Goal: Task Accomplishment & Management: Use online tool/utility

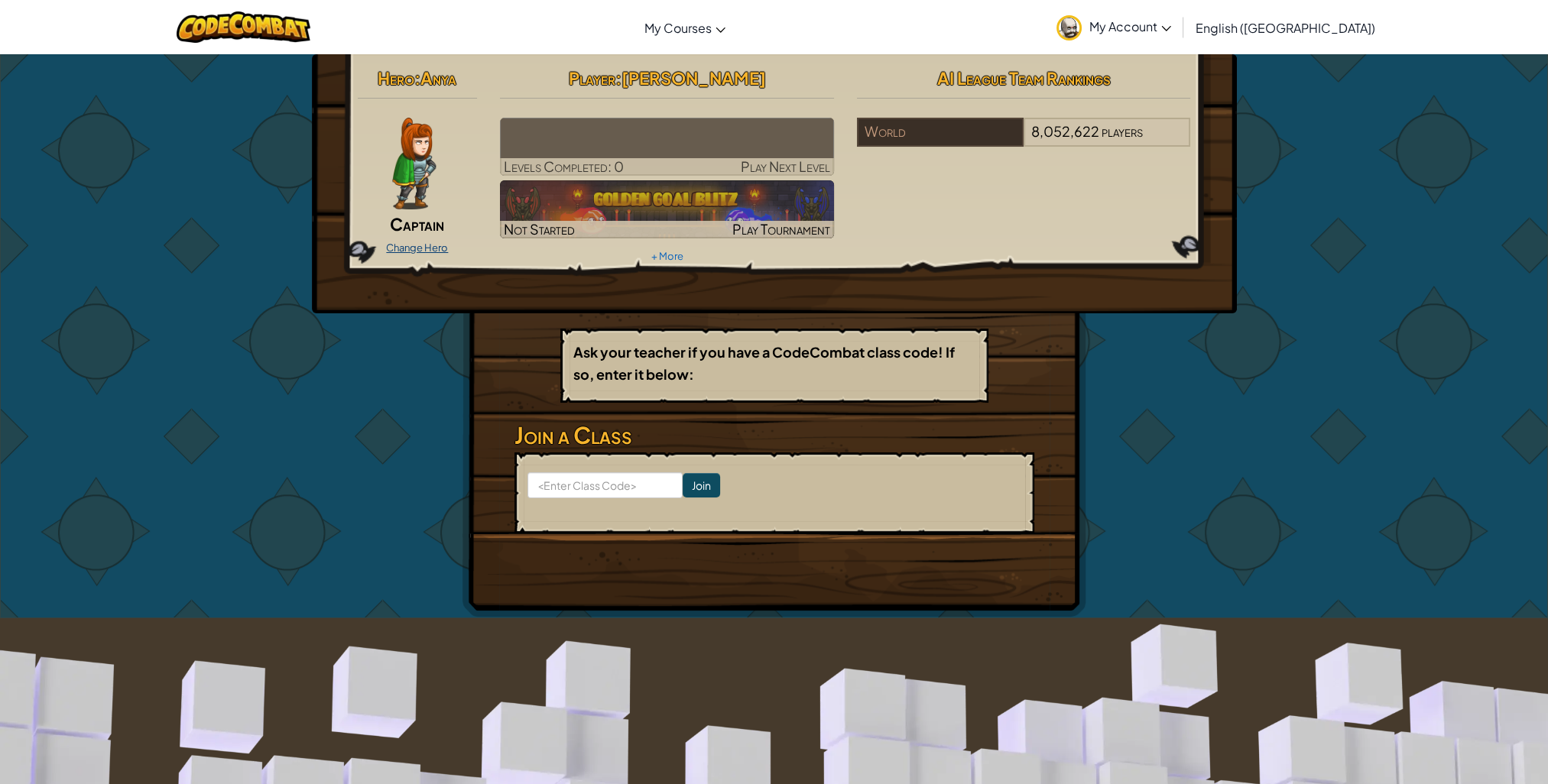
click at [433, 245] on link "Change Hero" at bounding box center [417, 247] width 62 height 12
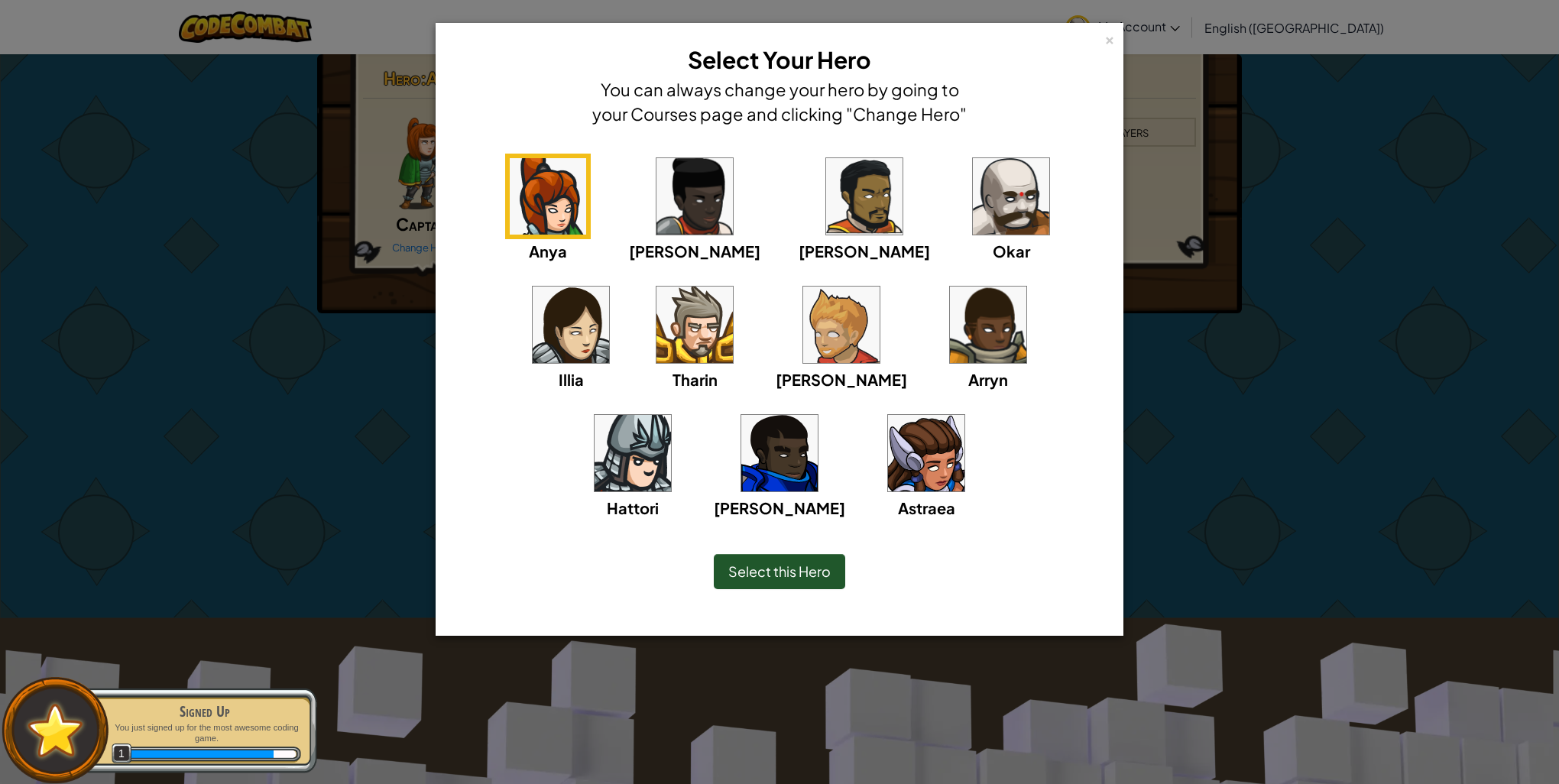
click at [973, 194] on img at bounding box center [1011, 196] width 76 height 76
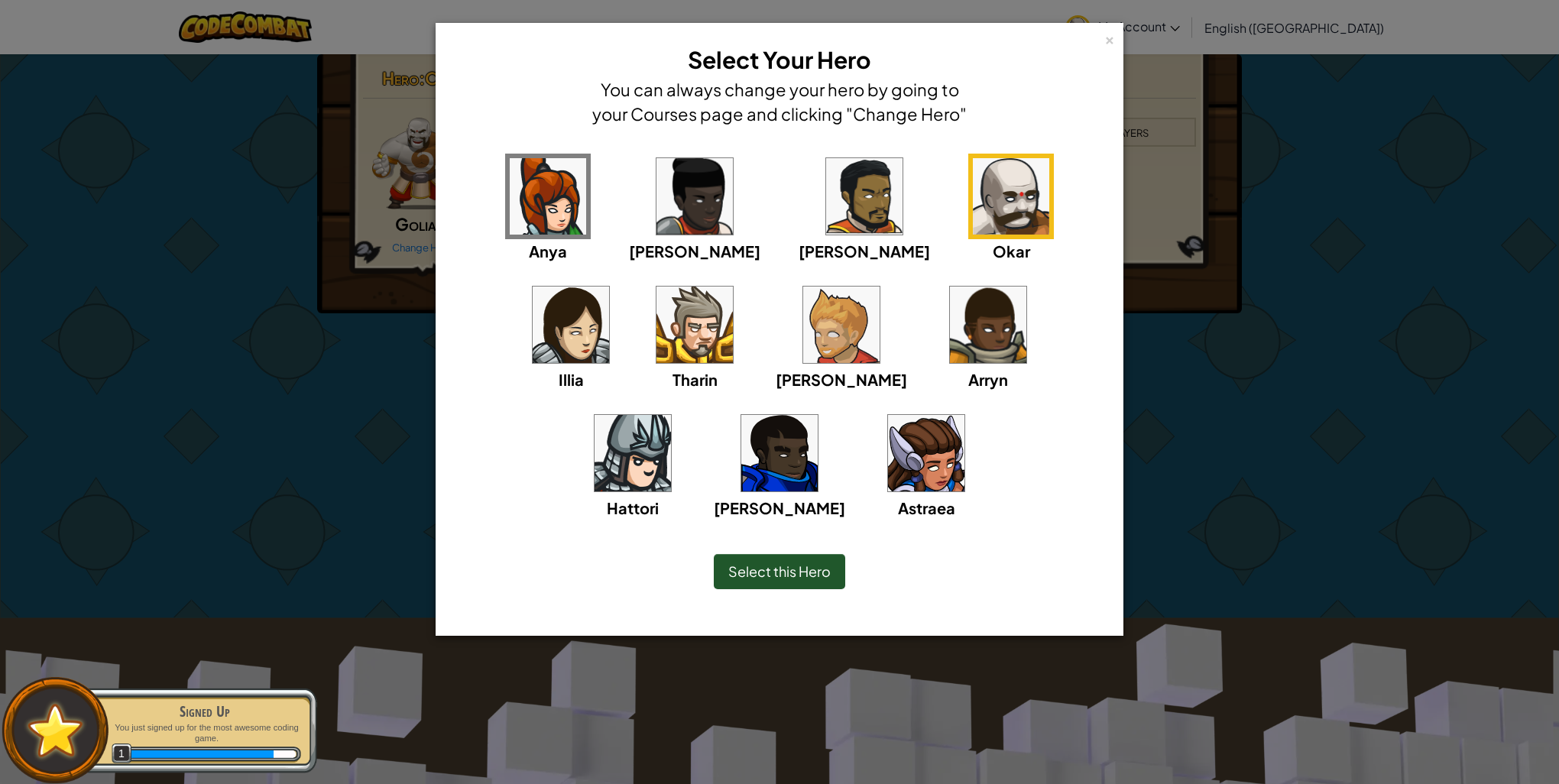
click at [752, 570] on span "Select this Hero" at bounding box center [779, 571] width 102 height 17
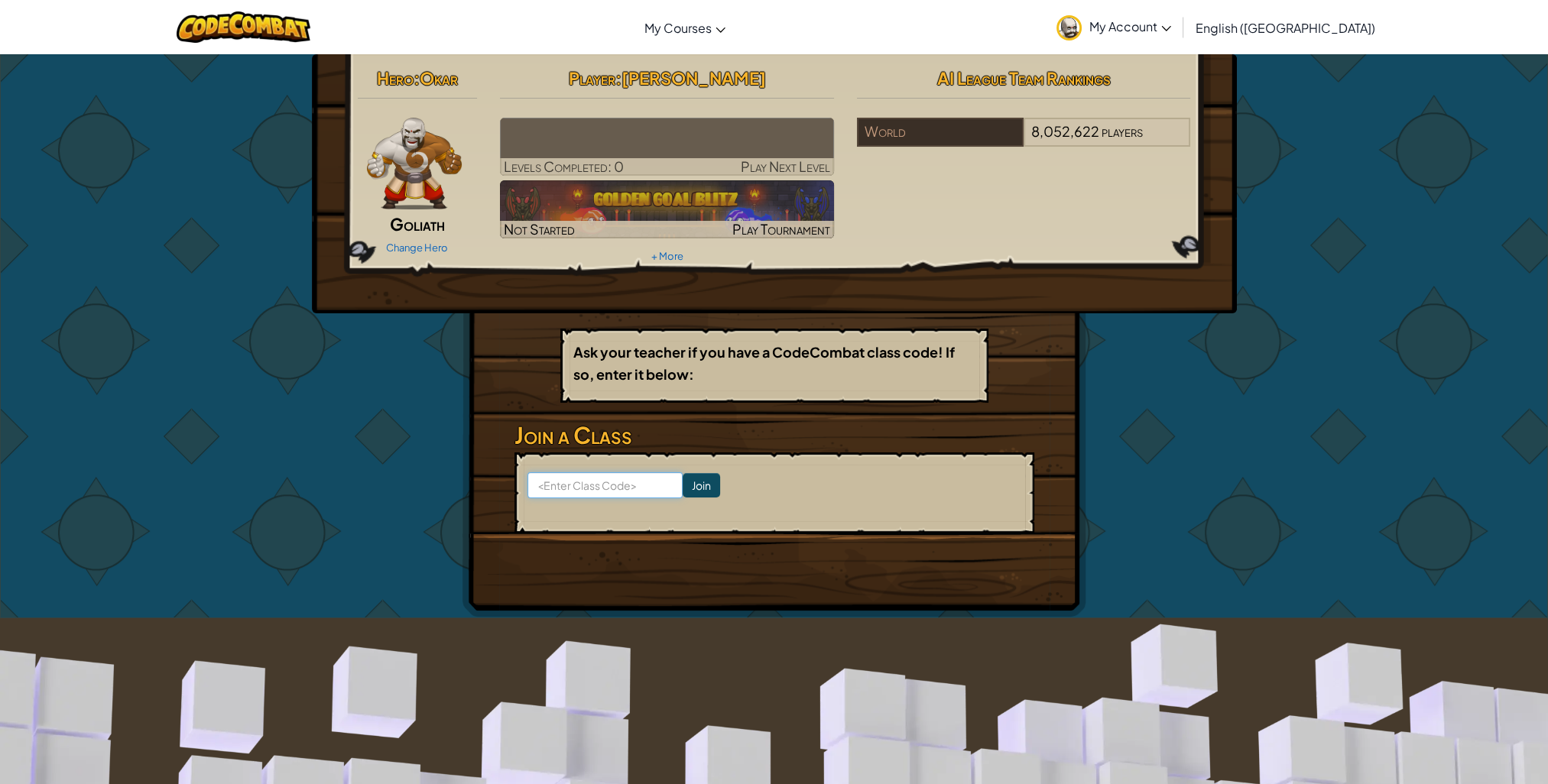
click at [604, 481] on input at bounding box center [605, 485] width 156 height 26
type input "s"
type input "ShopArmFlag"
click at [705, 477] on input "Join" at bounding box center [701, 485] width 37 height 24
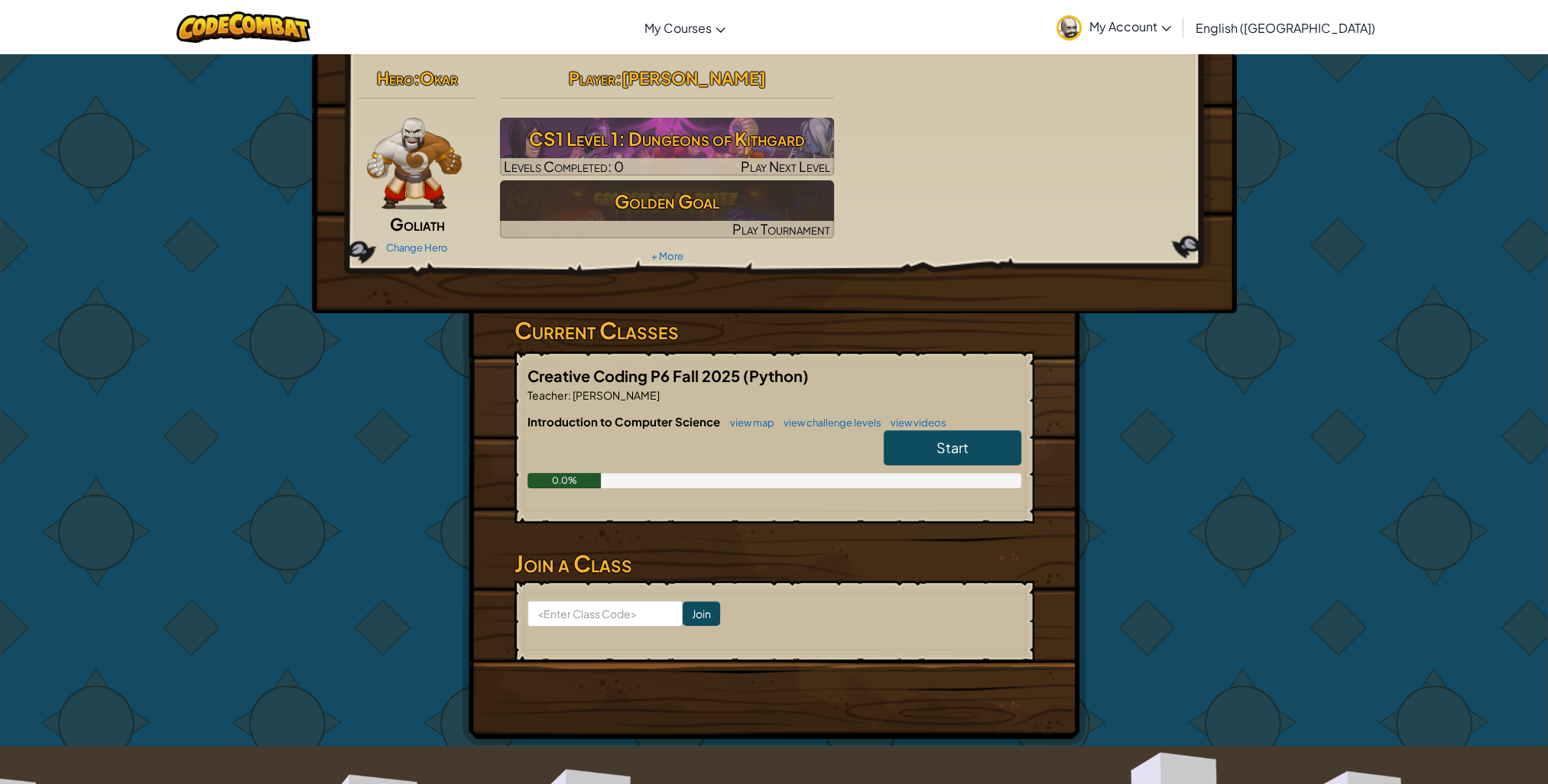
click at [416, 172] on img at bounding box center [414, 164] width 96 height 91
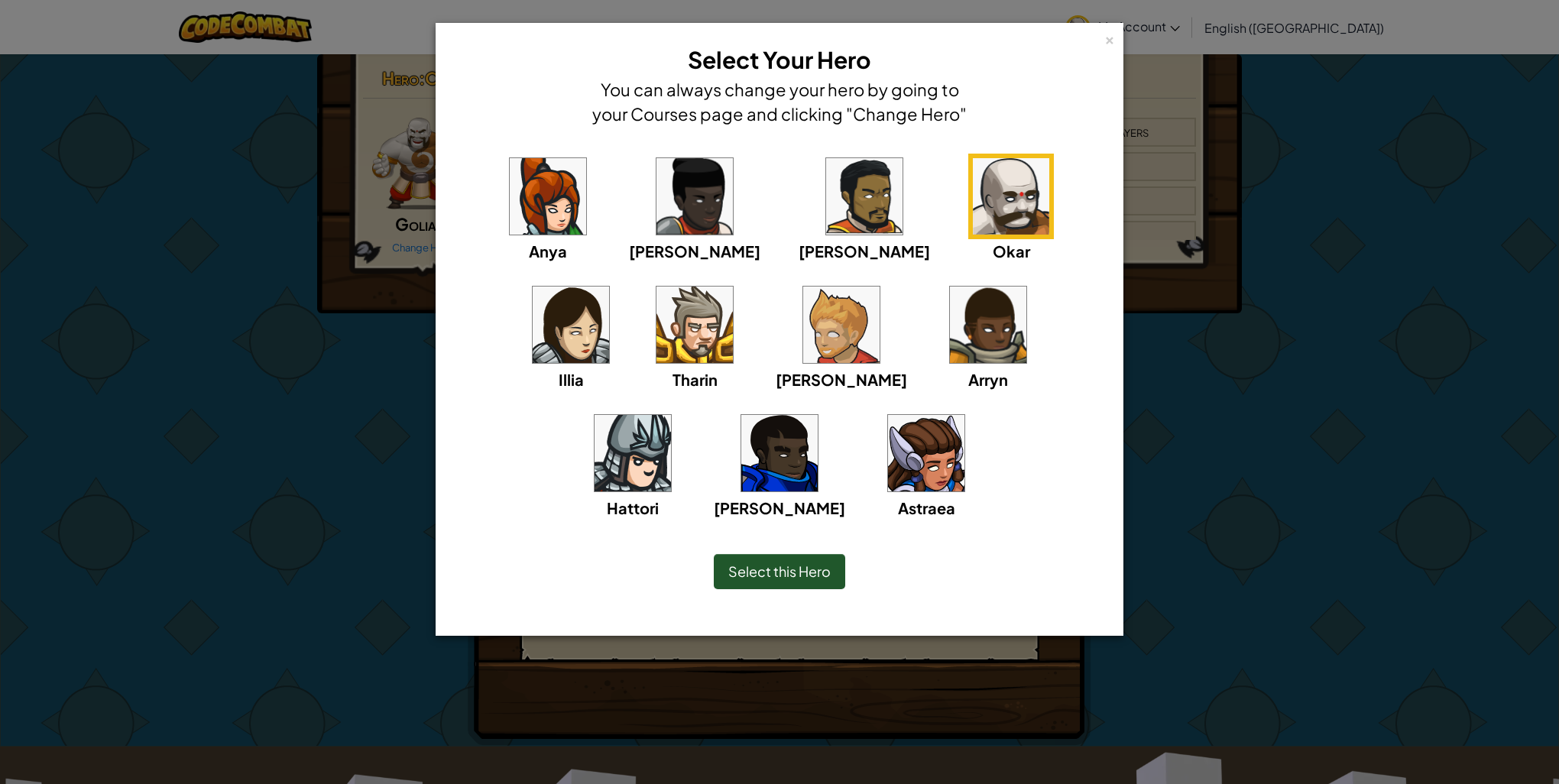
click at [973, 199] on img at bounding box center [1011, 196] width 76 height 76
click at [950, 348] on img at bounding box center [989, 325] width 76 height 76
click at [973, 185] on img at bounding box center [1011, 196] width 76 height 76
click at [671, 415] on img at bounding box center [633, 453] width 76 height 76
click at [980, 288] on div "Anya [PERSON_NAME] [PERSON_NAME] [PERSON_NAME] Arryn [PERSON_NAME]" at bounding box center [779, 346] width 640 height 385
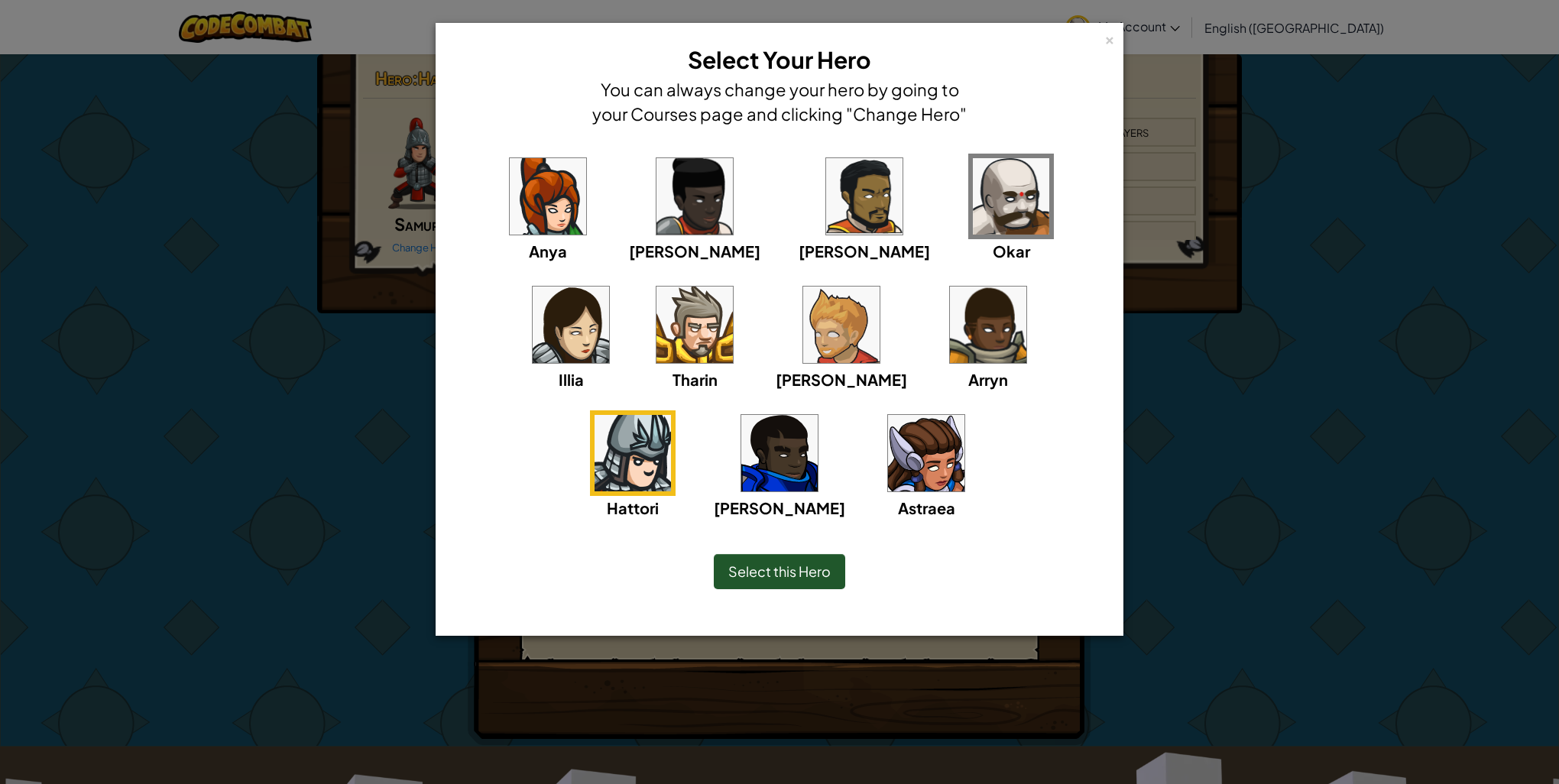
click at [818, 415] on img at bounding box center [780, 453] width 76 height 76
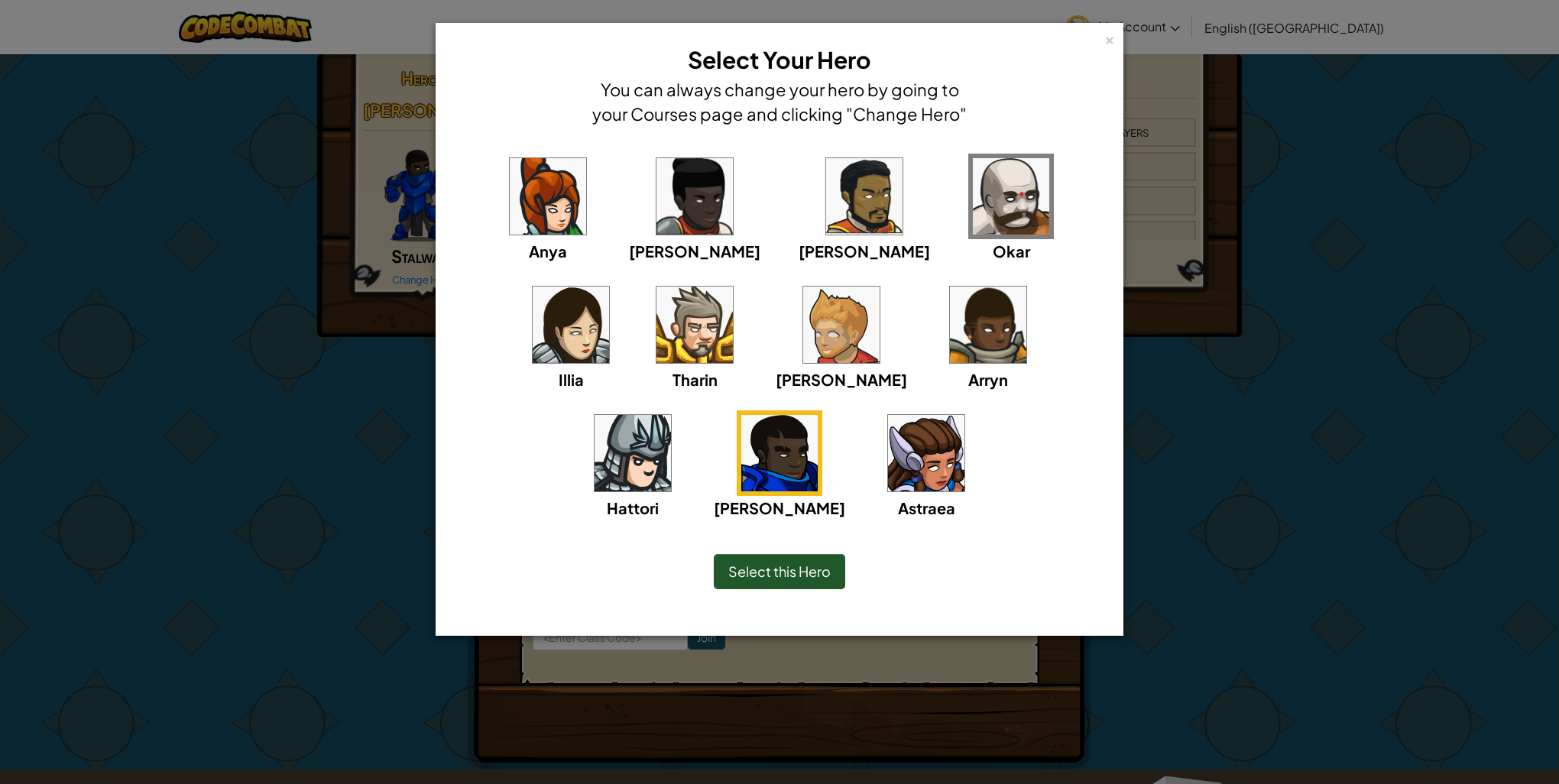
click at [976, 191] on div "Anya [PERSON_NAME] [PERSON_NAME] [PERSON_NAME] Arryn [PERSON_NAME]" at bounding box center [779, 346] width 640 height 385
click at [609, 287] on img at bounding box center [571, 325] width 76 height 76
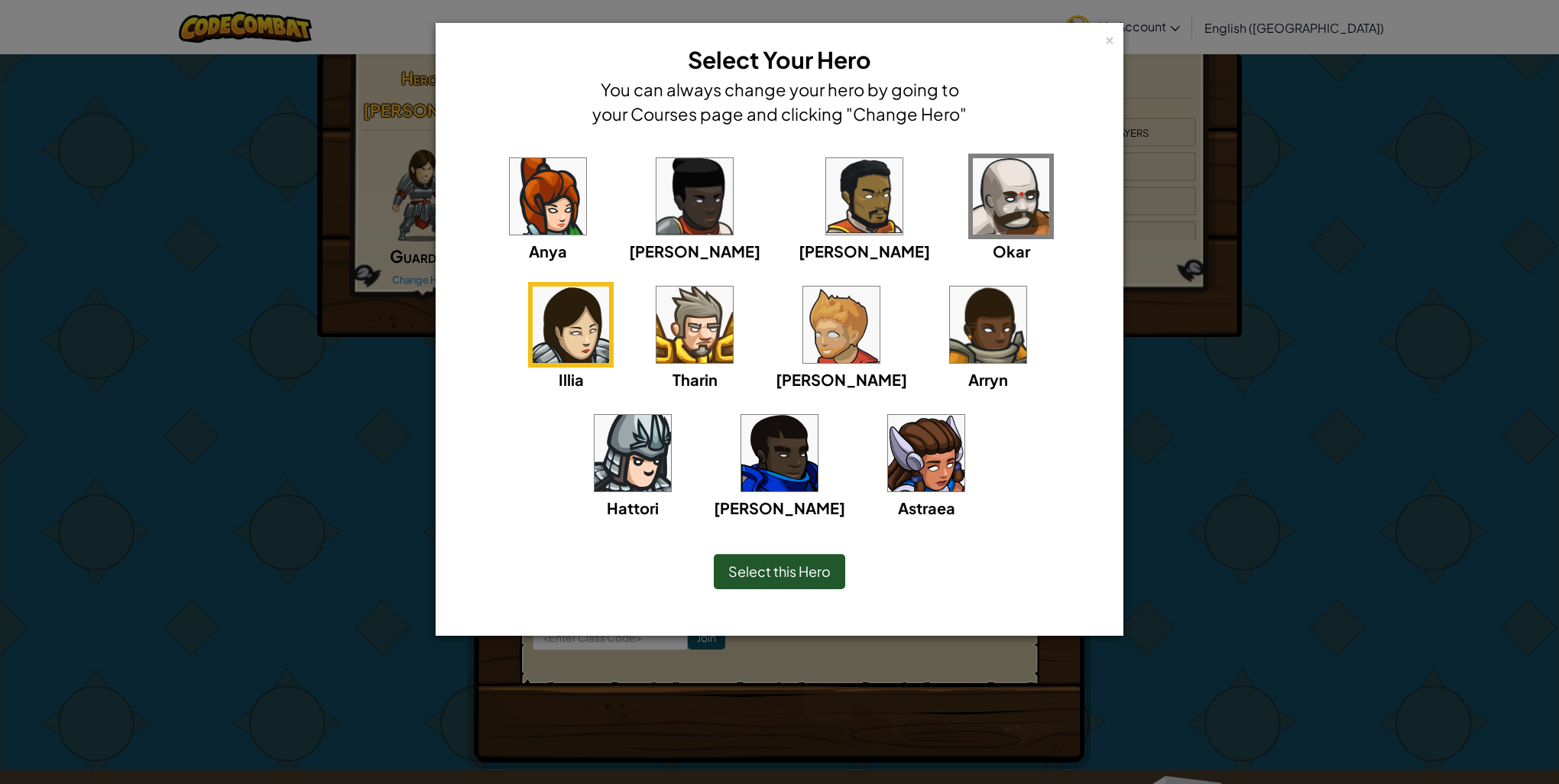
click at [826, 206] on img at bounding box center [865, 196] width 76 height 76
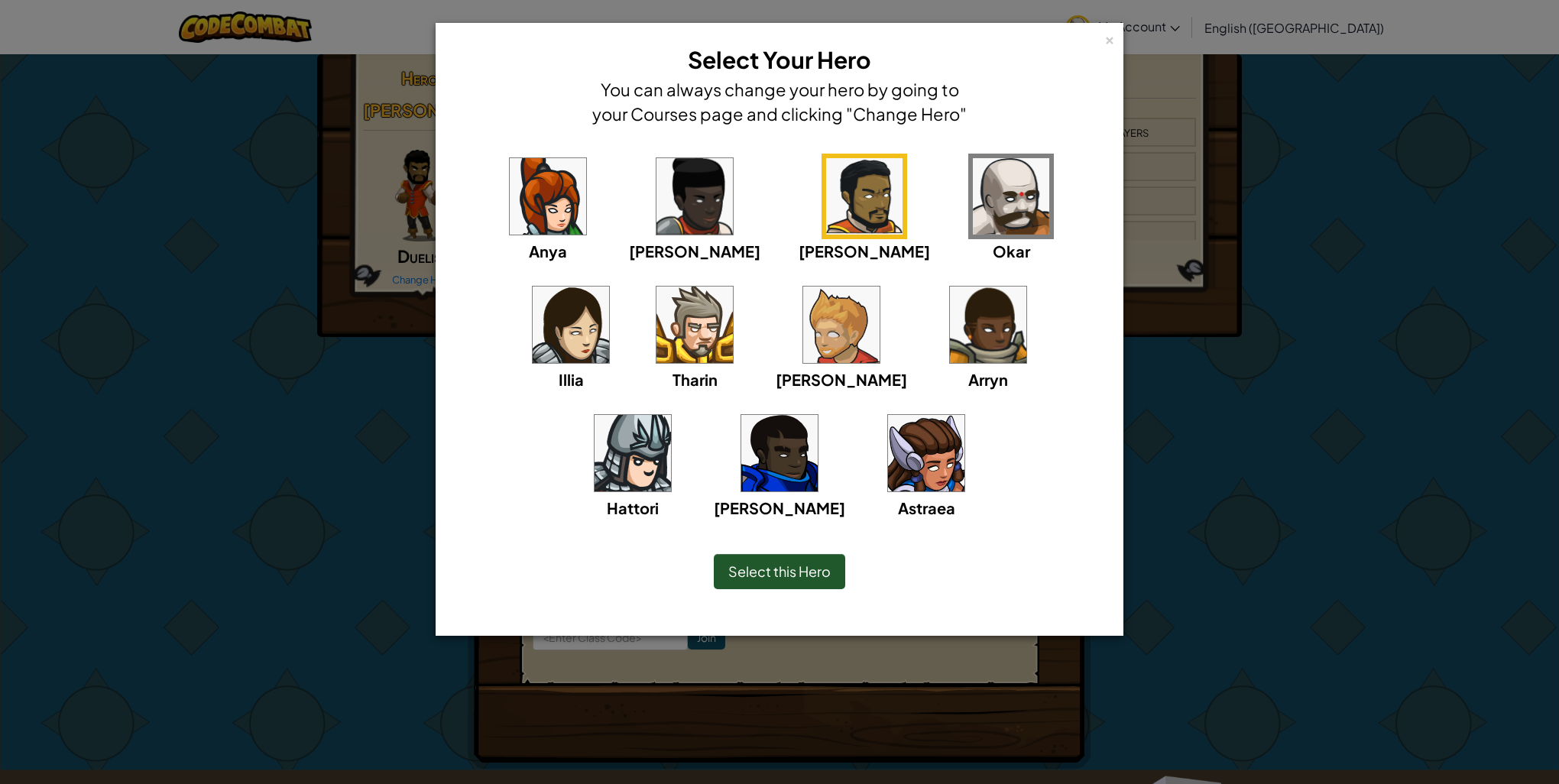
click at [950, 306] on img at bounding box center [989, 325] width 76 height 76
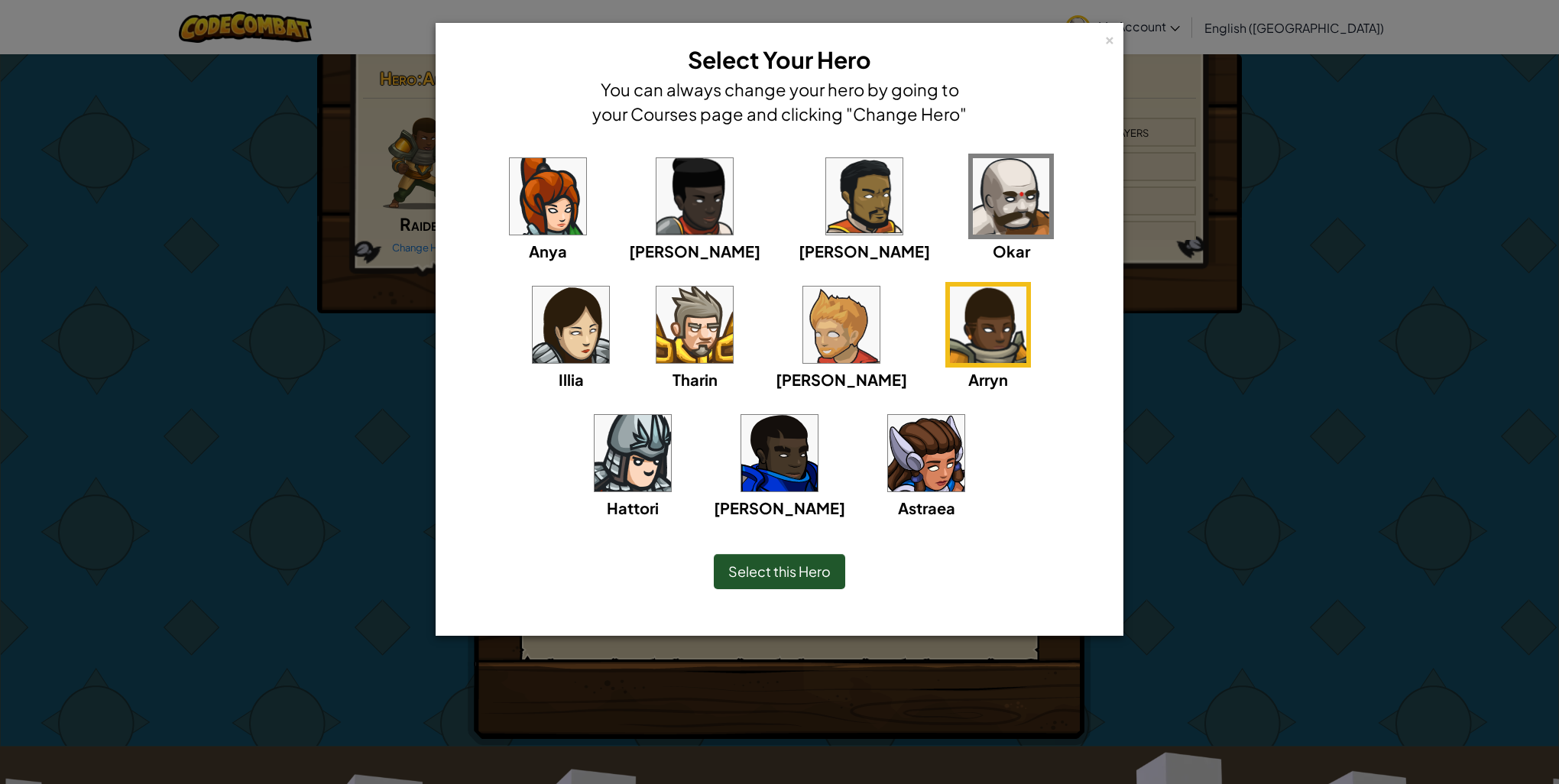
click at [884, 457] on div "Astraea" at bounding box center [926, 465] width 86 height 109
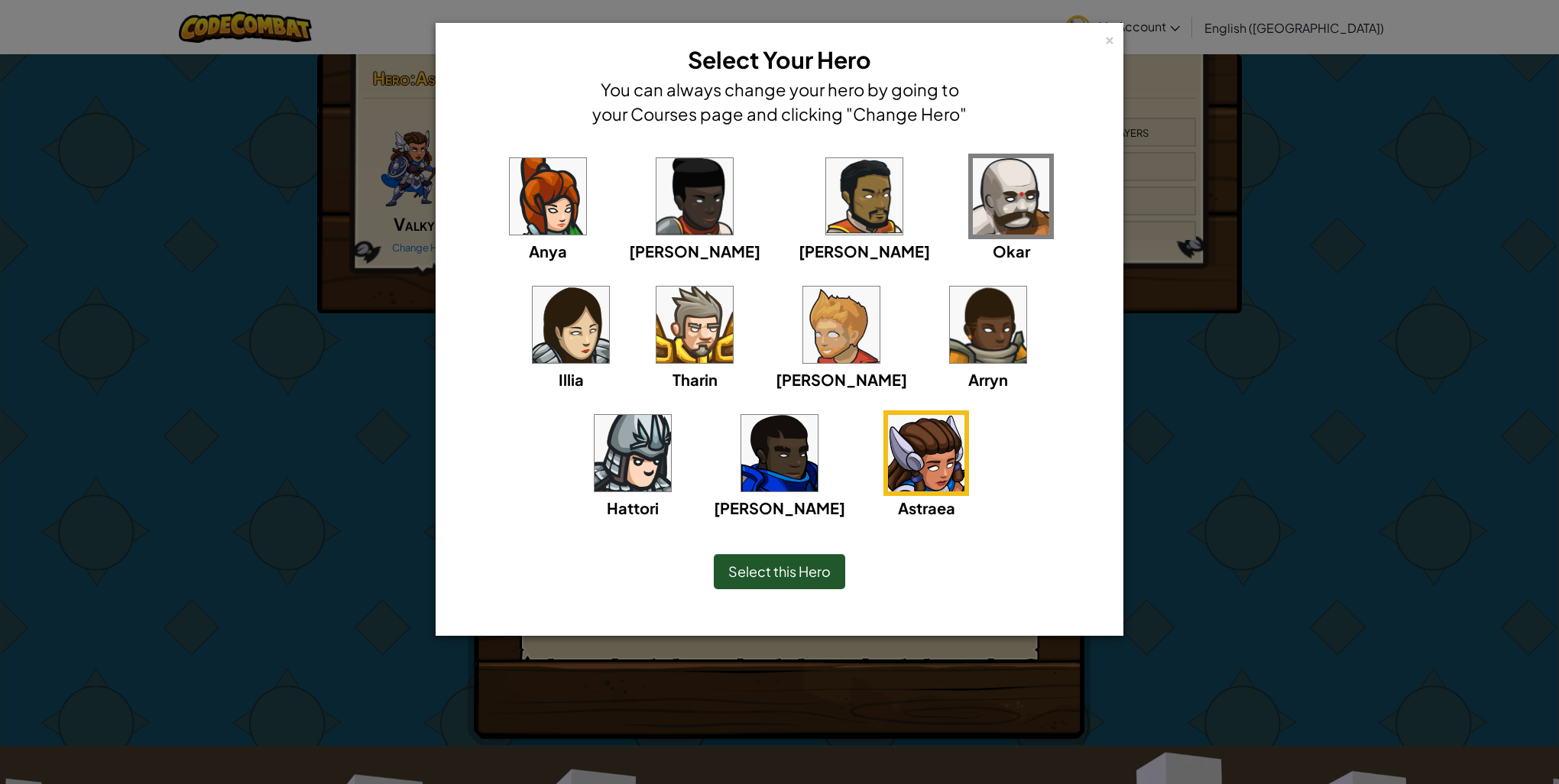
click at [803, 317] on img at bounding box center [841, 325] width 76 height 76
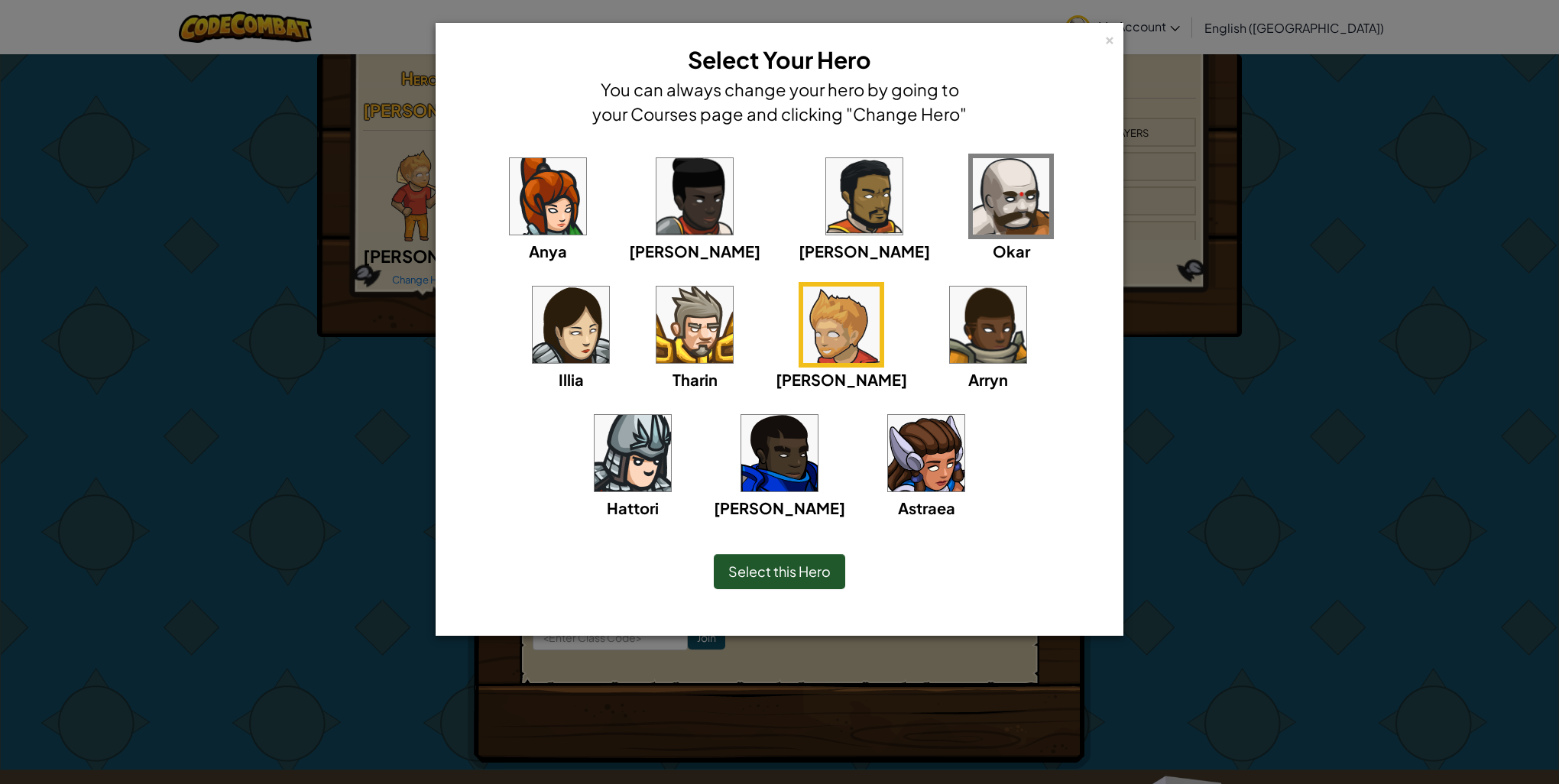
click at [663, 241] on span "[PERSON_NAME]" at bounding box center [694, 250] width 131 height 19
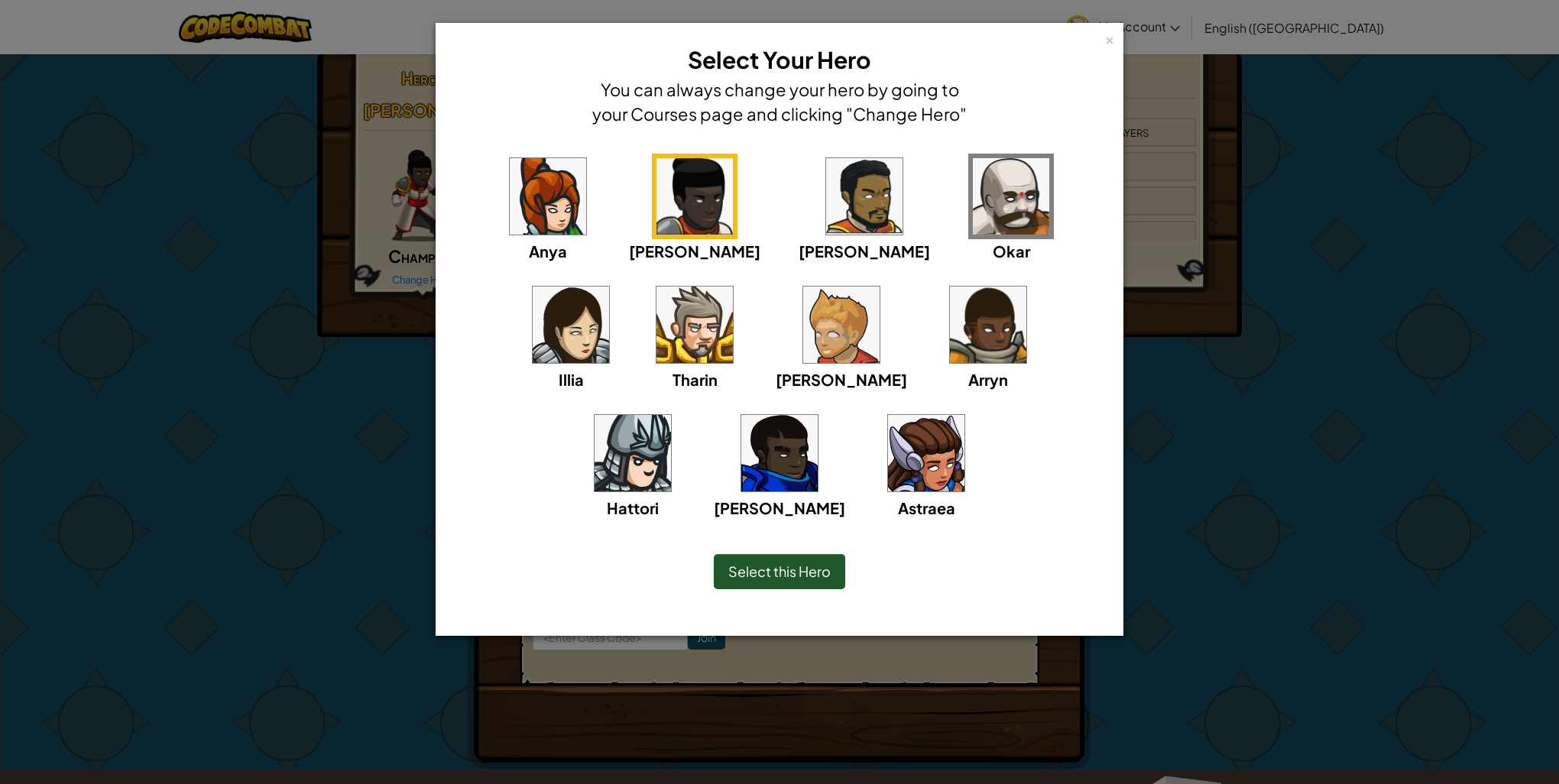
click at [657, 310] on img at bounding box center [695, 325] width 76 height 76
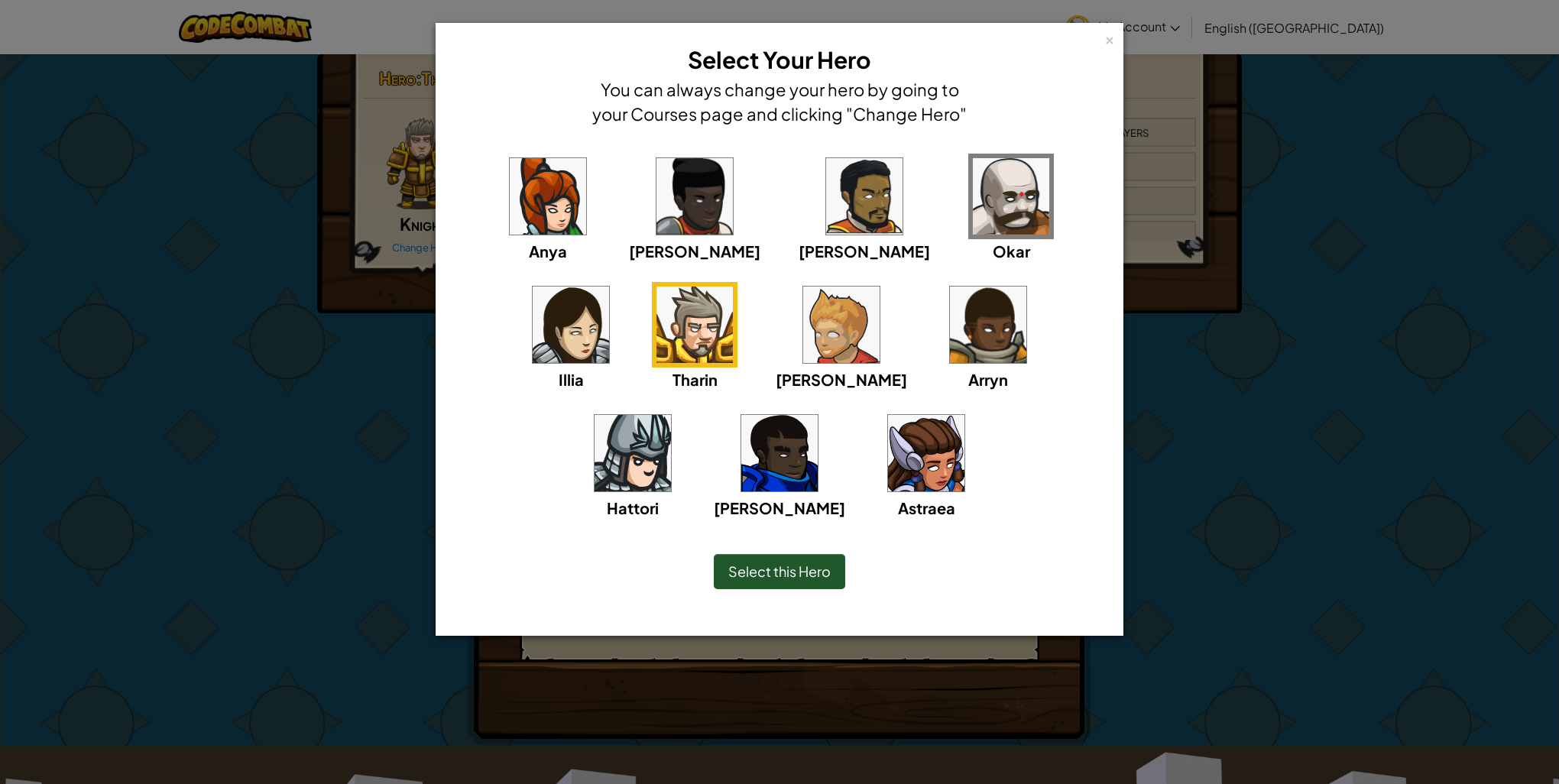
click at [803, 348] on img at bounding box center [841, 325] width 76 height 76
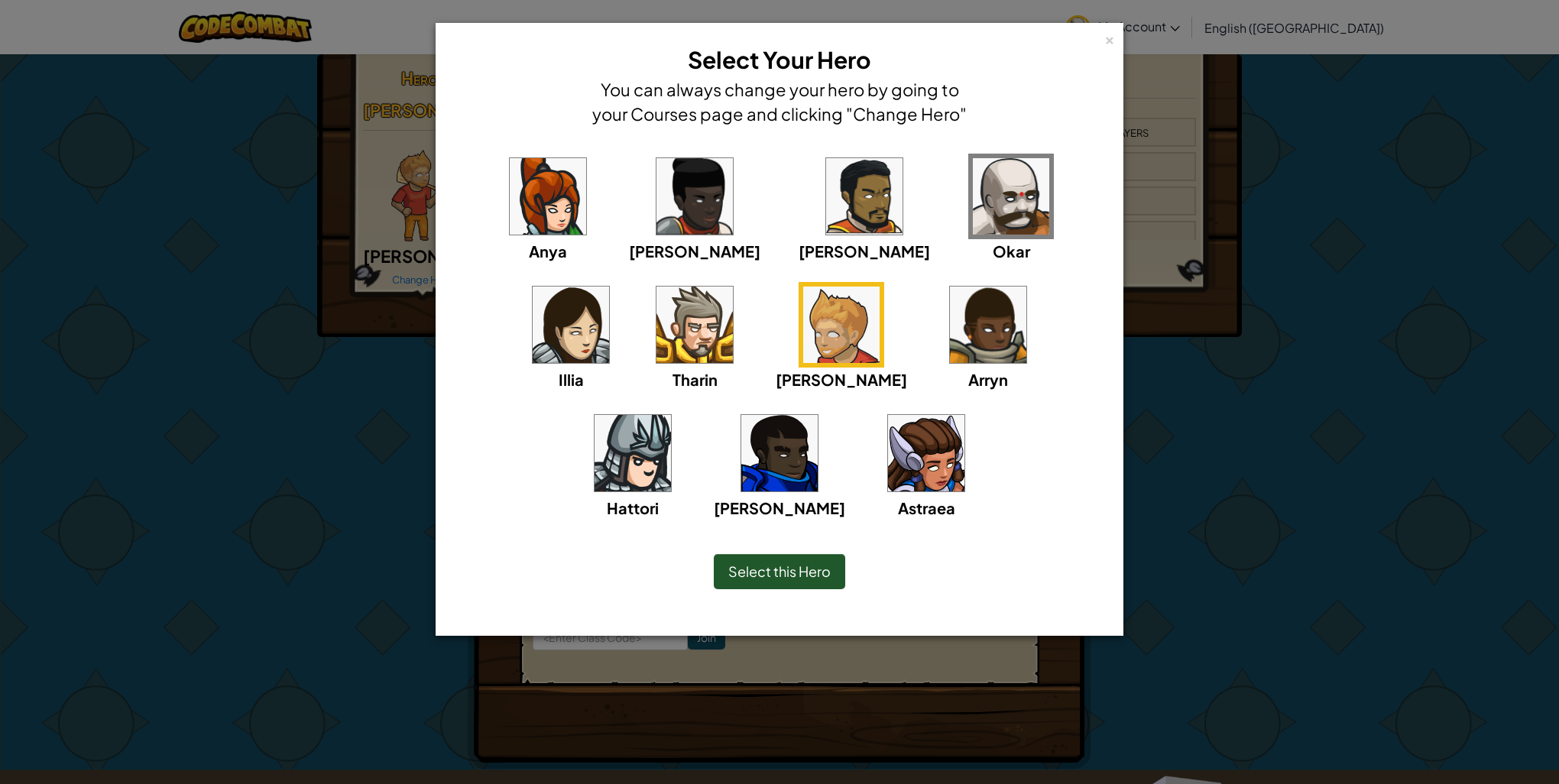
click at [548, 194] on img at bounding box center [548, 196] width 76 height 76
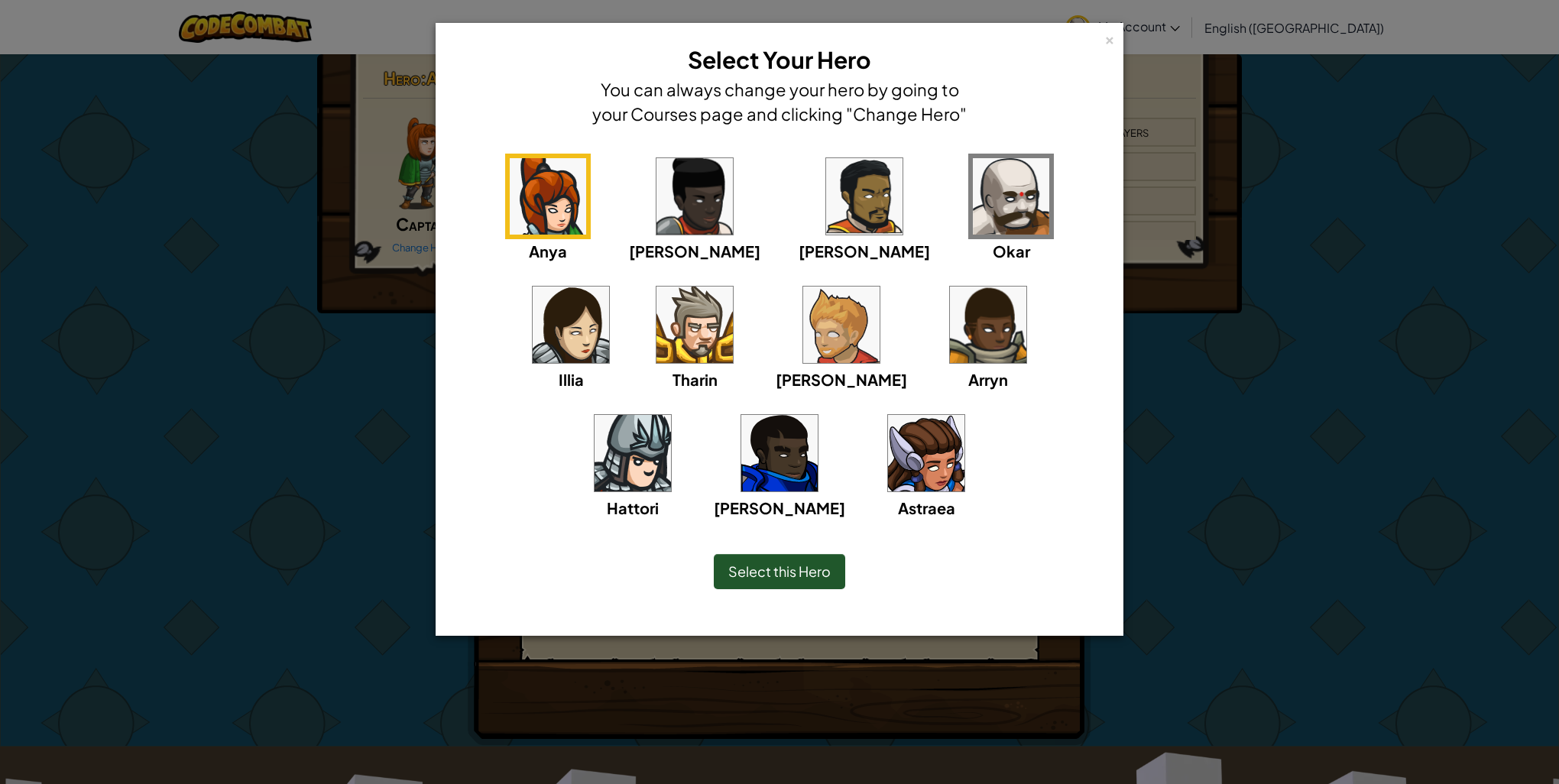
click at [803, 314] on img at bounding box center [841, 325] width 76 height 76
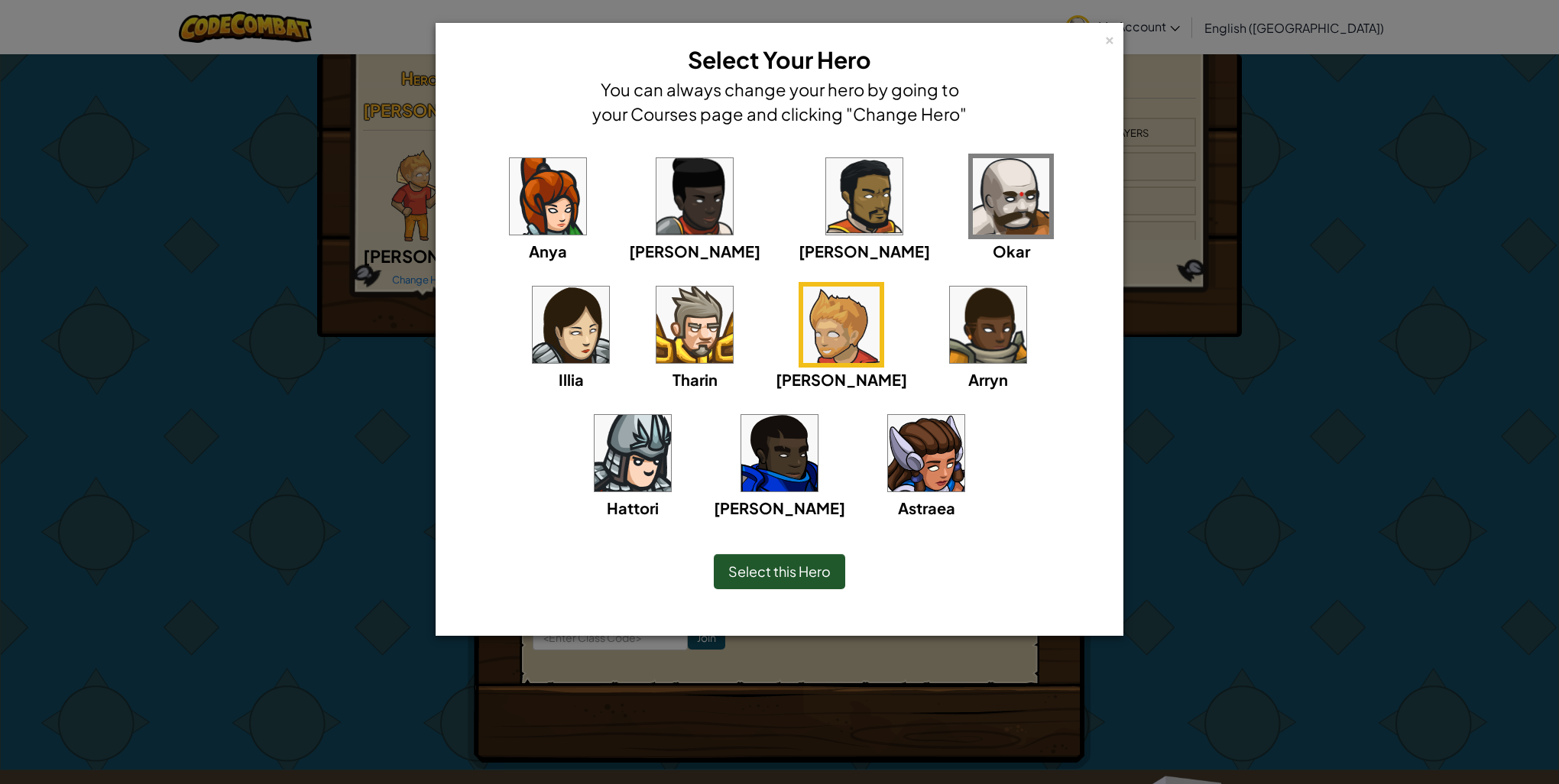
click at [832, 571] on div "Select this Hero" at bounding box center [780, 571] width 131 height 35
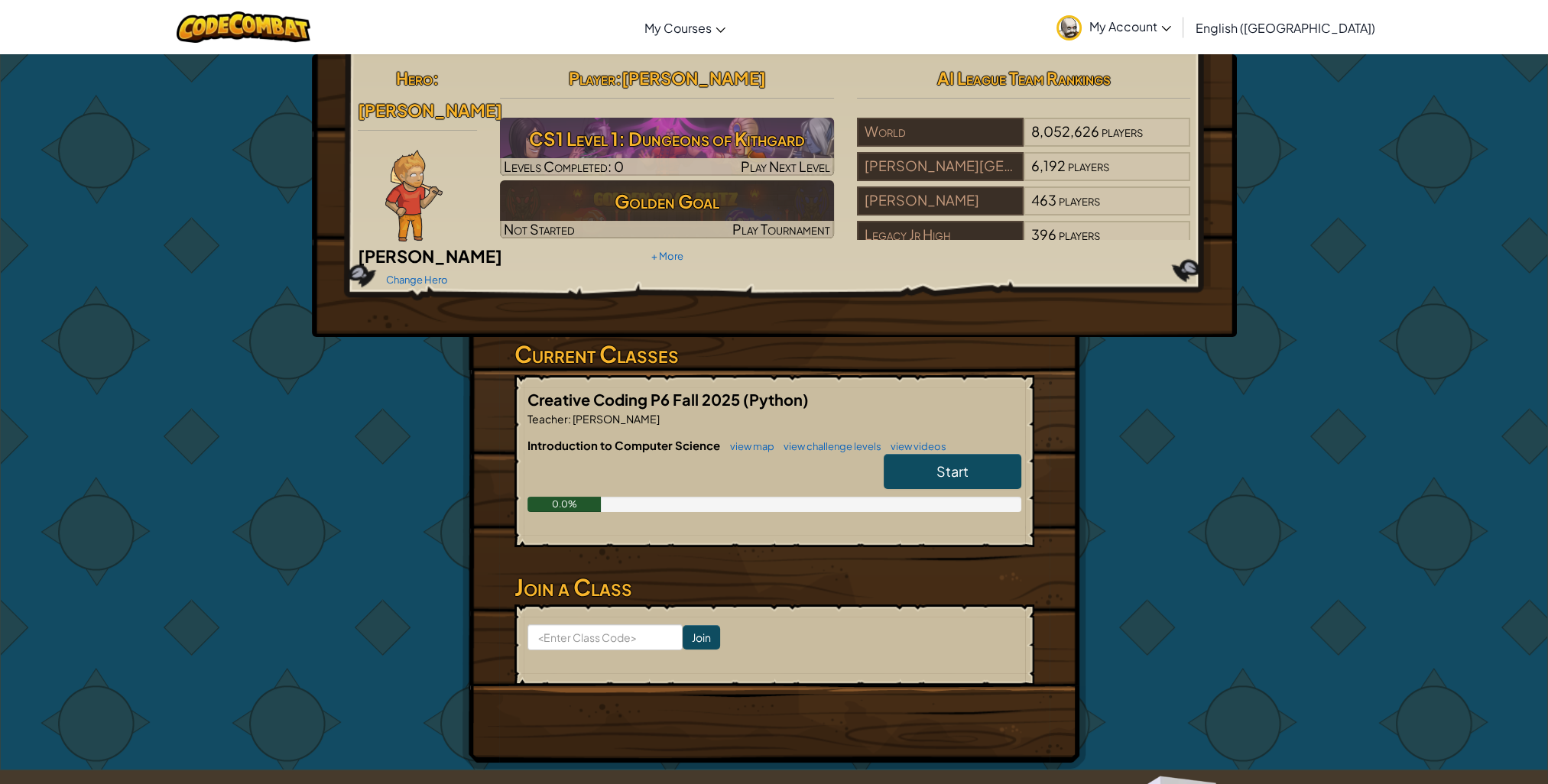
click at [402, 180] on img at bounding box center [413, 195] width 57 height 91
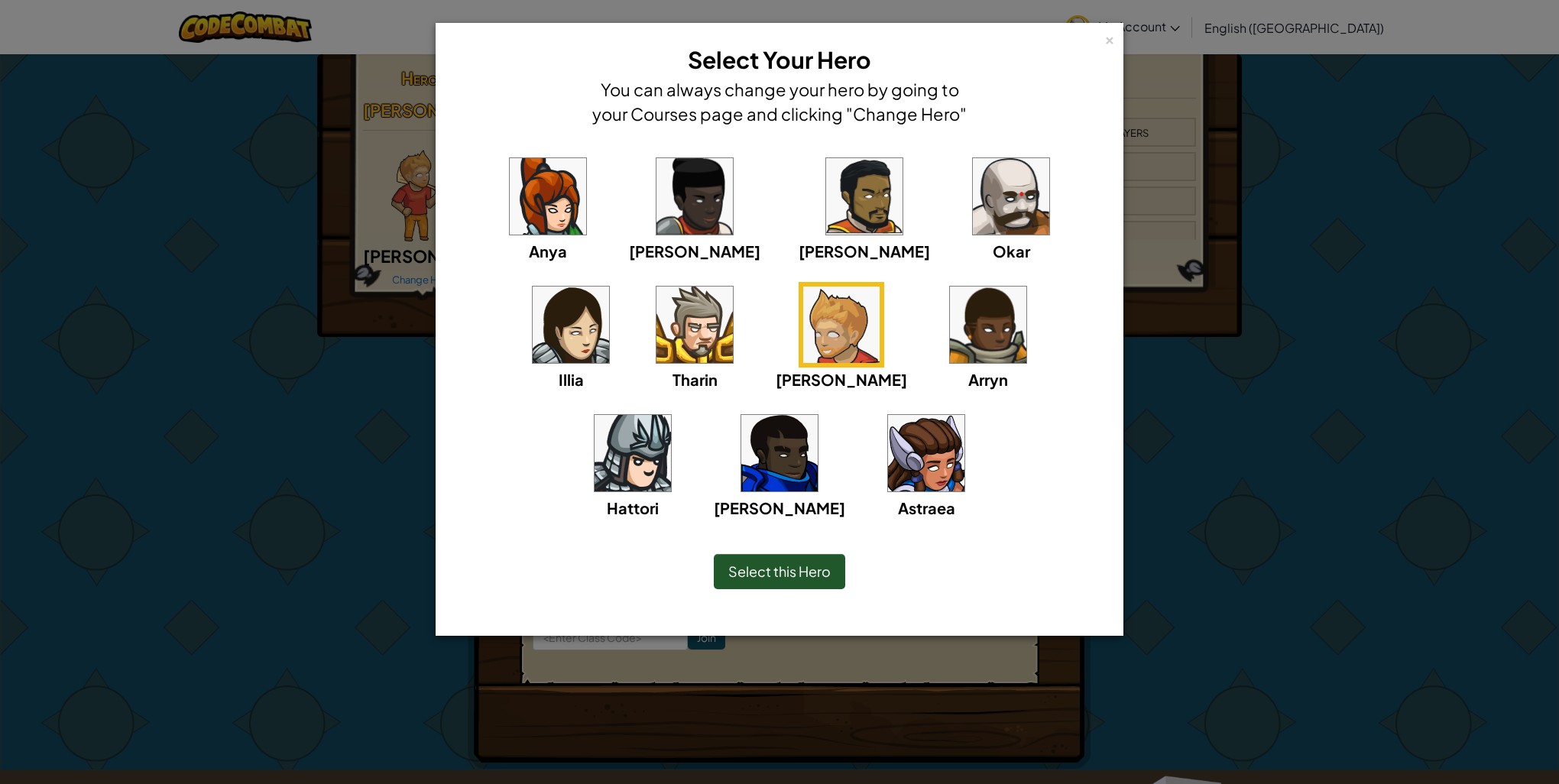
click at [973, 203] on img at bounding box center [1011, 196] width 76 height 76
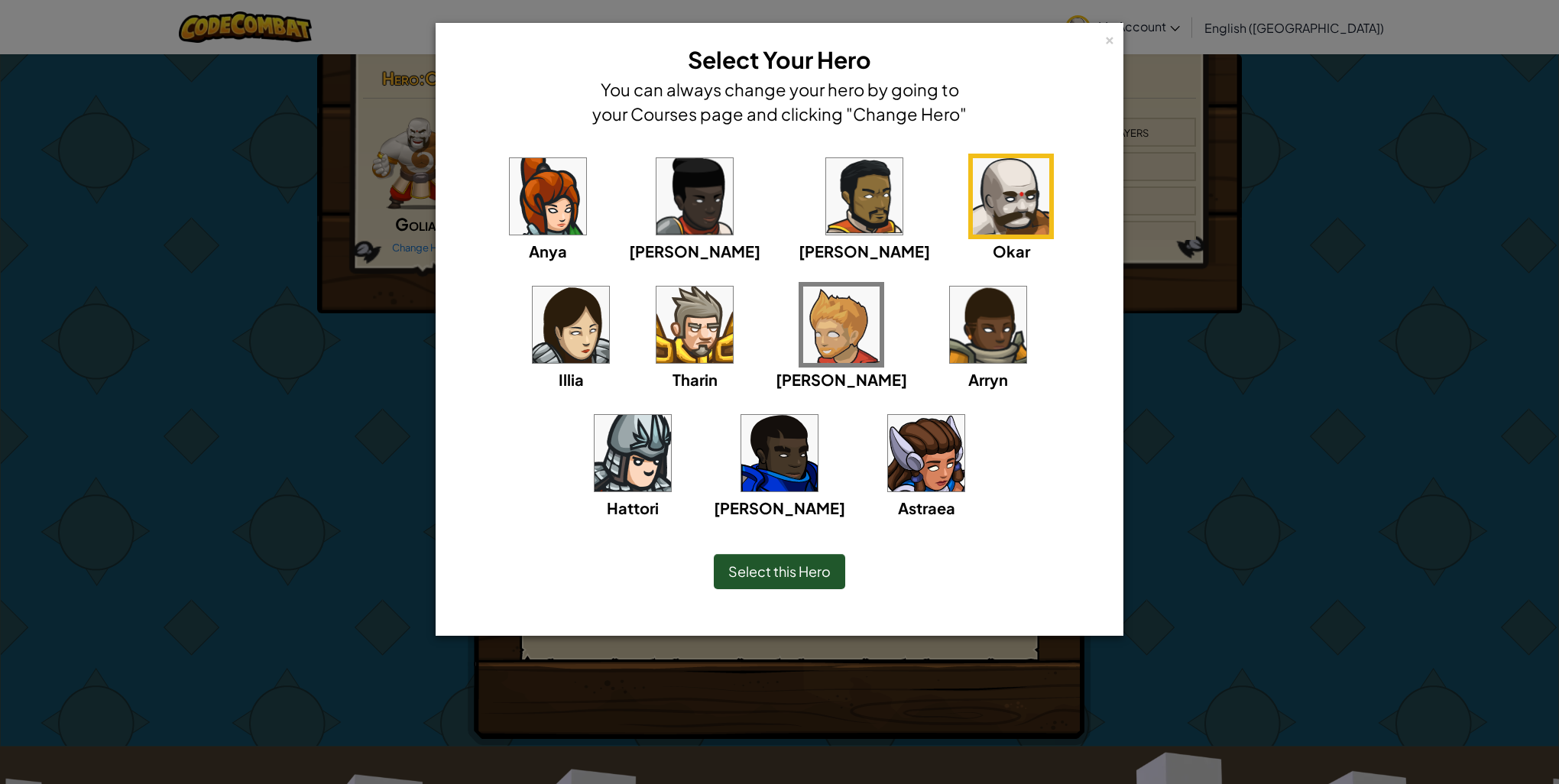
click at [794, 570] on span "Select this Hero" at bounding box center [779, 571] width 102 height 17
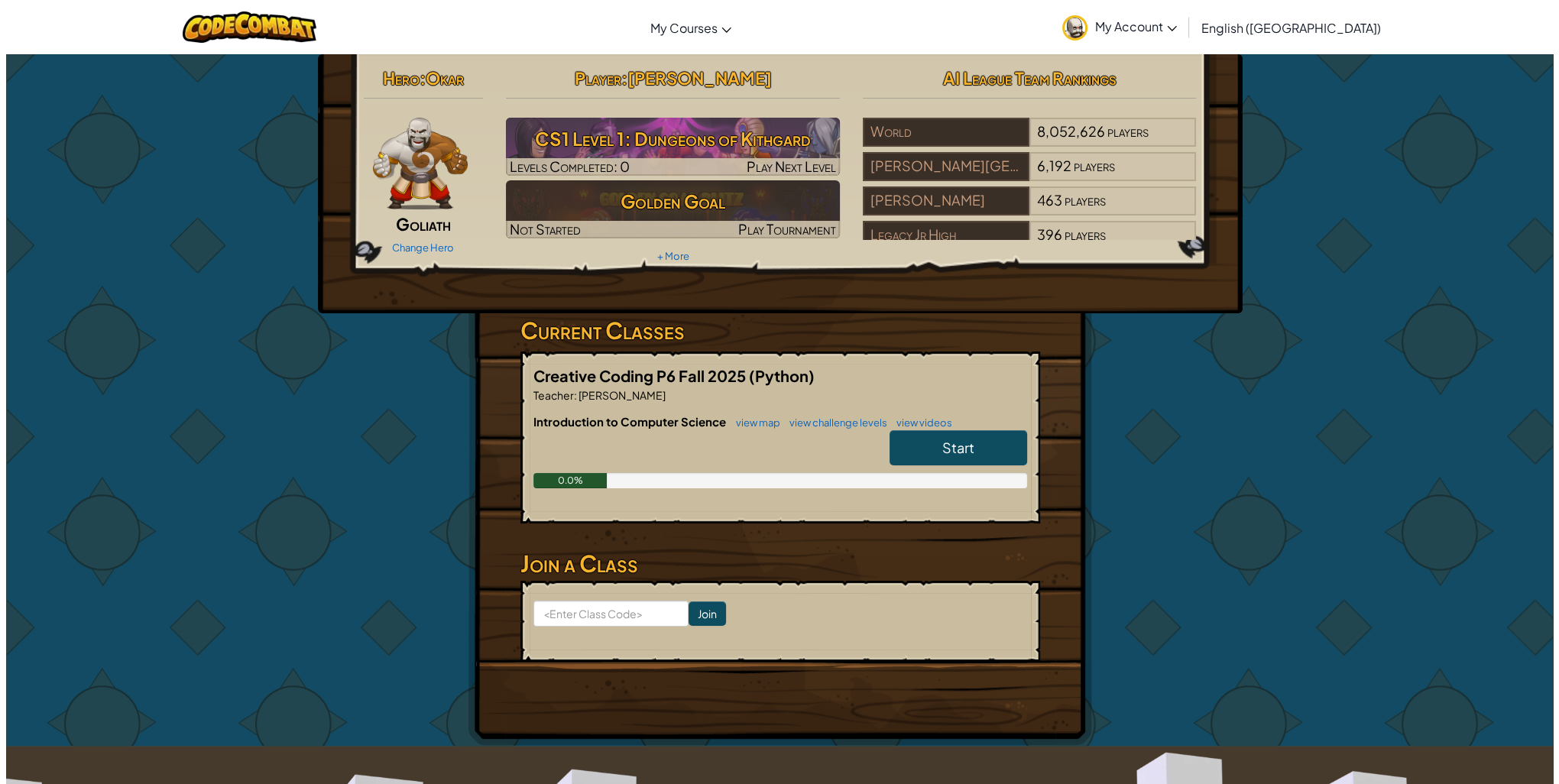
scroll to position [62, 0]
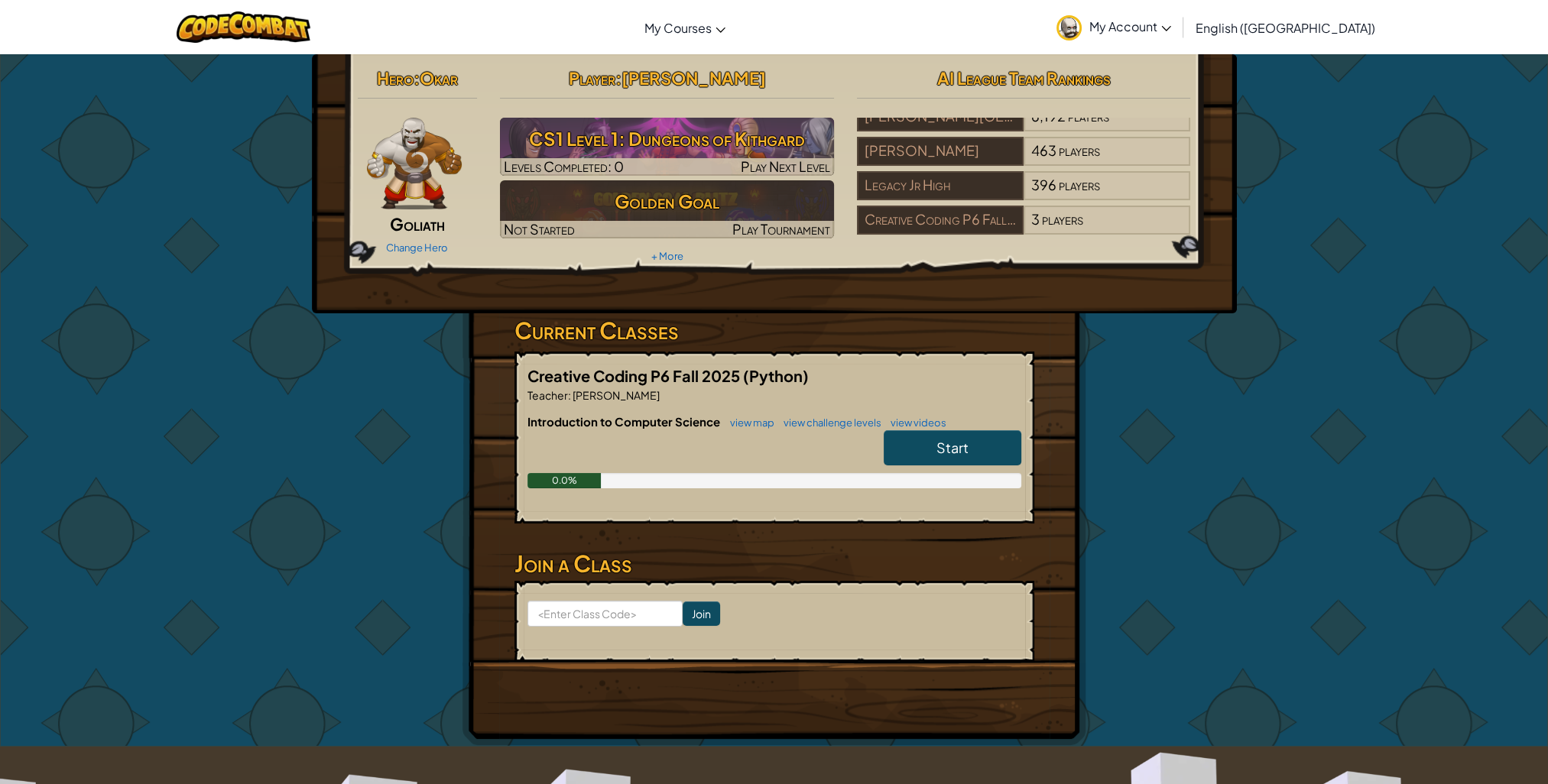
click at [433, 223] on span "Goliath" at bounding box center [418, 224] width 55 height 22
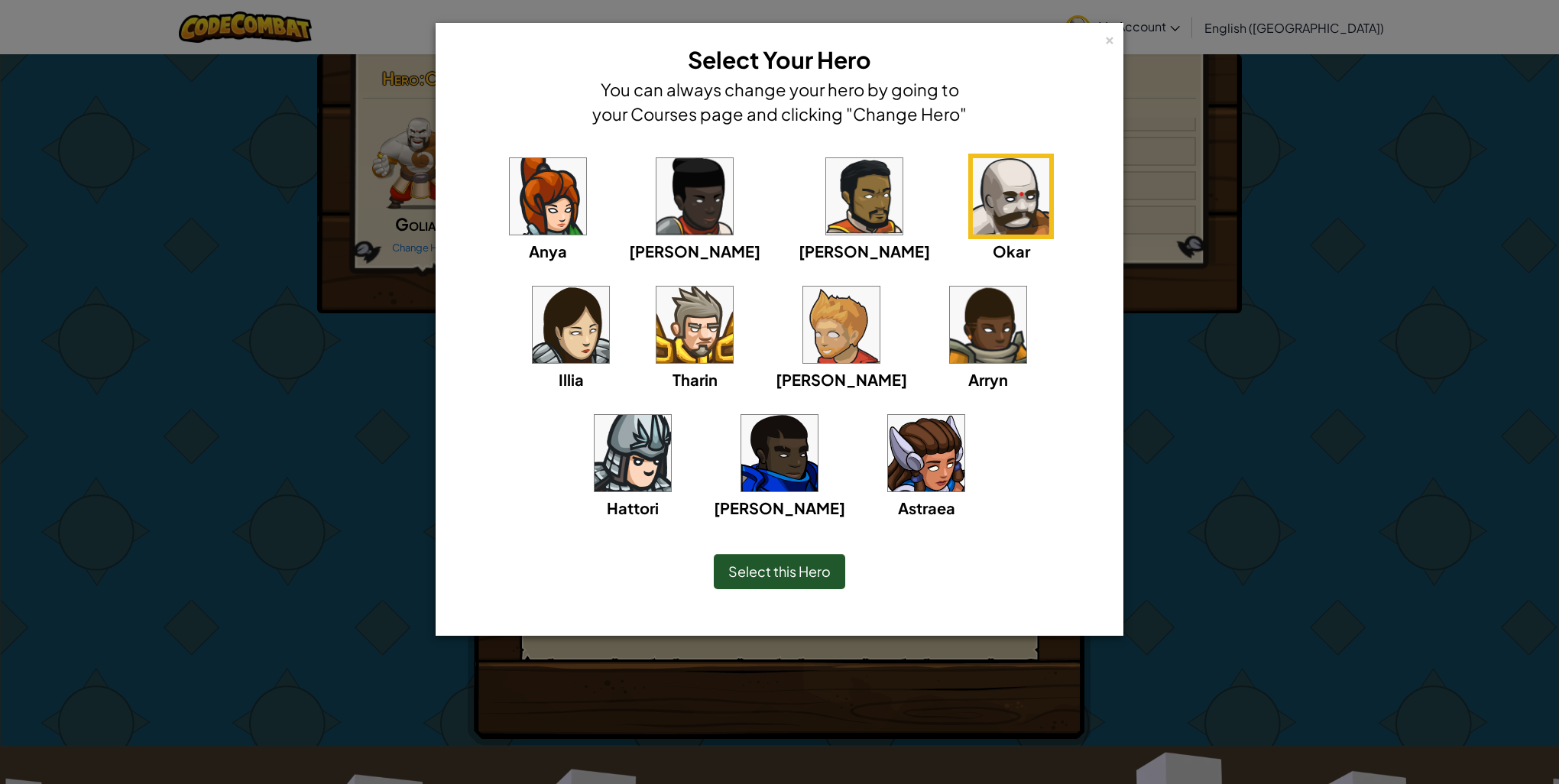
click at [746, 579] on div "Select this Hero" at bounding box center [780, 571] width 131 height 35
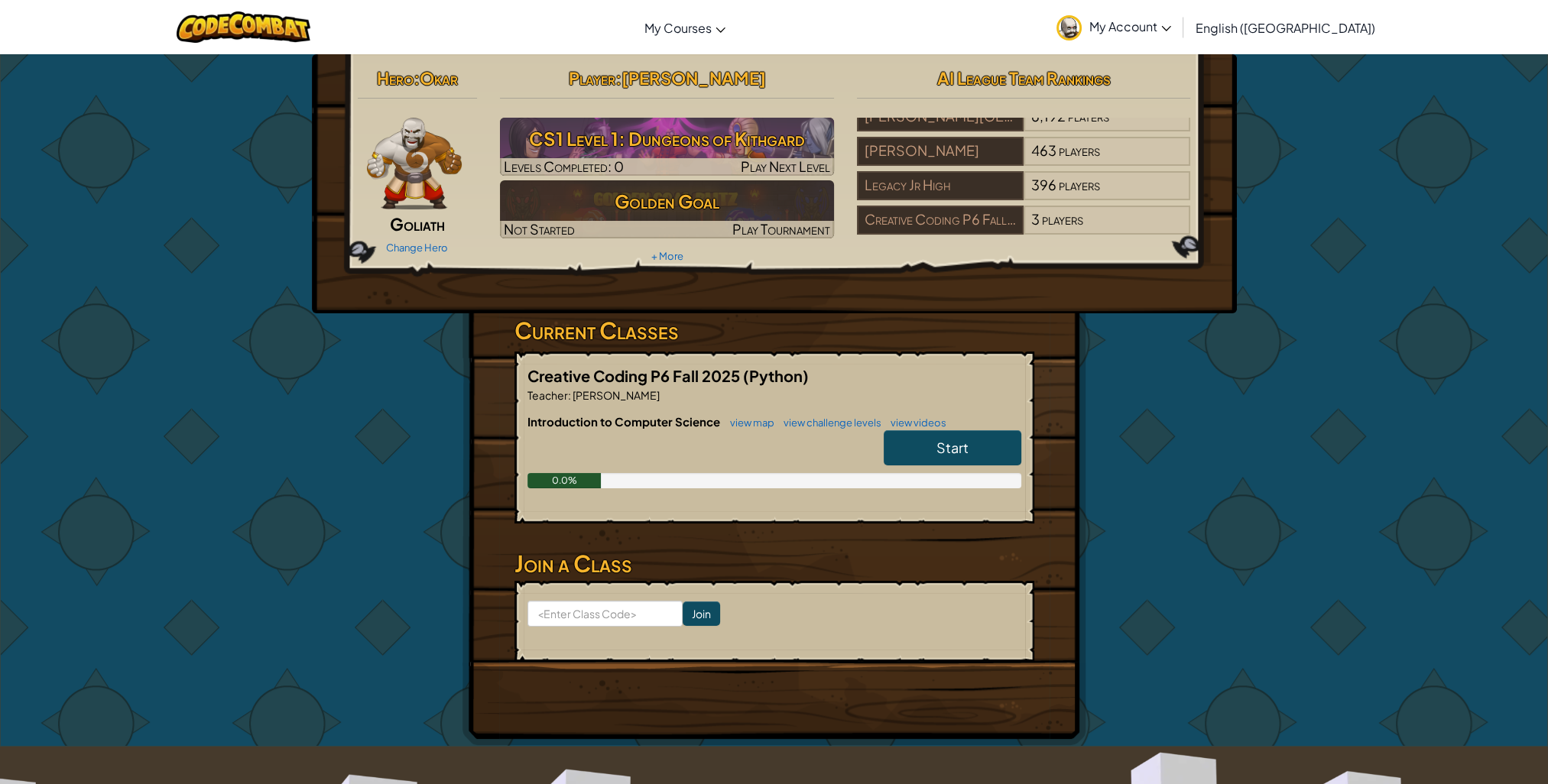
click at [443, 79] on span "Okar" at bounding box center [439, 78] width 38 height 22
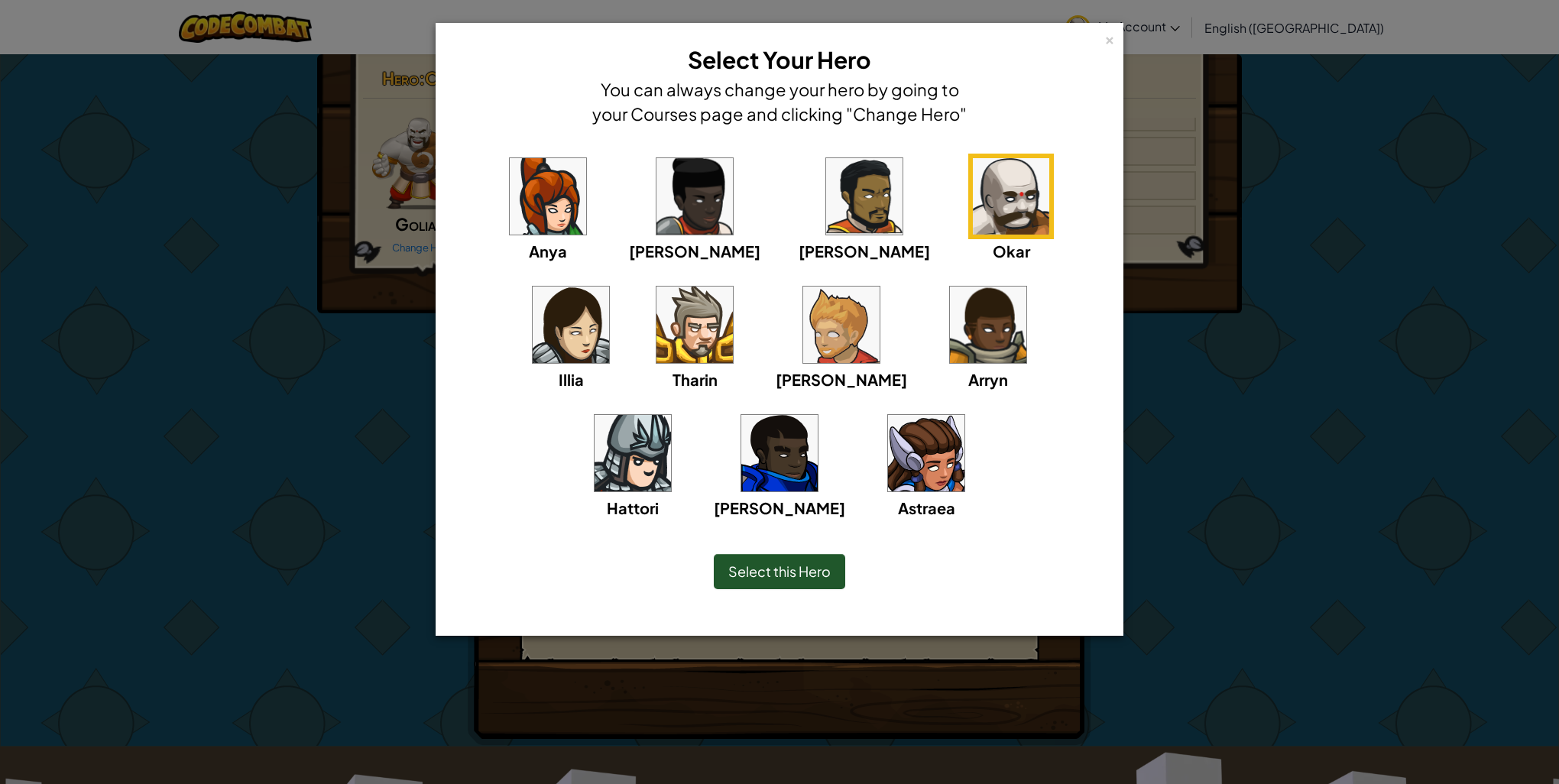
click at [810, 560] on div "Select this Hero" at bounding box center [780, 571] width 131 height 35
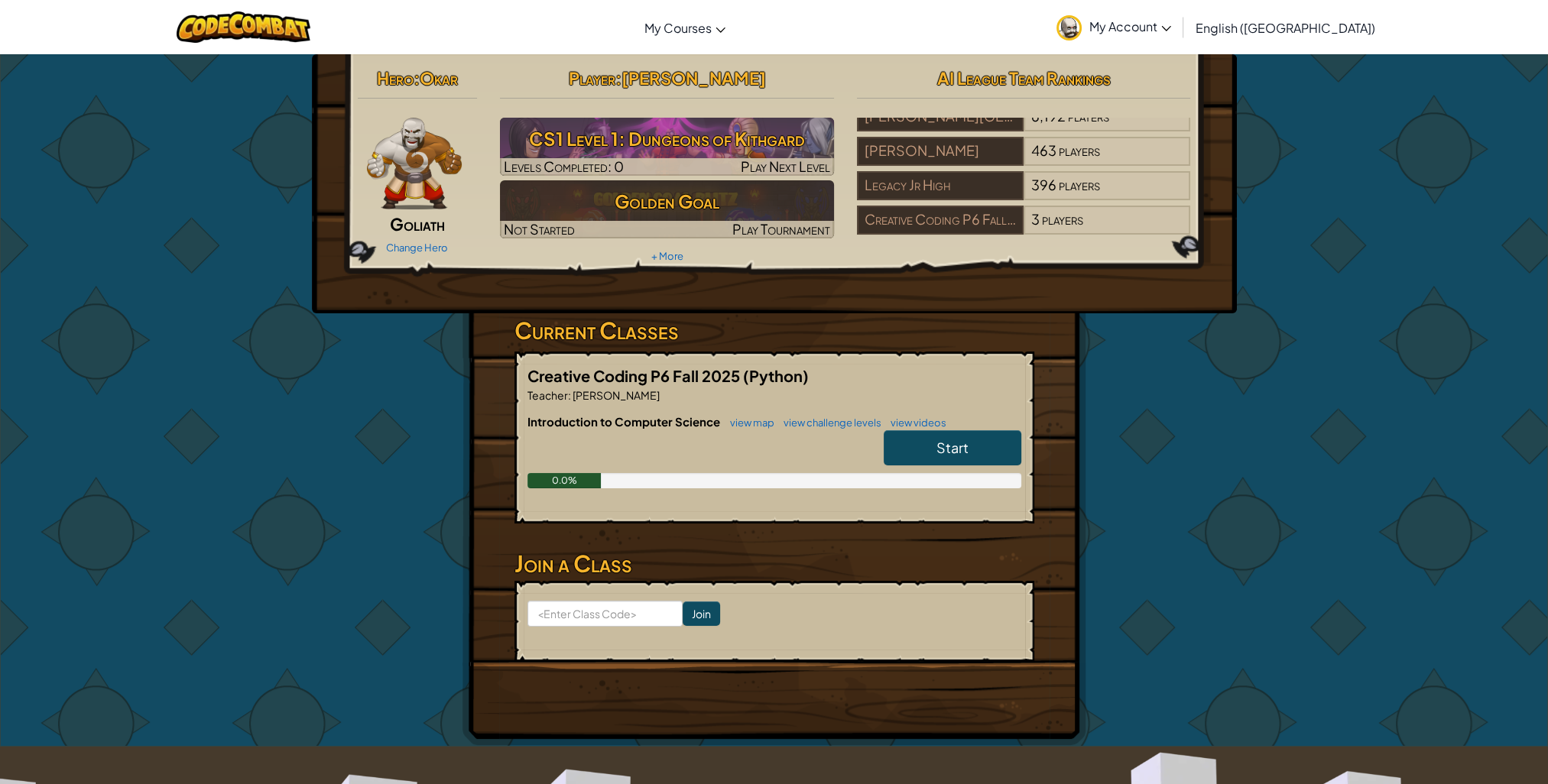
click at [957, 449] on span "Start" at bounding box center [952, 447] width 32 height 17
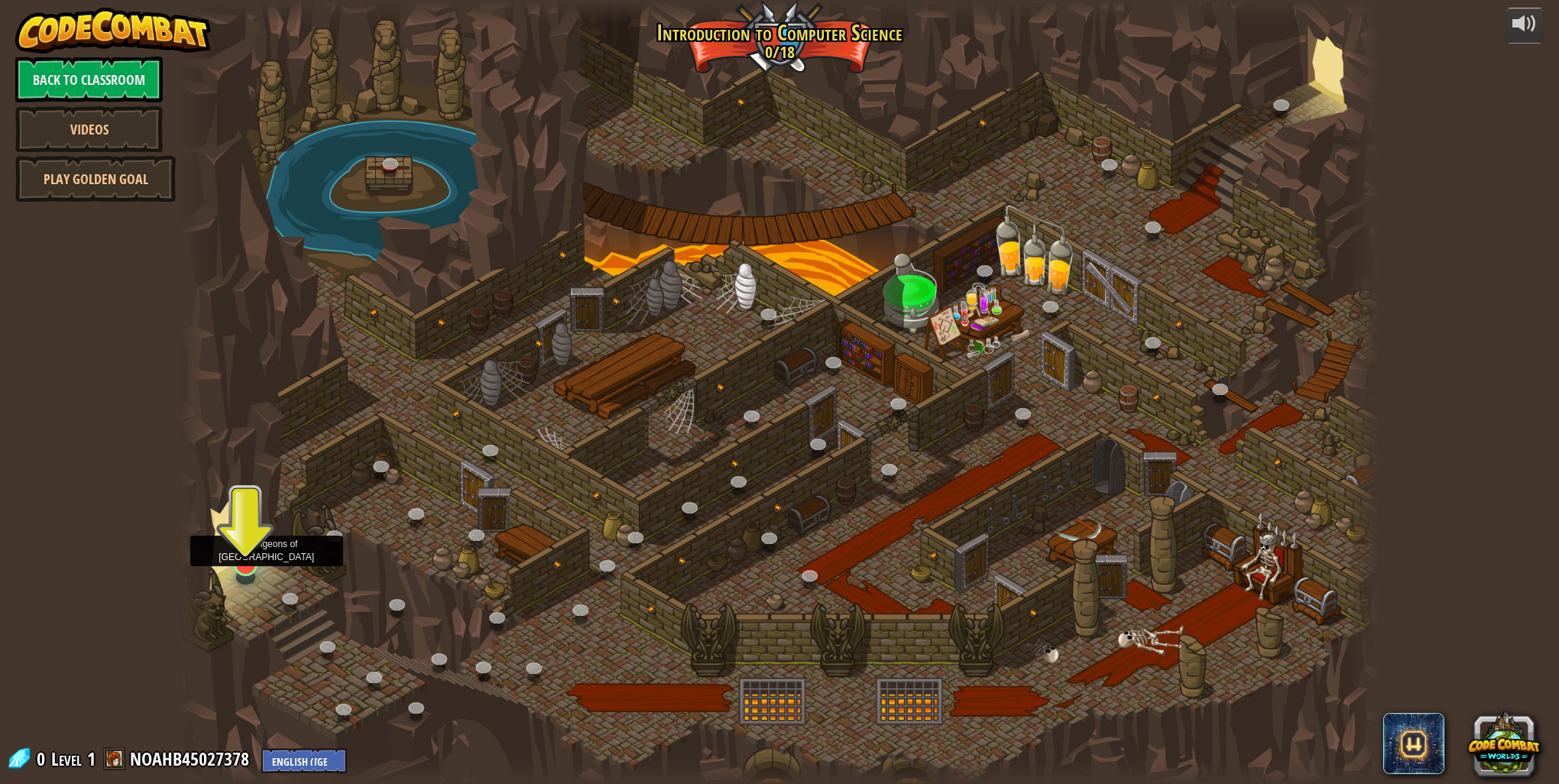
click at [235, 561] on img at bounding box center [246, 528] width 33 height 76
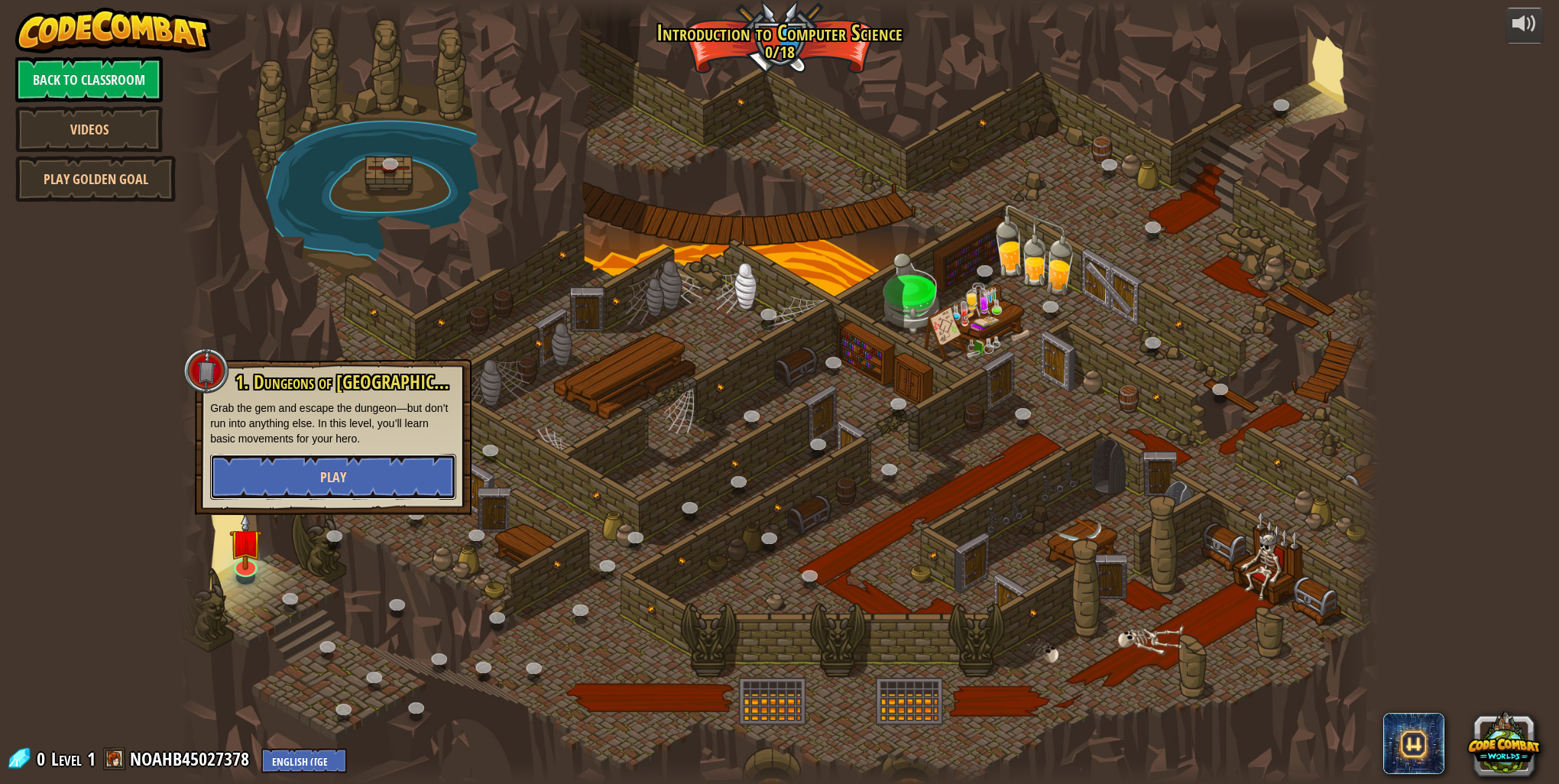
click at [343, 461] on button "Play" at bounding box center [333, 476] width 246 height 46
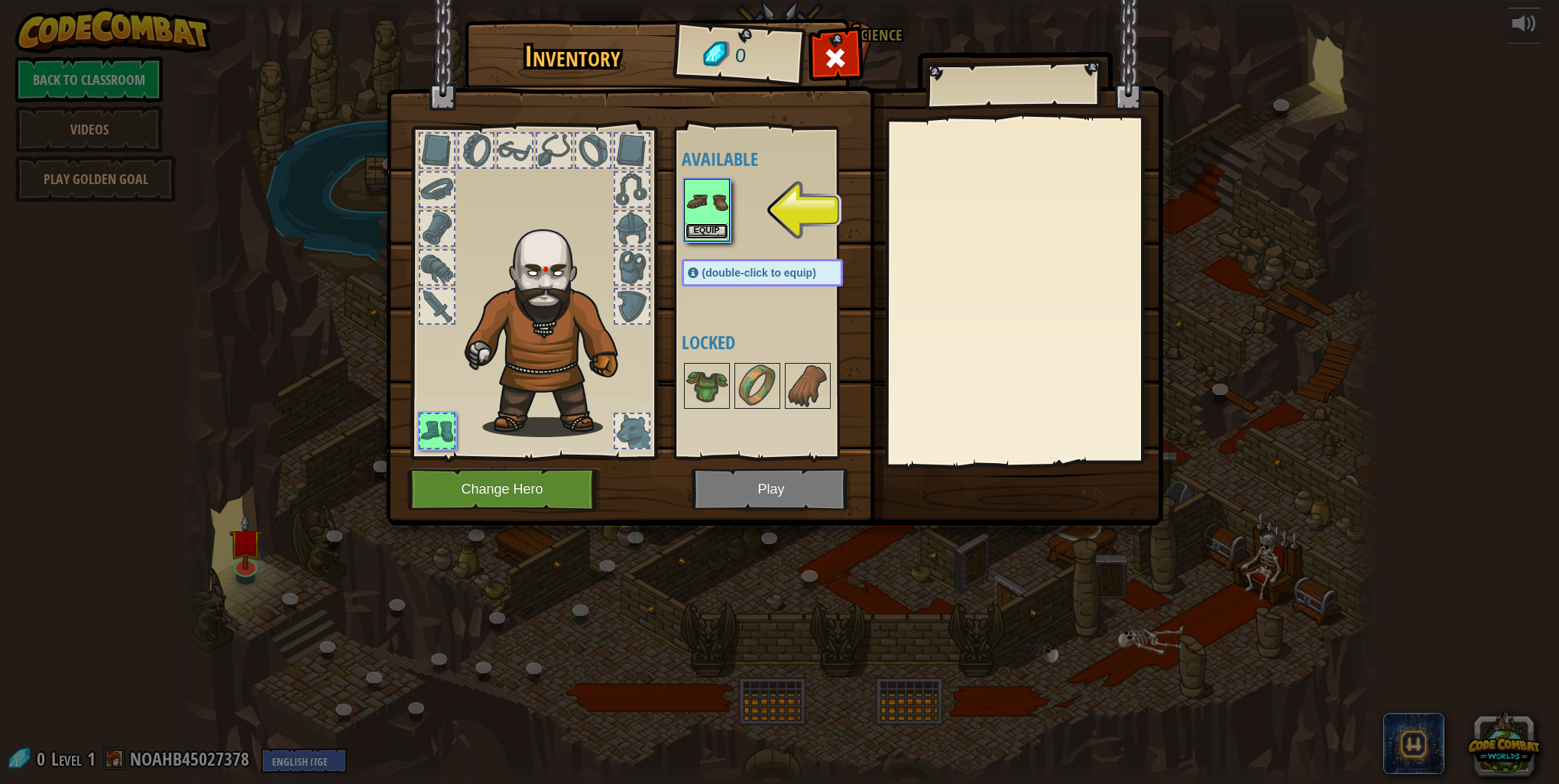
click at [711, 231] on button "Equip" at bounding box center [706, 230] width 42 height 16
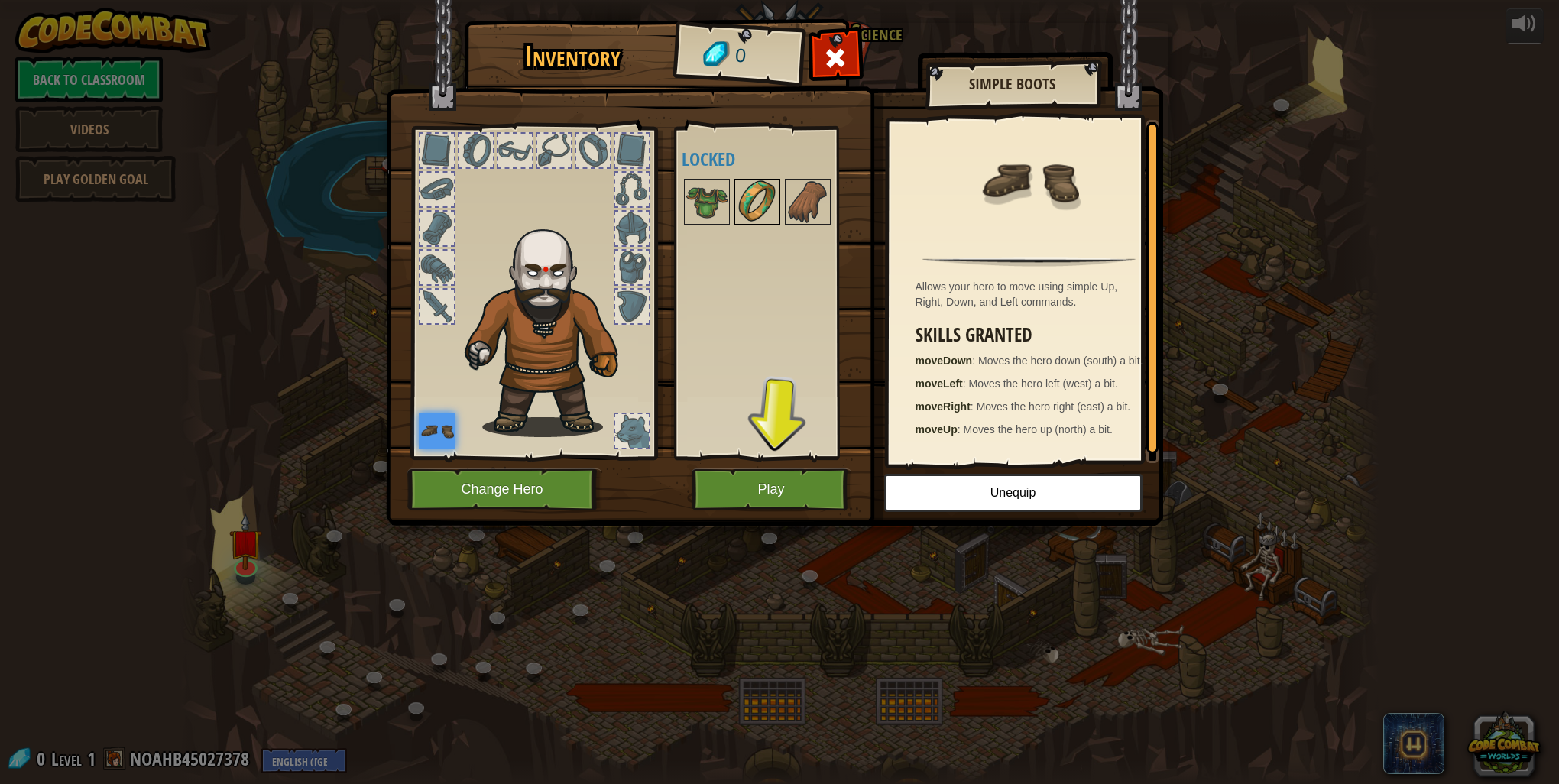
click at [750, 210] on img at bounding box center [757, 201] width 42 height 42
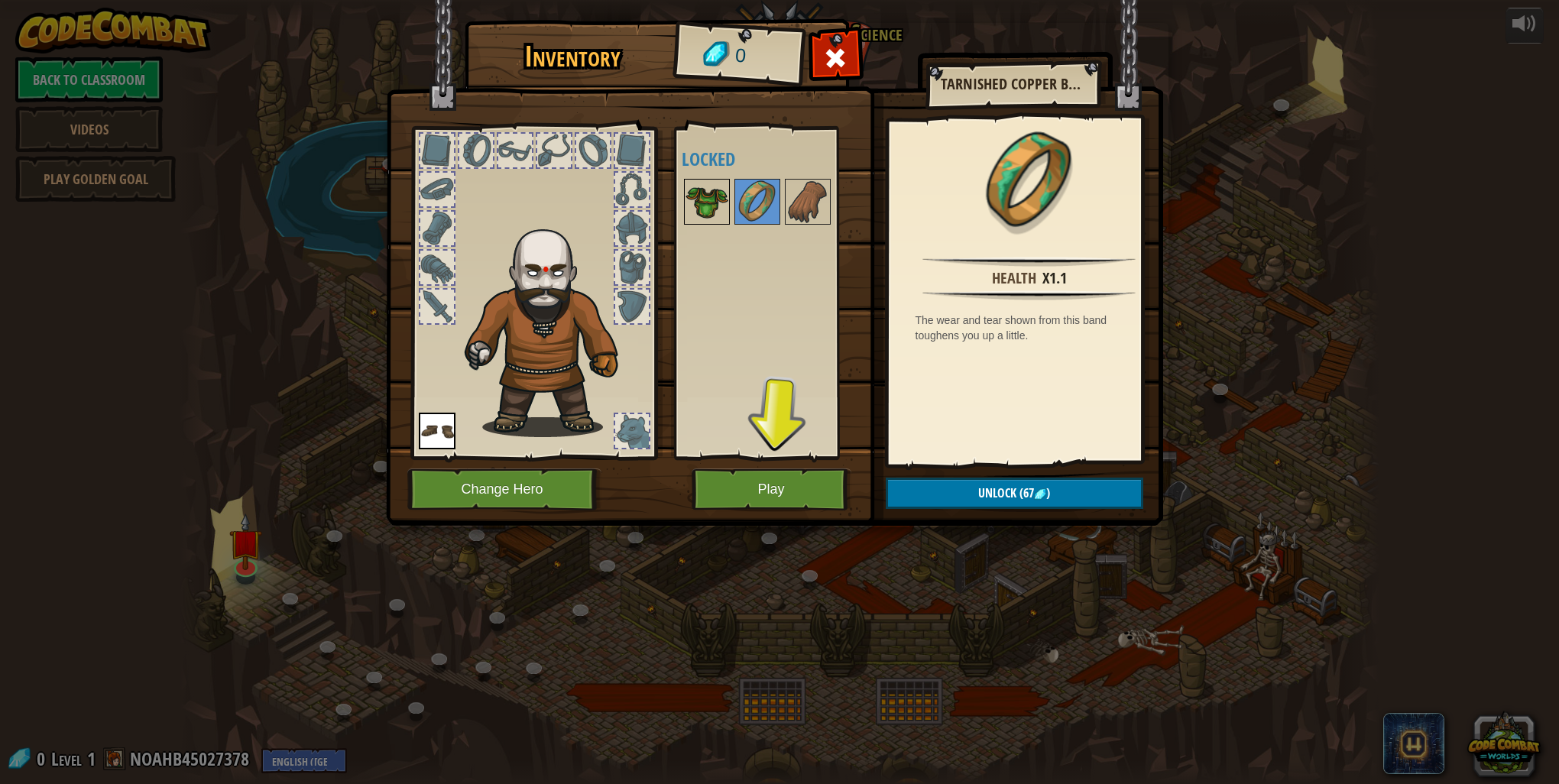
click at [715, 200] on img at bounding box center [706, 201] width 42 height 42
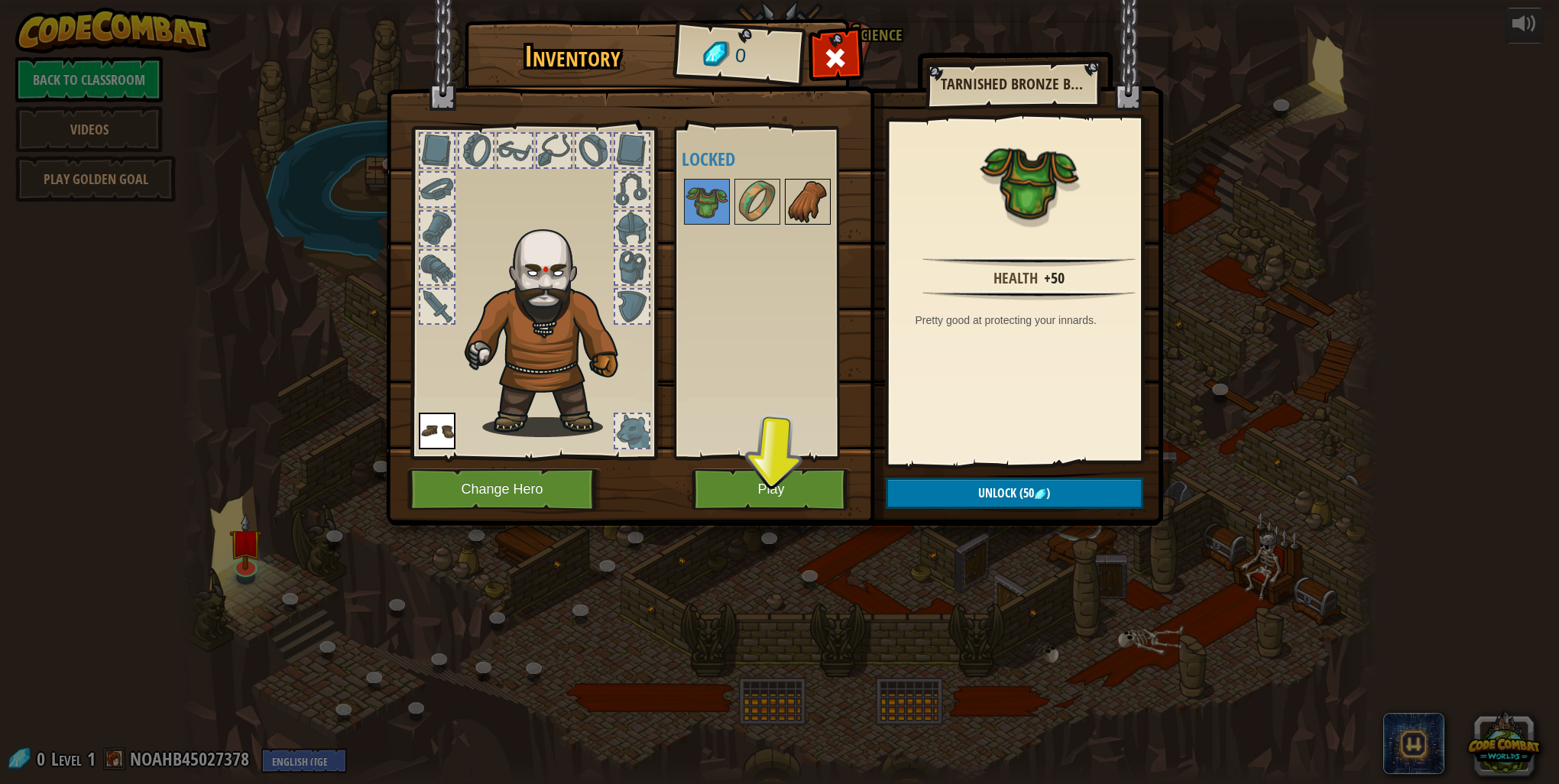
click at [790, 200] on img at bounding box center [807, 201] width 42 height 42
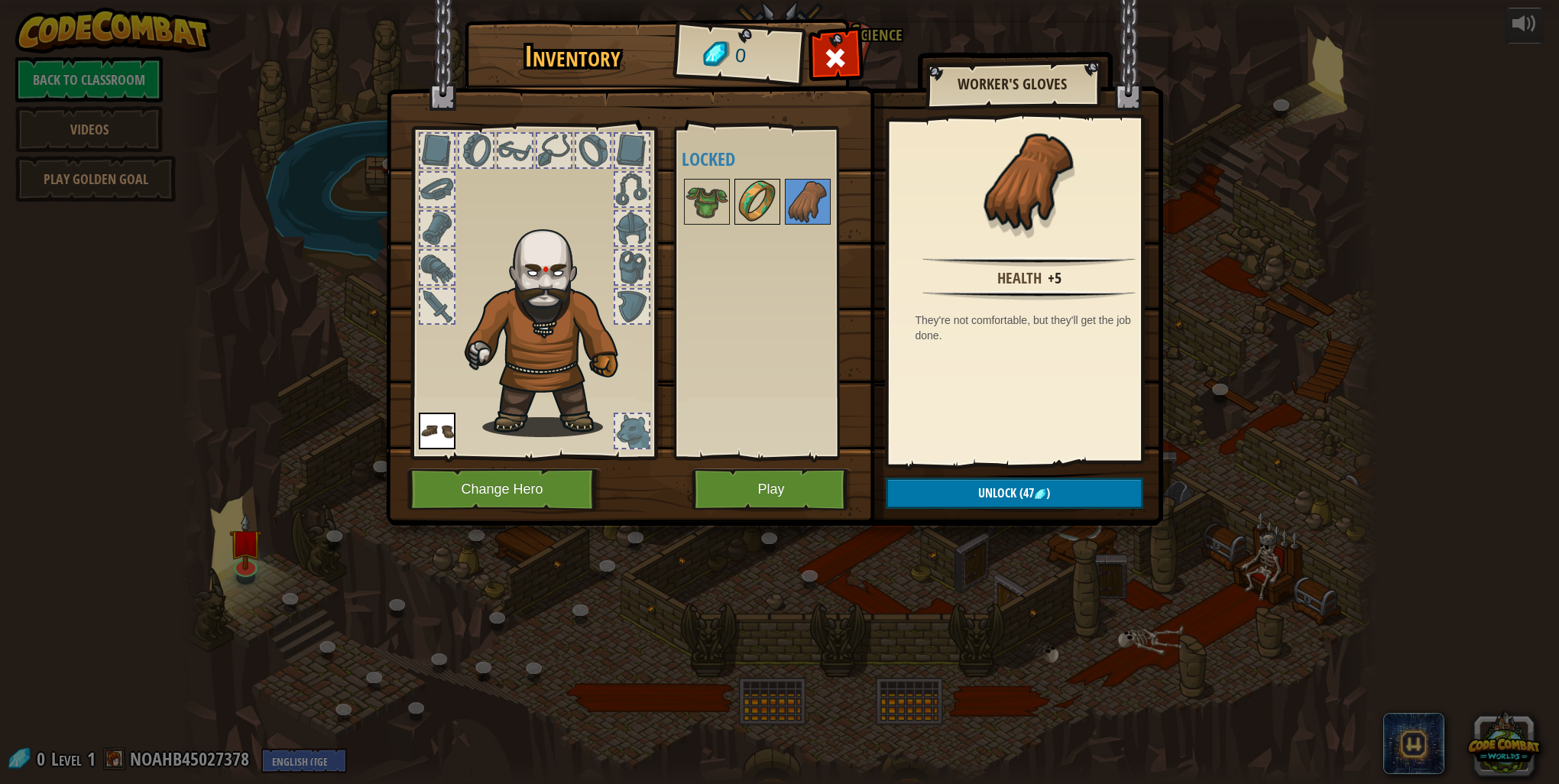
click at [767, 200] on img at bounding box center [757, 201] width 42 height 42
click at [746, 200] on img at bounding box center [757, 201] width 42 height 42
click at [740, 203] on img at bounding box center [757, 201] width 42 height 42
click at [698, 186] on img at bounding box center [706, 201] width 42 height 42
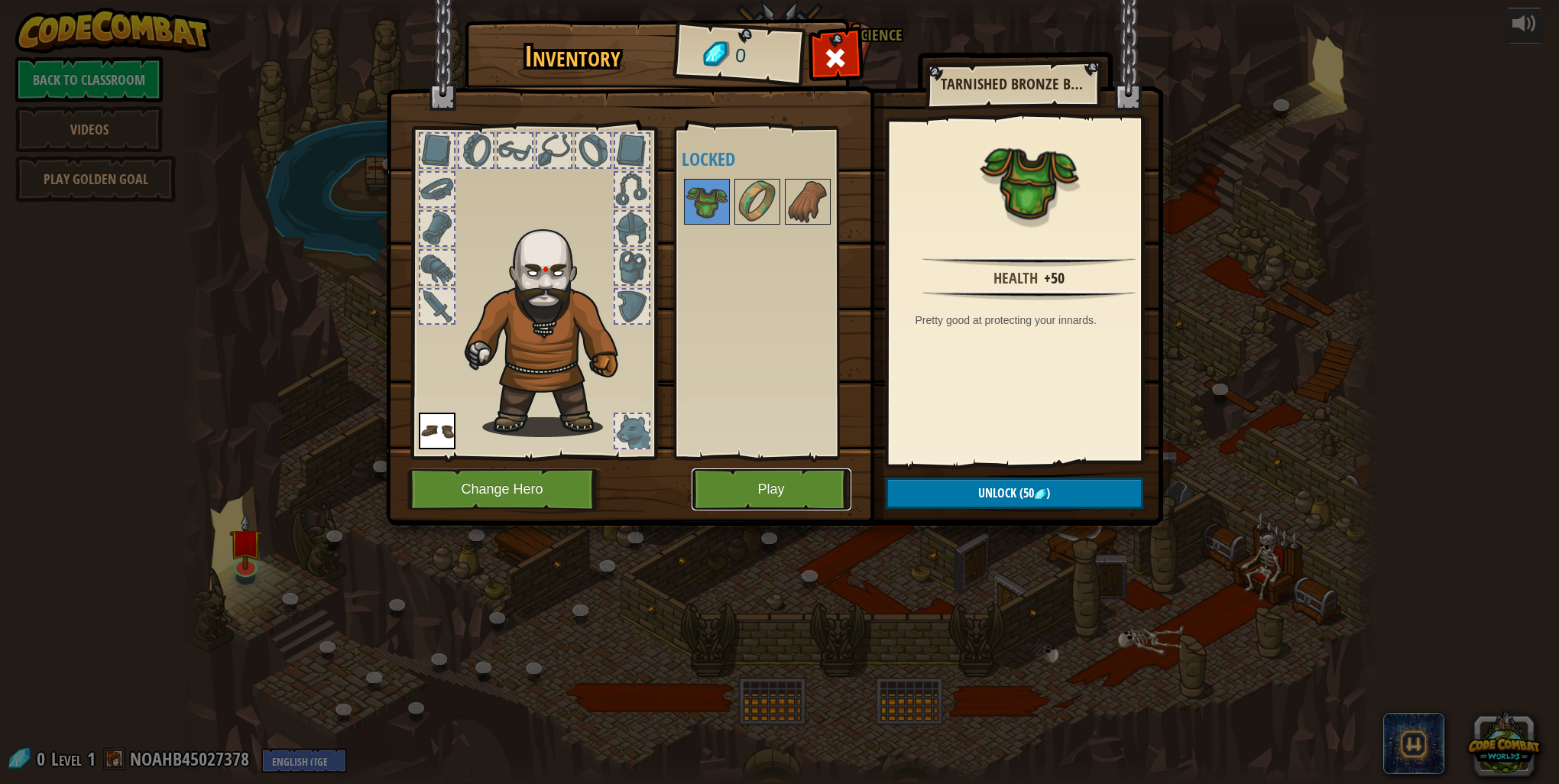
click at [758, 491] on button "Play" at bounding box center [772, 489] width 160 height 42
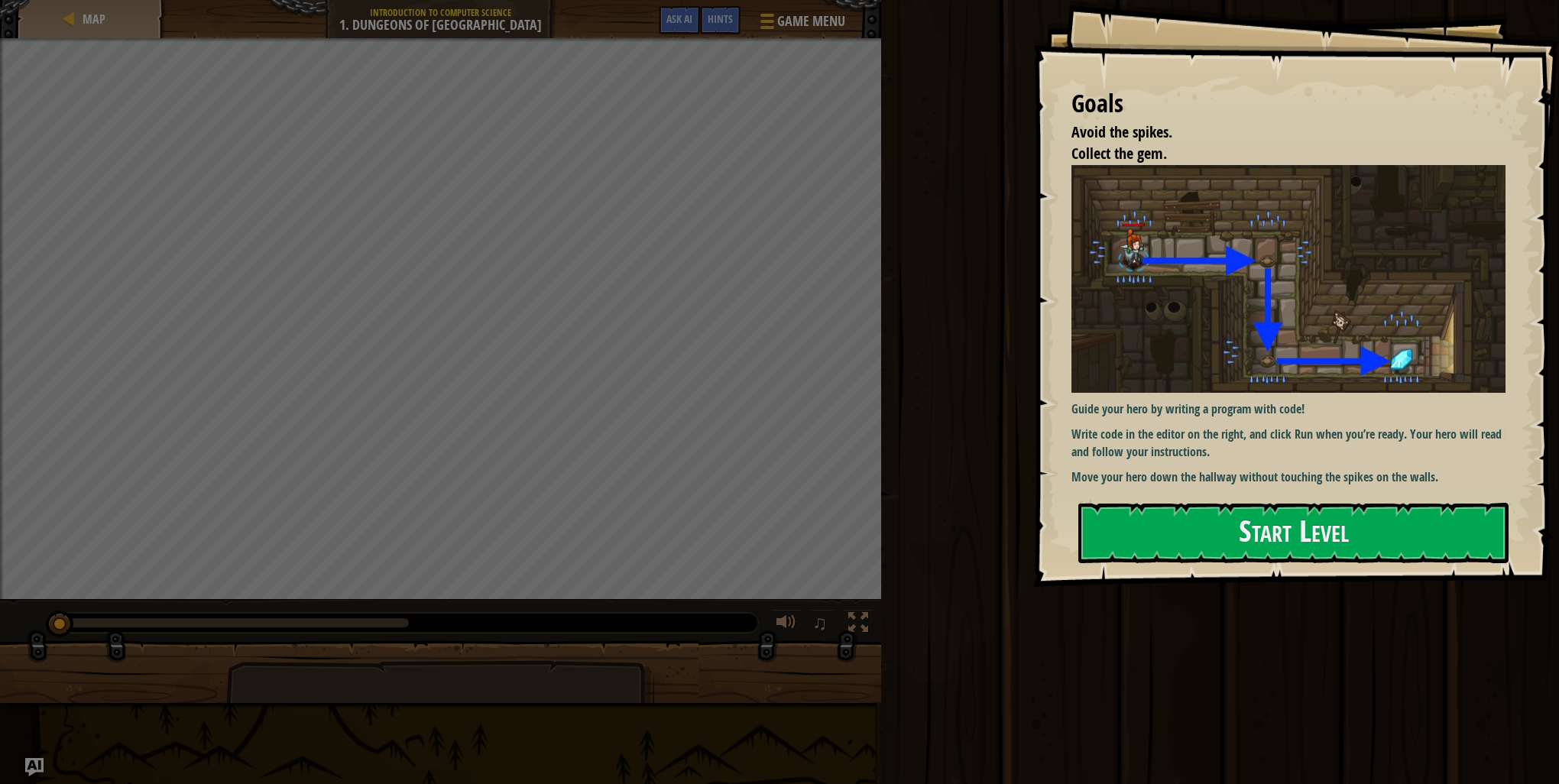
click at [1278, 579] on div at bounding box center [1293, 595] width 430 height 34
click at [1264, 474] on p "Move your hero down the hallway without touching the spikes on the walls." at bounding box center [1295, 476] width 446 height 17
click at [1248, 508] on button "Start Level" at bounding box center [1293, 533] width 430 height 61
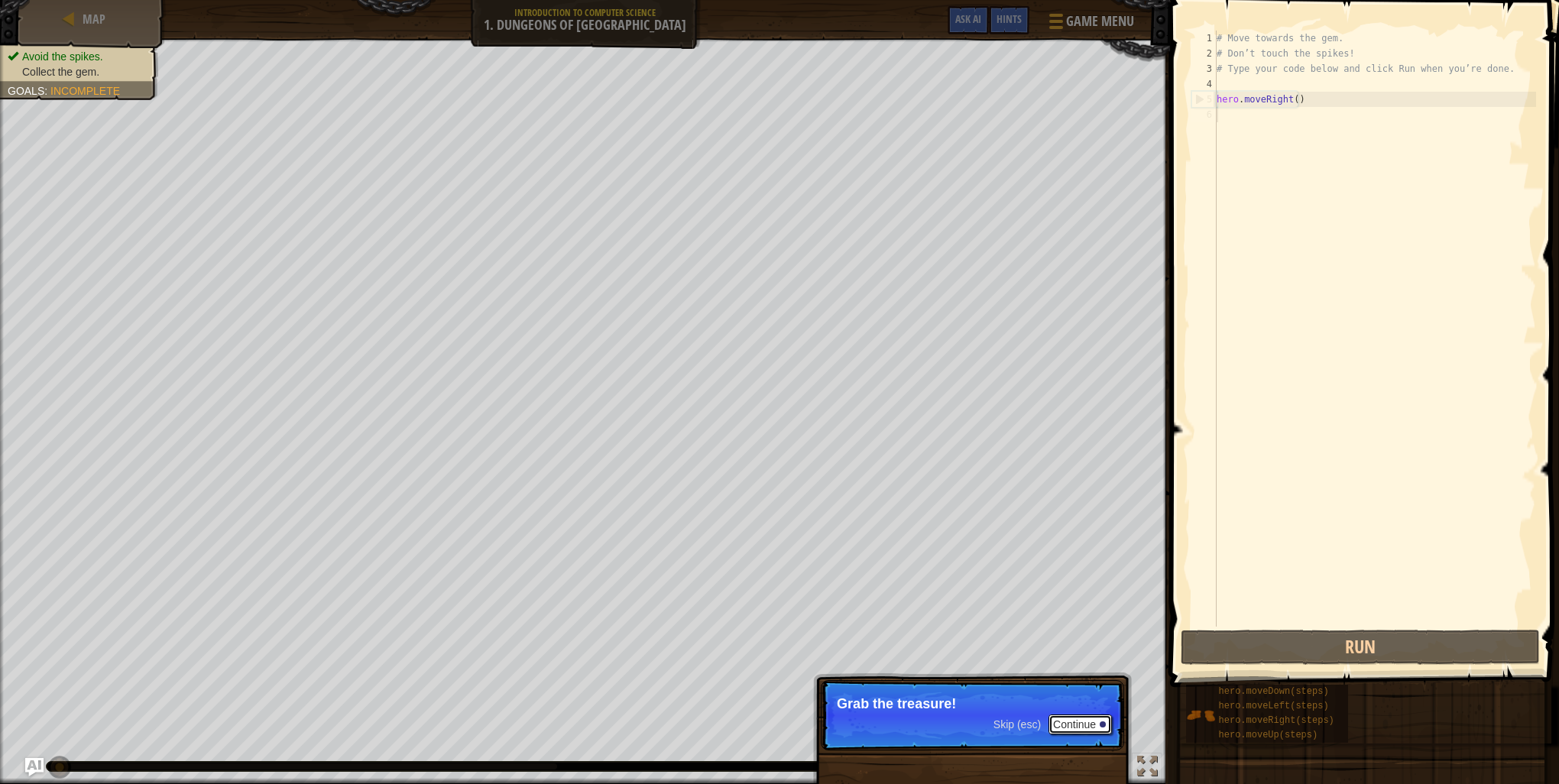
click at [1098, 724] on button "Continue" at bounding box center [1080, 724] width 63 height 20
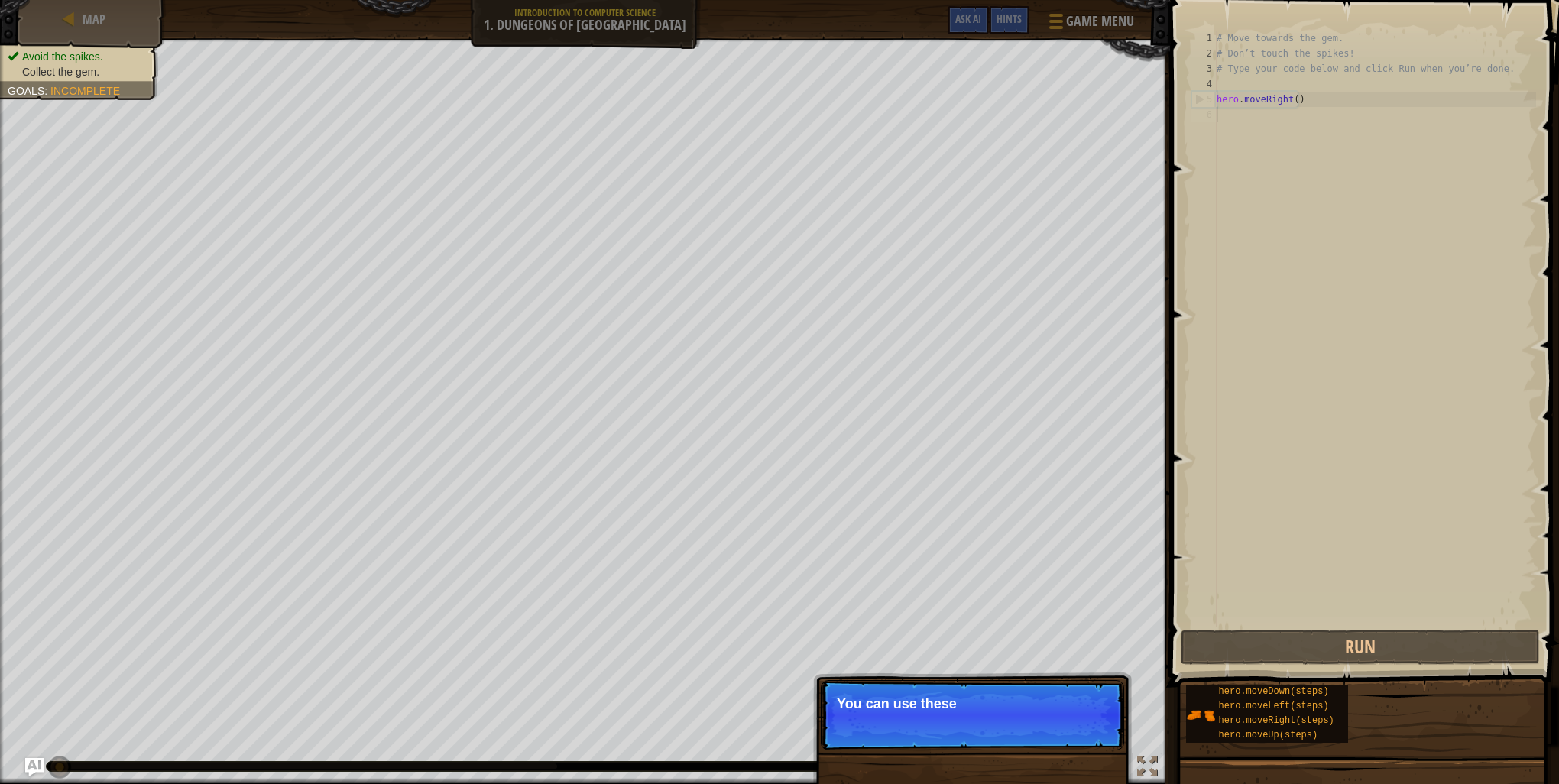
click at [1098, 724] on p "Skip (esc) Continue You can use these" at bounding box center [972, 715] width 303 height 71
click at [1098, 724] on button "Continue" at bounding box center [1080, 724] width 63 height 20
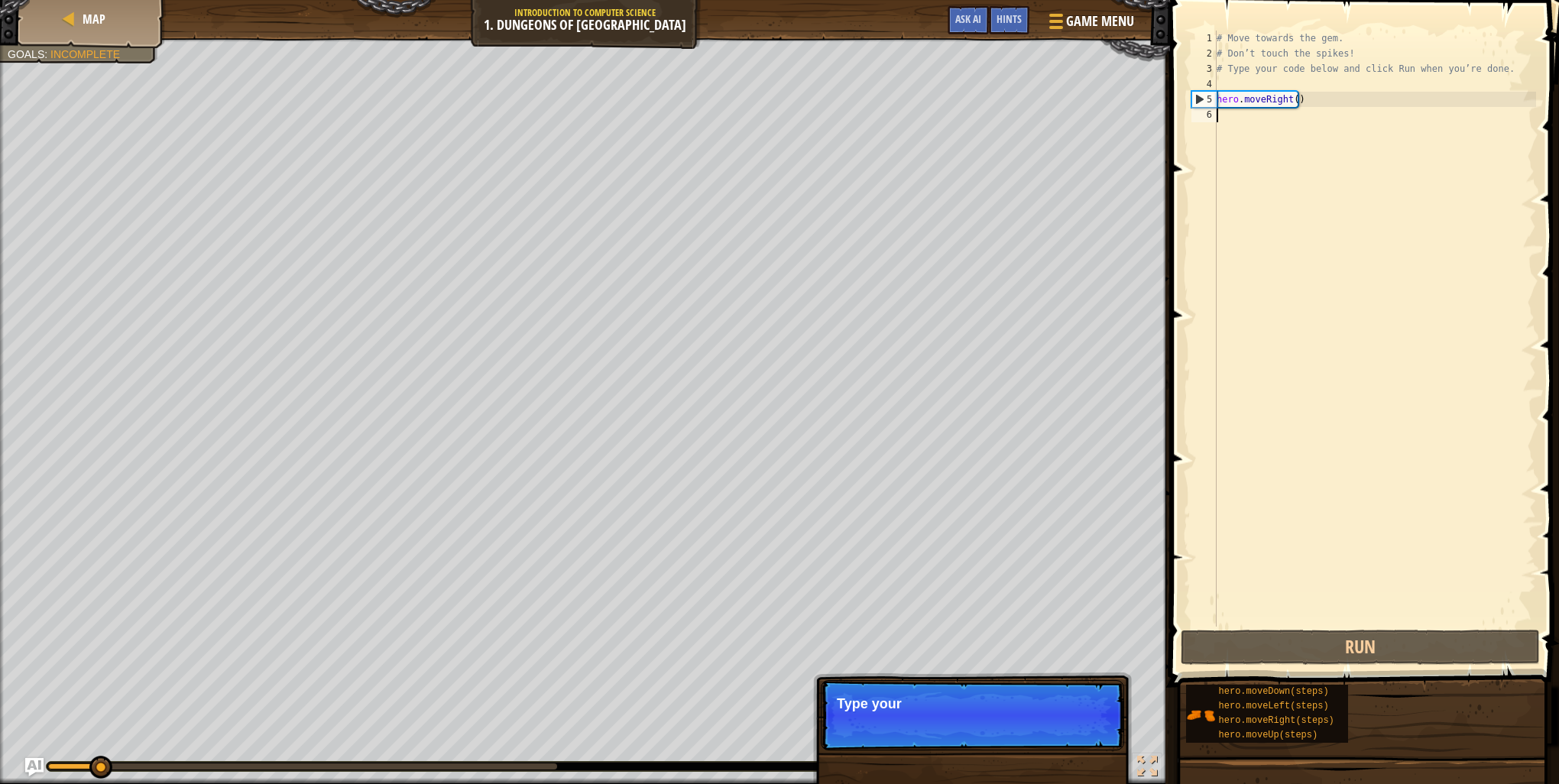
click at [1098, 724] on p "Skip (esc) Continue Type your" at bounding box center [972, 715] width 303 height 71
click at [1094, 723] on button "Continue" at bounding box center [1080, 724] width 63 height 20
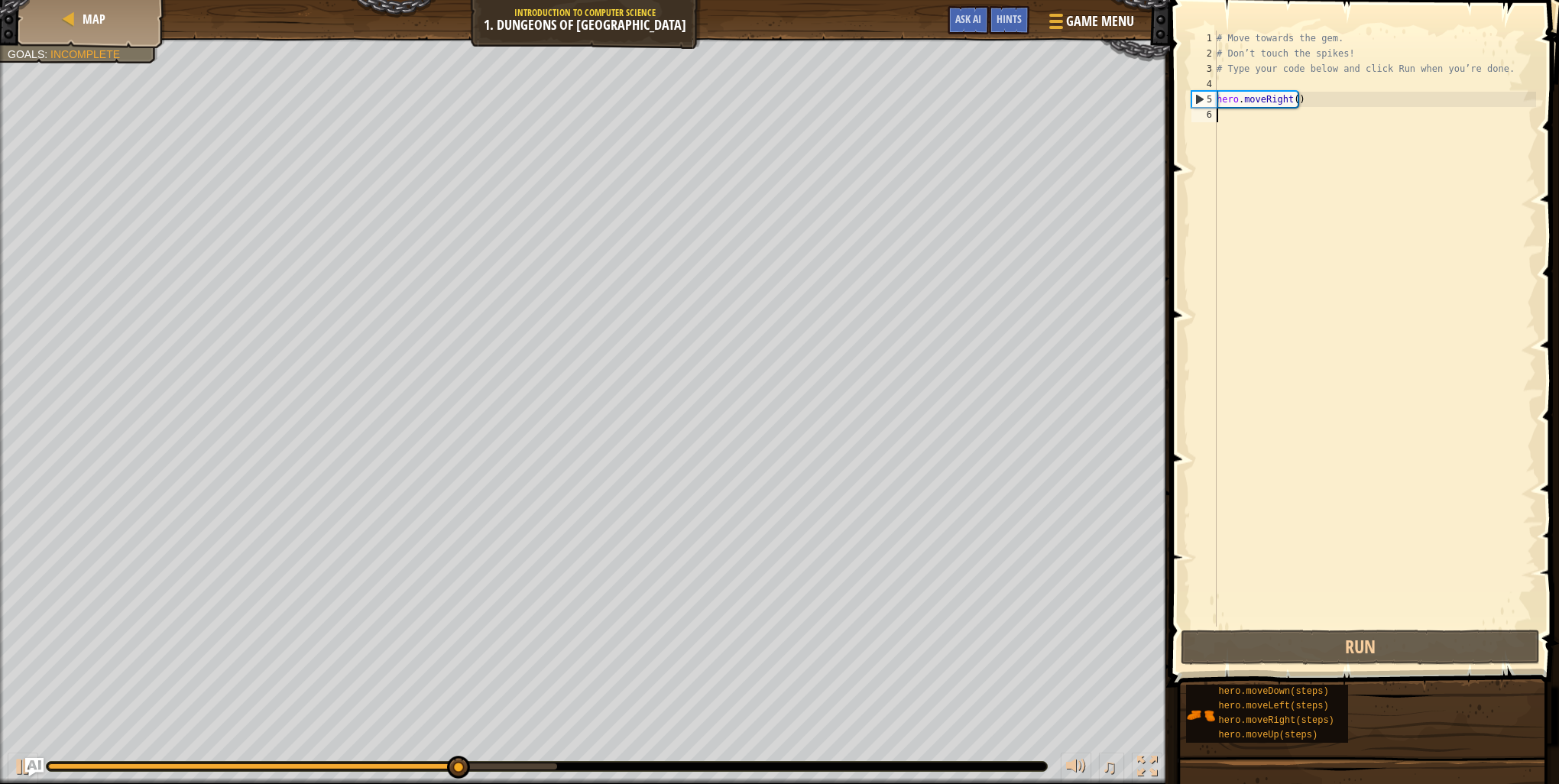
click at [1243, 127] on div "# Move towards the gem. # Don’t touch the spikes! # Type your code below and cl…" at bounding box center [1375, 344] width 323 height 627
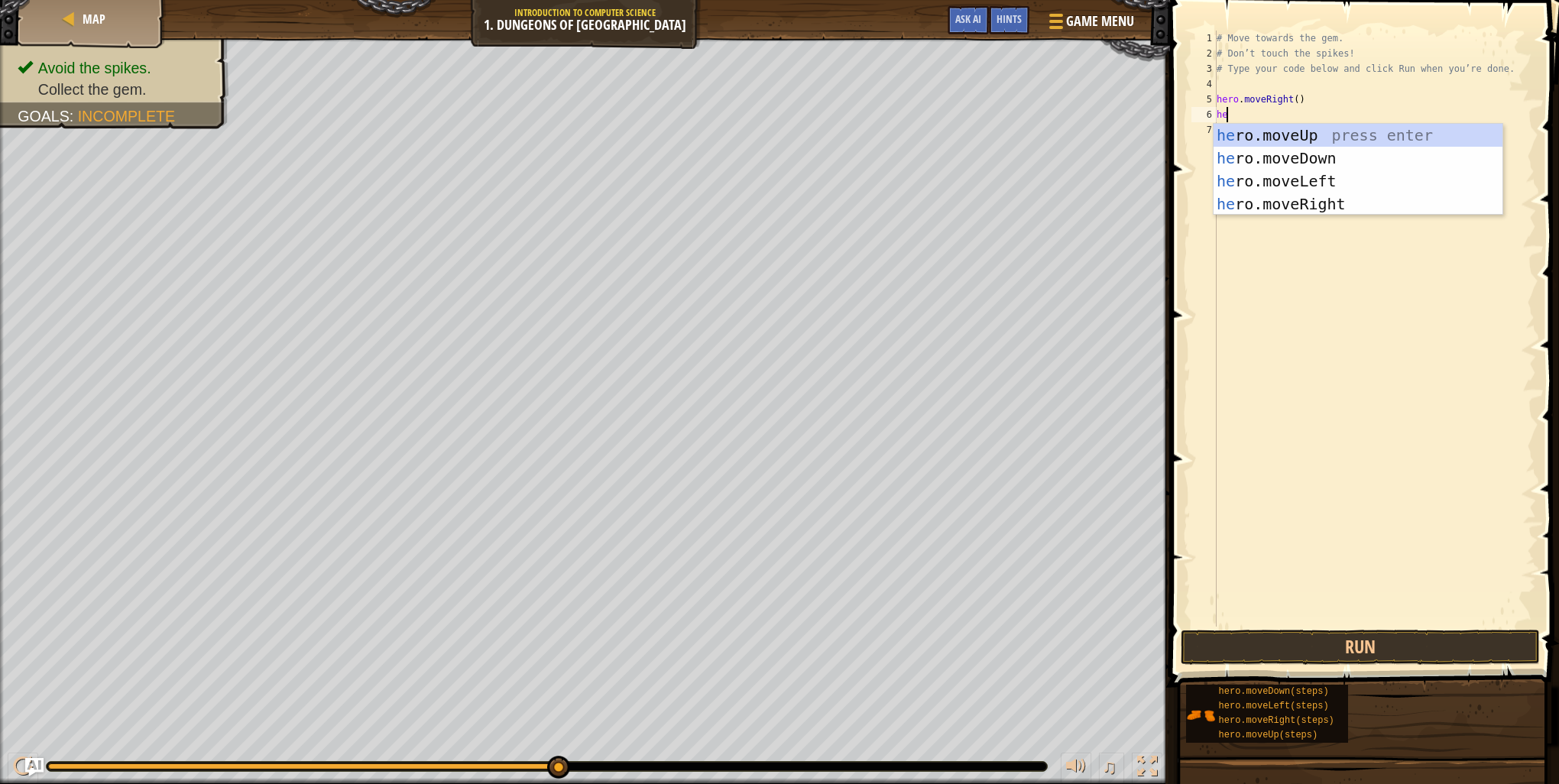
type textarea "hero"
click at [1374, 155] on div "hero .moveUp press enter hero .moveDown press enter hero .moveLeft press enter …" at bounding box center [1358, 192] width 289 height 137
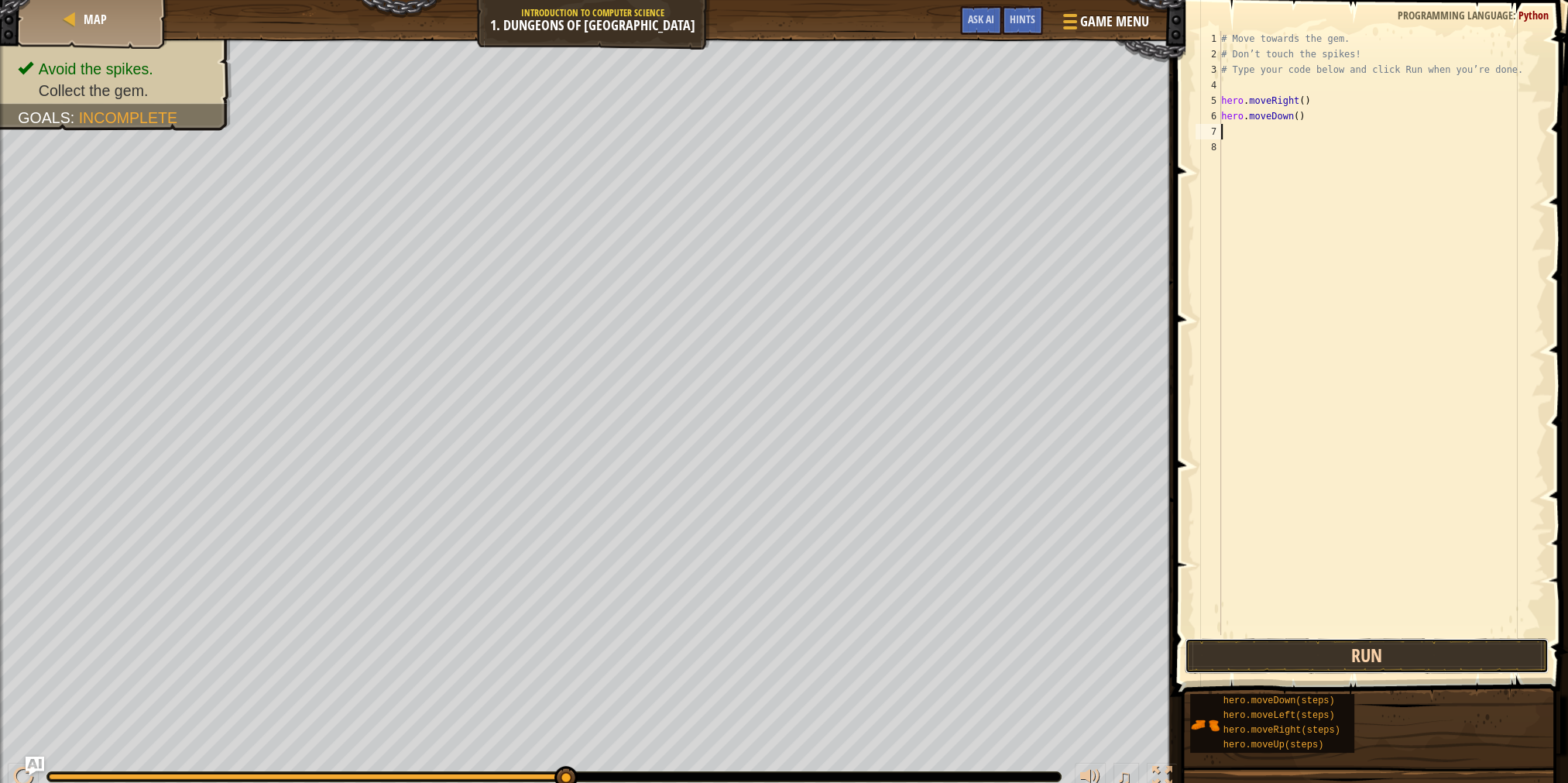
click at [1397, 668] on button "Run" at bounding box center [1367, 656] width 364 height 35
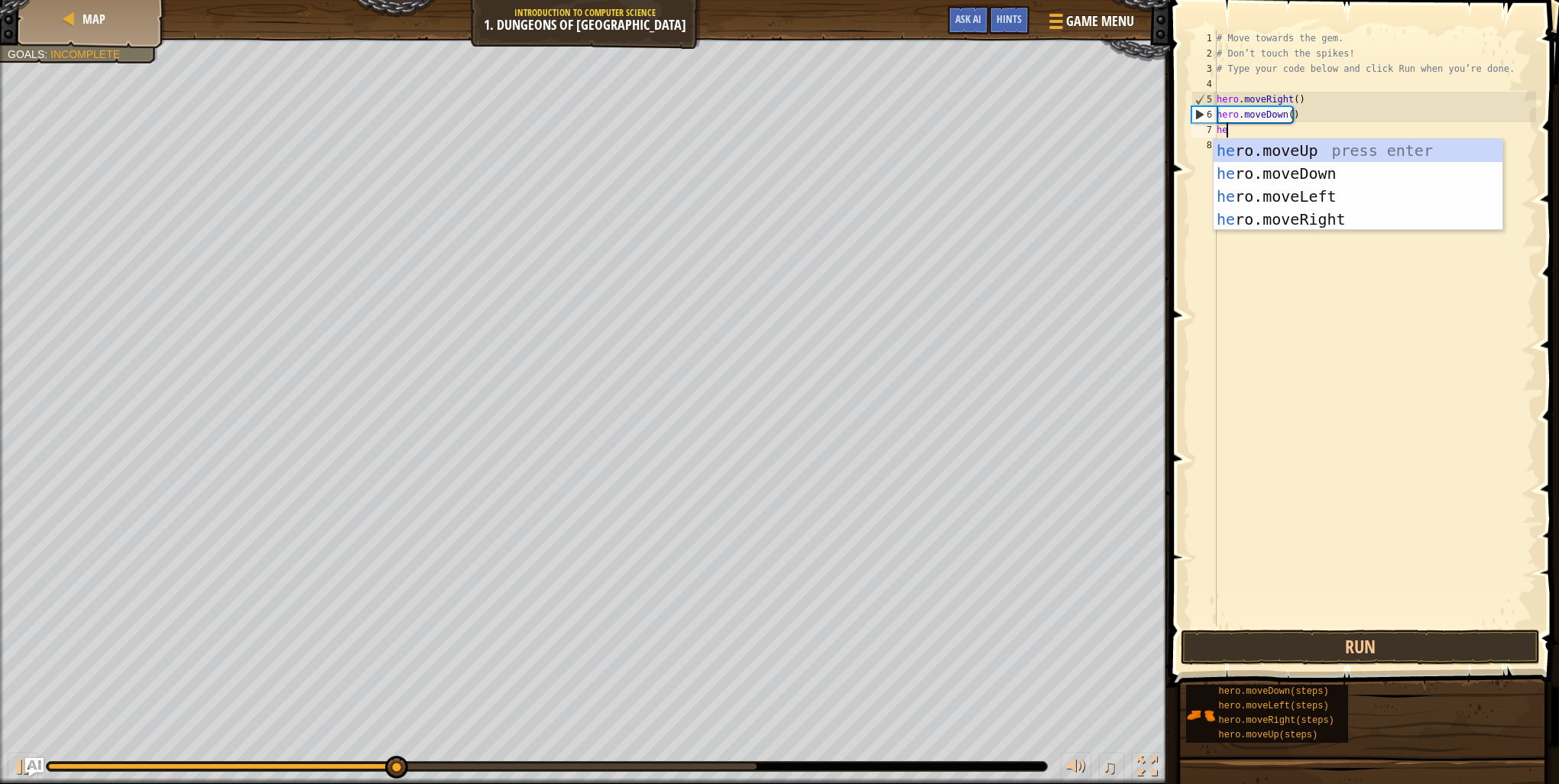
type textarea "her"
click at [1279, 218] on div "her o.moveUp press enter her o.moveDown press enter her o.moveLeft press enter …" at bounding box center [1358, 207] width 289 height 137
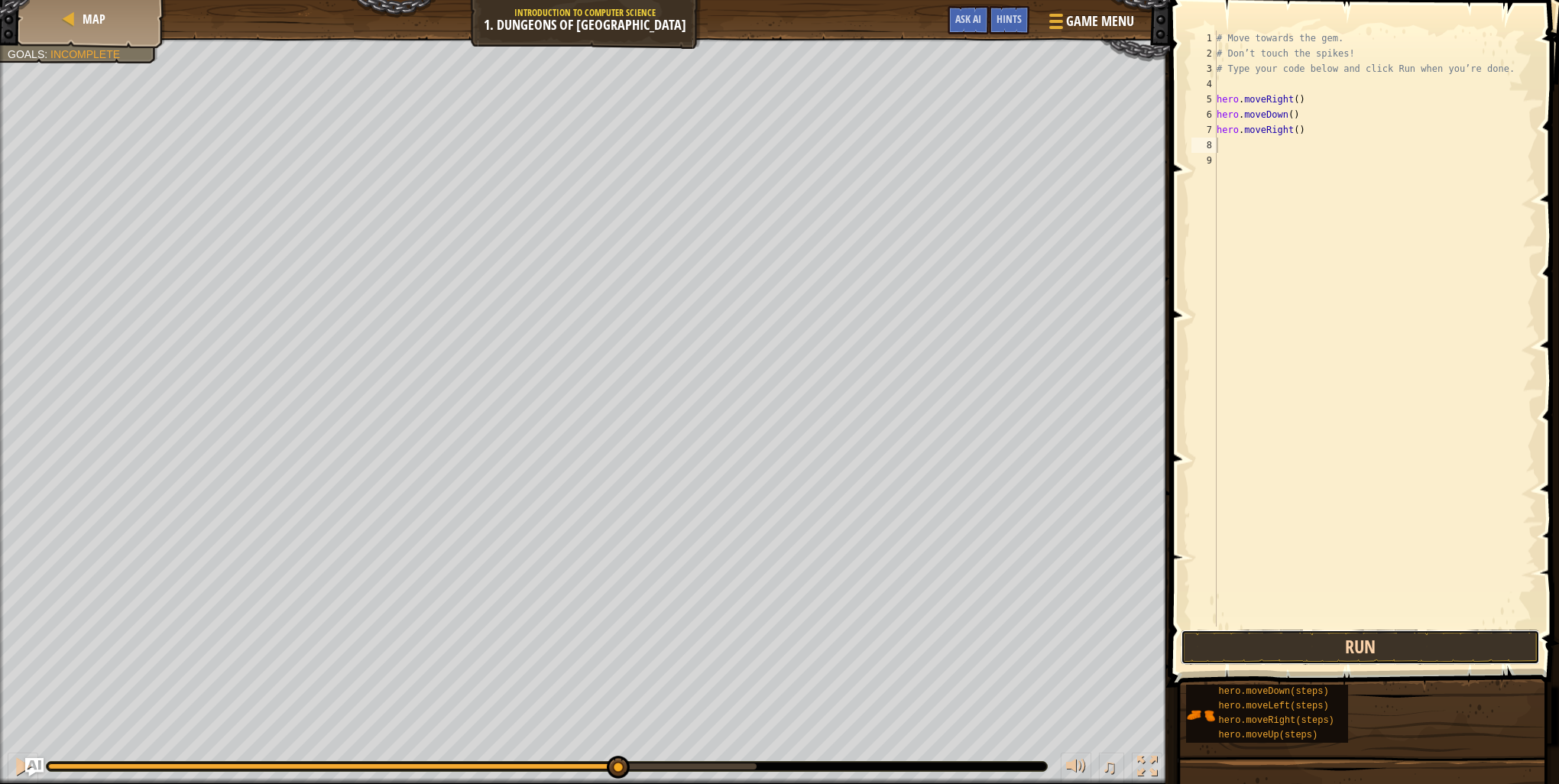
click at [1266, 634] on button "Run" at bounding box center [1360, 647] width 359 height 35
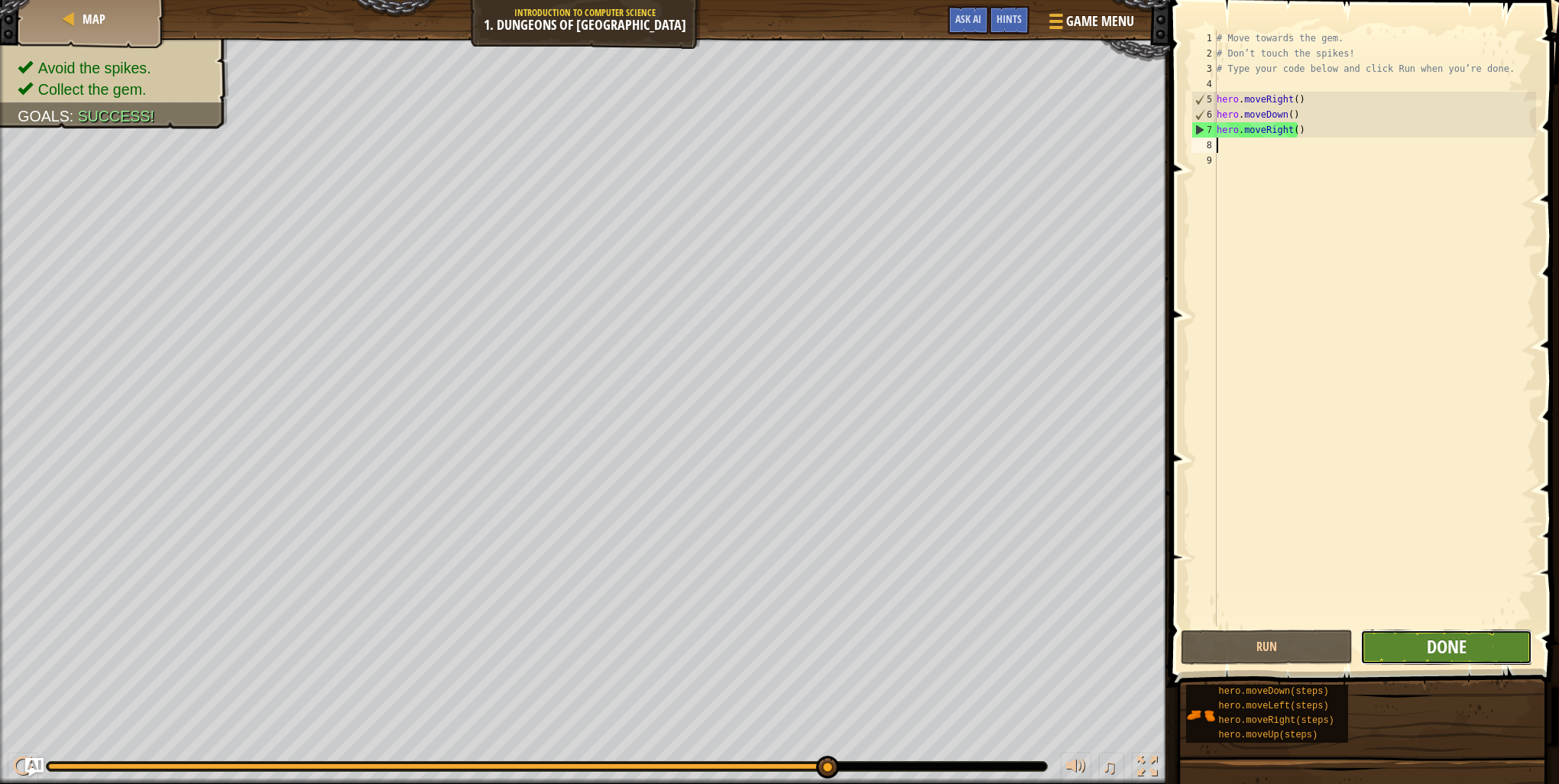
click at [1462, 653] on span "Done" at bounding box center [1447, 646] width 40 height 24
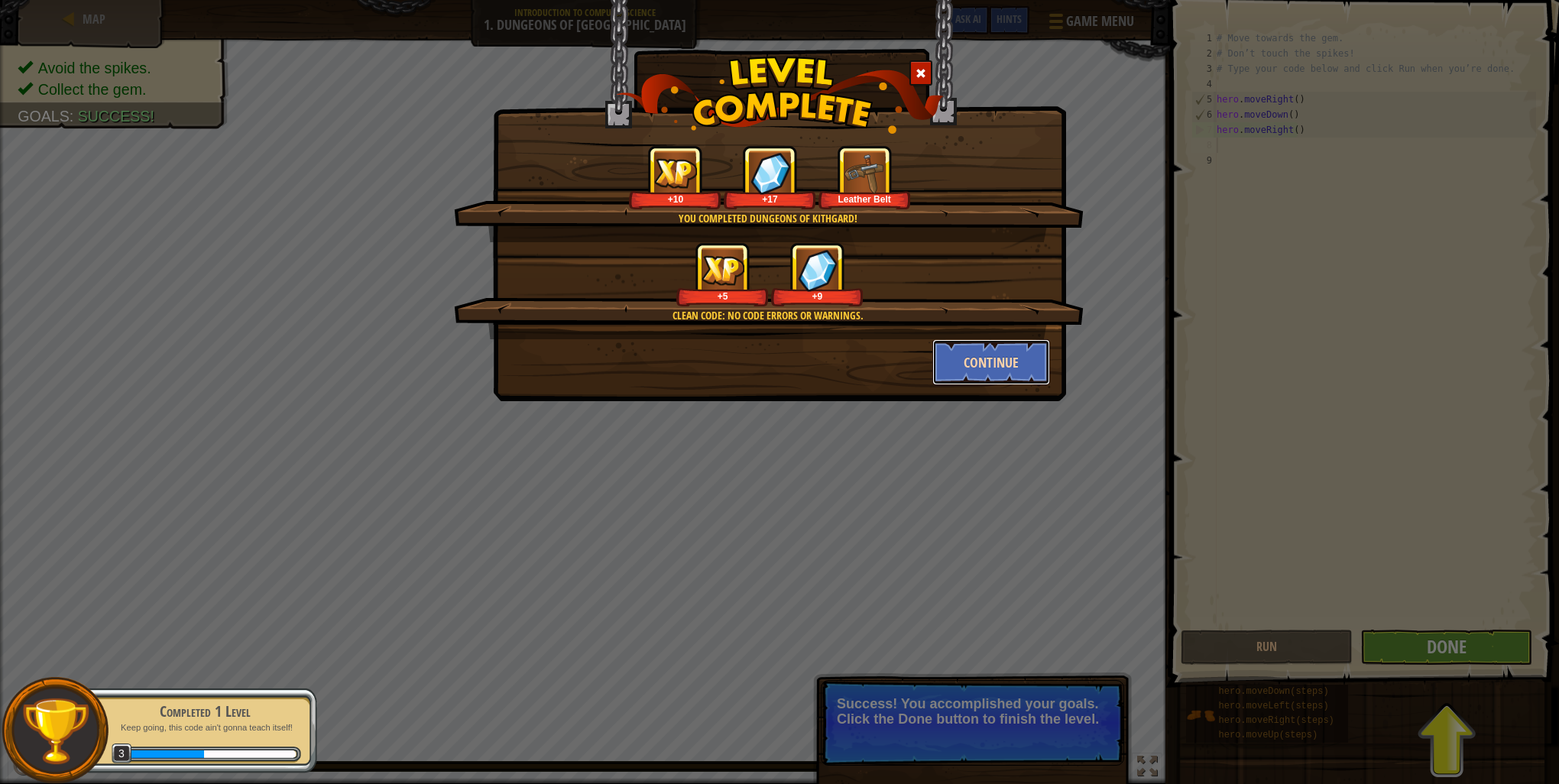
click at [999, 347] on button "Continue" at bounding box center [991, 362] width 118 height 46
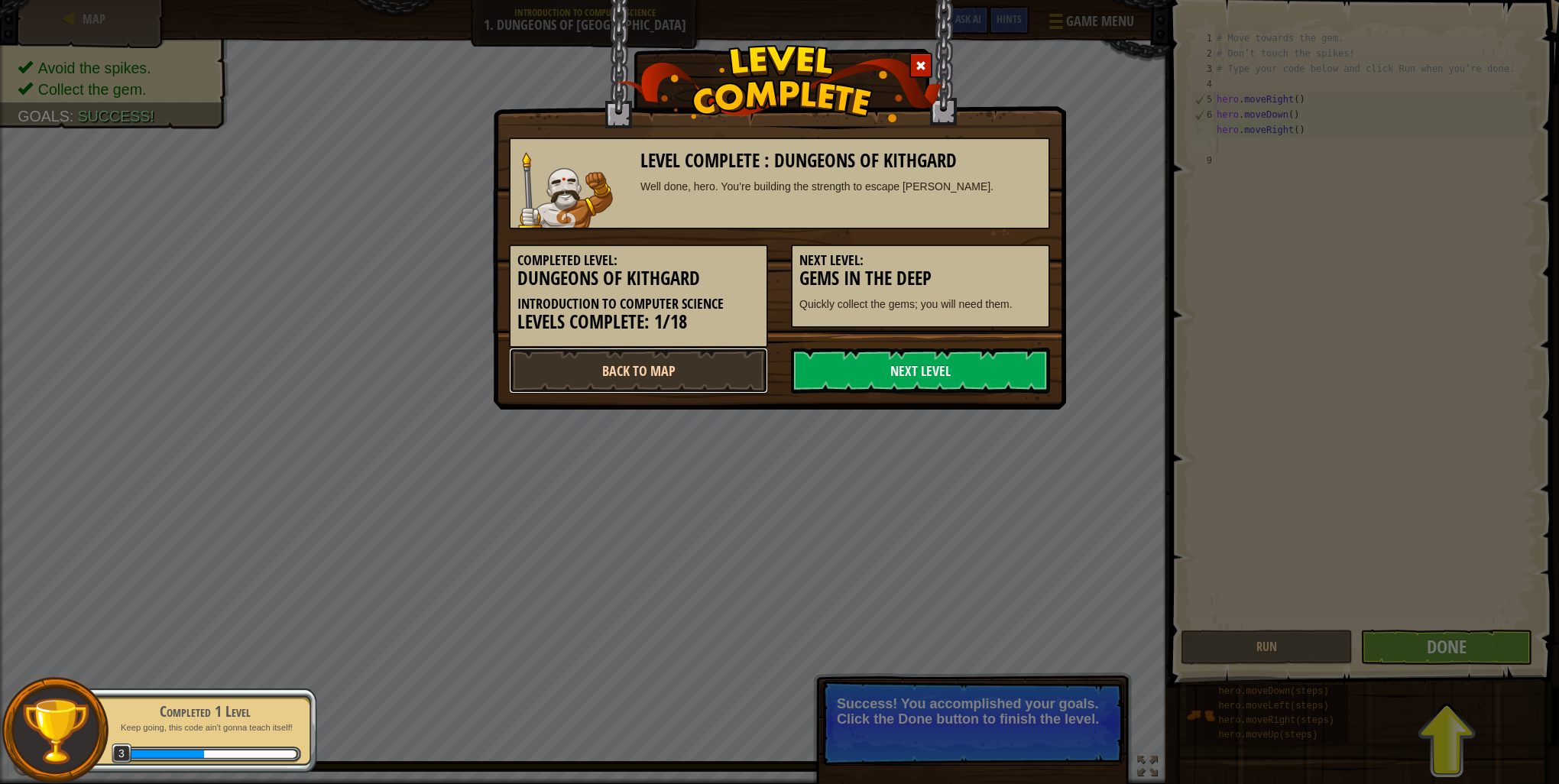
click at [706, 377] on link "Back to Map" at bounding box center [639, 370] width 259 height 46
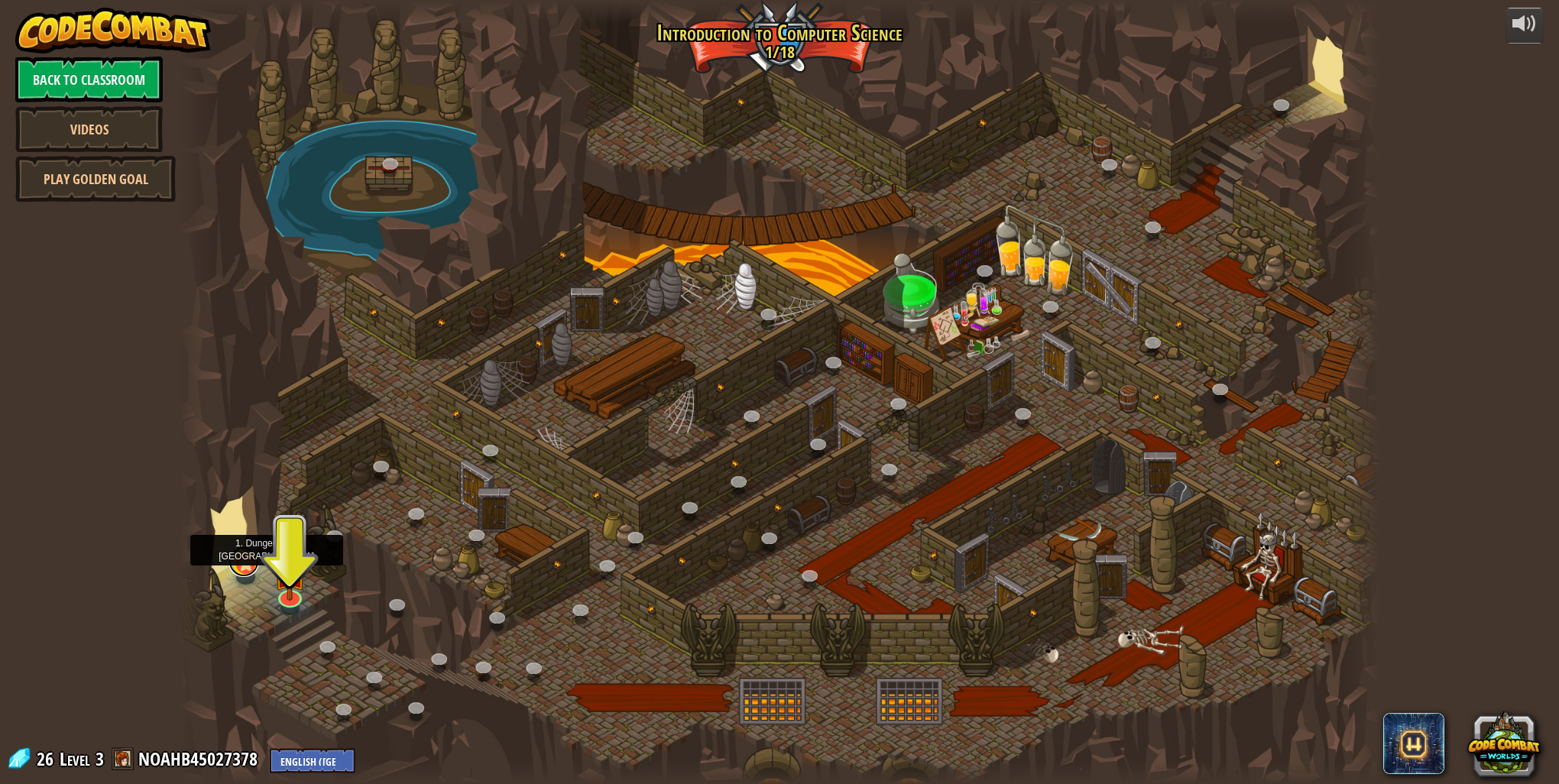
click at [241, 564] on link at bounding box center [244, 561] width 31 height 31
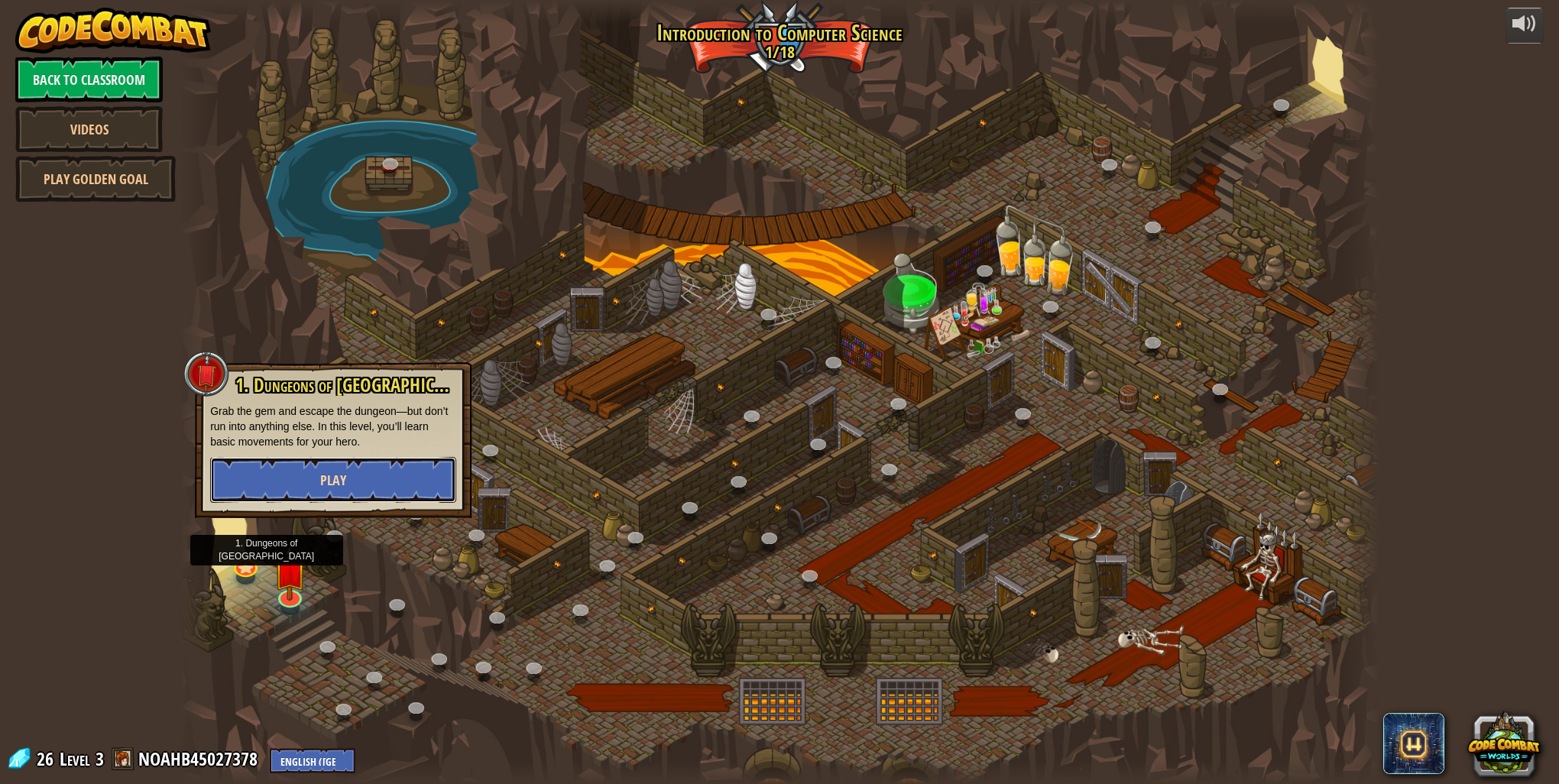
click at [312, 487] on button "Play" at bounding box center [333, 480] width 246 height 46
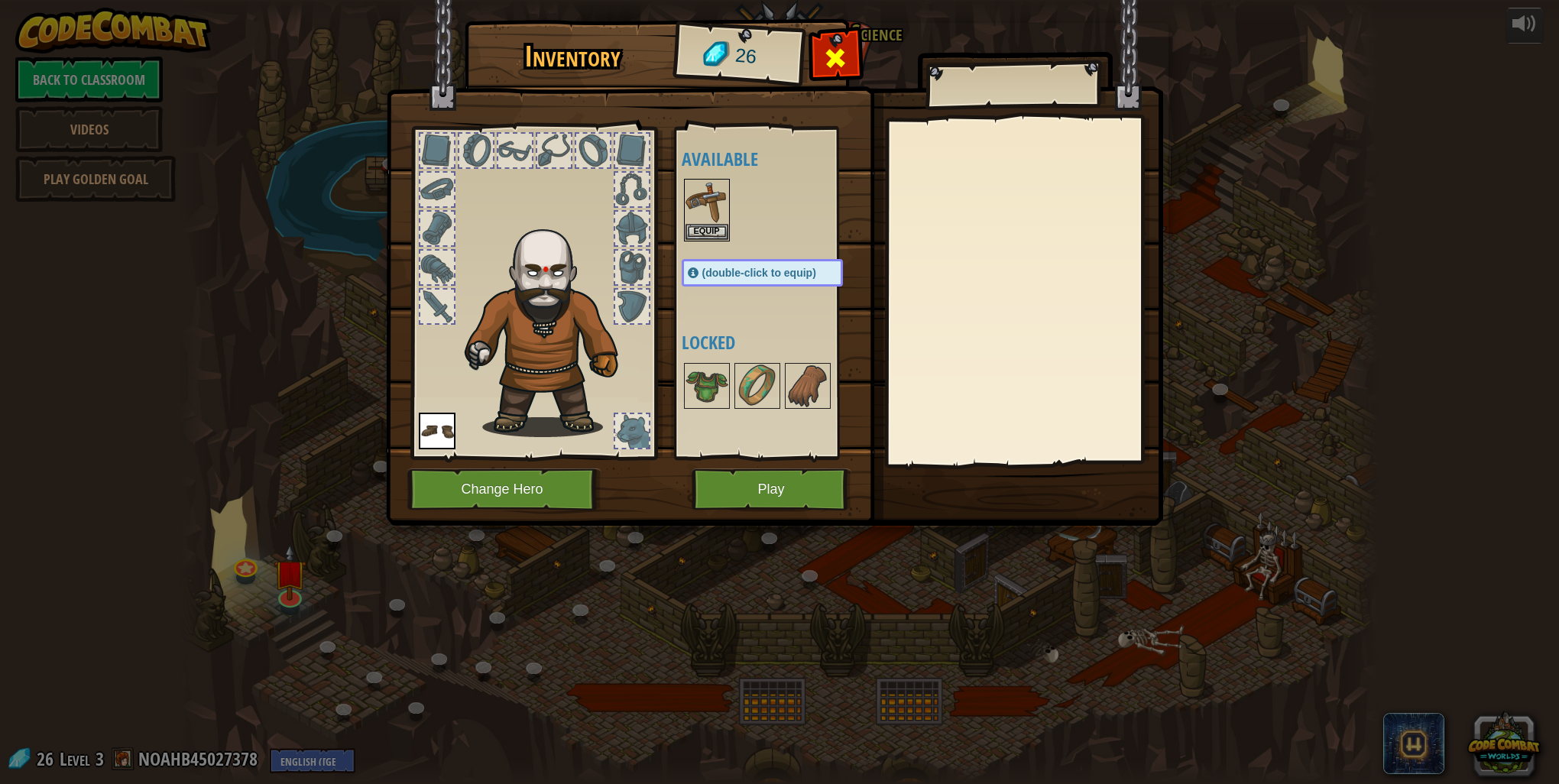
click at [835, 51] on span at bounding box center [835, 57] width 24 height 24
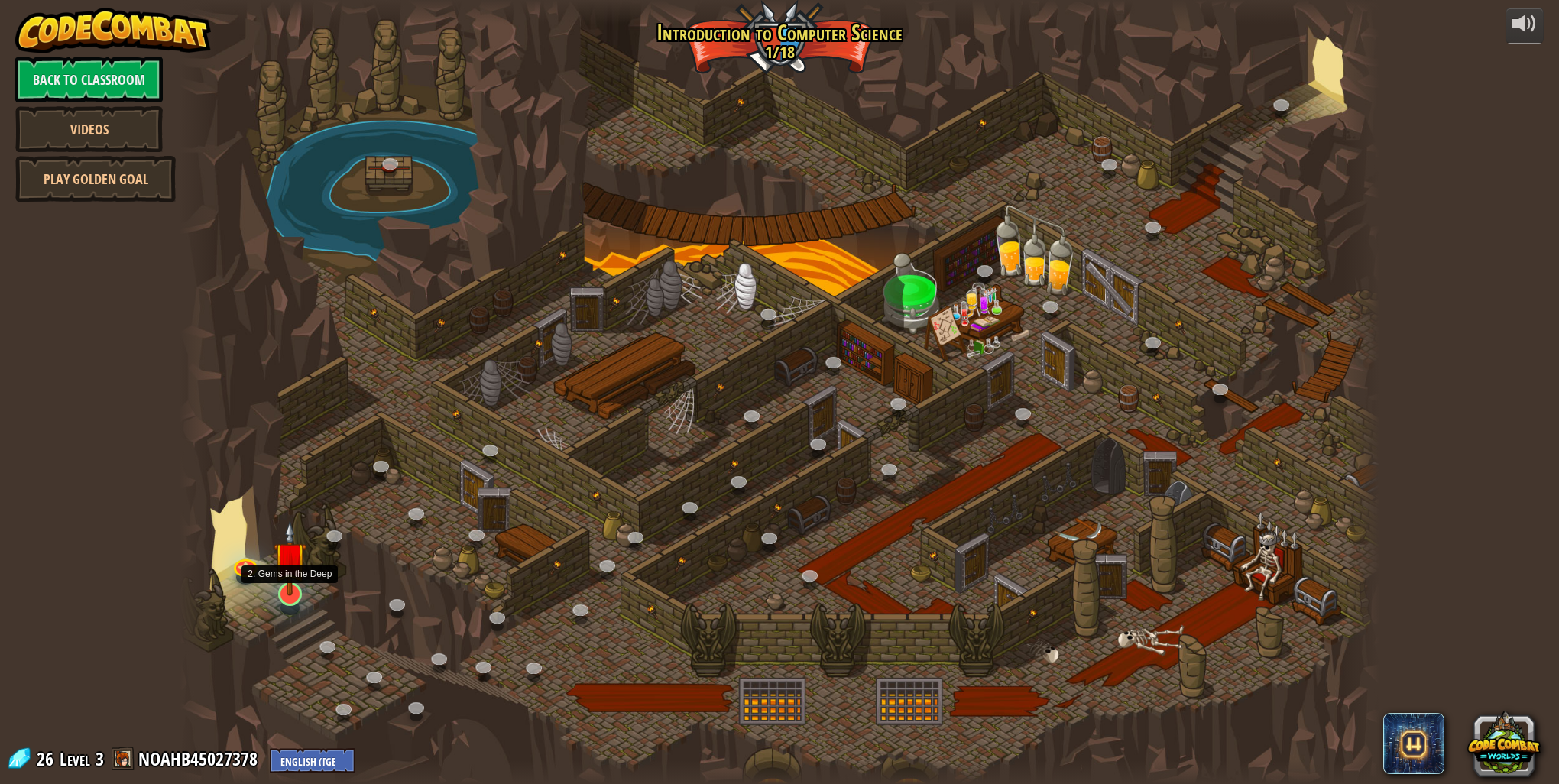
click at [285, 596] on img at bounding box center [290, 558] width 33 height 76
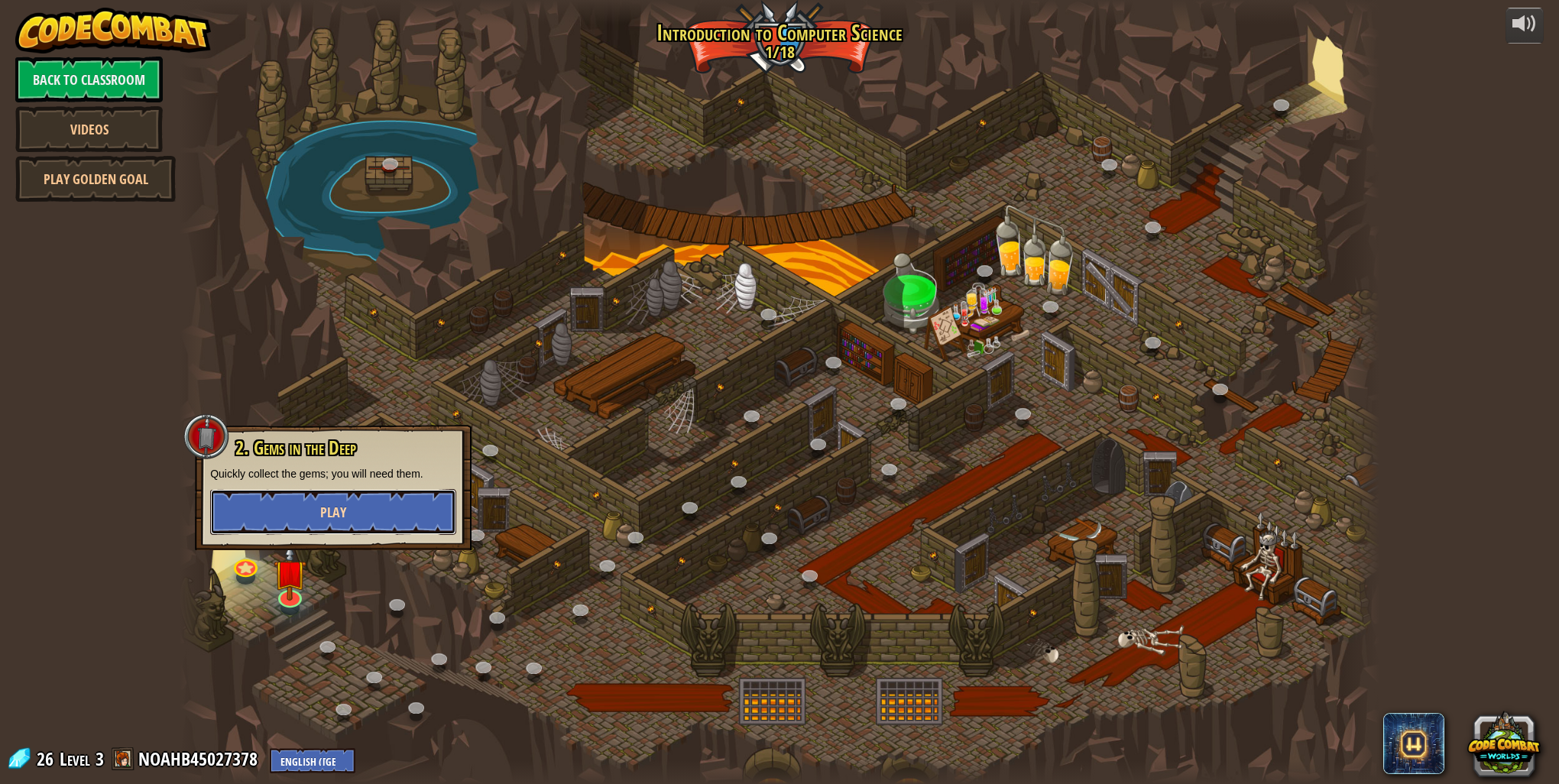
click at [422, 496] on button "Play" at bounding box center [333, 511] width 246 height 46
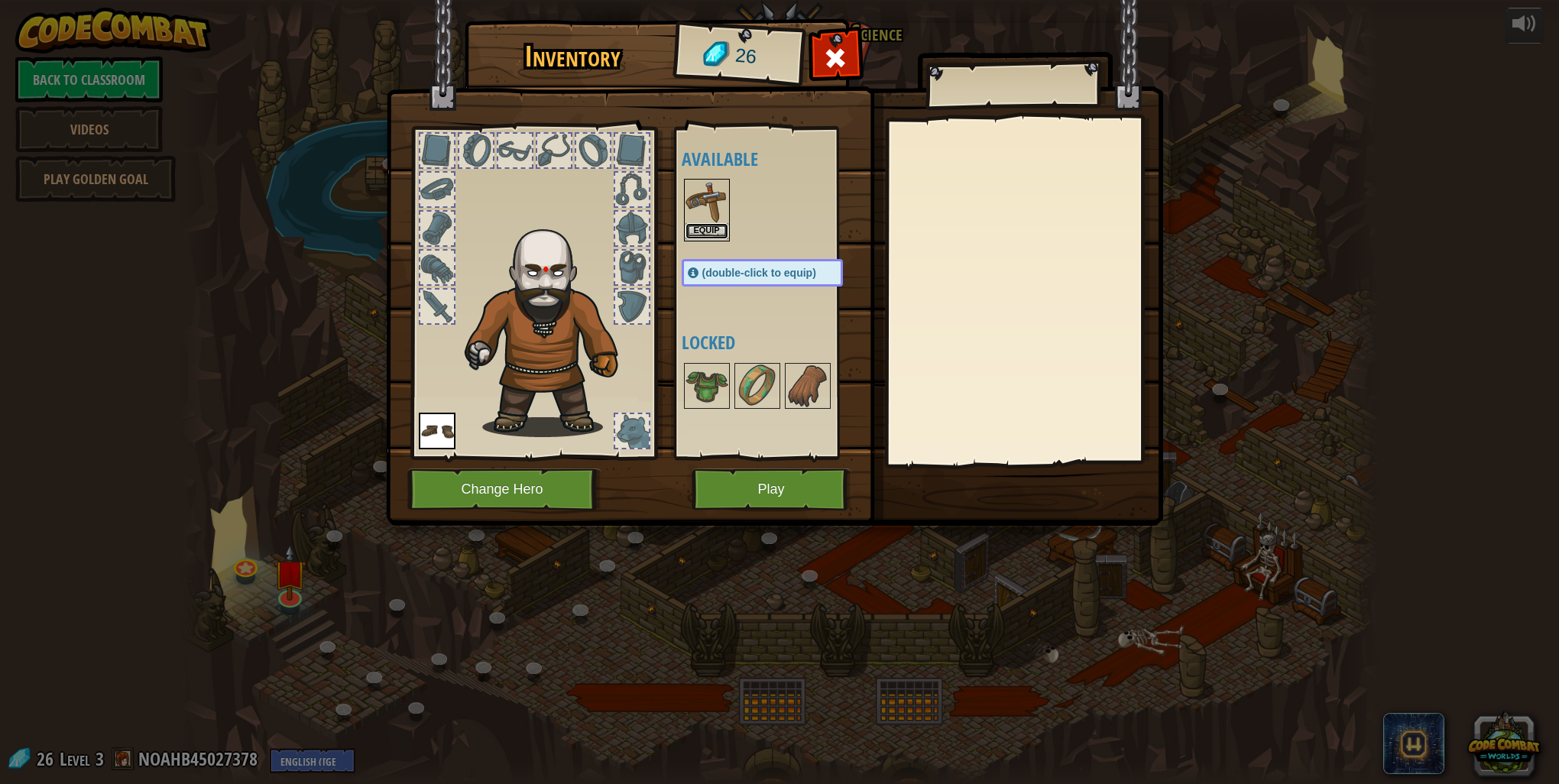
click at [694, 232] on button "Equip" at bounding box center [706, 230] width 42 height 16
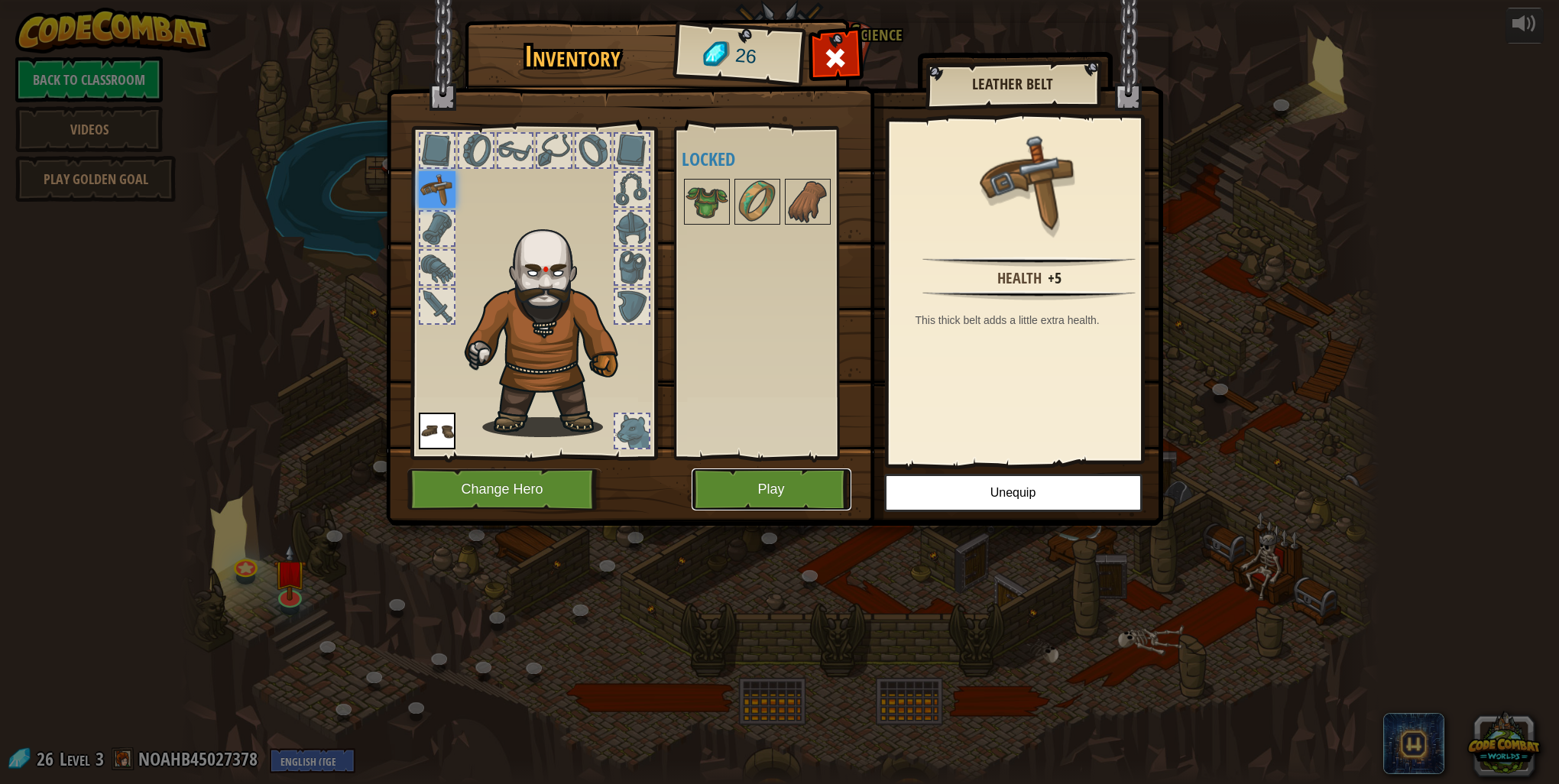
click at [798, 488] on button "Play" at bounding box center [772, 489] width 160 height 42
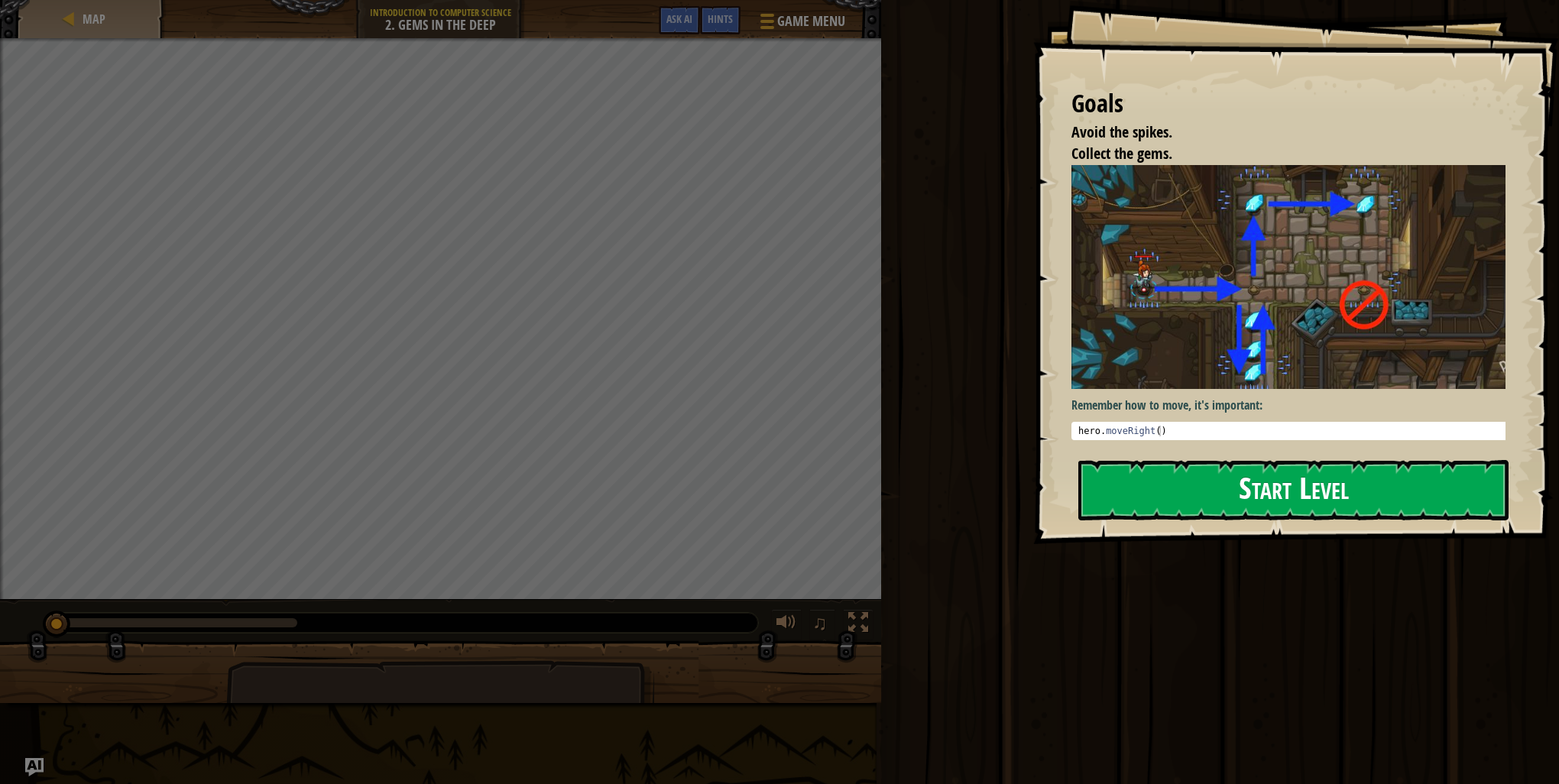
click at [1305, 477] on button "Start Level" at bounding box center [1293, 490] width 430 height 61
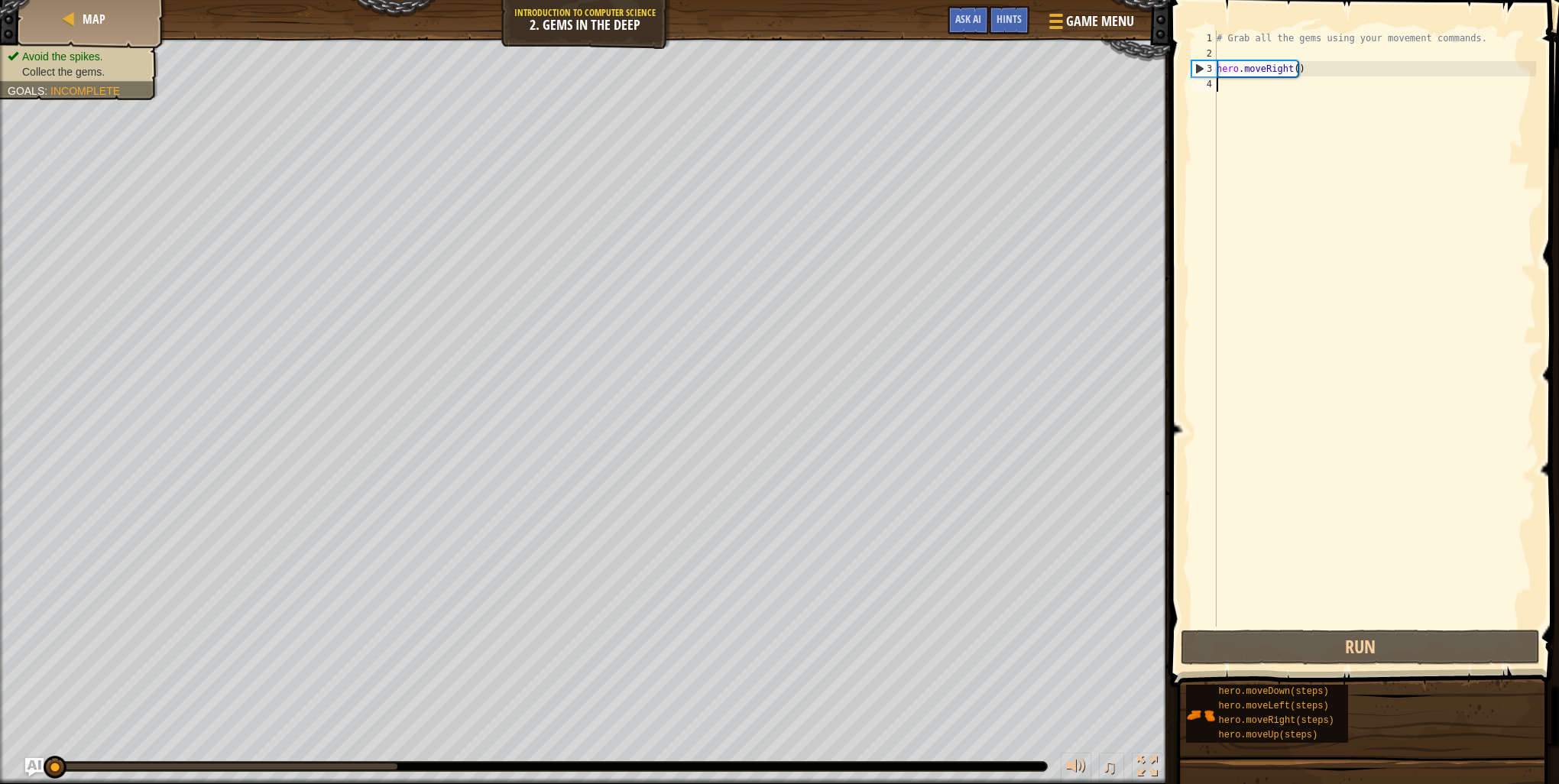
scroll to position [7, 0]
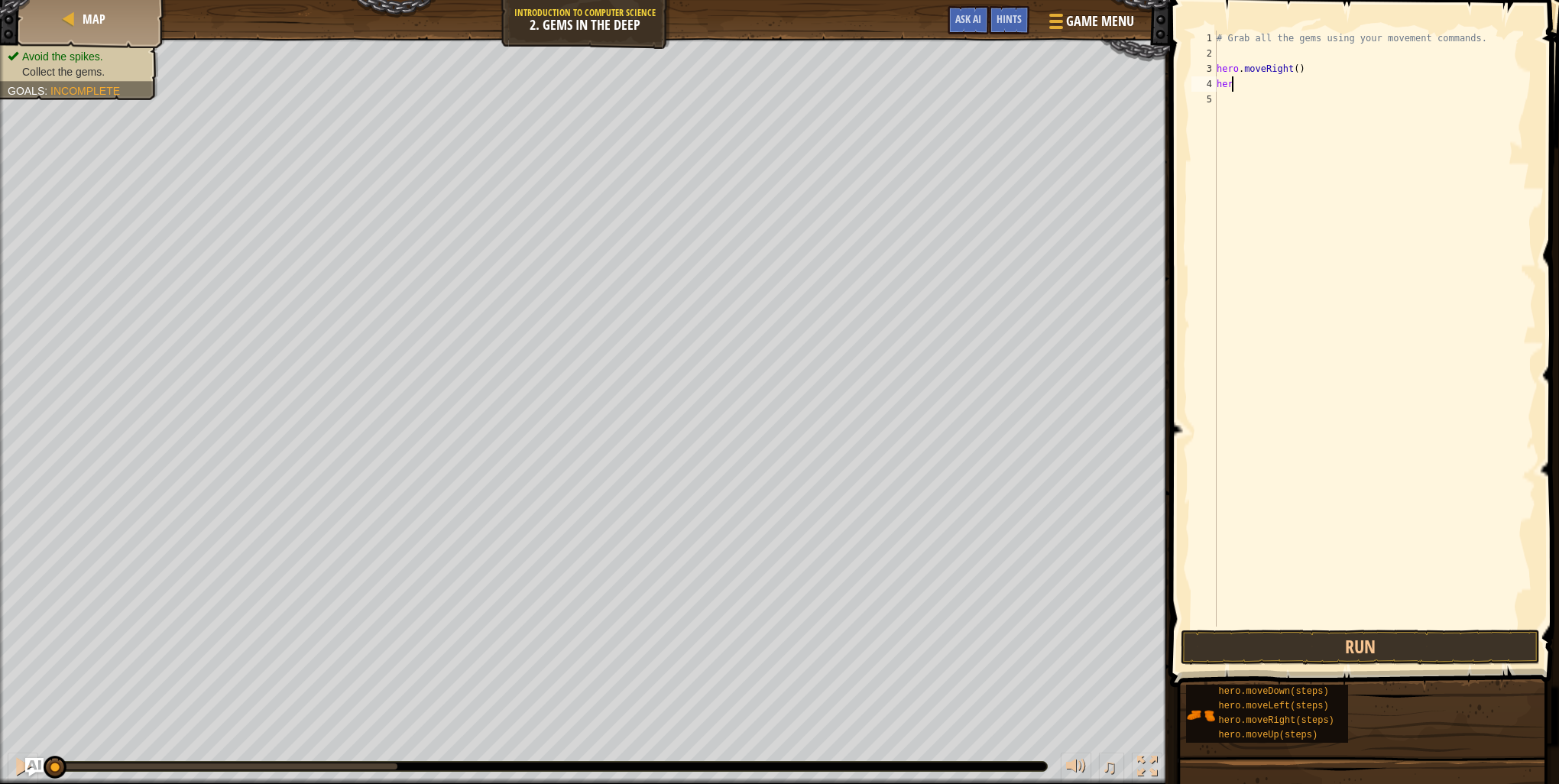
click at [1305, 87] on div "# Grab all the gems using your movement commands. hero . moveRight ( ) her" at bounding box center [1375, 344] width 323 height 627
type textarea "hero"
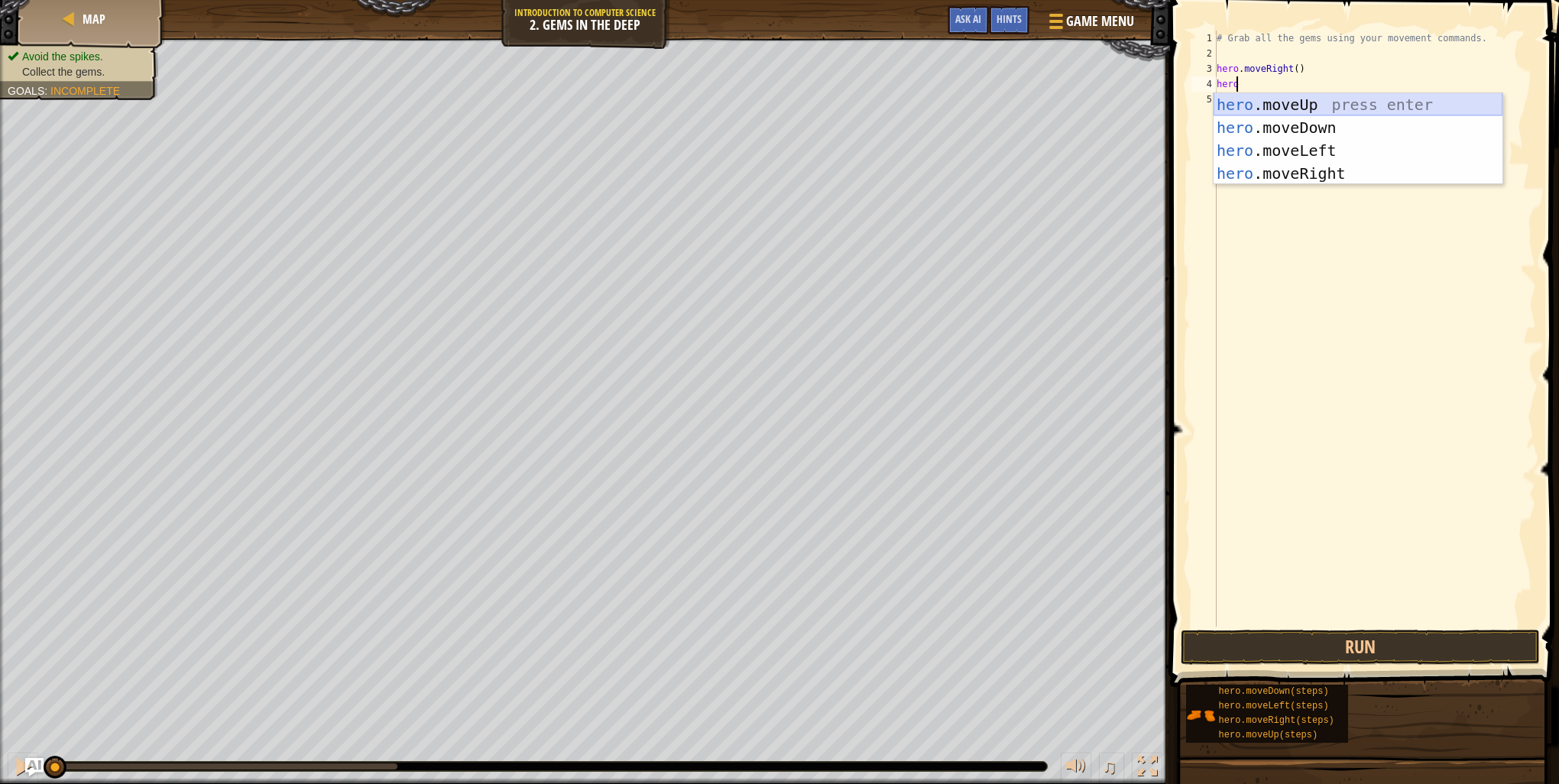
click at [1294, 93] on div "hero .moveUp press enter hero .moveDown press enter hero .moveLeft press enter …" at bounding box center [1358, 161] width 289 height 137
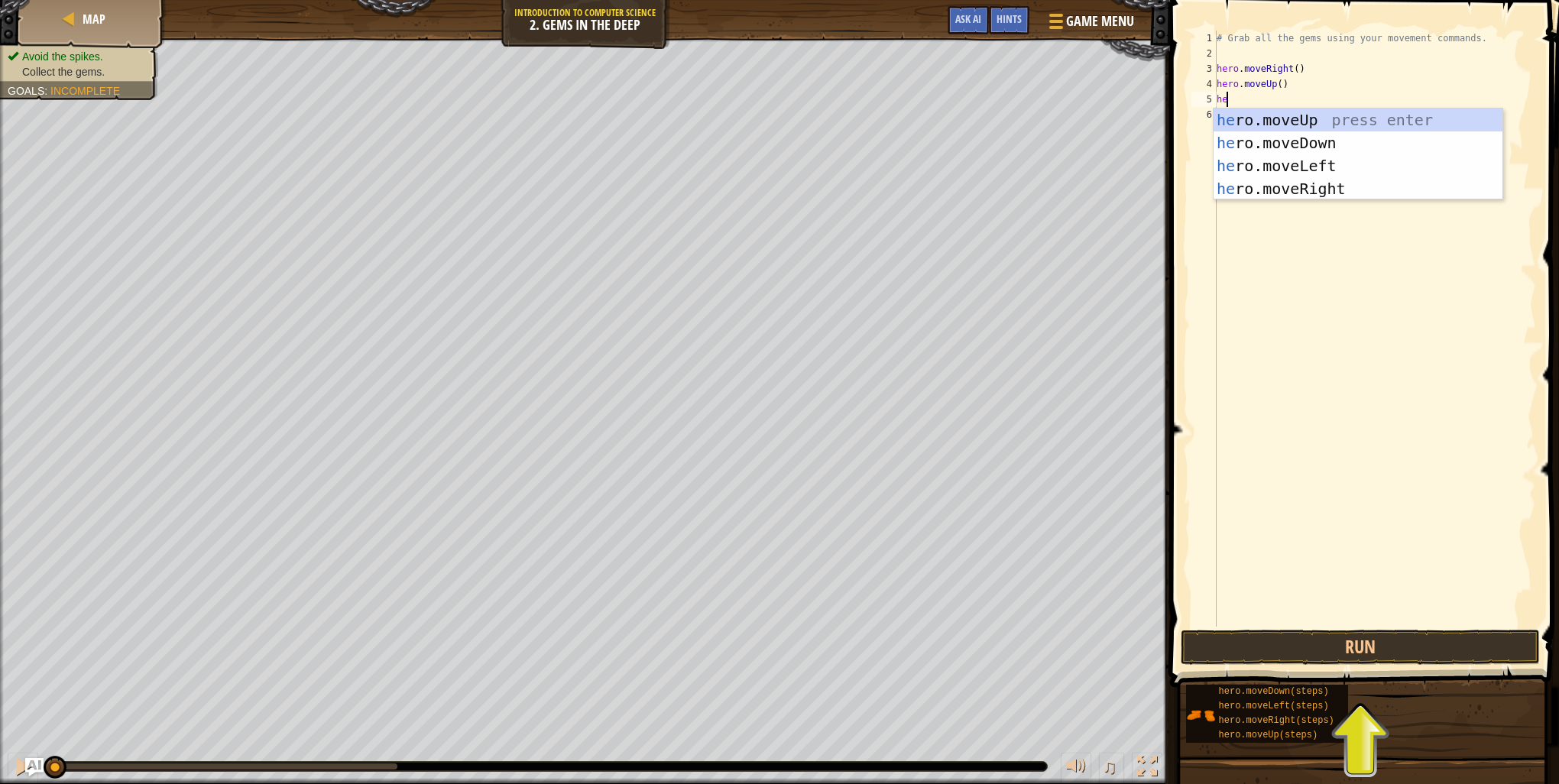
type textarea "her"
click at [1264, 180] on div "her o.moveUp press enter her o.moveDown press enter her o.moveLeft press enter …" at bounding box center [1358, 177] width 289 height 137
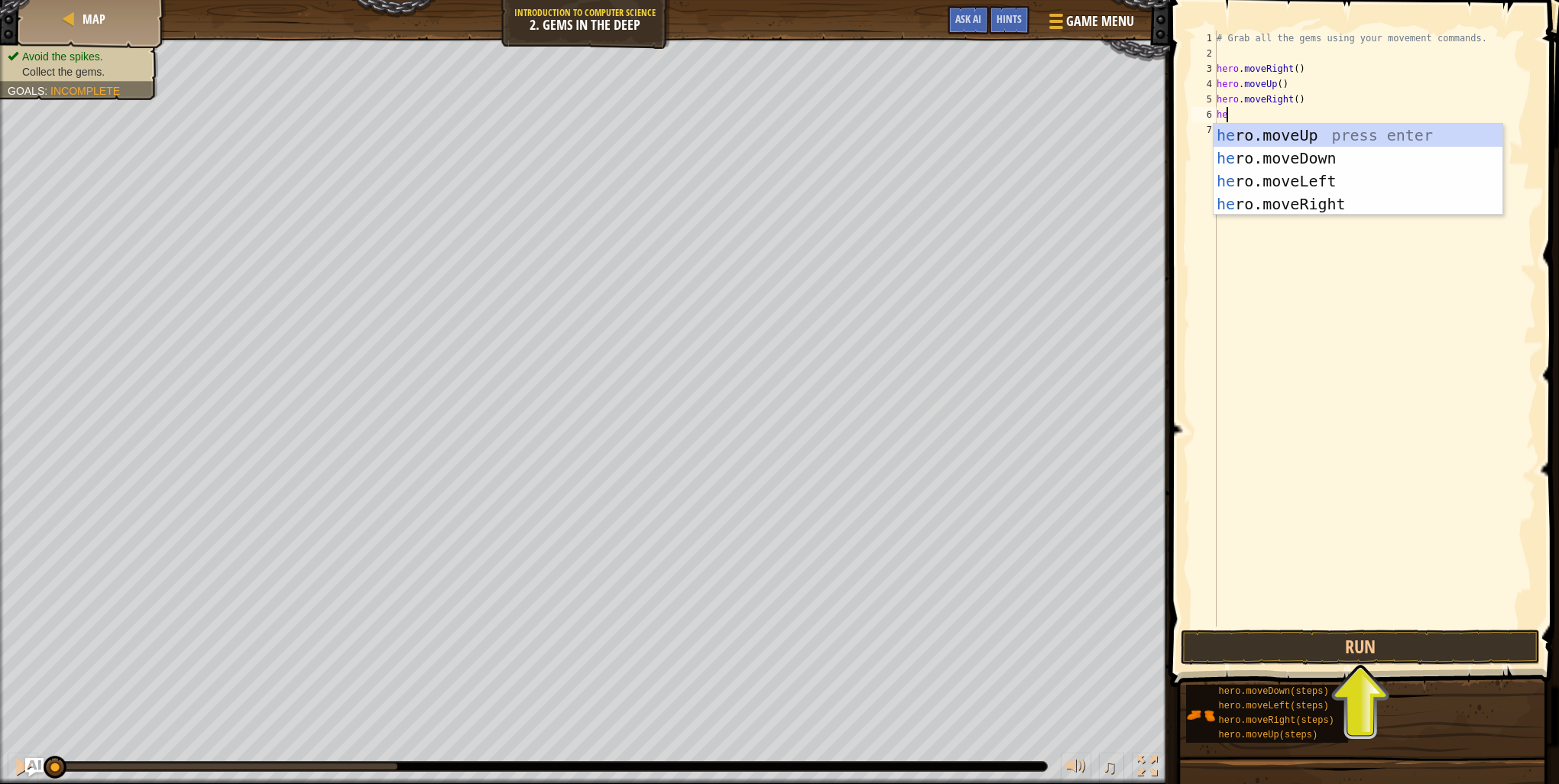
type textarea "her"
click at [1281, 160] on div "her o.moveUp press enter her o.moveDown press enter her o.moveLeft press enter …" at bounding box center [1358, 192] width 289 height 137
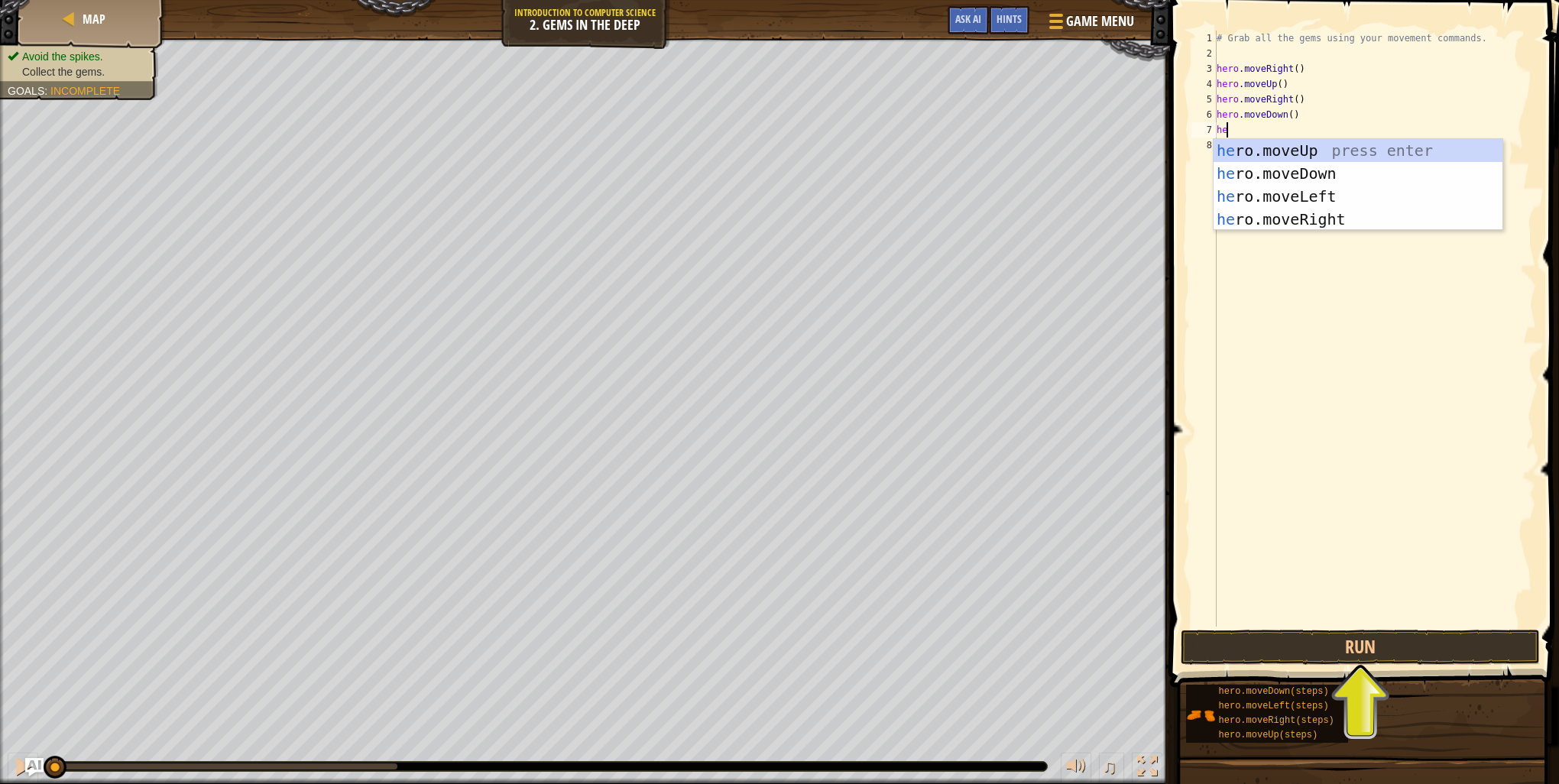
type textarea "her"
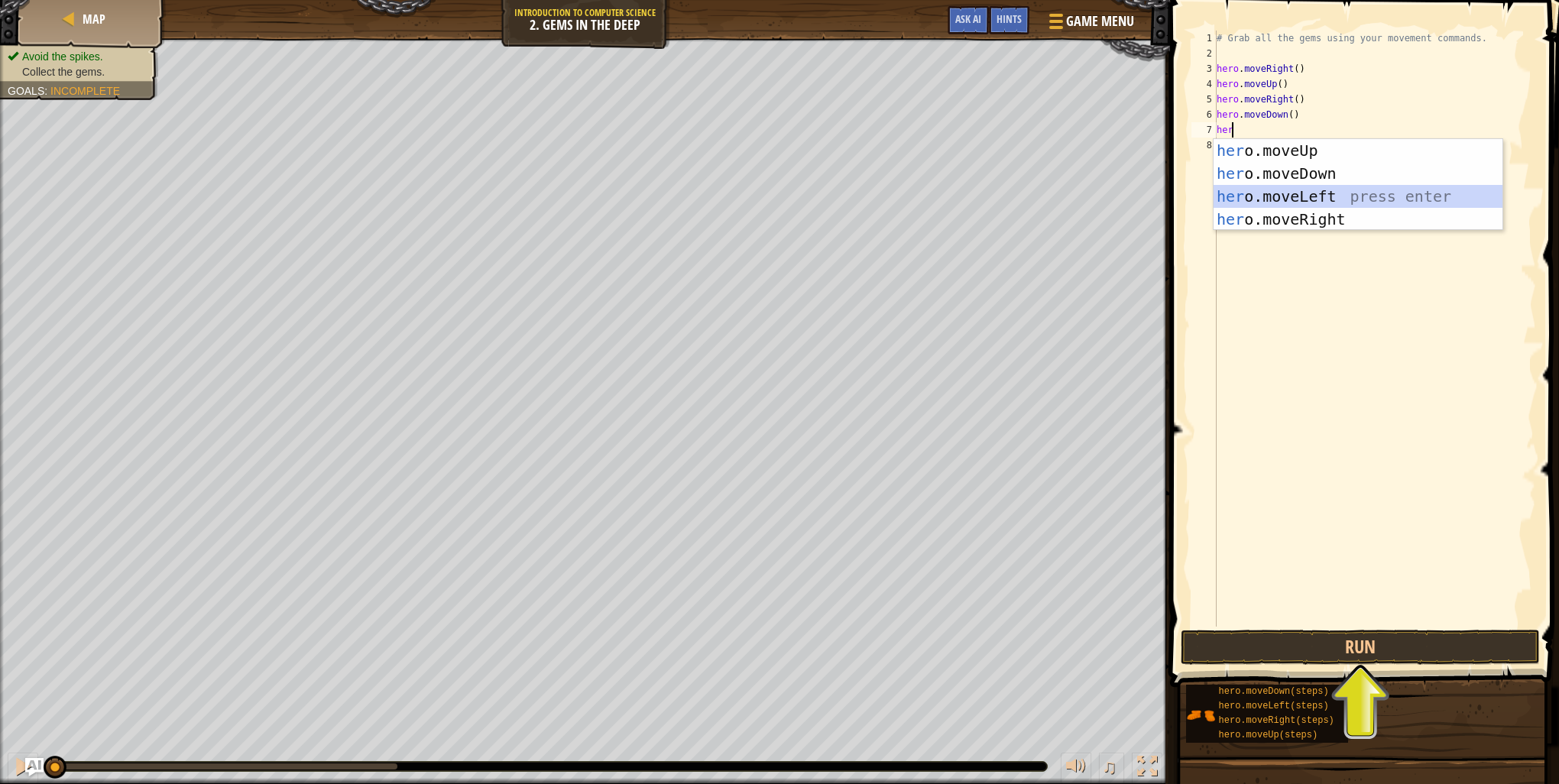
click at [1378, 186] on div "her o.moveUp press enter her o.moveDown press enter her o.moveLeft press enter …" at bounding box center [1358, 207] width 289 height 137
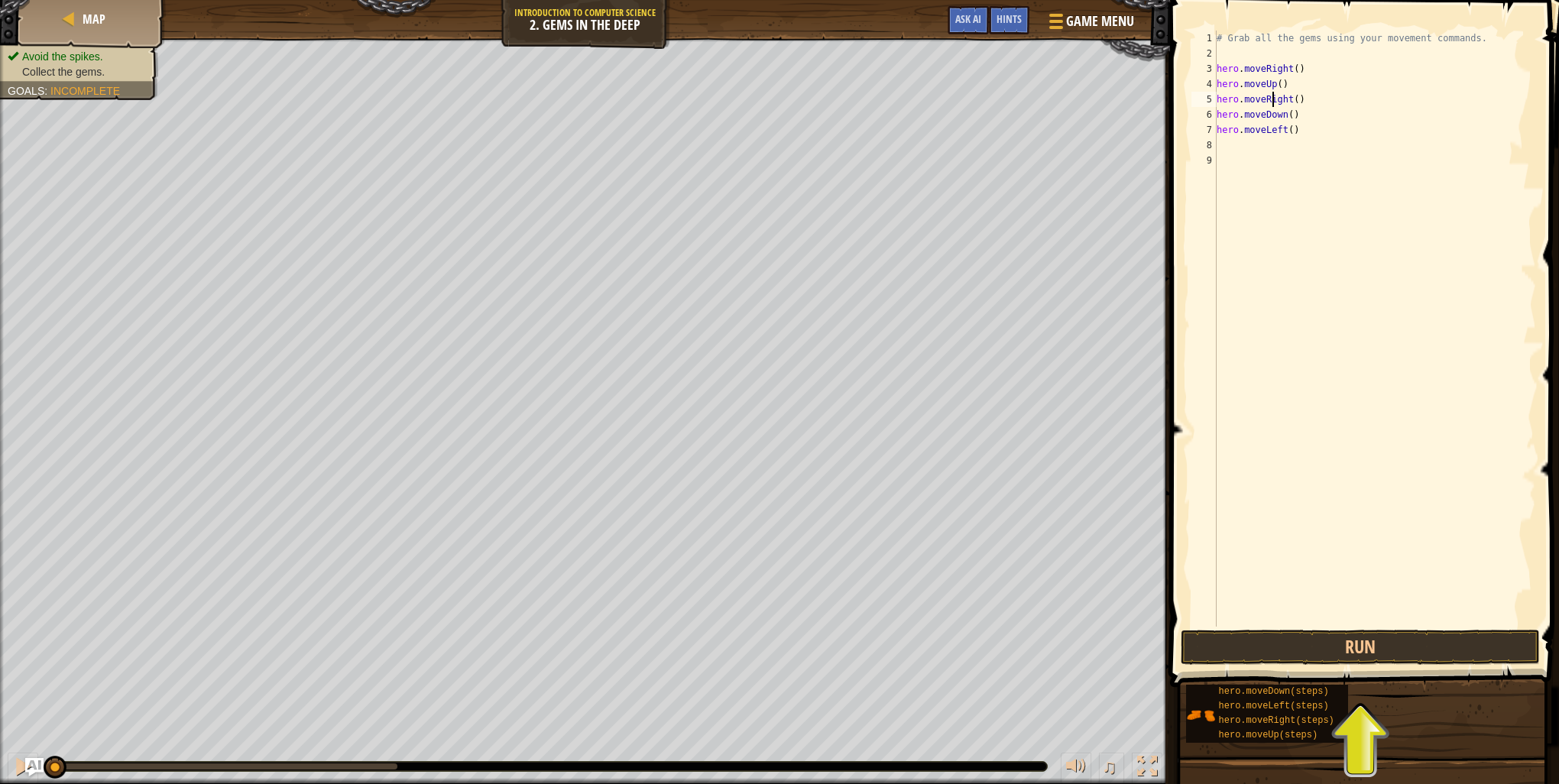
click at [1272, 106] on div "# Grab all the gems using your movement commands. hero . moveRight ( ) hero . m…" at bounding box center [1375, 344] width 323 height 627
click at [1280, 84] on div "# Grab all the gems using your movement commands. hero . moveRight ( ) hero . m…" at bounding box center [1375, 344] width 323 height 627
type textarea "h"
click at [1280, 96] on div "# Grab all the gems using your movement commands. hero . moveRight ( ) hero . m…" at bounding box center [1375, 344] width 323 height 627
type textarea "hero.moveRight()"
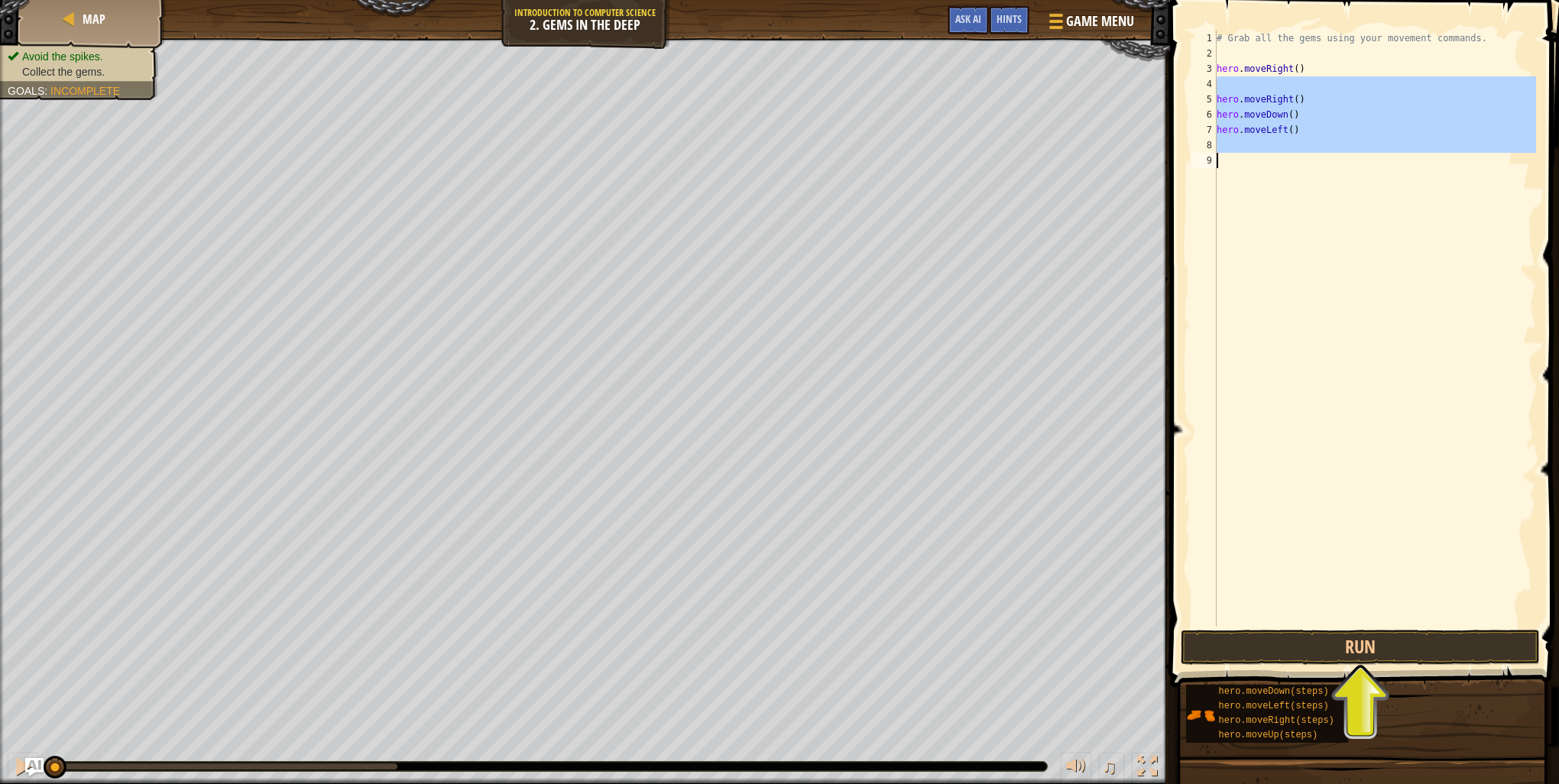
drag, startPoint x: 1219, startPoint y: 86, endPoint x: 1259, endPoint y: 155, distance: 79.8
click at [1259, 155] on div "# Grab all the gems using your movement commands. hero . moveRight ( ) hero . m…" at bounding box center [1375, 344] width 323 height 627
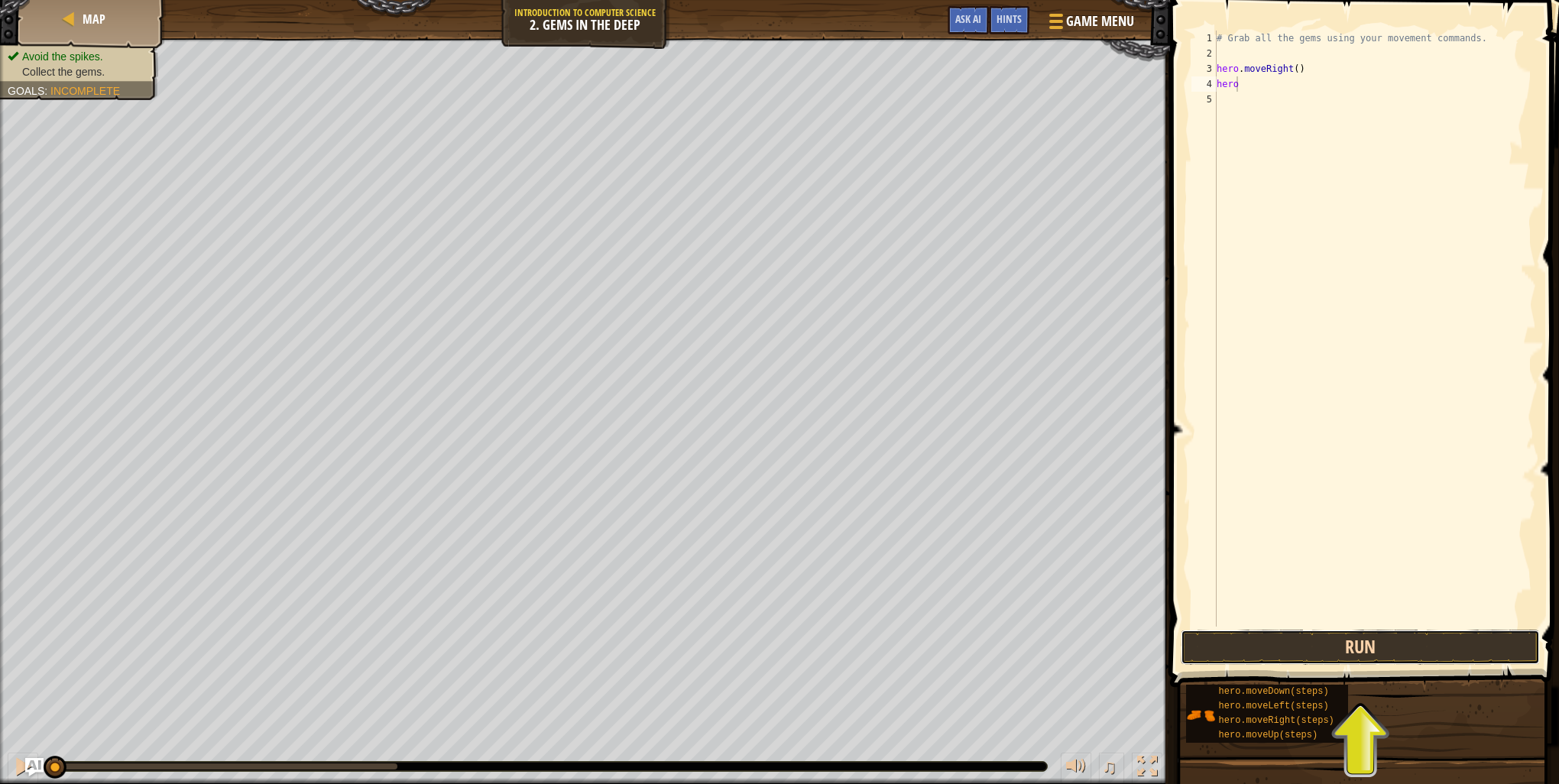
click at [1247, 652] on button "Run" at bounding box center [1360, 647] width 359 height 35
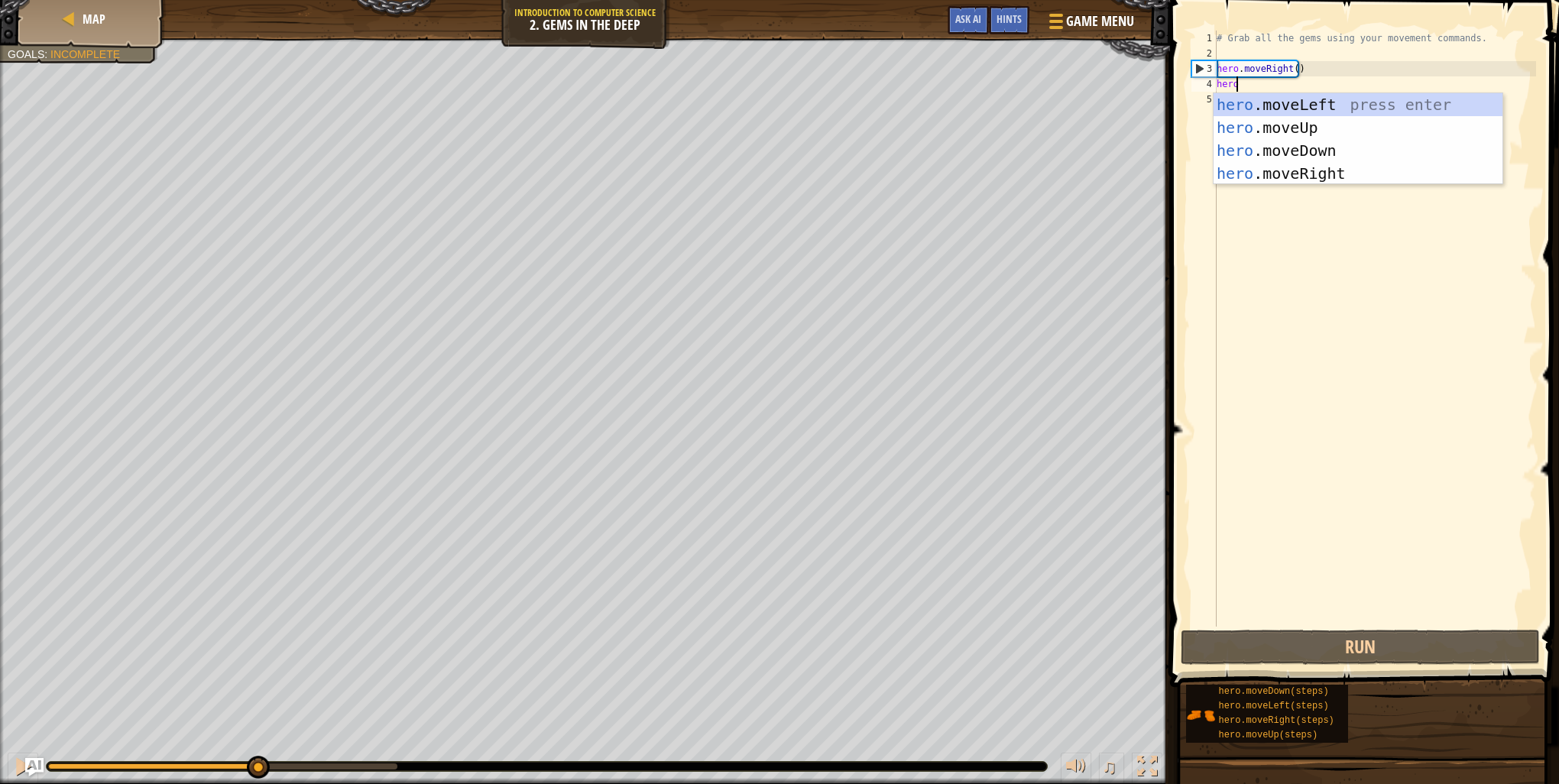
type textarea "heror"
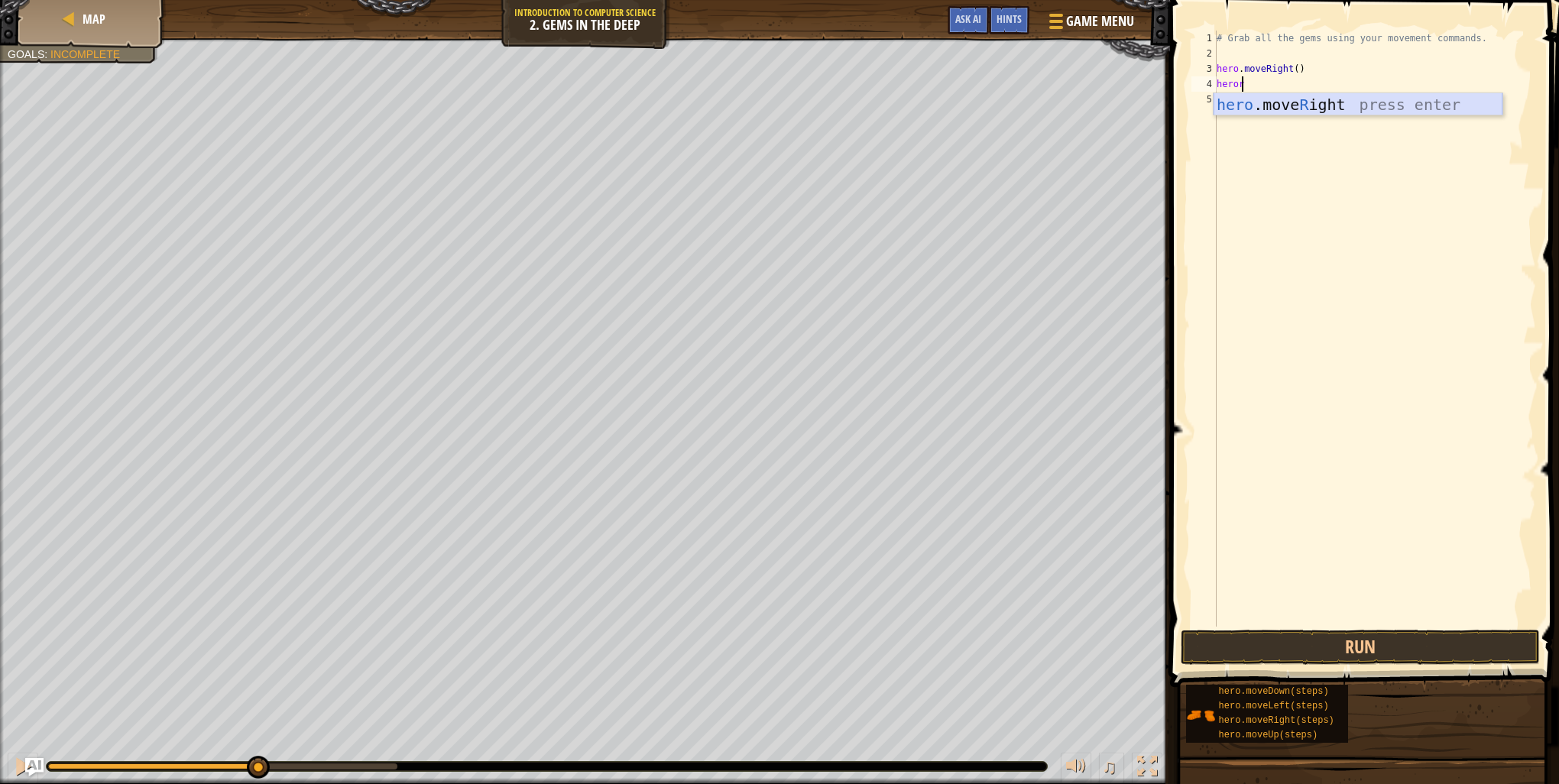
click at [1278, 109] on div "hero .move R ight press enter" at bounding box center [1358, 127] width 289 height 69
click at [1359, 660] on button "Run" at bounding box center [1360, 647] width 359 height 35
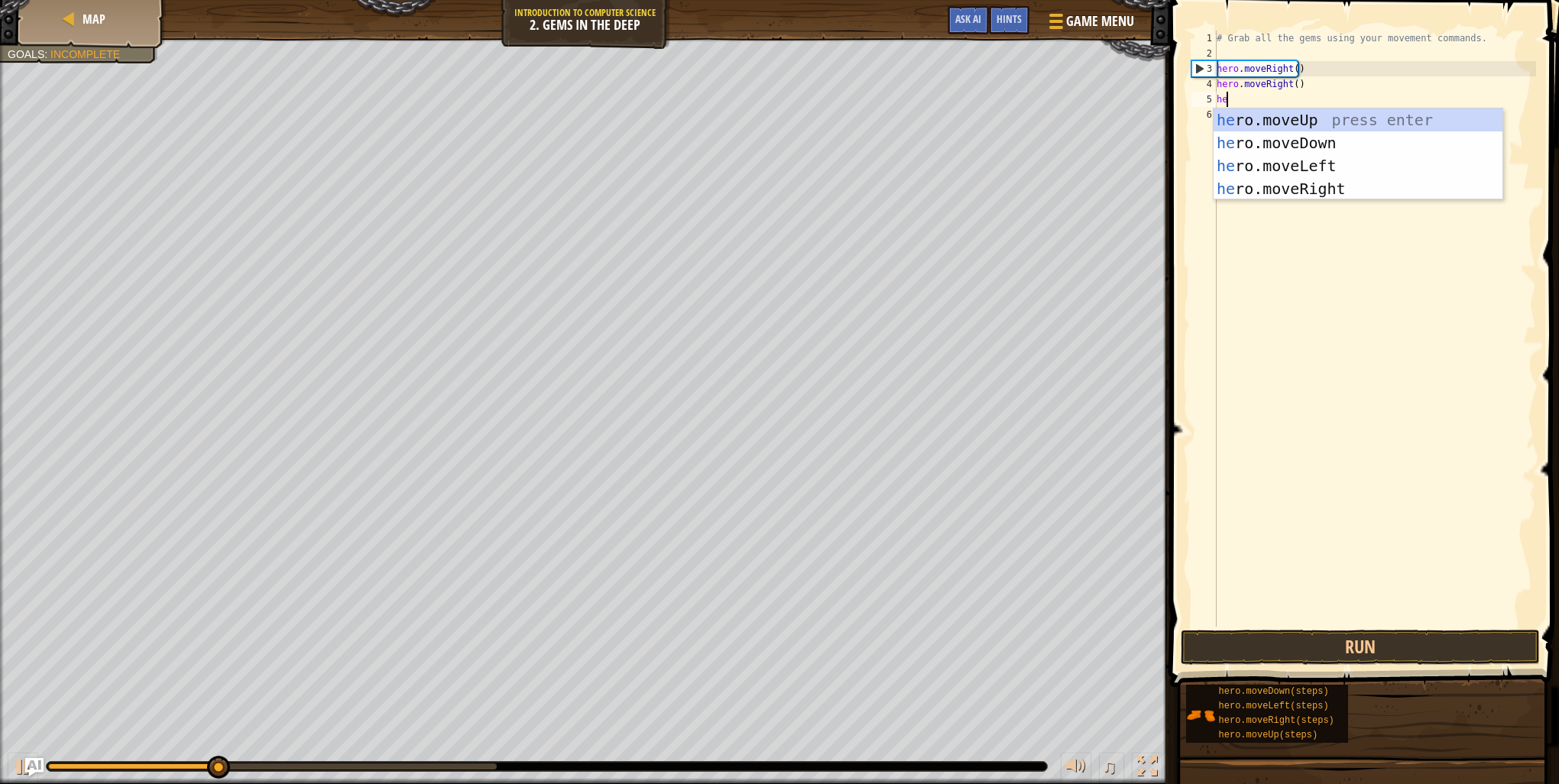
type textarea "hero"
click at [1256, 126] on div "hero .moveUp press enter hero .moveDown press enter hero .moveLeft press enter …" at bounding box center [1358, 177] width 289 height 137
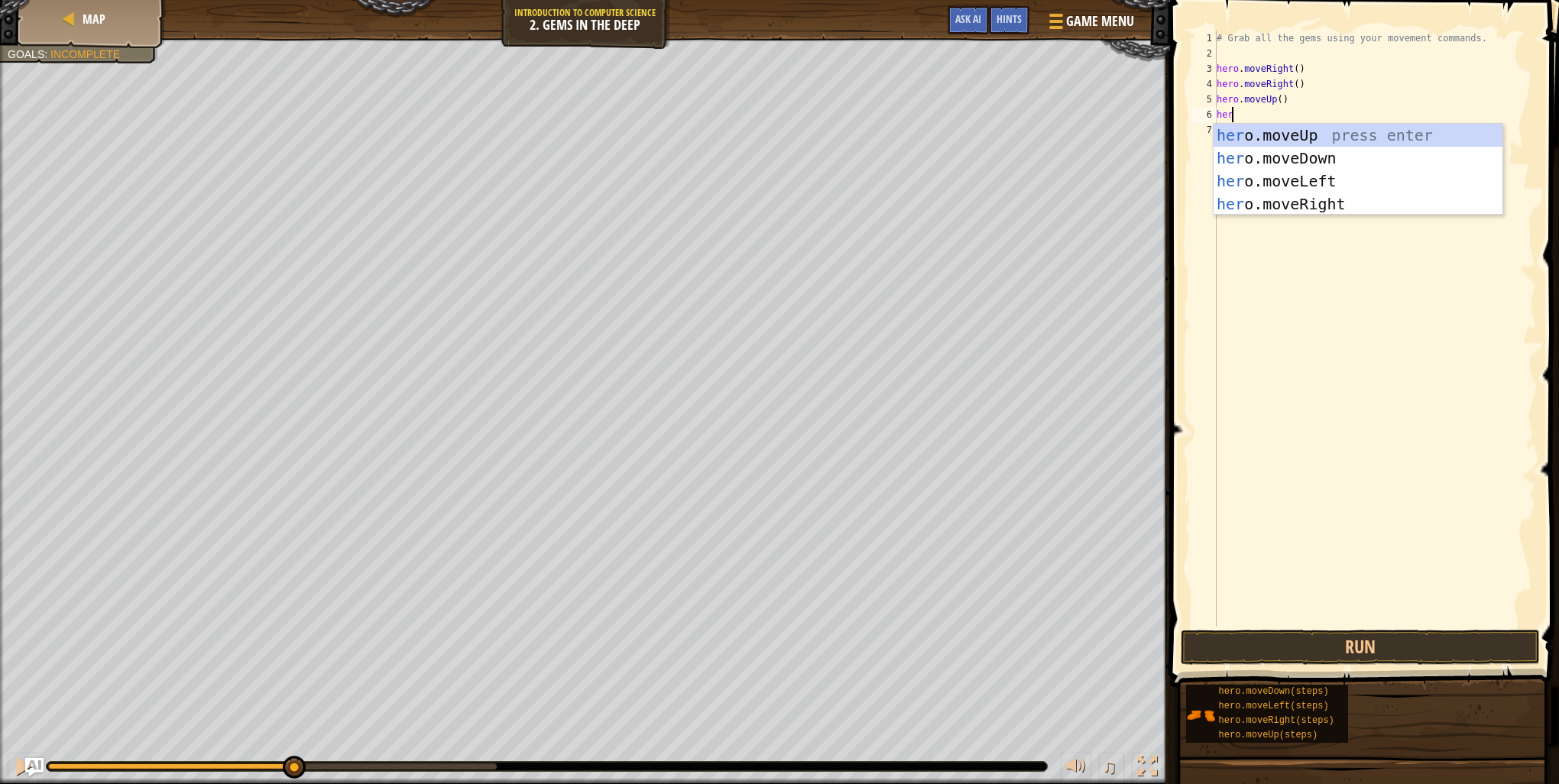
type textarea "hero"
click at [1256, 126] on div "hero .moveUp press enter hero .moveDown press enter hero .moveLeft press enter …" at bounding box center [1358, 192] width 289 height 137
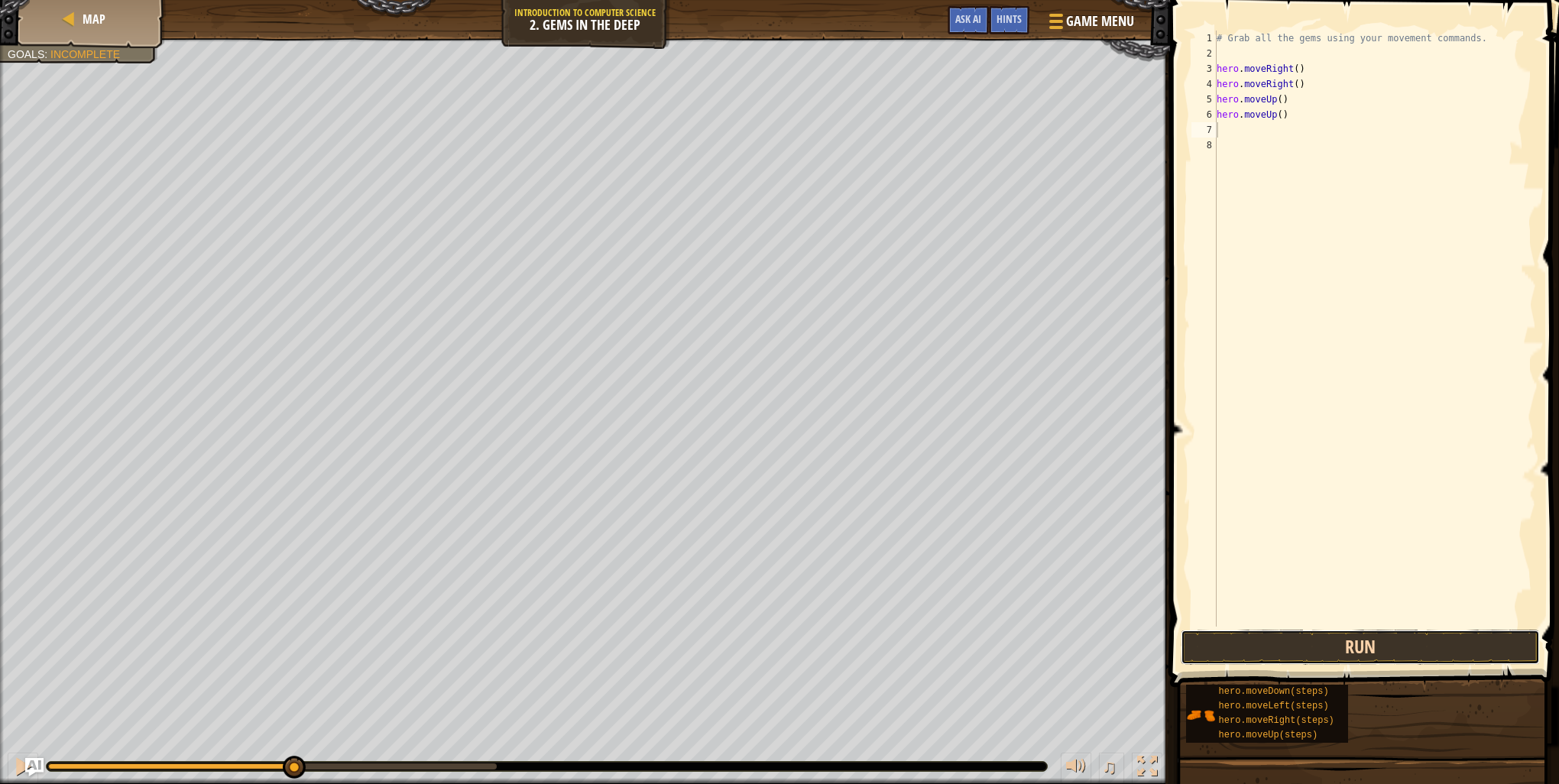
click at [1256, 648] on button "Run" at bounding box center [1360, 647] width 359 height 35
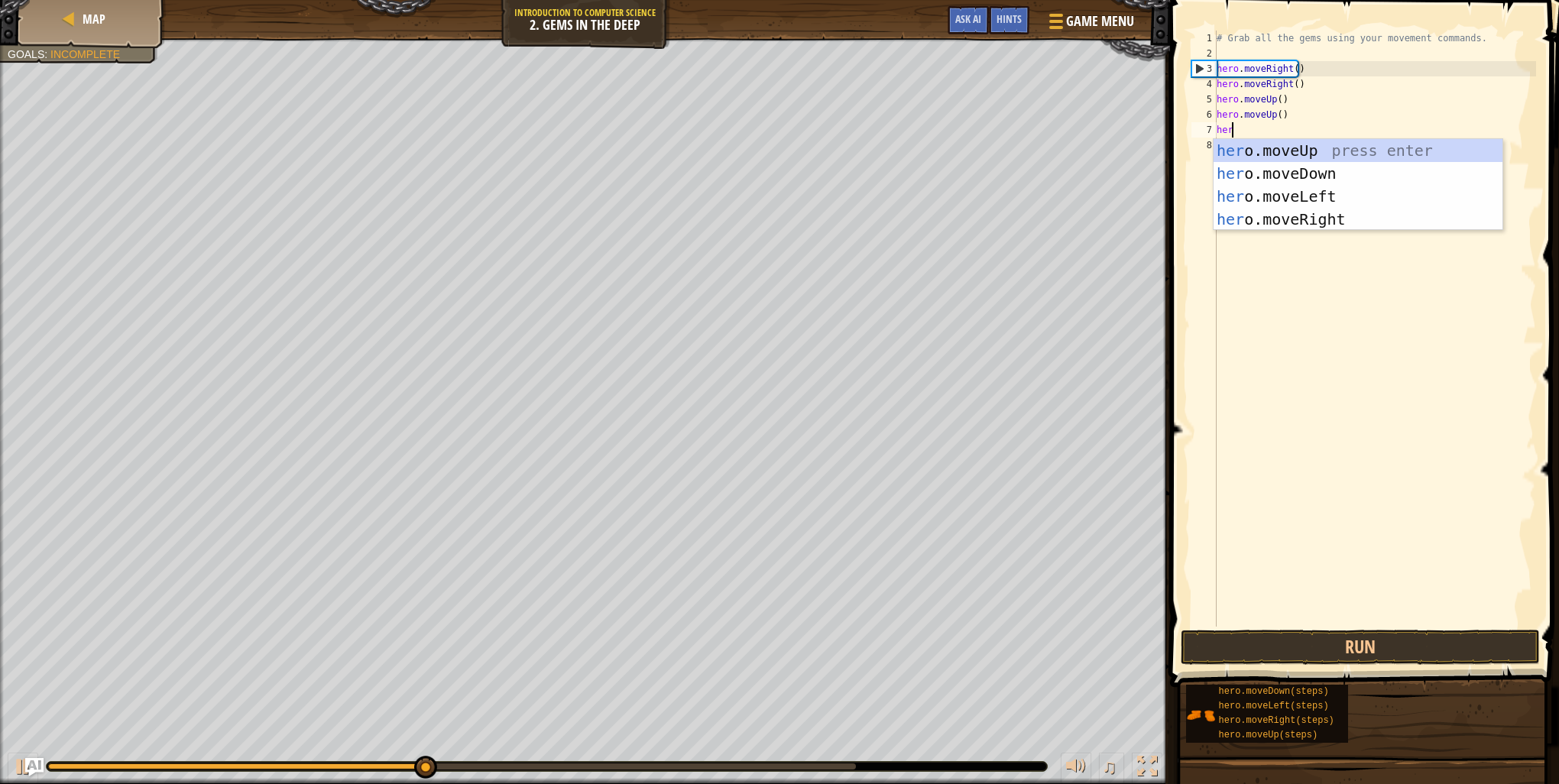
type textarea "hero"
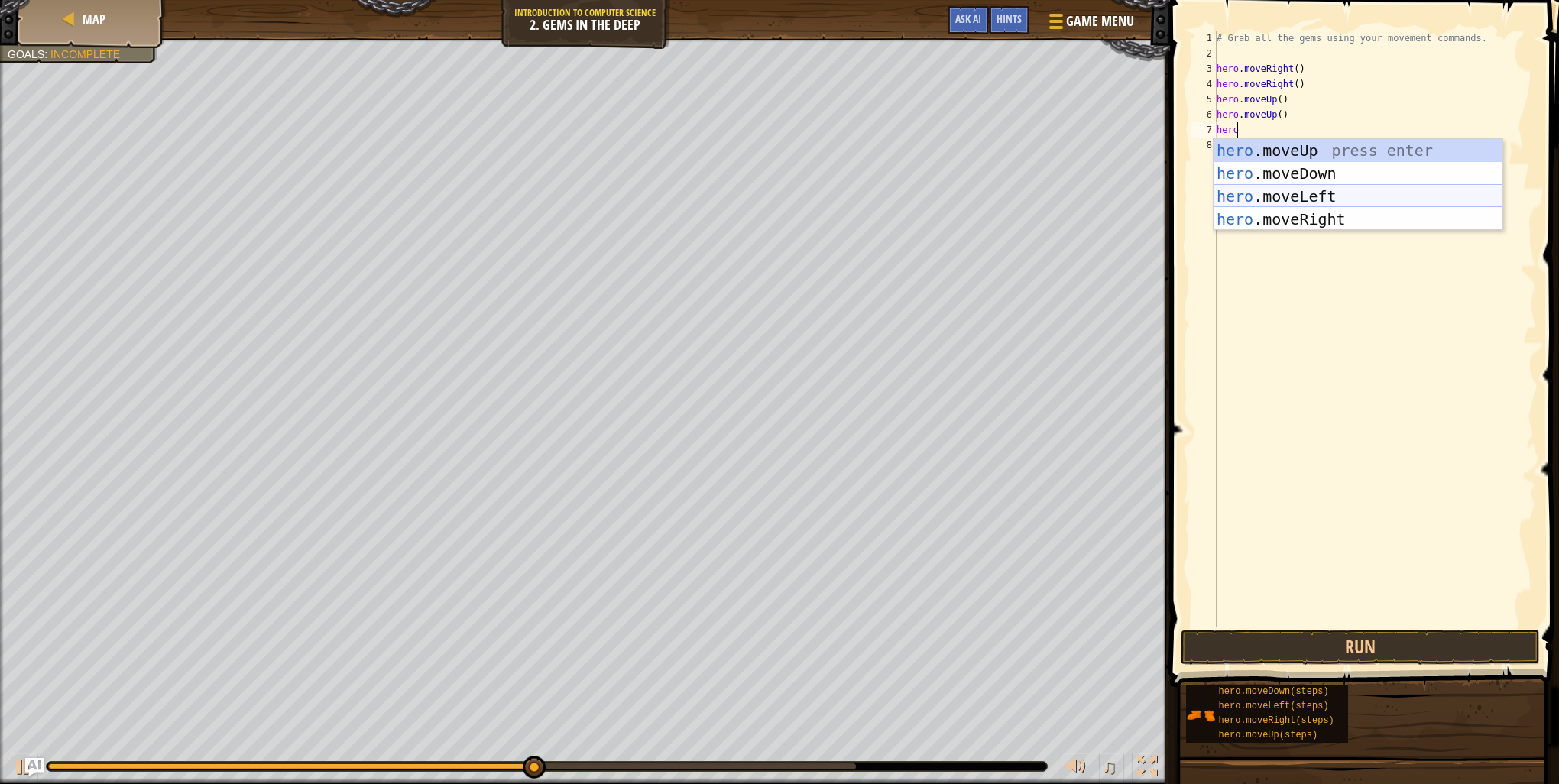
click at [1231, 190] on div "hero .moveUp press enter hero .moveDown press enter hero .moveLeft press enter …" at bounding box center [1358, 207] width 289 height 137
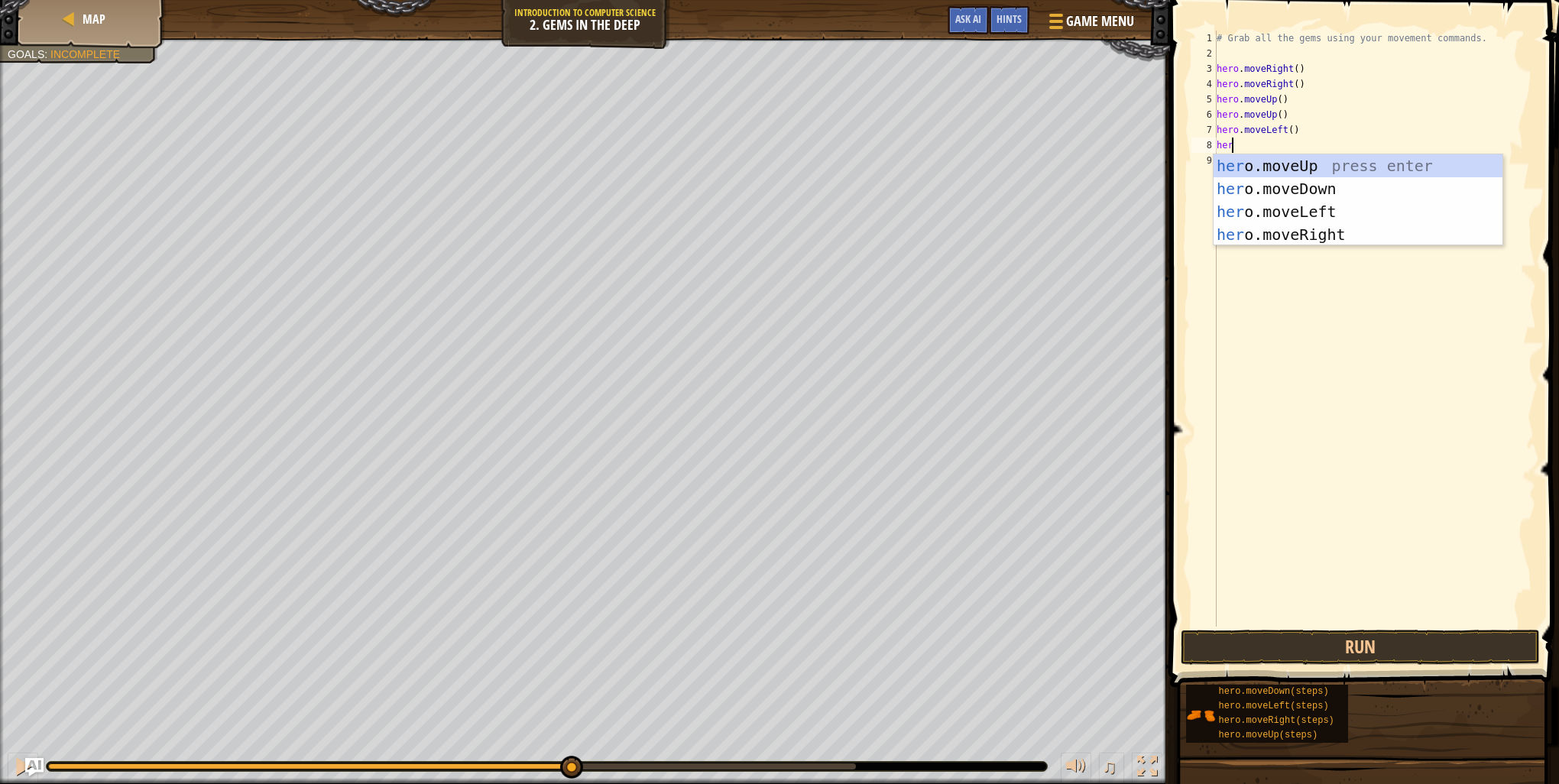
type textarea "hero"
click at [1341, 182] on div "hero .moveUp press enter hero .moveDown press enter hero .moveLeft press enter …" at bounding box center [1358, 223] width 289 height 137
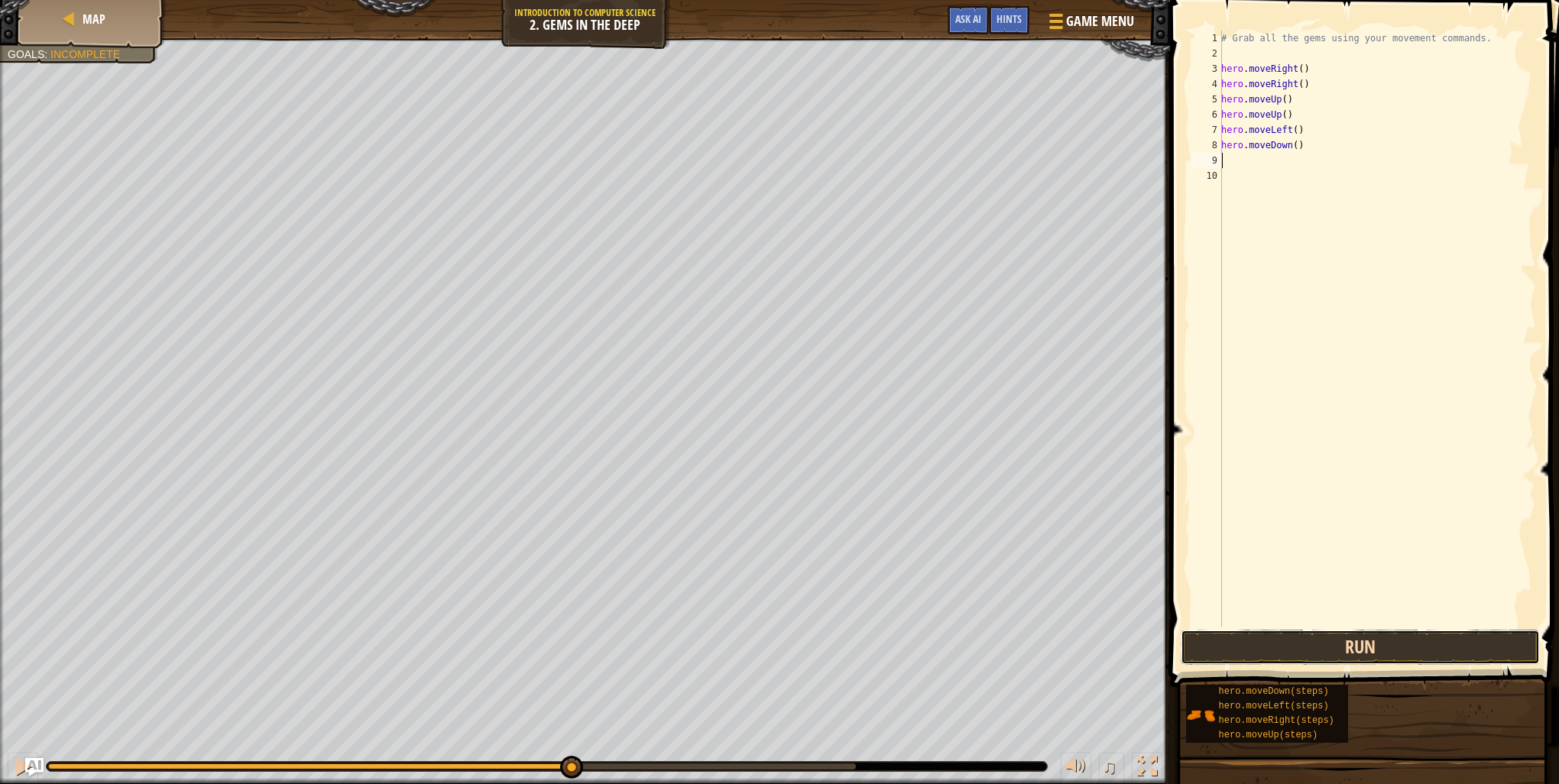
click at [1366, 656] on button "Run" at bounding box center [1360, 647] width 359 height 35
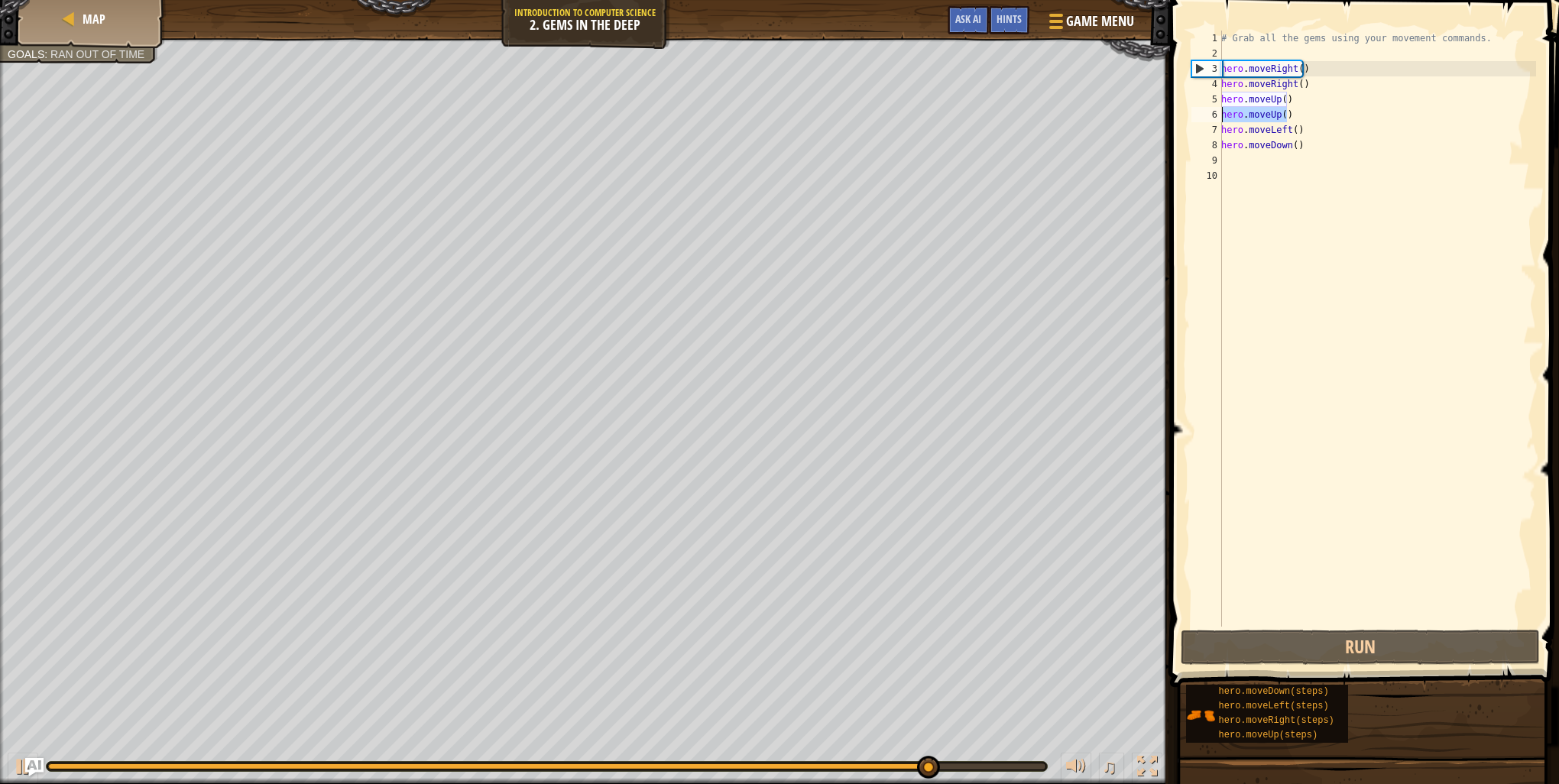
drag, startPoint x: 1287, startPoint y: 109, endPoint x: 1196, endPoint y: 116, distance: 91.3
click at [1196, 116] on div "1 2 3 4 5 6 7 8 9 10 # Grab all the gems using your movement commands. hero . m…" at bounding box center [1362, 328] width 348 height 596
type textarea "hero.moveUp()"
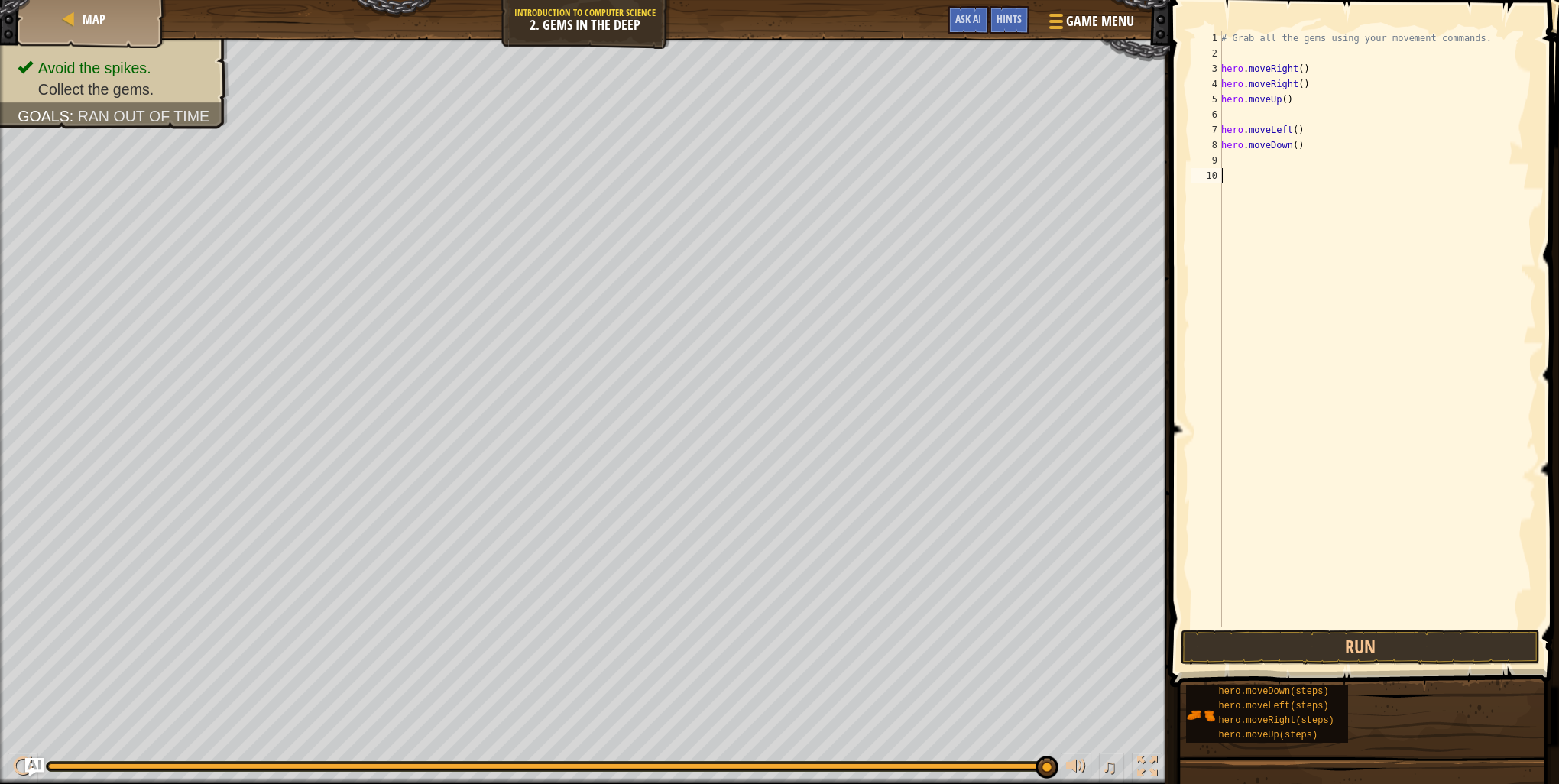
click at [1238, 169] on div "# Grab all the gems using your movement commands. hero . moveRight ( ) hero . m…" at bounding box center [1377, 344] width 318 height 627
click at [1240, 136] on div "# Grab all the gems using your movement commands. hero . moveRight ( ) hero . m…" at bounding box center [1377, 344] width 318 height 627
type textarea "hero.moveLeft()"
click at [1237, 157] on div "# Grab all the gems using your movement commands. hero . moveRight ( ) hero . m…" at bounding box center [1377, 344] width 318 height 627
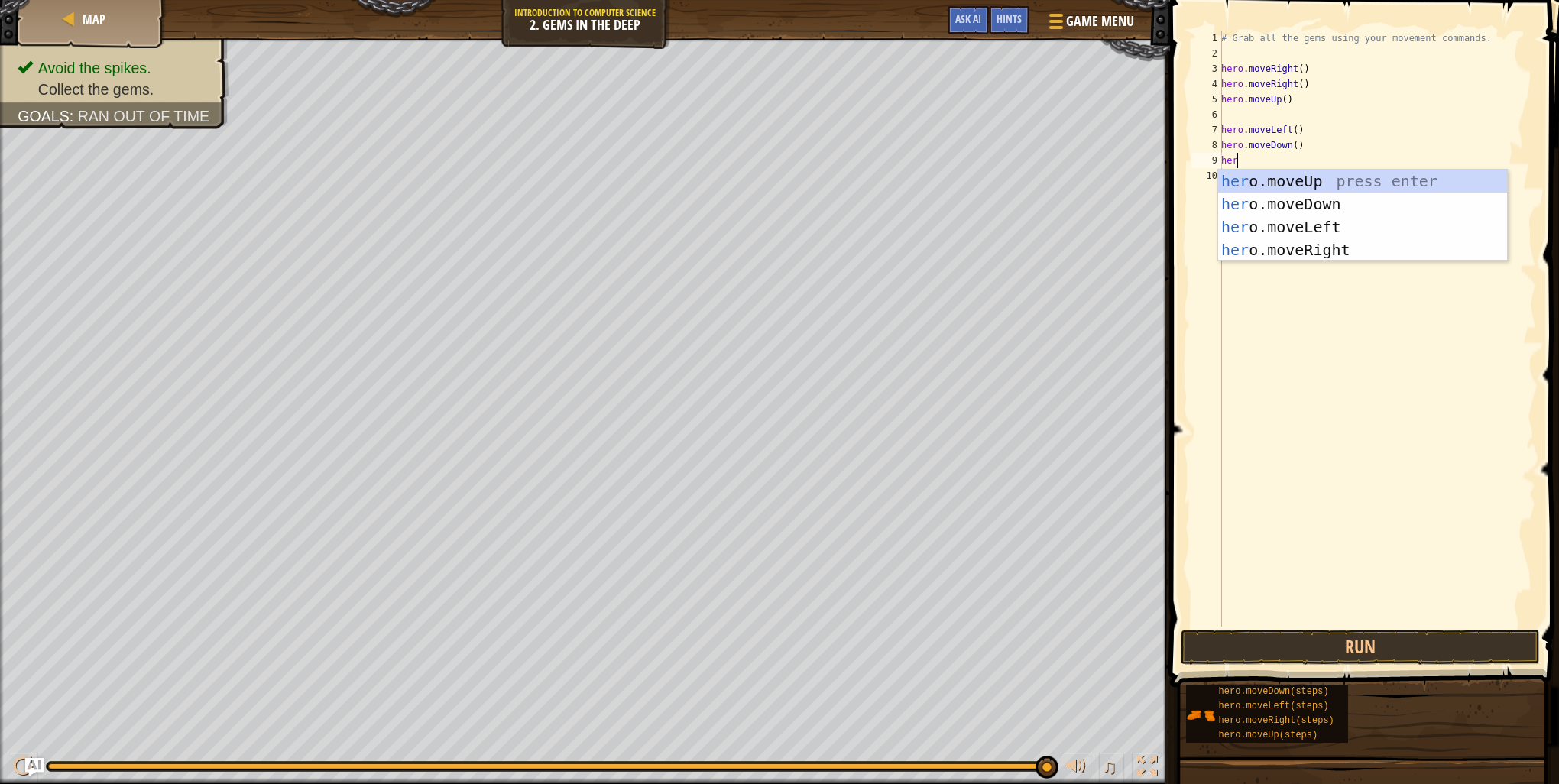
type textarea "hero"
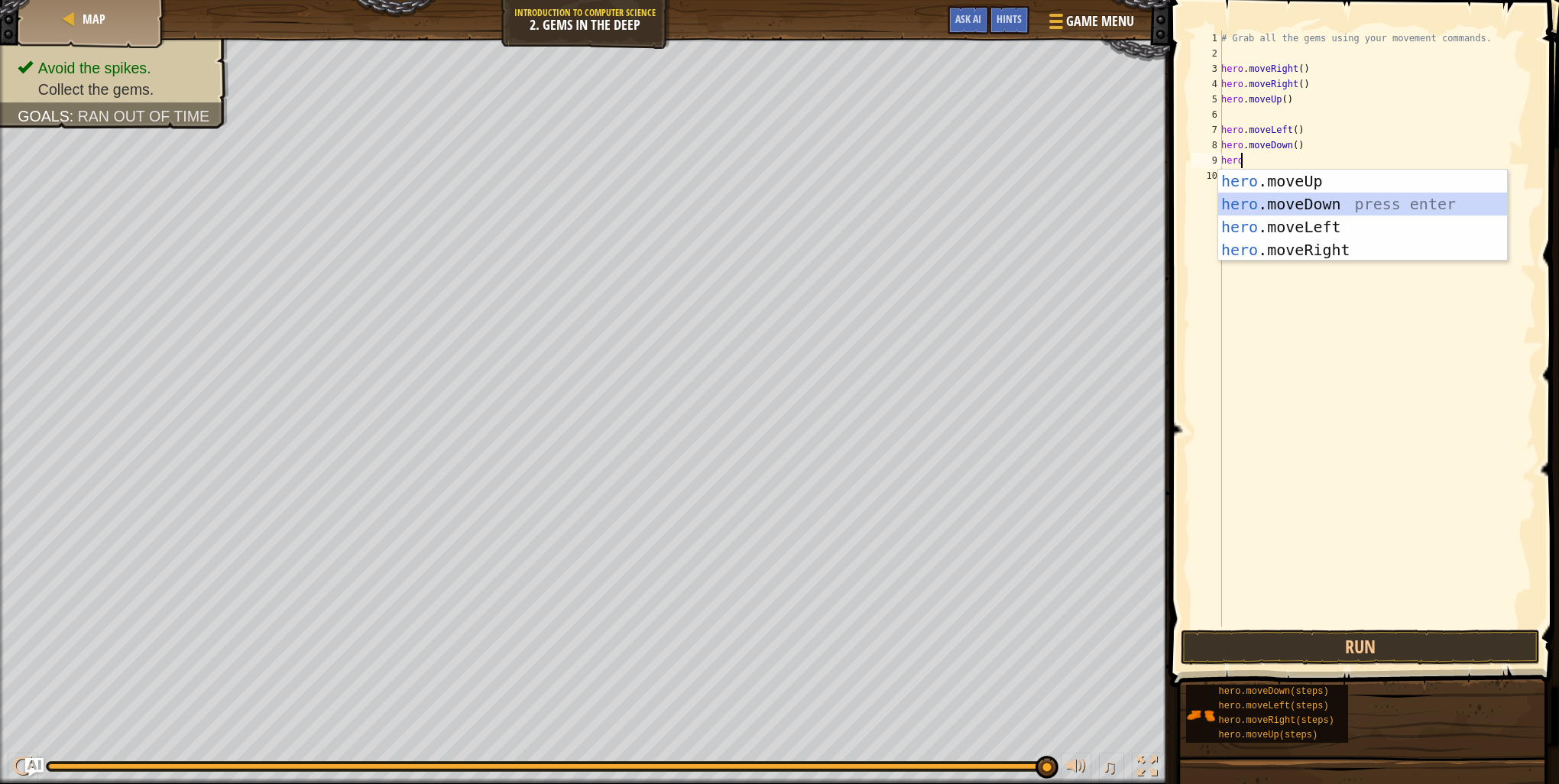
click at [1255, 212] on div "hero .moveUp press enter hero .moveDown press enter hero .moveLeft press enter …" at bounding box center [1362, 238] width 289 height 137
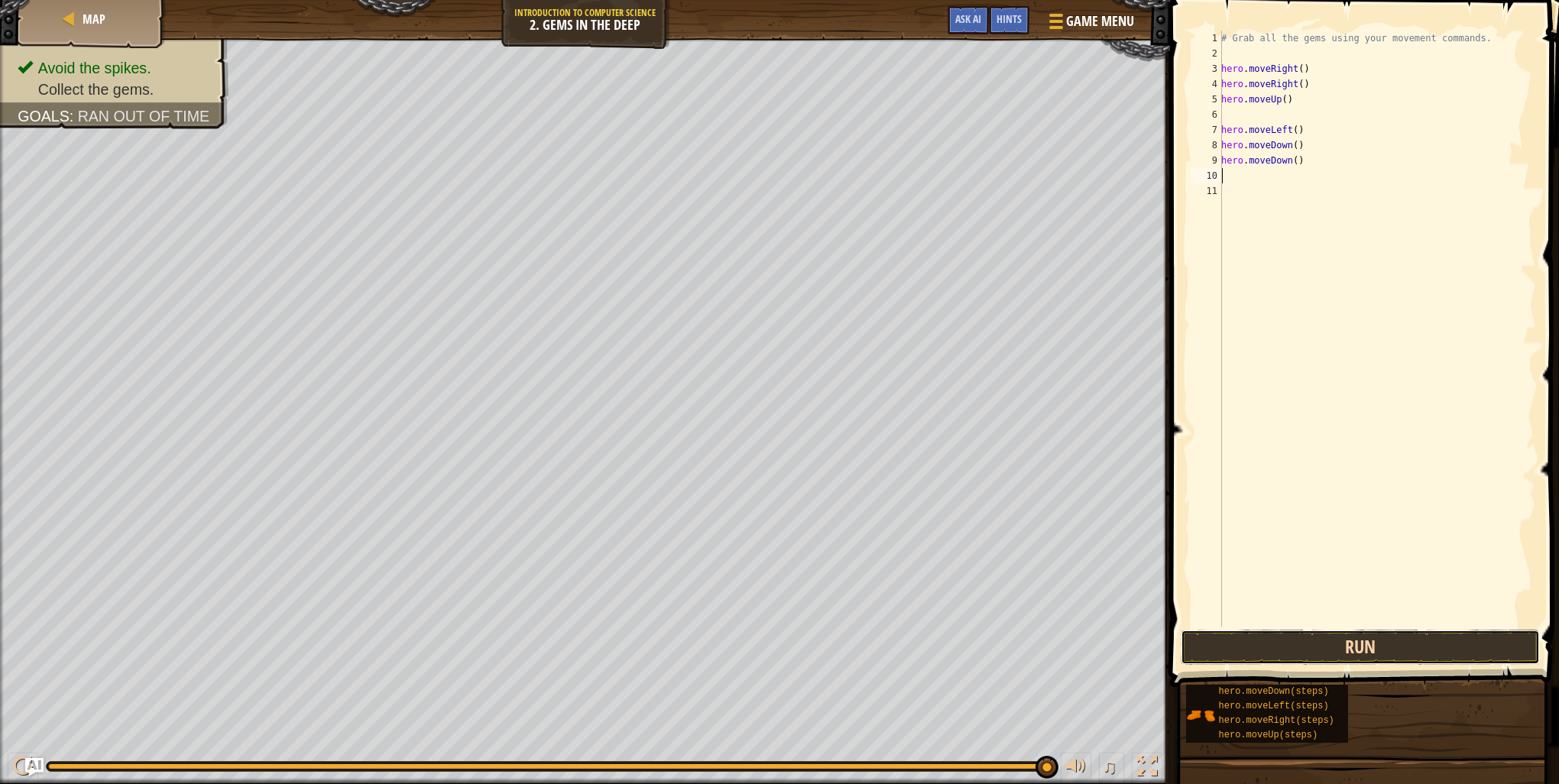
click at [1226, 638] on button "Run" at bounding box center [1360, 647] width 359 height 35
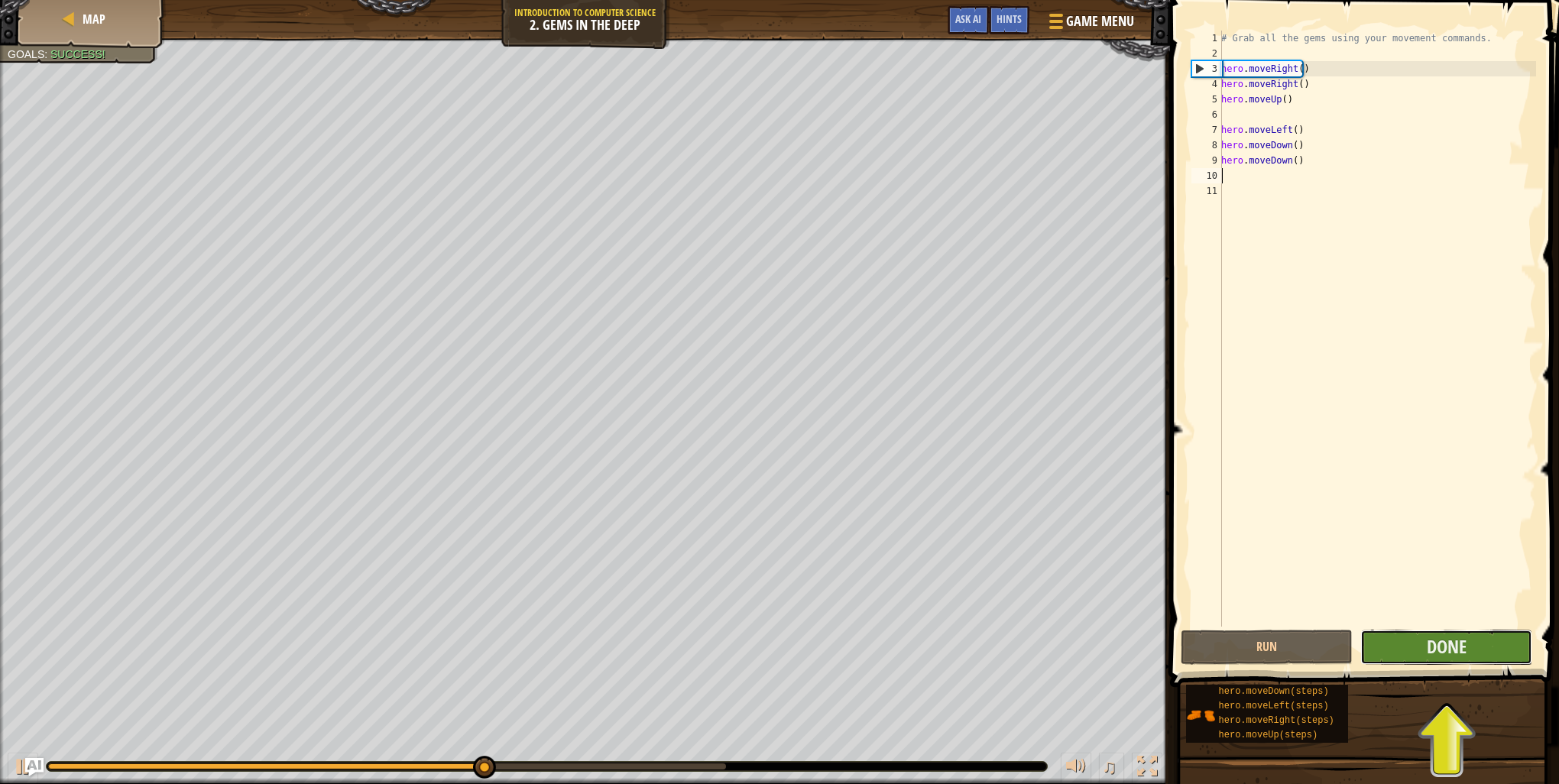
click at [1478, 656] on button "Done" at bounding box center [1446, 647] width 172 height 35
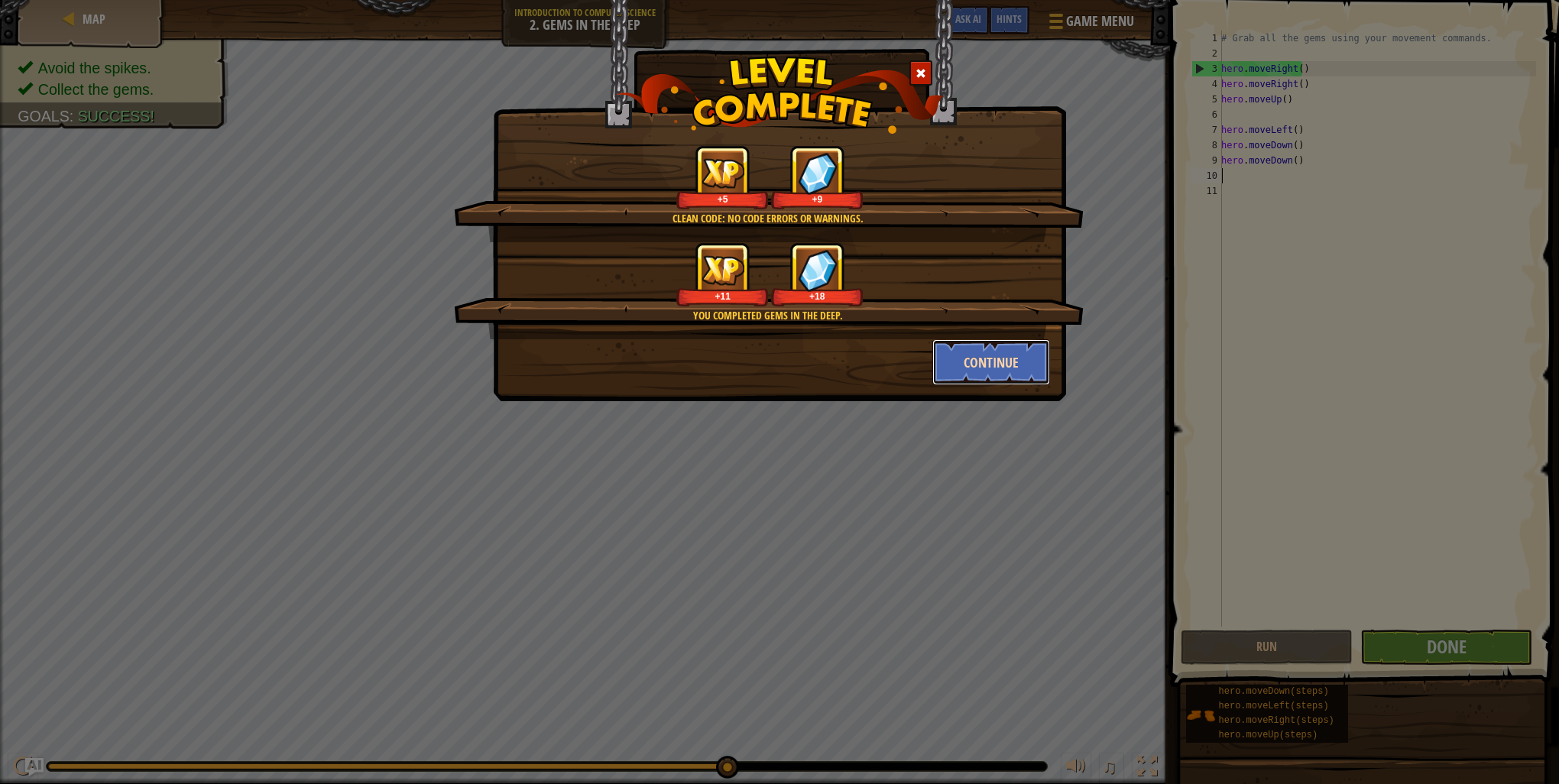
click at [990, 363] on button "Continue" at bounding box center [991, 362] width 118 height 46
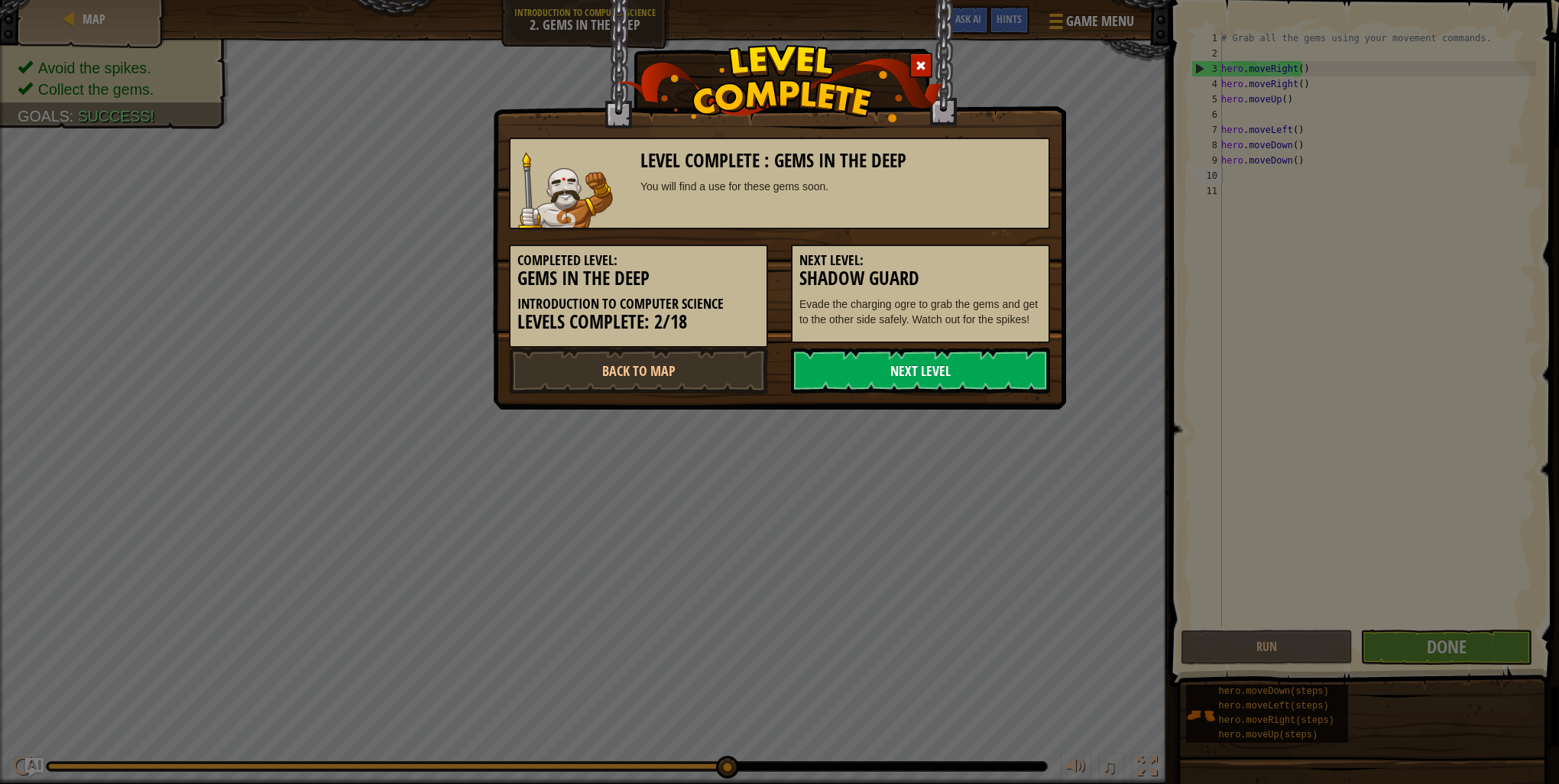
click at [854, 348] on link "Next Level" at bounding box center [920, 370] width 259 height 46
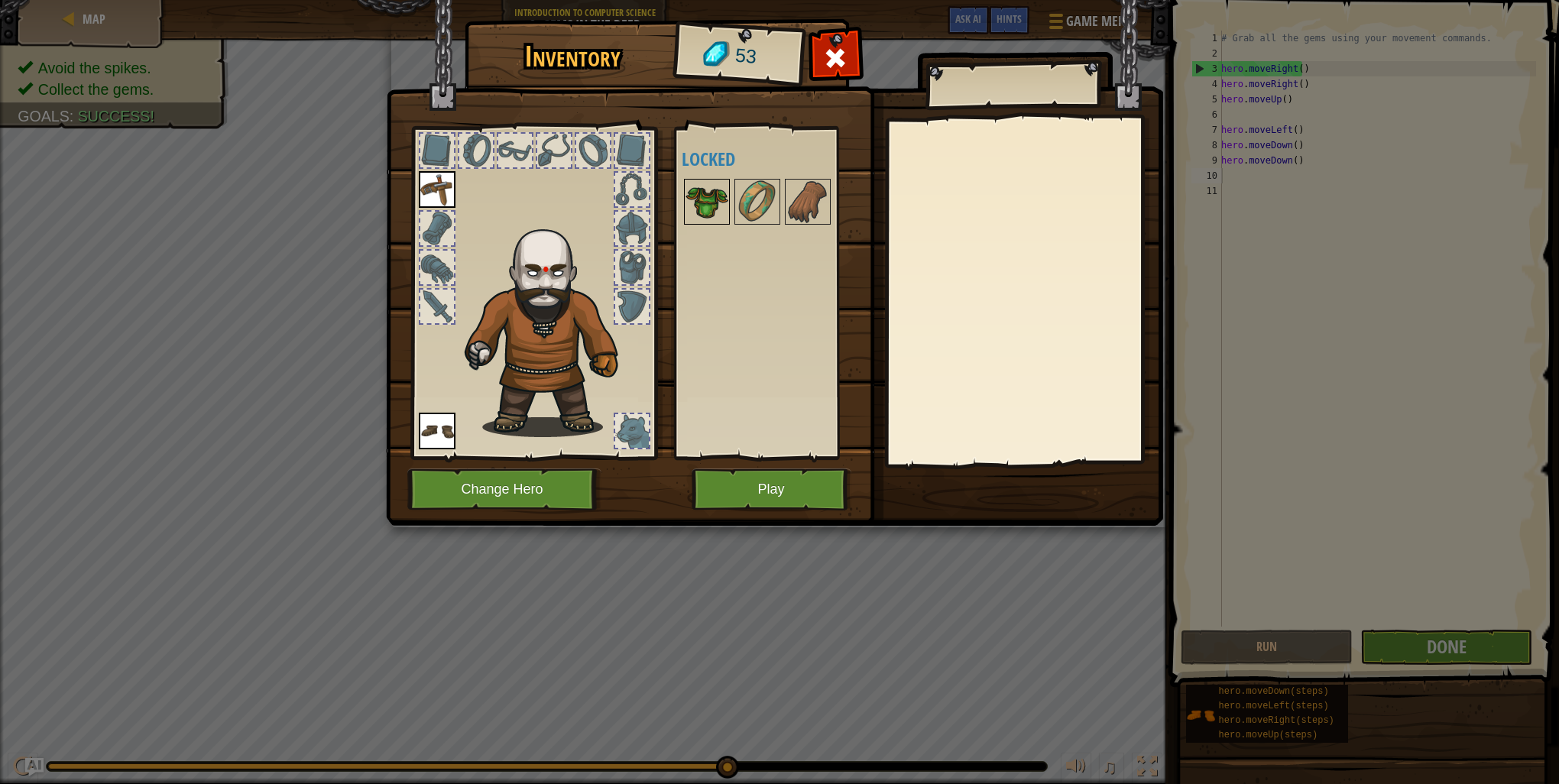
click at [708, 210] on img at bounding box center [706, 201] width 42 height 42
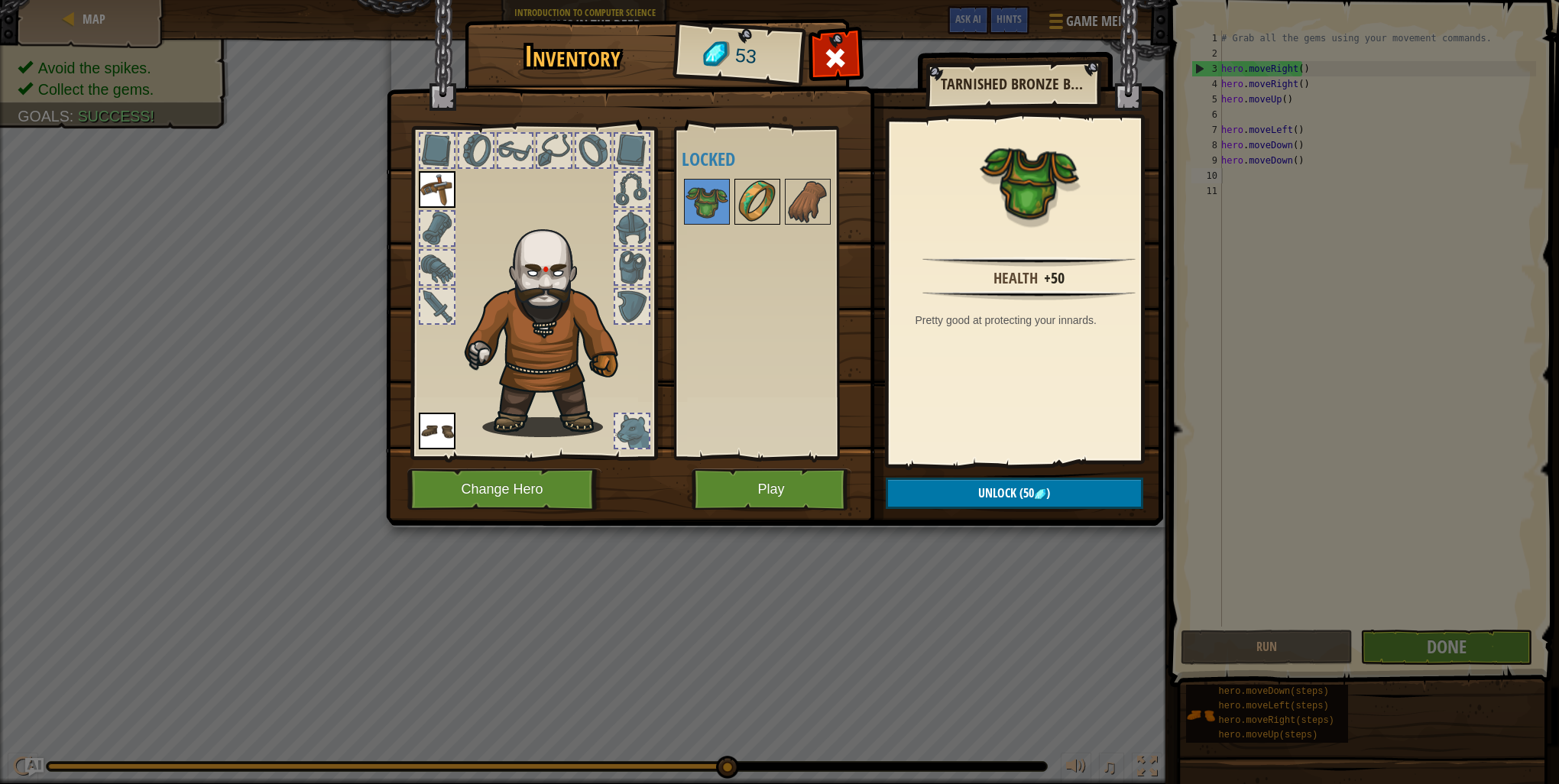
click at [742, 197] on img at bounding box center [757, 201] width 42 height 42
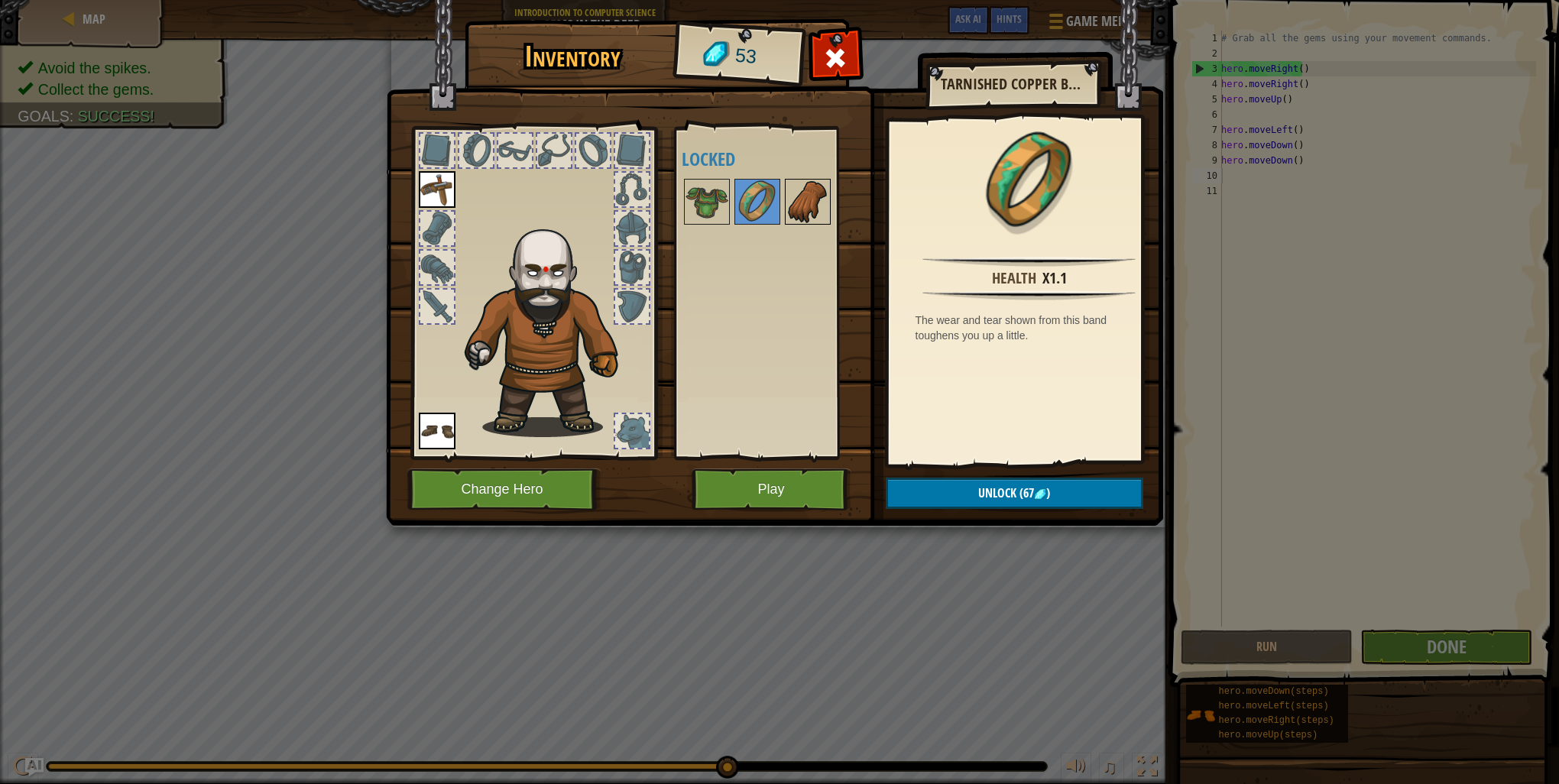
click at [792, 193] on img at bounding box center [807, 201] width 42 height 42
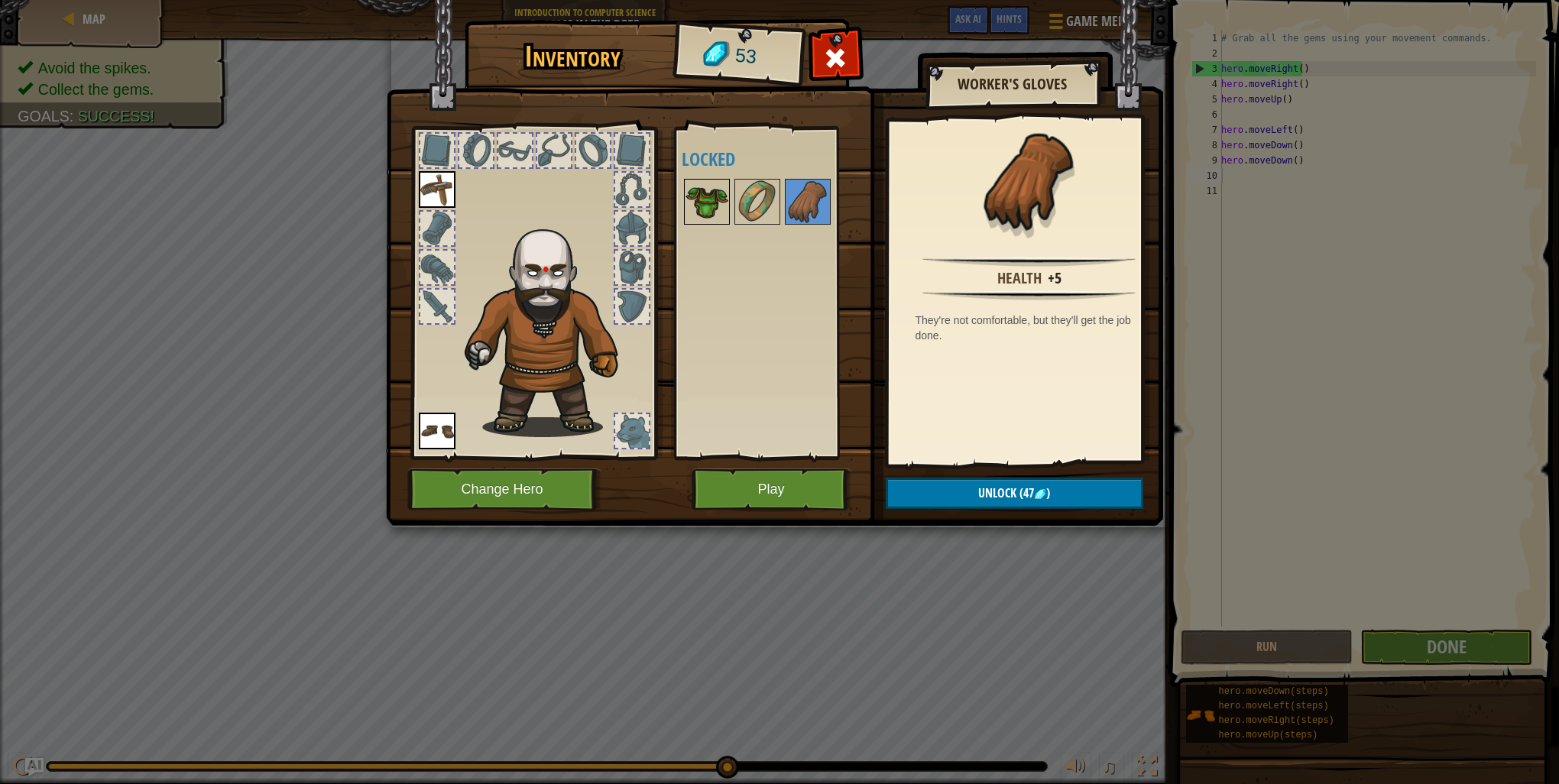
click at [697, 195] on img at bounding box center [706, 201] width 42 height 42
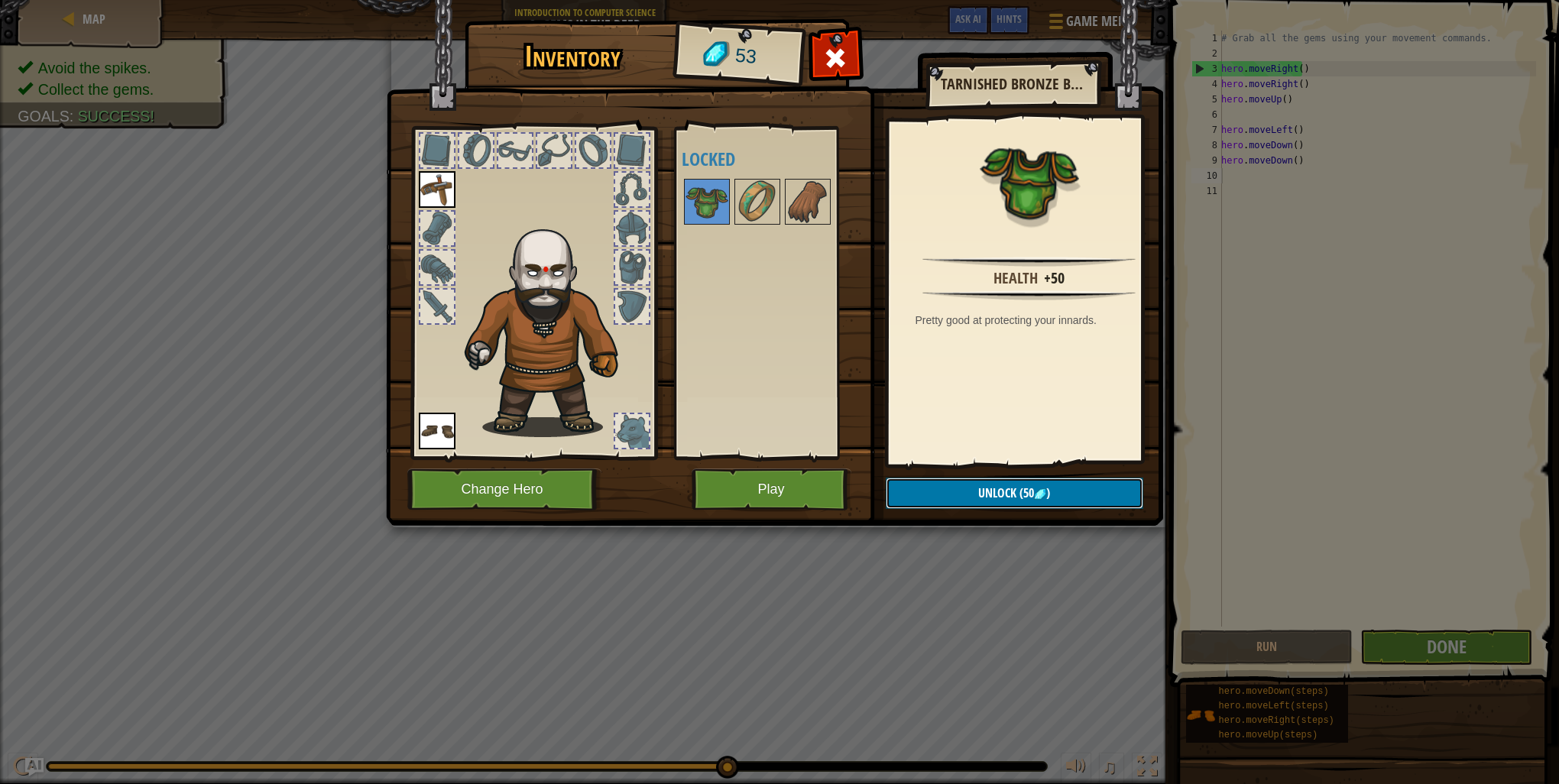
click at [984, 485] on span "Unlock" at bounding box center [998, 493] width 38 height 17
click at [984, 485] on button "Confirm" at bounding box center [1014, 493] width 258 height 32
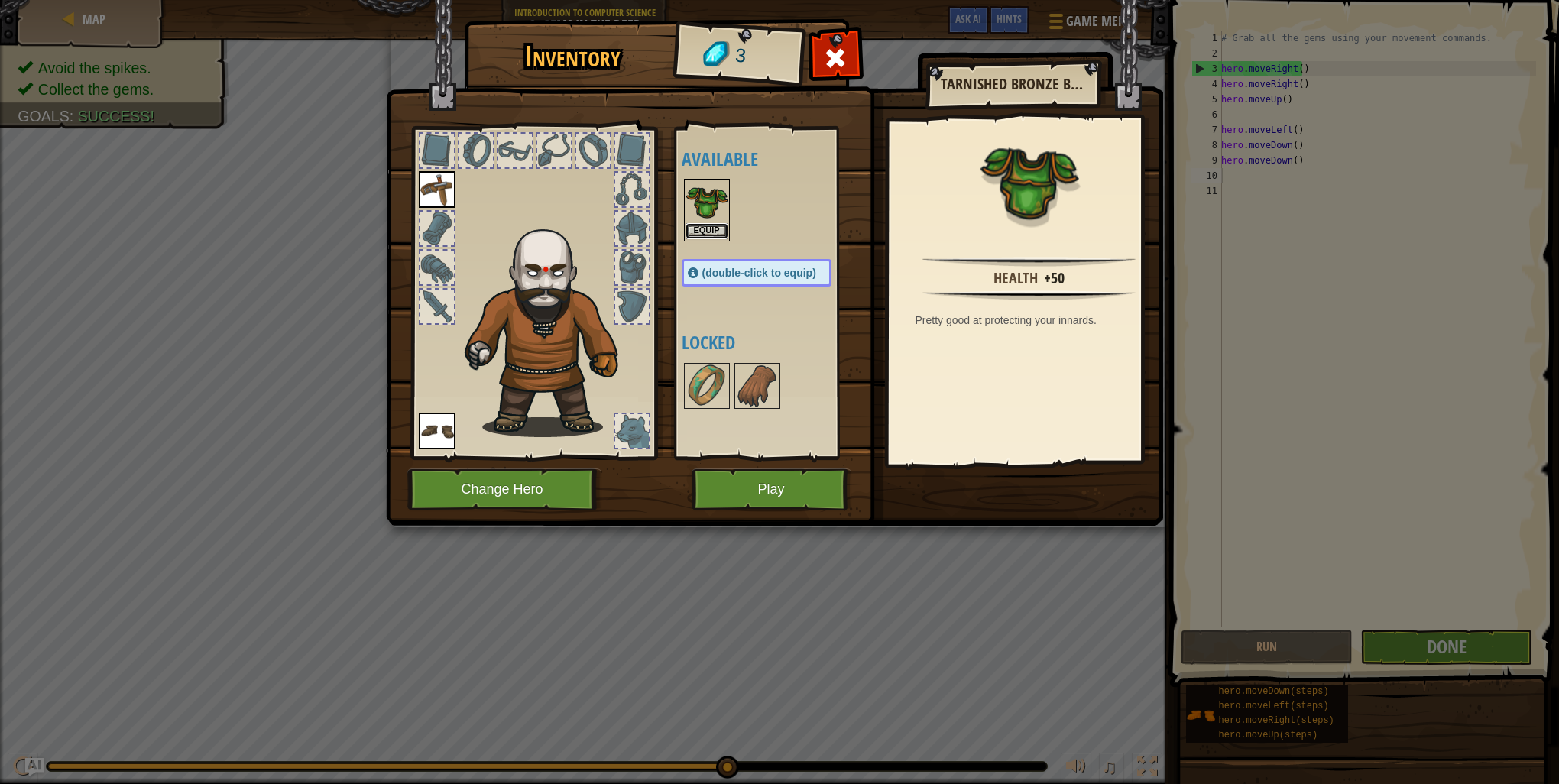
click at [704, 223] on button "Equip" at bounding box center [706, 230] width 42 height 16
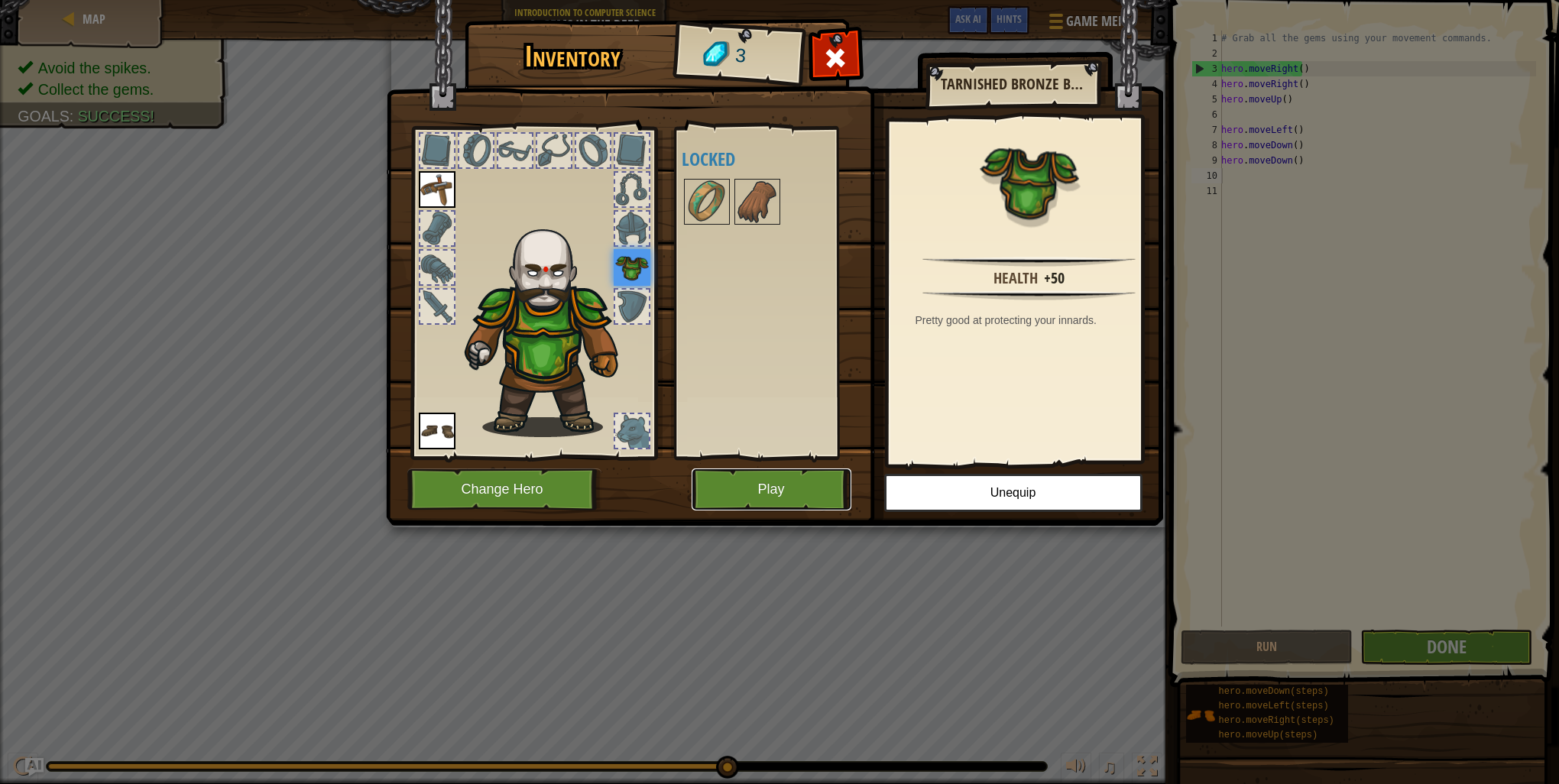
click at [778, 485] on button "Play" at bounding box center [772, 489] width 160 height 42
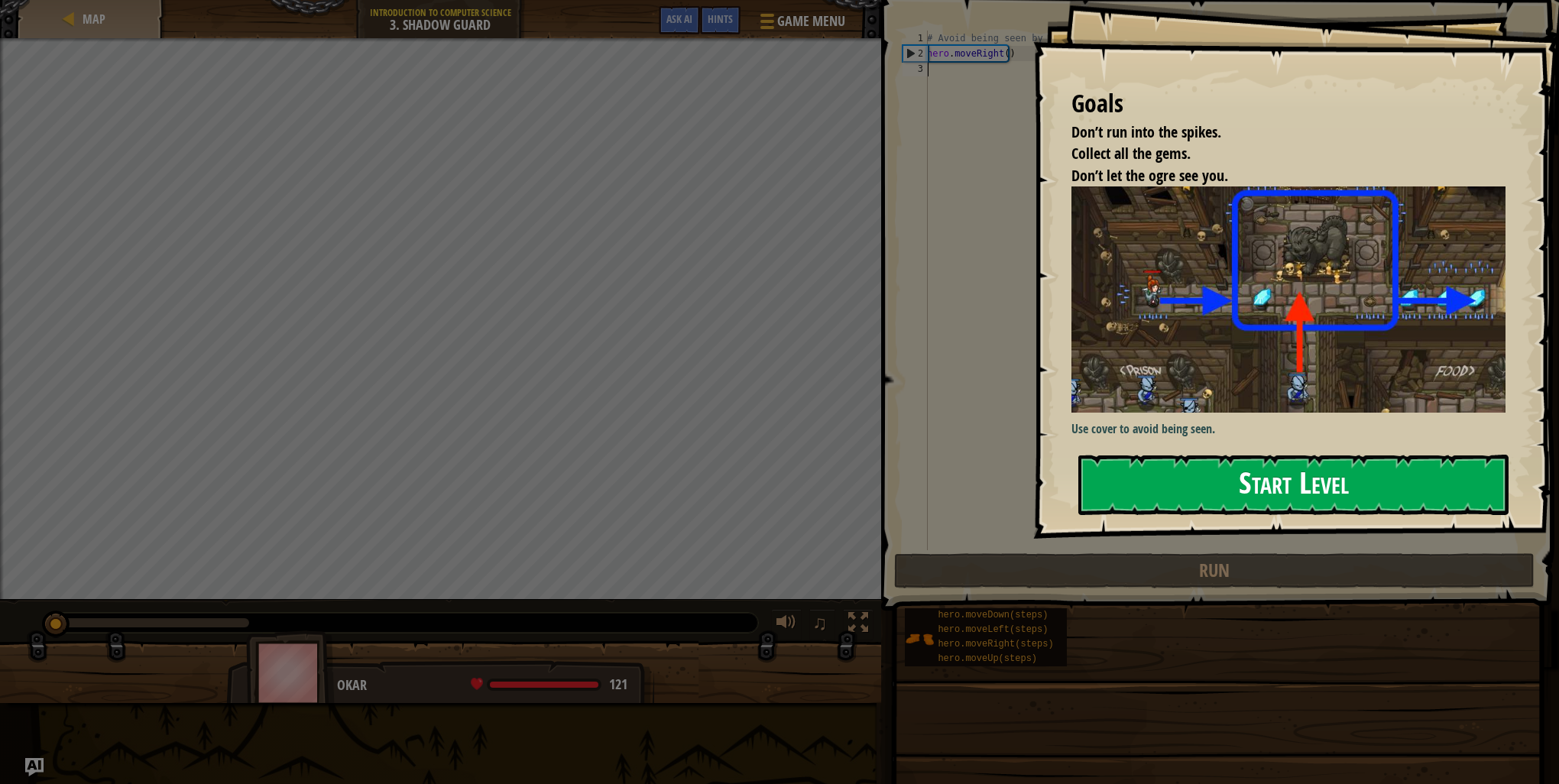
click at [1281, 475] on button "Start Level" at bounding box center [1293, 485] width 430 height 61
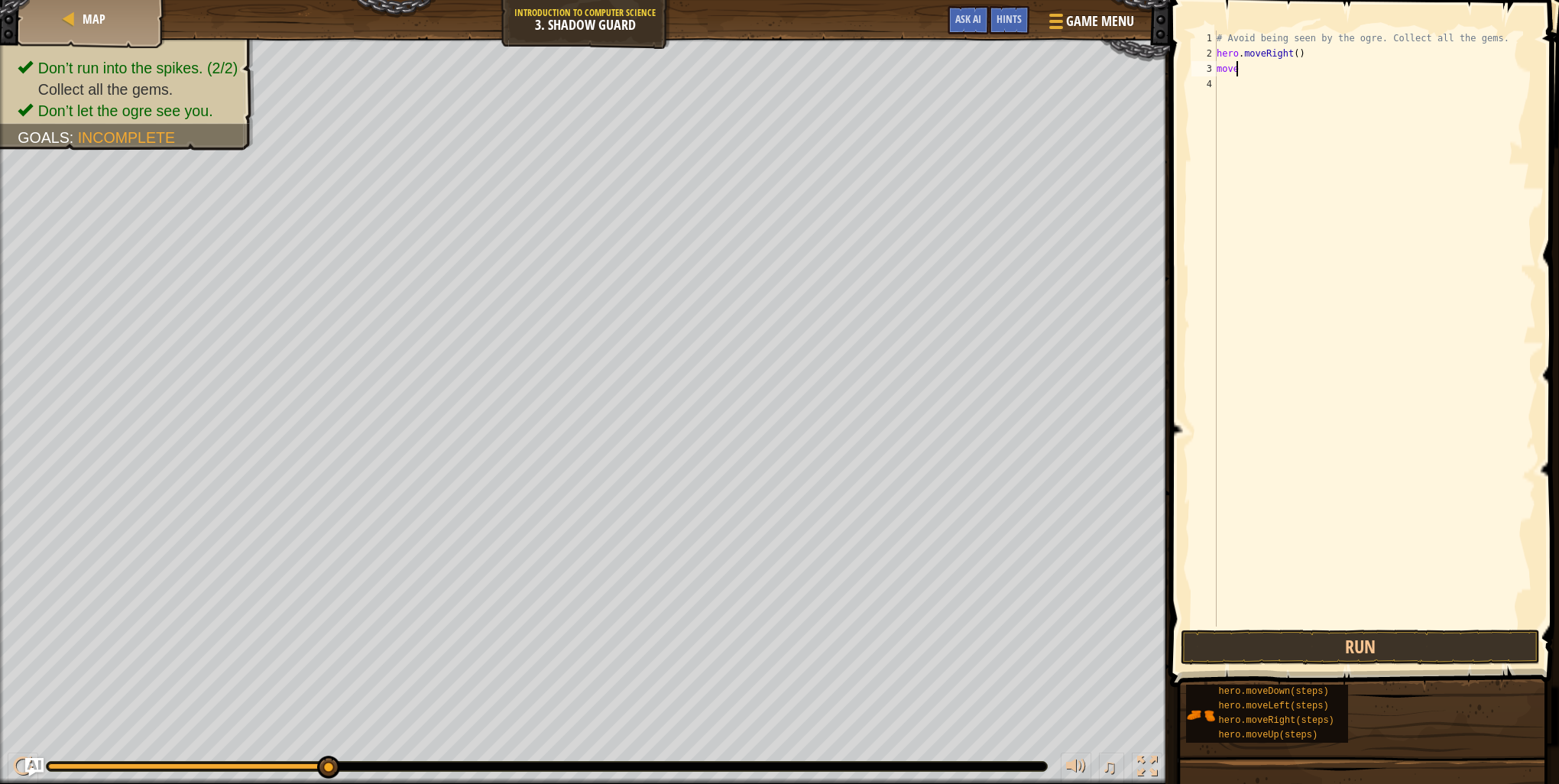
scroll to position [7, 0]
type textarea "move"
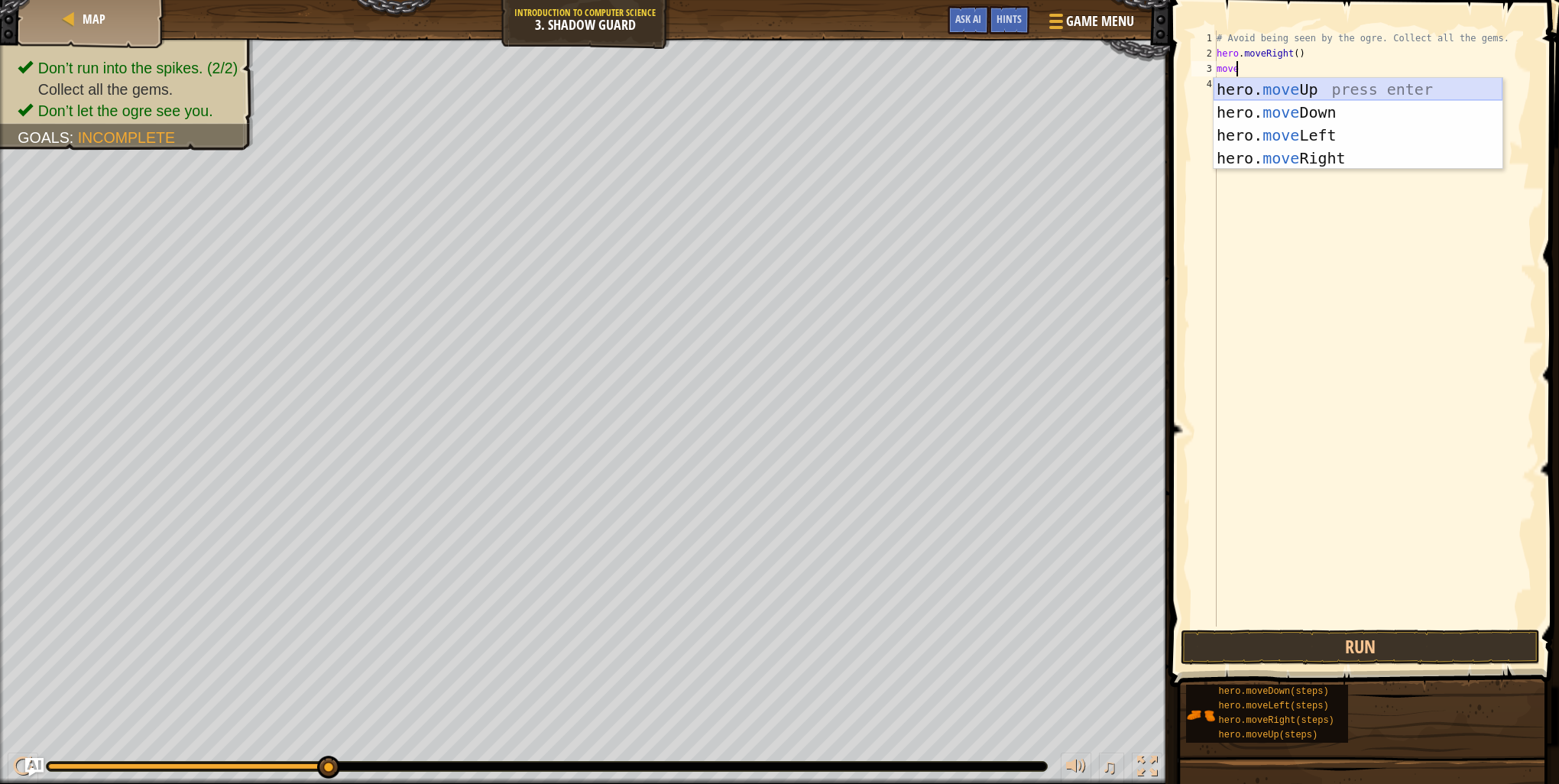
click at [1304, 96] on div "hero. move Up press enter hero. move Down press enter hero. move Left press ent…" at bounding box center [1358, 146] width 289 height 137
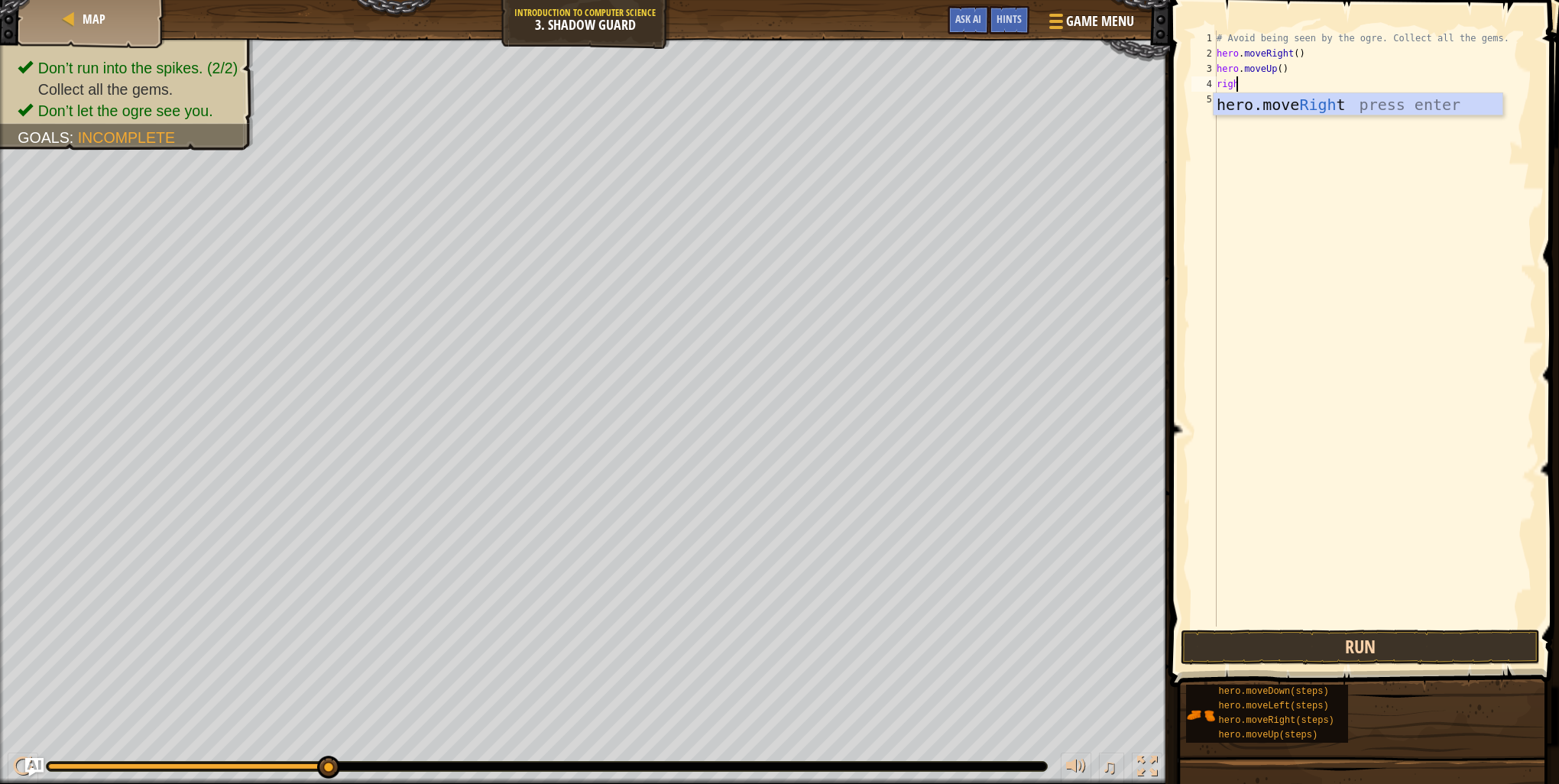
type textarea "right"
drag, startPoint x: 1357, startPoint y: 109, endPoint x: 1353, endPoint y: 131, distance: 22.4
click at [1357, 109] on div "hero.move Right press enter" at bounding box center [1358, 127] width 289 height 69
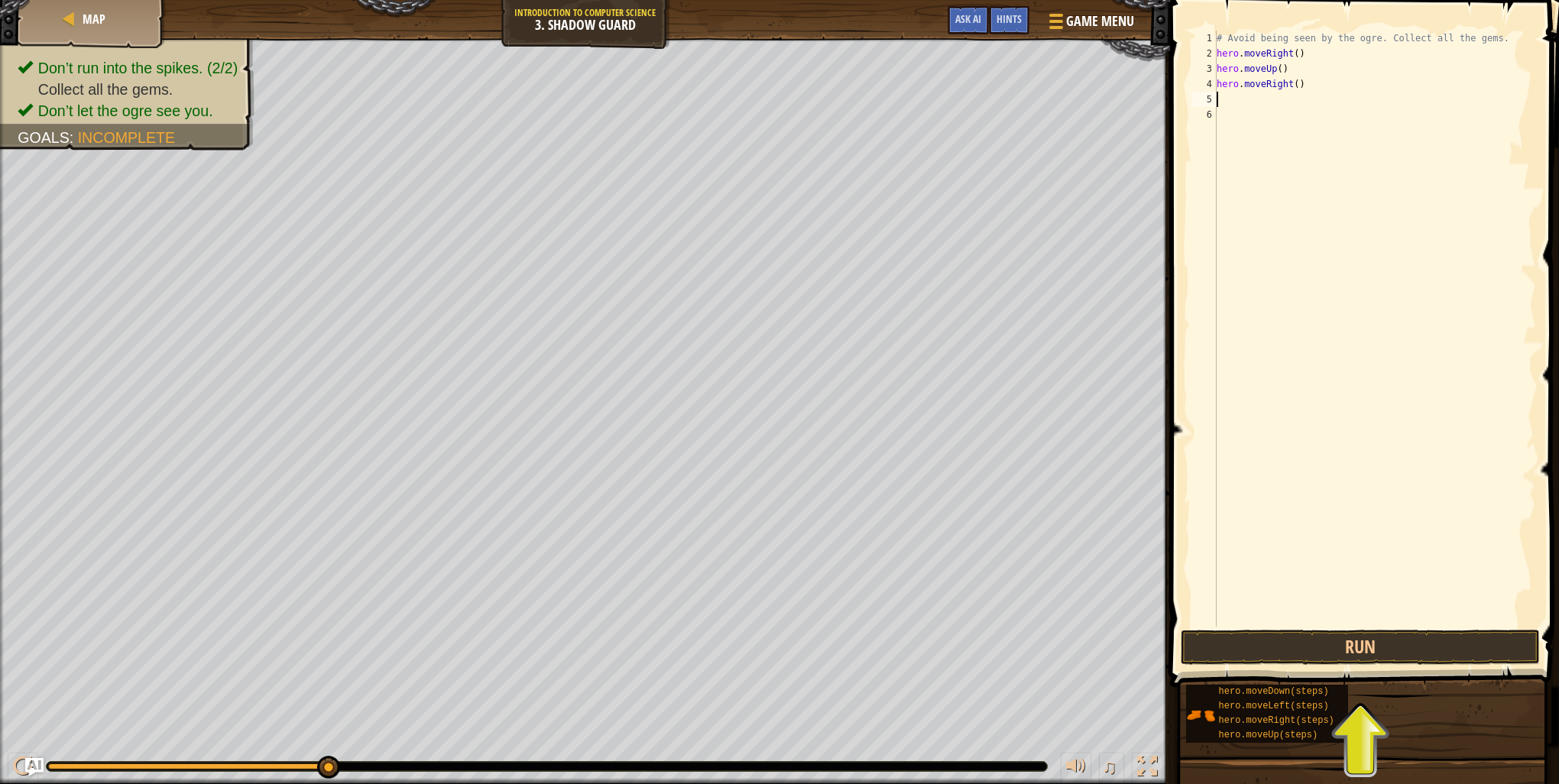
scroll to position [7, 0]
click at [1371, 649] on button "Run" at bounding box center [1360, 647] width 359 height 35
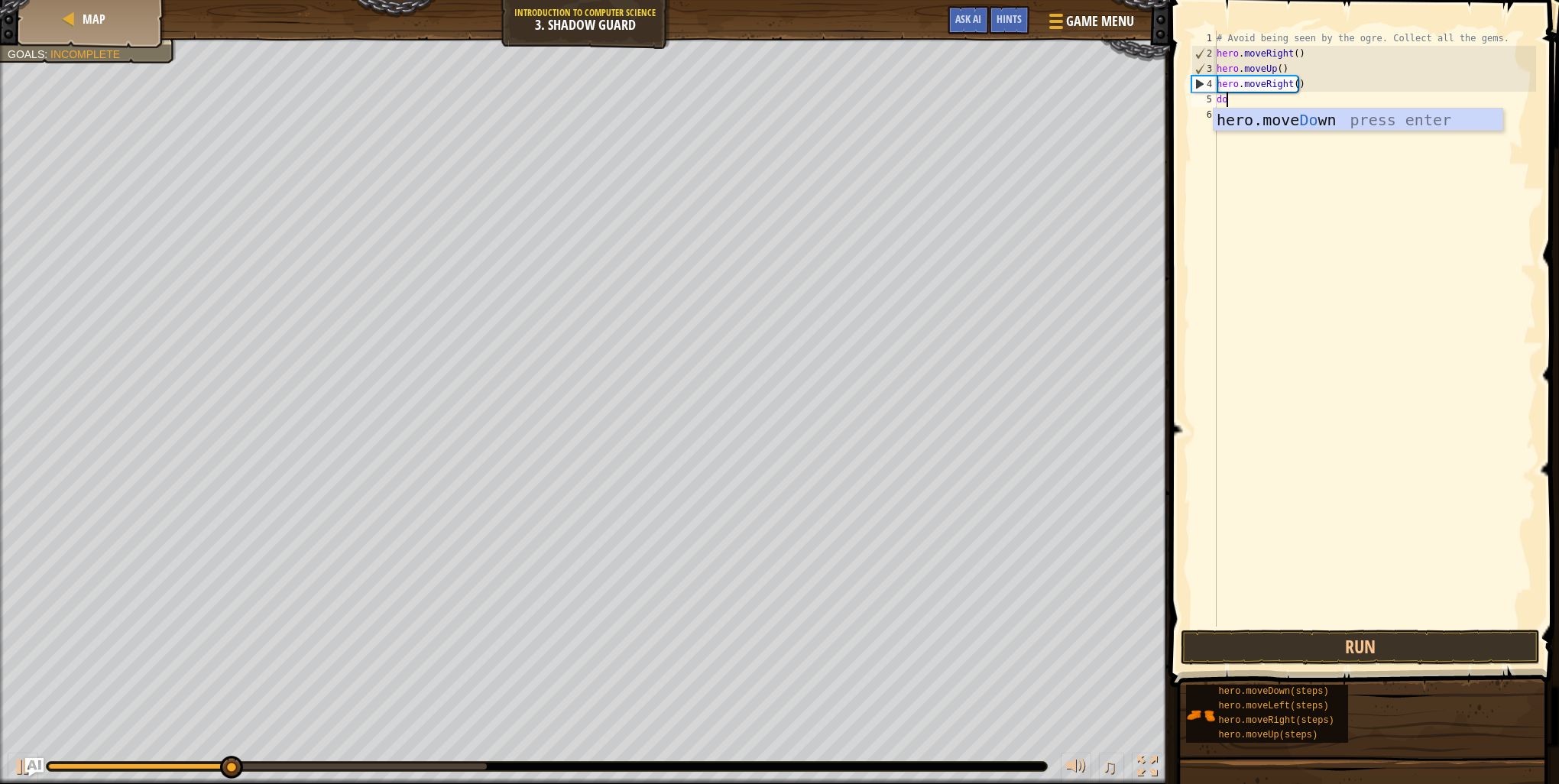
type textarea "dow"
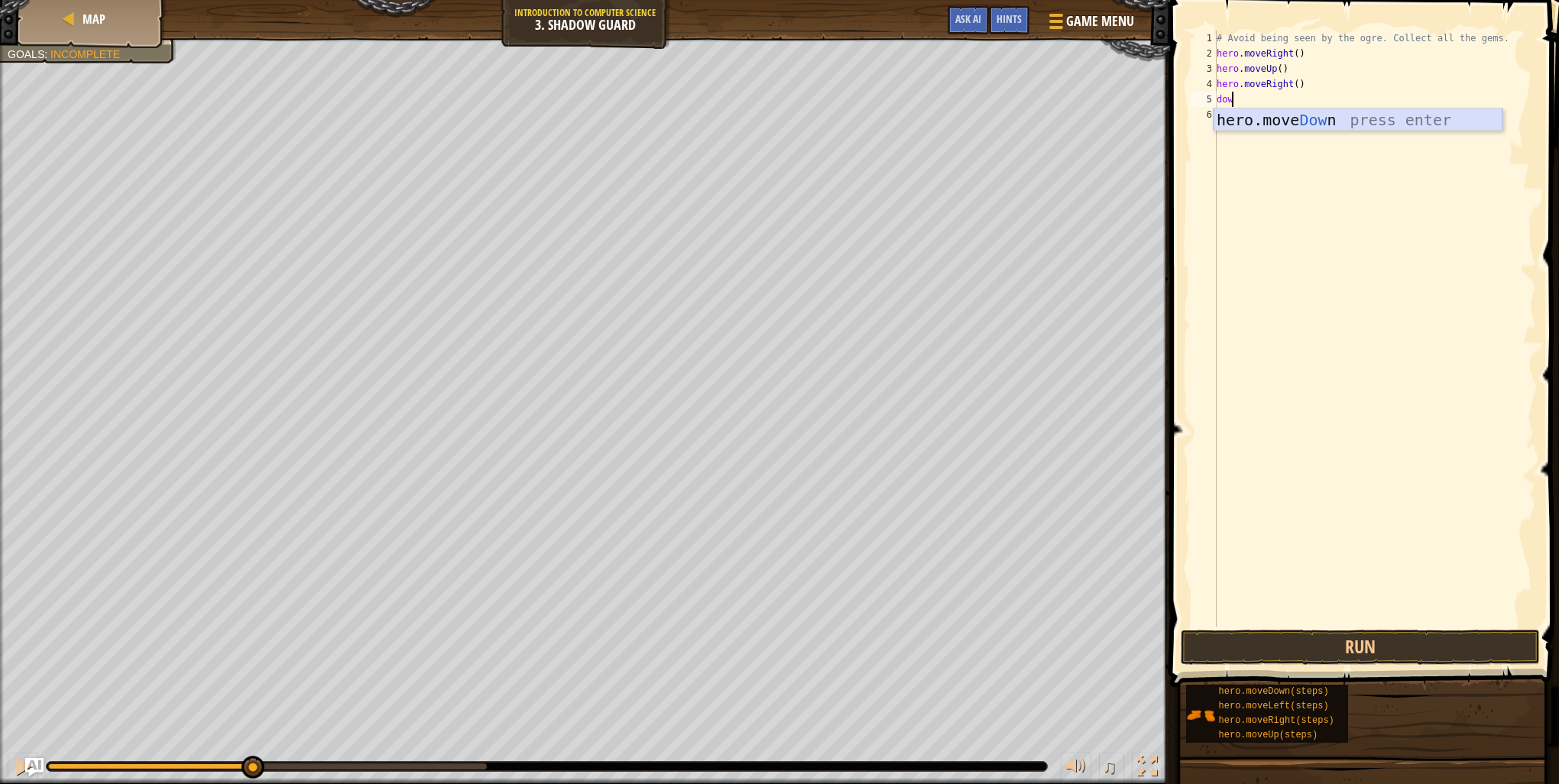
click at [1257, 126] on div "hero.move Dow n press enter" at bounding box center [1358, 143] width 289 height 69
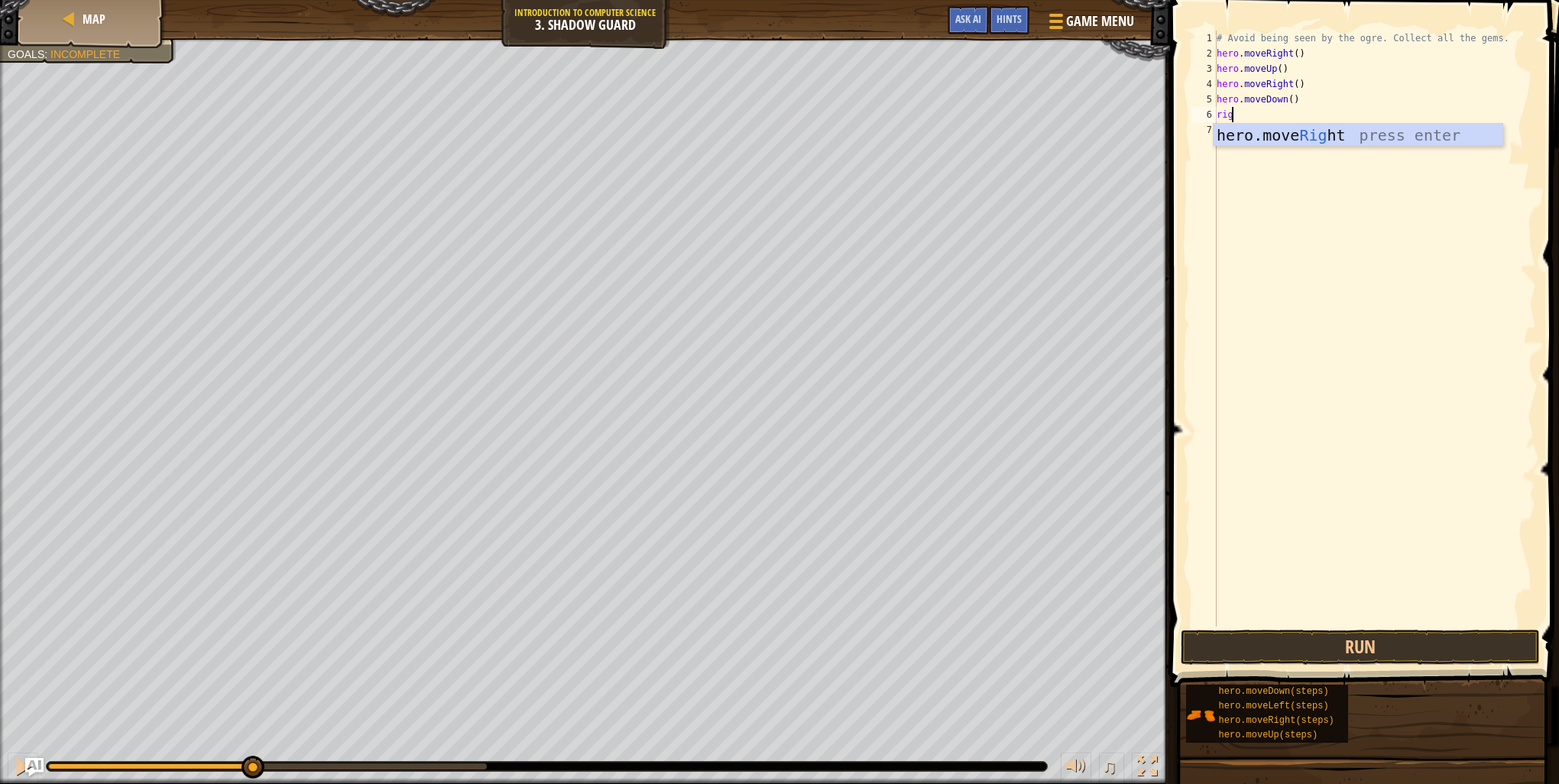
type textarea "right"
click at [1257, 126] on div "hero.move Right press enter" at bounding box center [1358, 158] width 289 height 69
click at [1453, 647] on button "Run" at bounding box center [1360, 647] width 359 height 35
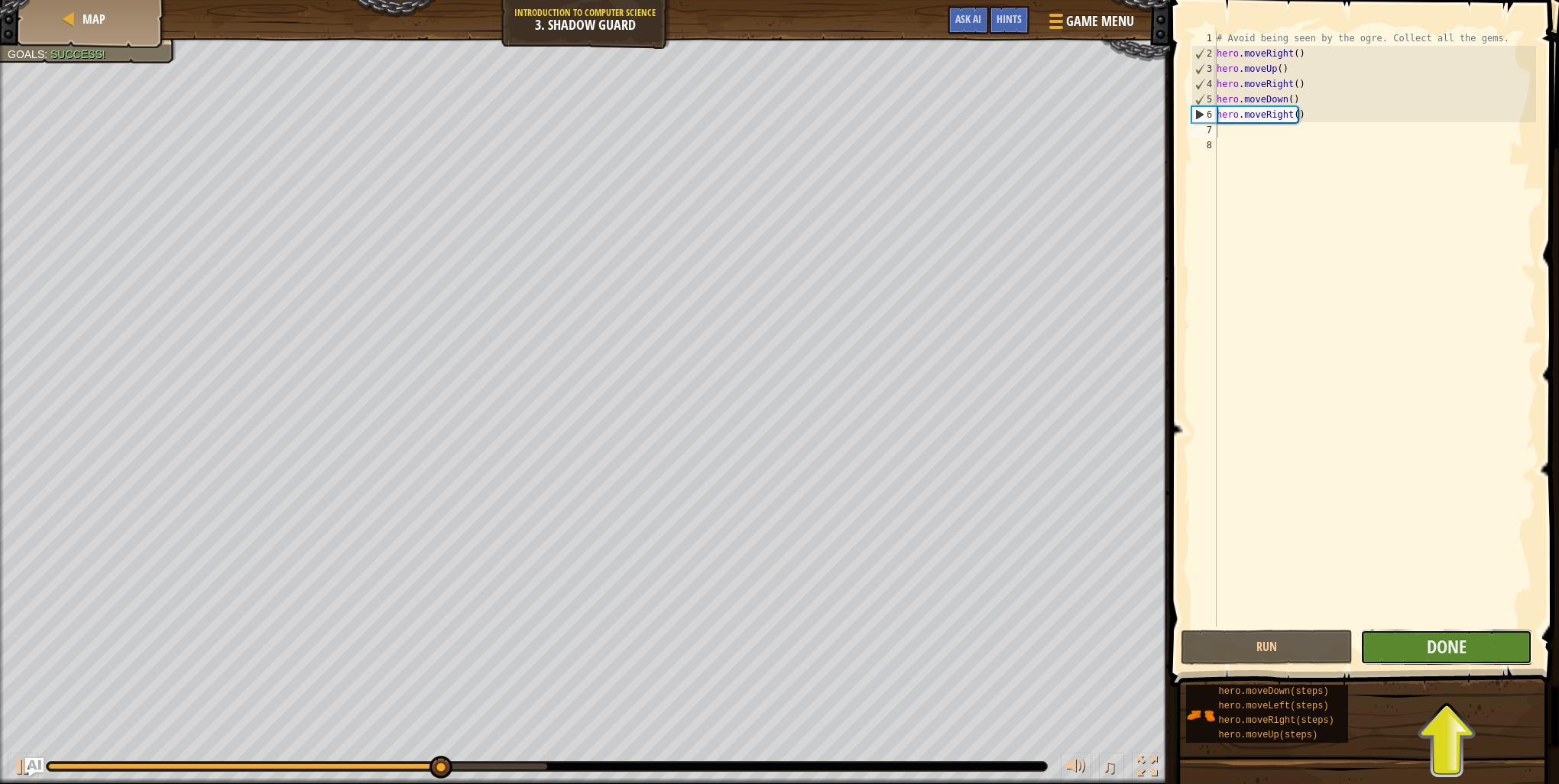
click at [1399, 648] on button "Done" at bounding box center [1446, 647] width 172 height 35
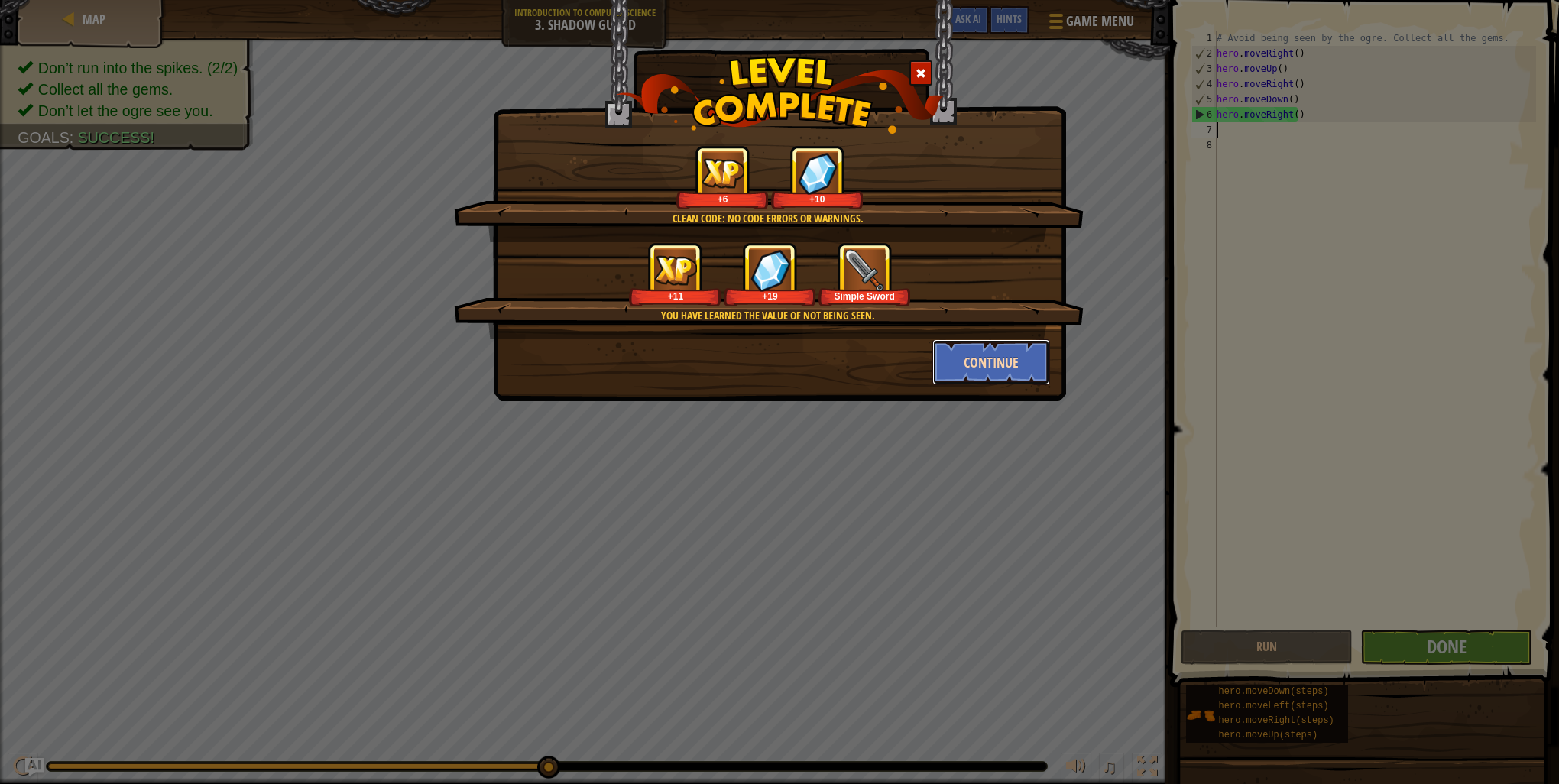
click at [1000, 364] on button "Continue" at bounding box center [991, 362] width 118 height 46
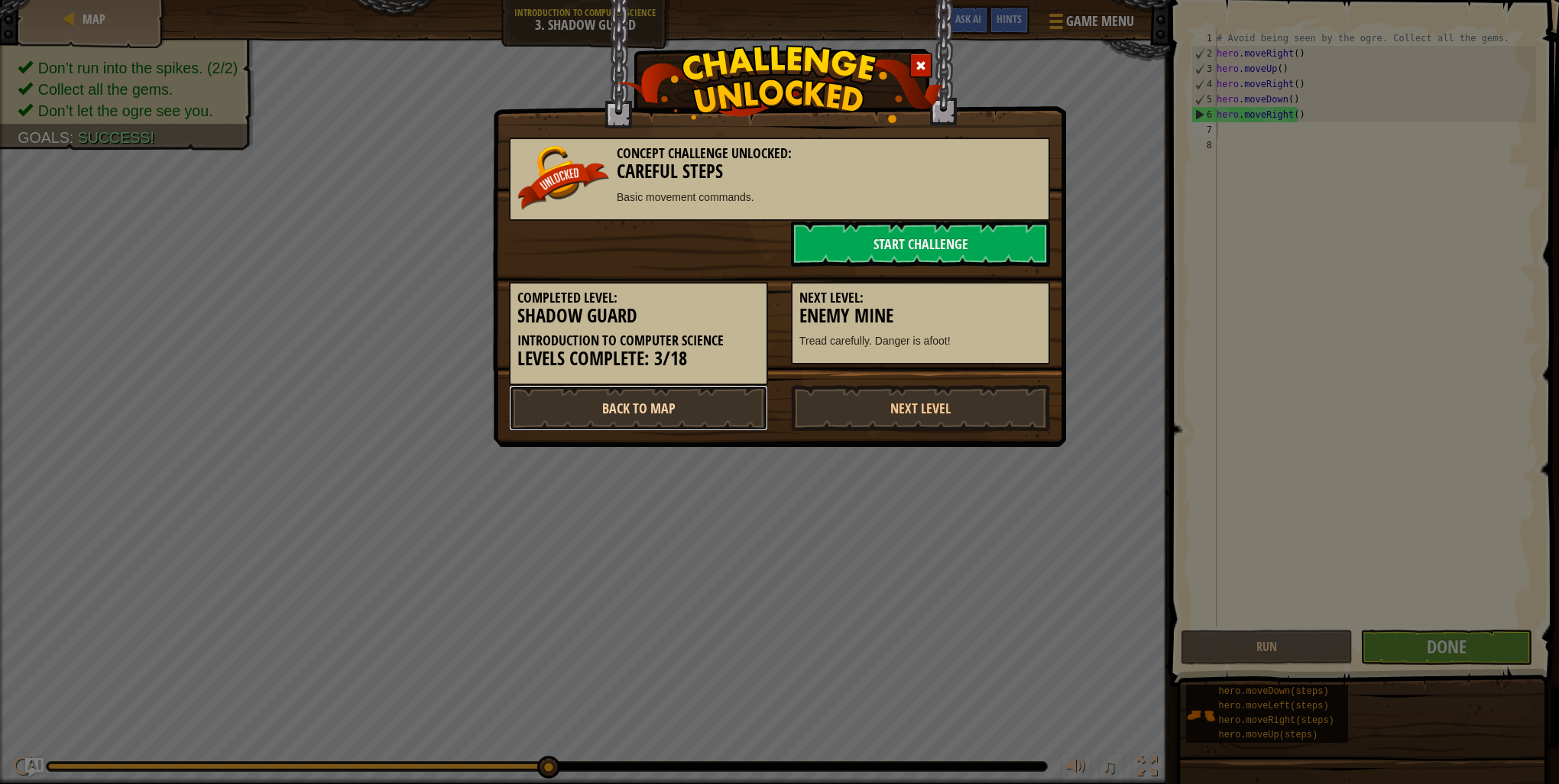
click at [637, 405] on link "Back to Map" at bounding box center [639, 407] width 259 height 46
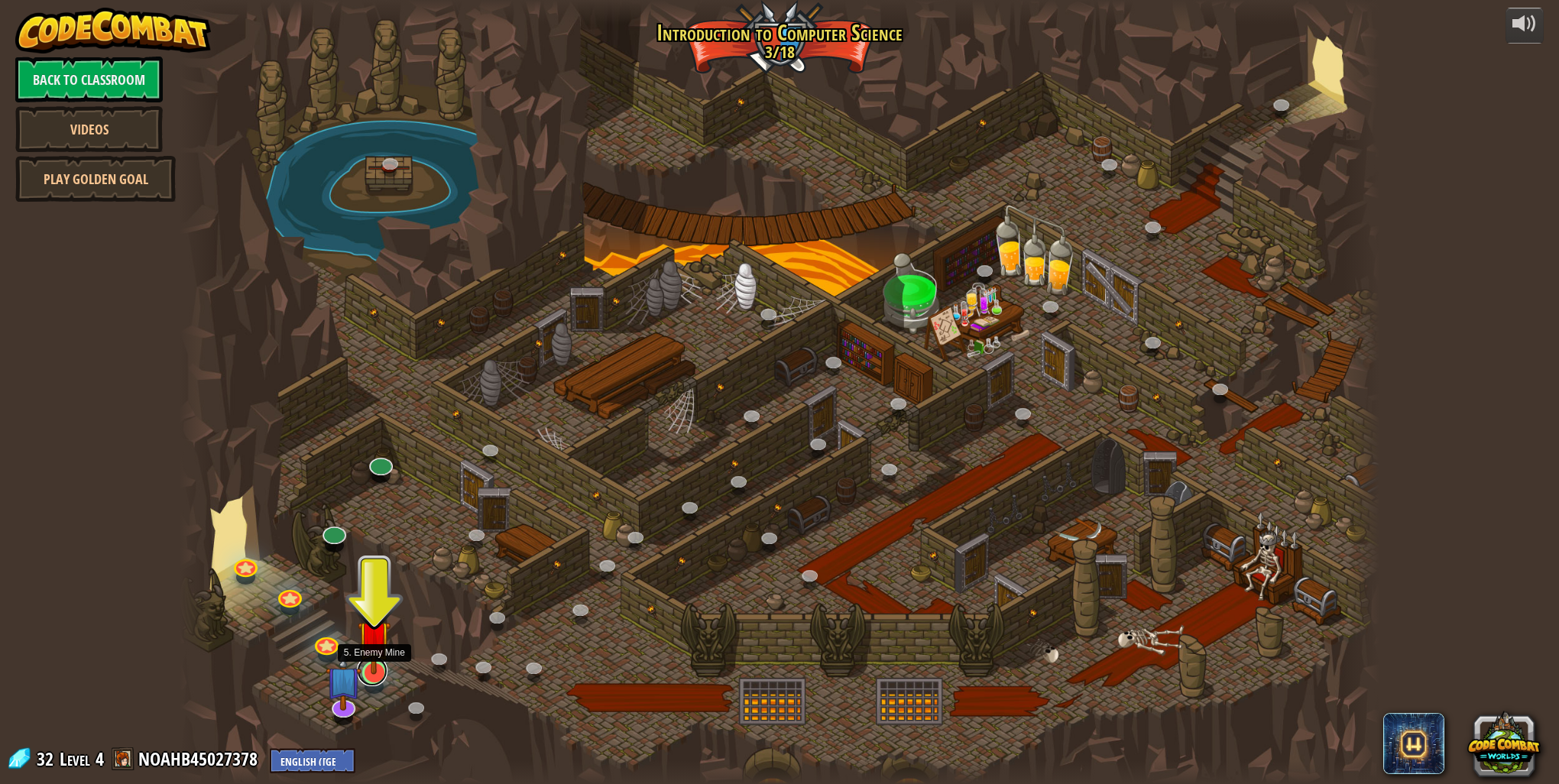
click at [379, 678] on link at bounding box center [372, 671] width 31 height 31
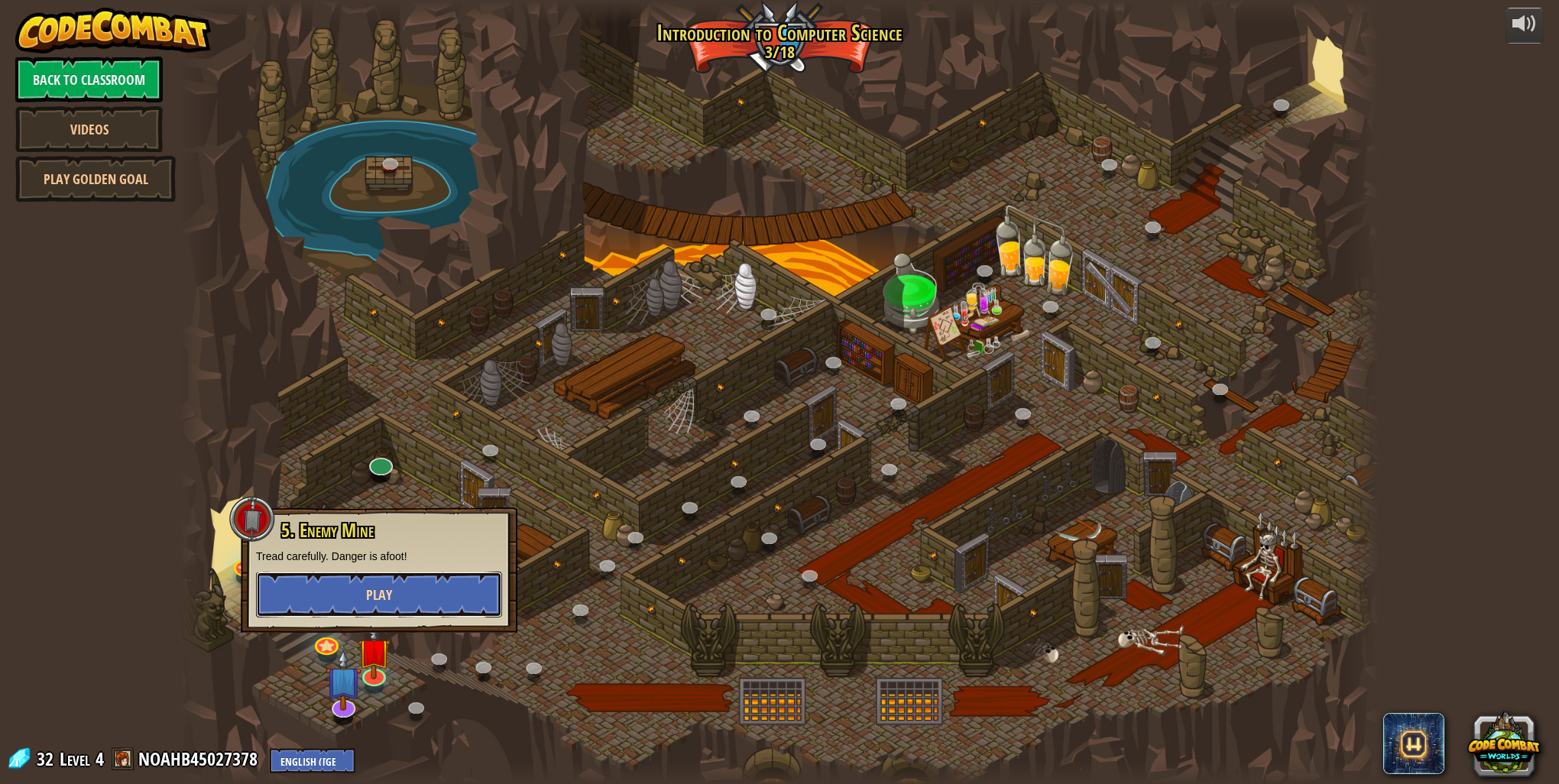
click at [443, 593] on button "Play" at bounding box center [379, 594] width 246 height 46
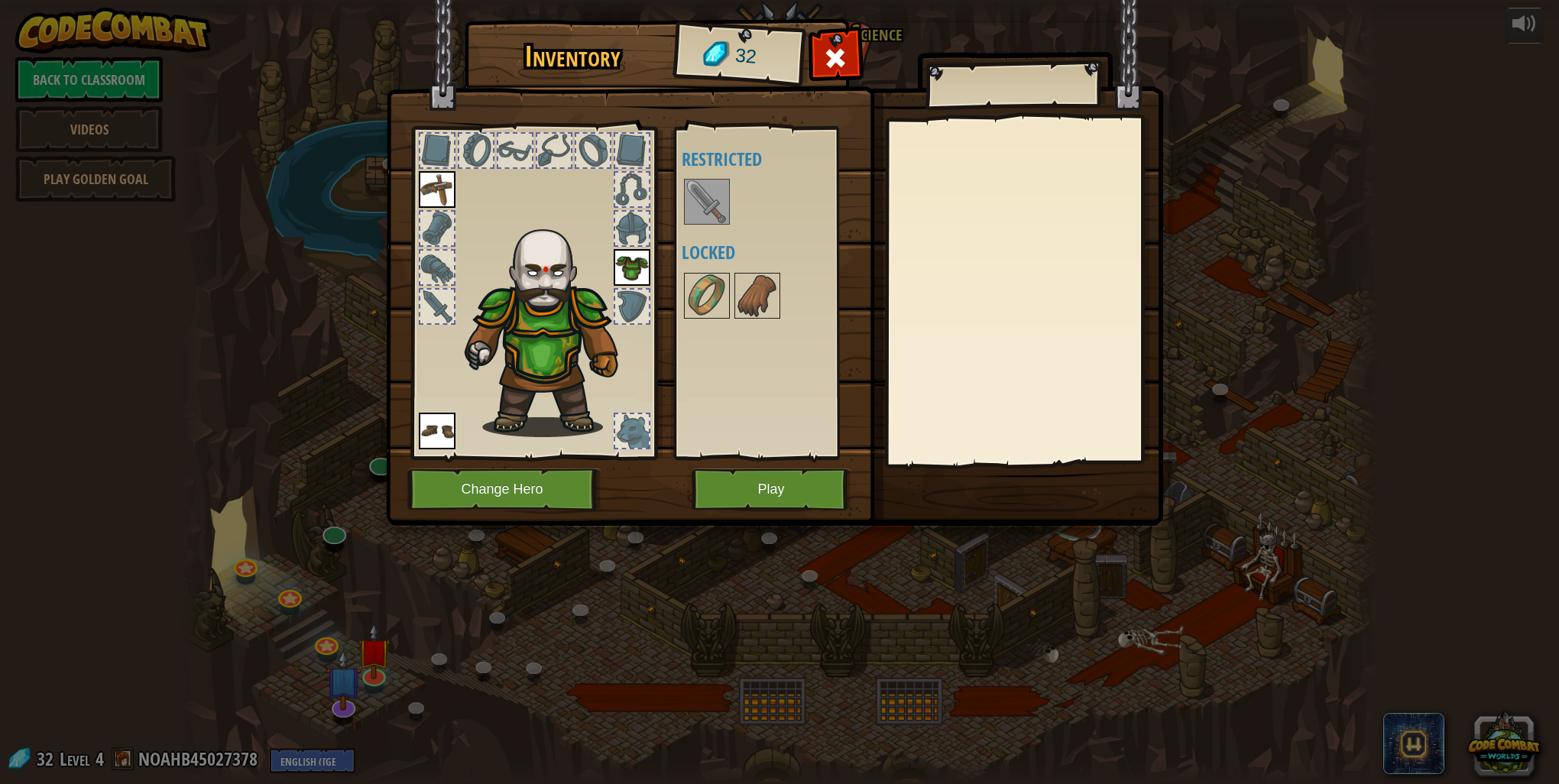
click at [714, 184] on img at bounding box center [706, 201] width 42 height 42
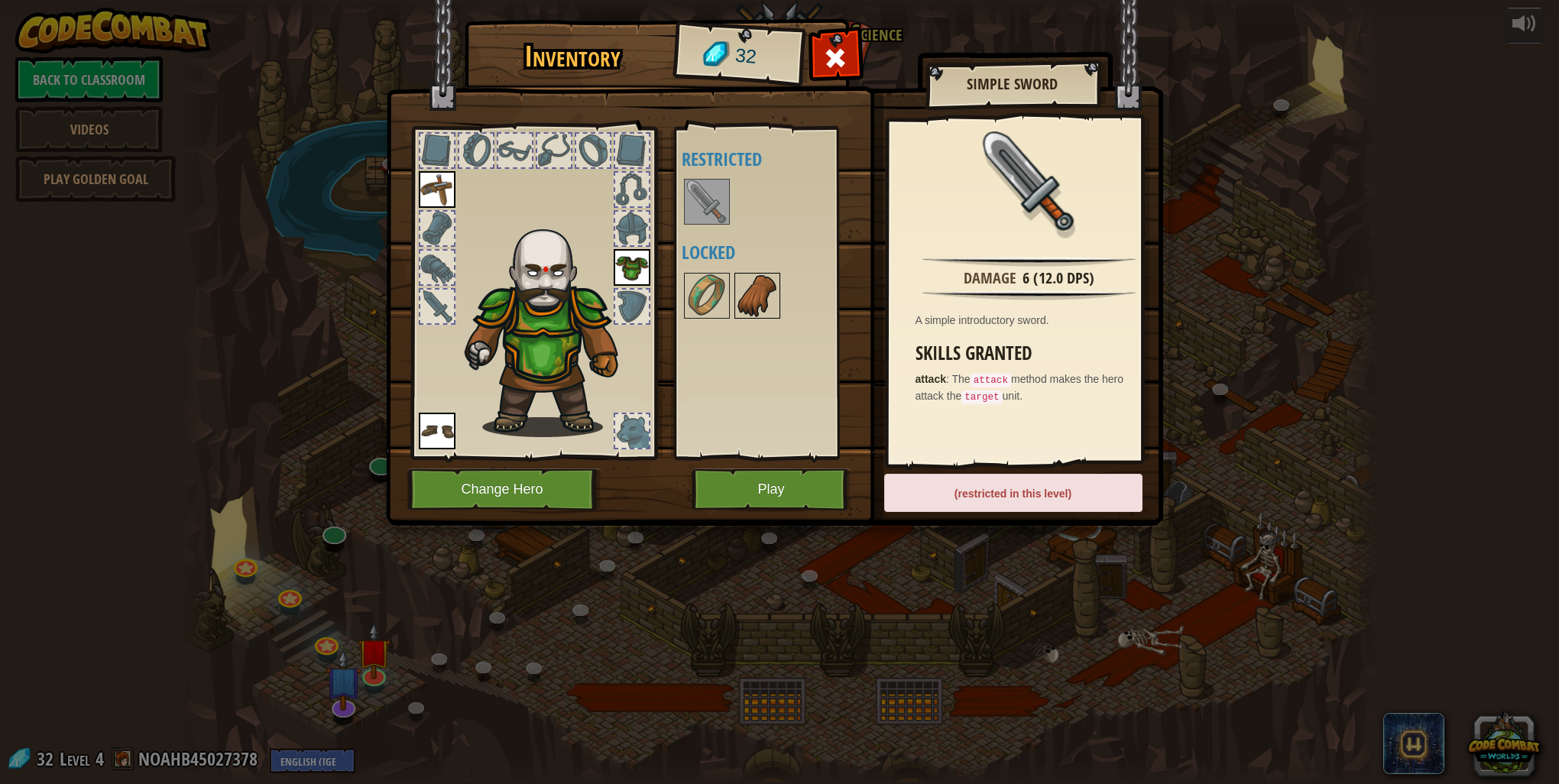
click at [760, 313] on img at bounding box center [757, 295] width 42 height 42
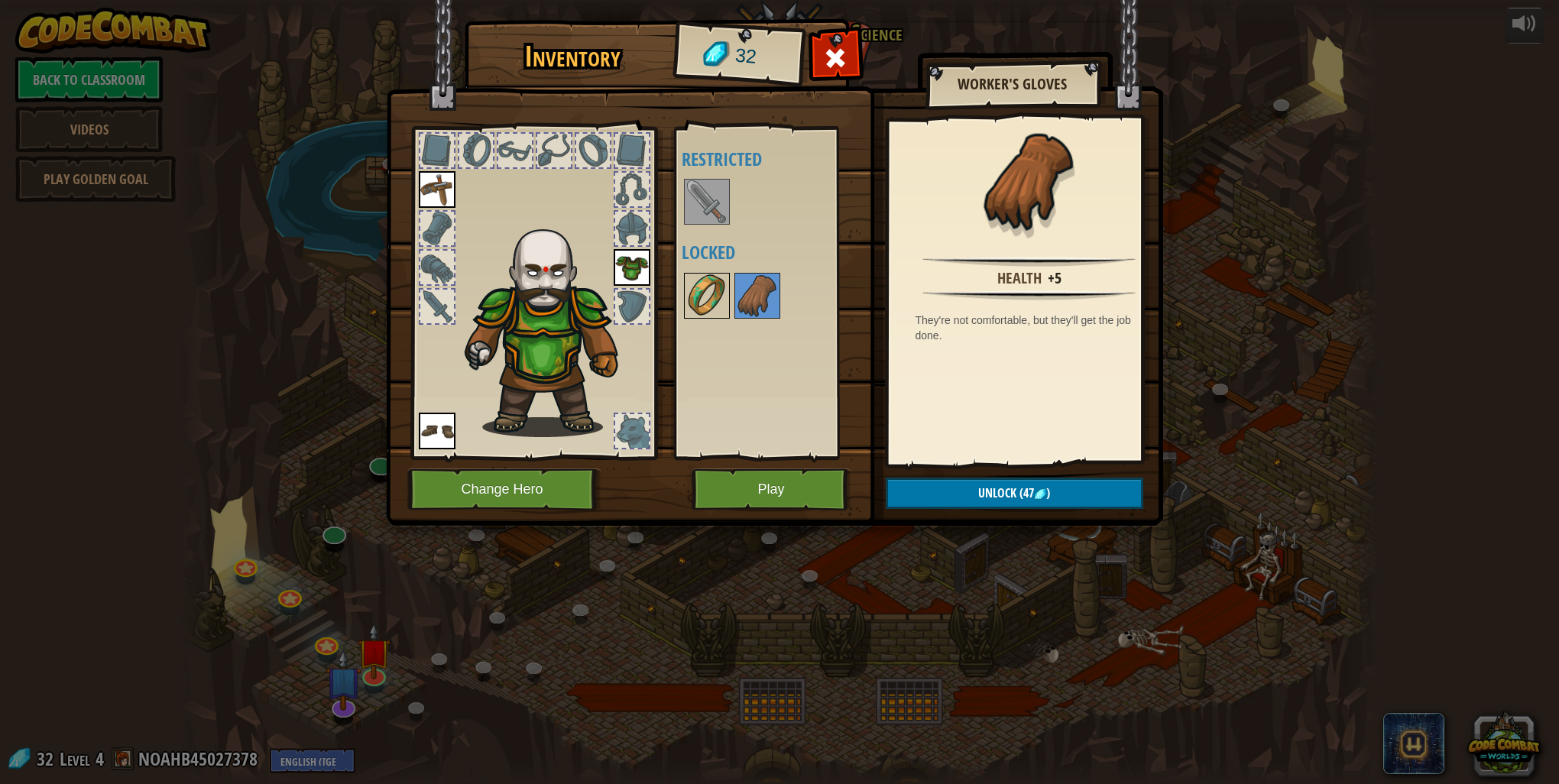
click at [721, 301] on img at bounding box center [706, 295] width 42 height 42
click at [747, 298] on img at bounding box center [757, 295] width 42 height 42
click at [685, 298] on img at bounding box center [706, 295] width 42 height 42
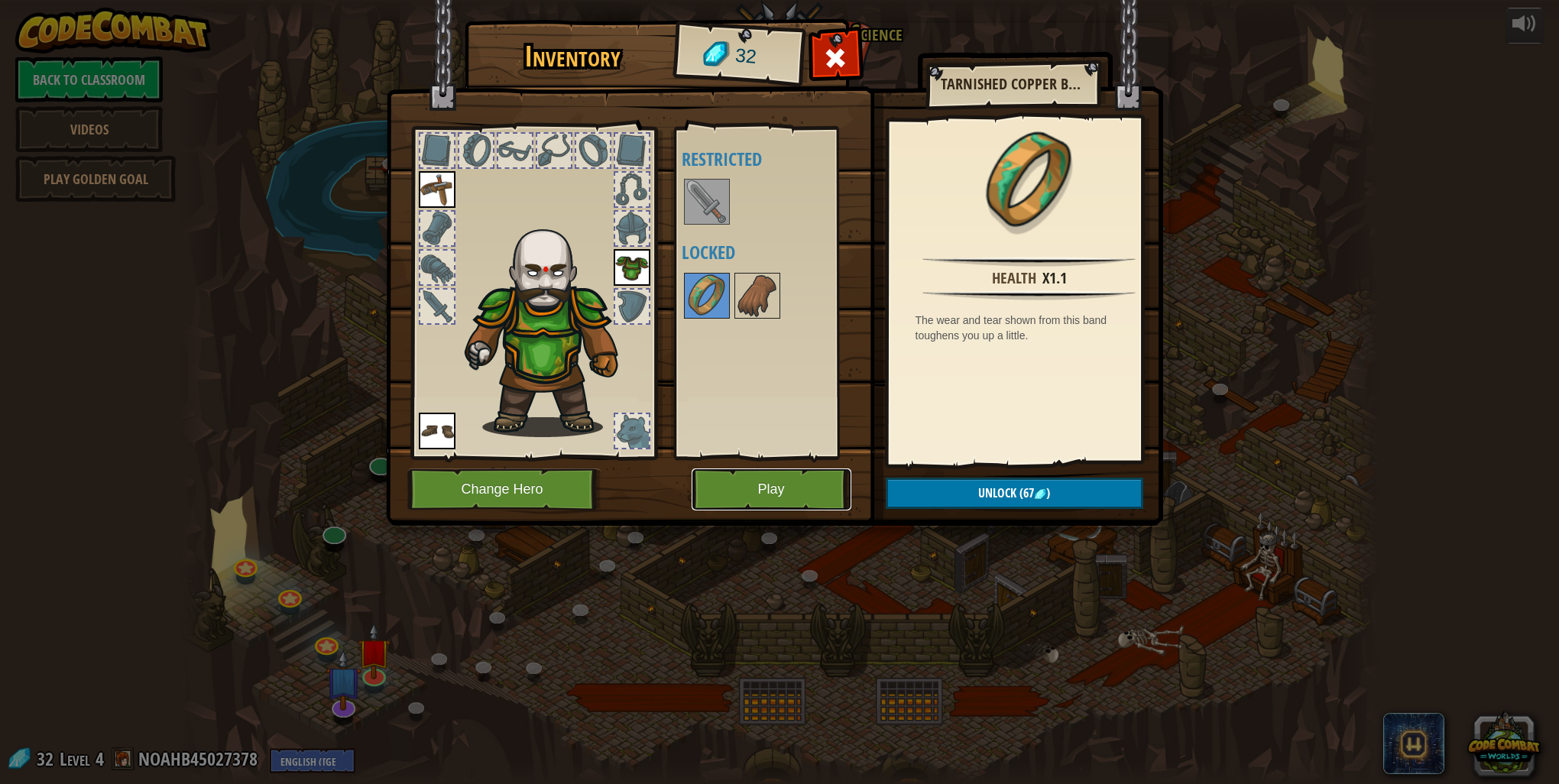
click at [759, 482] on button "Play" at bounding box center [772, 489] width 160 height 42
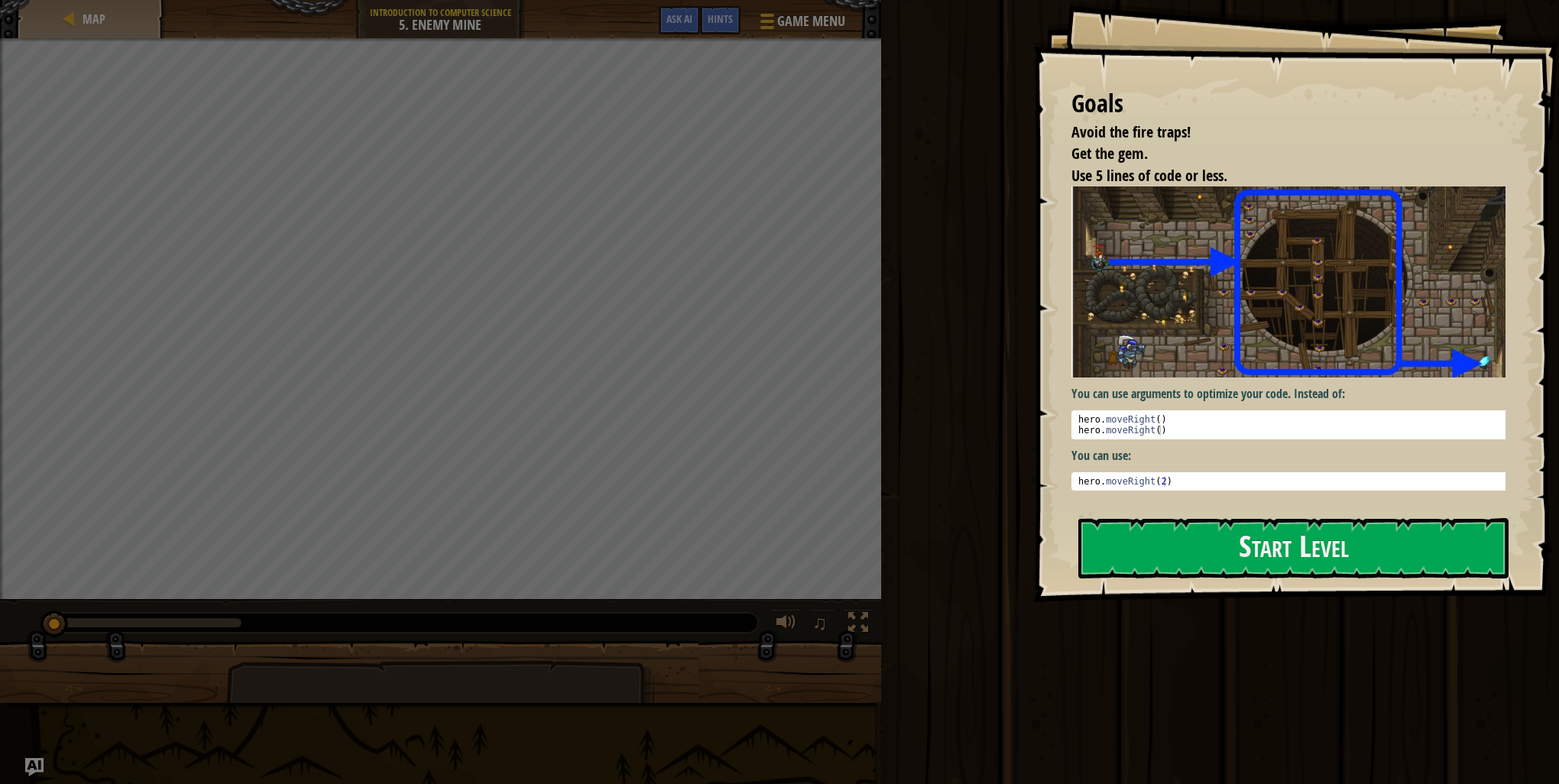
click at [1243, 515] on div "Goals Avoid the fire traps! Get the gem. Use 5 lines of code or less. You can u…" at bounding box center [1296, 301] width 525 height 602
click at [1290, 535] on button "Start Level" at bounding box center [1293, 548] width 430 height 61
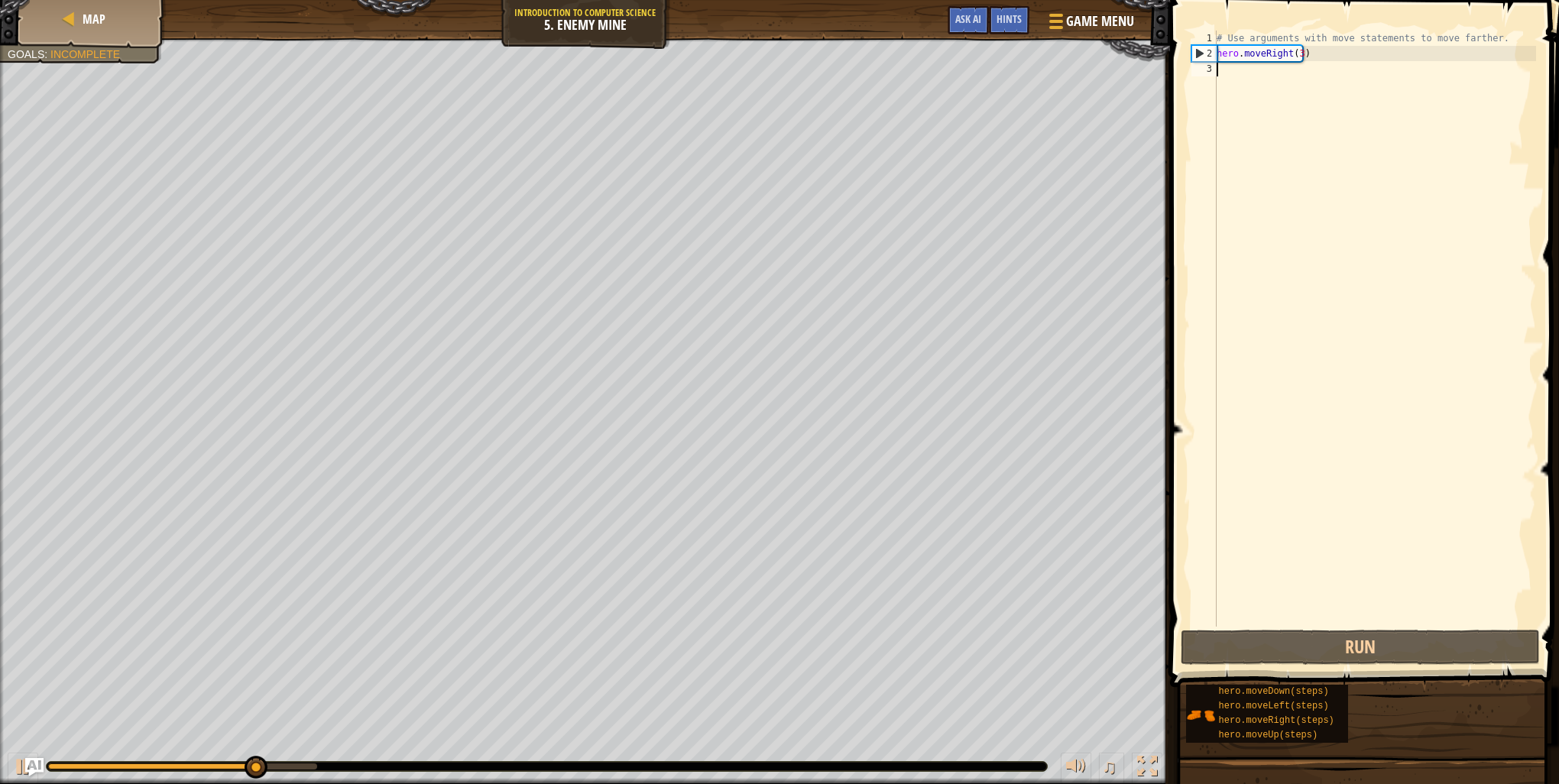
type textarea "u"
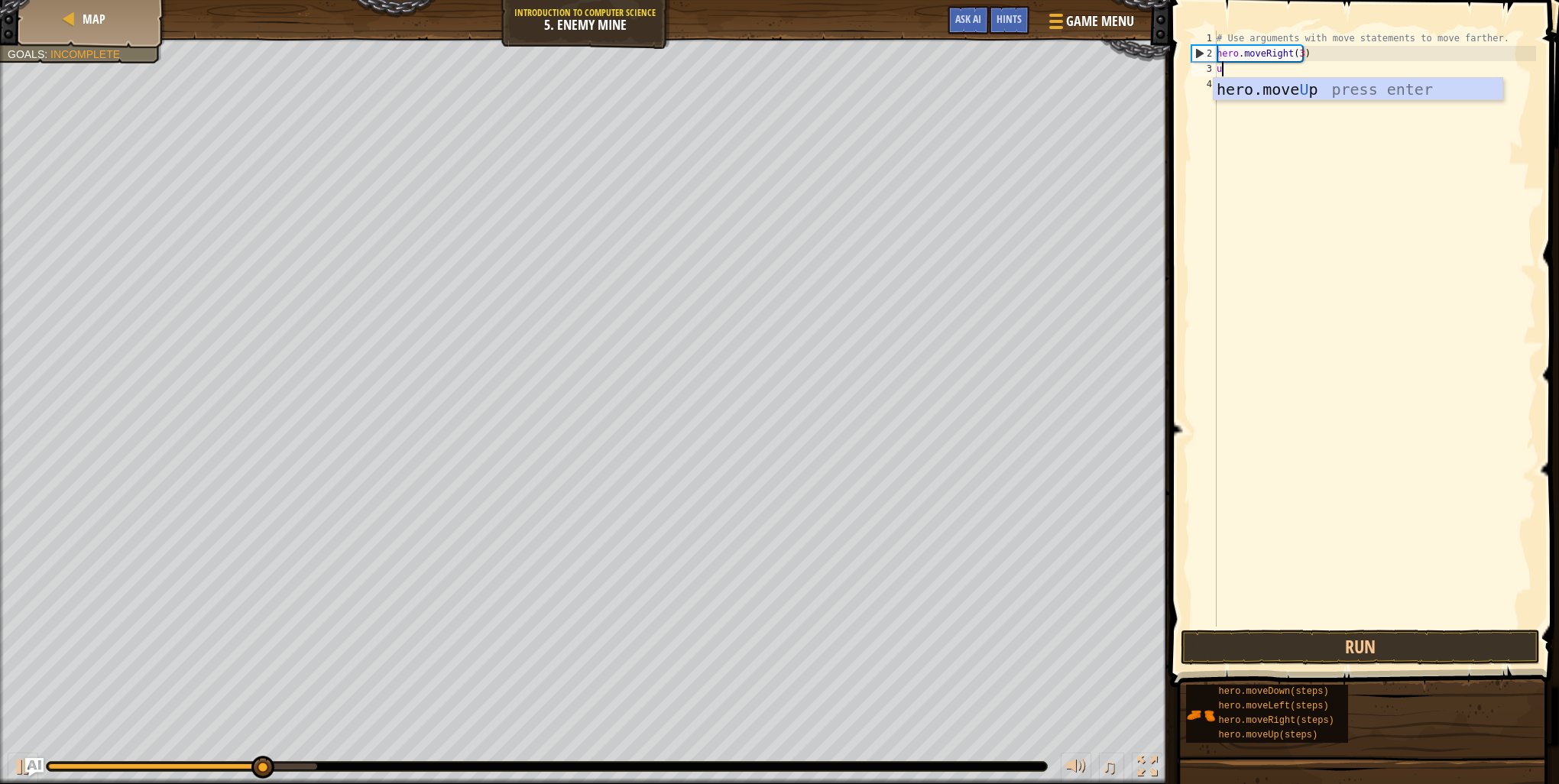
scroll to position [7, 0]
click at [1416, 93] on div "hero.move U p press enter" at bounding box center [1358, 112] width 289 height 69
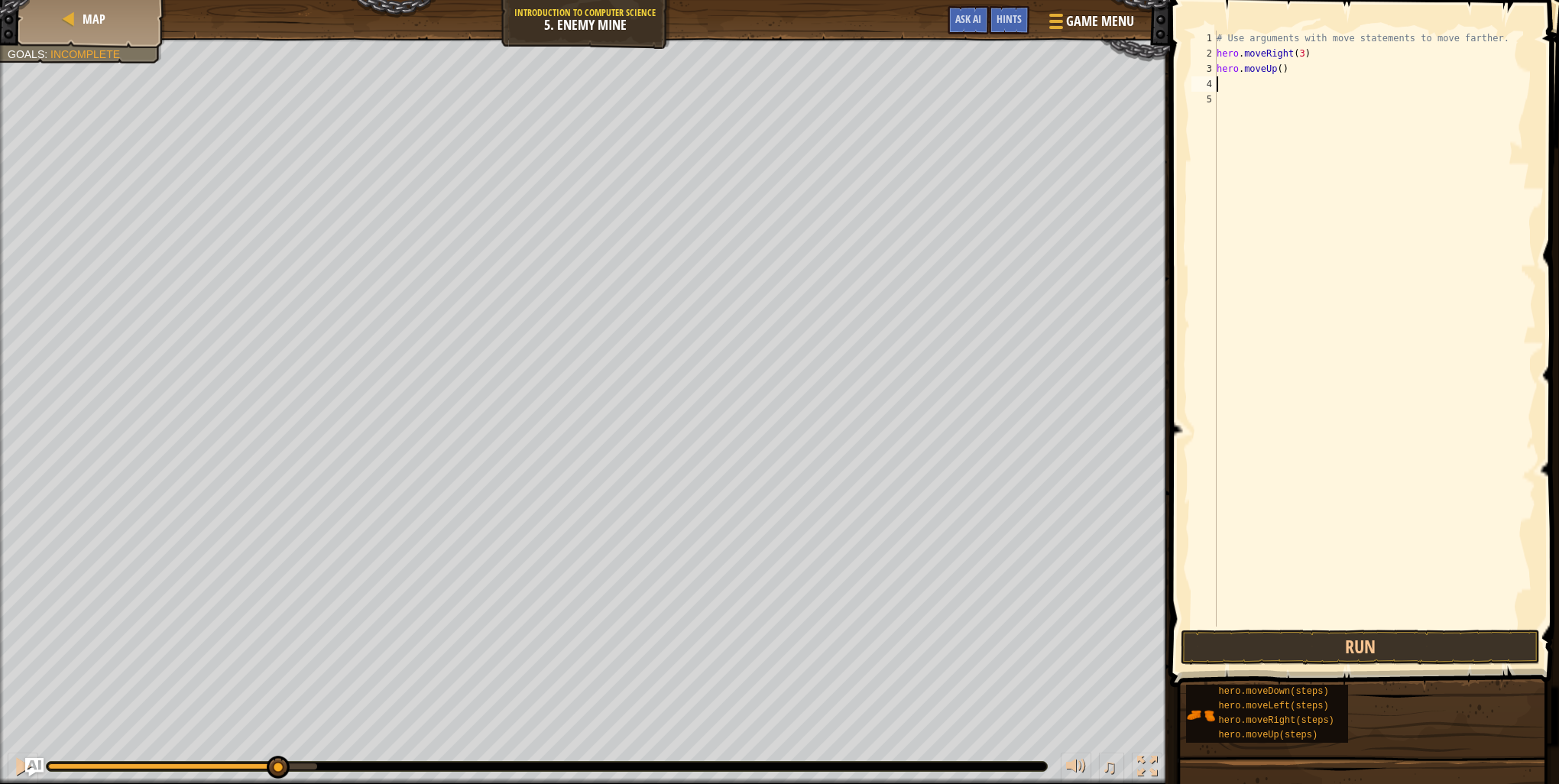
type textarea "r"
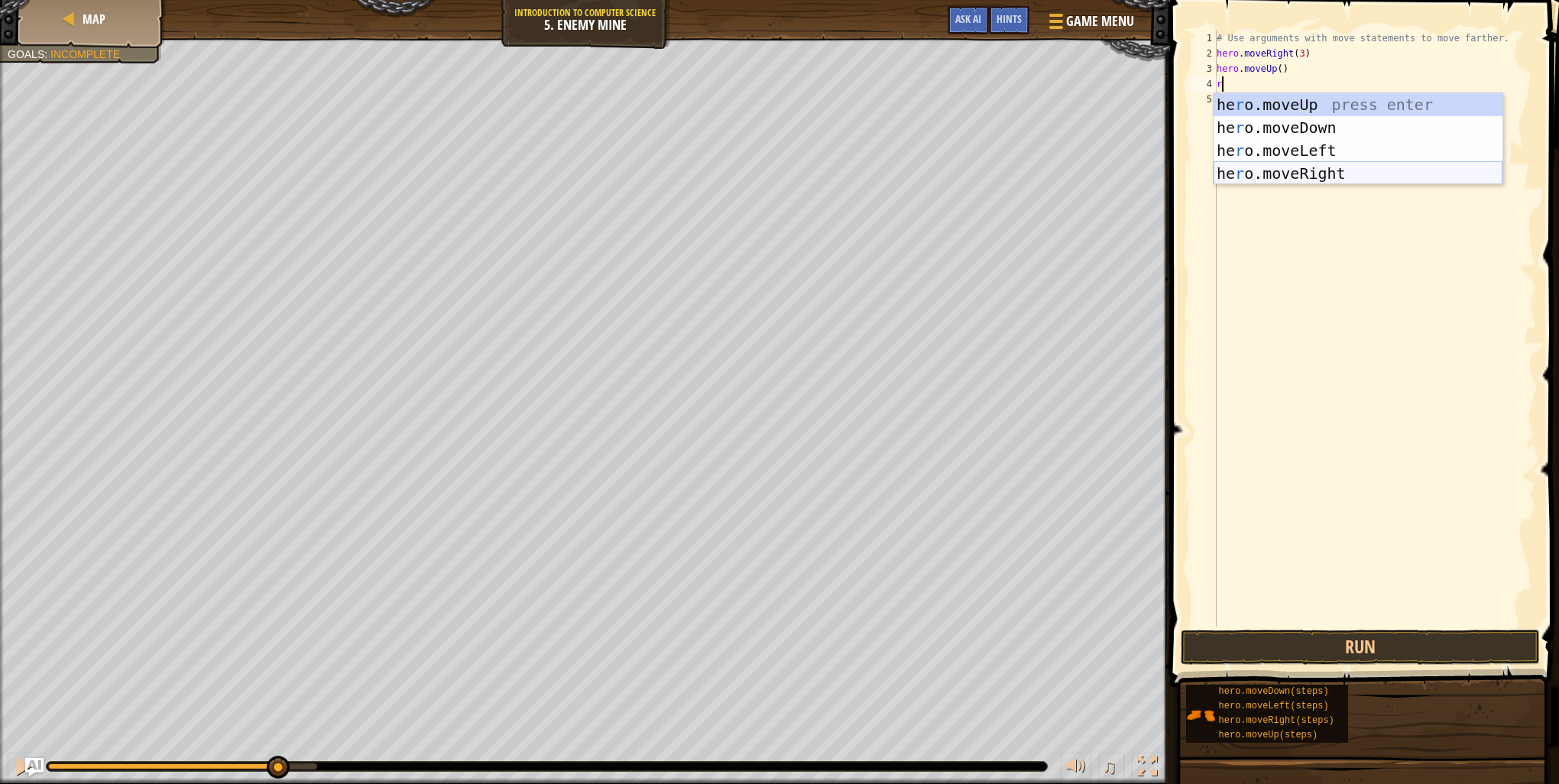
click at [1284, 165] on div "he r o.moveUp press enter he r o.moveDown press enter he r o.moveLeft press ent…" at bounding box center [1358, 161] width 289 height 137
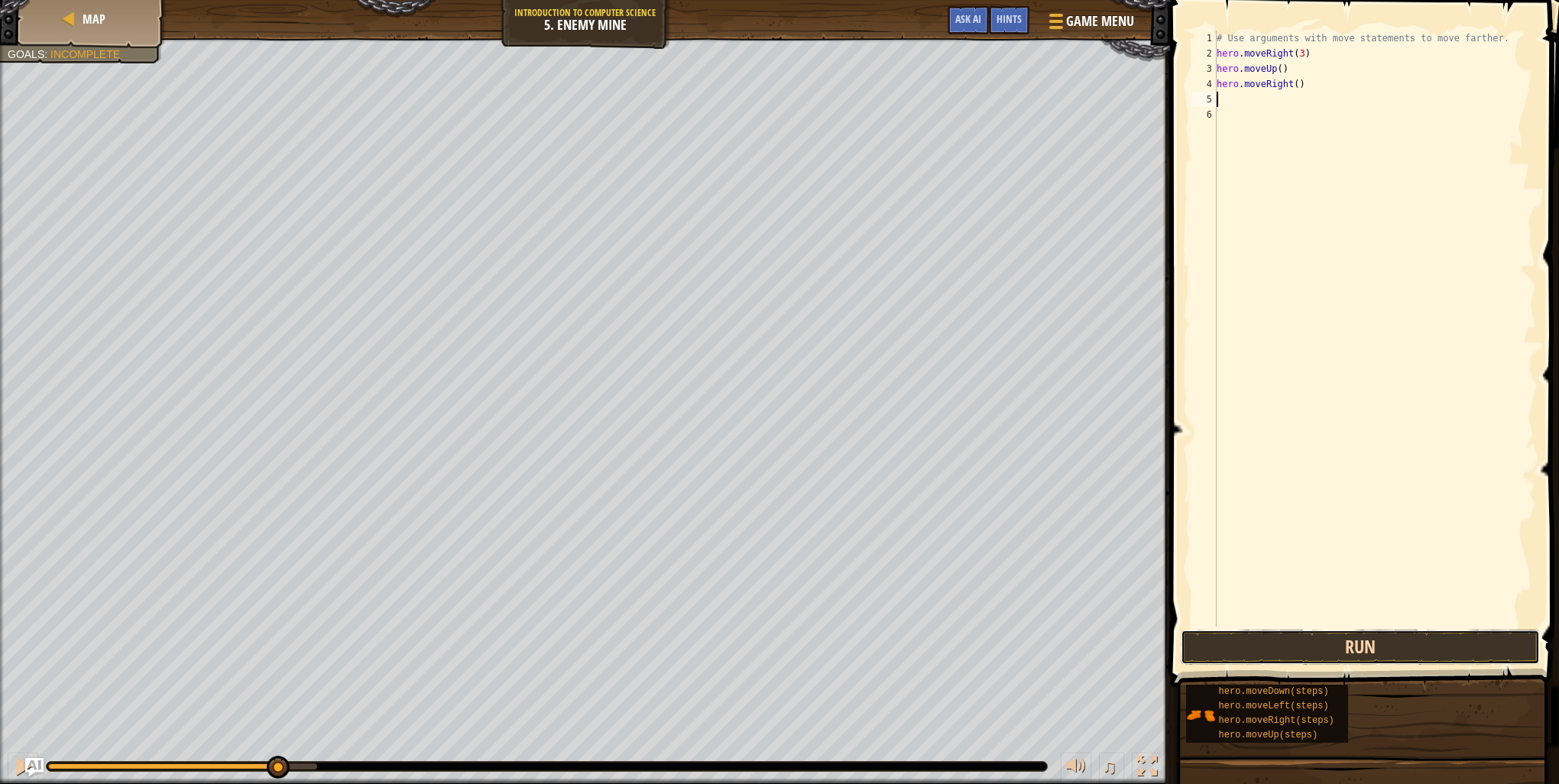
click at [1270, 653] on button "Run" at bounding box center [1360, 647] width 359 height 35
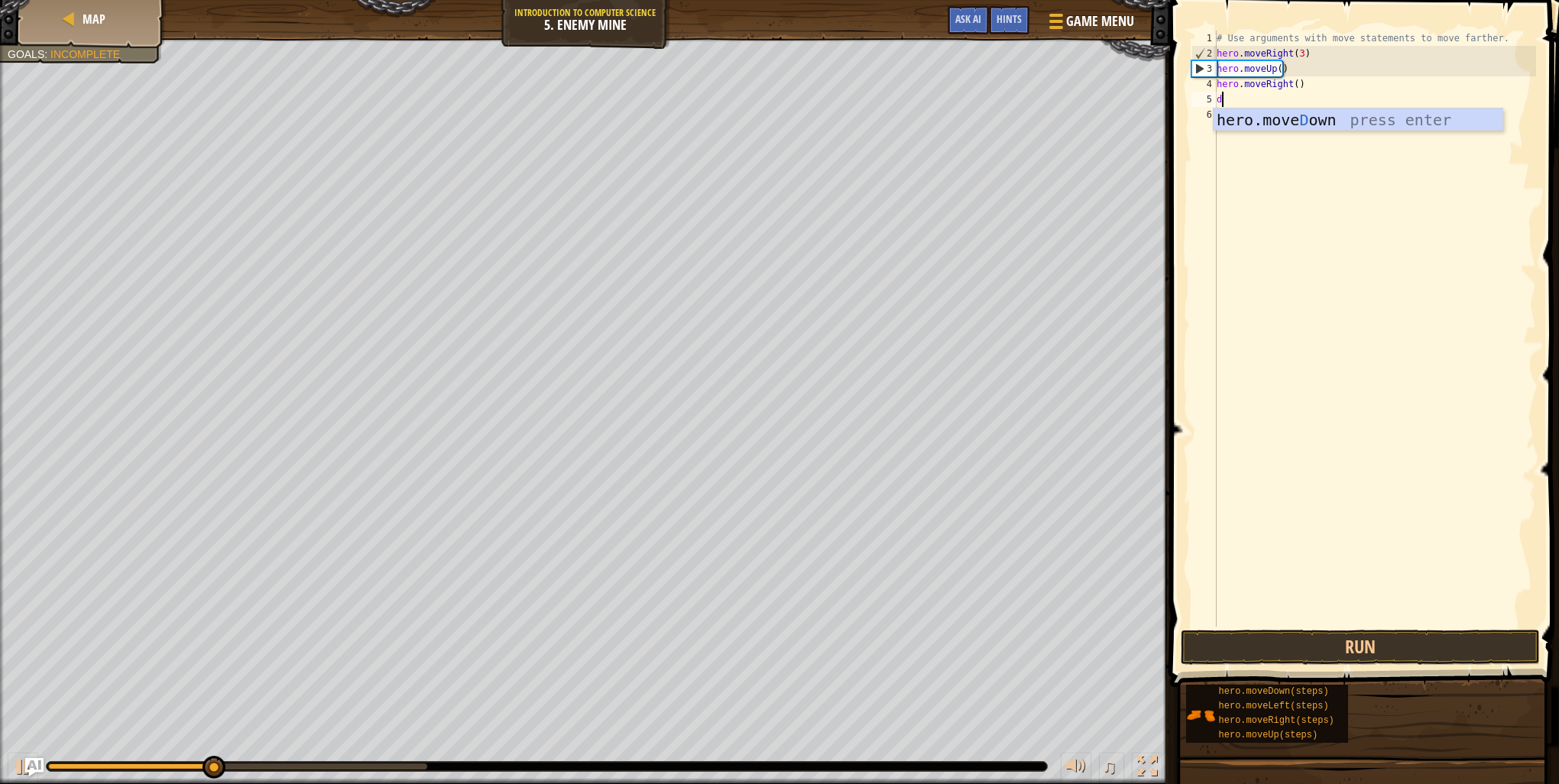
type textarea "do"
click at [1315, 124] on div "hero.move Do wn press enter" at bounding box center [1358, 143] width 289 height 69
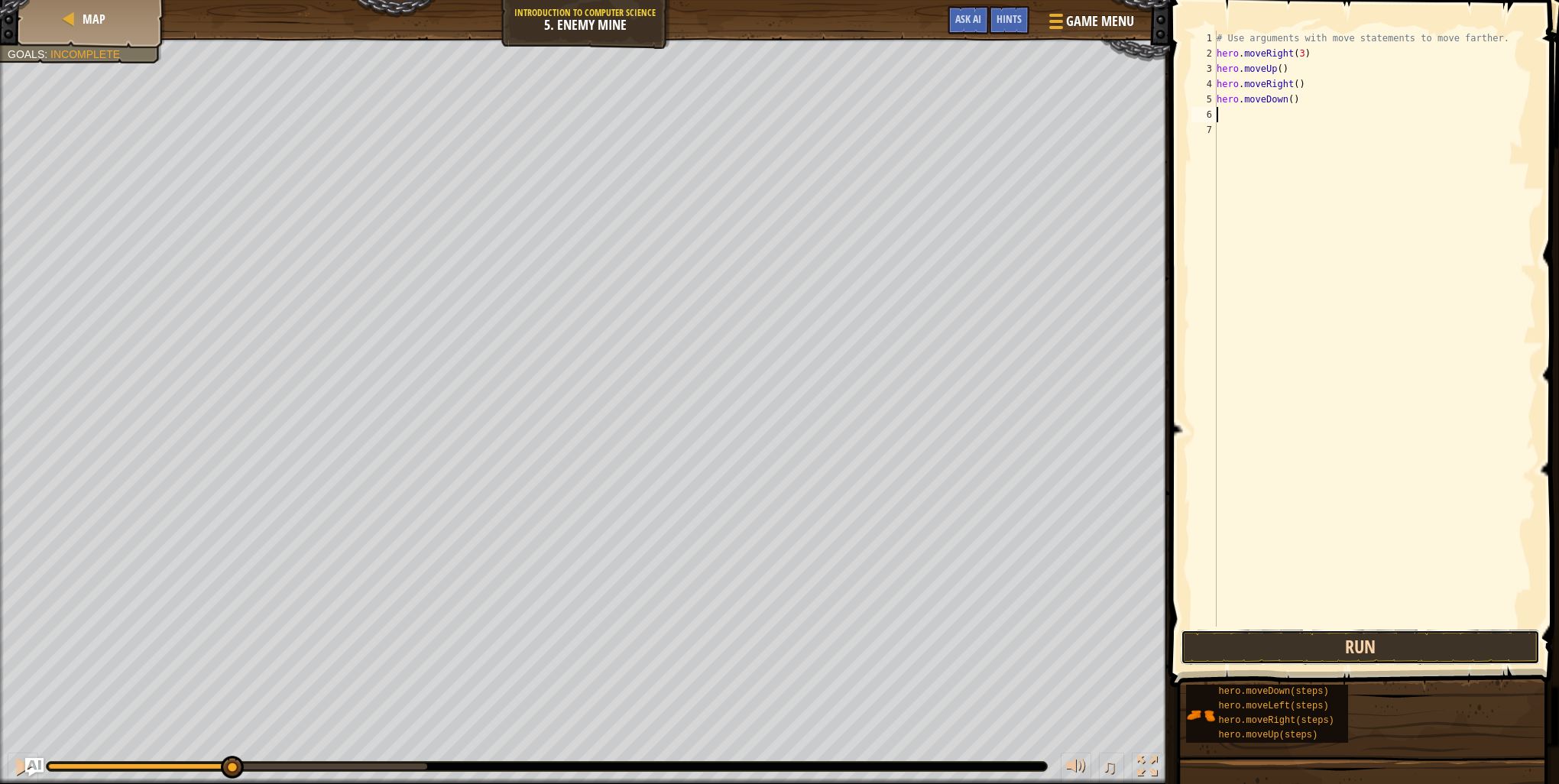
click at [1320, 648] on button "Run" at bounding box center [1360, 647] width 359 height 35
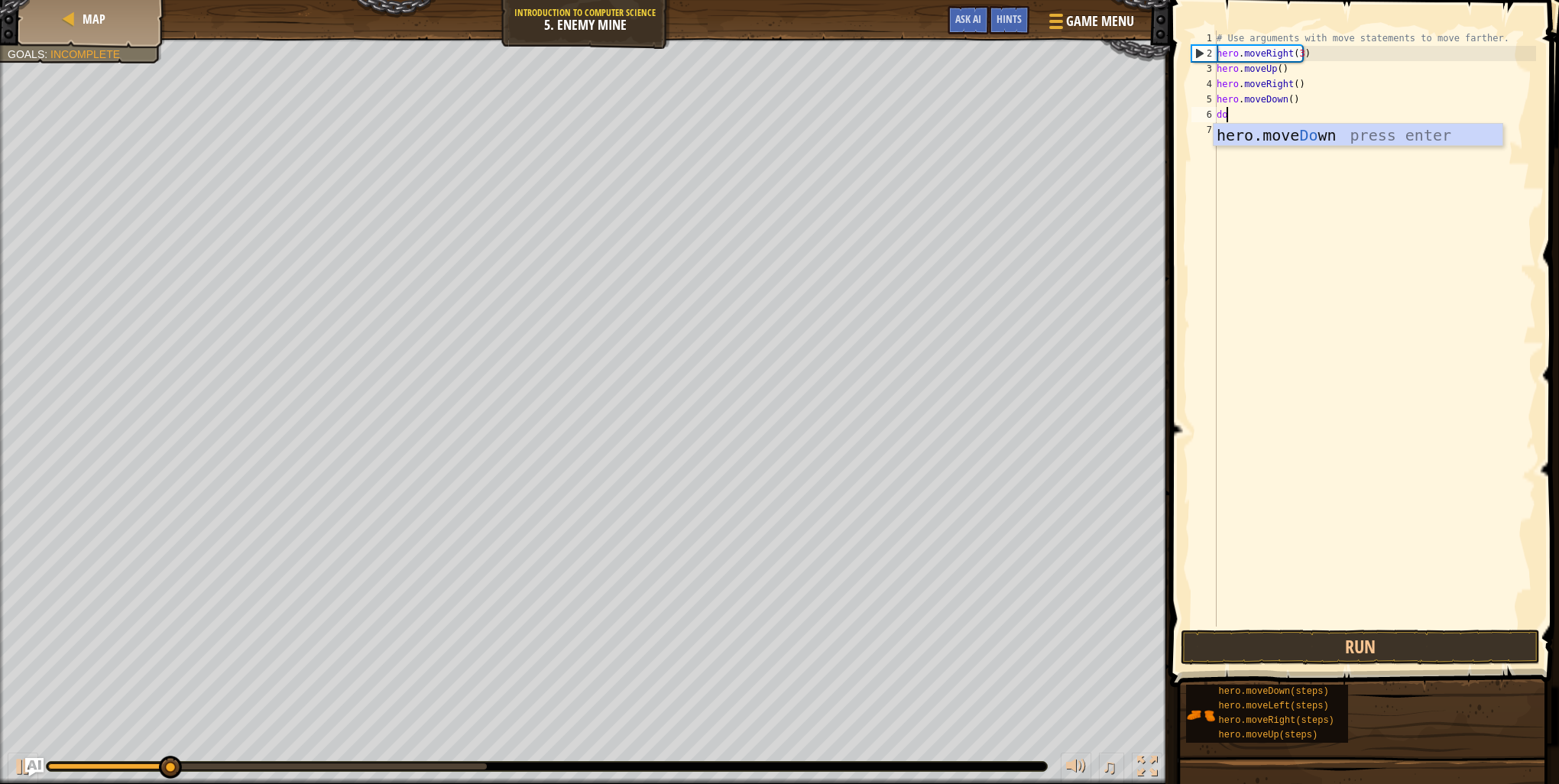
type textarea "down"
click at [1345, 130] on div "hero.move Down press enter" at bounding box center [1358, 158] width 289 height 69
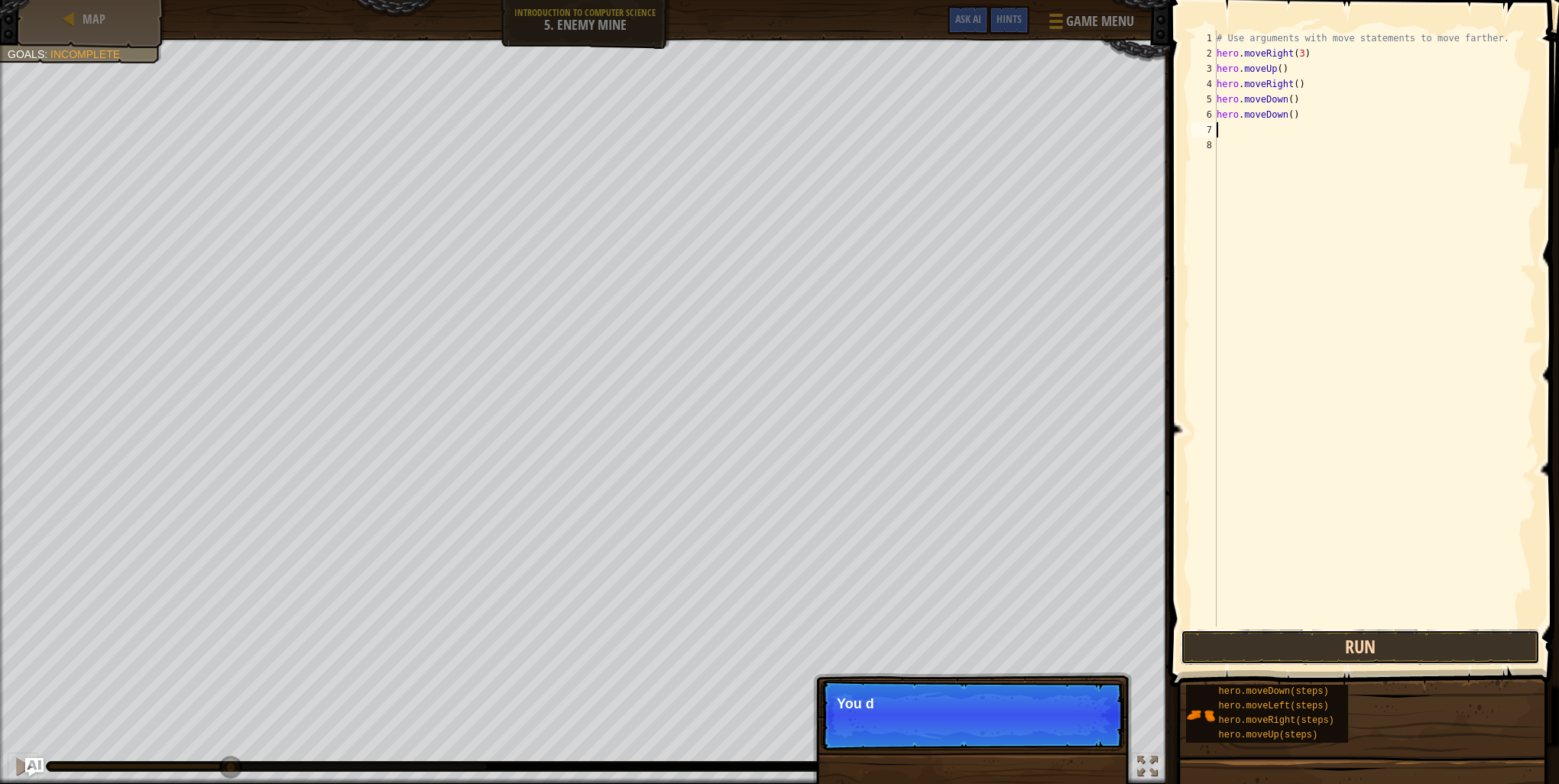
click at [1281, 634] on button "Run" at bounding box center [1360, 647] width 359 height 35
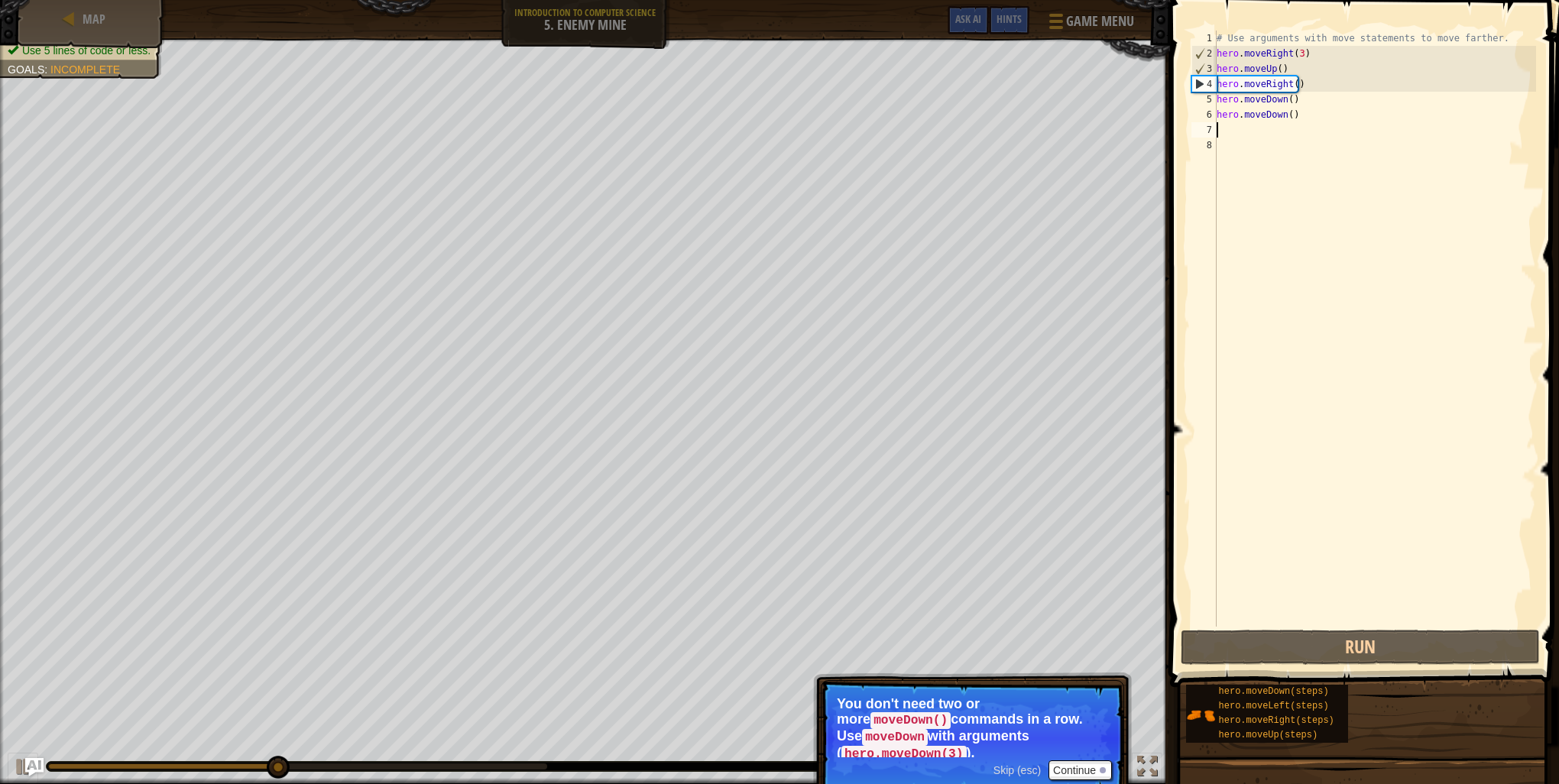
click at [1305, 113] on div "# Use arguments with move statements to move farther. hero . moveRight ( 3 ) he…" at bounding box center [1375, 344] width 323 height 627
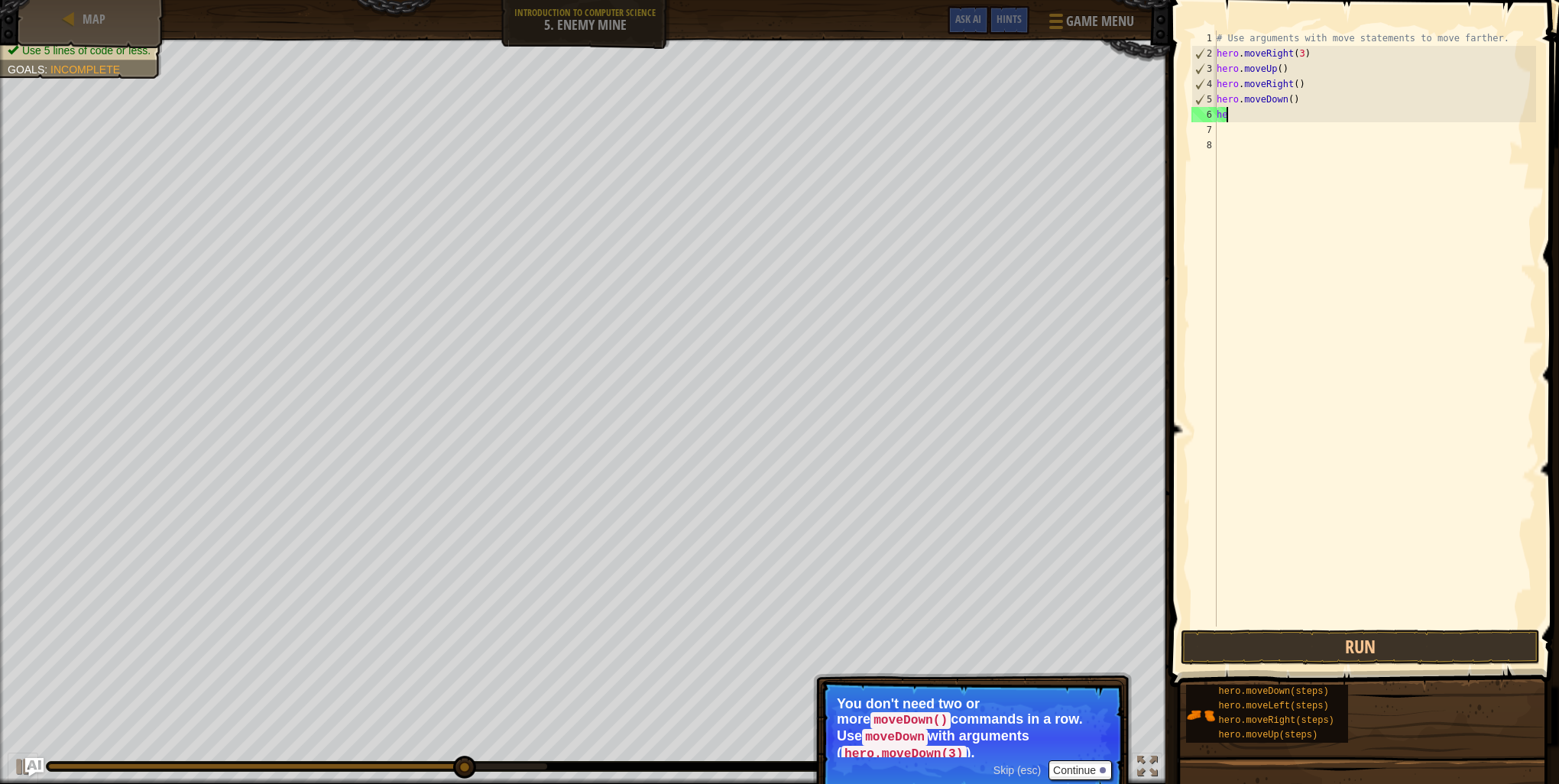
type textarea "h"
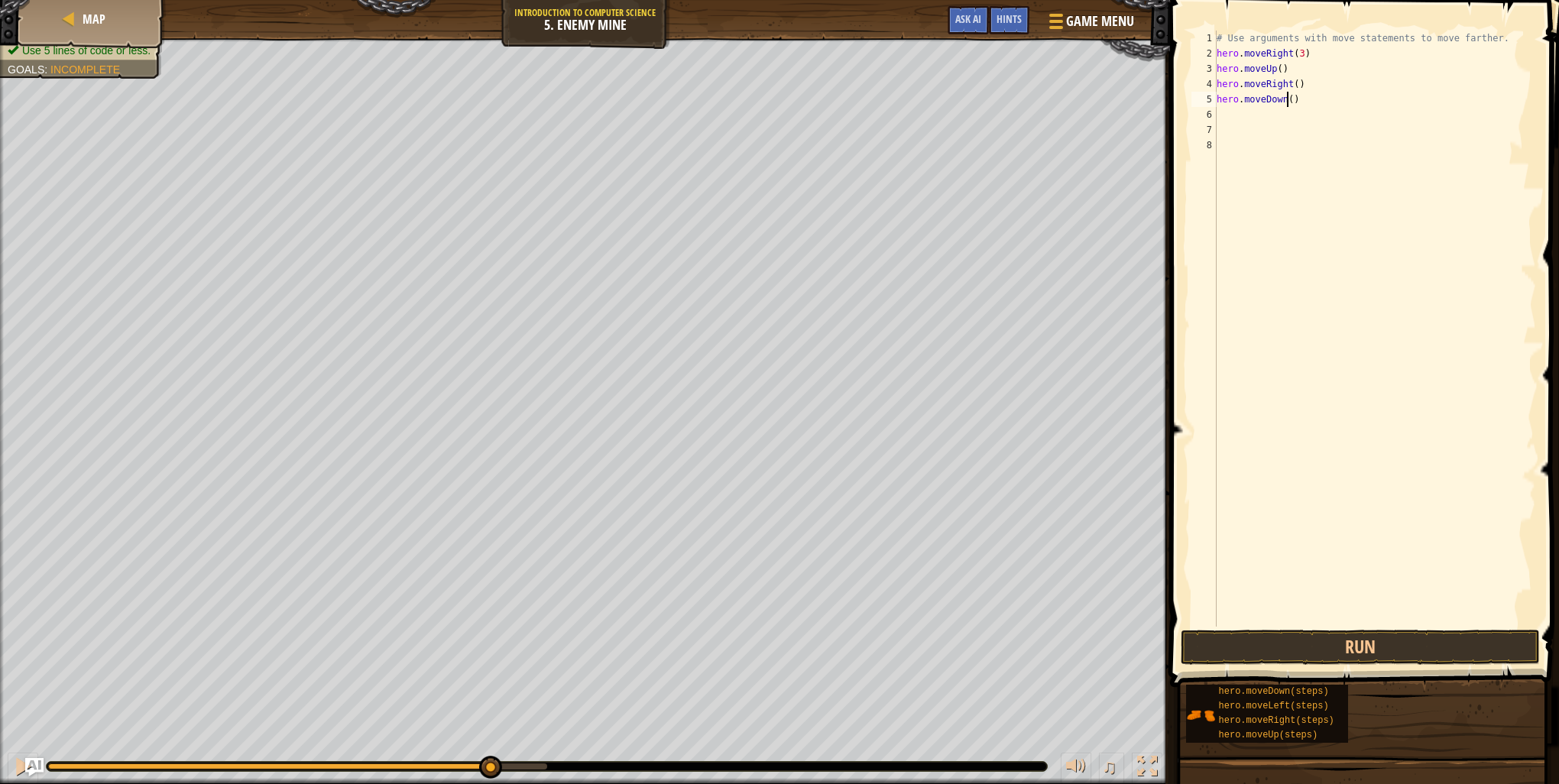
click at [1288, 97] on div "# Use arguments with move statements to move farther. hero . moveRight ( 3 ) he…" at bounding box center [1375, 344] width 323 height 627
type textarea "hero.moveDown(3)"
click at [1242, 128] on div "# Use arguments with move statements to move farther. hero . moveRight ( 3 ) he…" at bounding box center [1375, 344] width 323 height 627
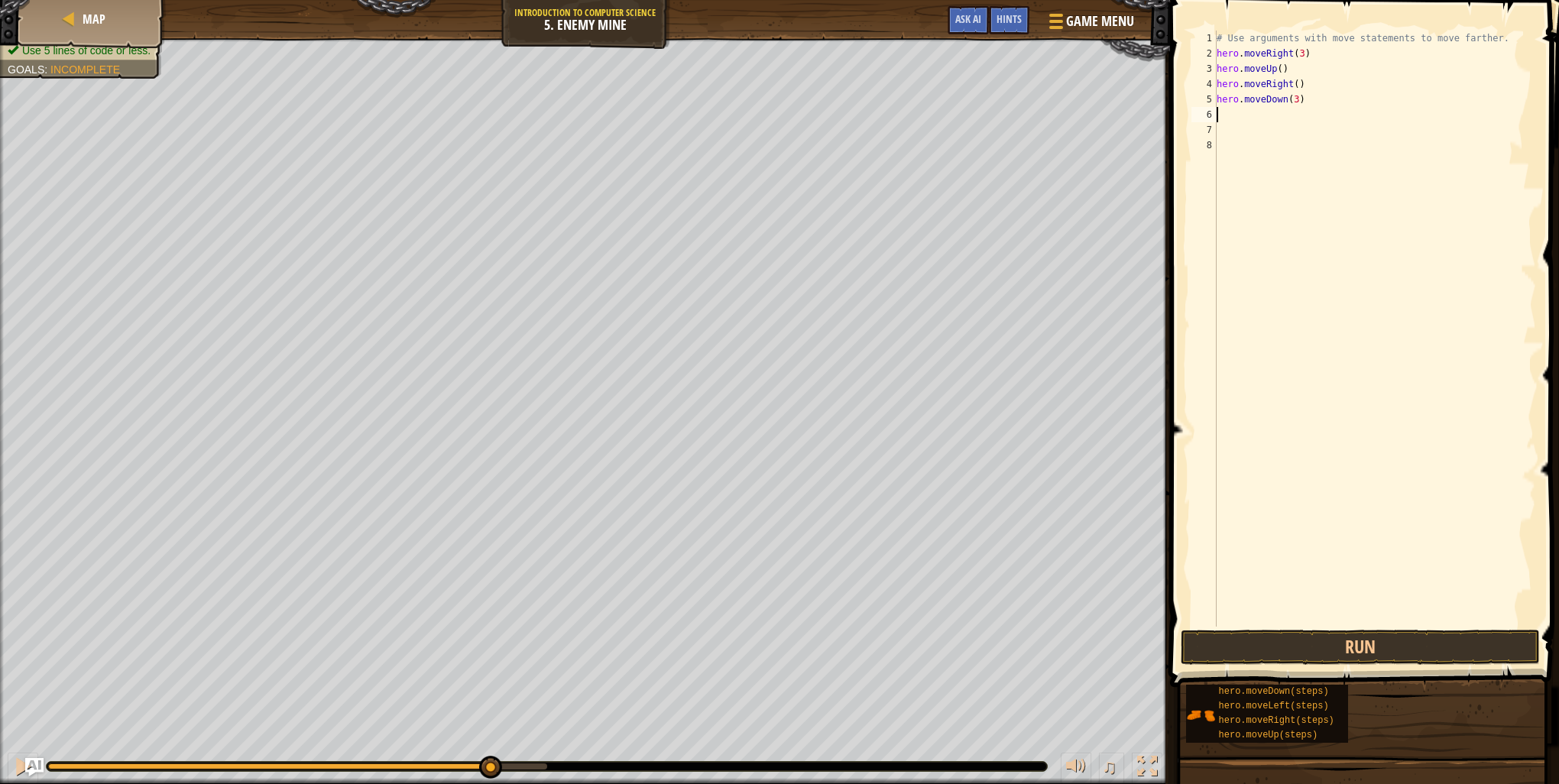
click at [1243, 108] on div "# Use arguments with move statements to move farther. hero . moveRight ( 3 ) he…" at bounding box center [1375, 344] width 323 height 627
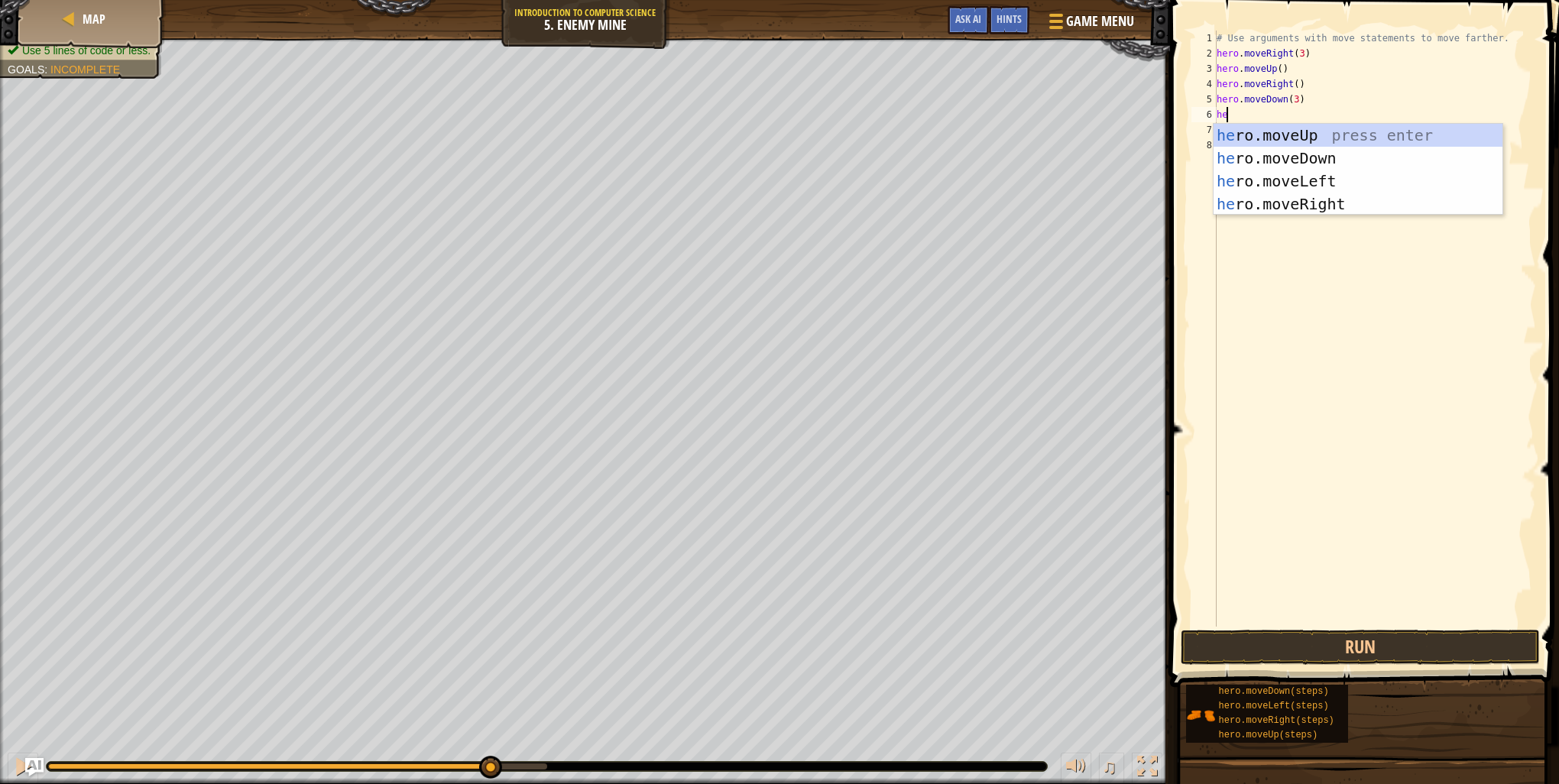
type textarea "hero"
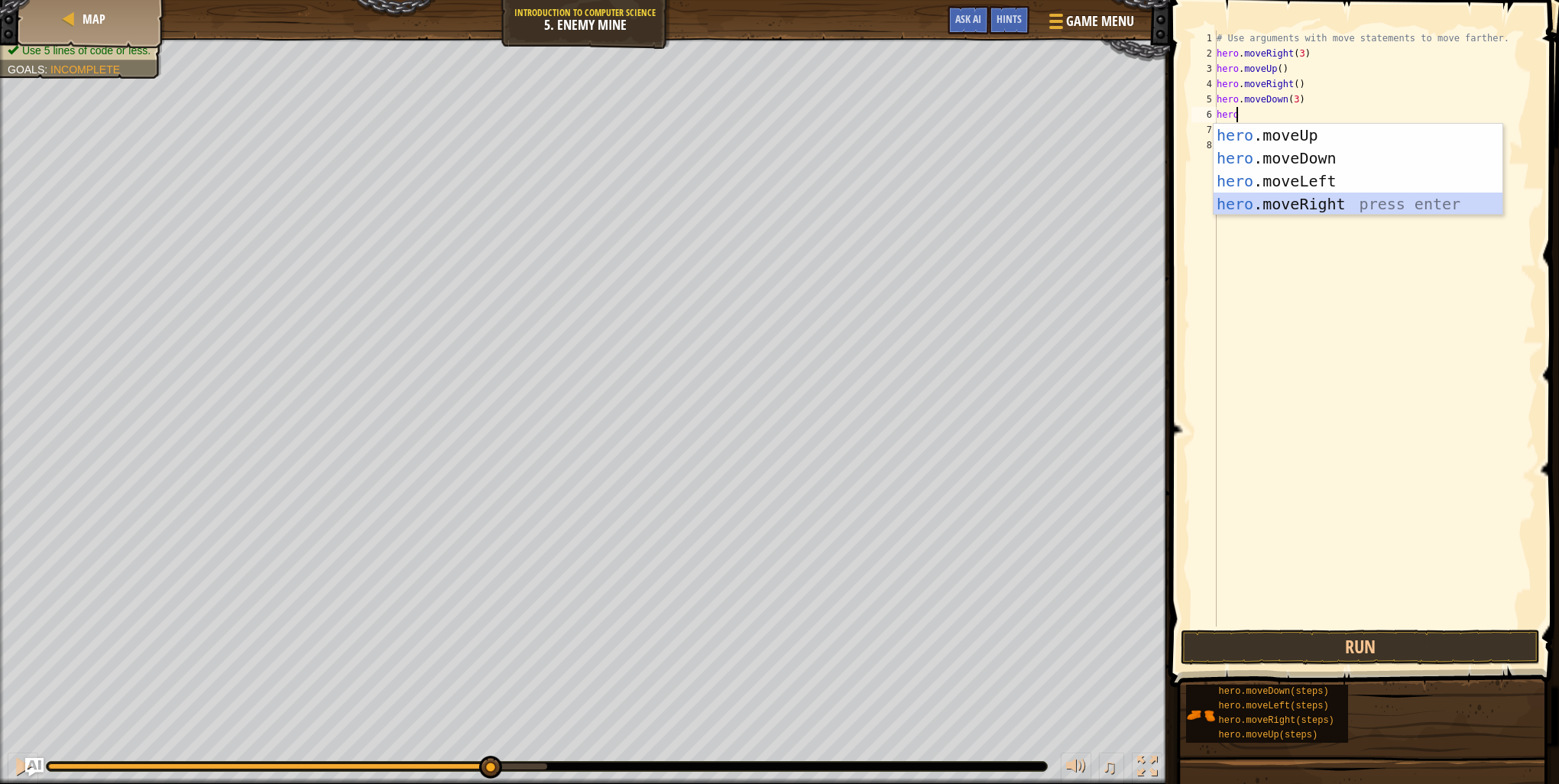
click at [1315, 205] on div "hero .moveUp press enter hero .moveDown press enter hero .moveLeft press enter …" at bounding box center [1358, 192] width 289 height 137
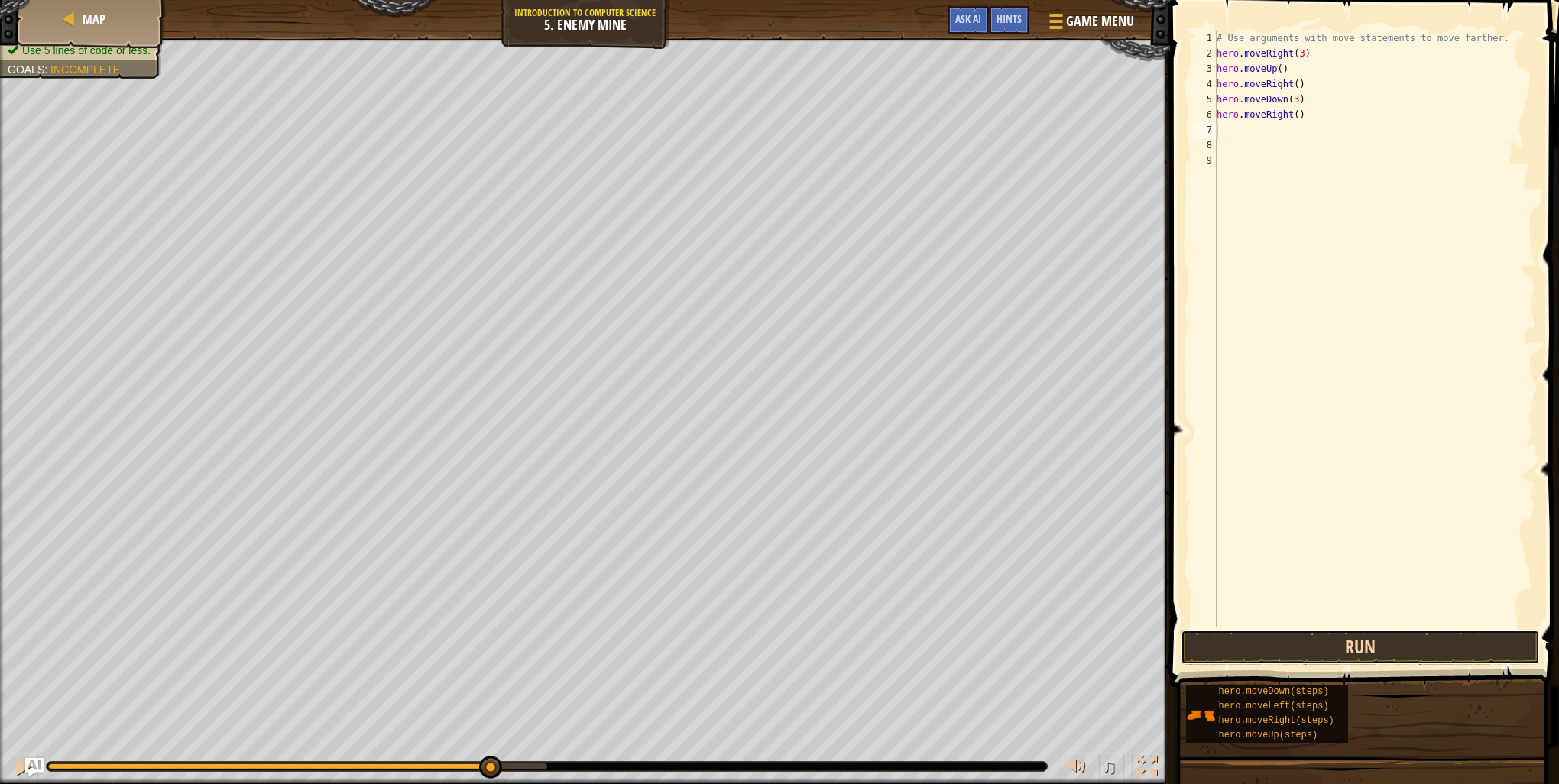
click at [1306, 656] on button "Run" at bounding box center [1360, 647] width 359 height 35
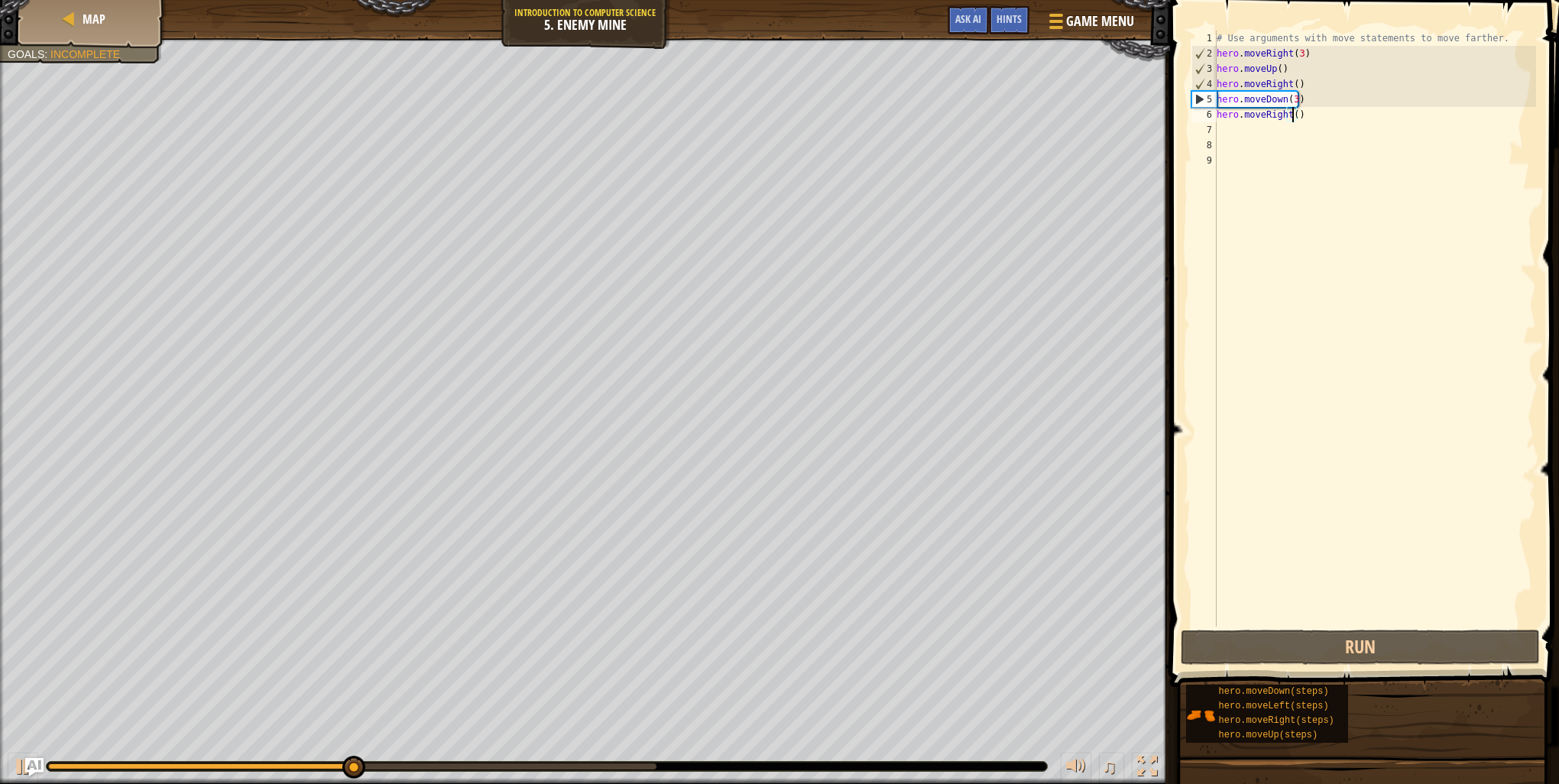
click at [1293, 116] on div "# Use arguments with move statements to move farther. hero . moveRight ( 3 ) he…" at bounding box center [1375, 344] width 323 height 627
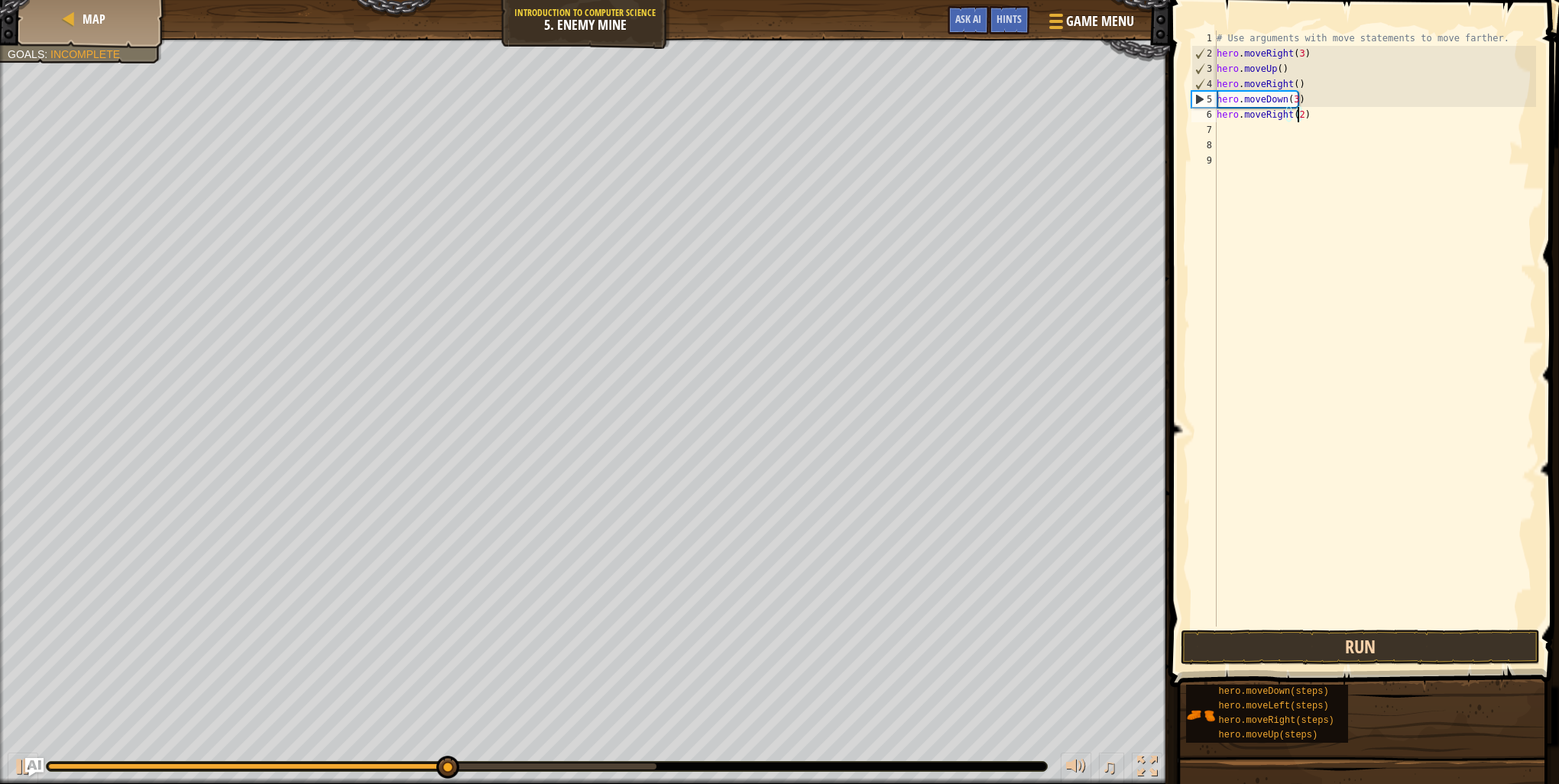
type textarea "hero.moveRight(2)"
click at [1359, 629] on button "Run" at bounding box center [1360, 647] width 359 height 35
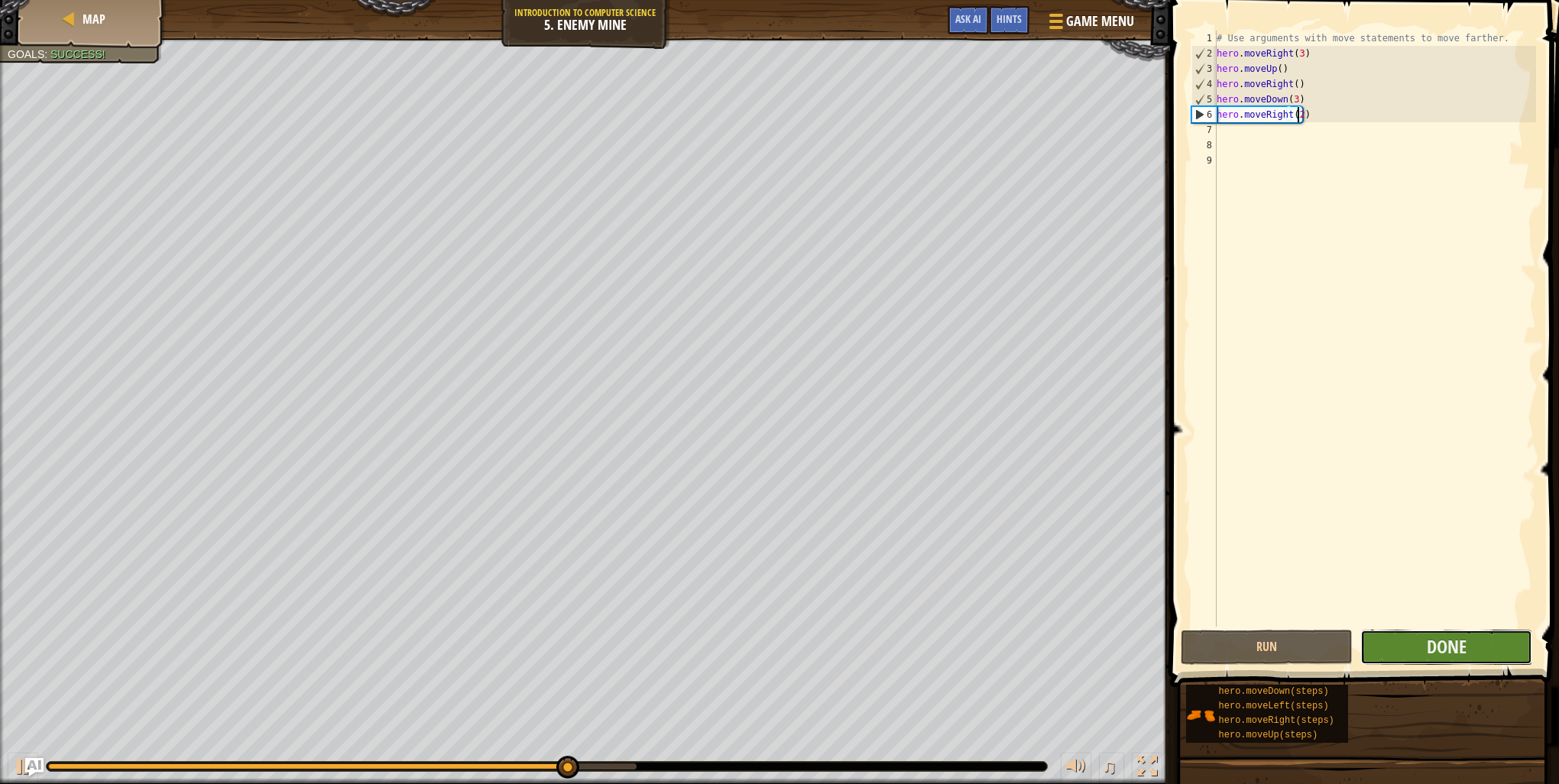
click at [1409, 647] on button "Done" at bounding box center [1446, 647] width 172 height 35
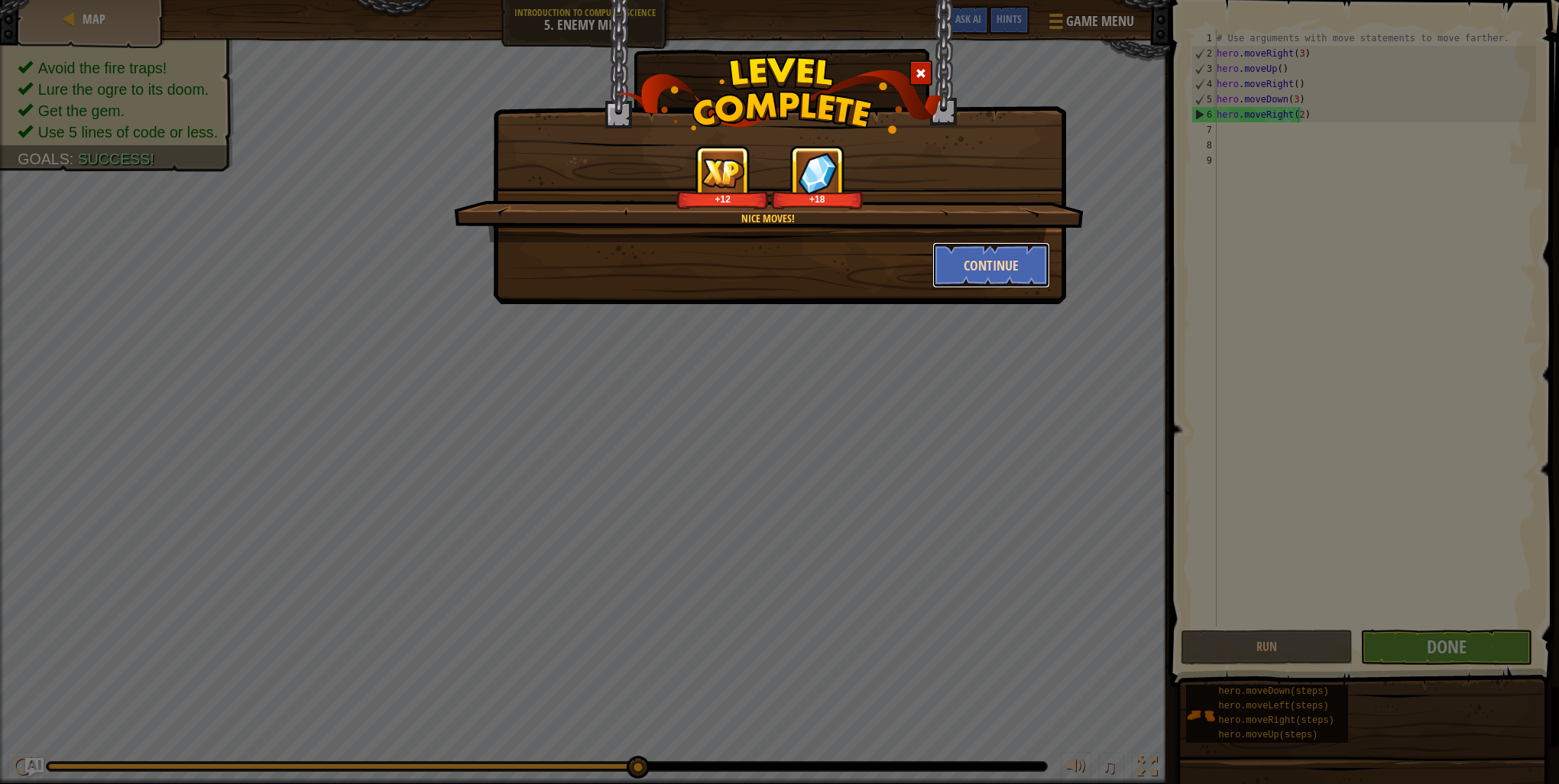
click at [973, 270] on button "Continue" at bounding box center [991, 264] width 118 height 46
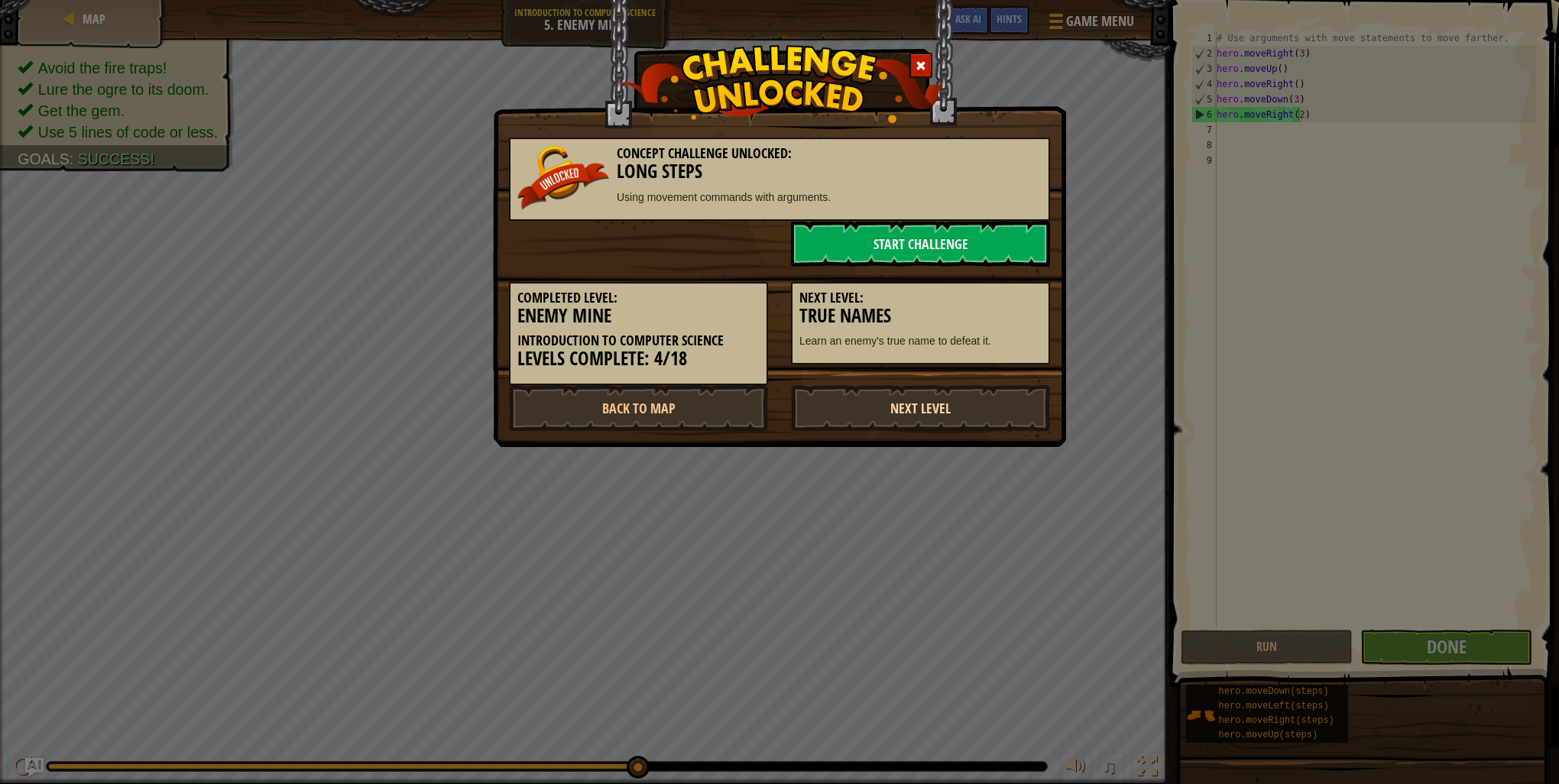
click at [912, 421] on link "Next Level" at bounding box center [920, 407] width 259 height 46
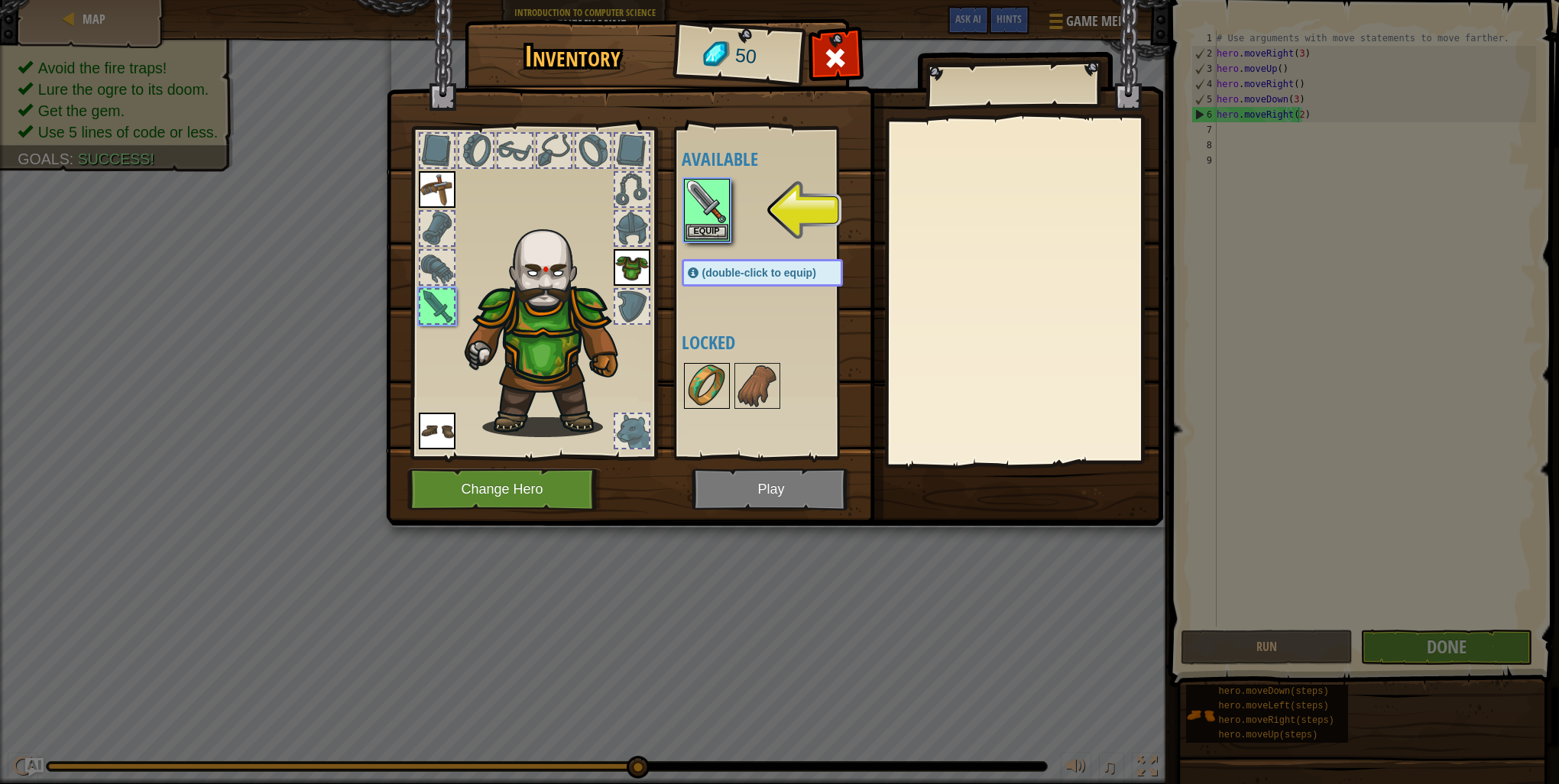
click at [727, 383] on img at bounding box center [706, 385] width 42 height 42
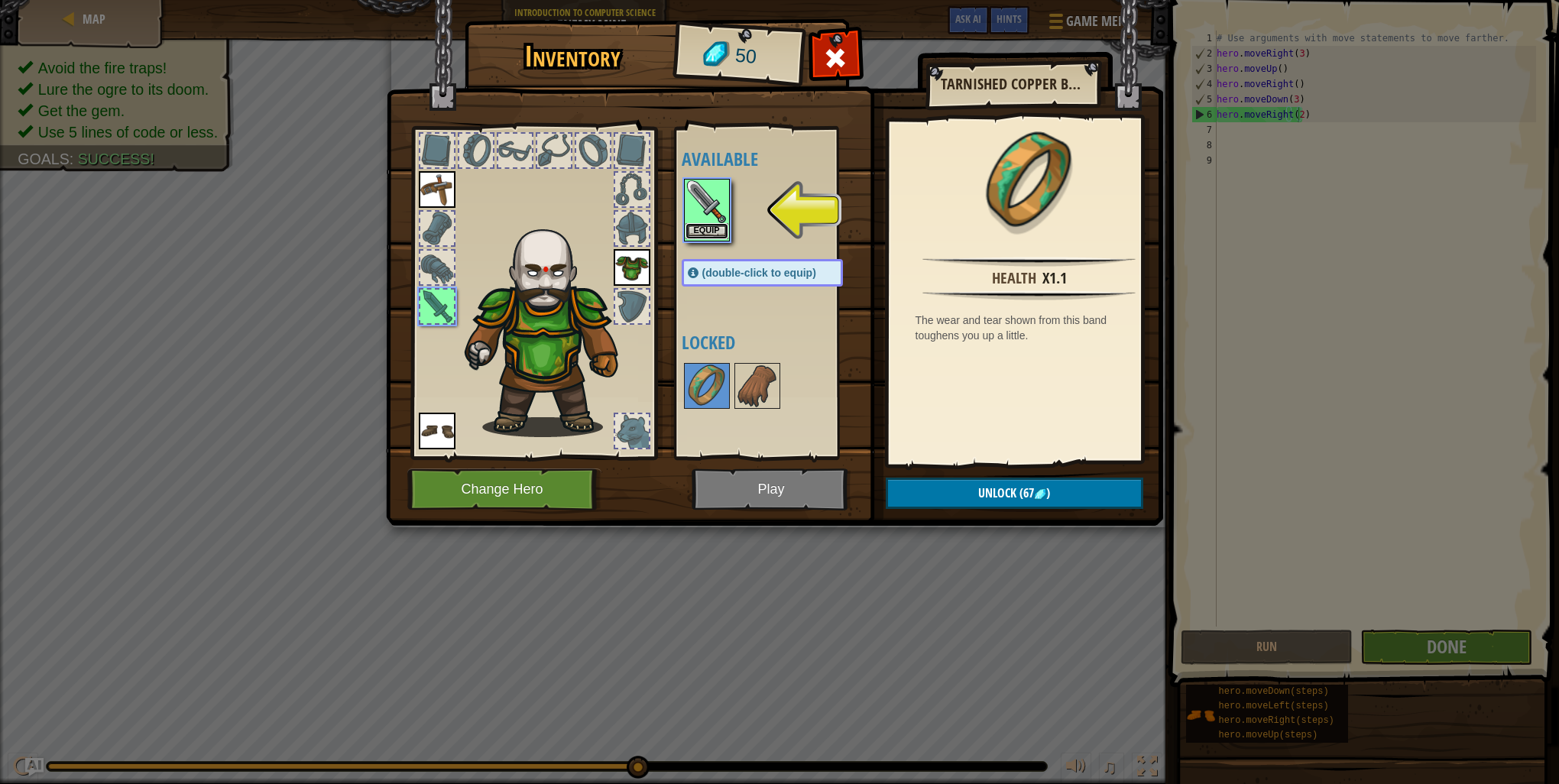
click at [700, 229] on button "Equip" at bounding box center [706, 230] width 42 height 16
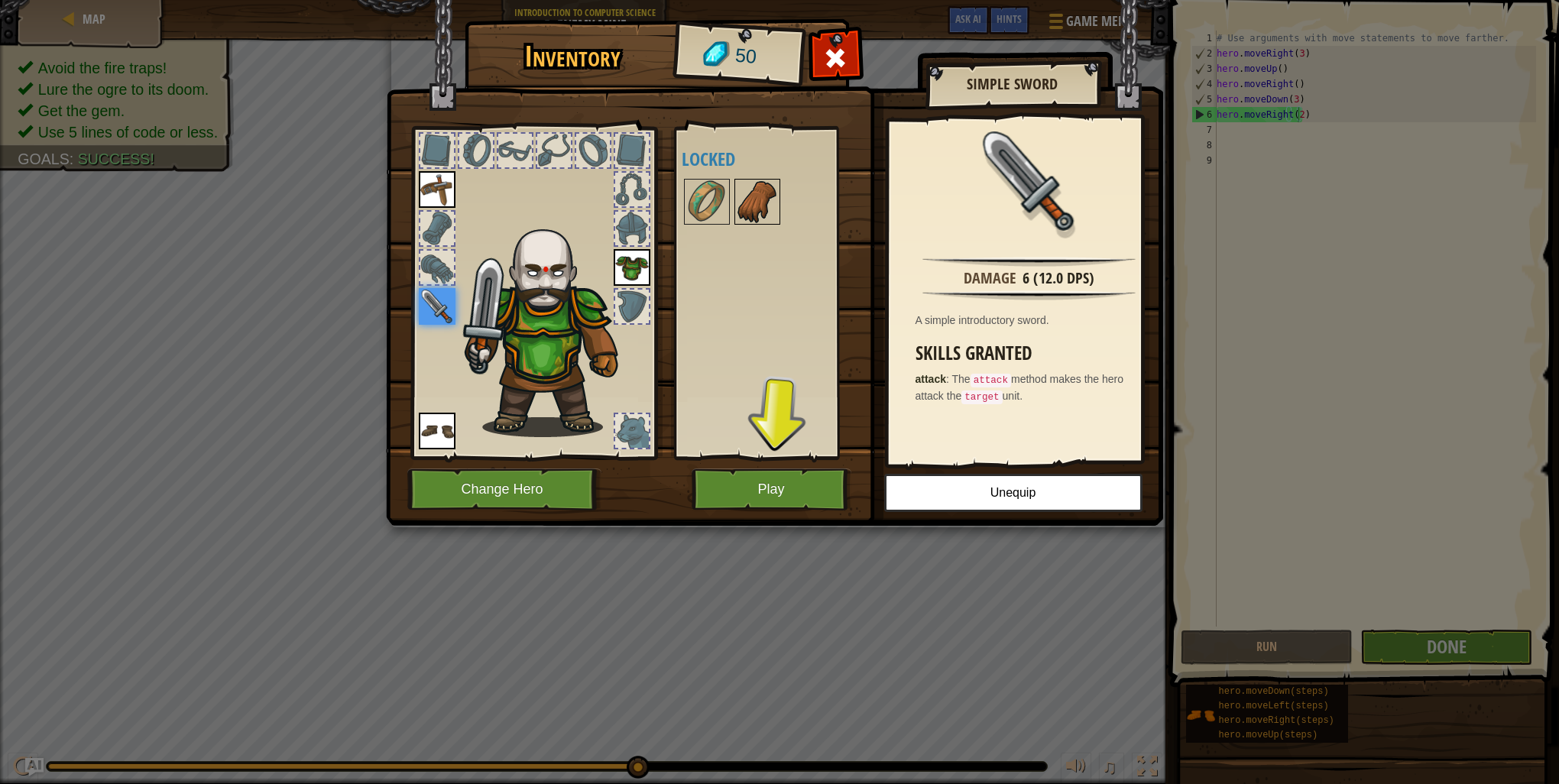
click at [772, 215] on img at bounding box center [757, 201] width 42 height 42
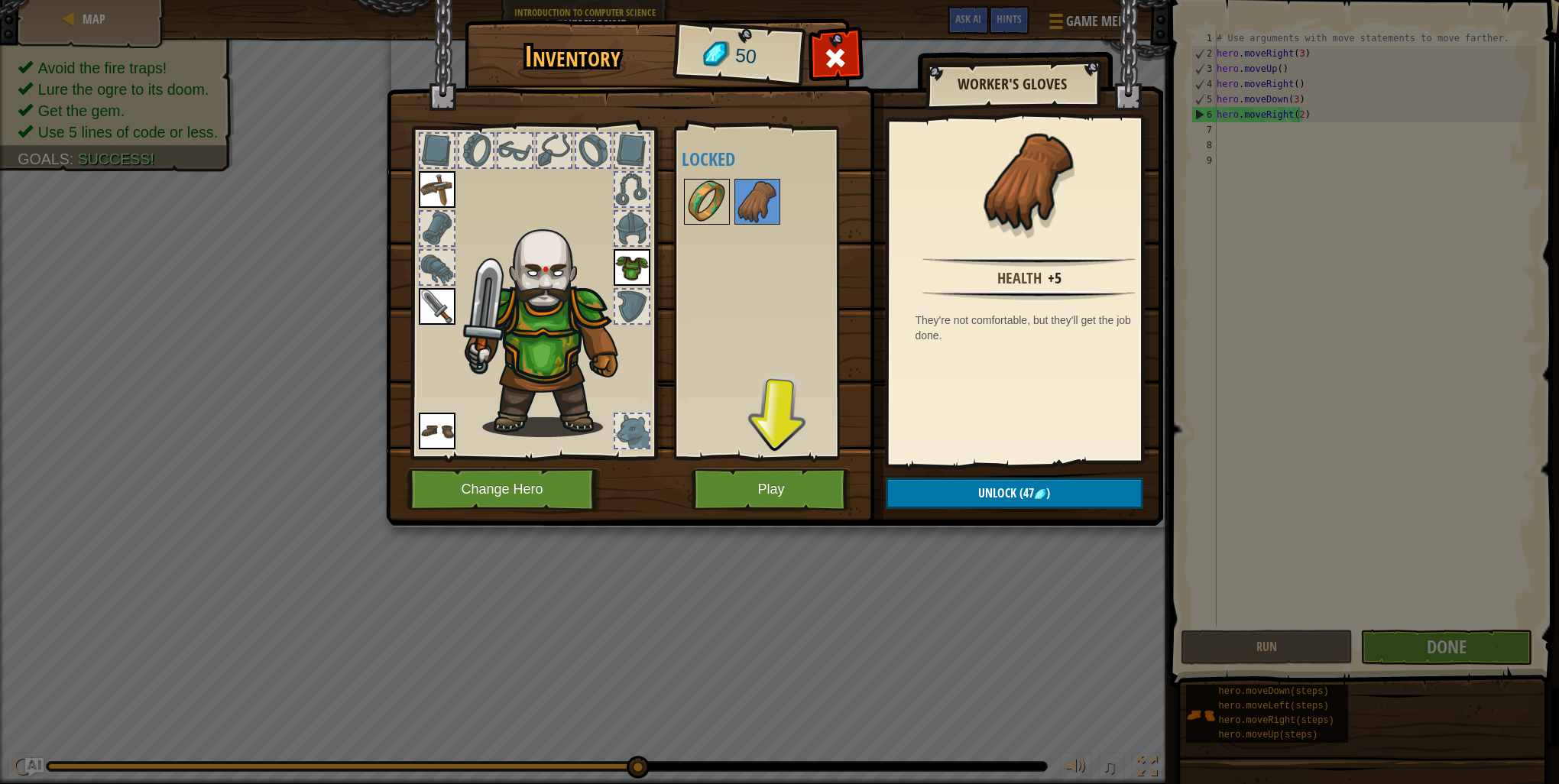
click at [721, 224] on div at bounding box center [707, 201] width 46 height 46
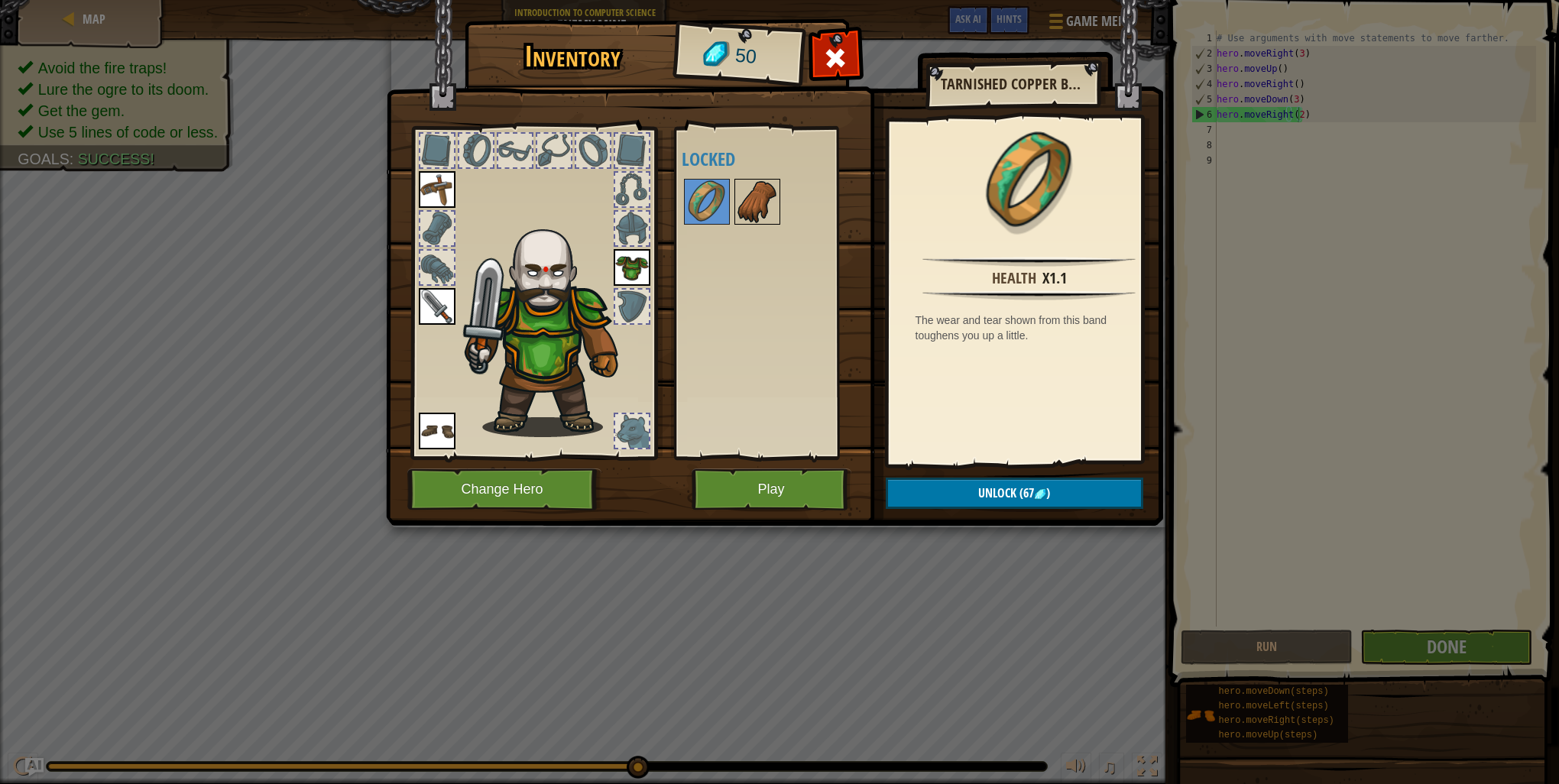
click at [761, 206] on img at bounding box center [757, 201] width 42 height 42
click at [1067, 524] on img at bounding box center [774, 248] width 777 height 555
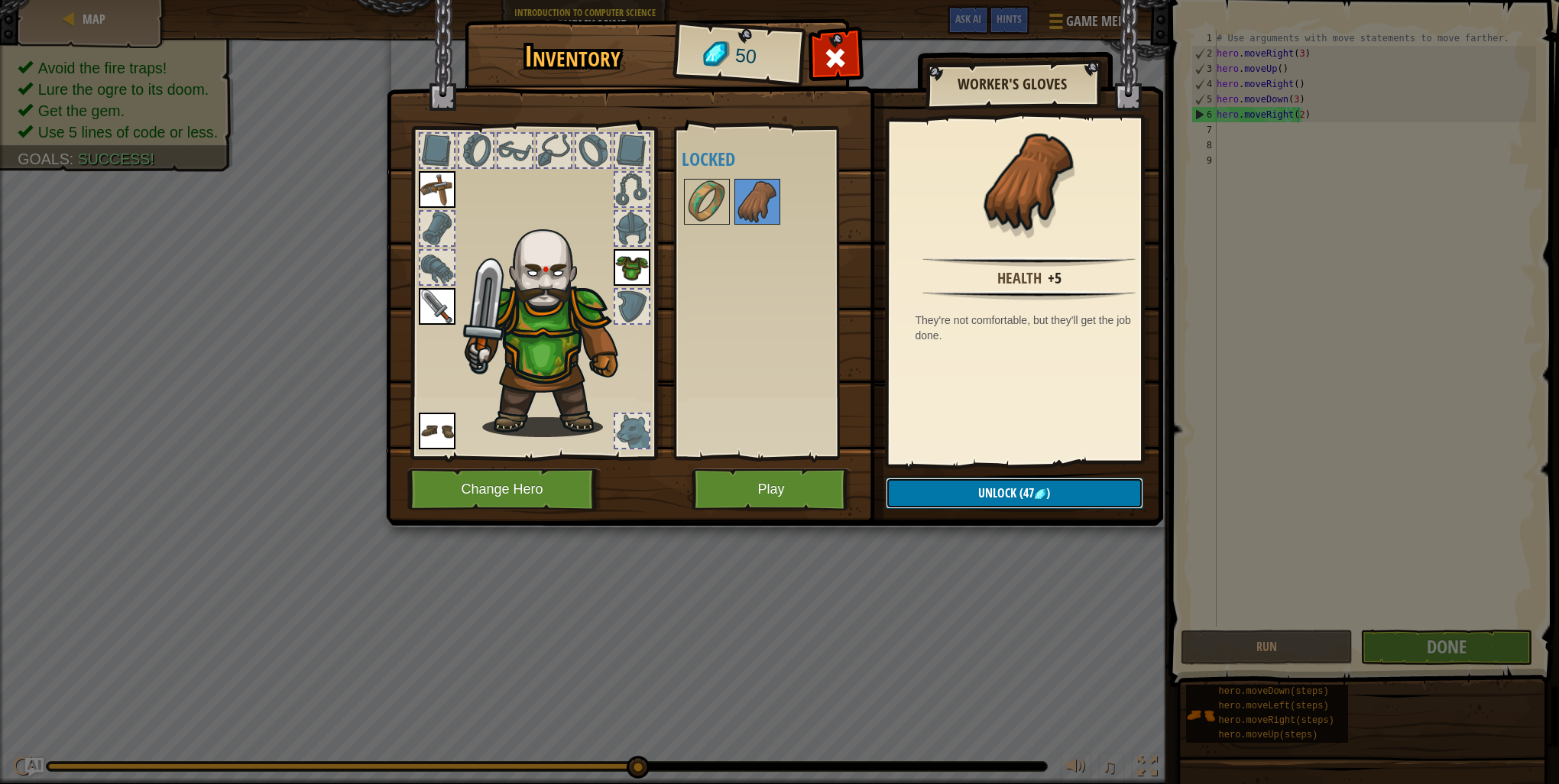
click at [1063, 506] on button "Unlock (47 )" at bounding box center [1014, 493] width 258 height 32
click at [960, 487] on button "Confirm" at bounding box center [1014, 493] width 258 height 32
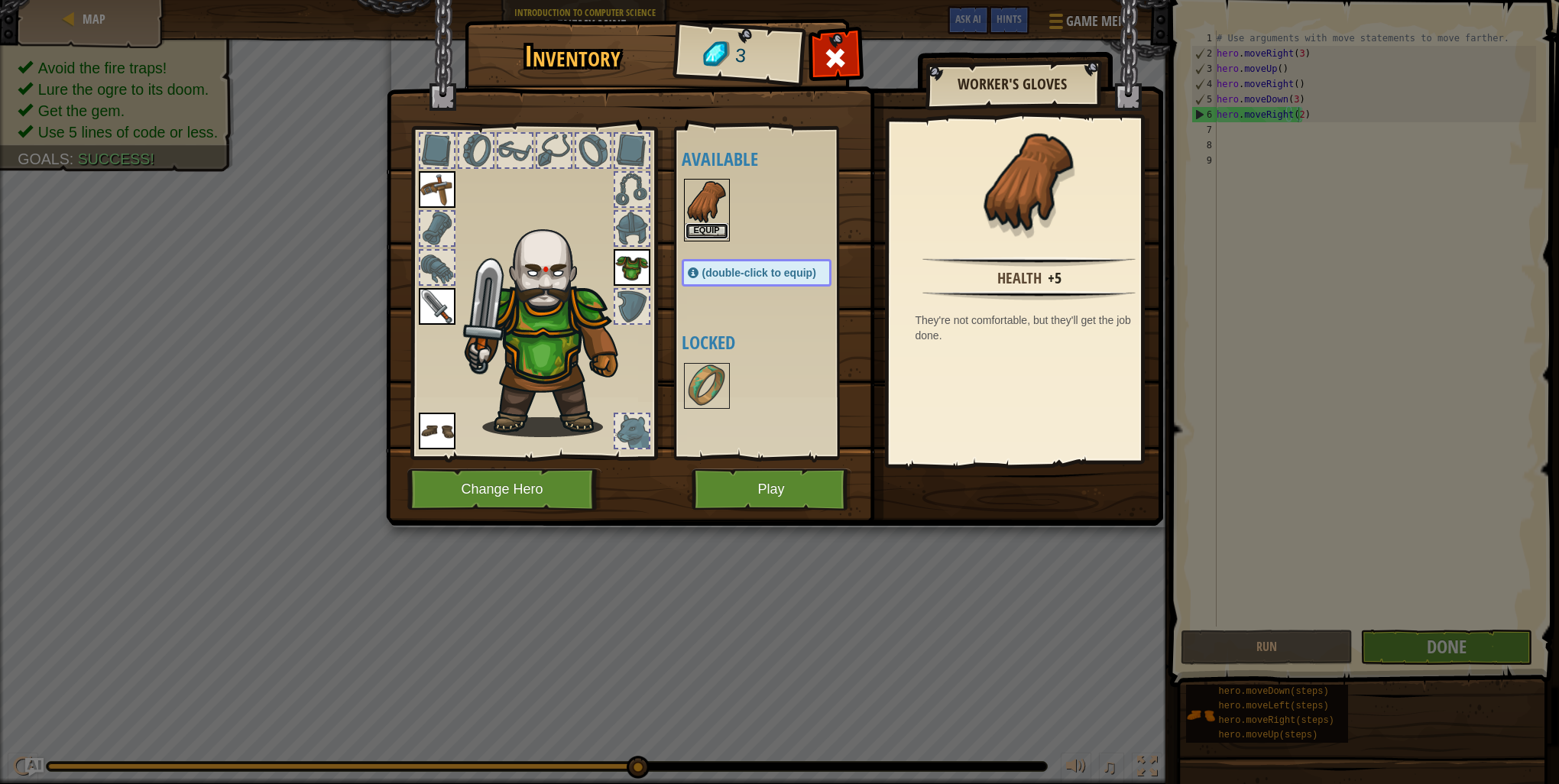
click at [706, 237] on button "Equip" at bounding box center [706, 230] width 42 height 16
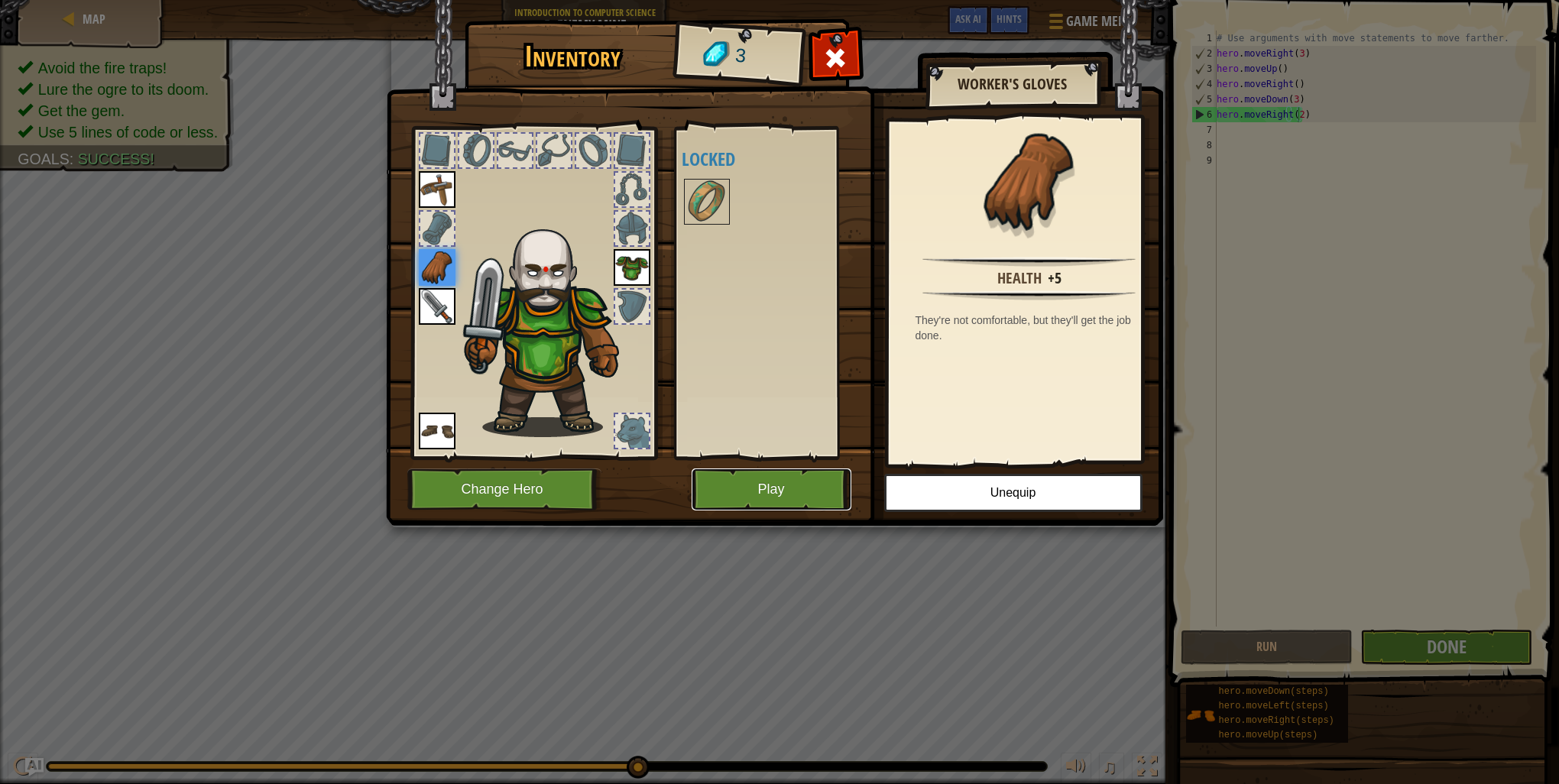
click at [747, 473] on button "Play" at bounding box center [772, 489] width 160 height 42
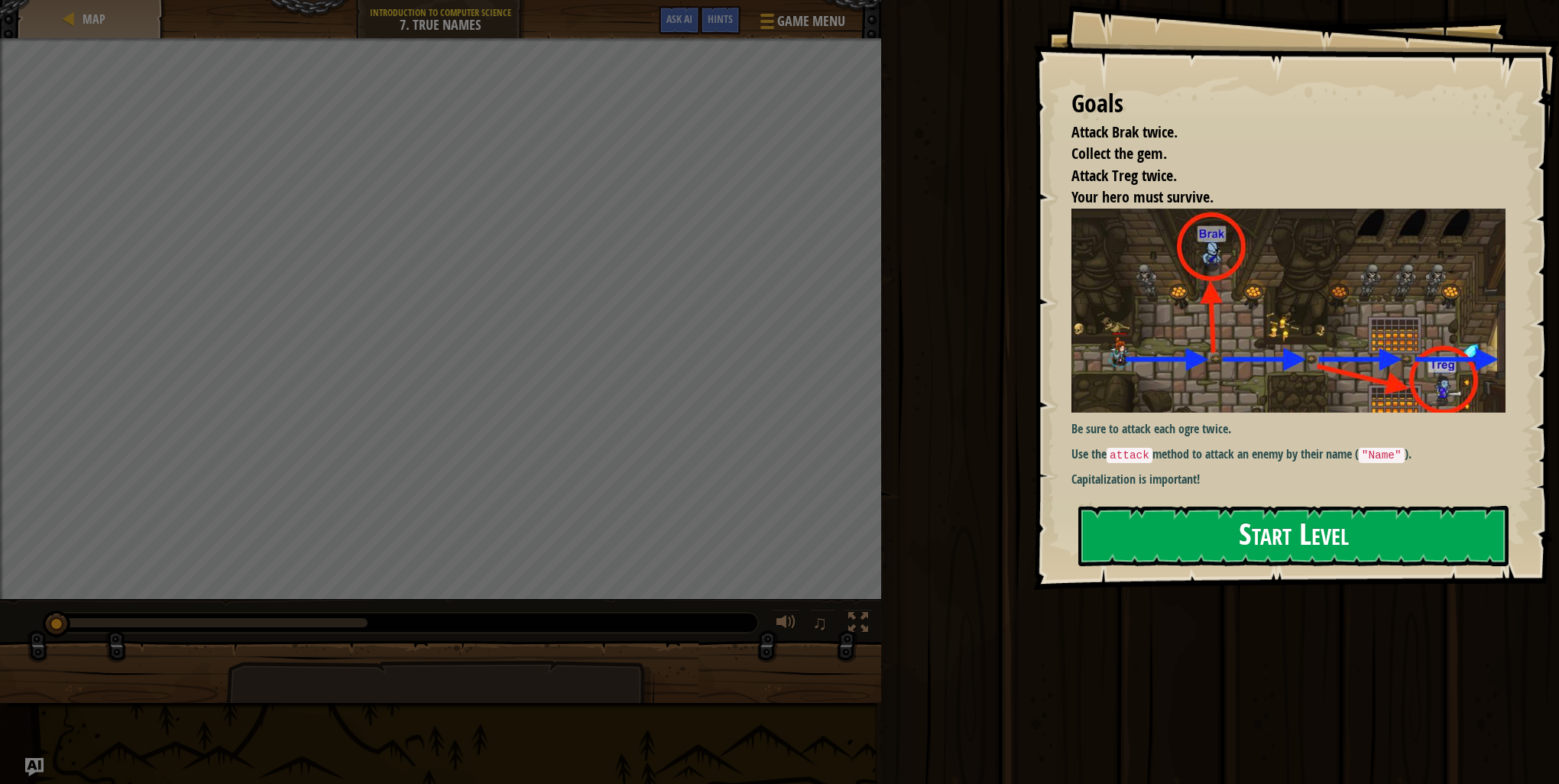
click at [1207, 351] on img at bounding box center [1295, 310] width 446 height 204
click at [1139, 610] on div at bounding box center [1293, 598] width 430 height 34
click at [1193, 539] on button "Start Level" at bounding box center [1293, 535] width 430 height 61
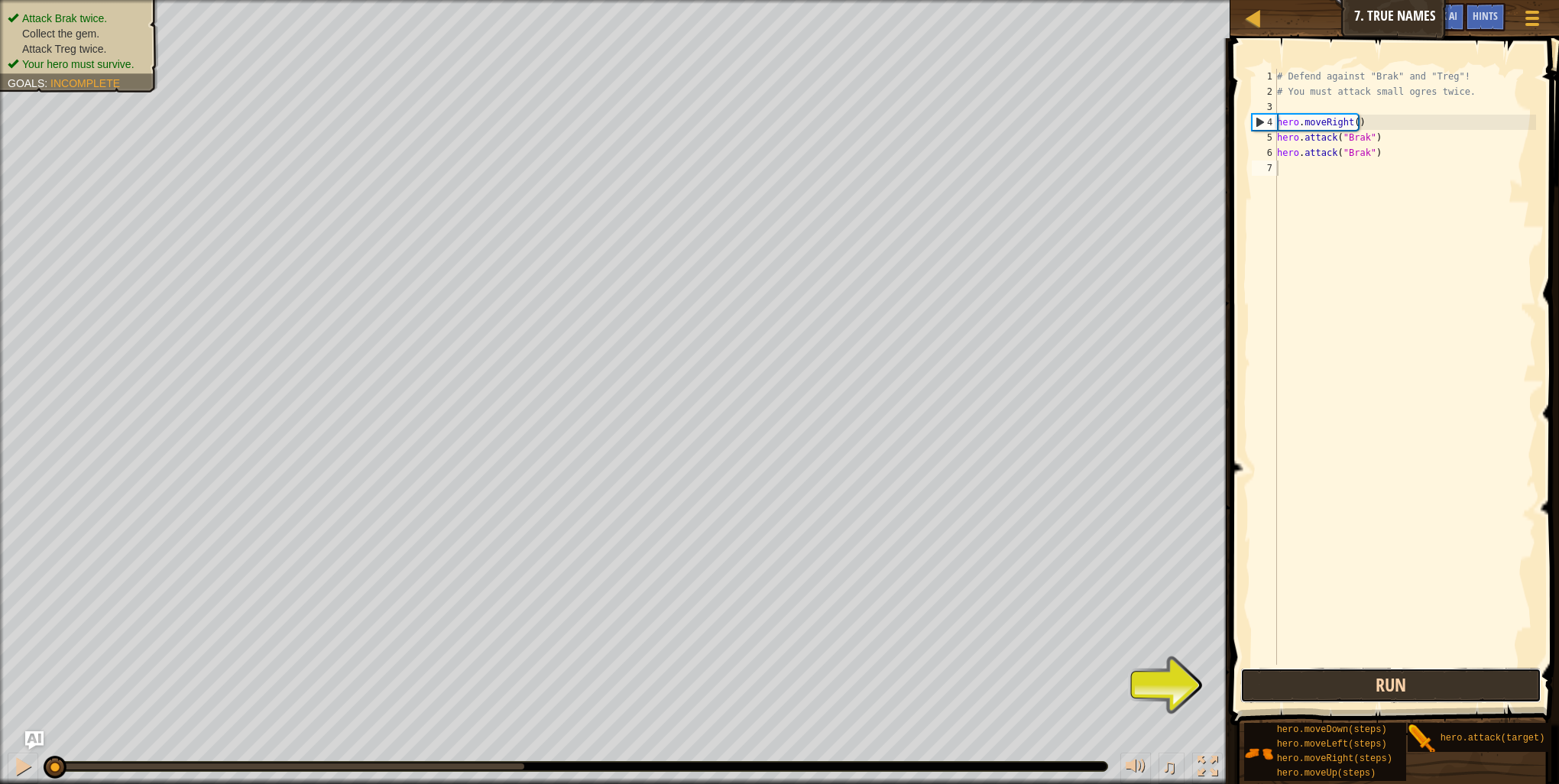
click at [1379, 688] on button "Run" at bounding box center [1391, 685] width 301 height 35
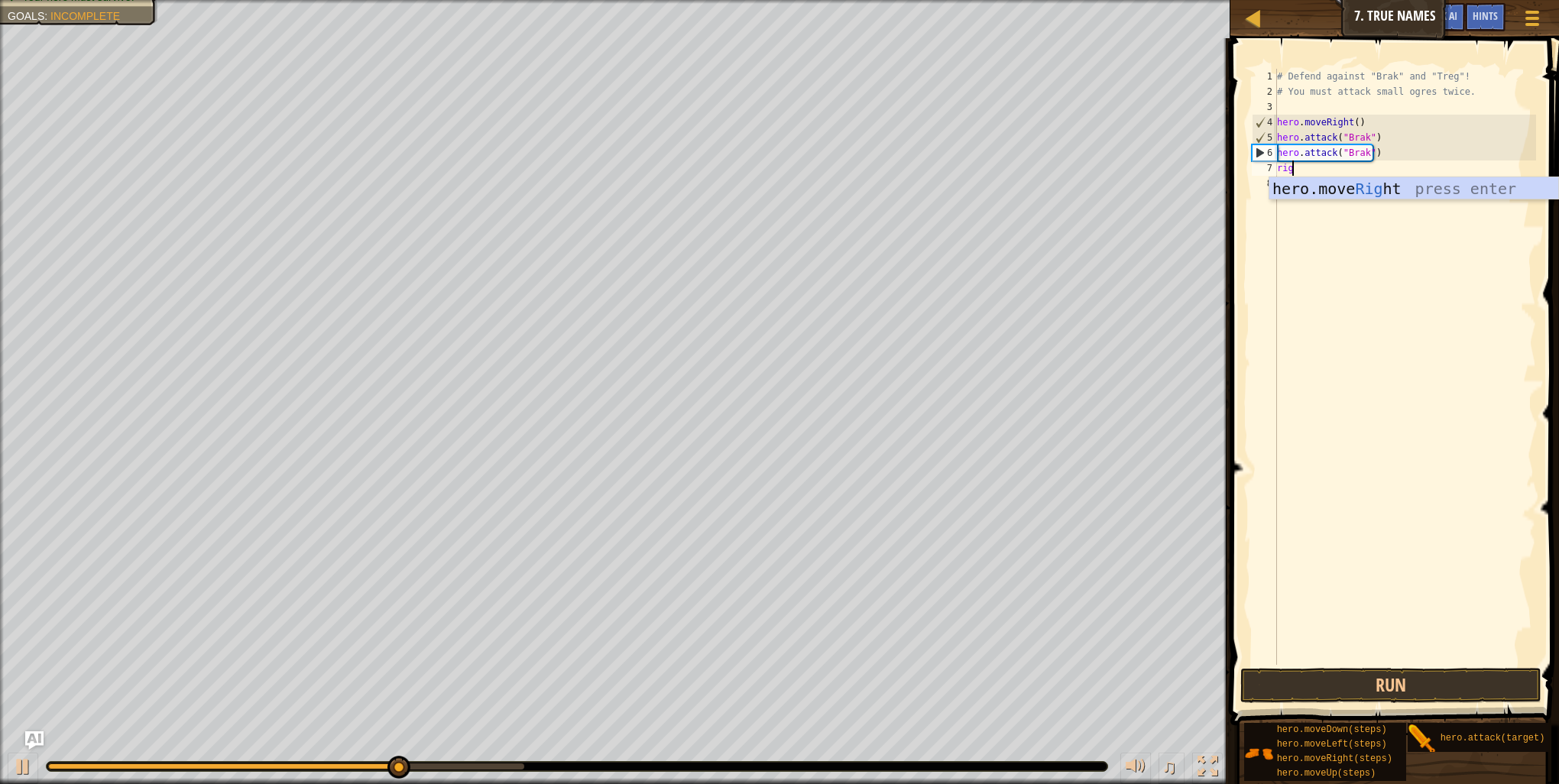
scroll to position [7, 0]
type textarea "right"
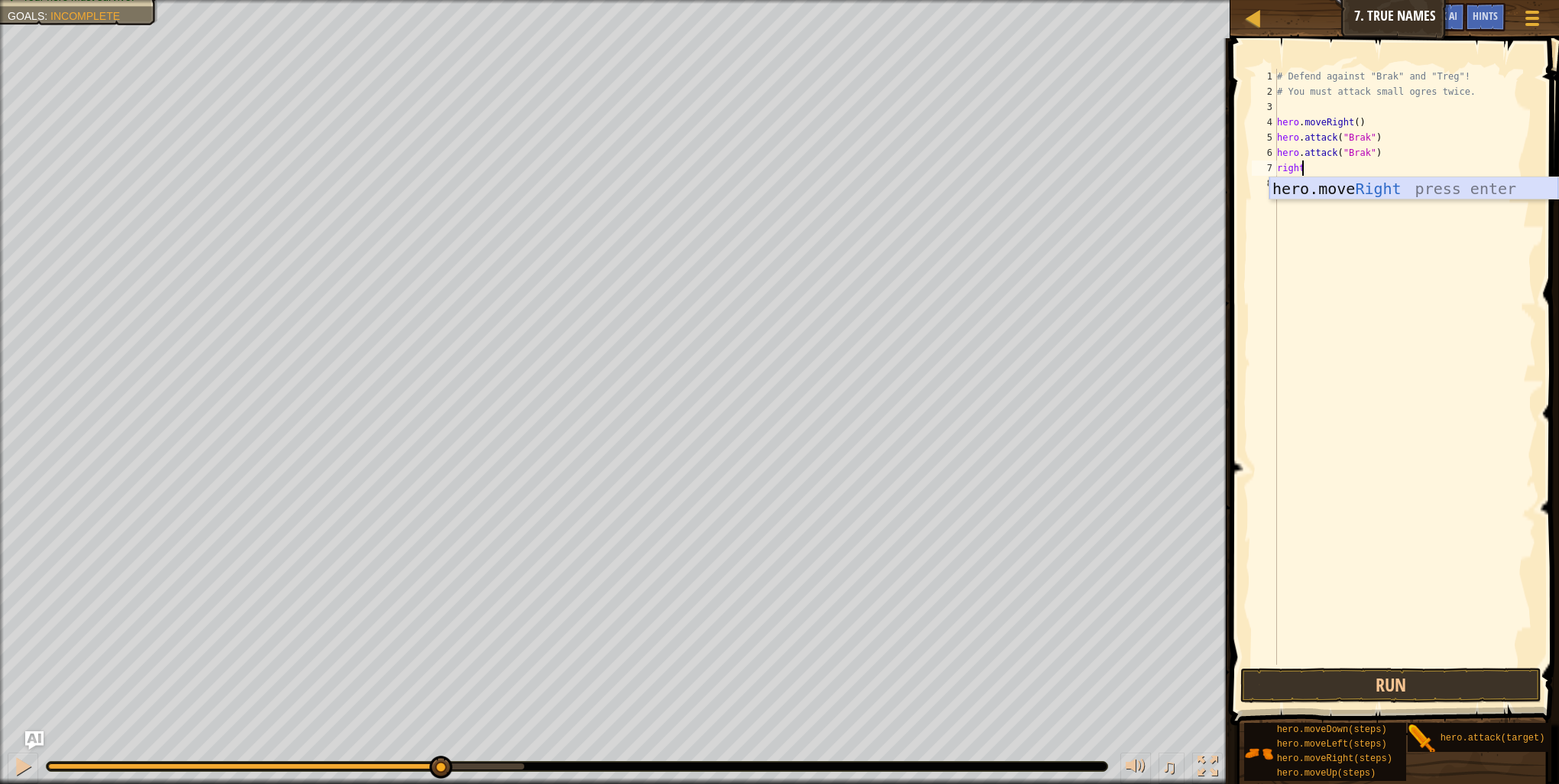
click at [1359, 192] on div "hero.move Right press enter" at bounding box center [1413, 211] width 289 height 69
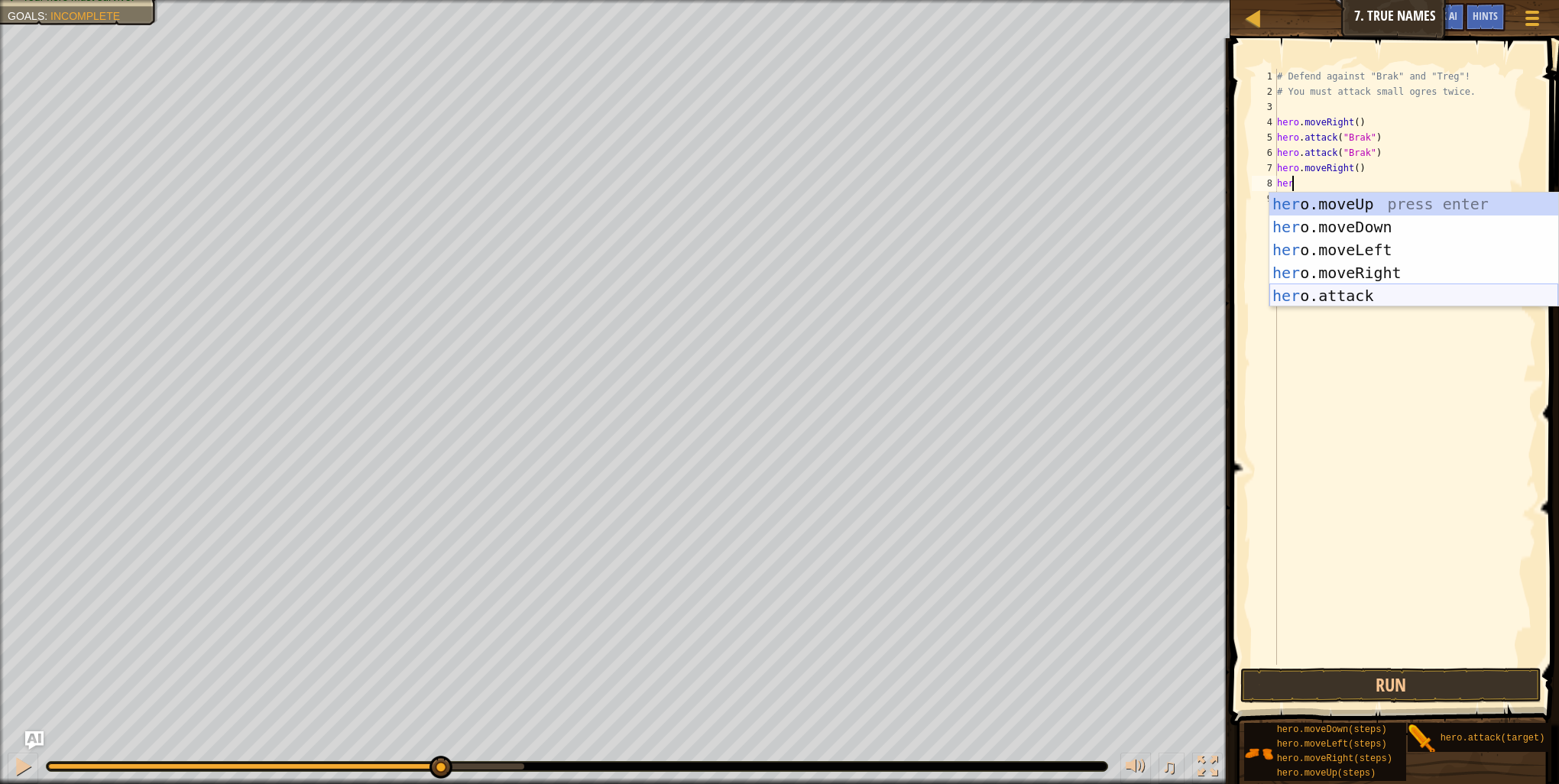
click at [1290, 290] on div "her o.moveUp press enter her o.moveDown press enter her o.moveLeft press enter …" at bounding box center [1413, 273] width 289 height 160
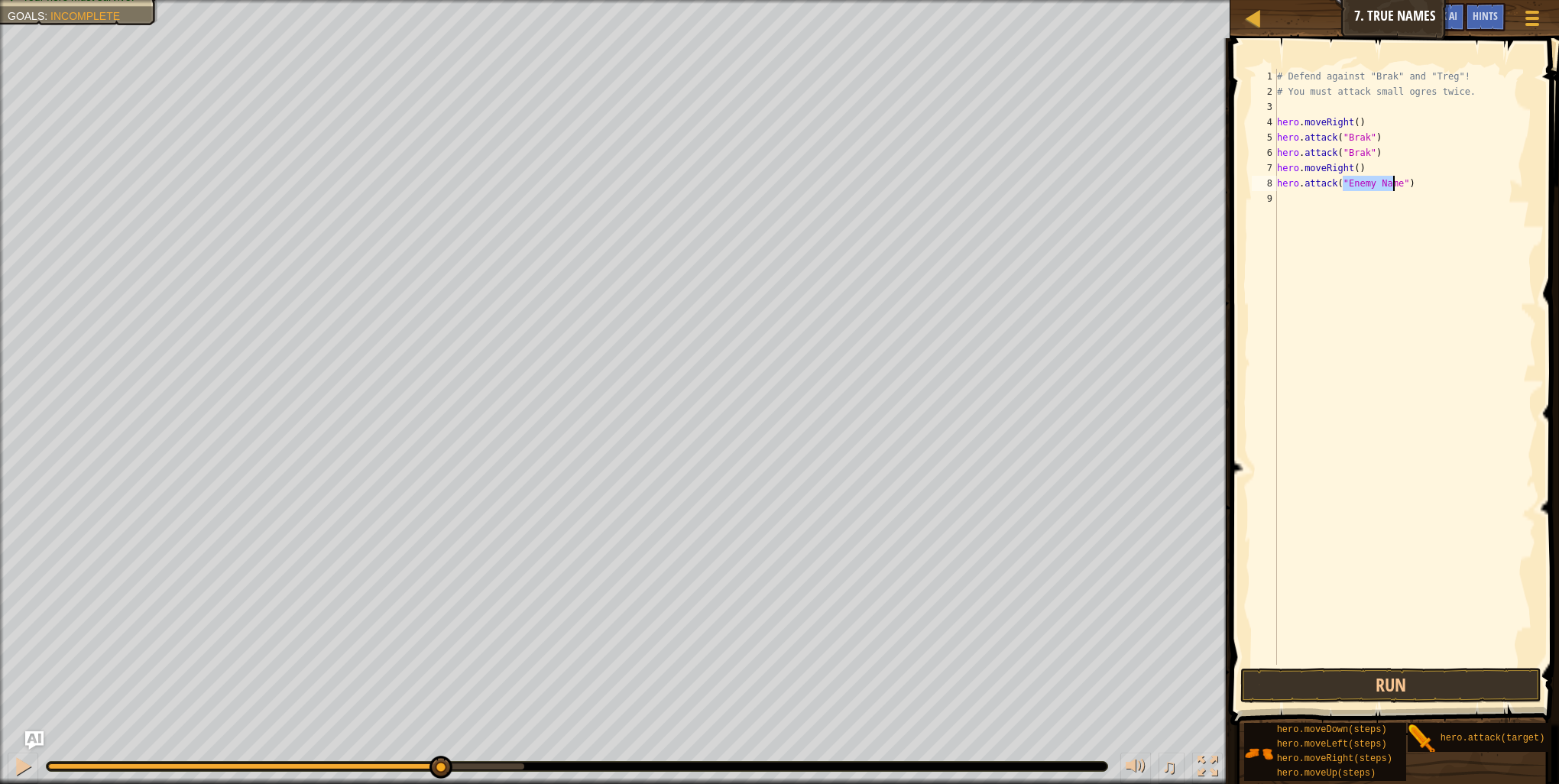
click at [1369, 185] on div "# Defend against "Brak" and "Treg"! # You must attack small ogres twice. hero .…" at bounding box center [1404, 367] width 262 height 596
click at [1389, 185] on div "# Defend against "Brak" and "Treg"! # You must attack small ogres twice. hero .…" at bounding box center [1404, 382] width 262 height 627
type textarea "hero.attack("treg")"
drag, startPoint x: 1379, startPoint y: 181, endPoint x: 1273, endPoint y: 184, distance: 106.0
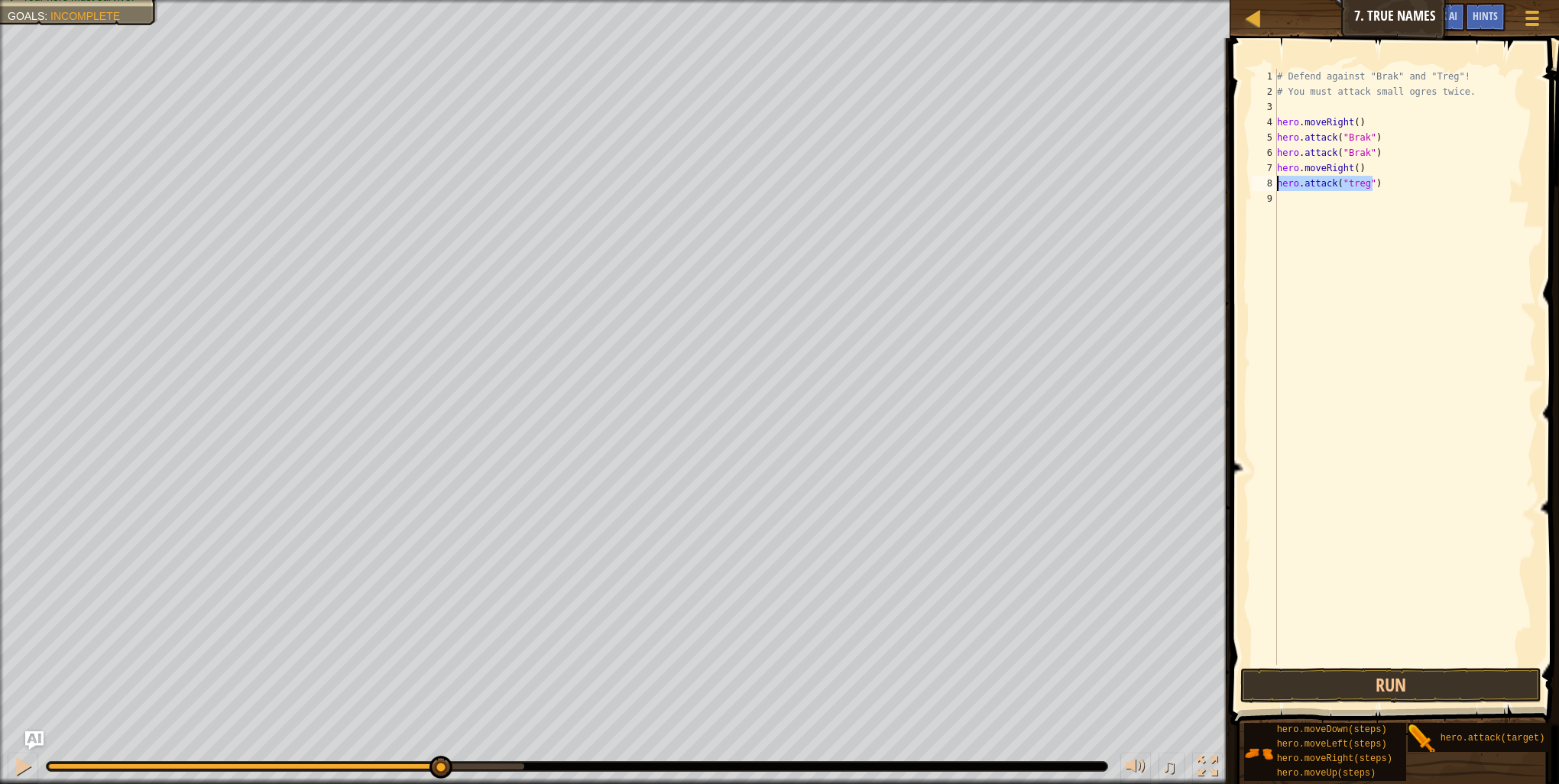
click at [1273, 184] on div "hero.attack("treg") 1 2 3 4 5 6 7 8 9 # Defend against "Brak" and "Treg"! # You…" at bounding box center [1393, 367] width 288 height 596
click at [1308, 200] on div "# Defend against "Brak" and "Treg"! # You must attack small ogres twice. hero .…" at bounding box center [1404, 382] width 262 height 627
paste textarea "hero.attack("treg")"
type textarea "hero.attack("treg")"
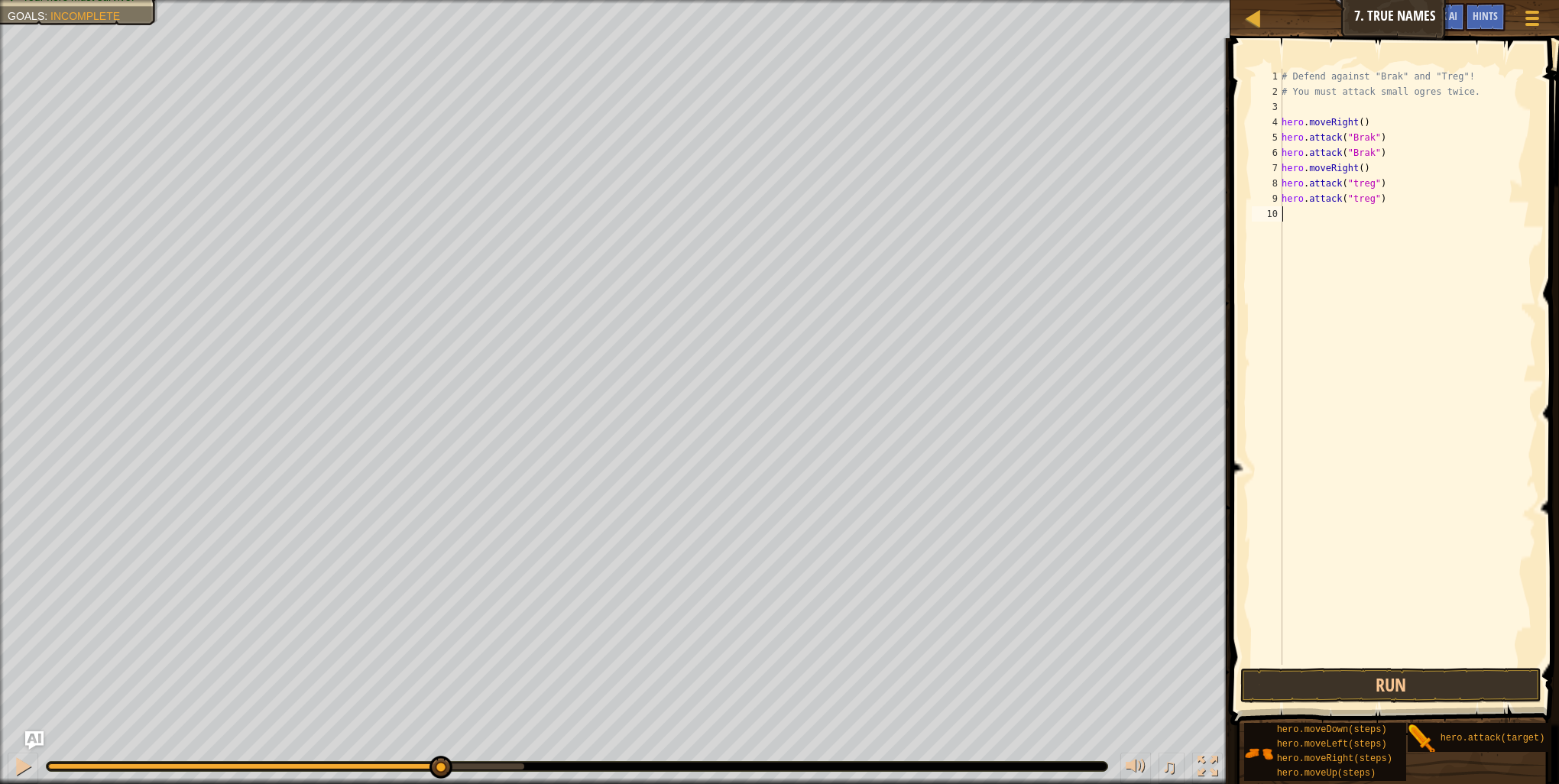
click at [1320, 439] on div "# Defend against "Brak" and "Treg"! # You must attack small ogres twice. hero .…" at bounding box center [1408, 382] width 258 height 627
click at [1339, 680] on button "Run" at bounding box center [1391, 685] width 301 height 35
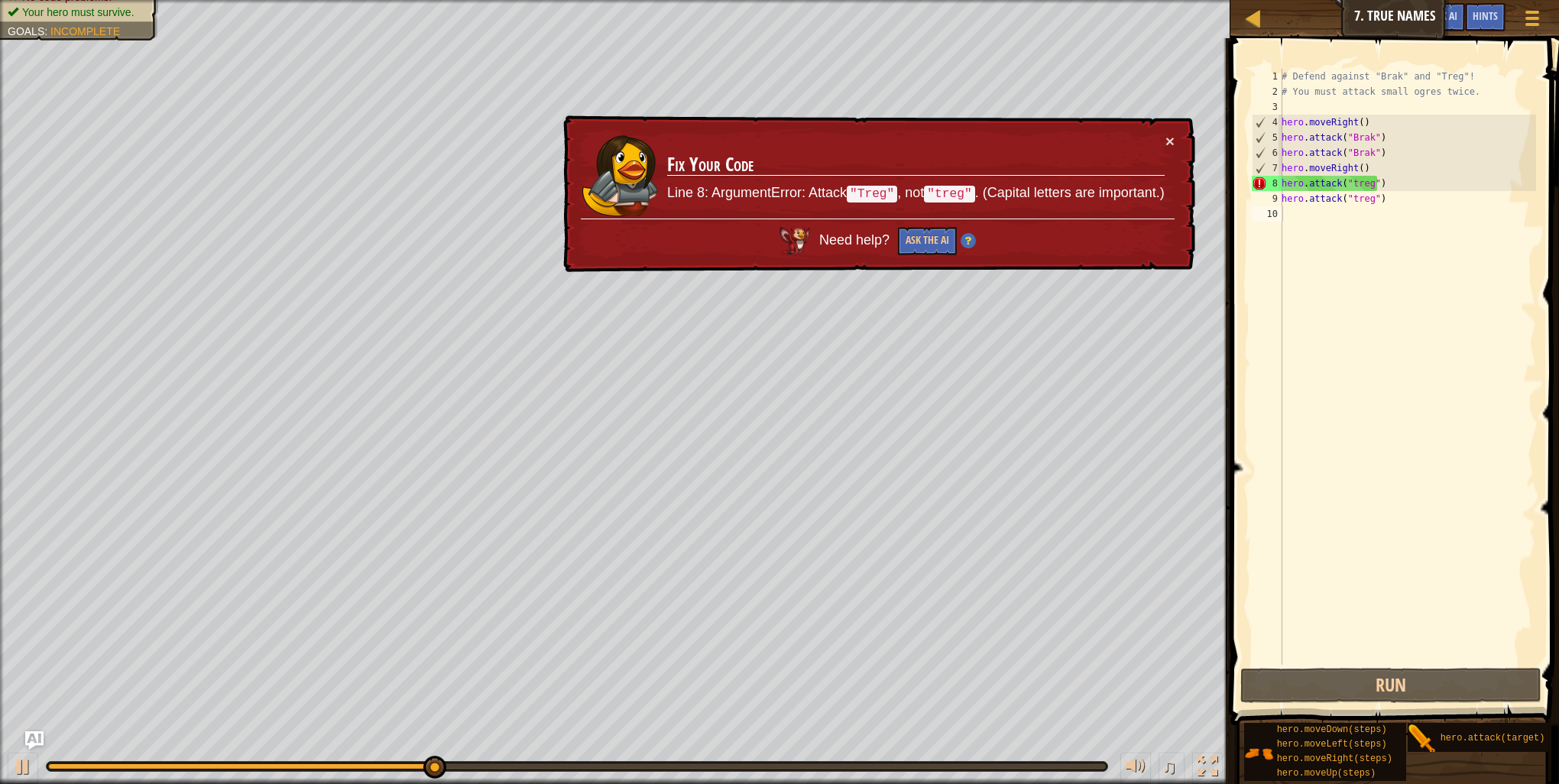
click at [1160, 136] on td "Fix Your Code Line 8: ArgumentError: Attack "Treg" , not "treg" . (Capital lett…" at bounding box center [916, 175] width 499 height 86
click at [1170, 142] on button "×" at bounding box center [1170, 141] width 9 height 16
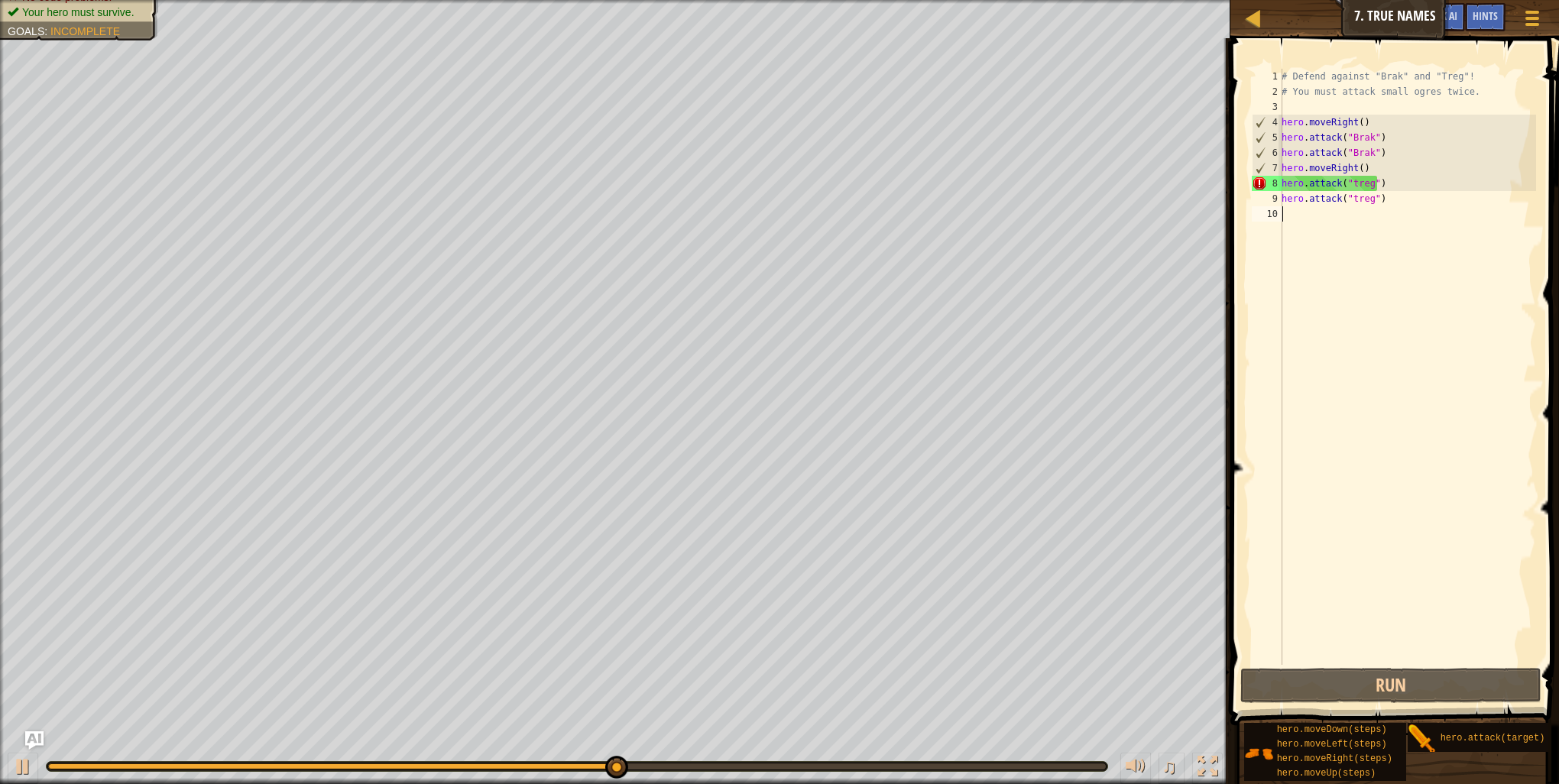
click at [1347, 185] on div "# Defend against "Brak" and "Treg"! # You must attack small ogres twice. hero .…" at bounding box center [1408, 382] width 258 height 627
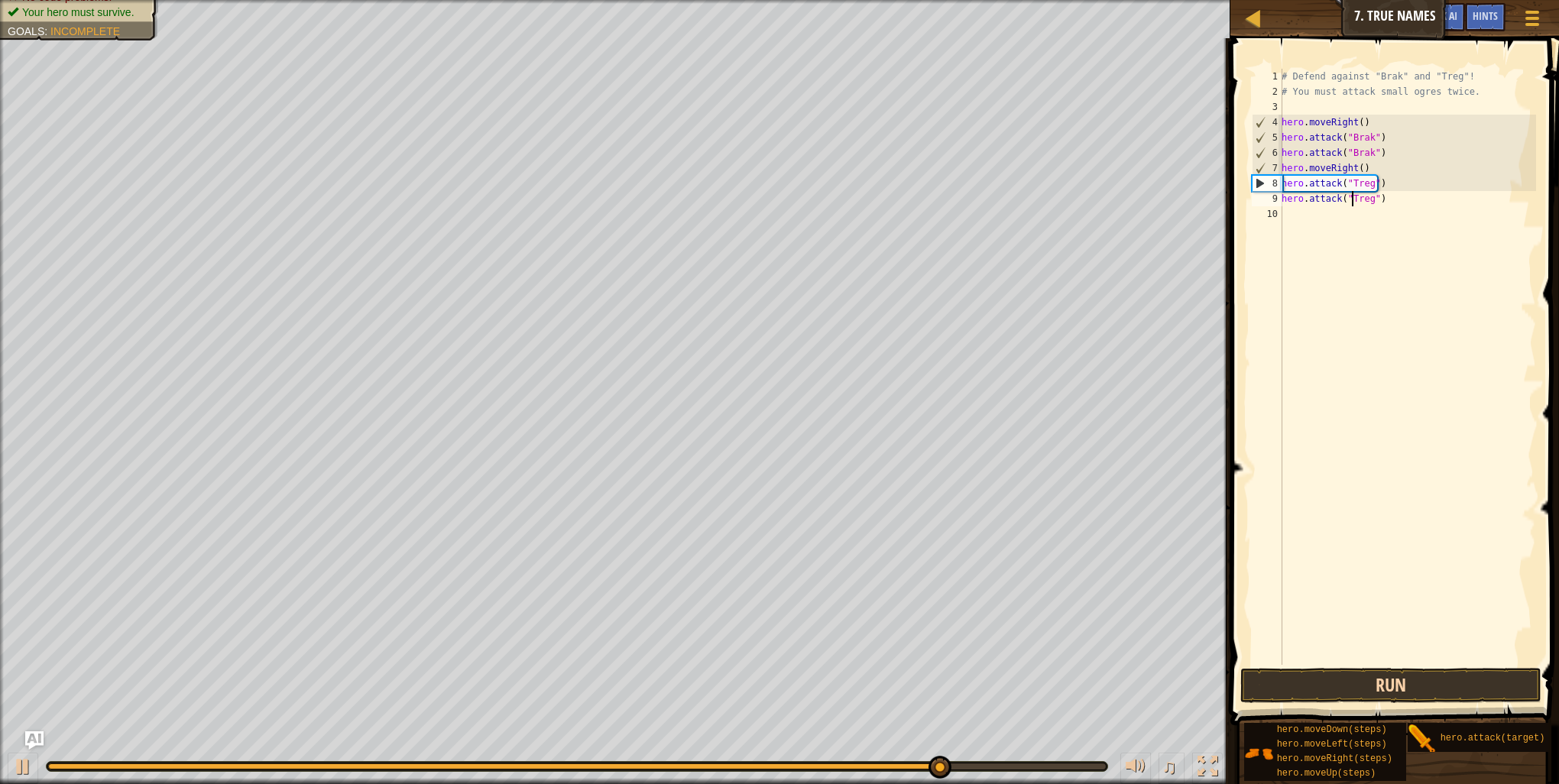
type textarea "hero.attack("Treg")"
click at [1266, 680] on button "Run" at bounding box center [1391, 685] width 301 height 35
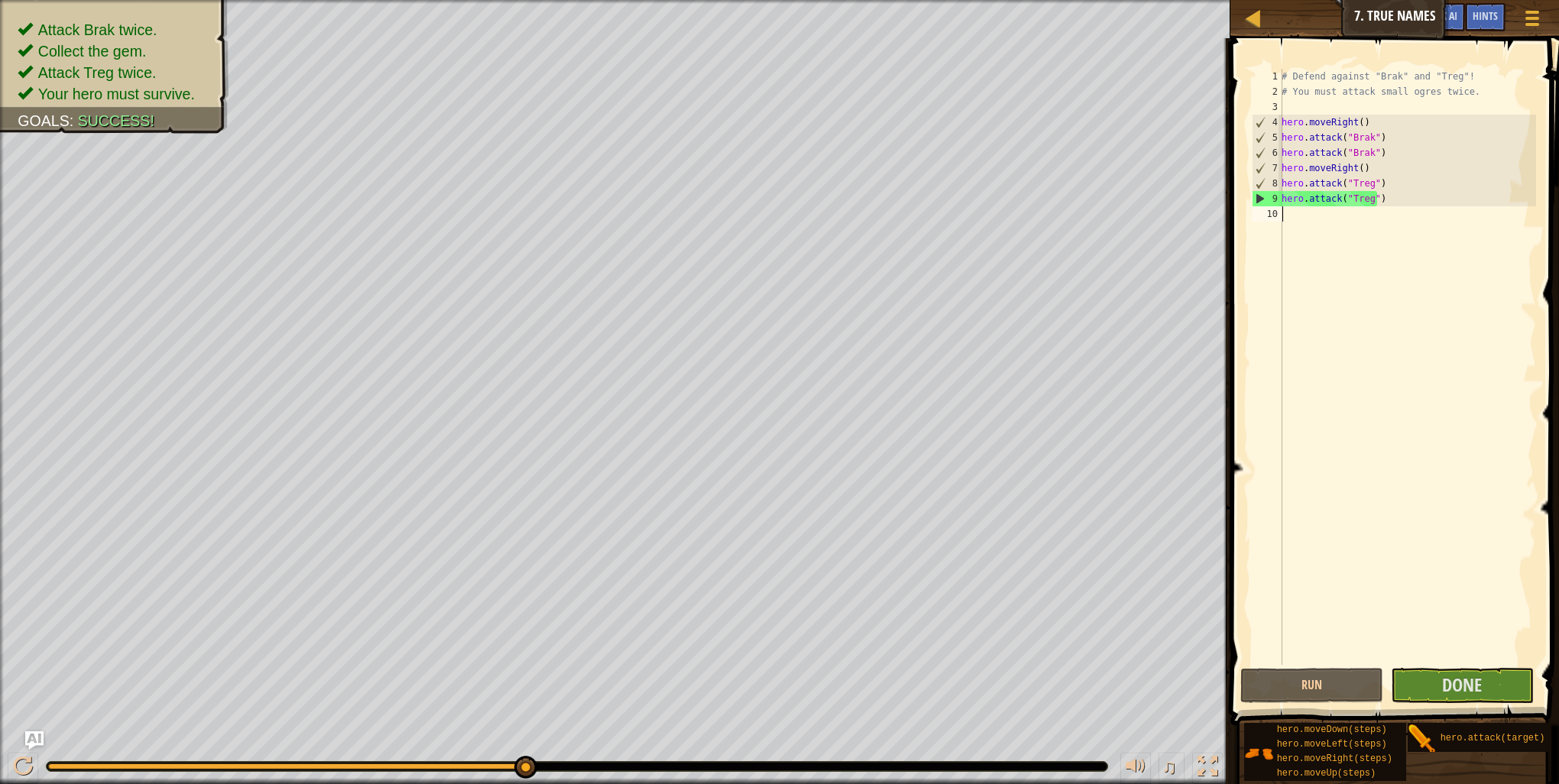
click at [1288, 214] on div "# Defend against "Brak" and "Treg"! # You must attack small ogres twice. hero .…" at bounding box center [1408, 382] width 258 height 627
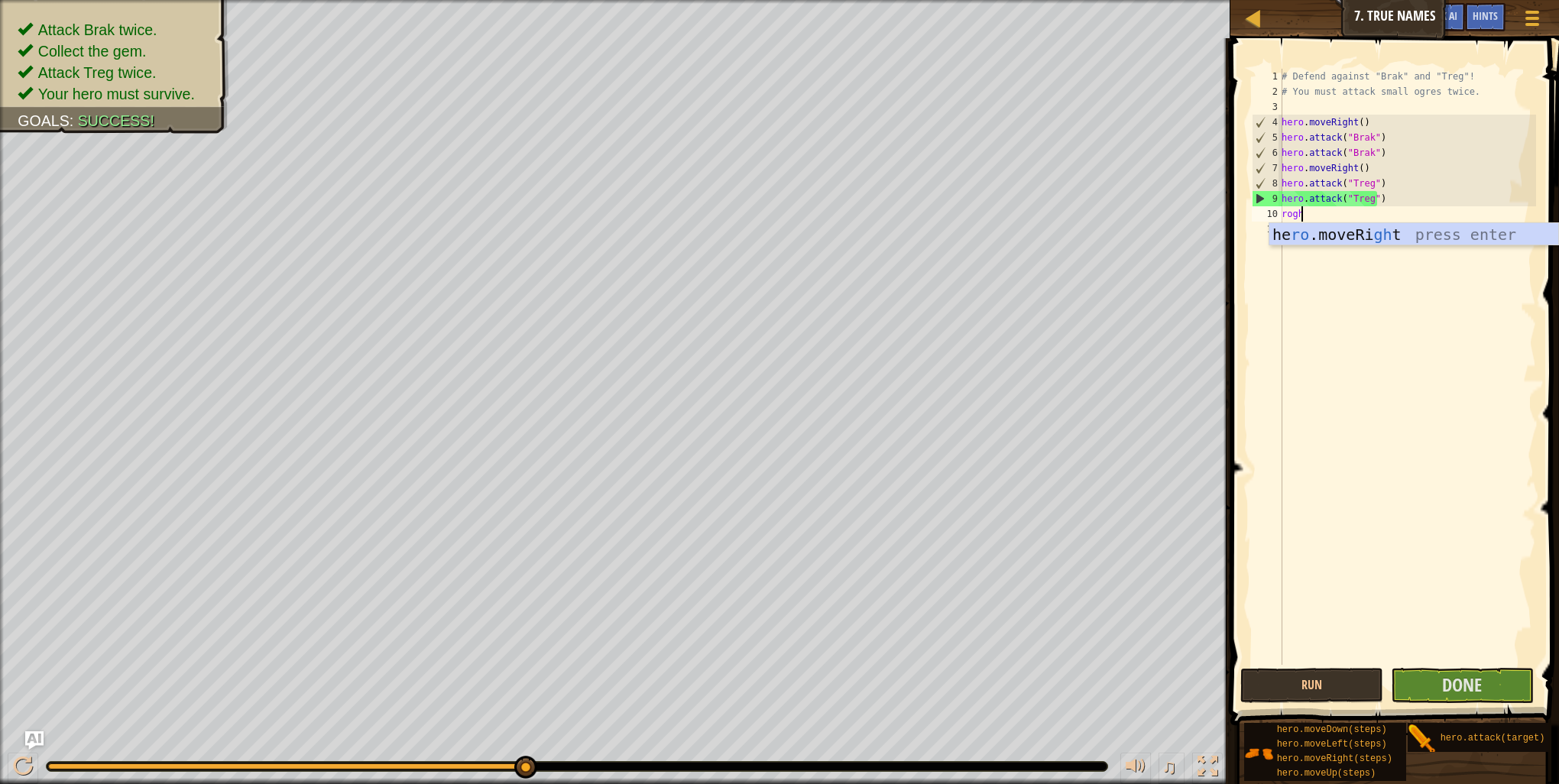
scroll to position [7, 0]
type textarea "roght"
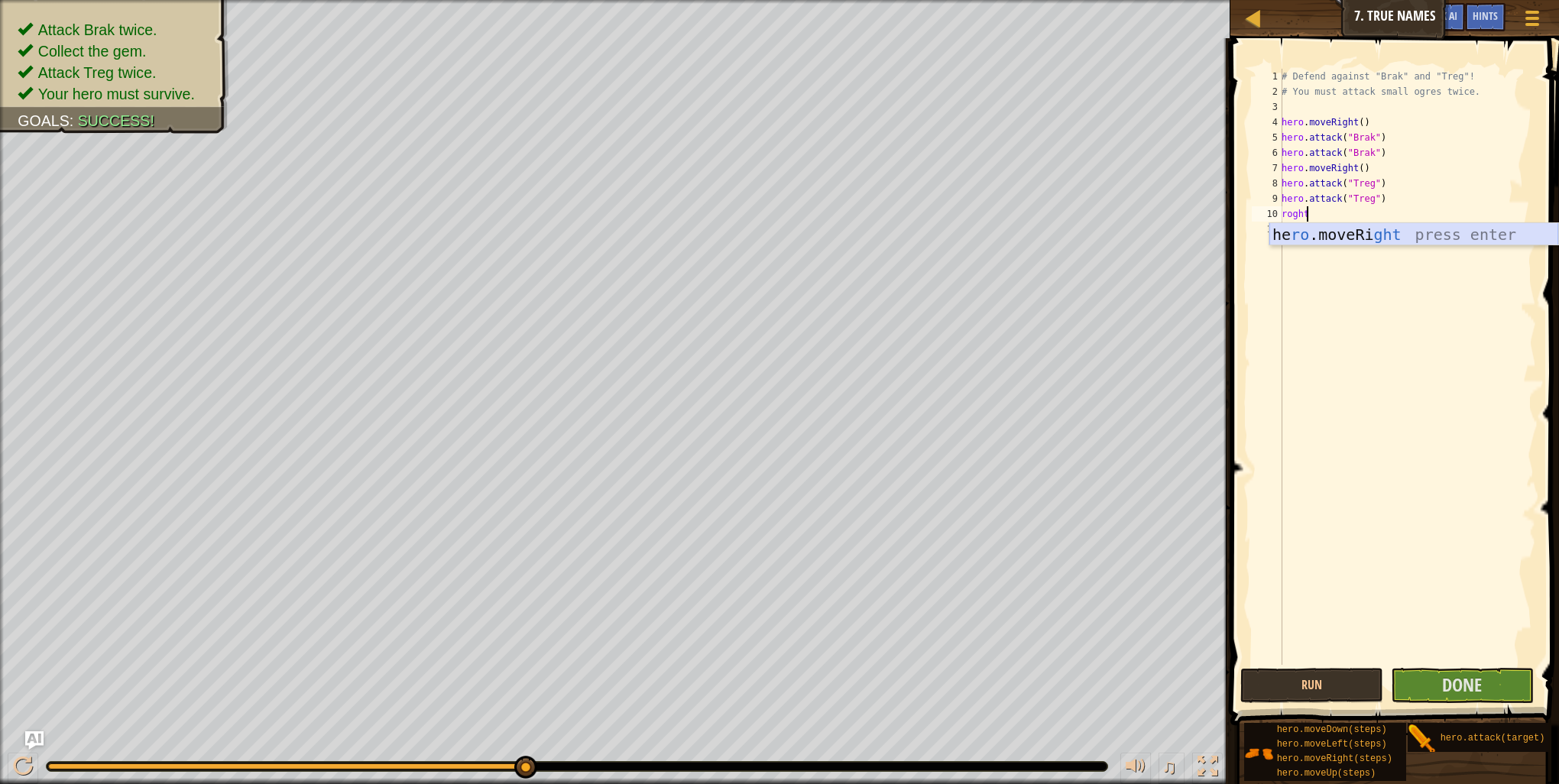
click at [1409, 235] on div "he ro .moveRi ght press enter" at bounding box center [1413, 257] width 289 height 69
click at [1474, 669] on button "Done" at bounding box center [1463, 685] width 143 height 35
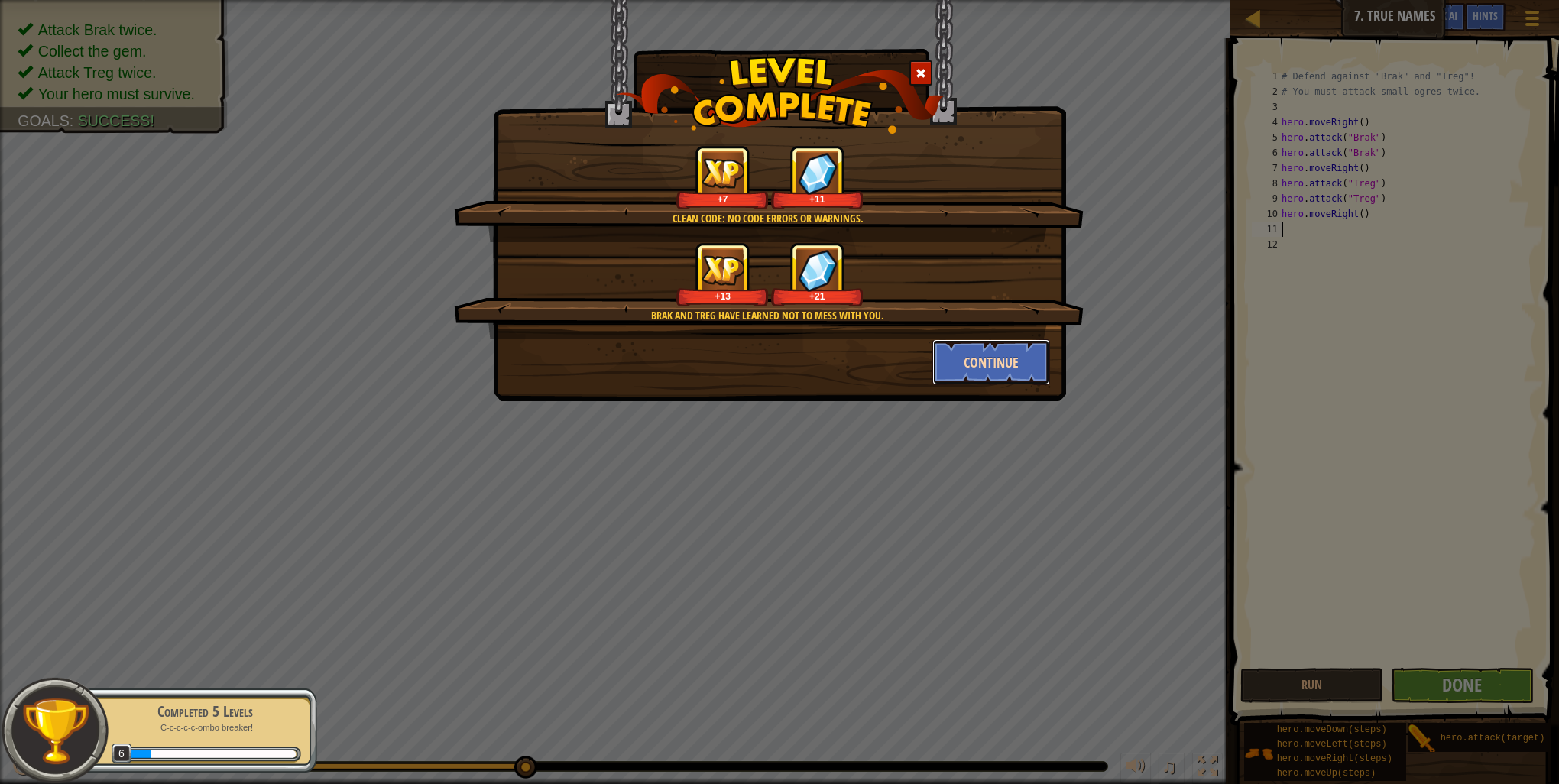
click at [994, 368] on button "Continue" at bounding box center [991, 362] width 118 height 46
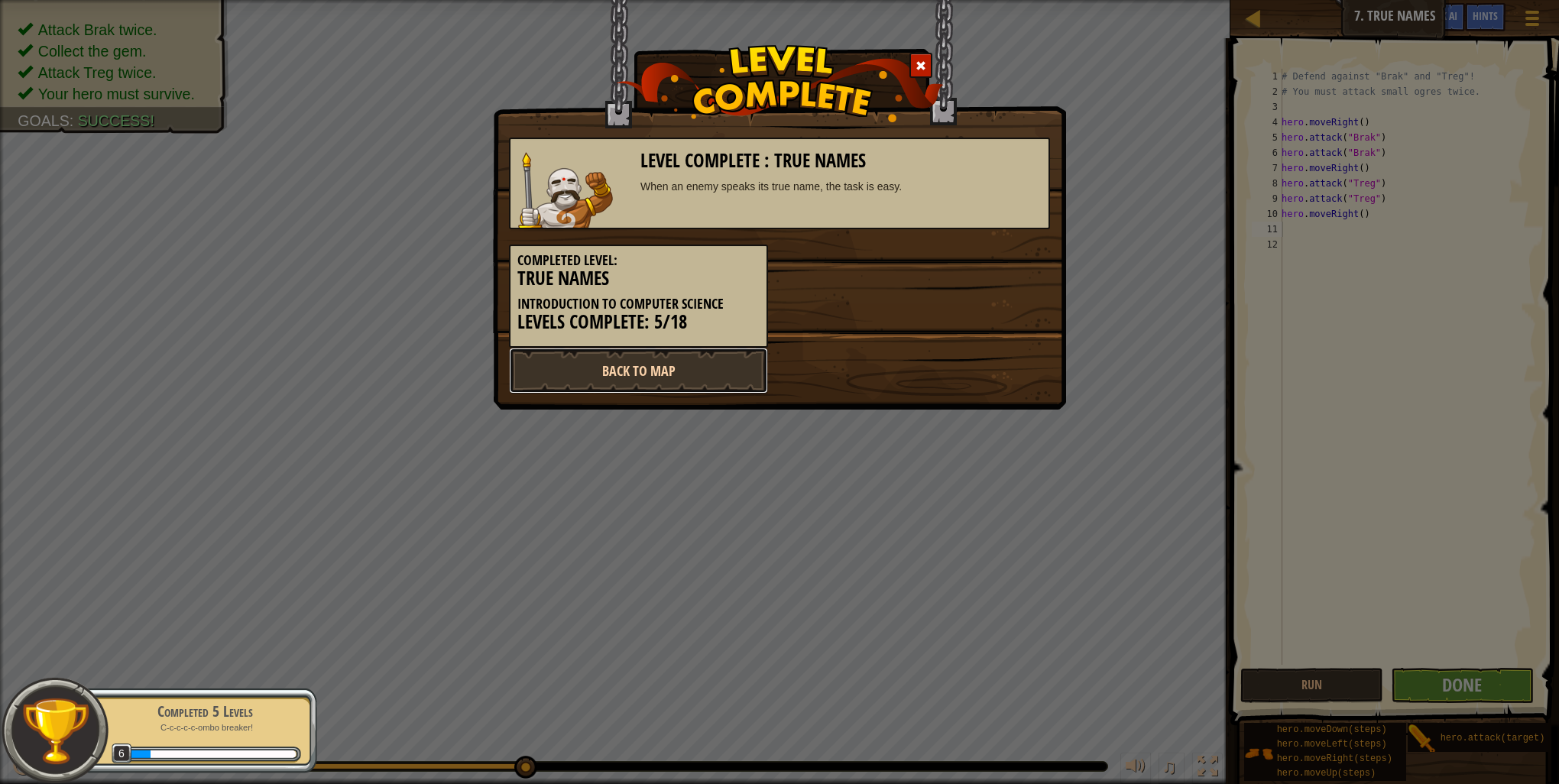
click at [717, 357] on link "Back to Map" at bounding box center [639, 370] width 259 height 46
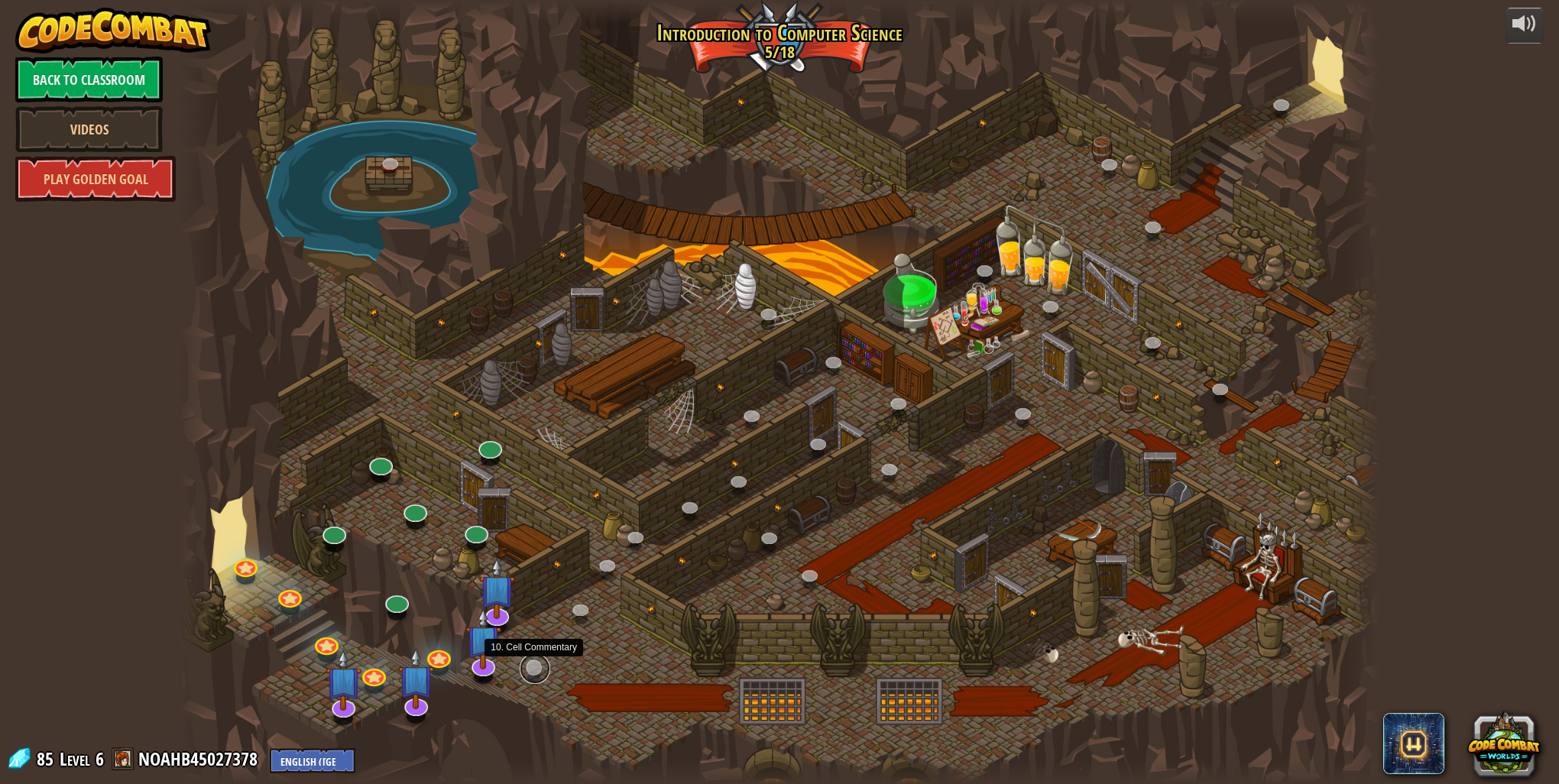
click at [525, 674] on link at bounding box center [535, 668] width 31 height 31
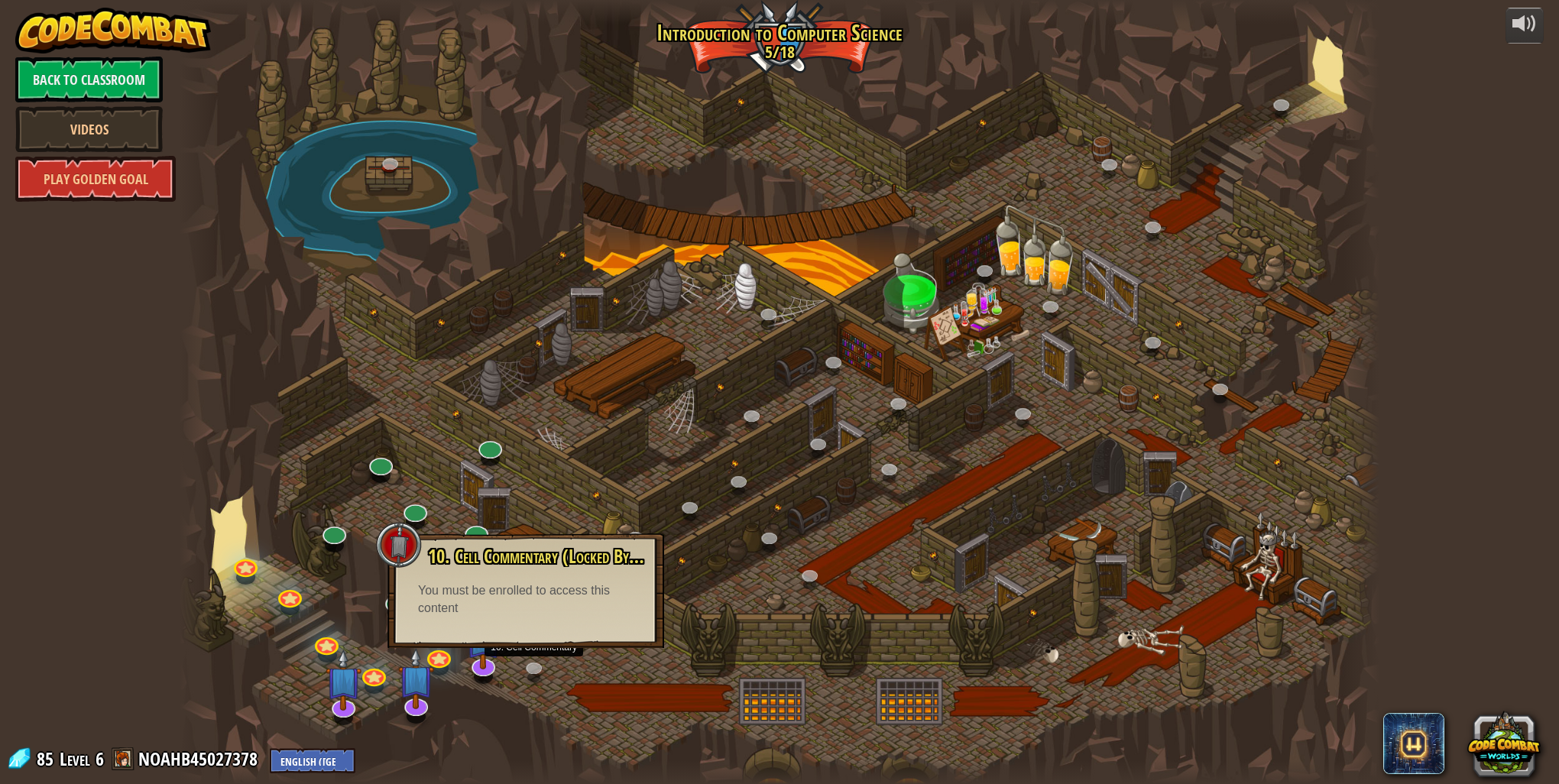
click at [431, 627] on div "10. Cell Commentary (Locked By Teacher) Trapped in a prison cell with the famou…" at bounding box center [525, 591] width 277 height 115
click at [383, 566] on div at bounding box center [398, 545] width 46 height 46
click at [335, 525] on link at bounding box center [332, 528] width 31 height 31
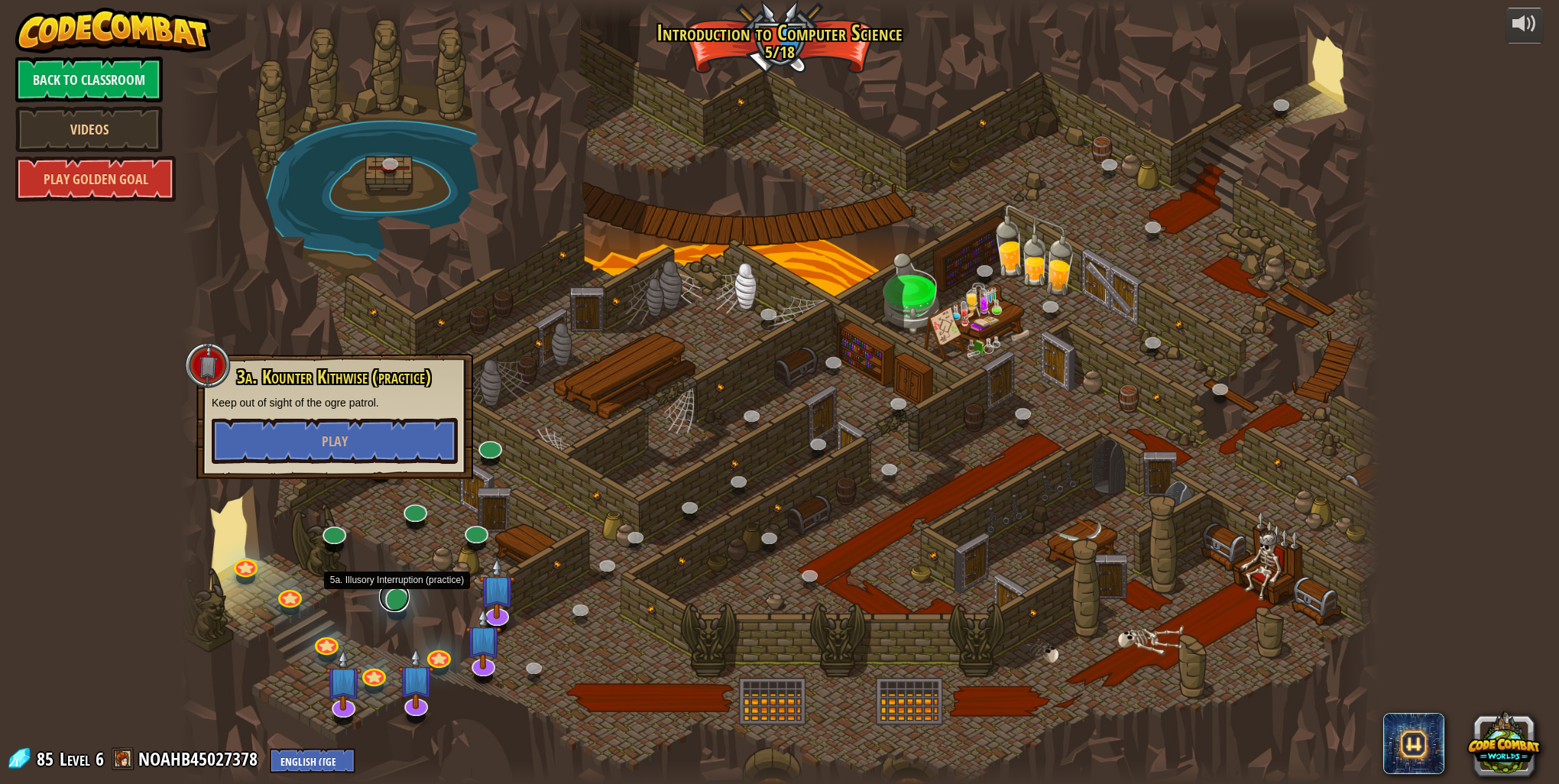
click at [394, 600] on link at bounding box center [394, 596] width 31 height 31
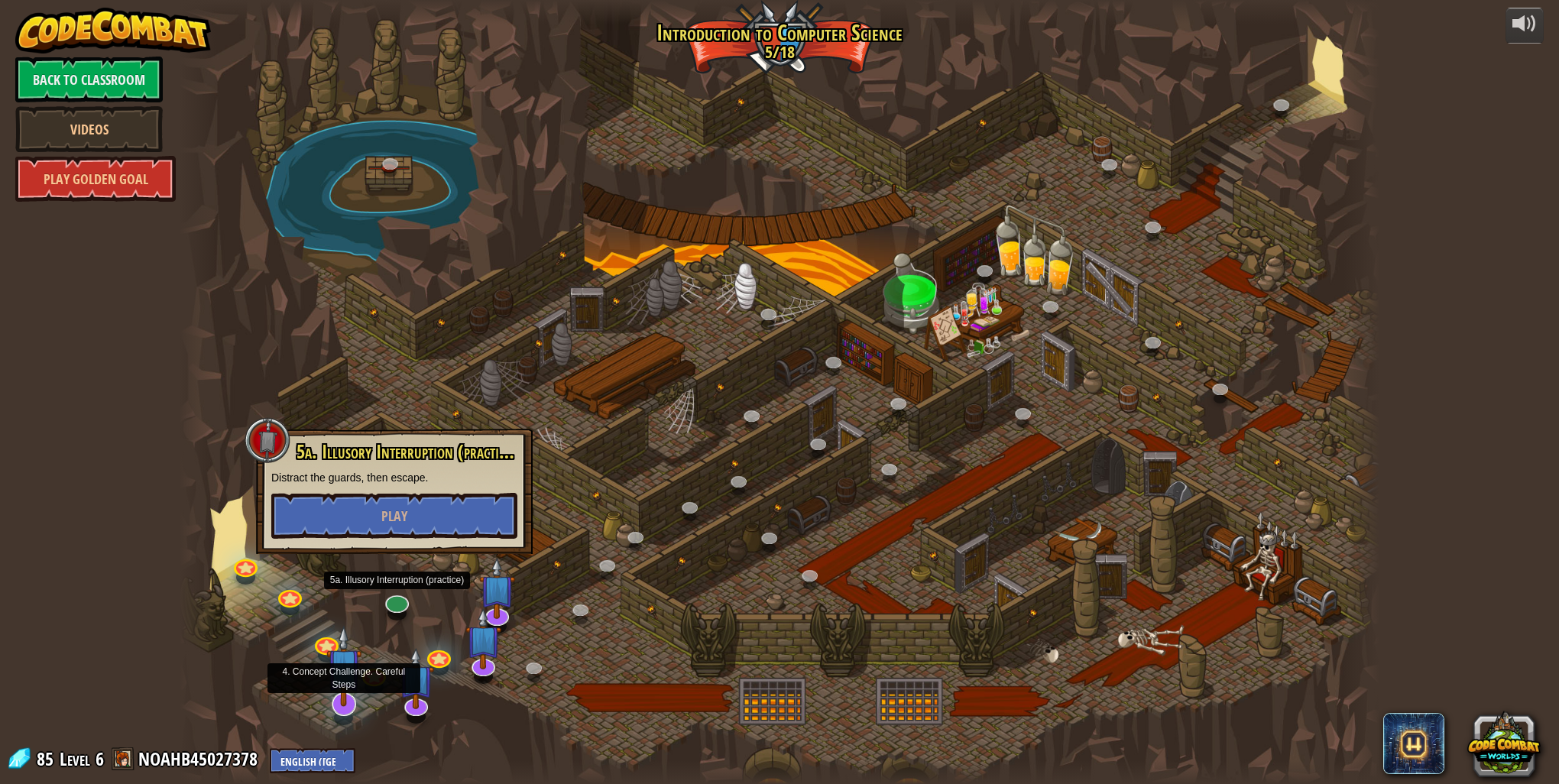
click at [354, 698] on img at bounding box center [343, 666] width 36 height 81
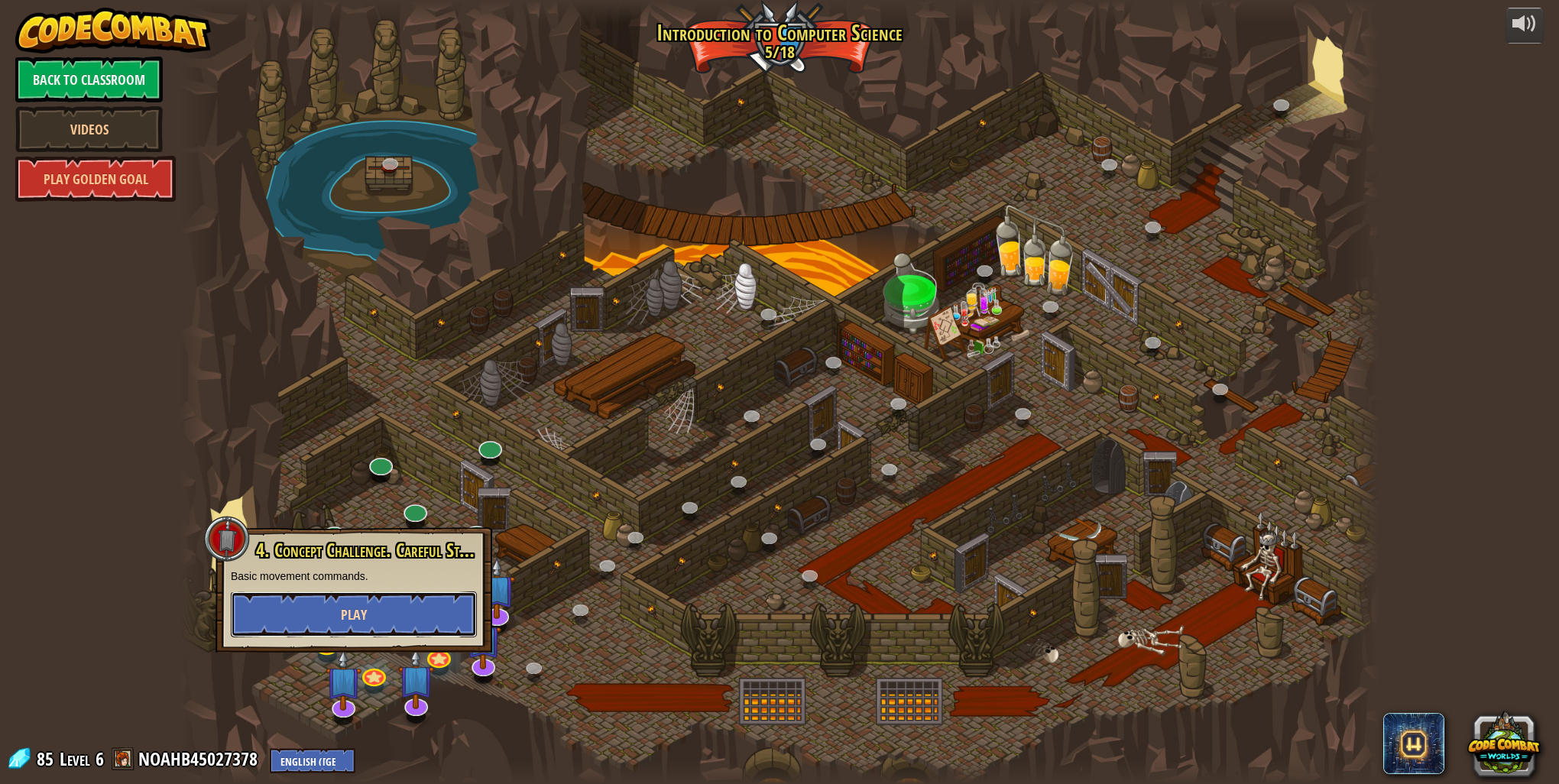
click at [364, 607] on span "Play" at bounding box center [353, 614] width 26 height 19
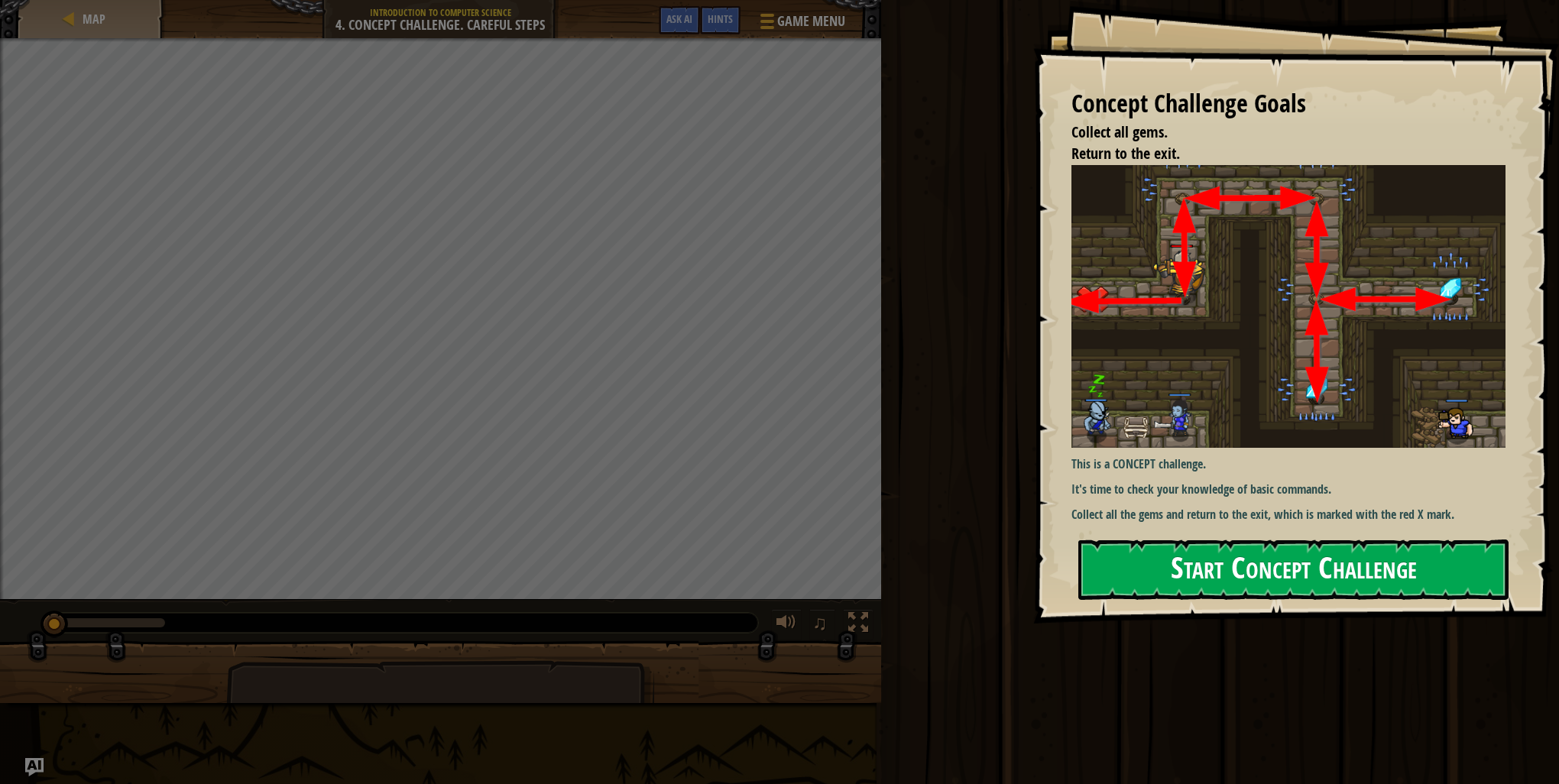
click at [1275, 540] on button "Start Concept Challenge" at bounding box center [1293, 570] width 430 height 61
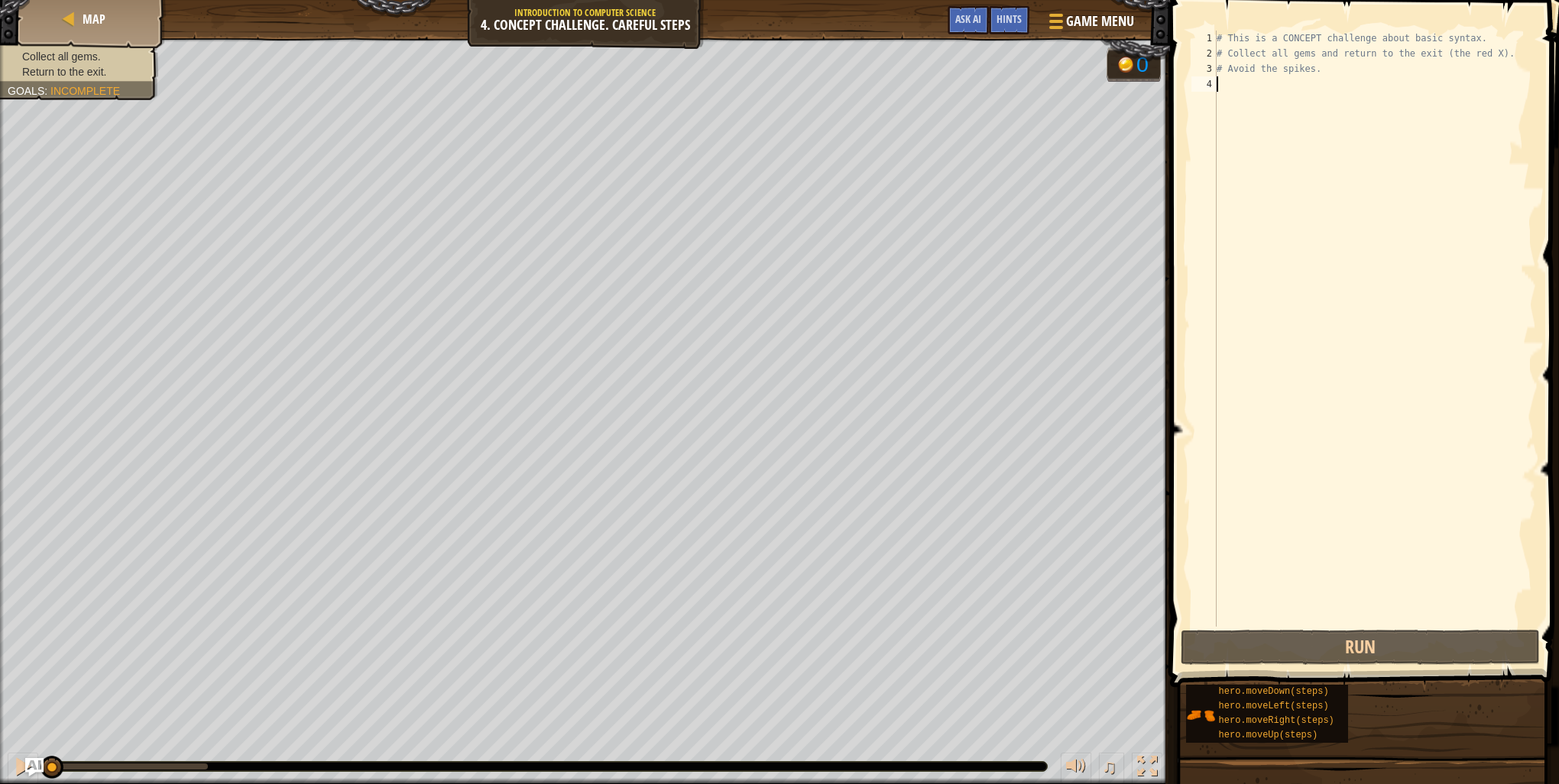
type textarea "u"
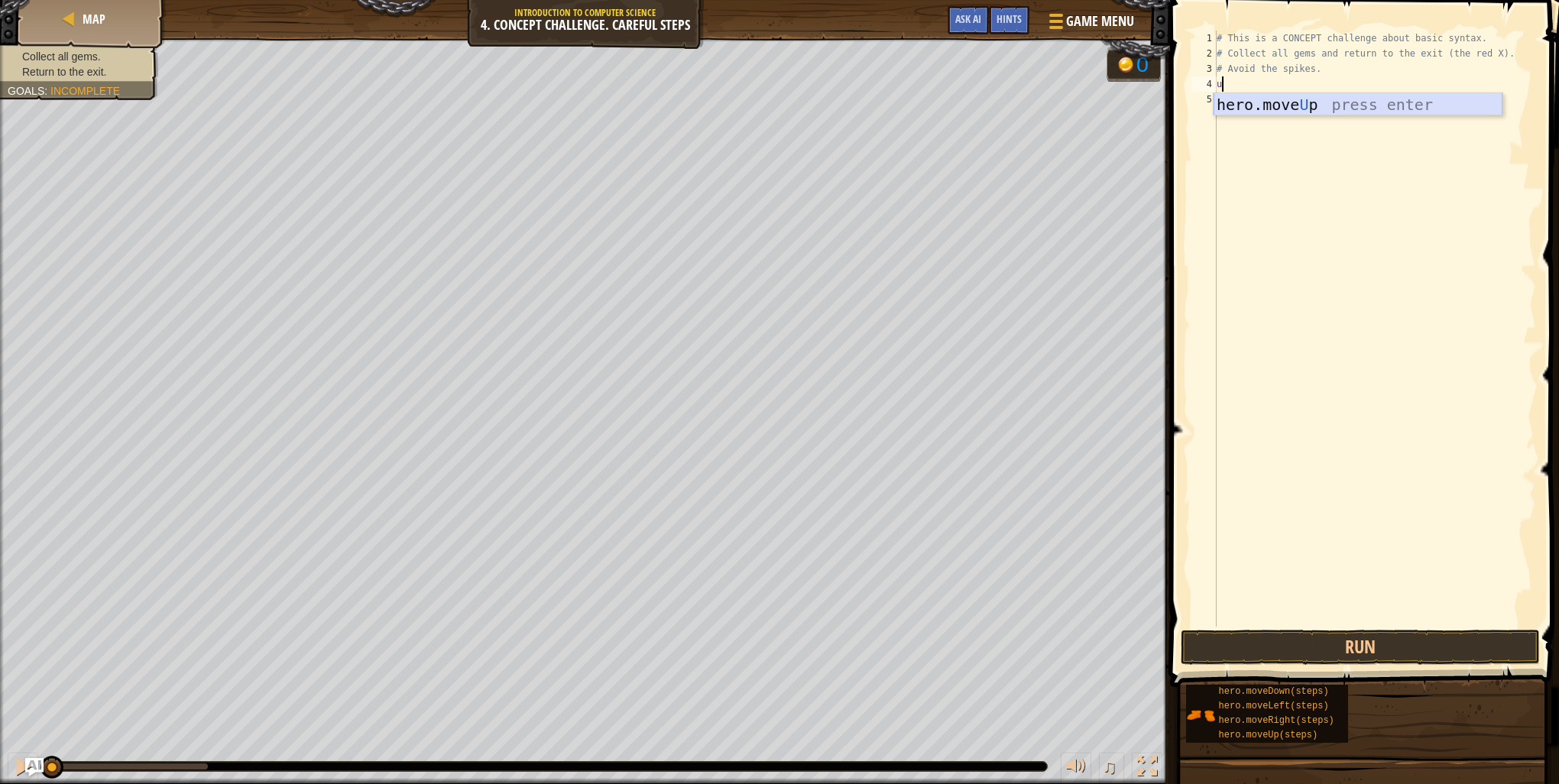
click at [1246, 109] on div "hero.move U p press enter" at bounding box center [1358, 127] width 289 height 69
type textarea "r"
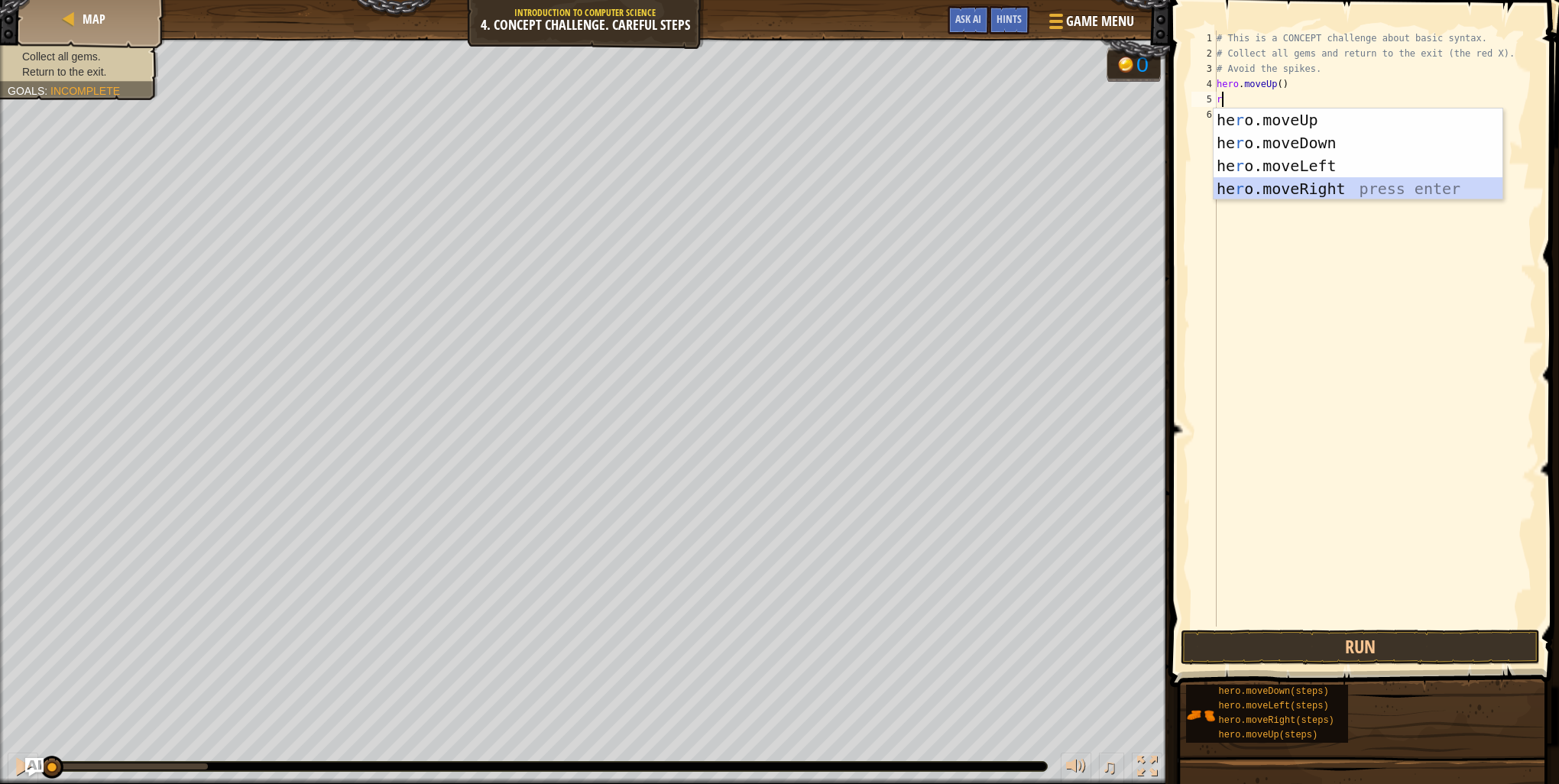
click at [1262, 185] on div "he r o.moveUp press enter he r o.moveDown press enter he r o.moveLeft press ent…" at bounding box center [1358, 177] width 289 height 137
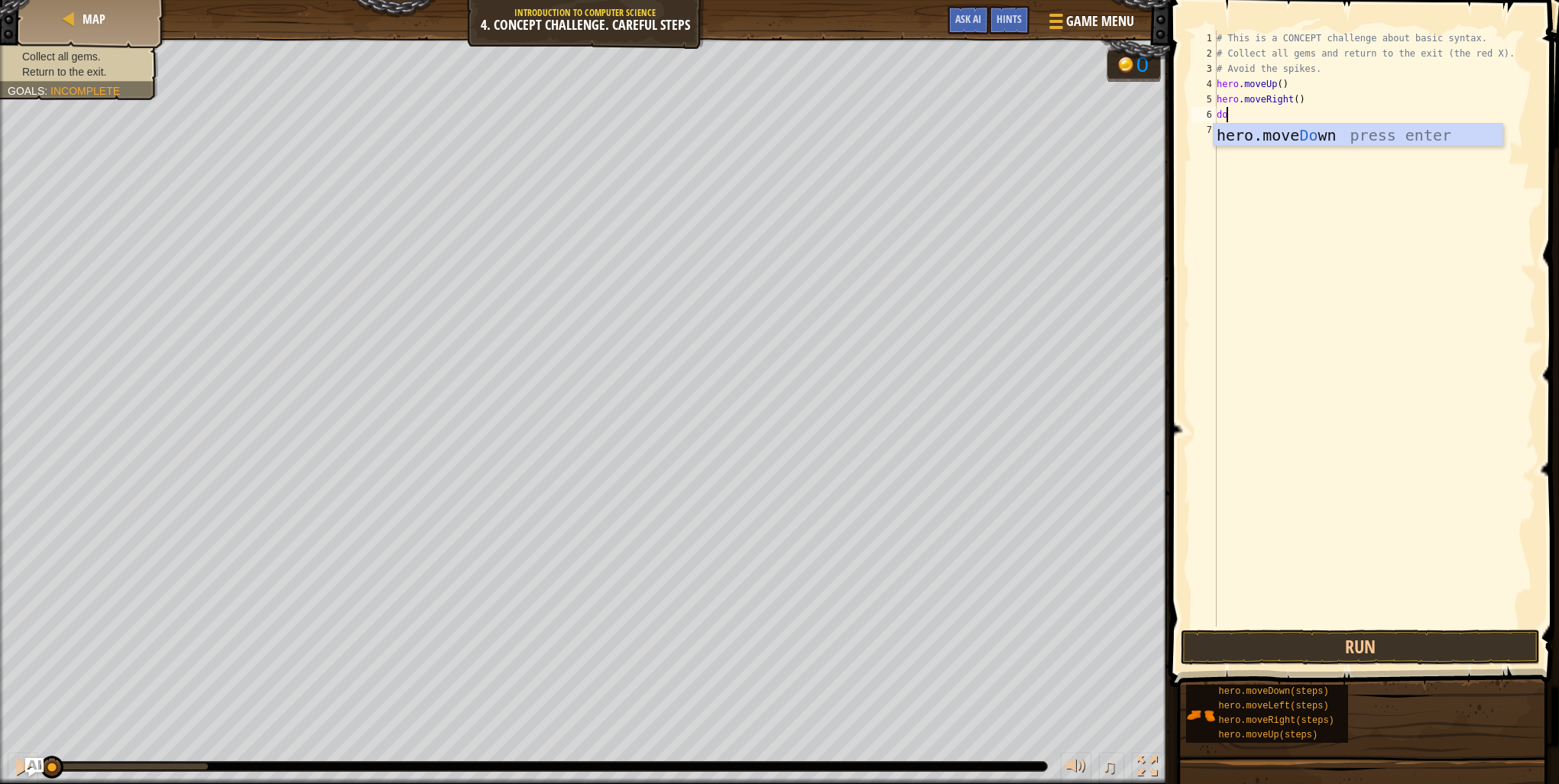
type textarea "down"
click at [1271, 130] on div "hero.move Down press enter" at bounding box center [1358, 158] width 289 height 69
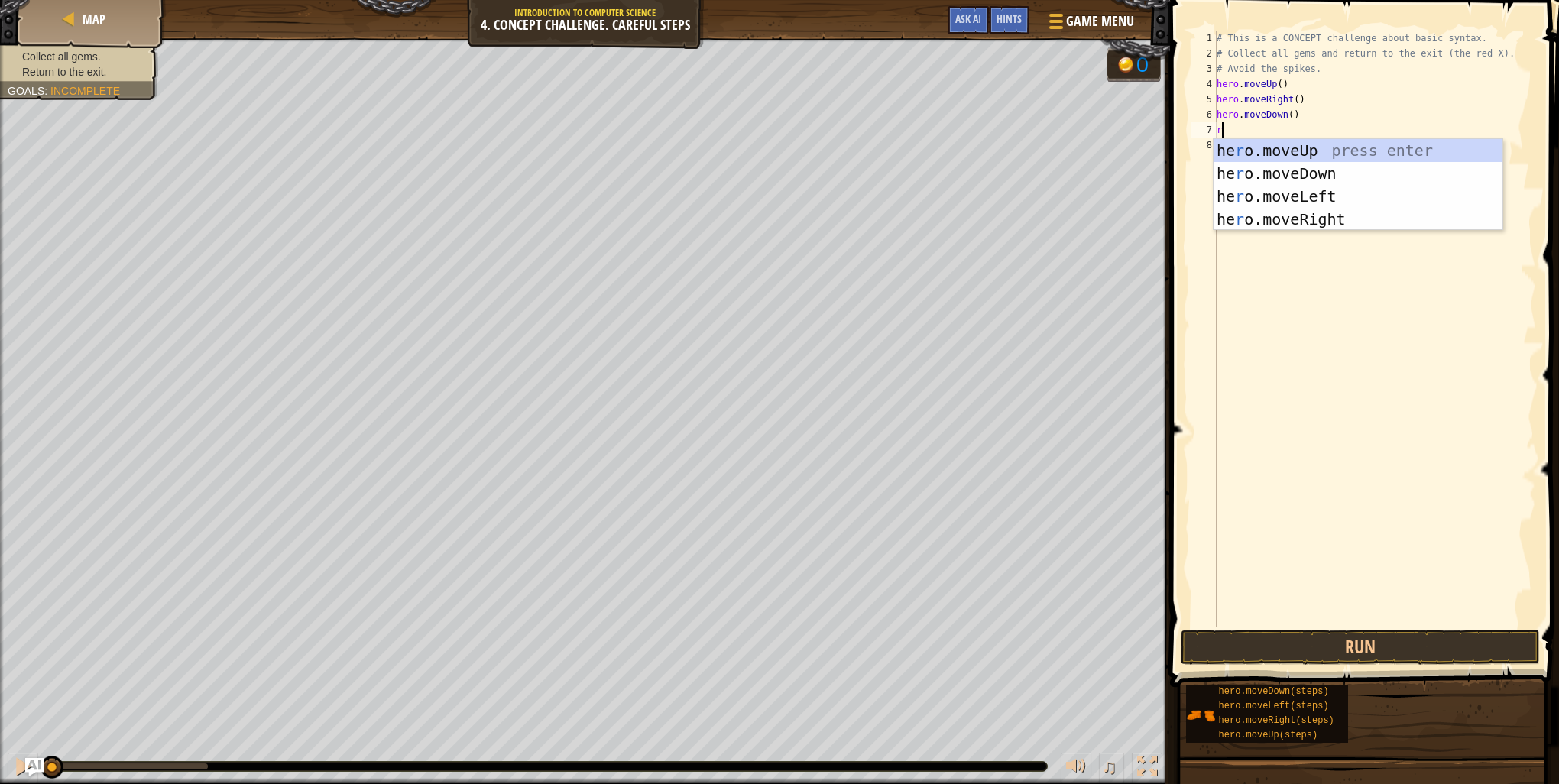
type textarea "ri"
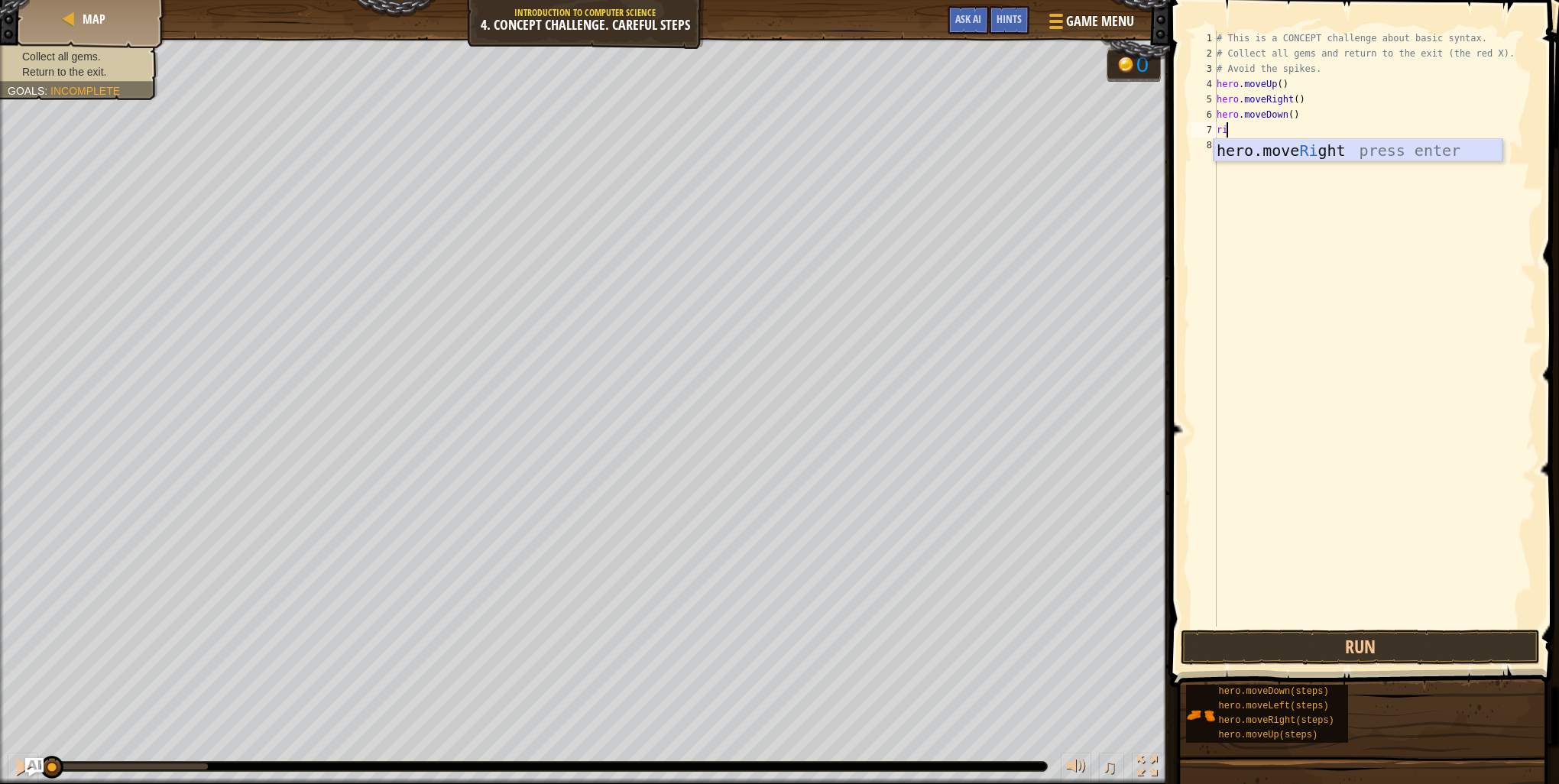
click at [1320, 156] on div "hero.move Ri ght press enter" at bounding box center [1358, 173] width 289 height 69
type textarea "lef"
click at [1246, 170] on div "hero.move Lef t press enter" at bounding box center [1358, 189] width 289 height 69
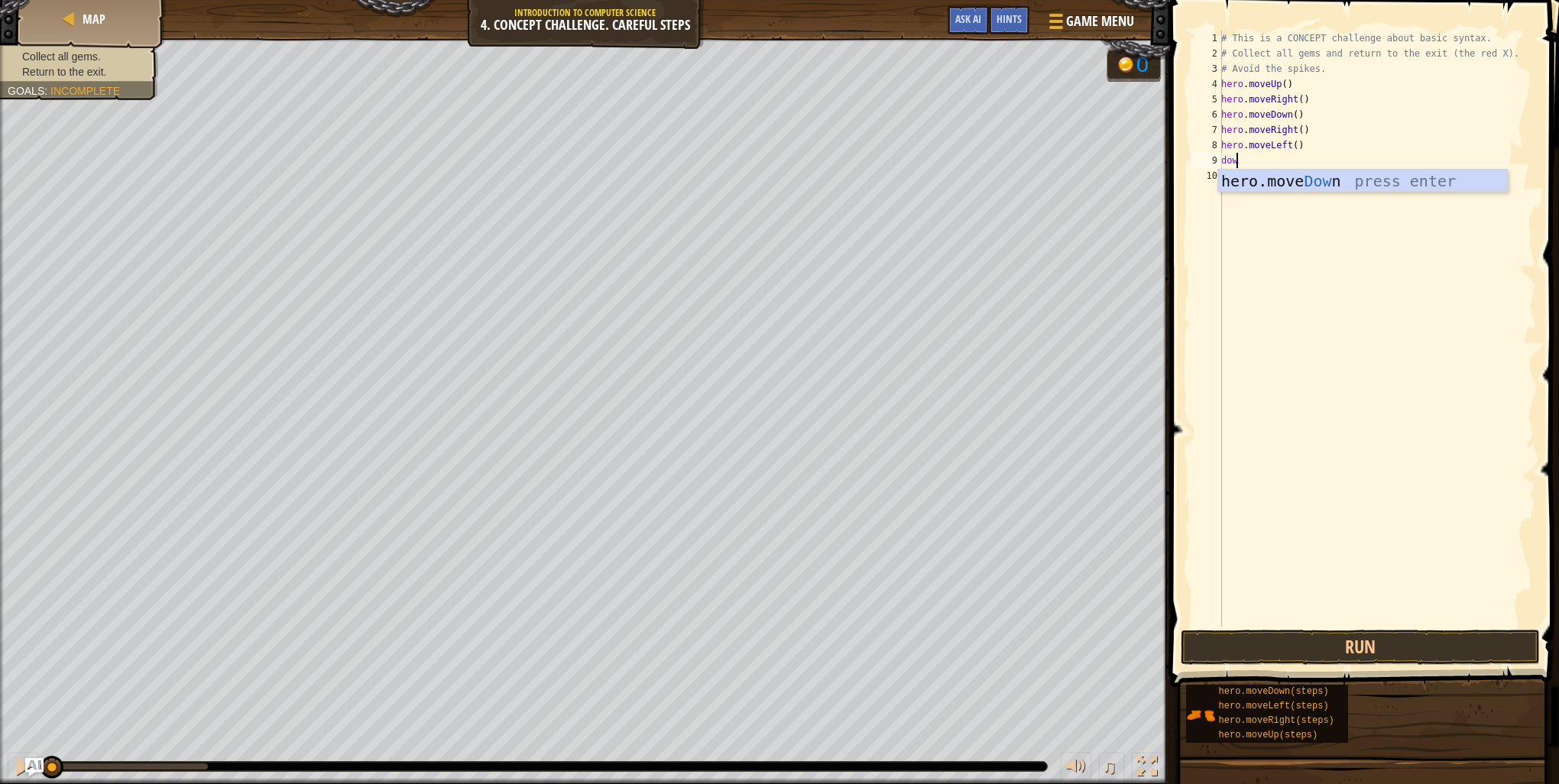
type textarea "down"
click at [1246, 170] on div "hero.move Down press enter" at bounding box center [1362, 204] width 289 height 69
click at [1388, 637] on button "Run" at bounding box center [1360, 647] width 359 height 35
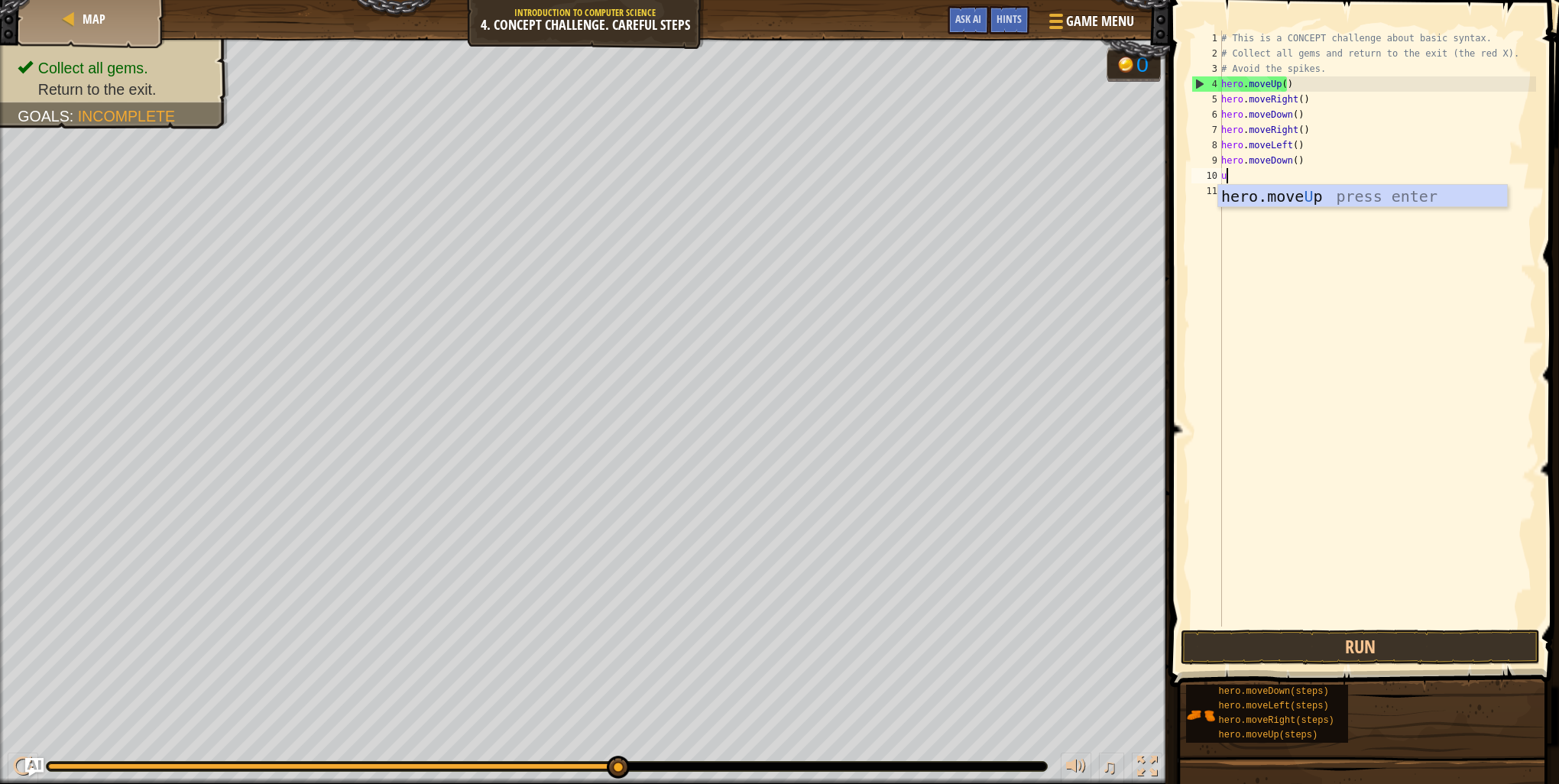
type textarea "up"
click at [1366, 197] on div "hero.move Up press enter" at bounding box center [1362, 219] width 289 height 69
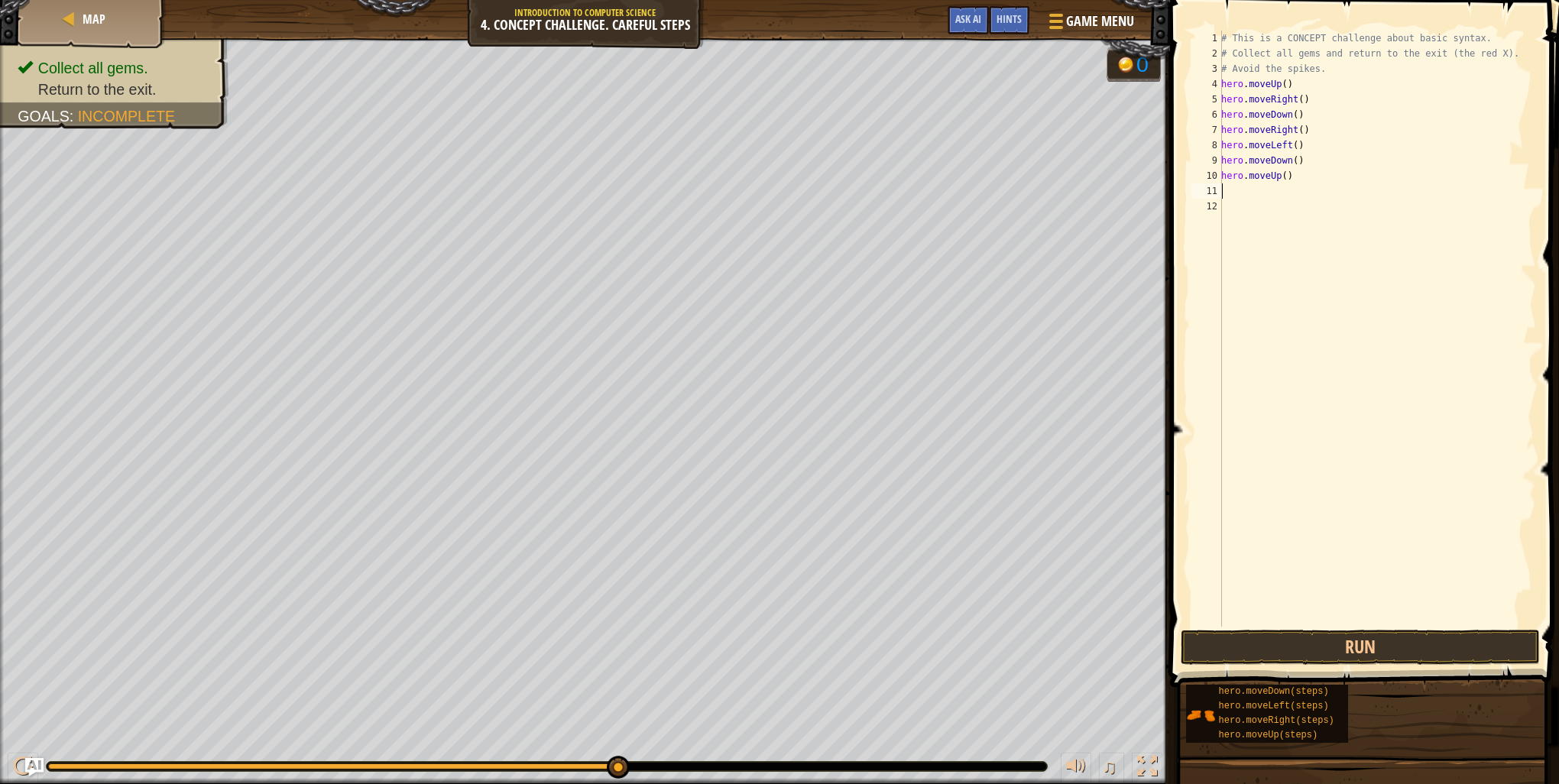
click at [1279, 171] on div "# This is a CONCEPT challenge about basic syntax. # Collect all gems and return…" at bounding box center [1377, 344] width 318 height 627
click at [1281, 177] on div "# This is a CONCEPT challenge about basic syntax. # Collect all gems and return…" at bounding box center [1377, 344] width 318 height 627
type textarea "hero.moveUp(2)"
click at [1275, 196] on div "# This is a CONCEPT challenge about basic syntax. # Collect all gems and return…" at bounding box center [1377, 344] width 318 height 627
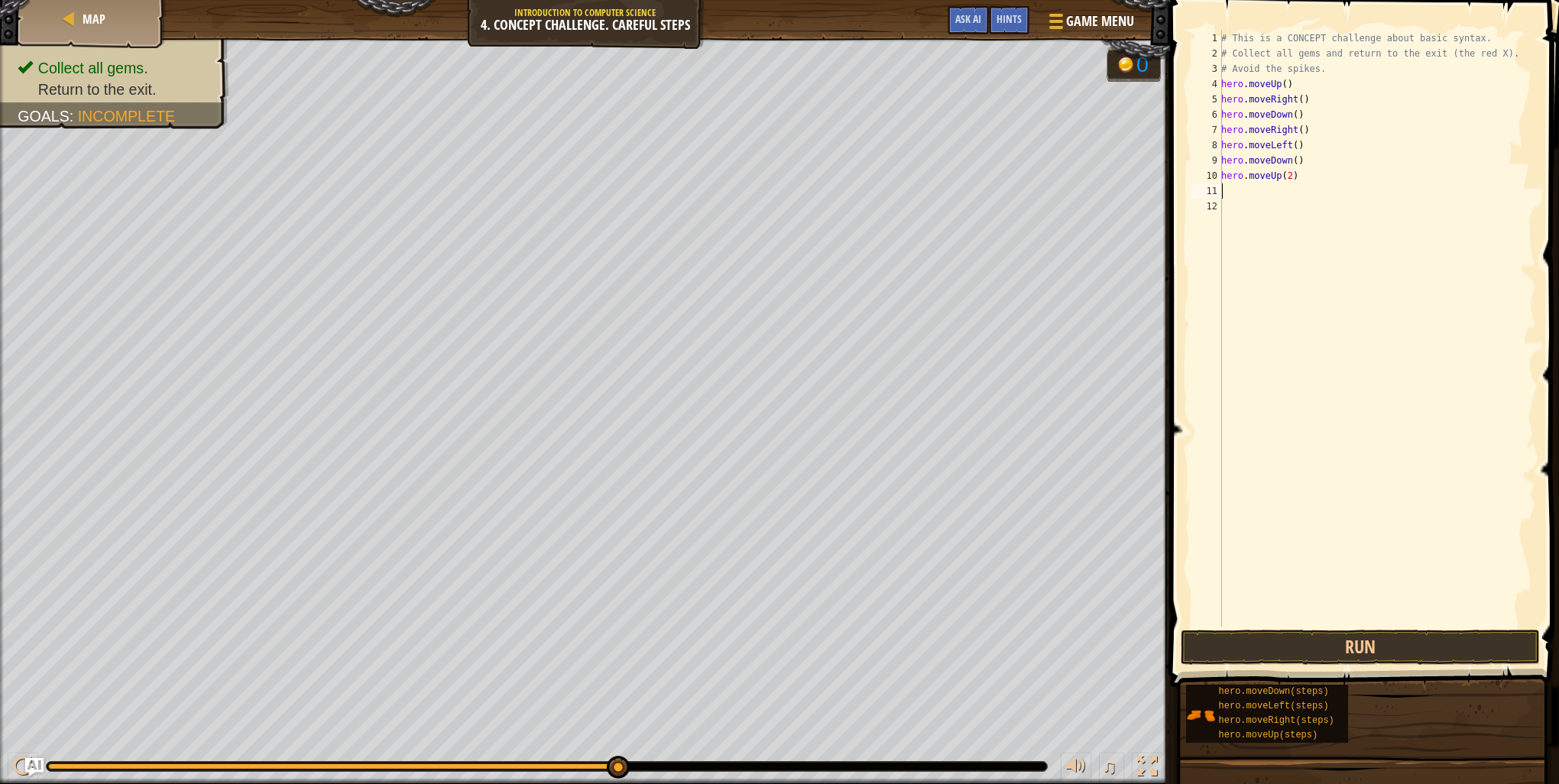
scroll to position [7, 0]
type textarea "left"
click at [1419, 208] on div "hero.move Left press enter" at bounding box center [1362, 234] width 289 height 69
type textarea "down"
click at [1345, 215] on div "hero.move Down press enter" at bounding box center [1362, 249] width 289 height 69
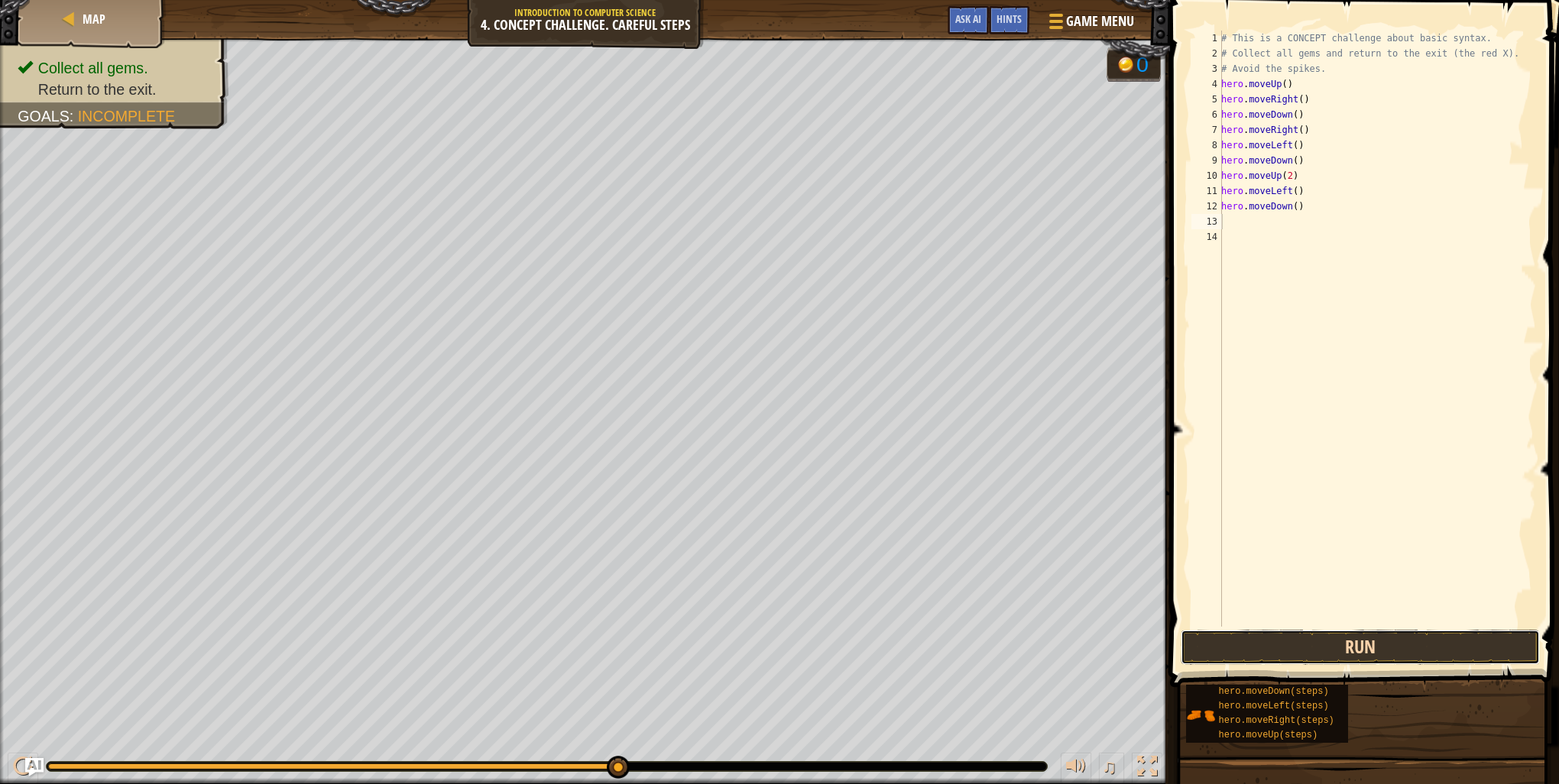
click at [1363, 662] on button "Run" at bounding box center [1360, 647] width 359 height 35
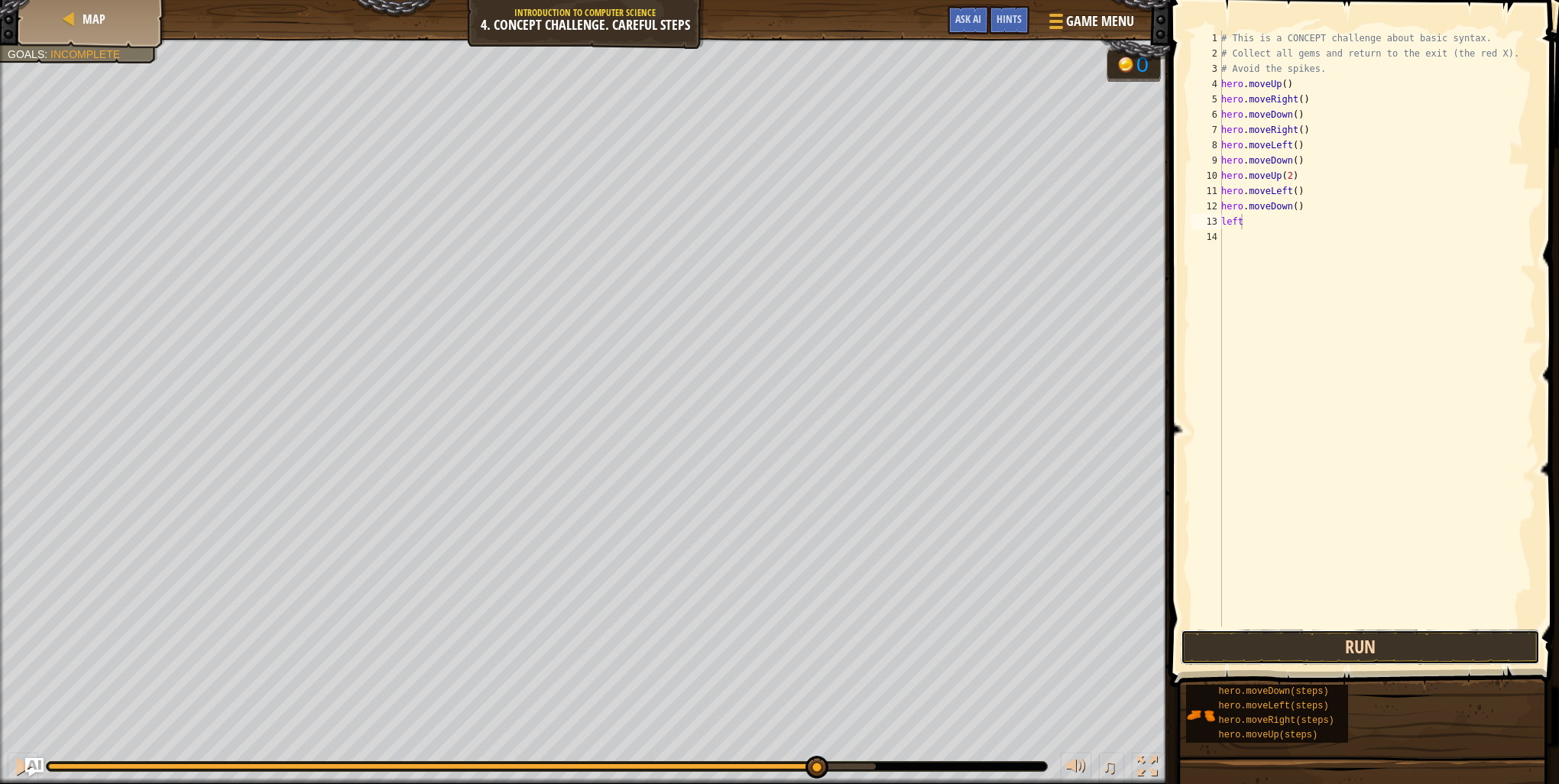
click at [1404, 641] on button "Run" at bounding box center [1360, 647] width 359 height 35
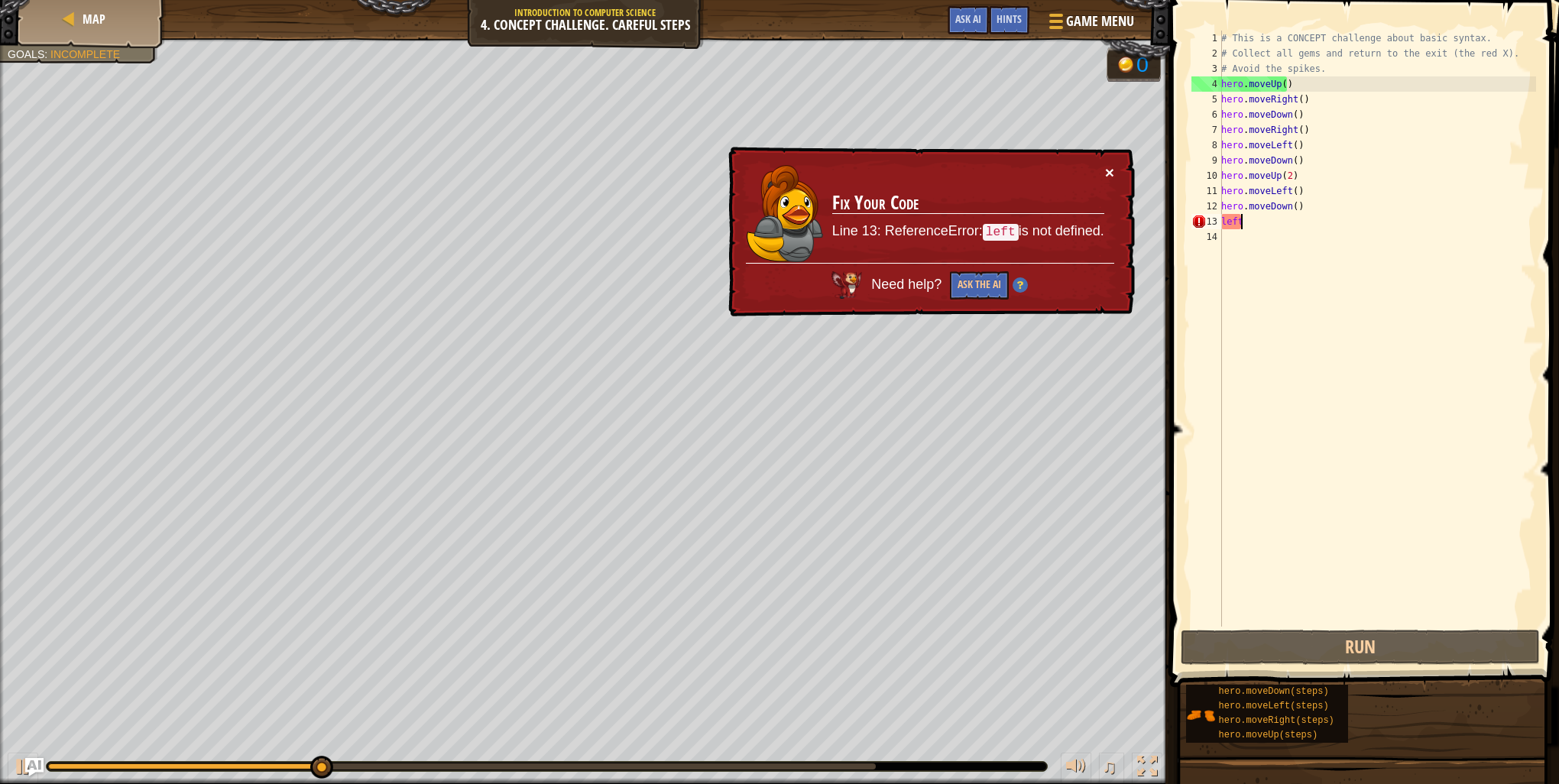
click at [1108, 174] on button "×" at bounding box center [1109, 172] width 9 height 16
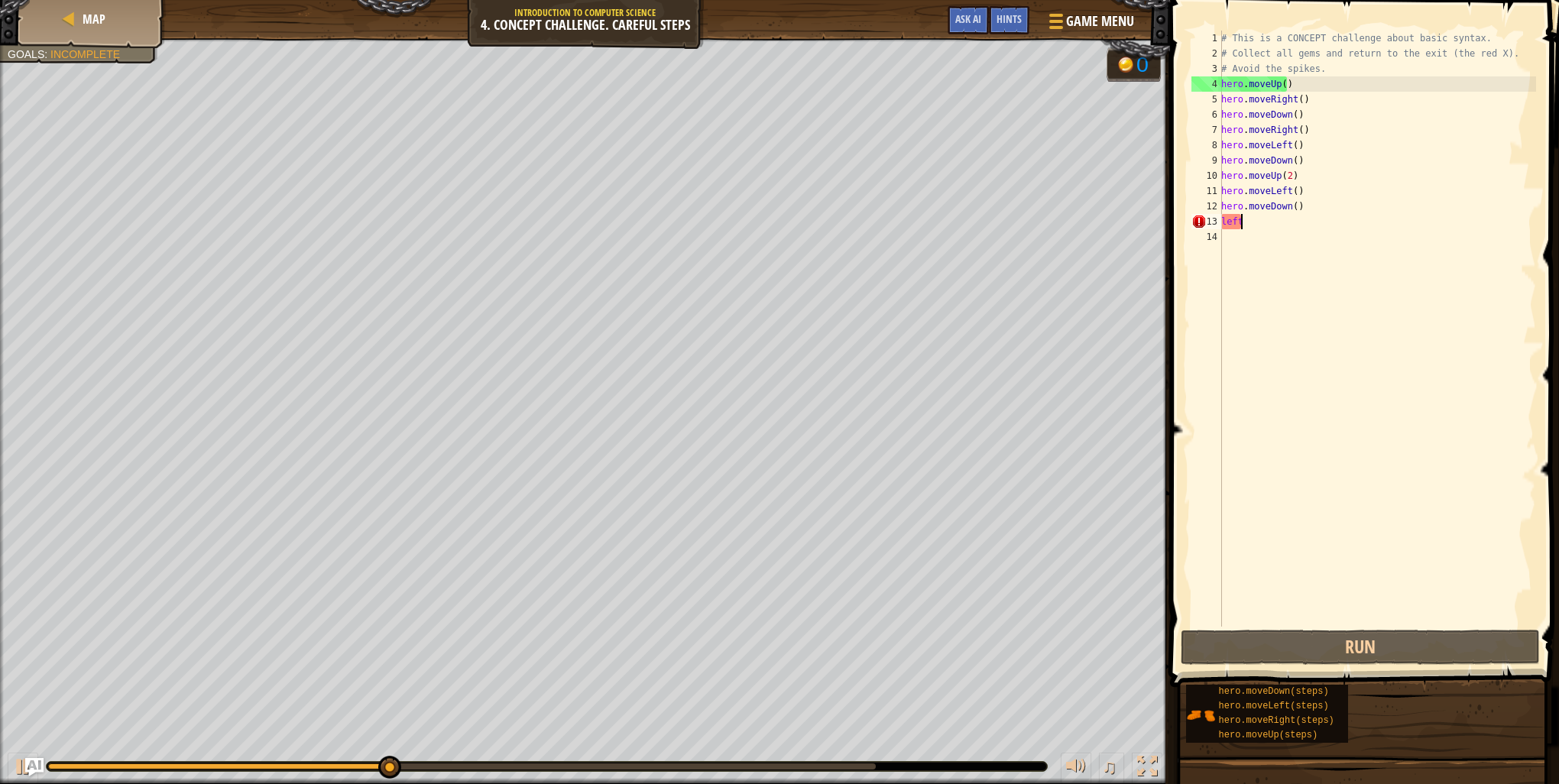
click at [1278, 222] on div "# This is a CONCEPT challenge about basic syntax. # Collect all gems and return…" at bounding box center [1377, 344] width 318 height 627
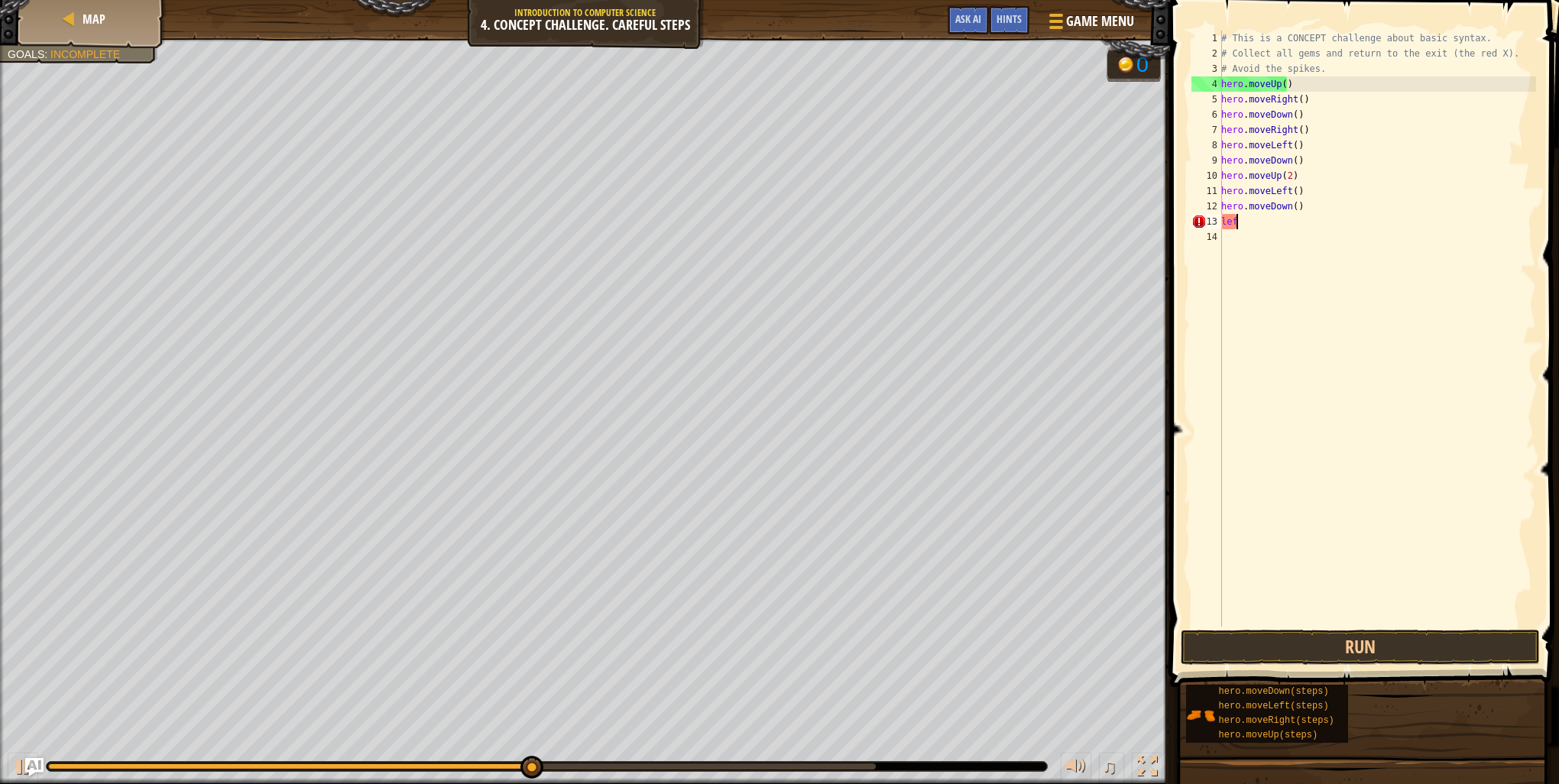
type textarea "l"
type textarea "\"
type textarea "le"
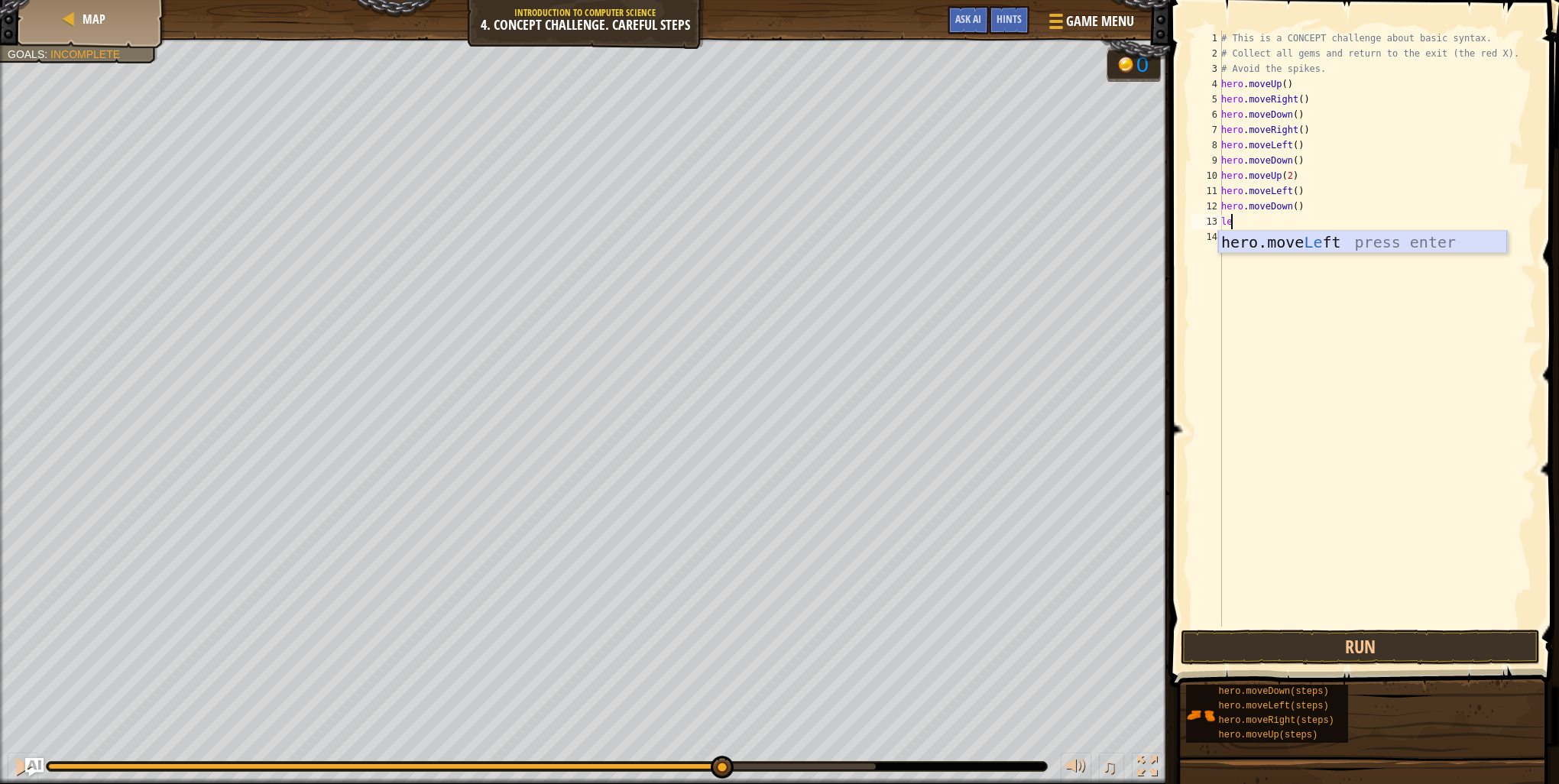
click at [1262, 234] on div "hero.move Le ft press enter" at bounding box center [1362, 265] width 289 height 69
click at [1304, 647] on button "Run" at bounding box center [1360, 647] width 359 height 35
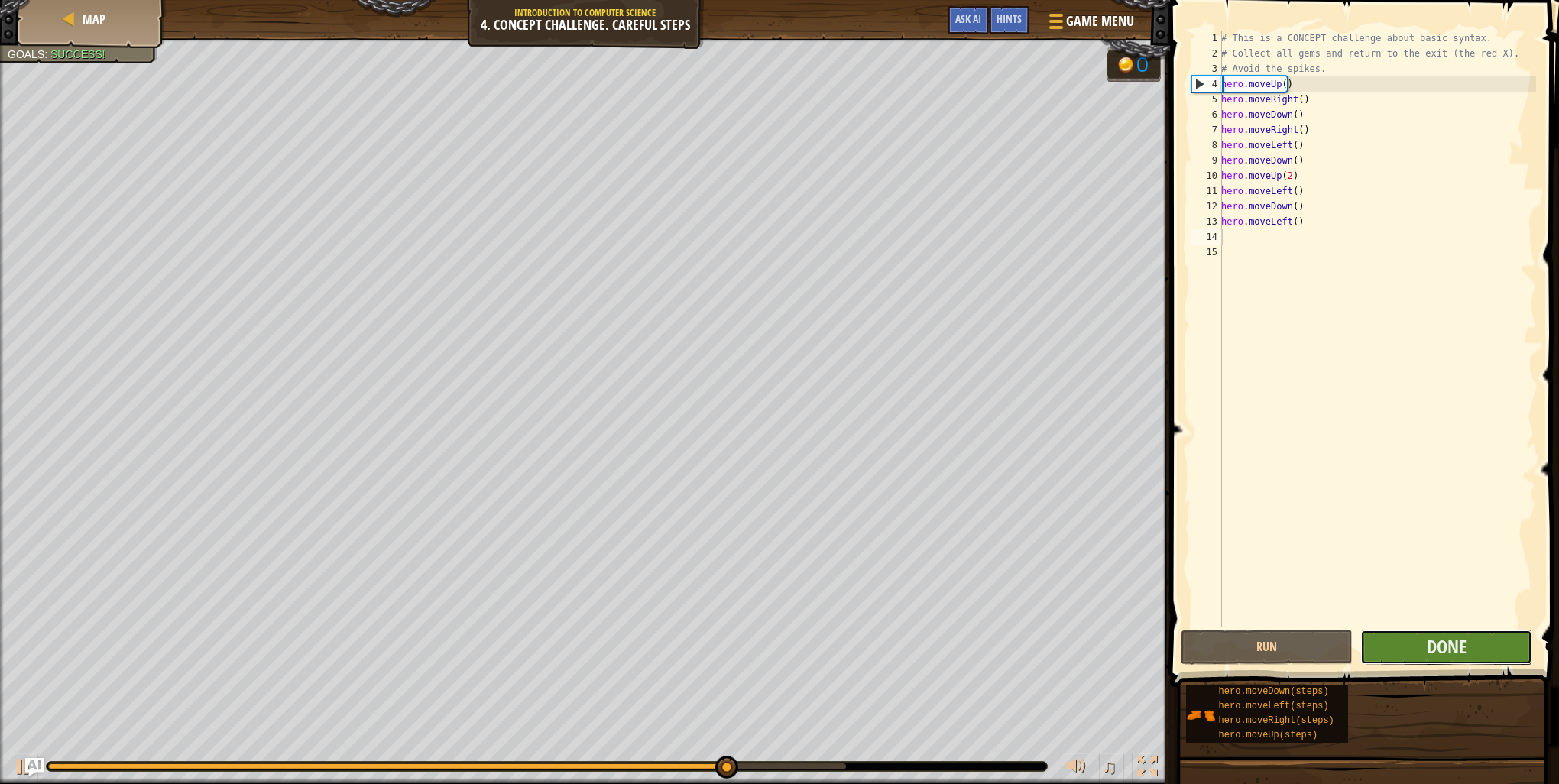
click at [1424, 648] on button "Done" at bounding box center [1446, 647] width 172 height 35
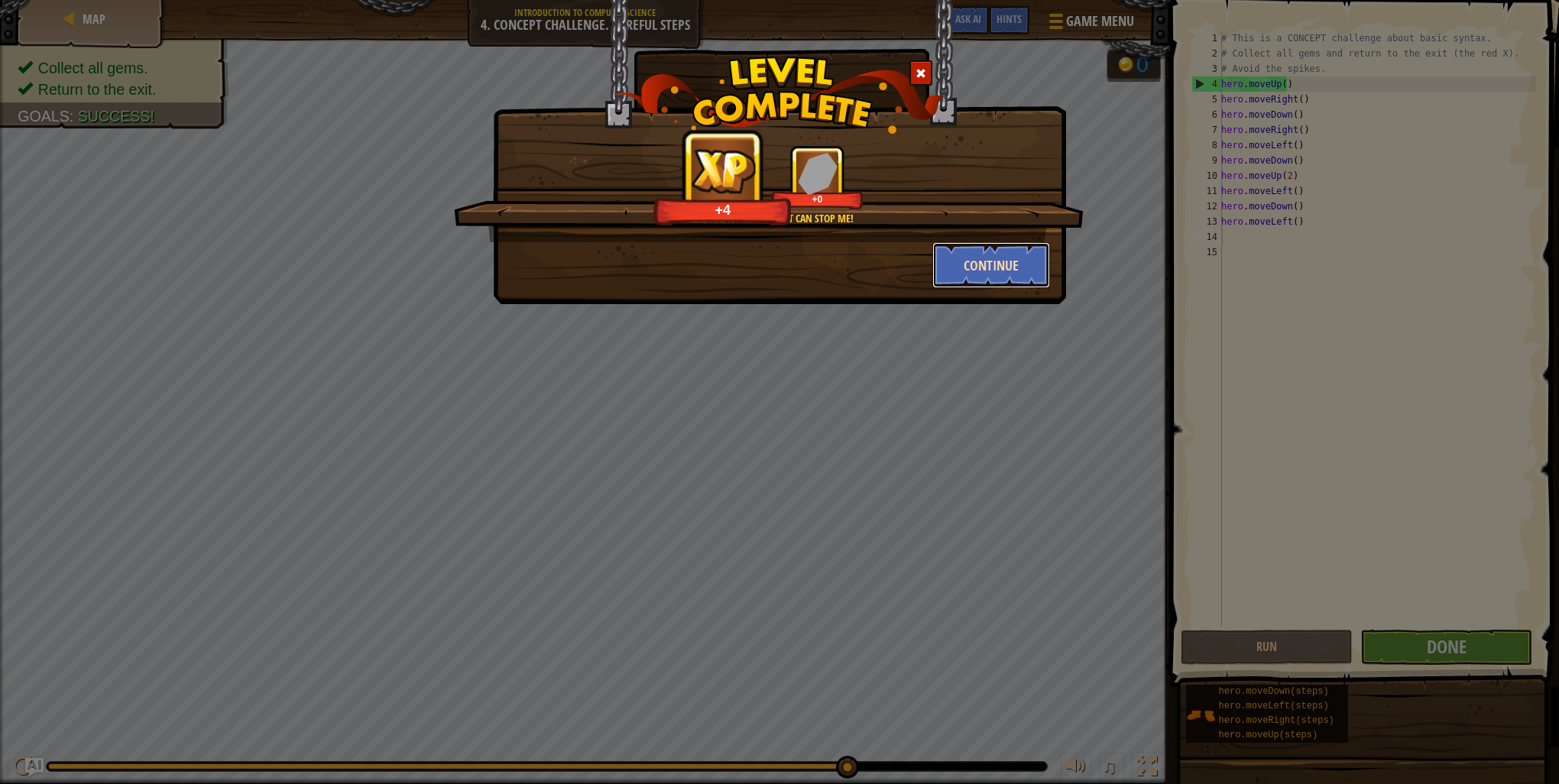
click at [950, 252] on button "Continue" at bounding box center [991, 264] width 118 height 46
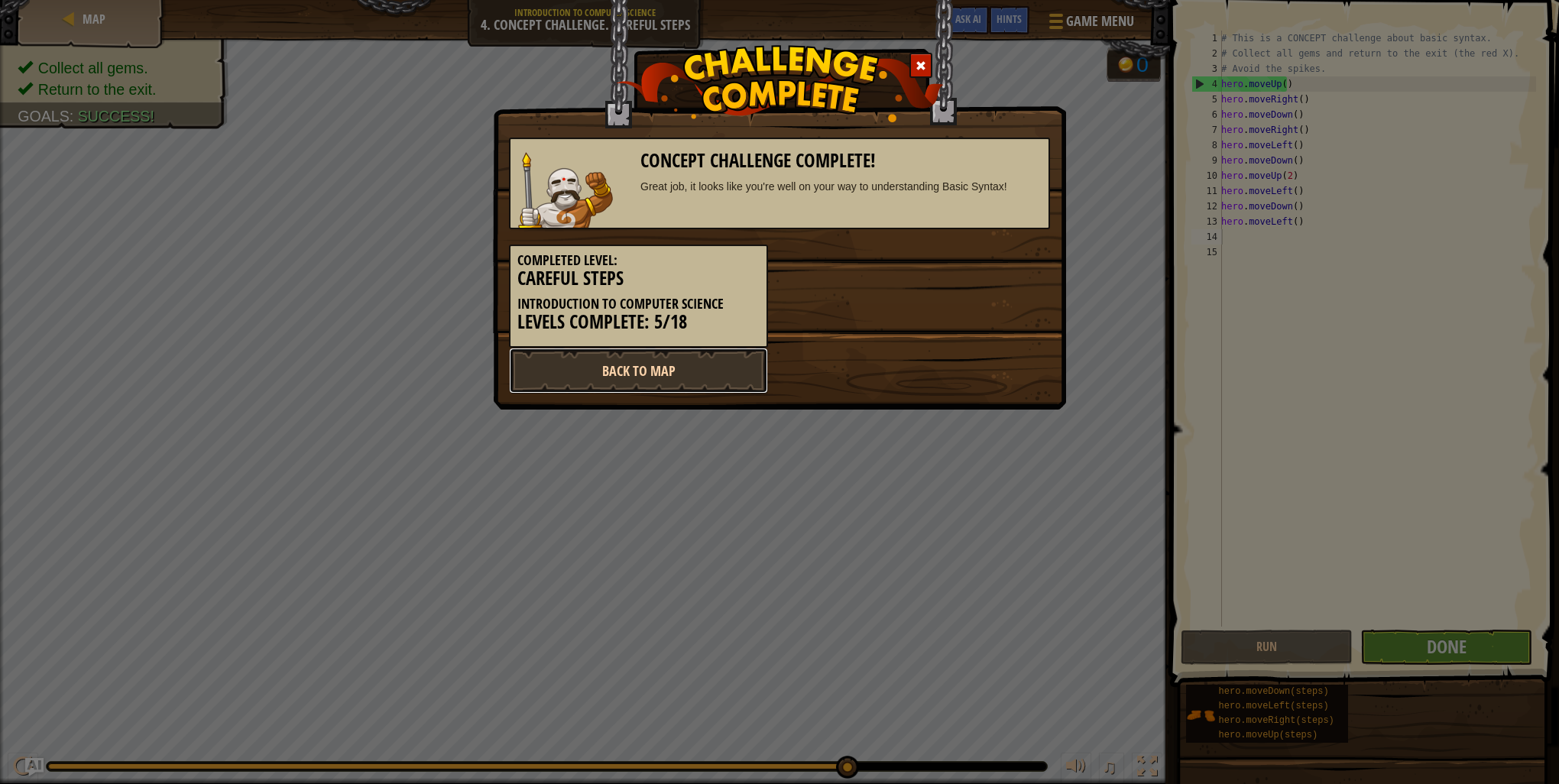
click at [645, 368] on link "Back to Map" at bounding box center [639, 370] width 259 height 46
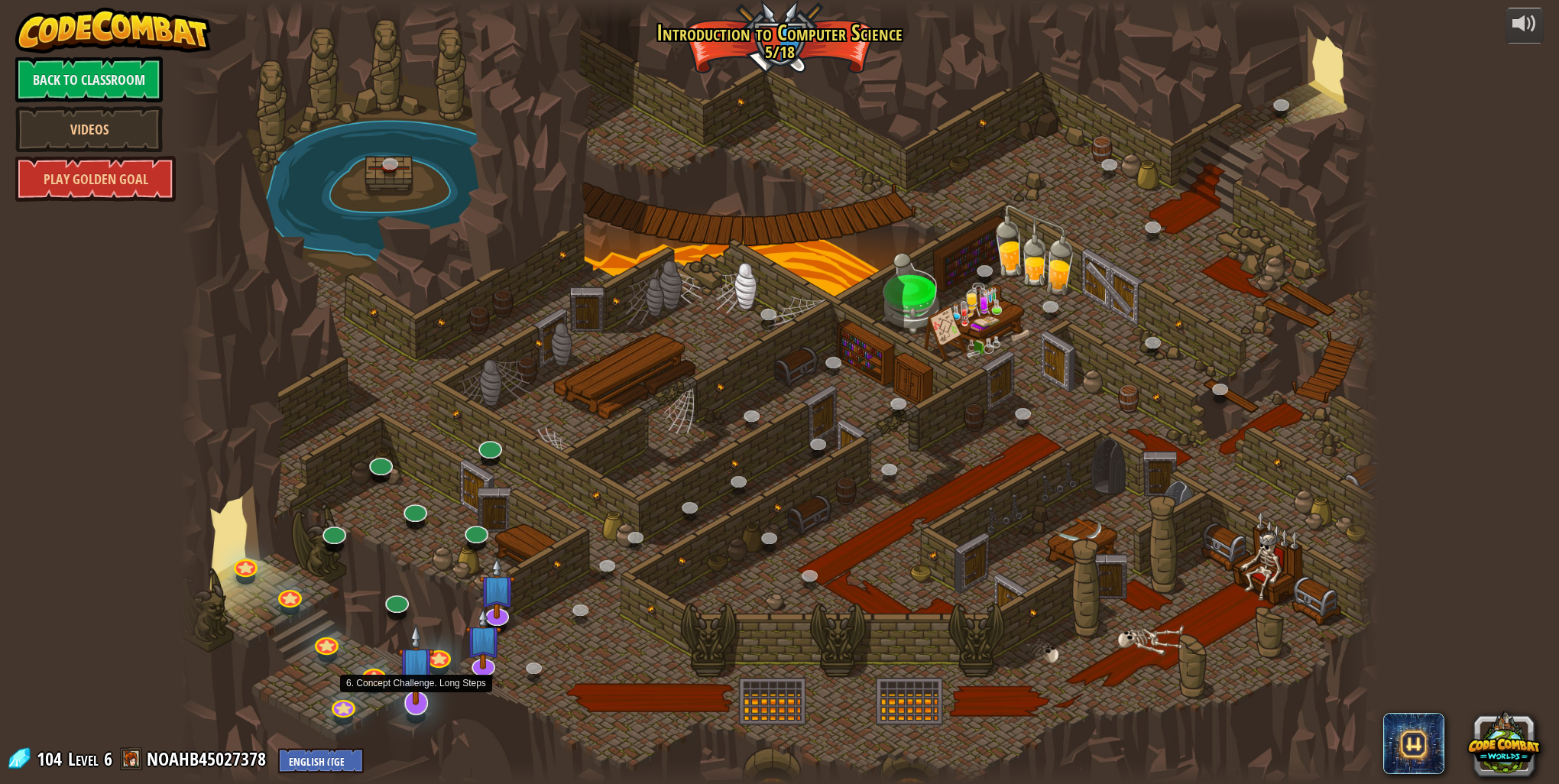
click at [421, 704] on img at bounding box center [416, 664] width 36 height 81
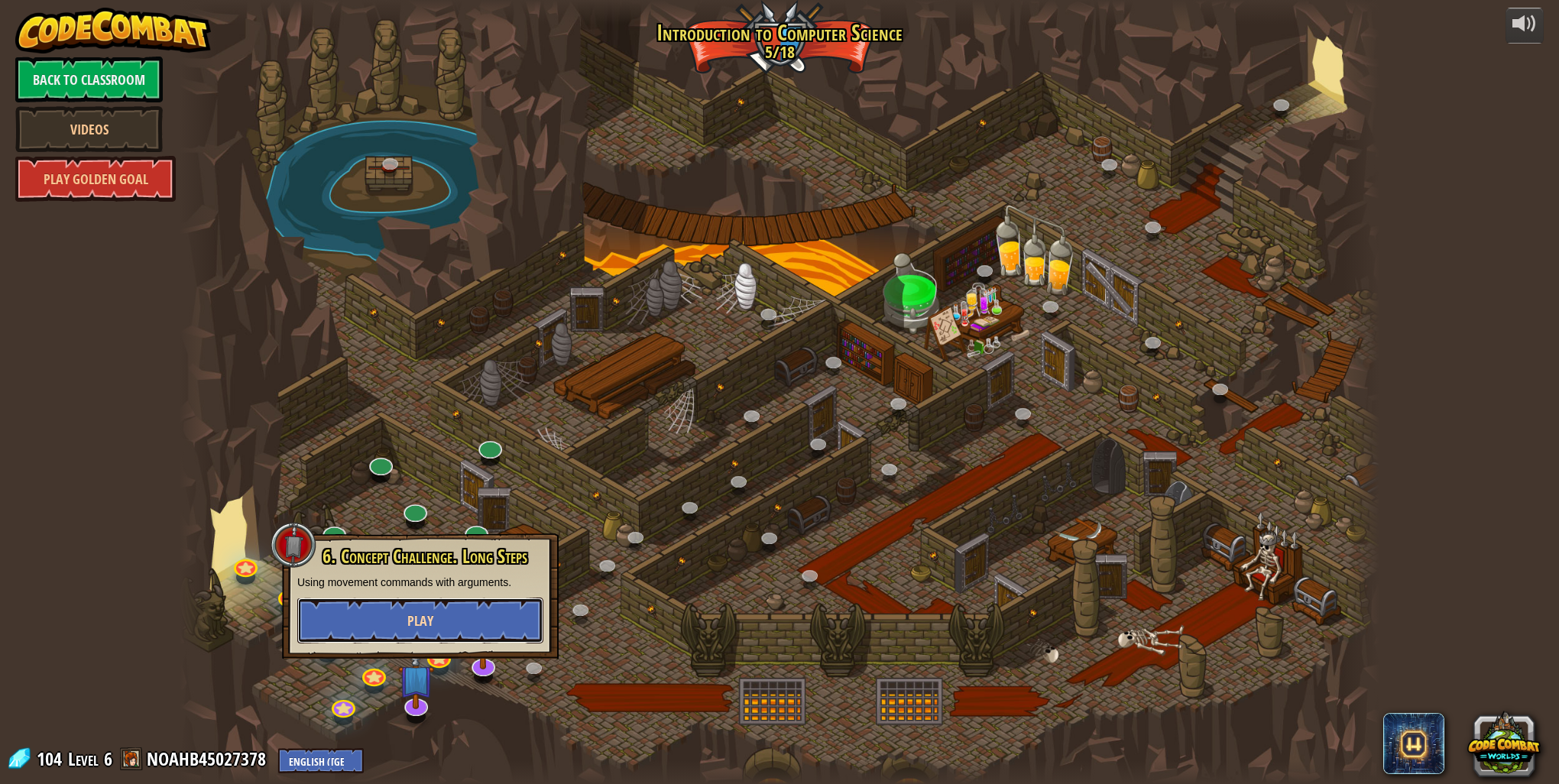
click at [426, 607] on button "Play" at bounding box center [421, 620] width 246 height 46
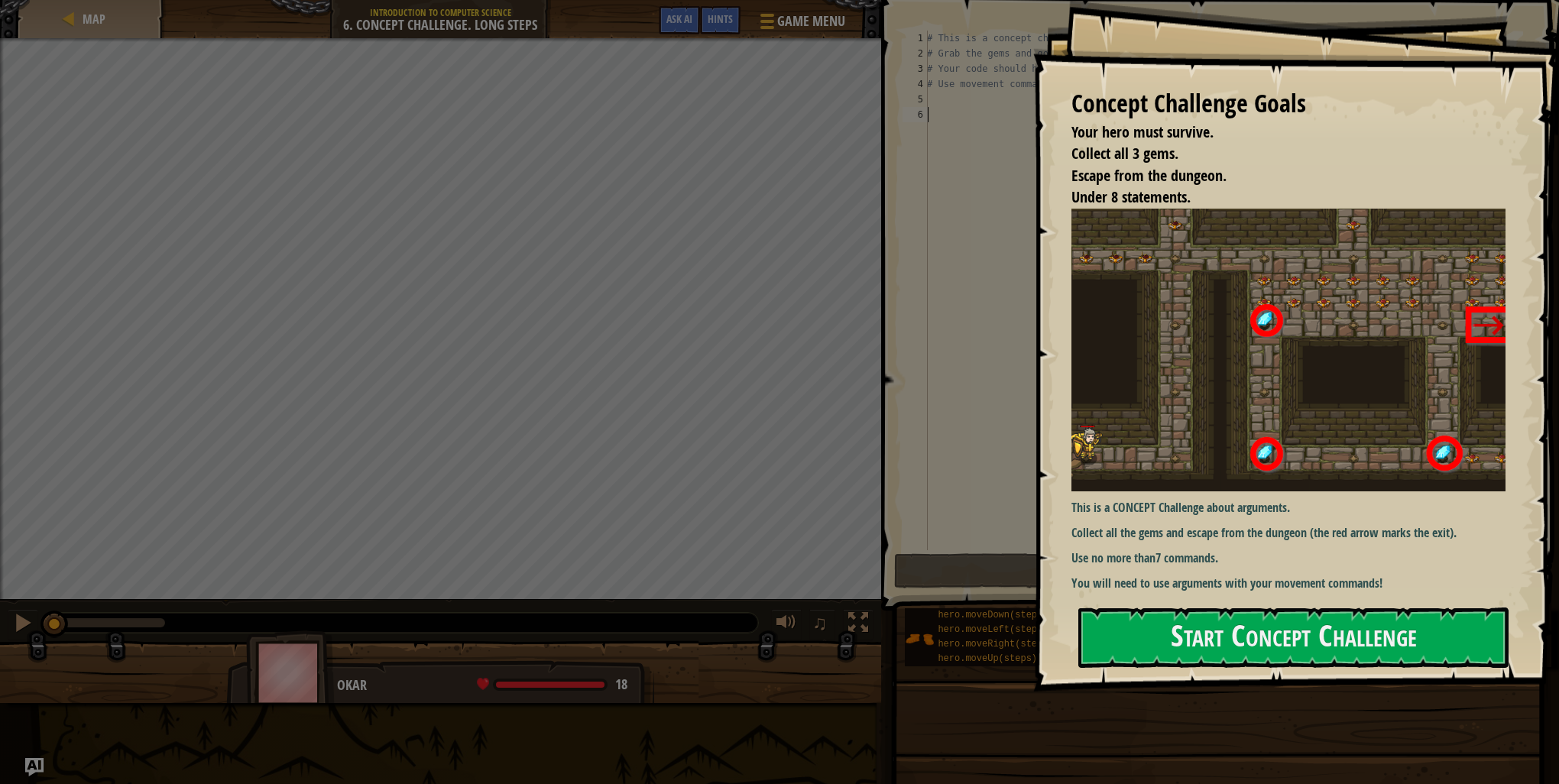
drag, startPoint x: 1167, startPoint y: 639, endPoint x: 1089, endPoint y: 682, distance: 89.1
click at [1089, 682] on div "Concept Challenge Goals Your hero must survive. Collect all 3 gems. Escape from…" at bounding box center [1296, 346] width 525 height 692
click at [1177, 634] on button "Start Concept Challenge" at bounding box center [1293, 638] width 430 height 61
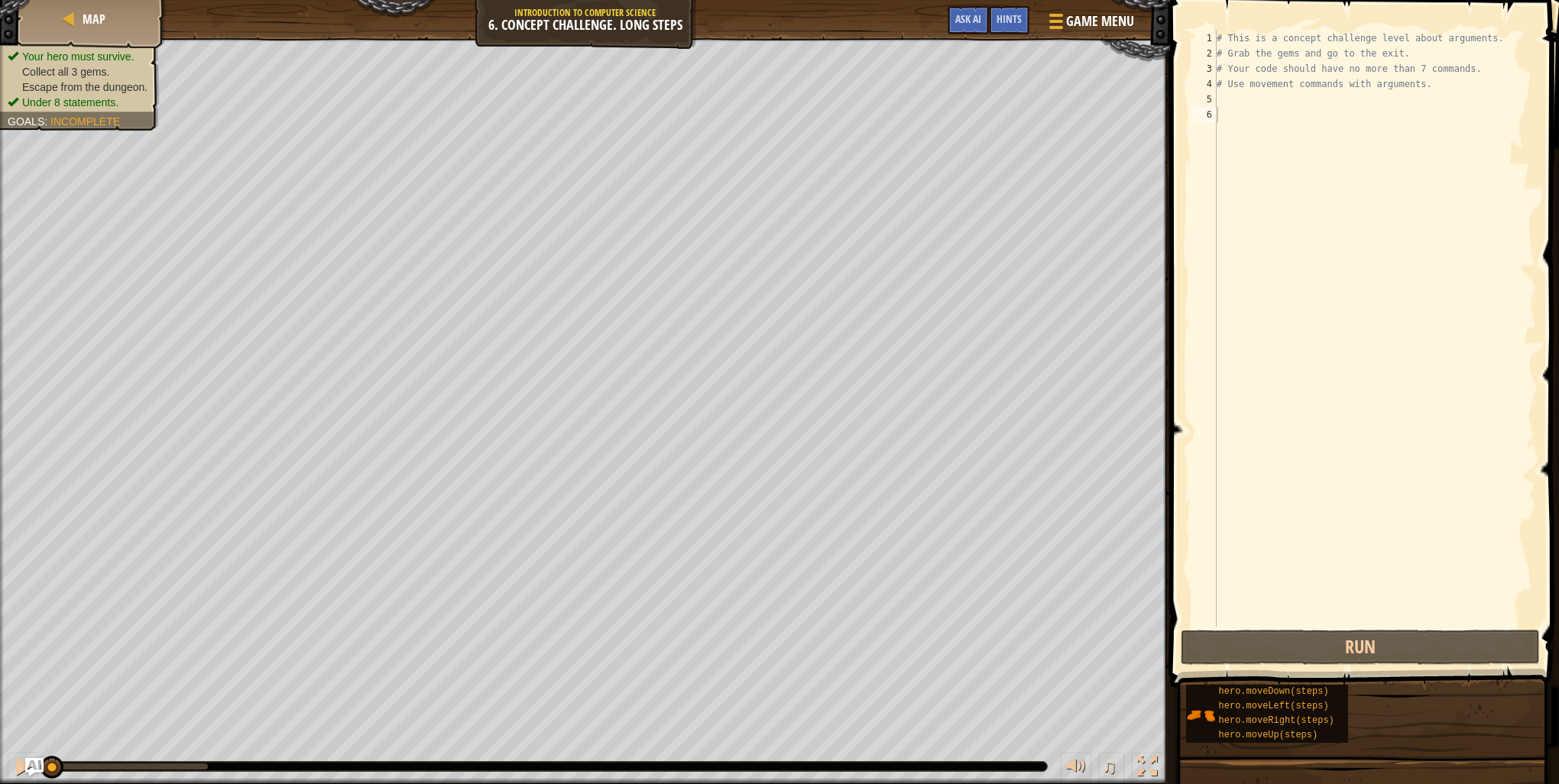
click at [1216, 99] on div "5" at bounding box center [1204, 99] width 25 height 15
click at [1244, 98] on div "# This is a concept challenge level about arguments. # Grab the gems and go to …" at bounding box center [1375, 344] width 323 height 627
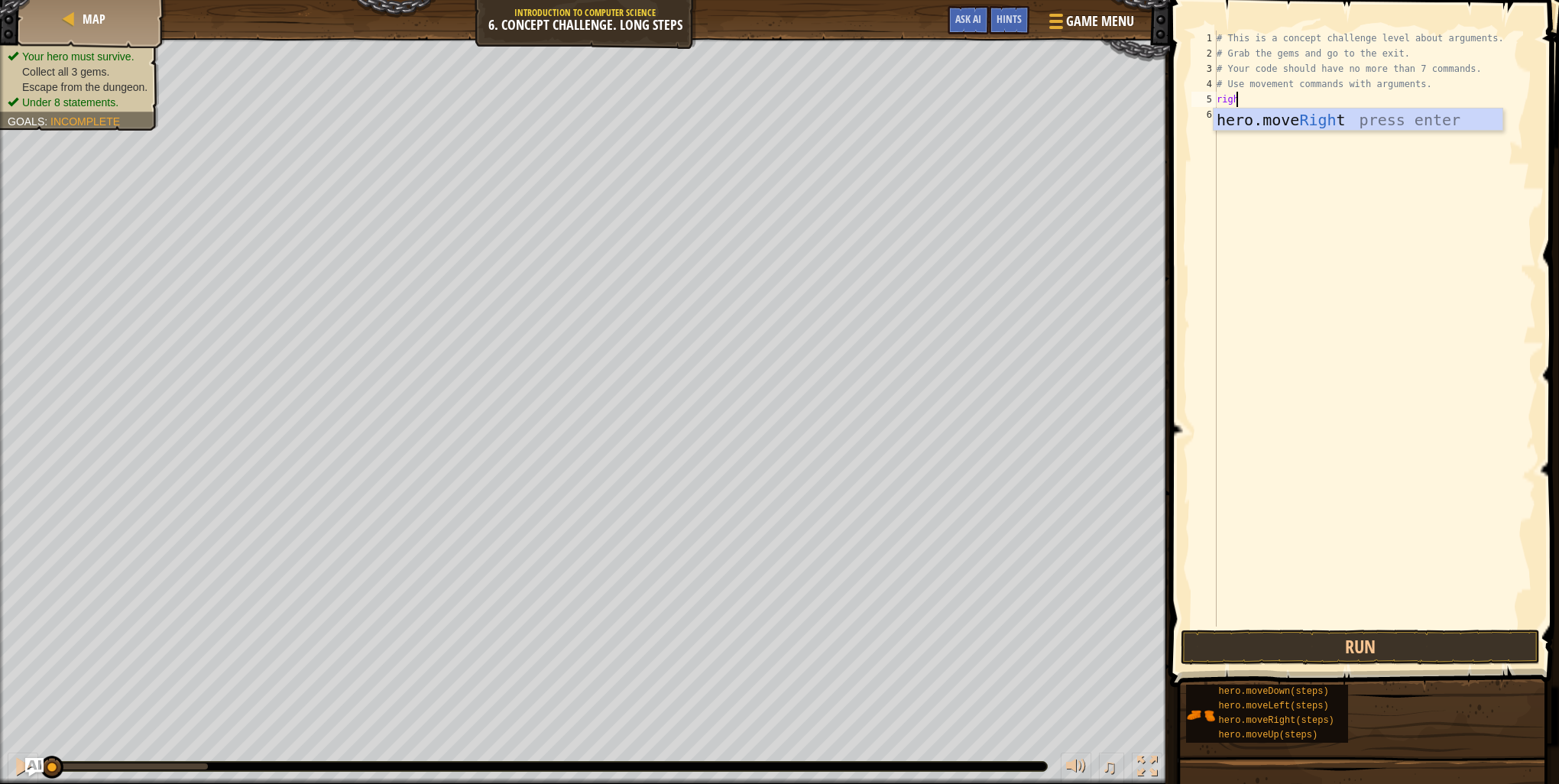
scroll to position [7, 0]
type textarea "right"
click at [1232, 111] on div "hero.move Right press enter" at bounding box center [1358, 143] width 289 height 69
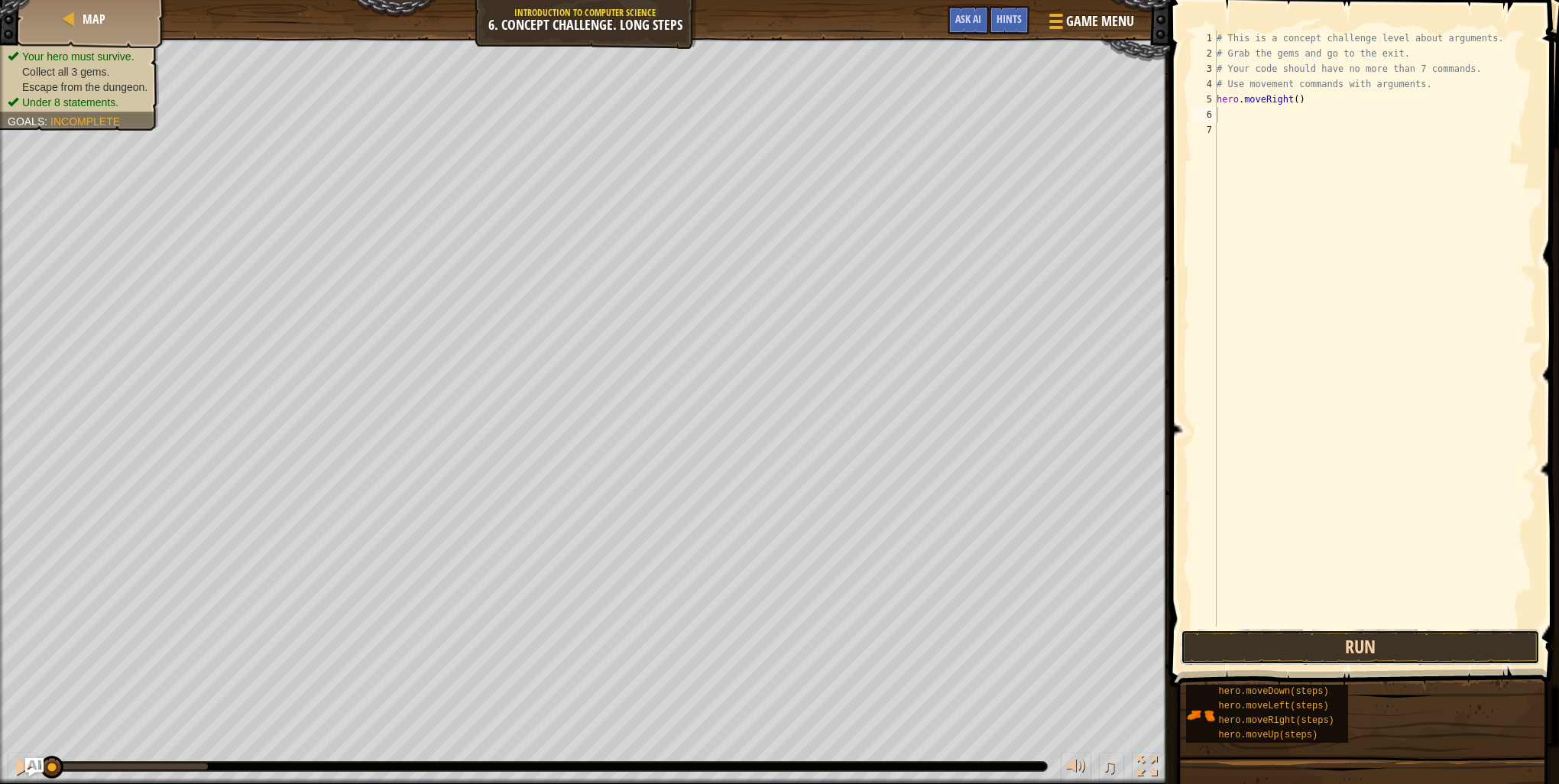
click at [1301, 646] on button "Run" at bounding box center [1360, 647] width 359 height 35
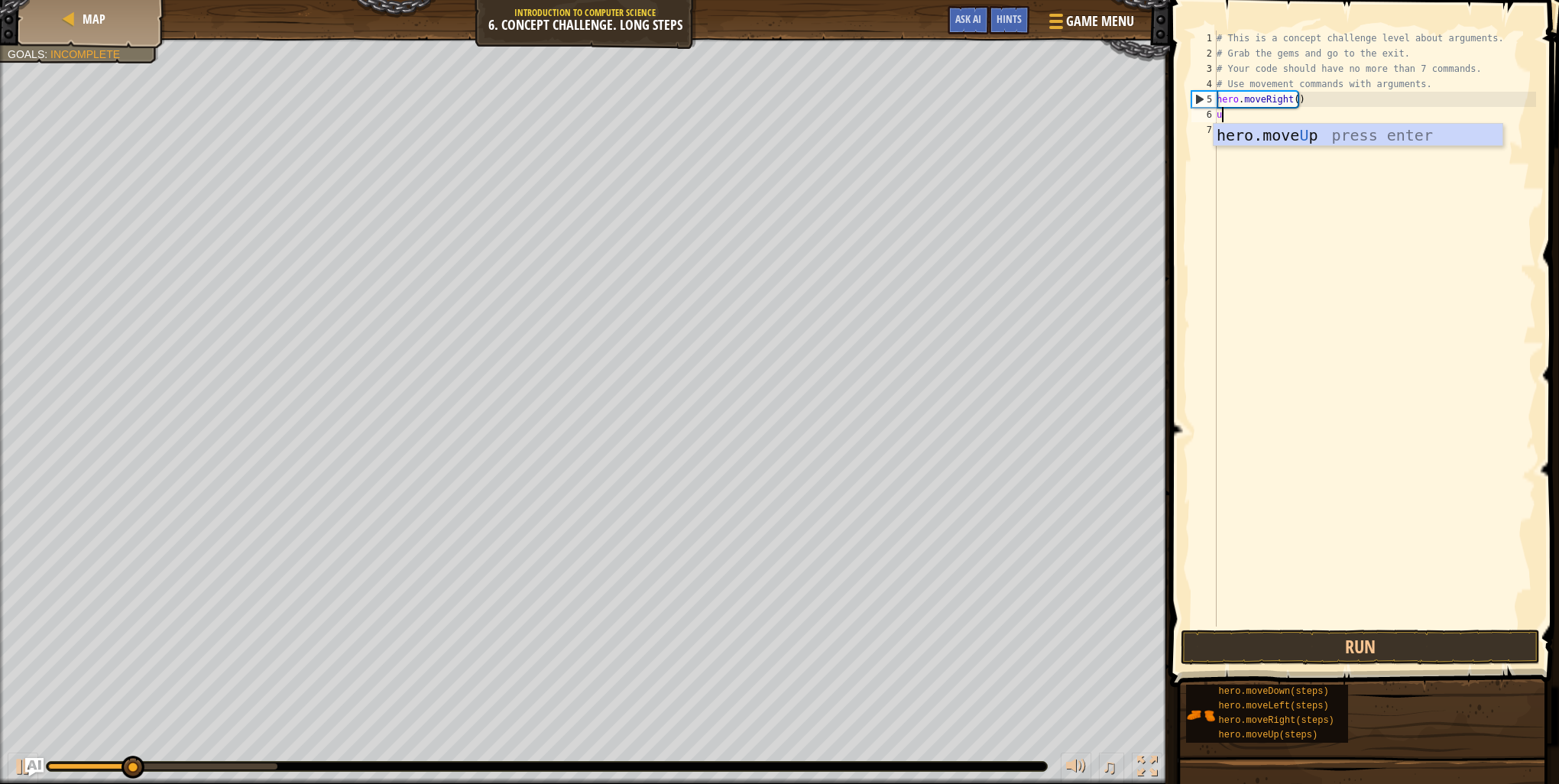
type textarea "up"
click at [1329, 135] on div "hero.move Up press enter" at bounding box center [1358, 158] width 289 height 69
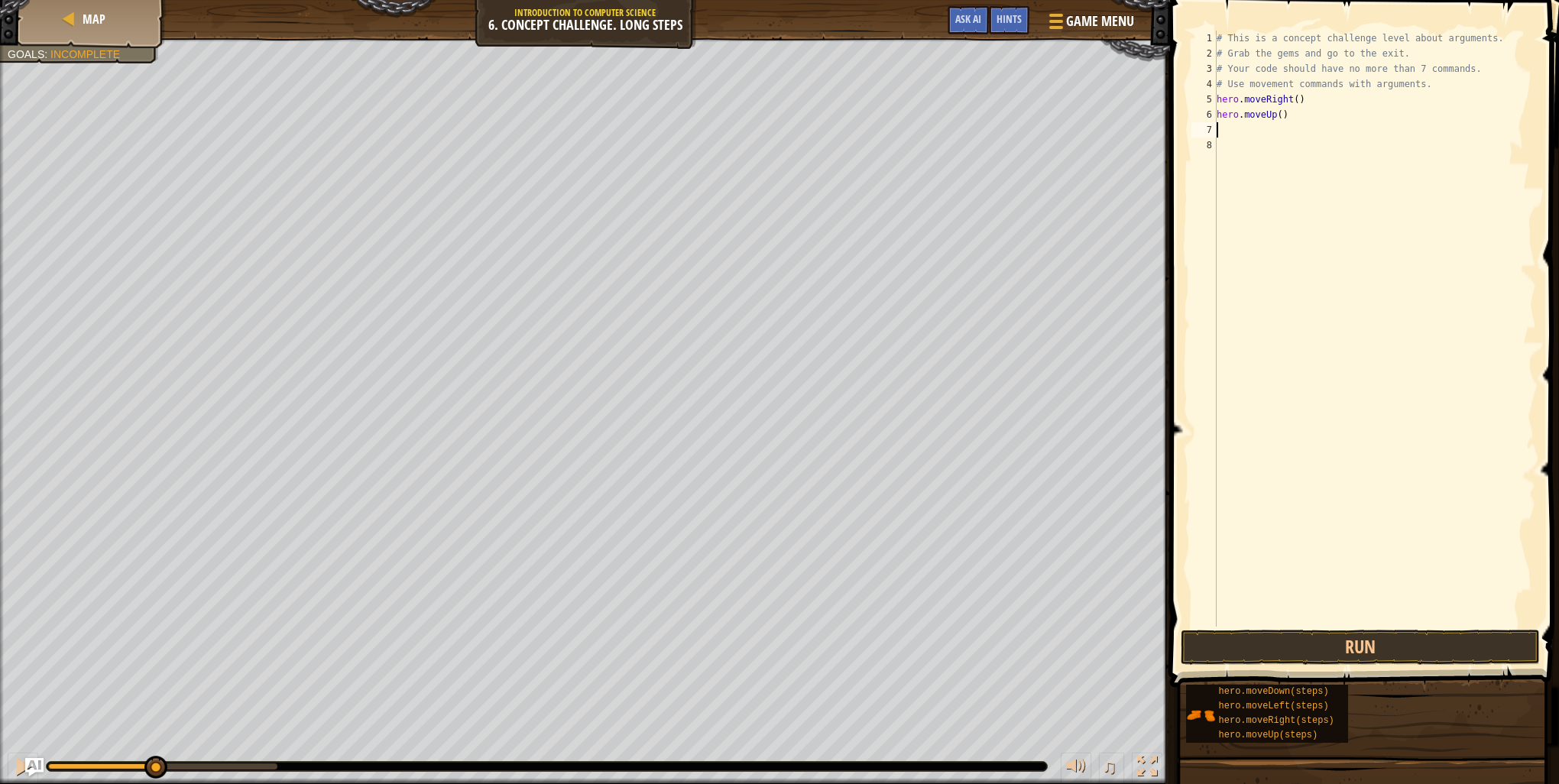
click at [1273, 113] on div "# This is a concept challenge level about arguments. # Grab the gems and go to …" at bounding box center [1375, 344] width 323 height 627
click at [1277, 117] on div "# This is a concept challenge level about arguments. # Grab the gems and go to …" at bounding box center [1375, 344] width 323 height 627
type textarea "hero.moveUp(3)"
click at [1354, 666] on span at bounding box center [1366, 322] width 402 height 732
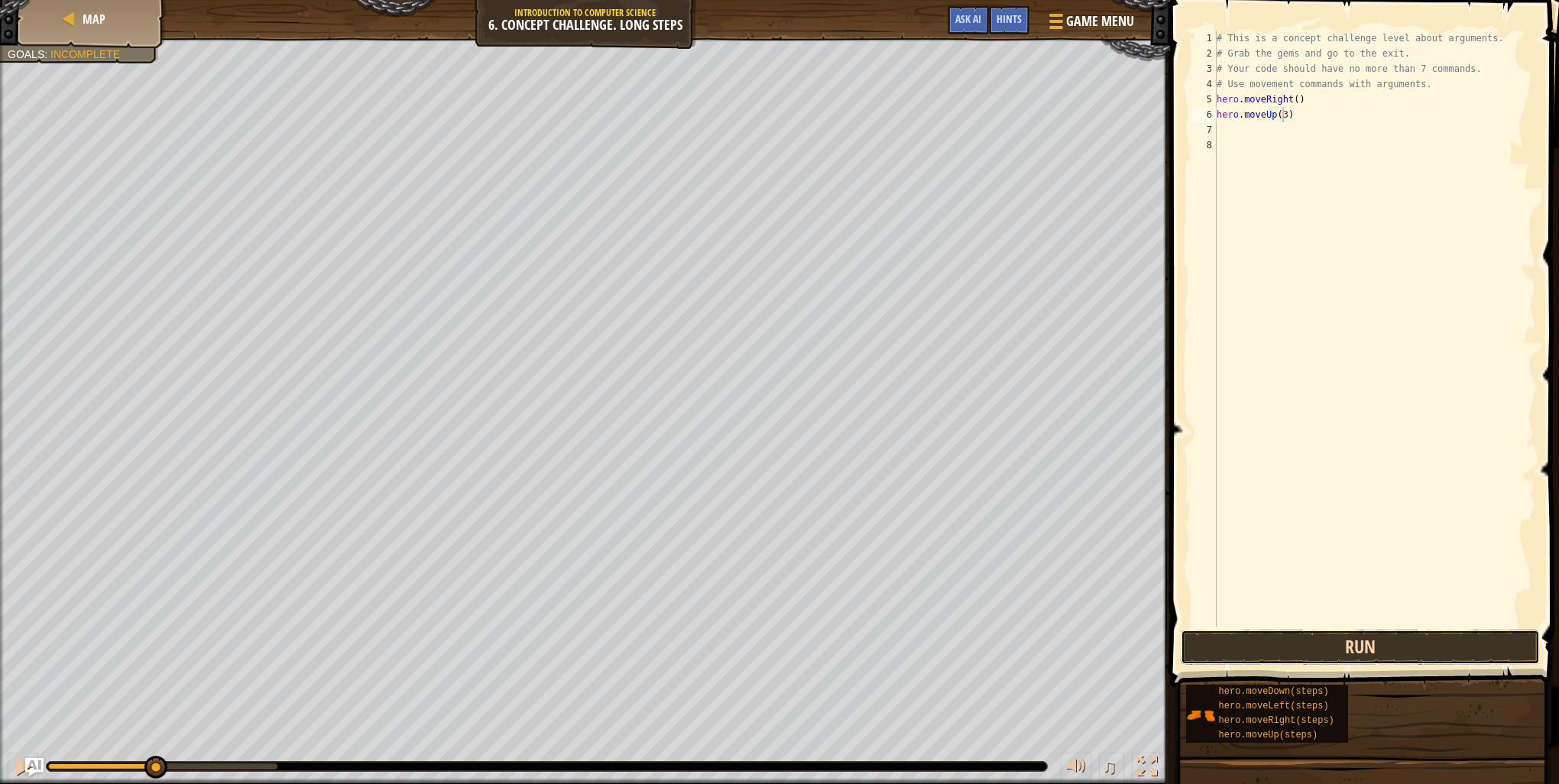
click at [1359, 633] on button "Run" at bounding box center [1360, 647] width 359 height 35
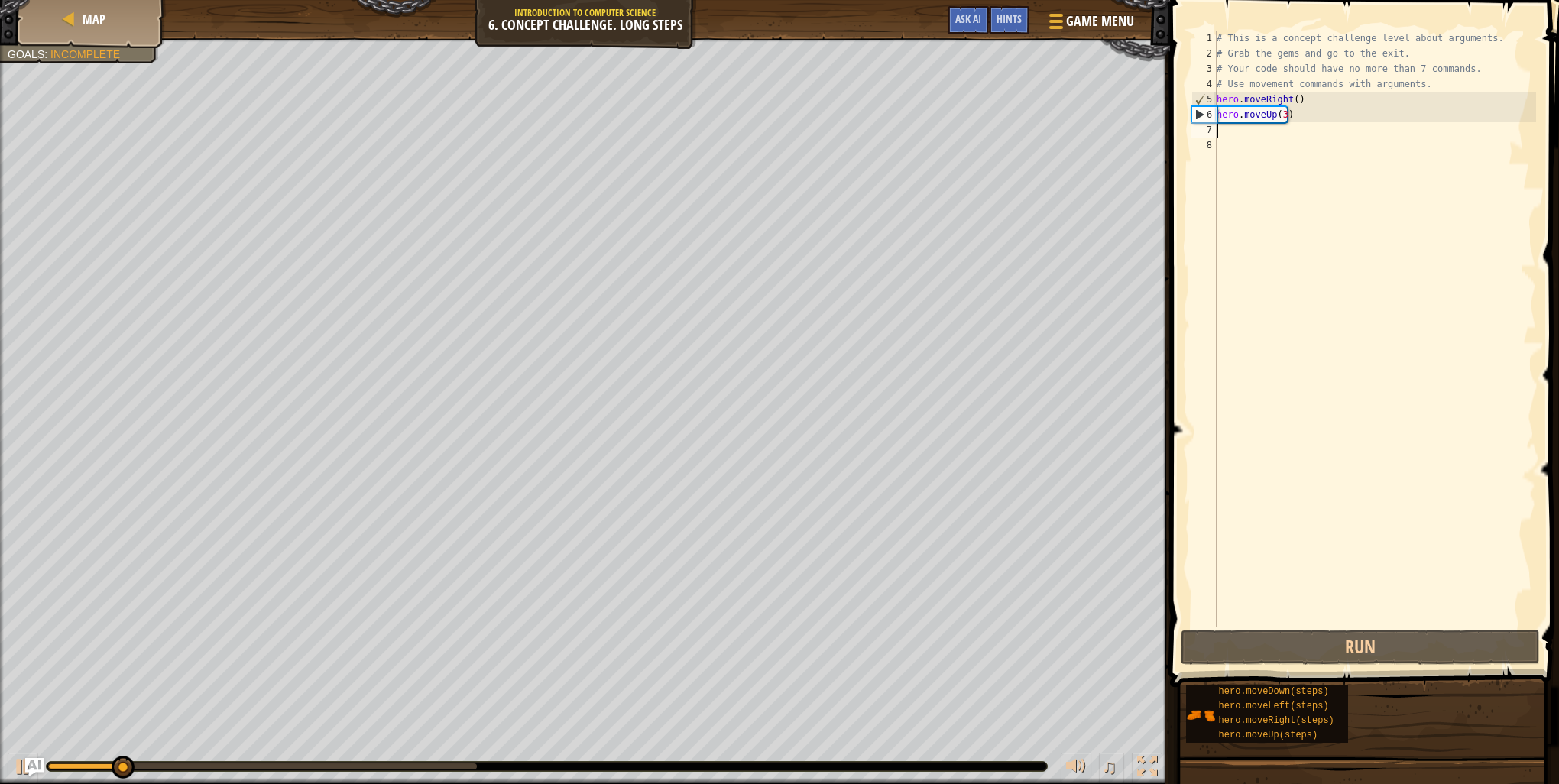
click at [1253, 137] on div "# This is a concept challenge level about arguments. # Grab the gems and go to …" at bounding box center [1375, 344] width 323 height 627
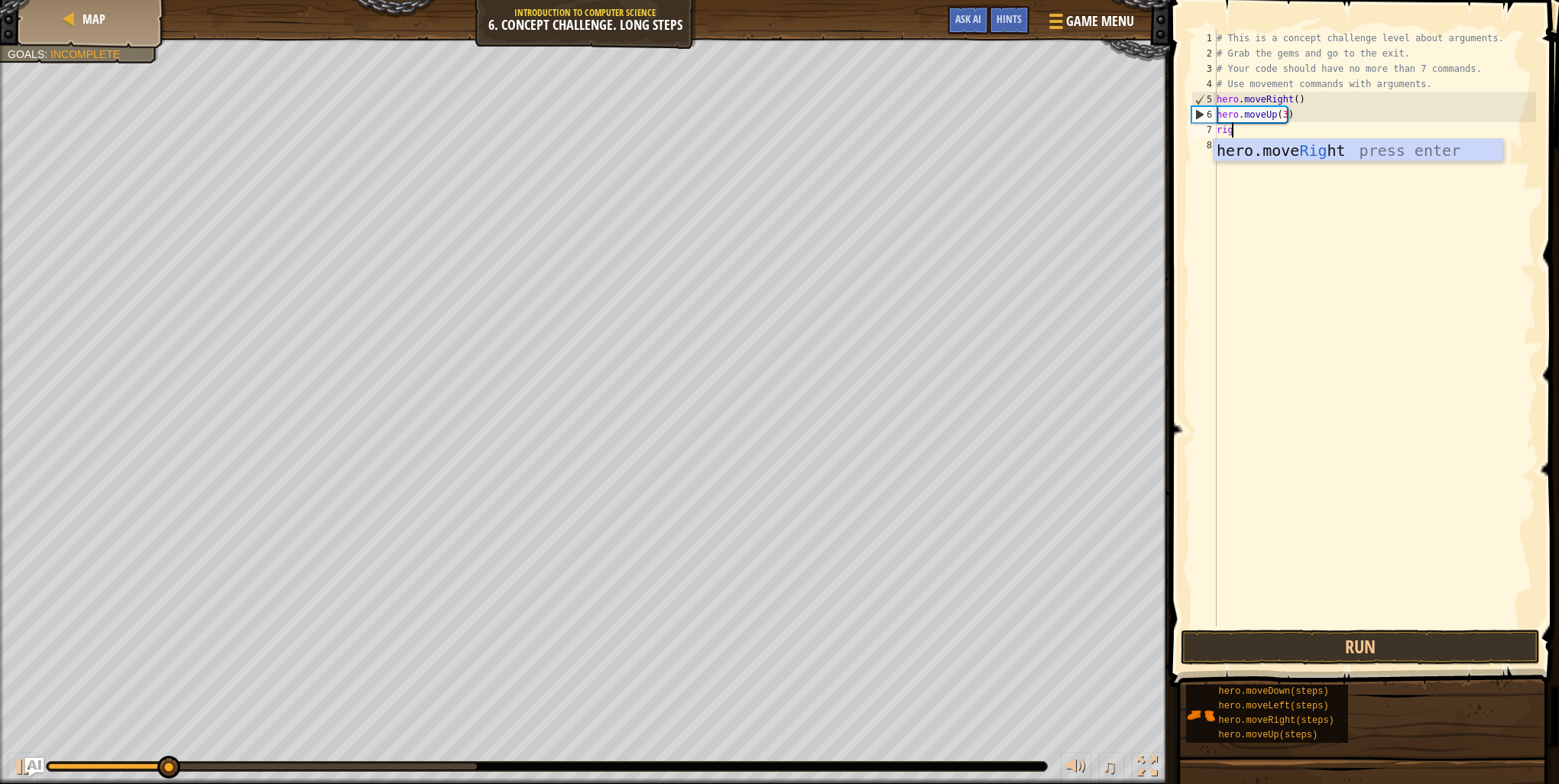
type textarea "righ"
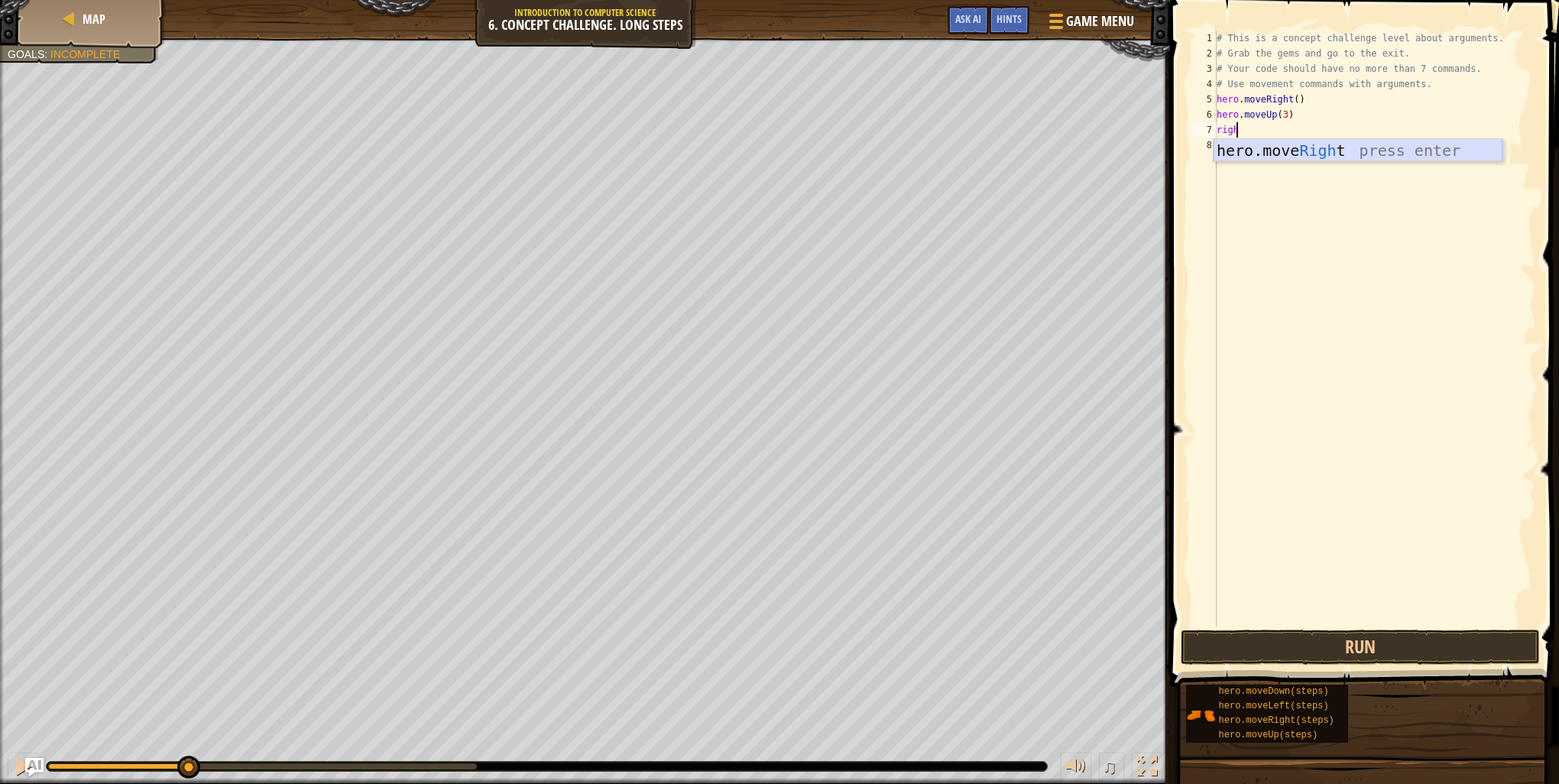
click at [1278, 150] on div "hero.move Righ t press enter" at bounding box center [1358, 173] width 289 height 69
click at [1291, 126] on div "# This is a concept challenge level about arguments. # Grab the gems and go to …" at bounding box center [1375, 344] width 323 height 627
type textarea "hero.moveRight(2)"
click at [1187, 653] on button "Run" at bounding box center [1360, 647] width 359 height 35
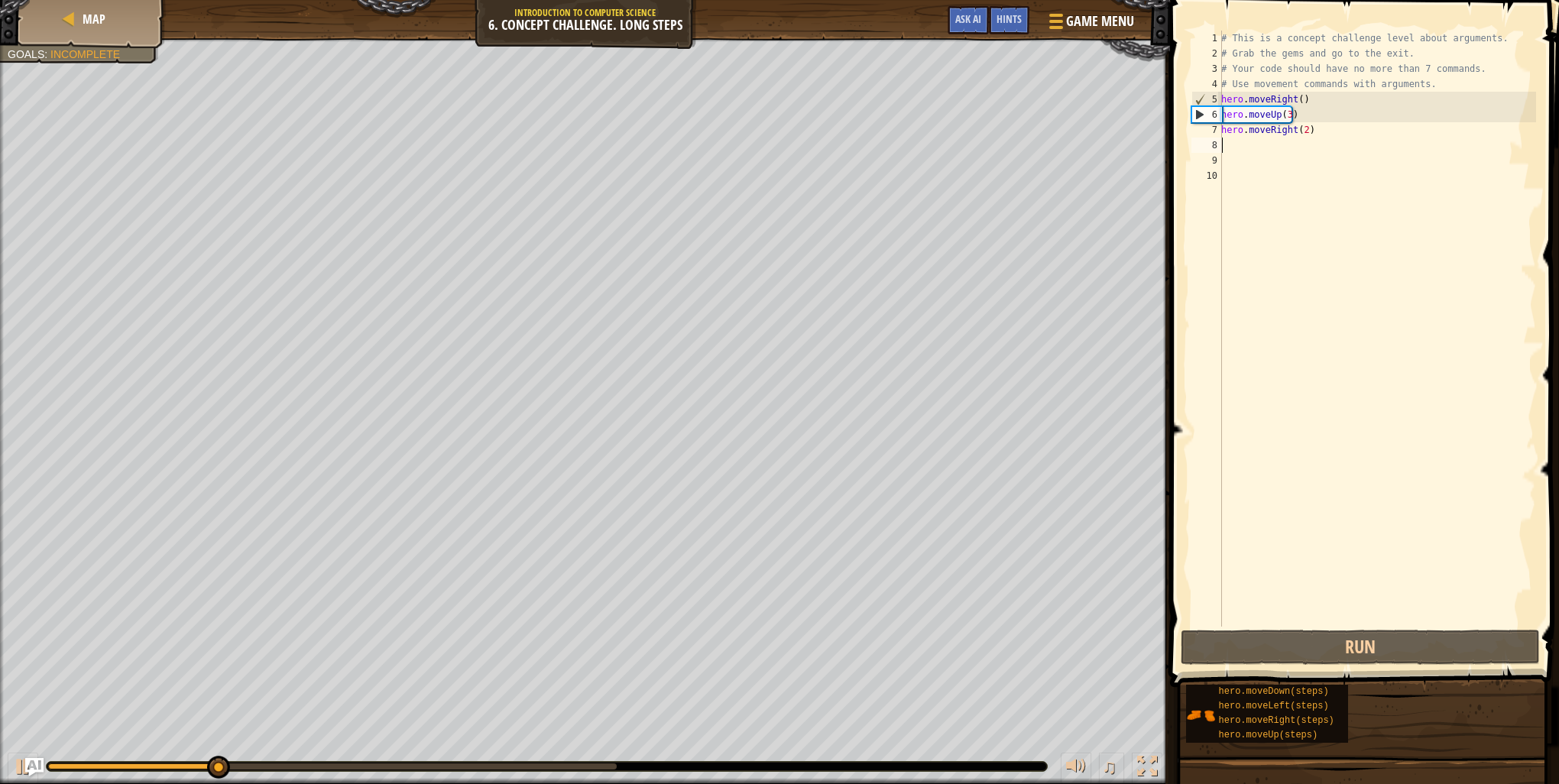
type textarea "d"
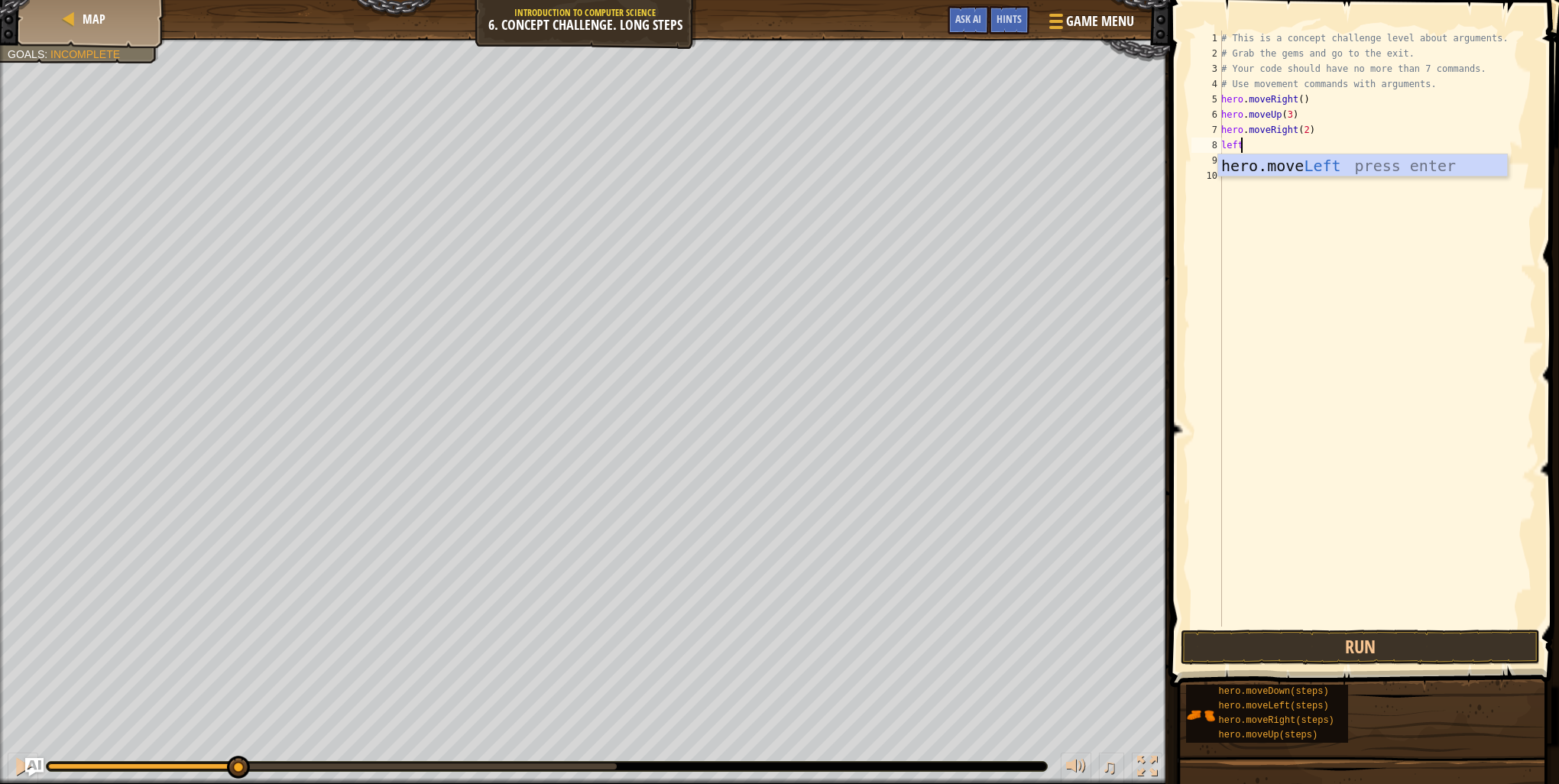
click at [1409, 147] on div "# This is a concept challenge level about arguments. # Grab the gems and go to …" at bounding box center [1377, 344] width 318 height 627
click at [1241, 146] on div "# This is a concept challenge level about arguments. # Grab the gems and go to …" at bounding box center [1377, 344] width 318 height 627
type textarea "left"
click at [1292, 170] on div "hero.move Left press enter" at bounding box center [1362, 189] width 289 height 69
click at [1262, 638] on button "Run" at bounding box center [1360, 647] width 359 height 35
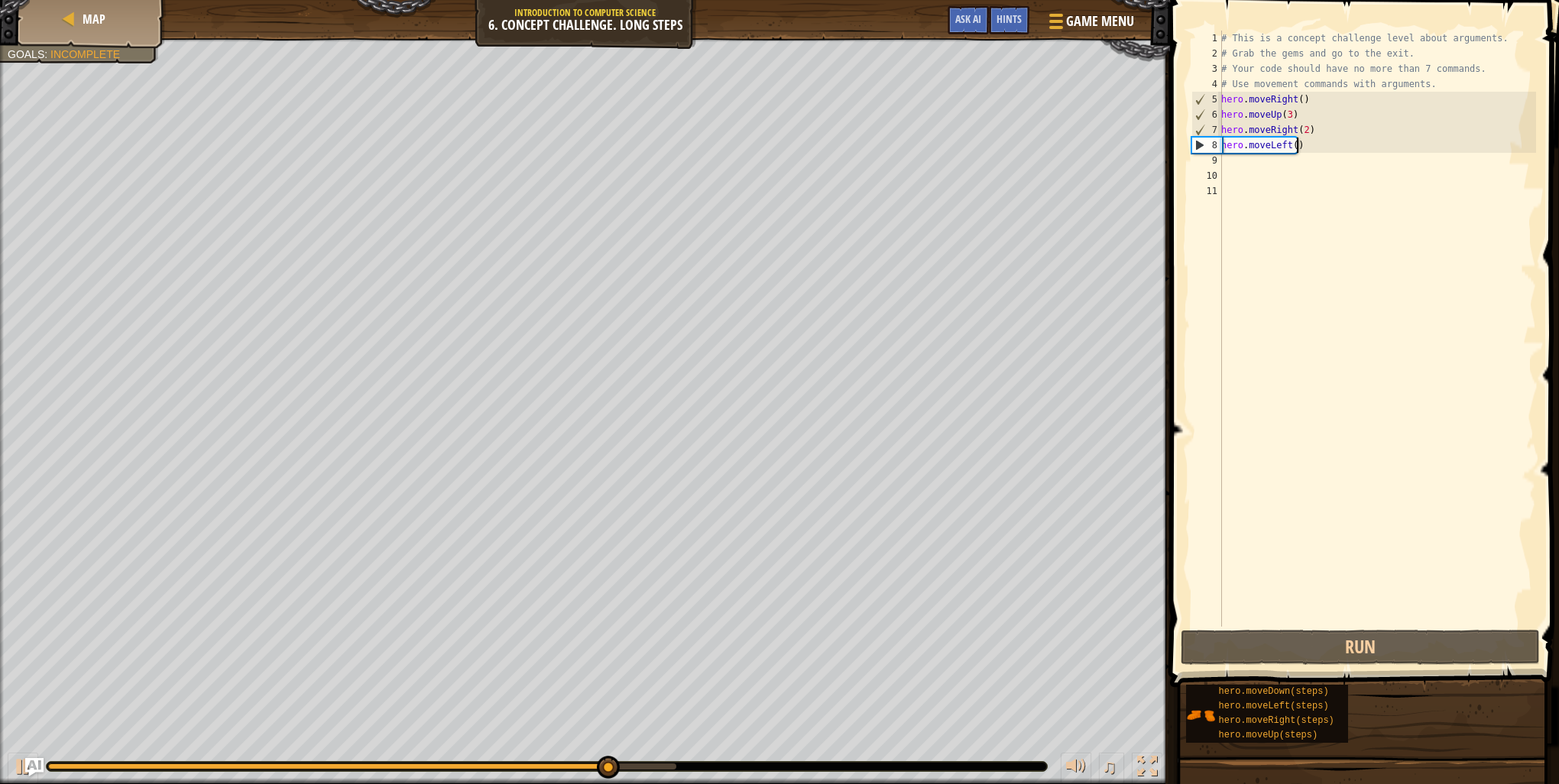
click at [1309, 147] on div "# This is a concept challenge level about arguments. # Grab the gems and go to …" at bounding box center [1377, 344] width 318 height 627
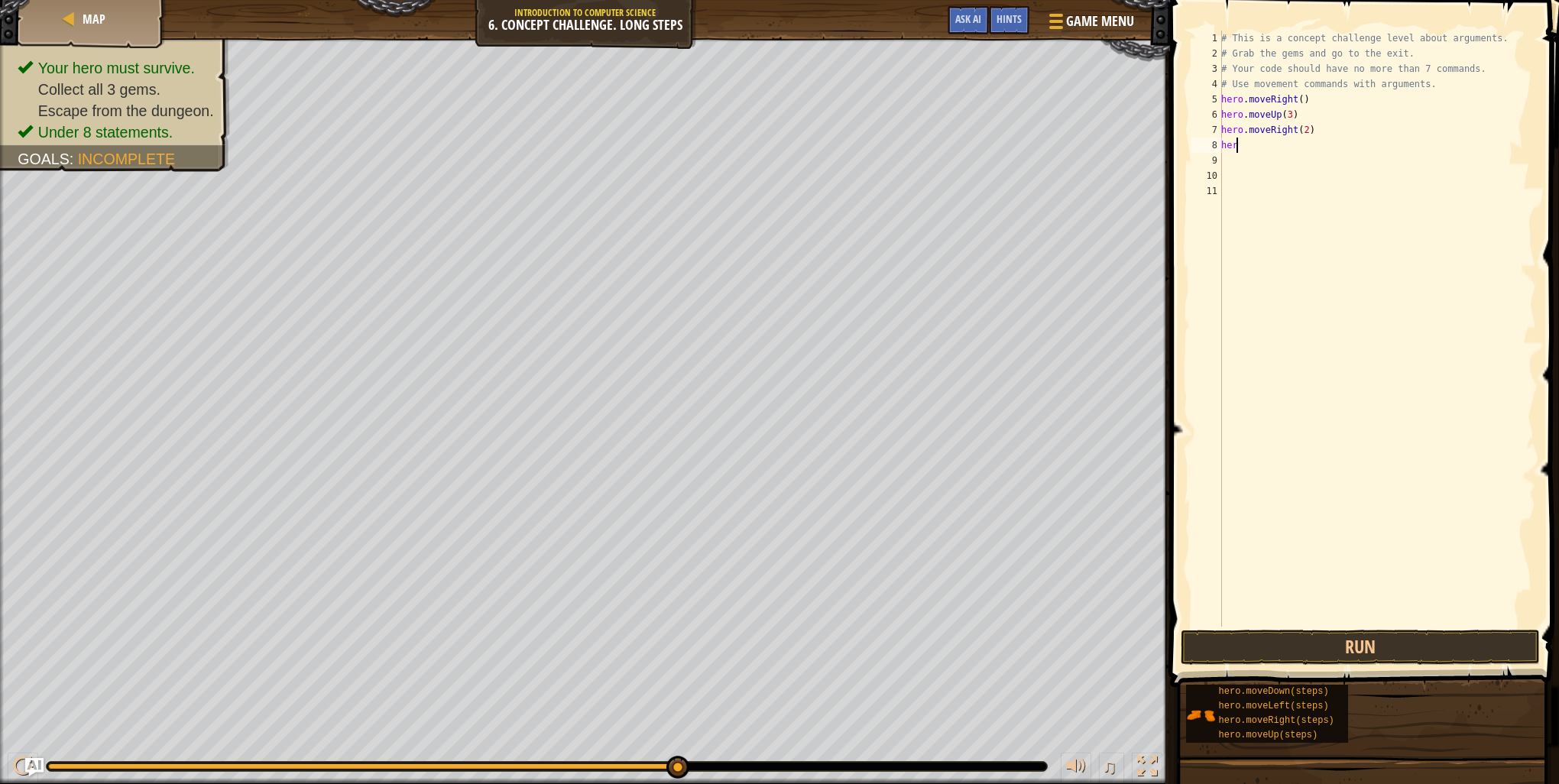
type textarea "h"
type textarea "down"
click at [1319, 158] on div "hero.move Down press enter" at bounding box center [1362, 189] width 289 height 69
click at [1346, 648] on button "Run" at bounding box center [1360, 647] width 359 height 35
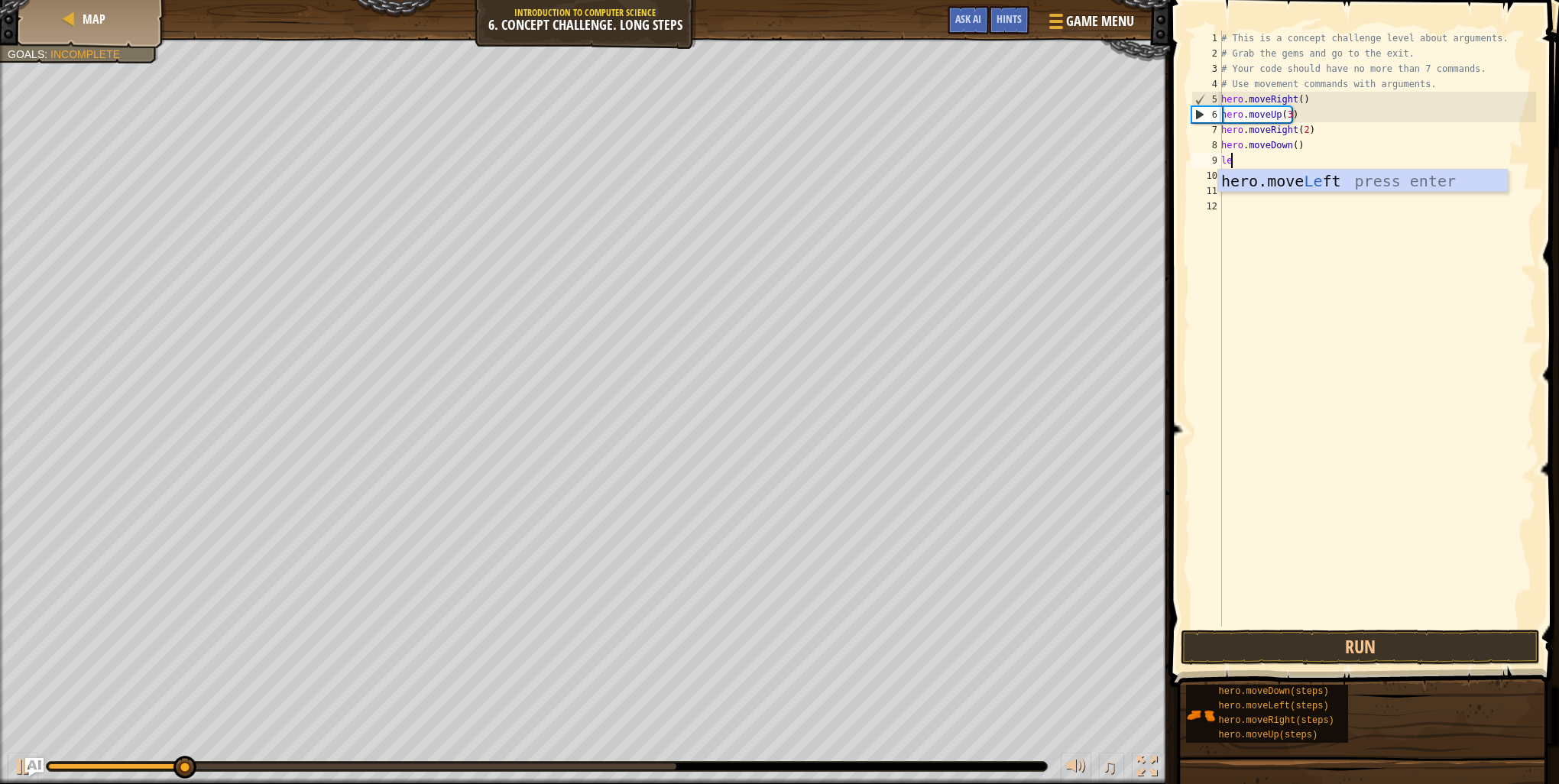
type textarea "lef"
click at [1305, 176] on div "hero.move Lef t press enter" at bounding box center [1362, 204] width 289 height 69
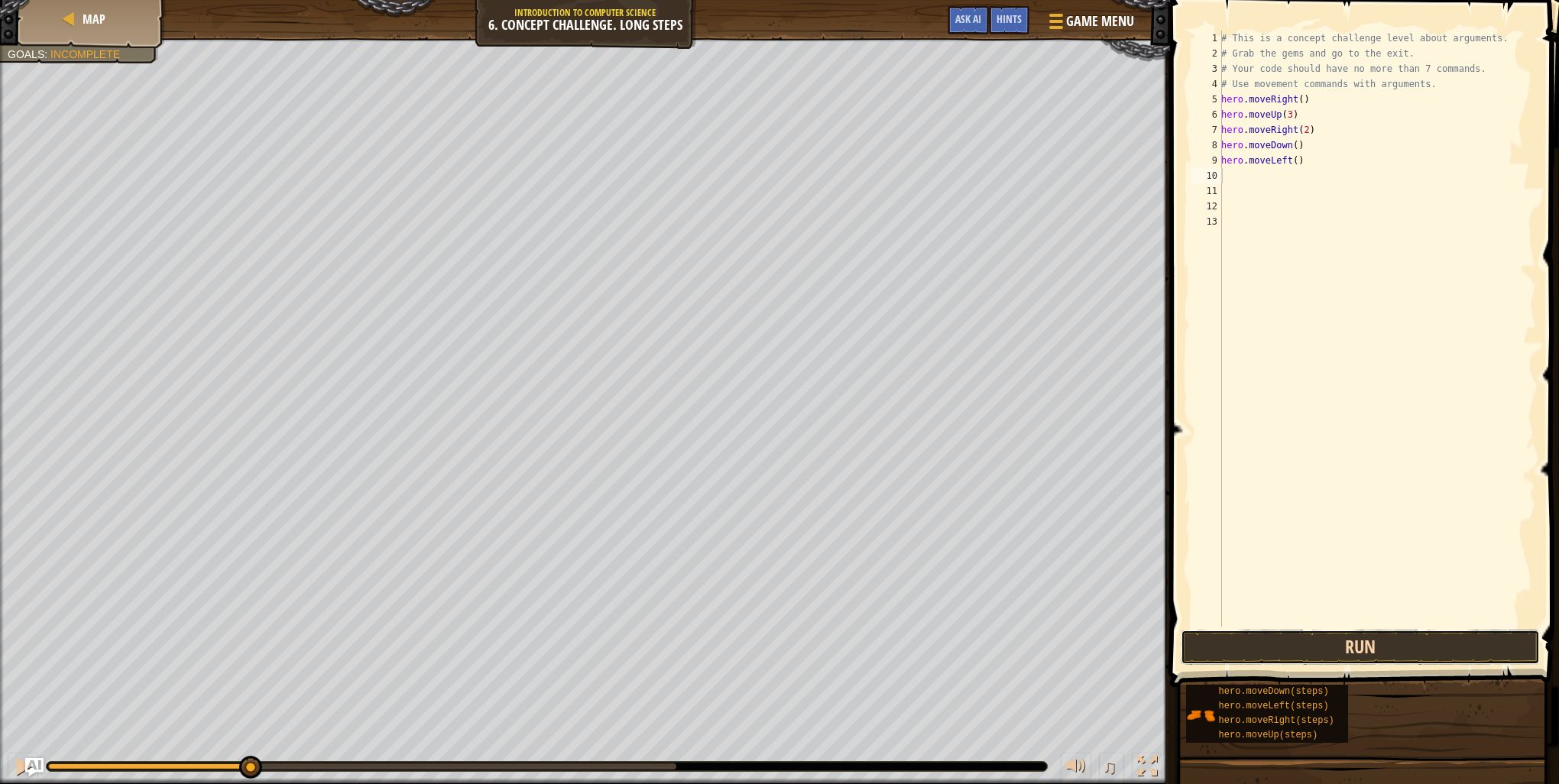
click at [1219, 645] on button "Run" at bounding box center [1360, 647] width 359 height 35
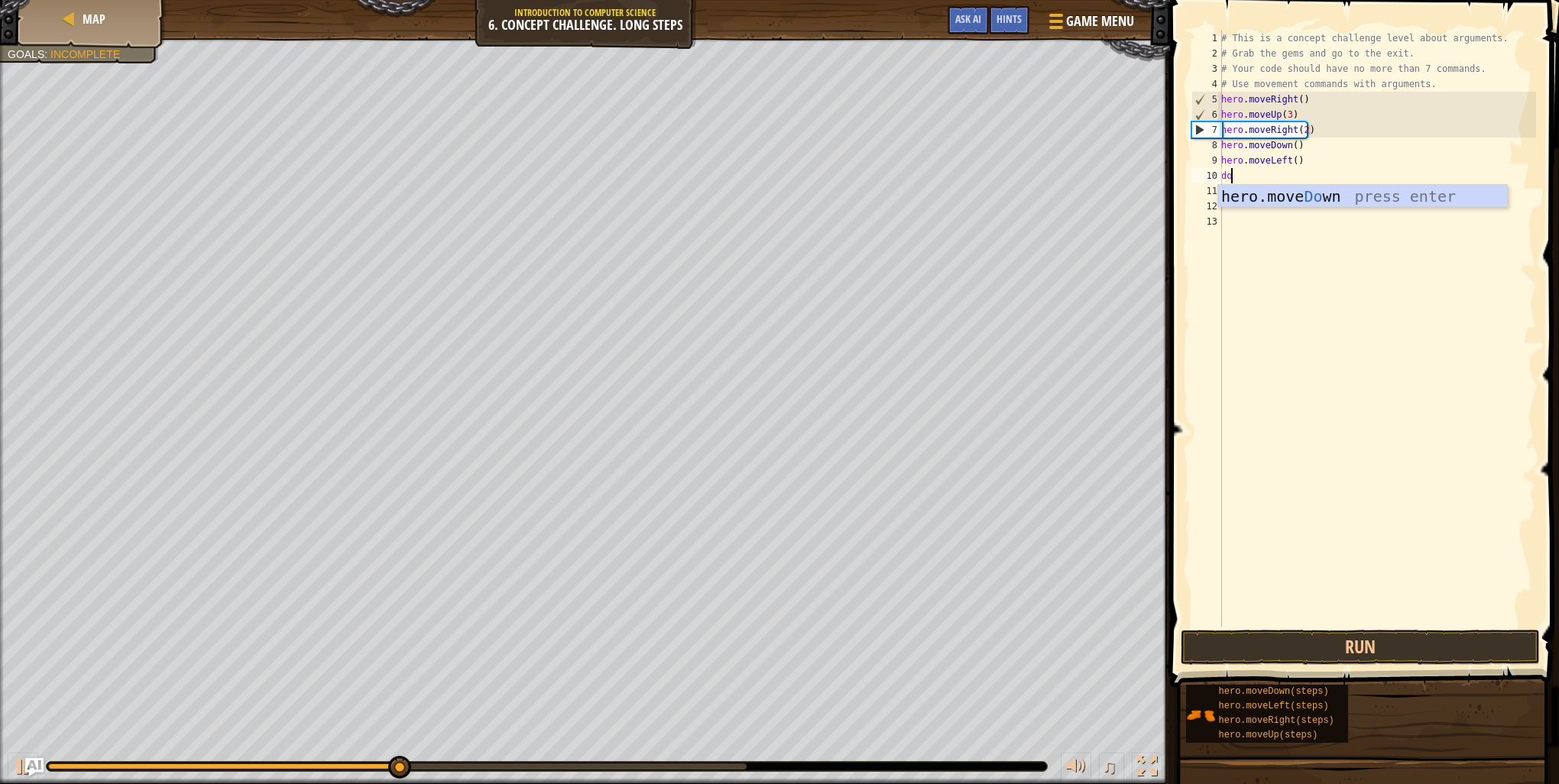
type textarea "down"
click at [1290, 203] on div "hero.move Down press enter" at bounding box center [1362, 219] width 289 height 69
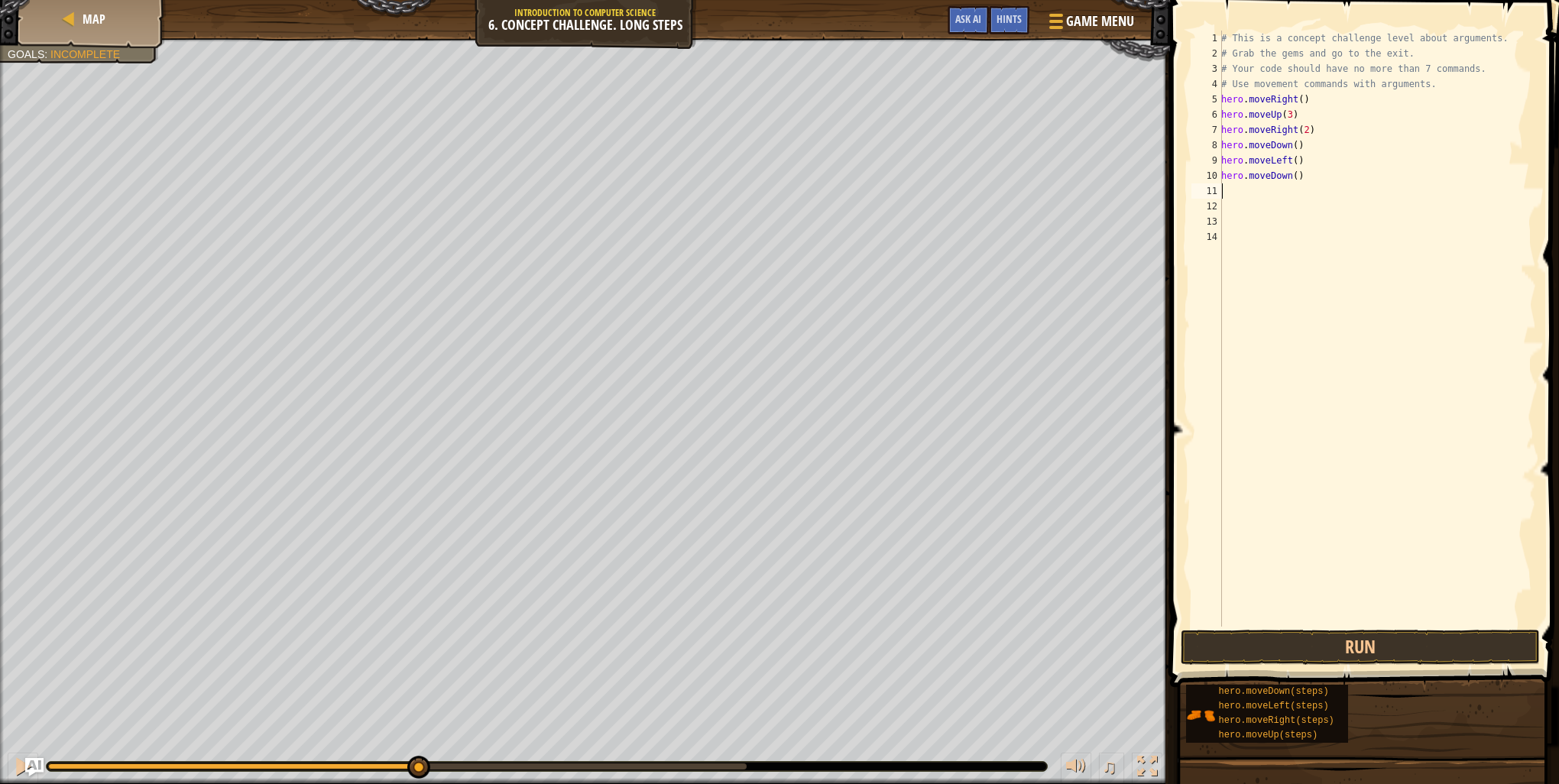
click at [1290, 175] on div "# This is a concept challenge level about arguments. # Grab the gems and go to …" at bounding box center [1377, 344] width 318 height 627
type textarea "hero.moveDown(2)"
click at [1281, 653] on button "Run" at bounding box center [1360, 647] width 359 height 35
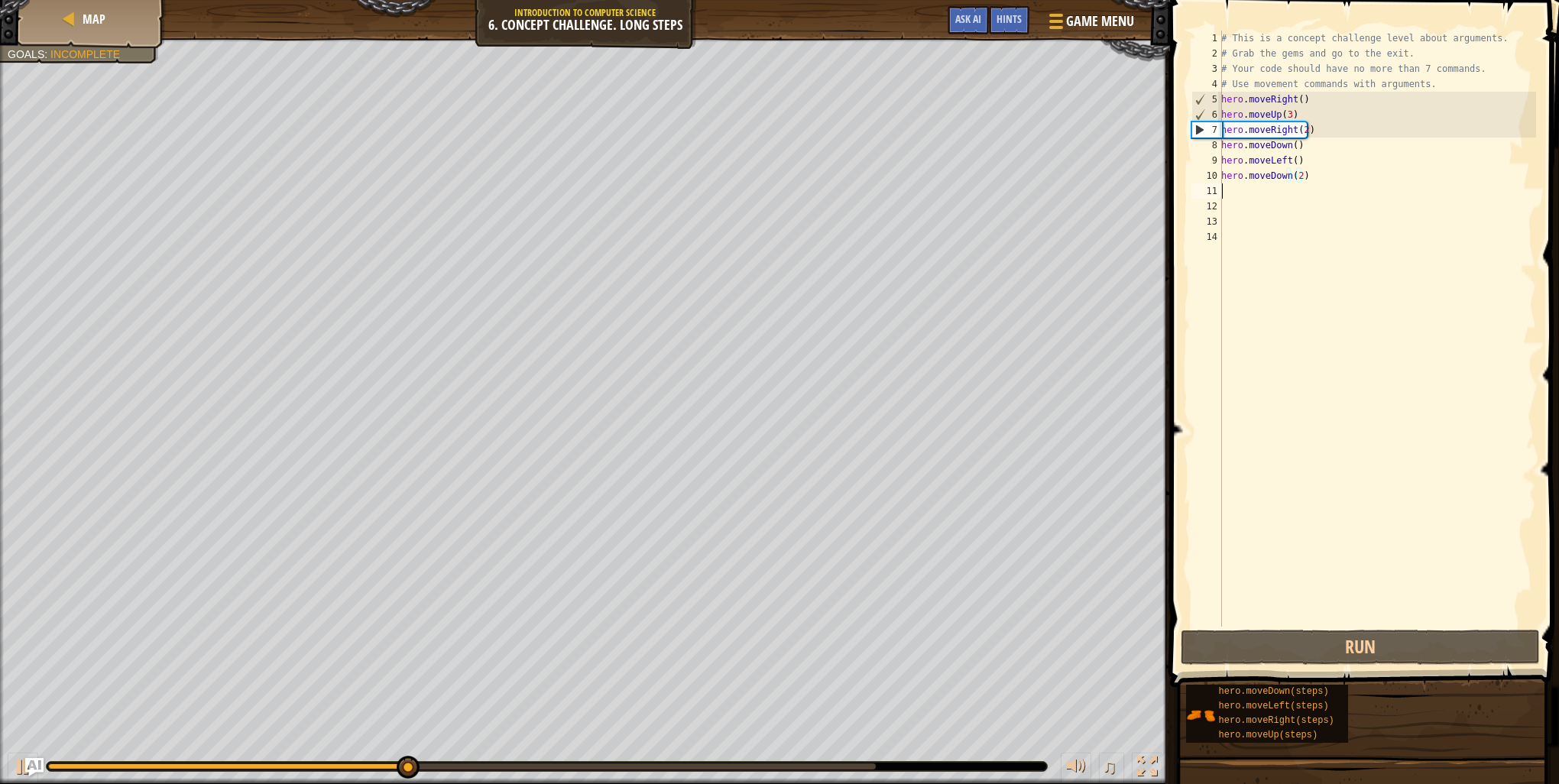
click at [1280, 189] on div "# This is a concept challenge level about arguments. # Grab the gems and go to …" at bounding box center [1377, 344] width 318 height 627
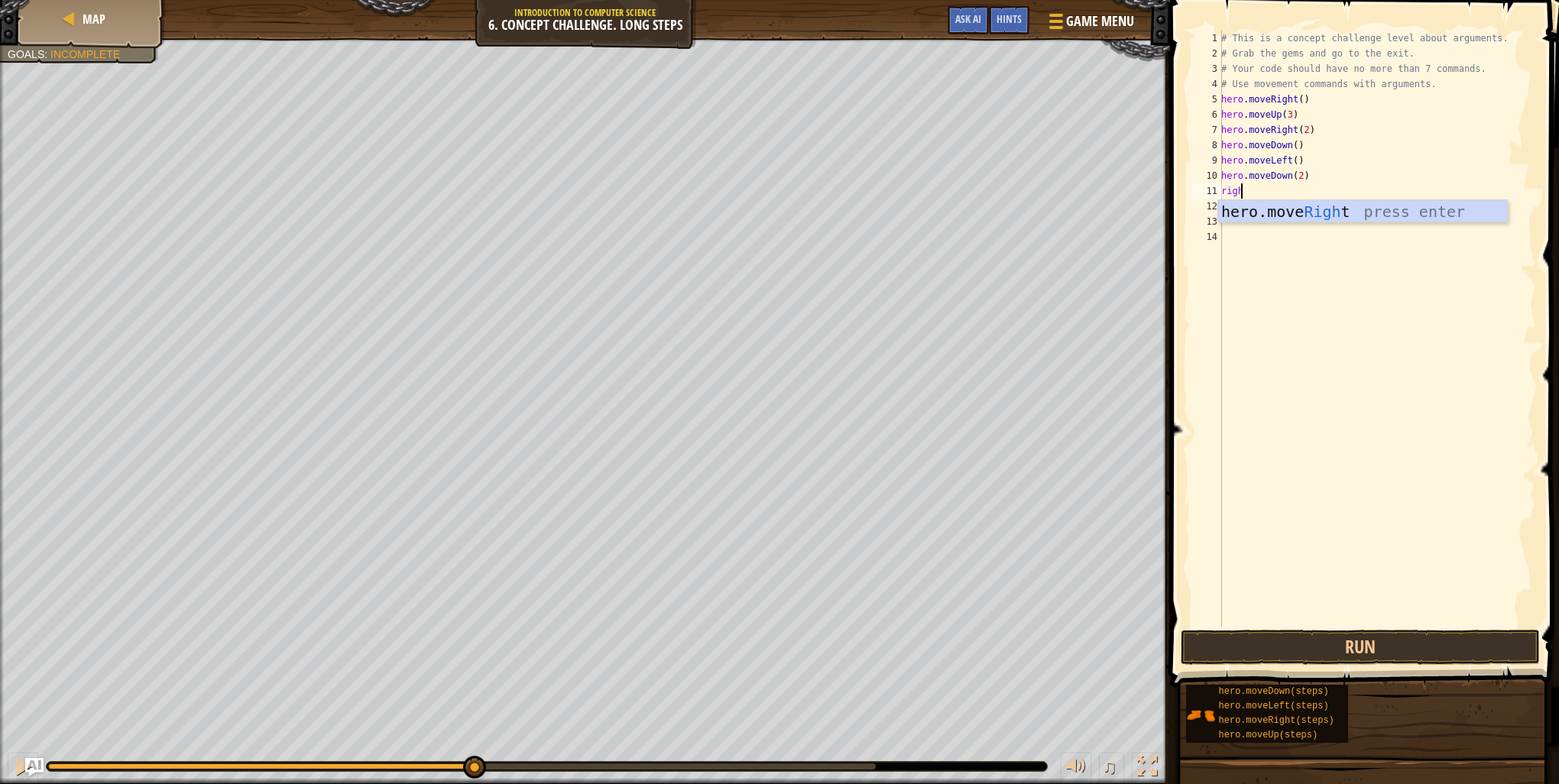
scroll to position [7, 0]
type textarea "right"
click at [1375, 218] on div "hero.move Right press enter" at bounding box center [1362, 234] width 289 height 69
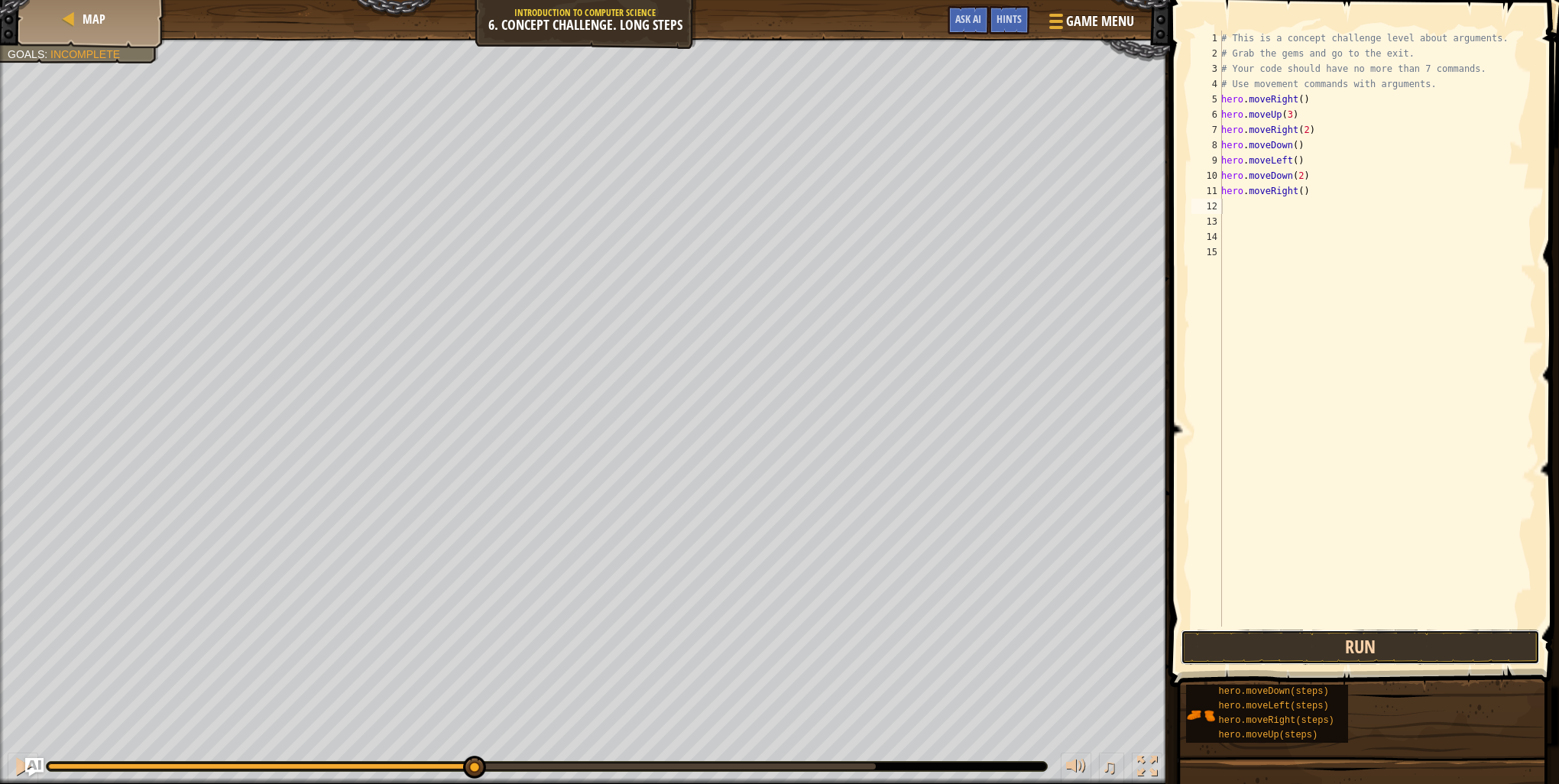
click at [1368, 643] on button "Run" at bounding box center [1360, 647] width 359 height 35
type textarea "up"
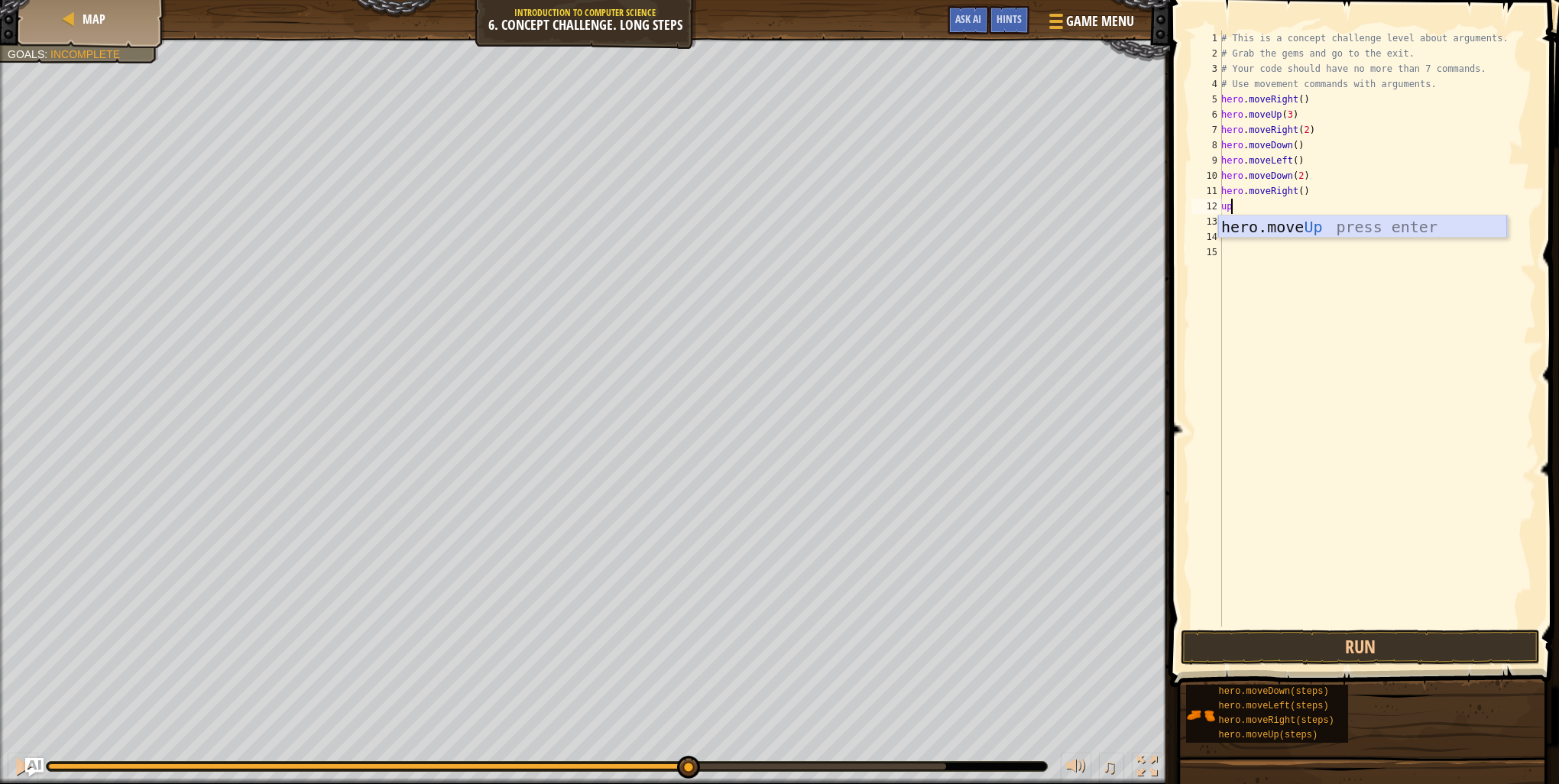
click at [1325, 222] on div "hero.move Up press enter" at bounding box center [1362, 249] width 289 height 69
click at [1283, 205] on div "# This is a concept challenge level about arguments. # Grab the gems and go to …" at bounding box center [1377, 344] width 318 height 627
type textarea "hero.moveUp(2)"
click at [1320, 632] on button "Run" at bounding box center [1360, 647] width 359 height 35
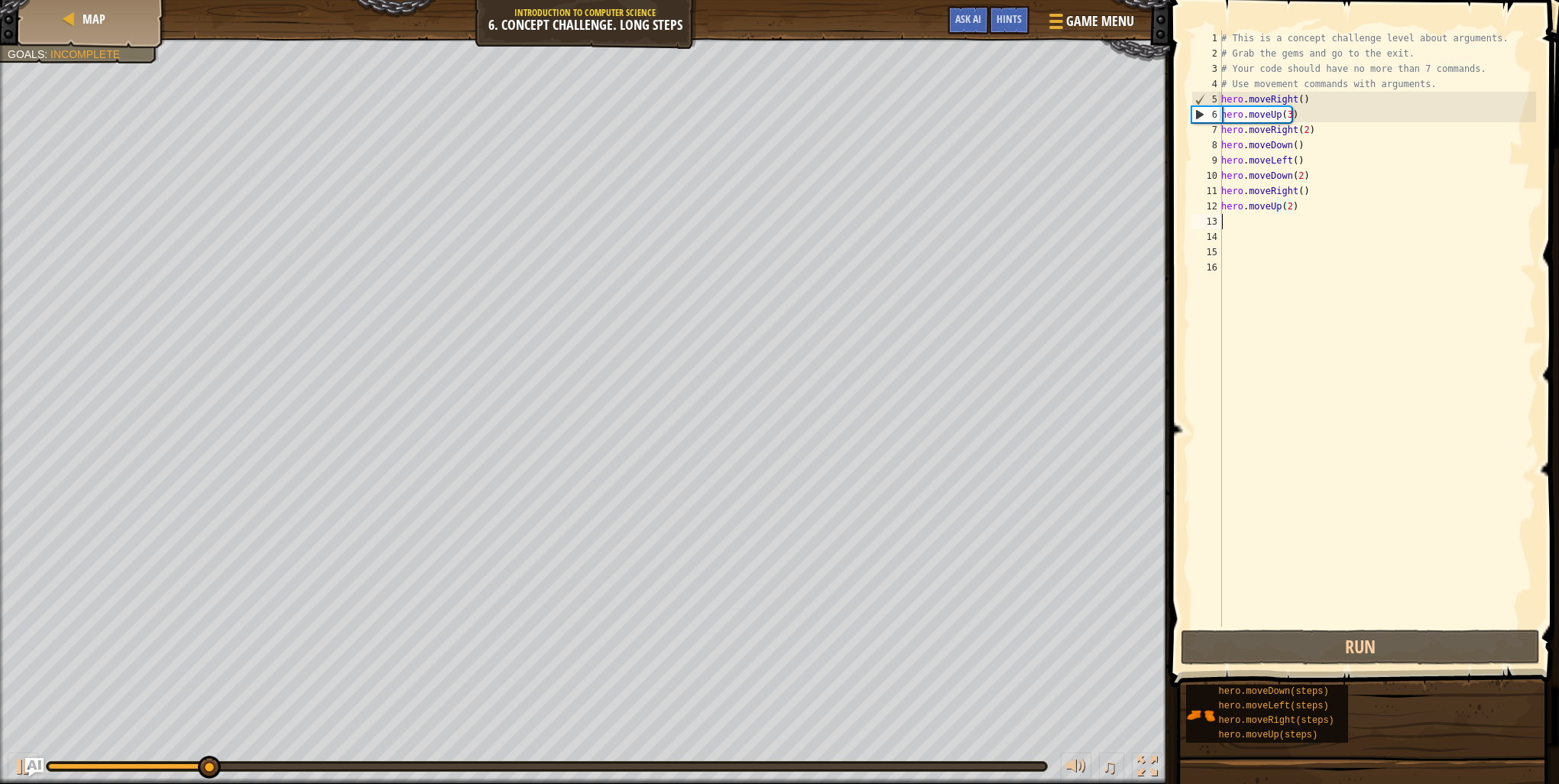
click at [1235, 222] on div "# This is a concept challenge level about arguments. # Grab the gems and go to …" at bounding box center [1377, 344] width 318 height 627
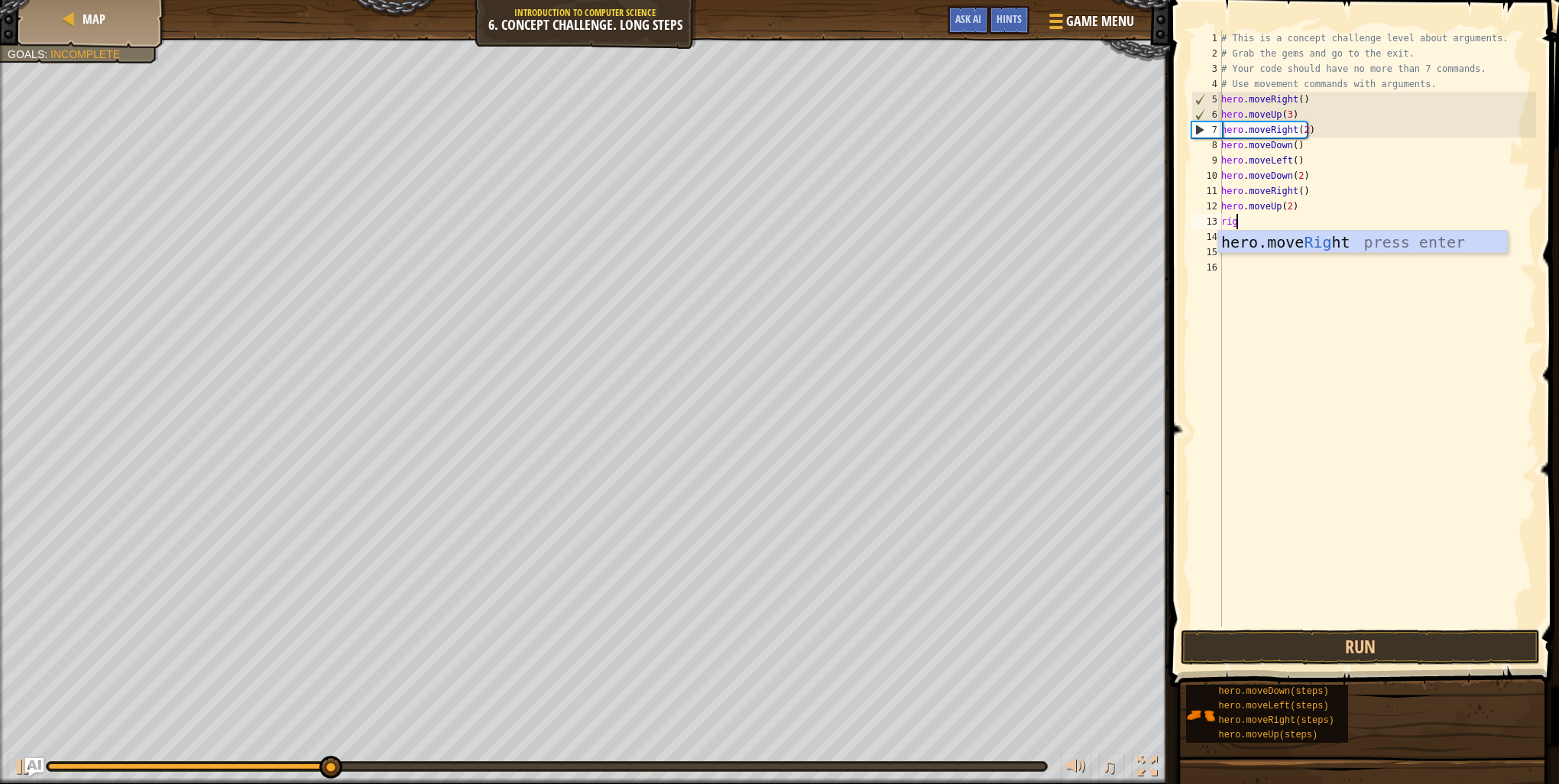
scroll to position [7, 0]
click at [1245, 0] on body "Map Introduction to Computer Science 6. Concept Challenge. Long Steps Game Menu…" at bounding box center [779, 0] width 1559 height 0
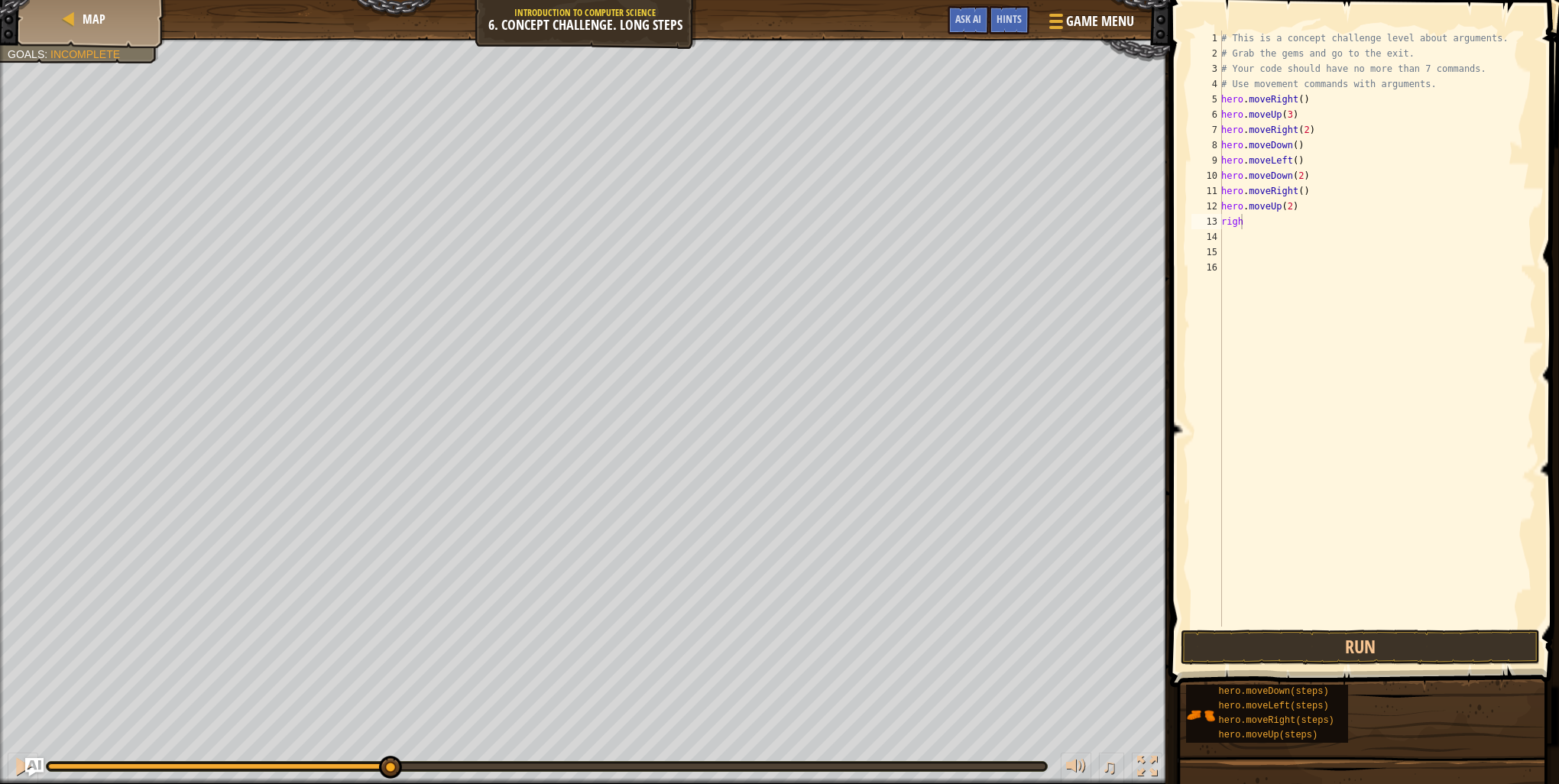
click at [1252, 222] on div "# This is a concept challenge level about arguments. # Grab the gems and go to …" at bounding box center [1377, 344] width 318 height 627
type textarea "right"
click at [1252, 246] on div "hero.move Right press enter" at bounding box center [1362, 265] width 289 height 69
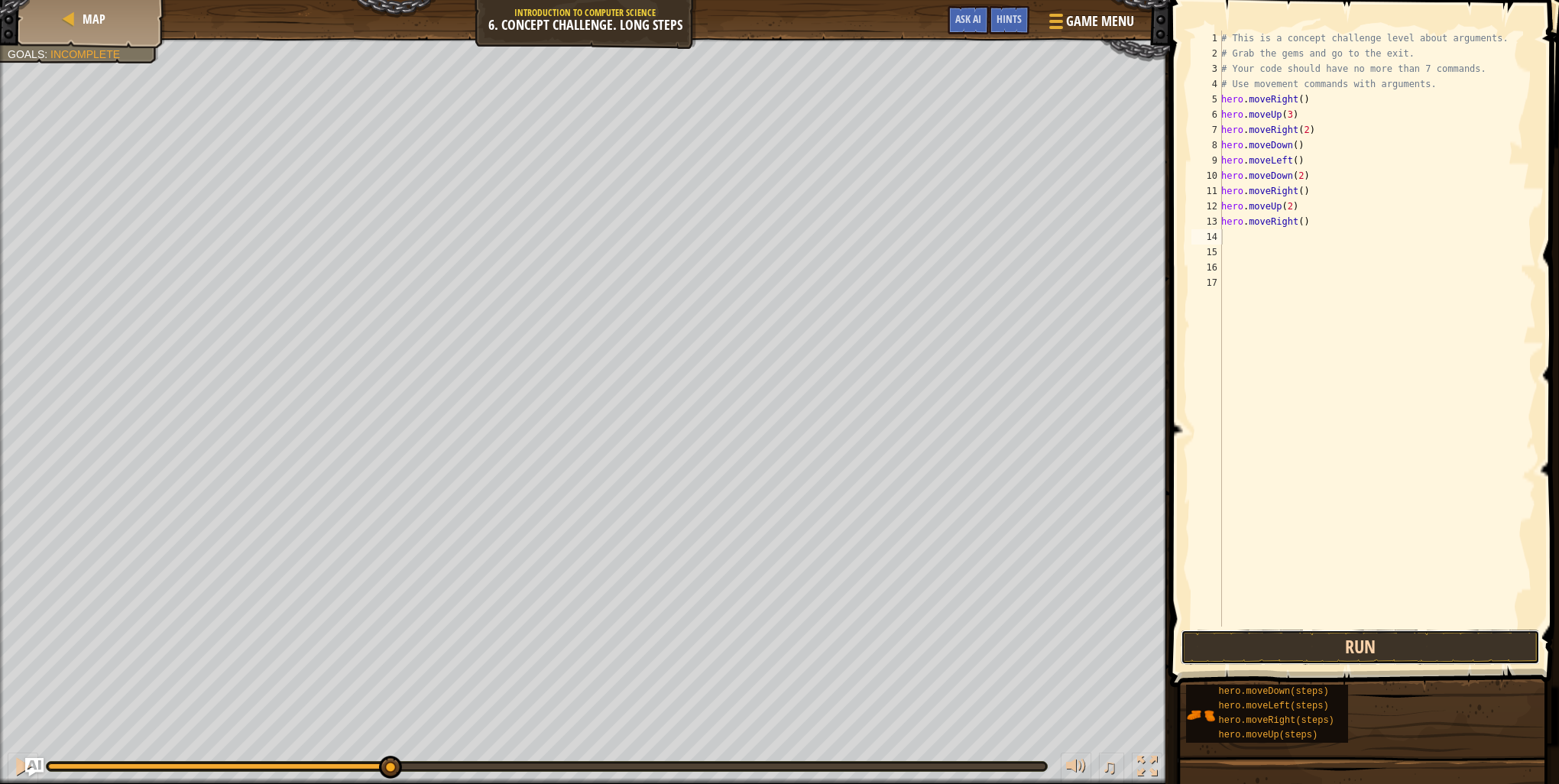
click at [1283, 644] on button "Run" at bounding box center [1360, 647] width 359 height 35
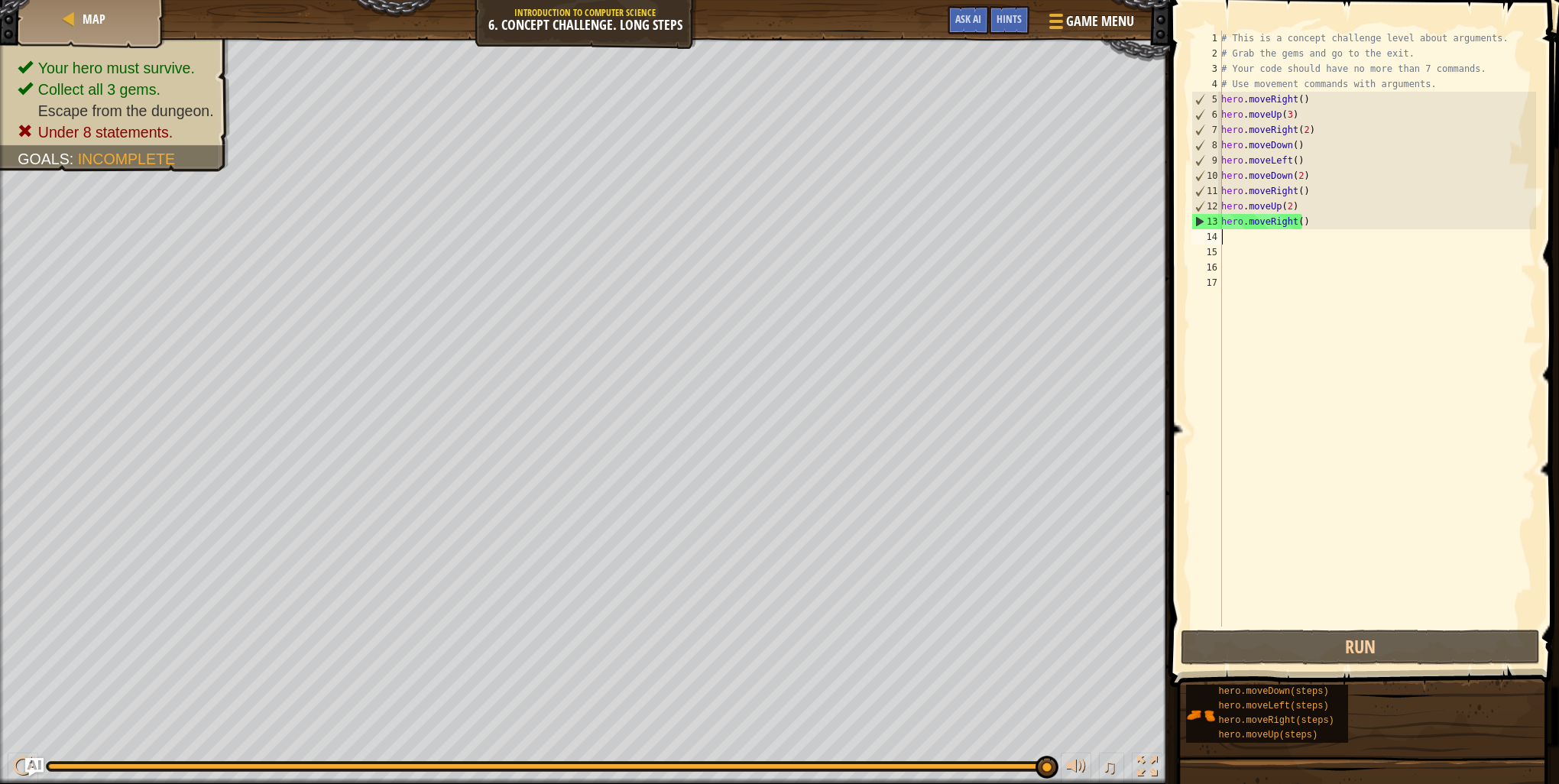
click at [1293, 220] on div "# This is a concept challenge level about arguments. # Grab the gems and go to …" at bounding box center [1377, 344] width 318 height 627
click at [1296, 219] on div "# This is a concept challenge level about arguments. # Grab the gems and go to …" at bounding box center [1377, 344] width 318 height 627
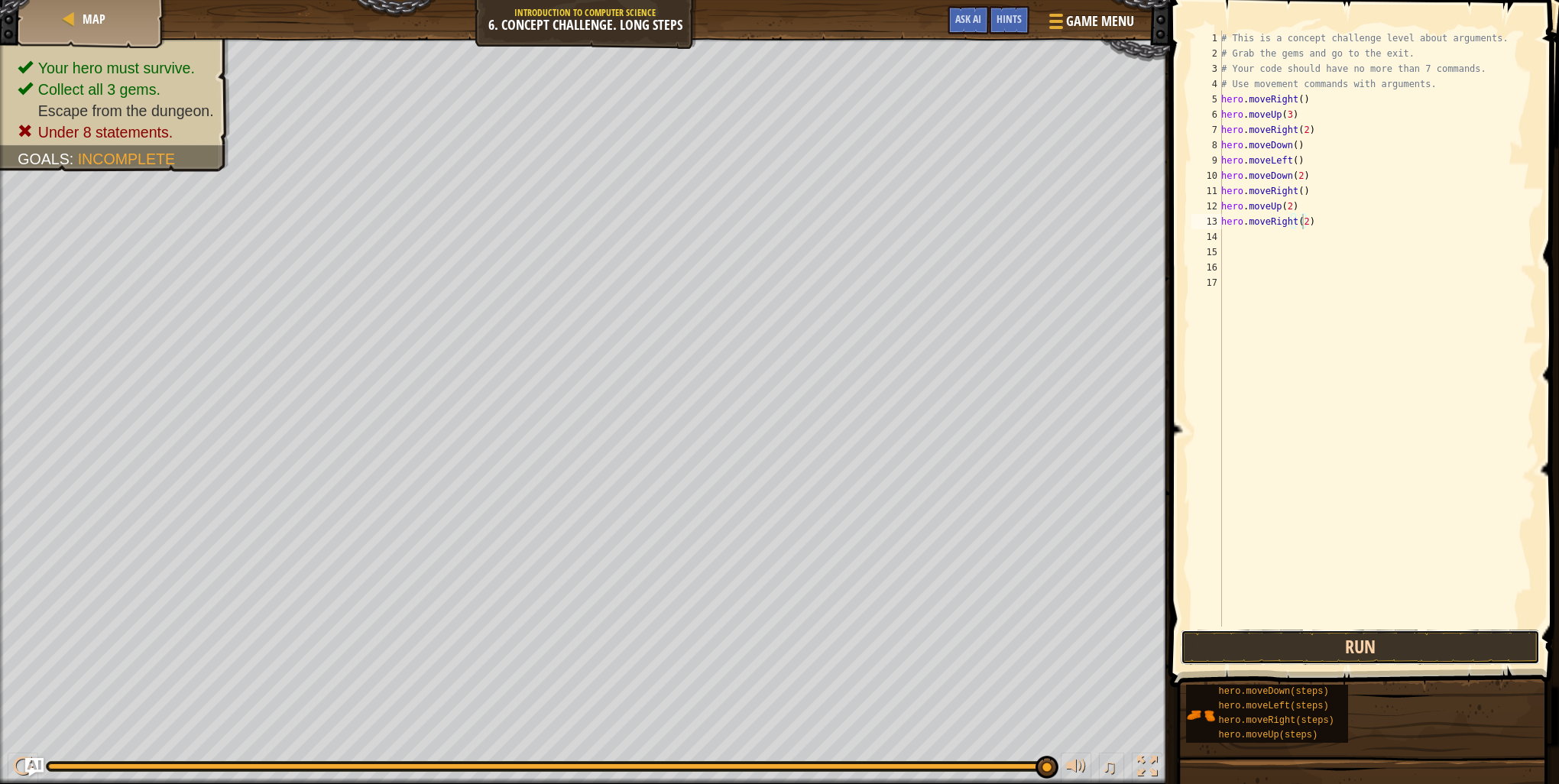
click at [1261, 643] on button "Run" at bounding box center [1360, 647] width 359 height 35
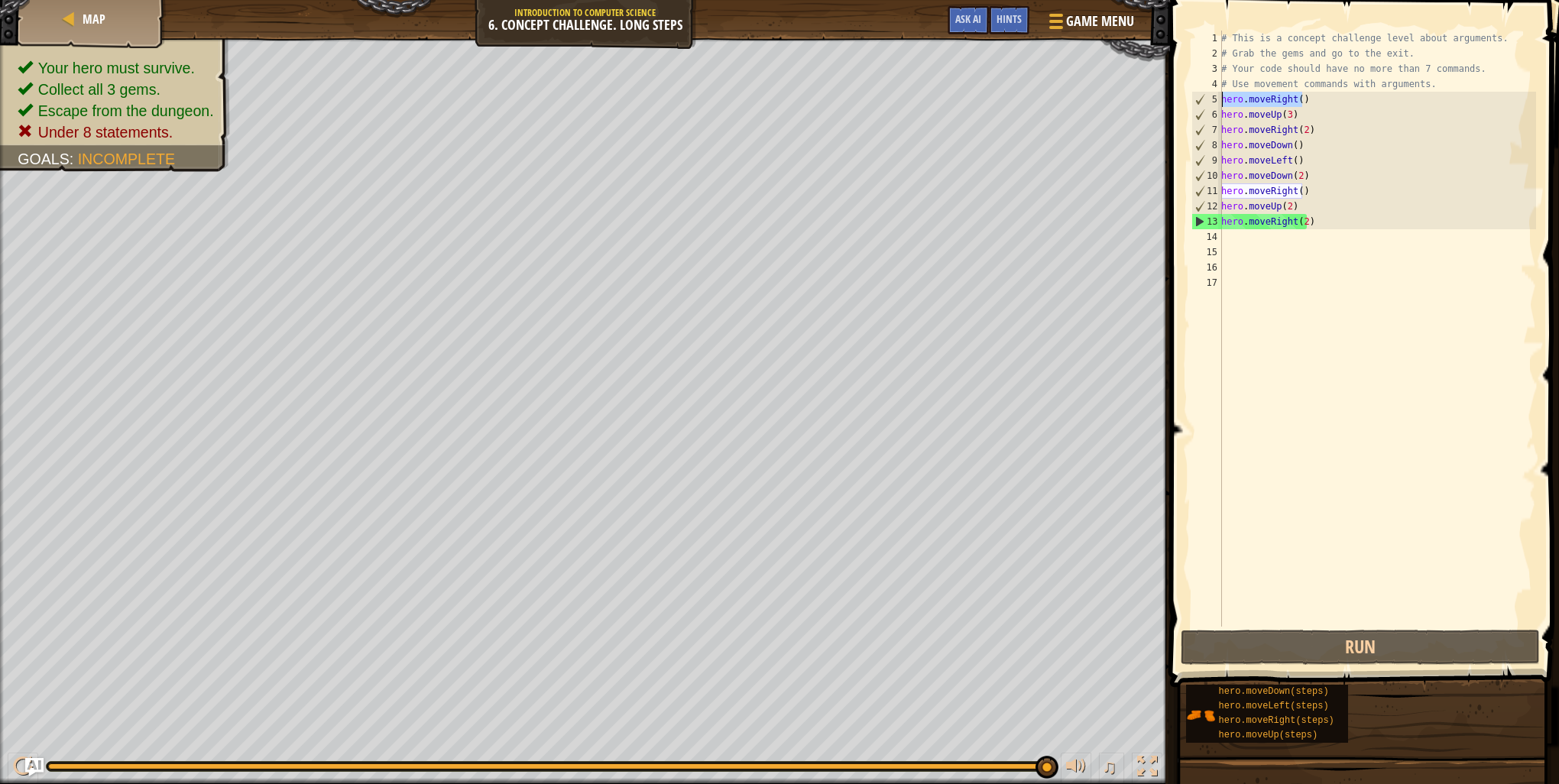
drag, startPoint x: 1308, startPoint y: 104, endPoint x: 1194, endPoint y: 94, distance: 114.4
click at [1194, 94] on div "hero.moveRight(2) 1 2 3 4 5 6 7 8 9 10 11 12 13 14 15 16 17 # This is a concept…" at bounding box center [1362, 328] width 348 height 596
type textarea "hero.moveRight()"
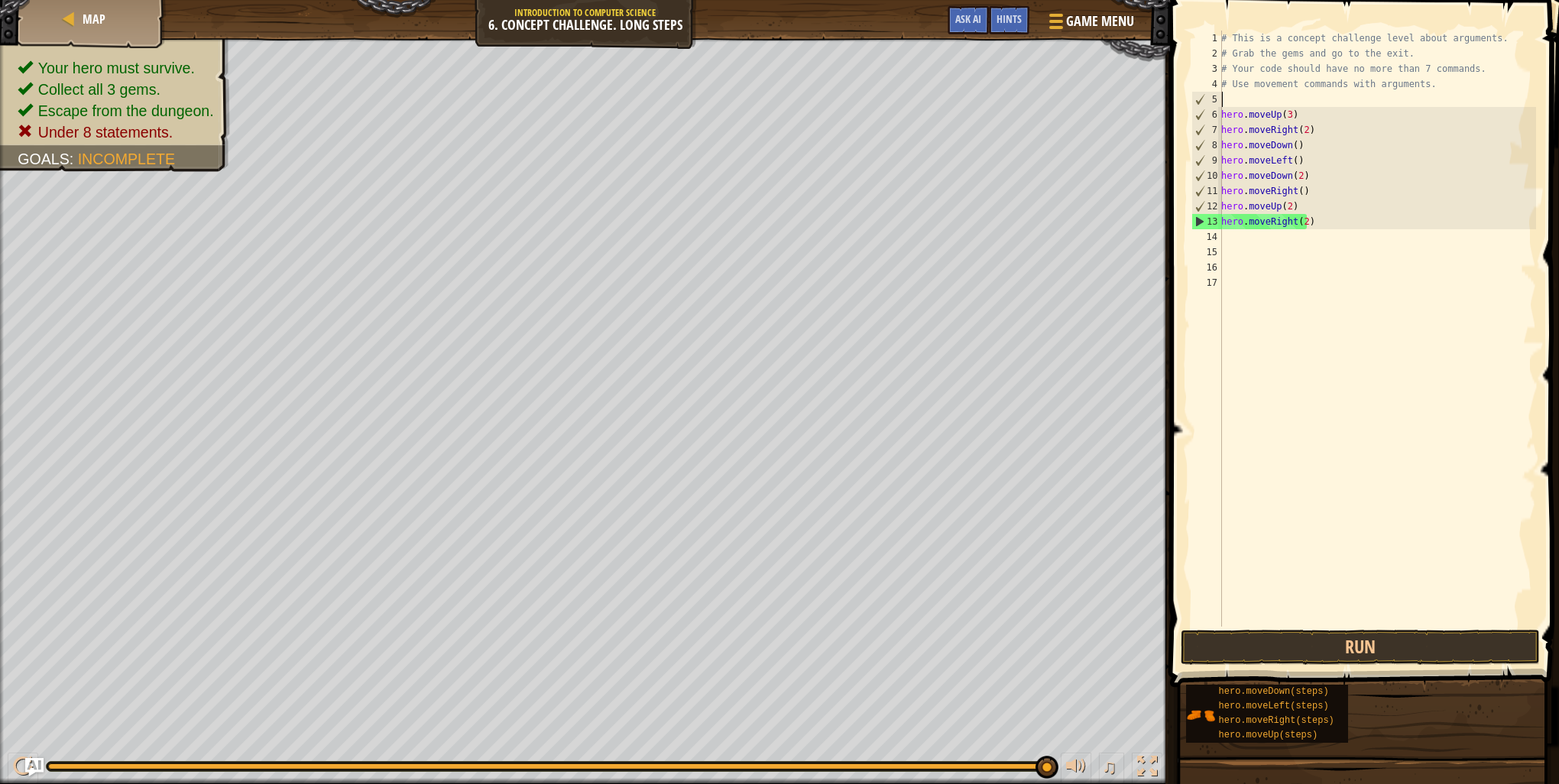
scroll to position [7, 0]
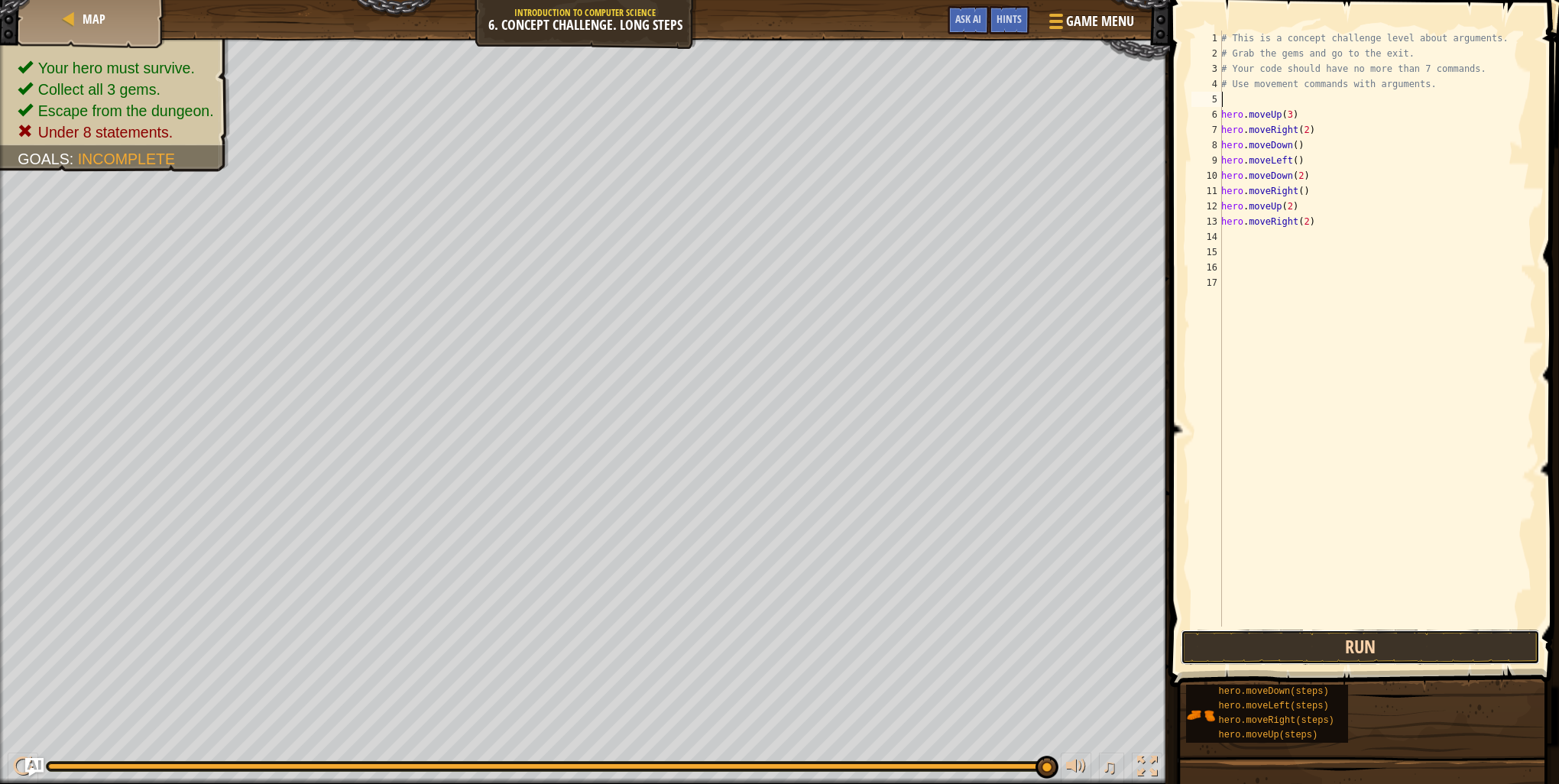
click at [1271, 639] on button "Run" at bounding box center [1360, 647] width 359 height 35
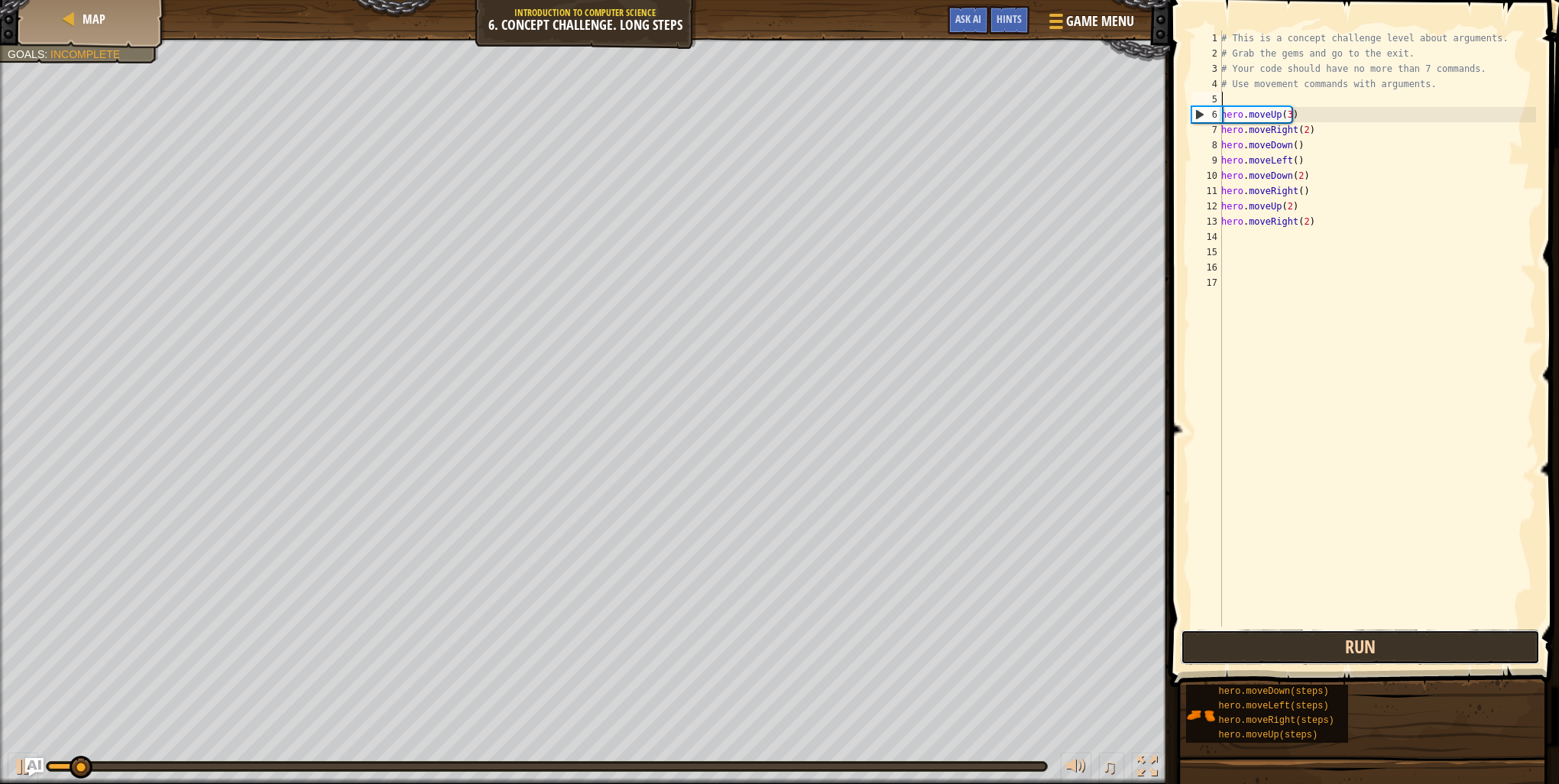
click at [1271, 639] on button "Run" at bounding box center [1360, 647] width 359 height 35
click at [1271, 639] on button "Running" at bounding box center [1360, 647] width 359 height 35
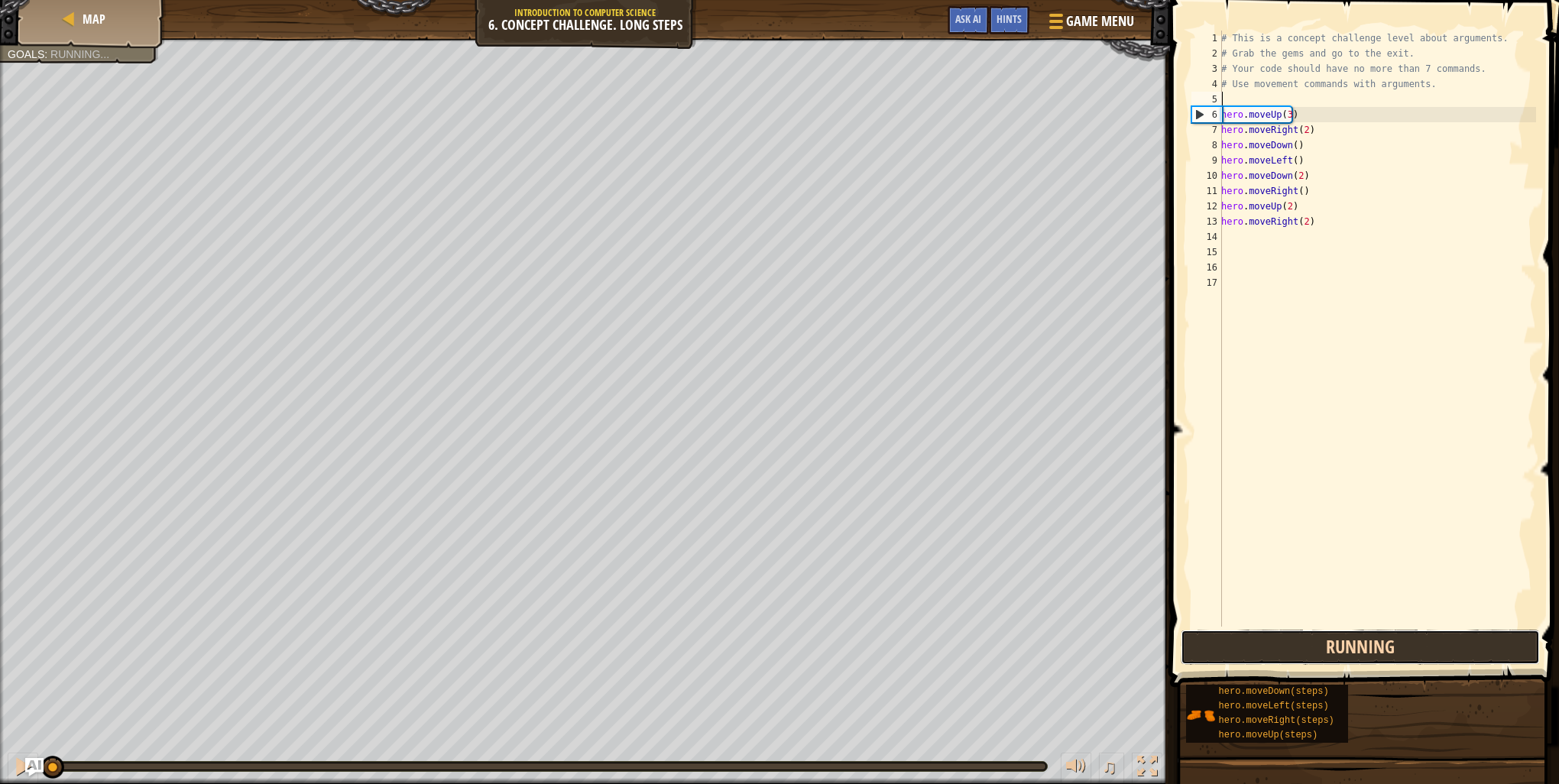
click at [1271, 639] on button "Running" at bounding box center [1360, 647] width 359 height 35
click at [1271, 639] on button "Run" at bounding box center [1360, 647] width 359 height 35
click at [1271, 639] on button "Running" at bounding box center [1360, 647] width 359 height 35
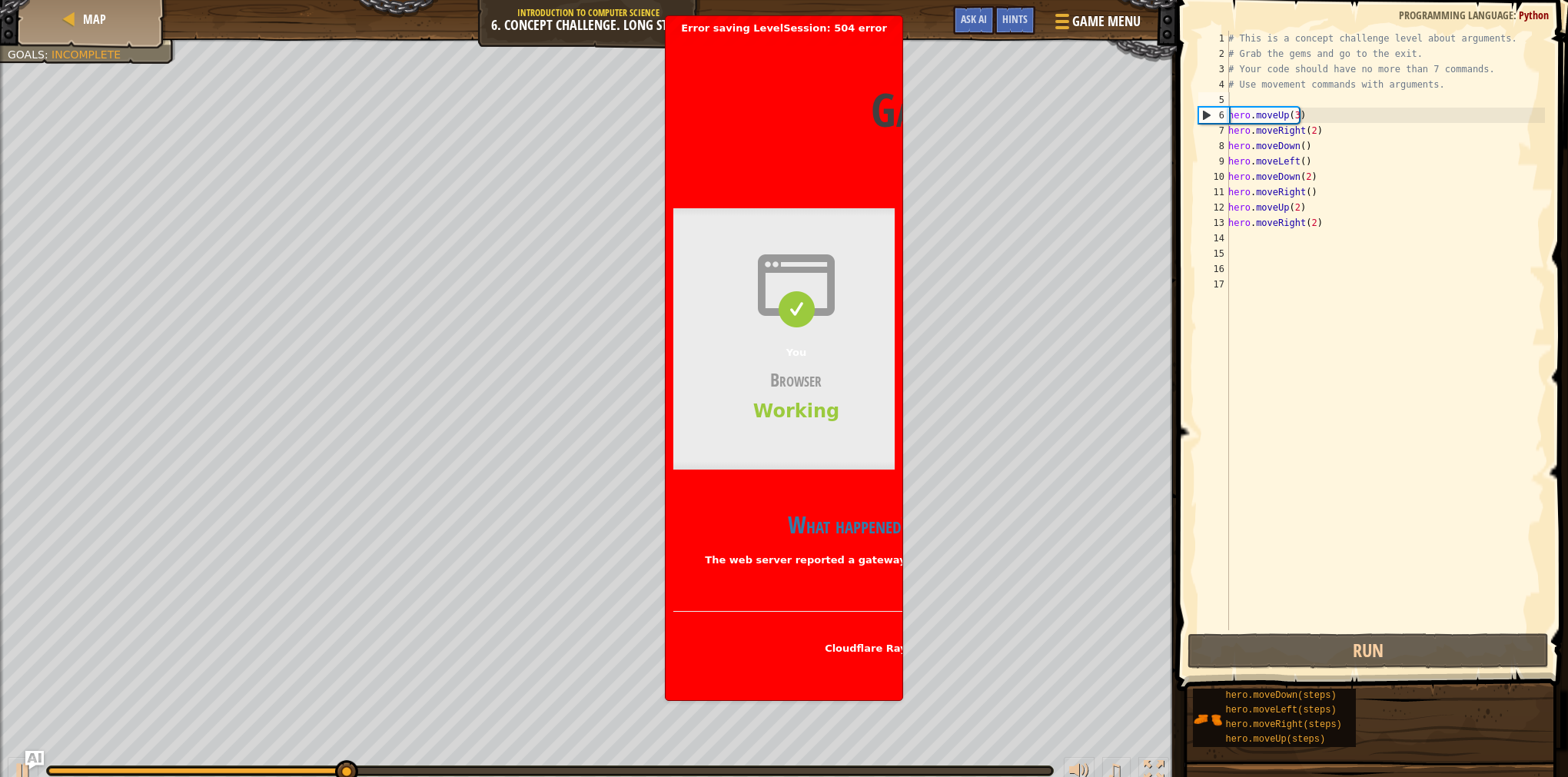
click at [885, 218] on div "You Browser Working" at bounding box center [796, 339] width 246 height 262
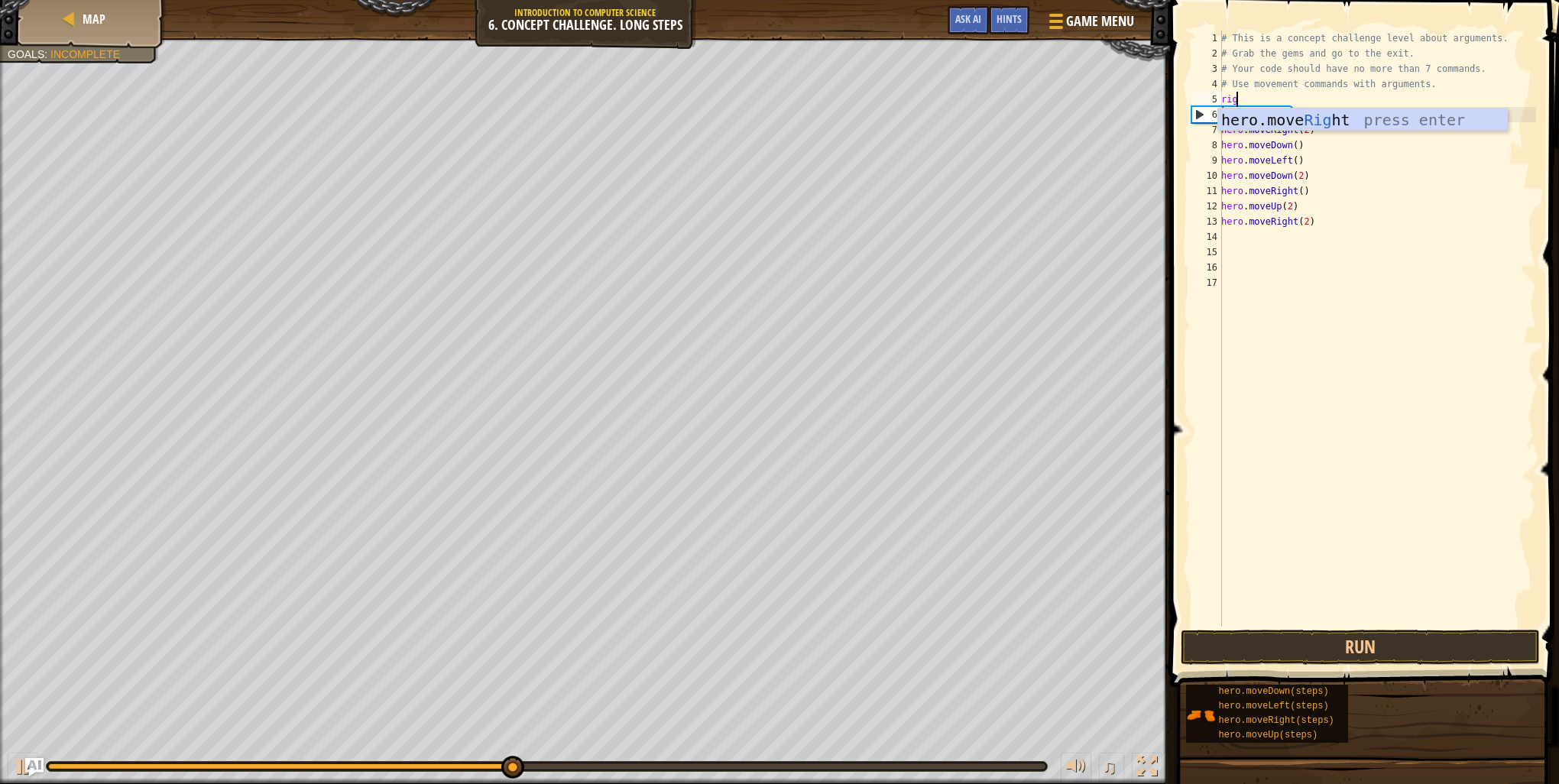
type textarea "righ"
click at [1363, 115] on div "hero.move Righ t press enter" at bounding box center [1362, 143] width 289 height 69
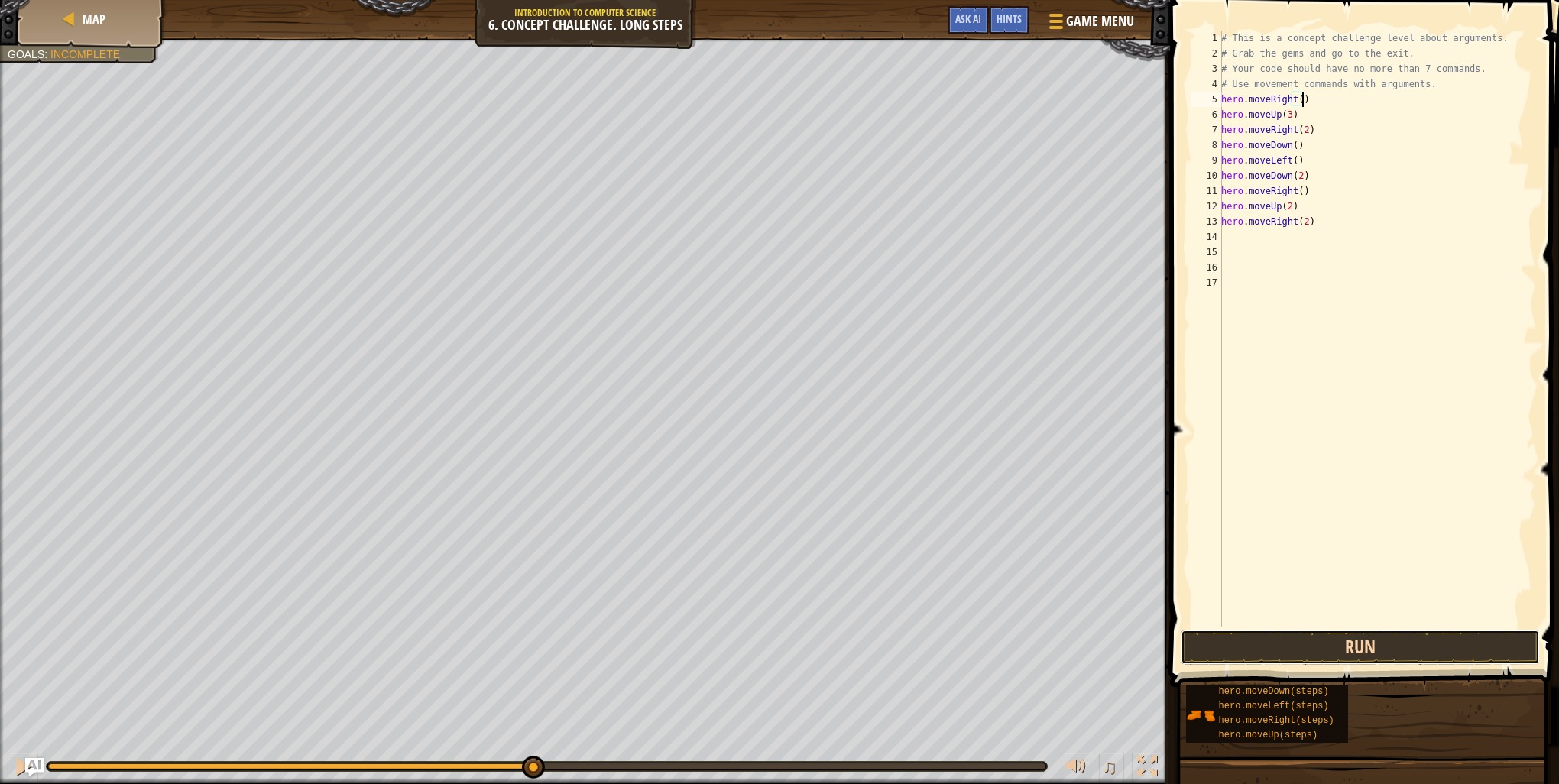
click at [1273, 645] on button "Run" at bounding box center [1360, 647] width 359 height 35
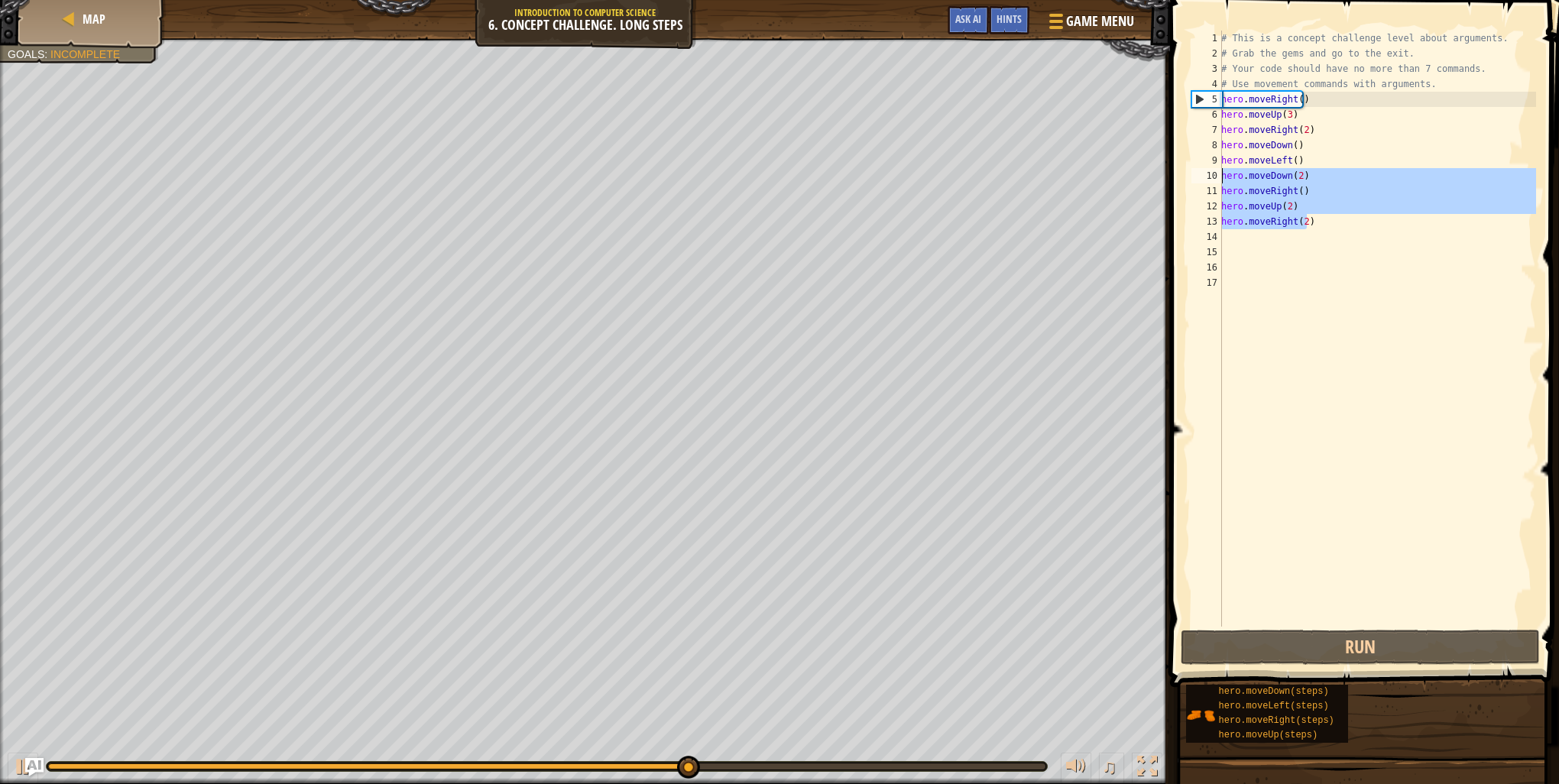
drag, startPoint x: 1339, startPoint y: 224, endPoint x: 1218, endPoint y: 179, distance: 129.1
click at [1218, 179] on div "hero.moveRight() 1 2 3 4 5 6 7 8 9 10 11 12 13 14 15 16 17 # This is a concept …" at bounding box center [1362, 328] width 348 height 596
type textarea "hero.moveDown(2) hero.moveRight()"
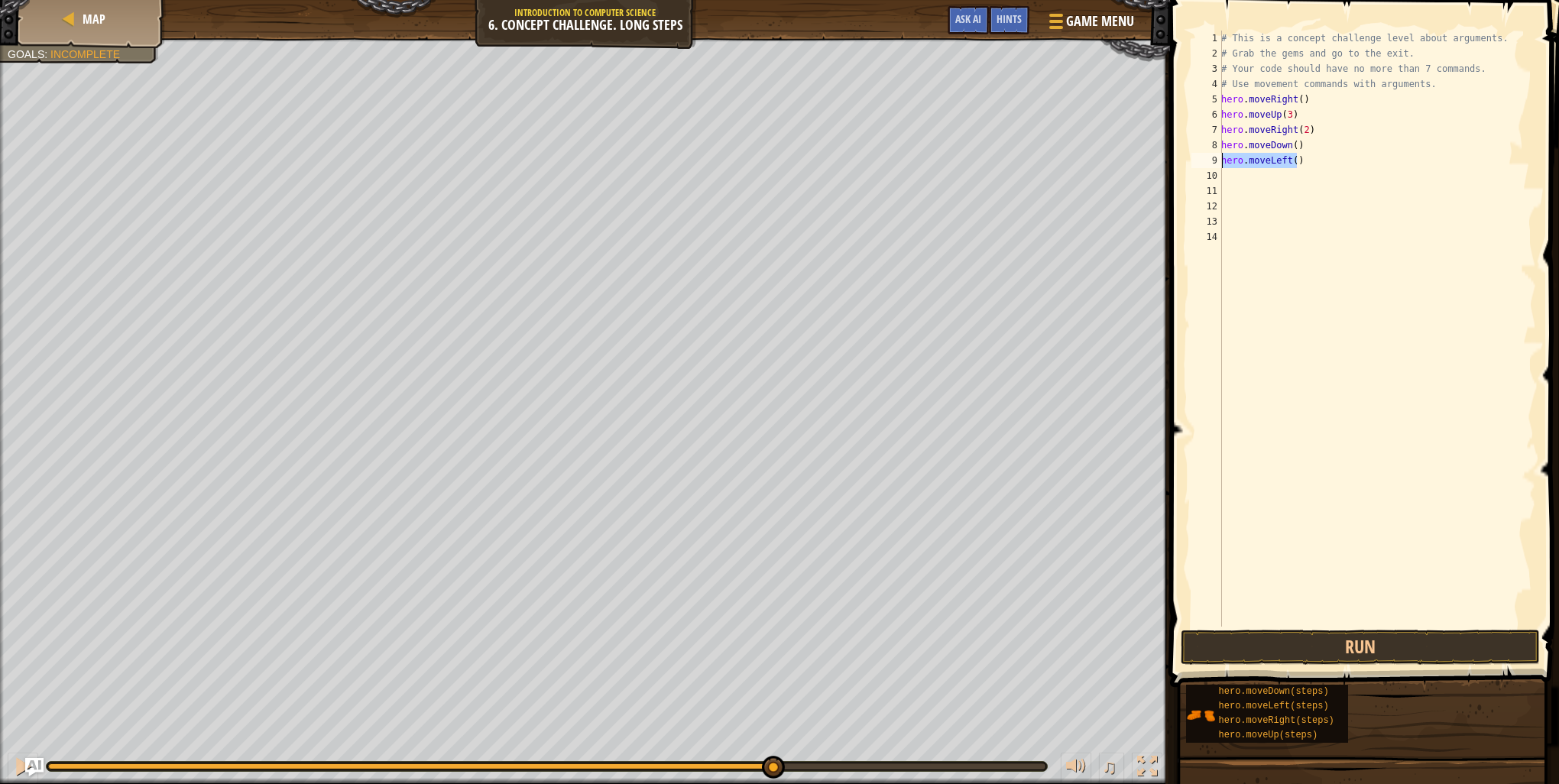
drag, startPoint x: 1305, startPoint y: 159, endPoint x: 1218, endPoint y: 163, distance: 87.1
click at [1218, 163] on div "1 2 3 4 5 6 7 8 9 10 11 12 13 14 # This is a concept challenge level about argu…" at bounding box center [1362, 328] width 348 height 596
type textarea "hero.moveLeft()"
click at [1336, 639] on button "Run" at bounding box center [1360, 647] width 359 height 35
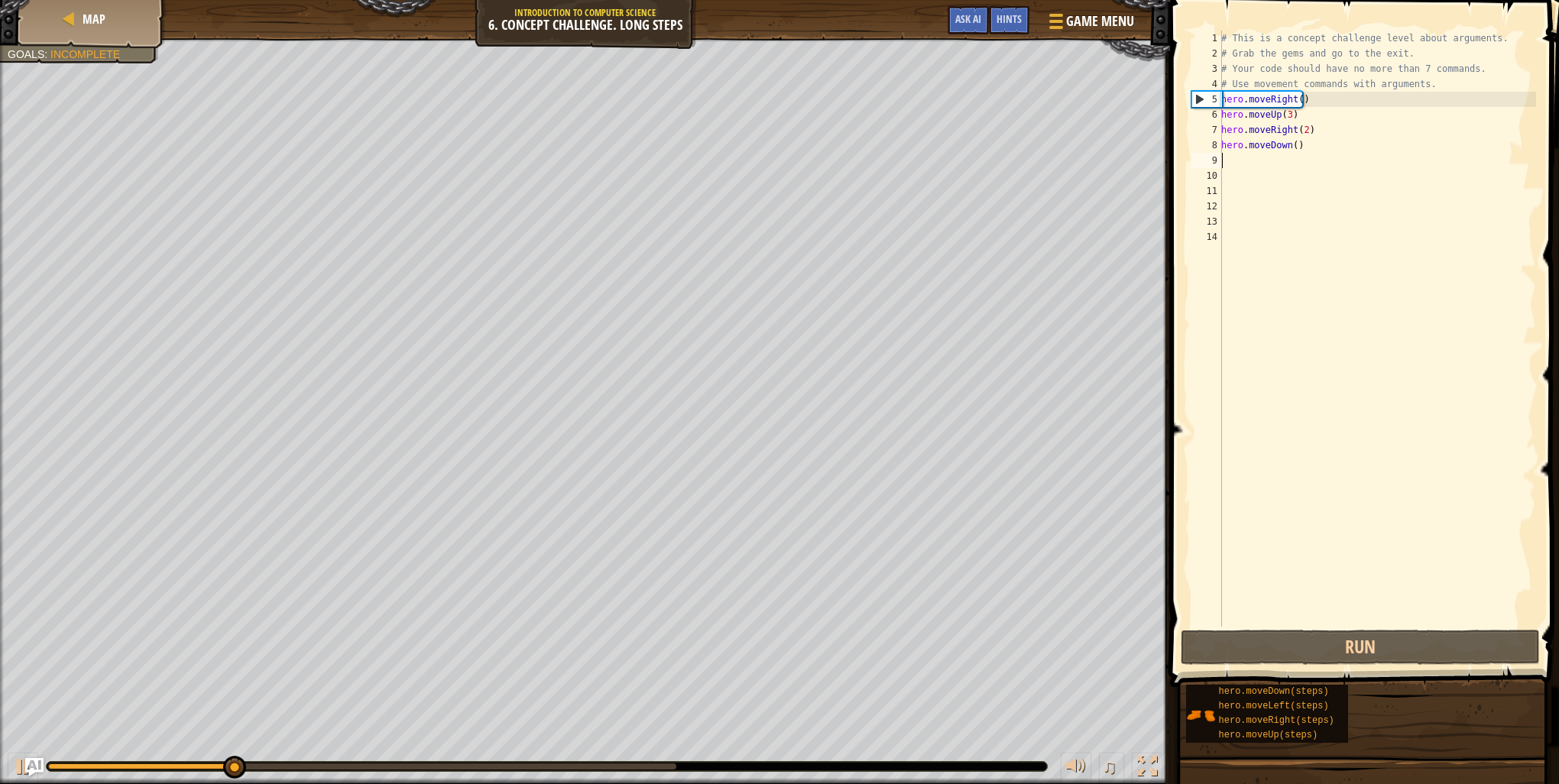
click at [1290, 146] on div "# This is a concept challenge level about arguments. # Grab the gems and go to …" at bounding box center [1377, 344] width 318 height 627
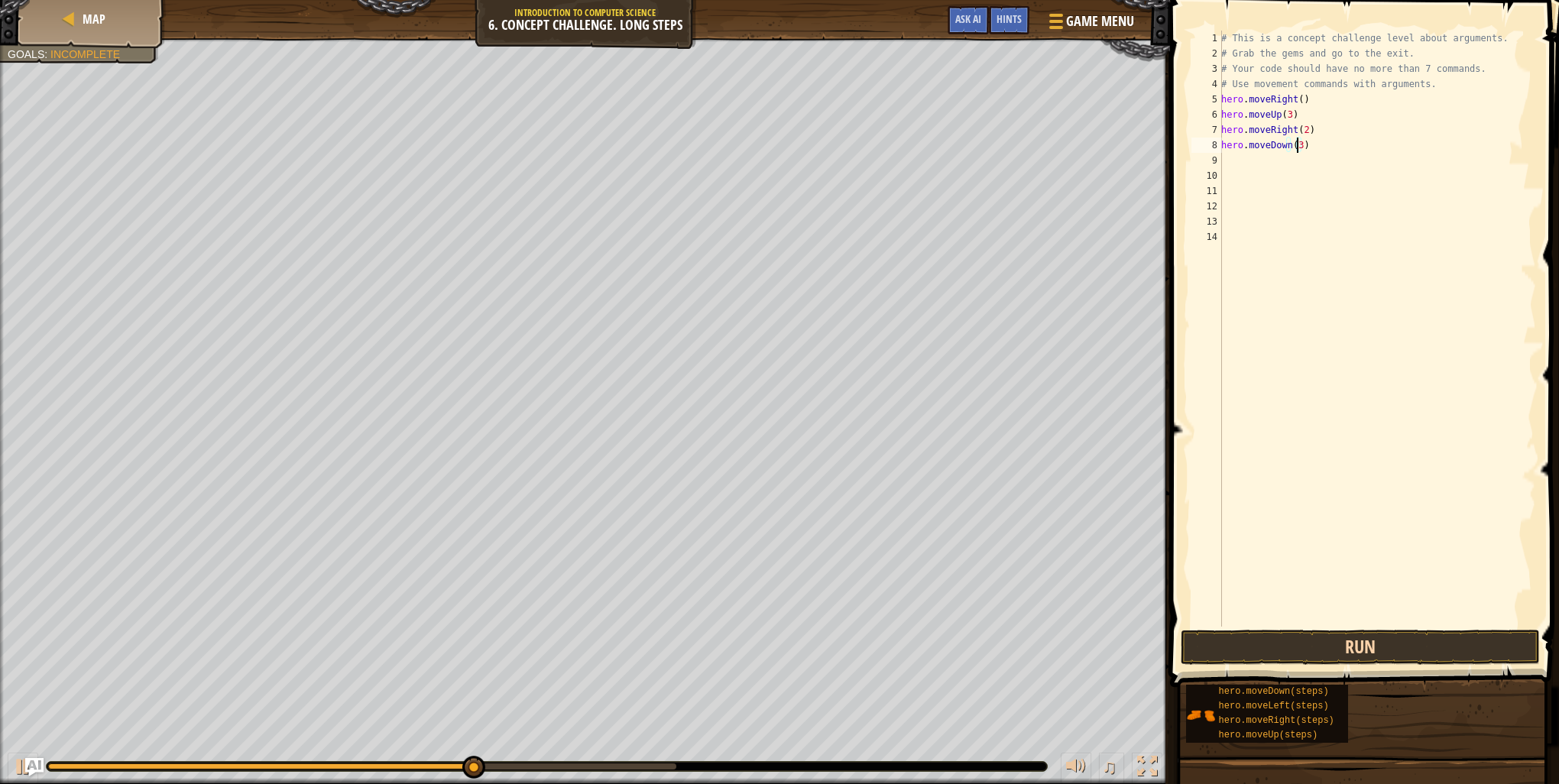
type textarea "hero.moveDown(3)"
click at [1266, 651] on button "Run" at bounding box center [1360, 647] width 359 height 35
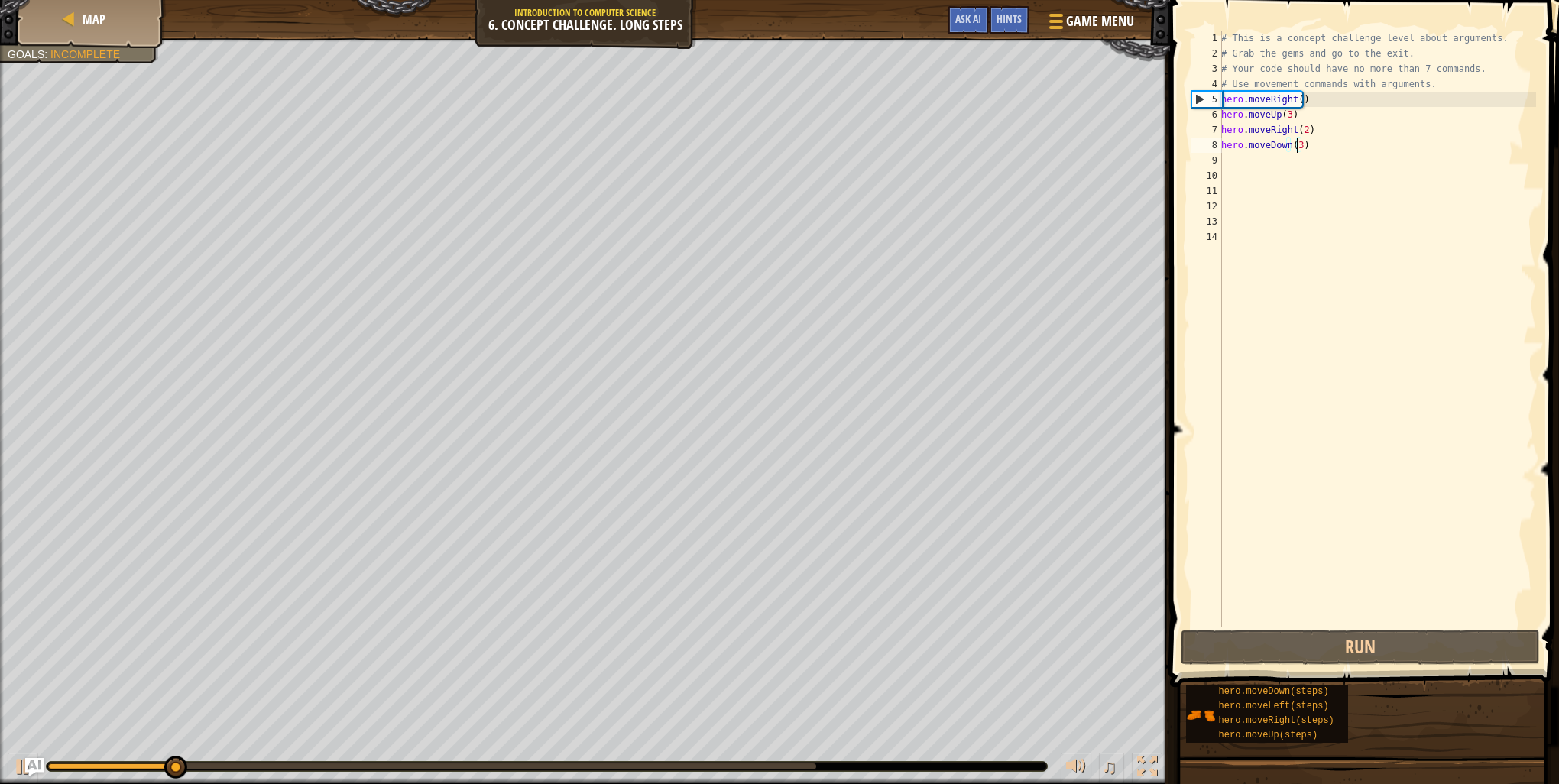
click at [1251, 164] on div "# This is a concept challenge level about arguments. # Grab the gems and go to …" at bounding box center [1377, 344] width 318 height 627
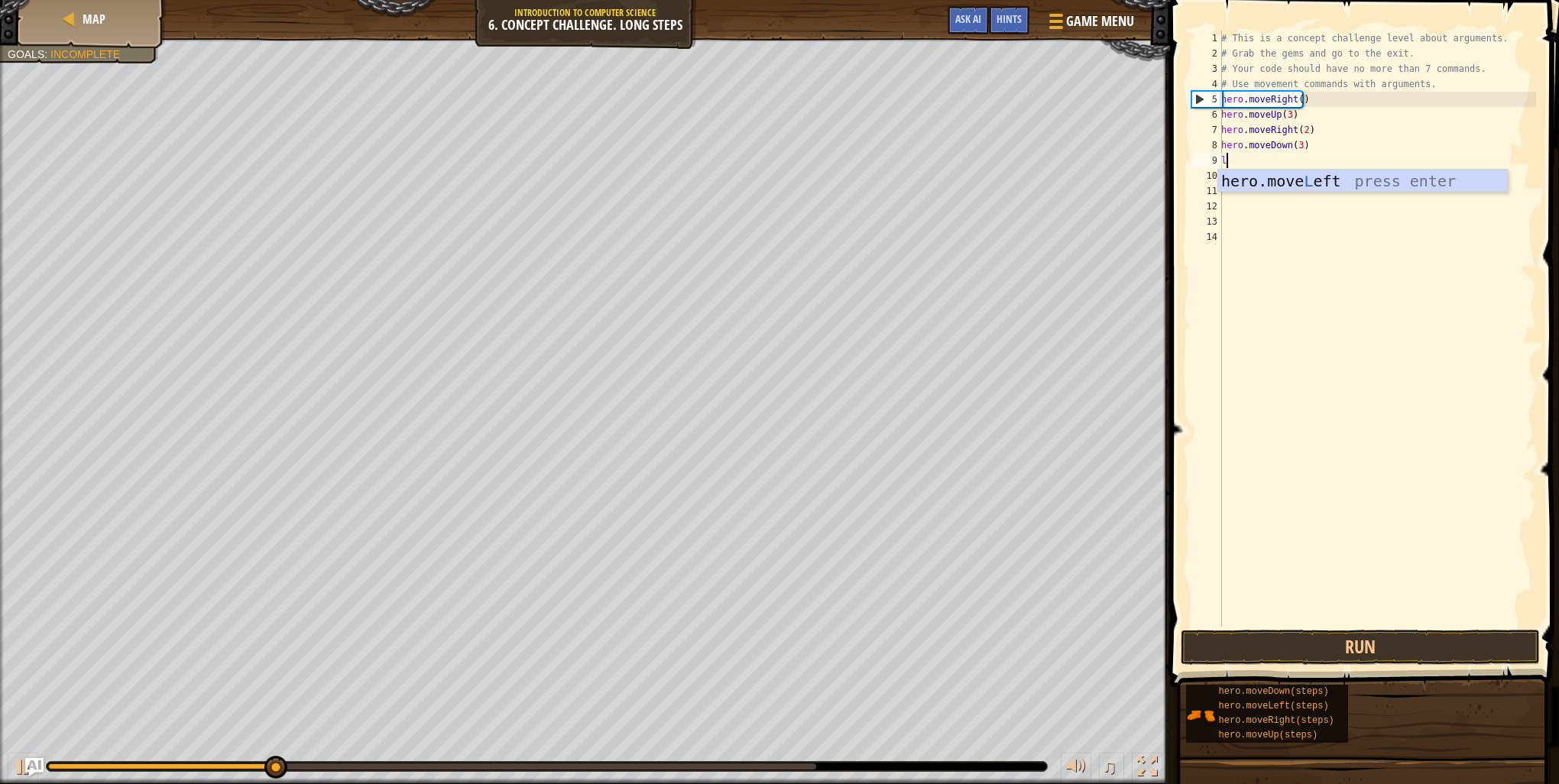
type textarea "le"
click at [1251, 182] on div "hero.move Le ft press enter" at bounding box center [1362, 204] width 289 height 69
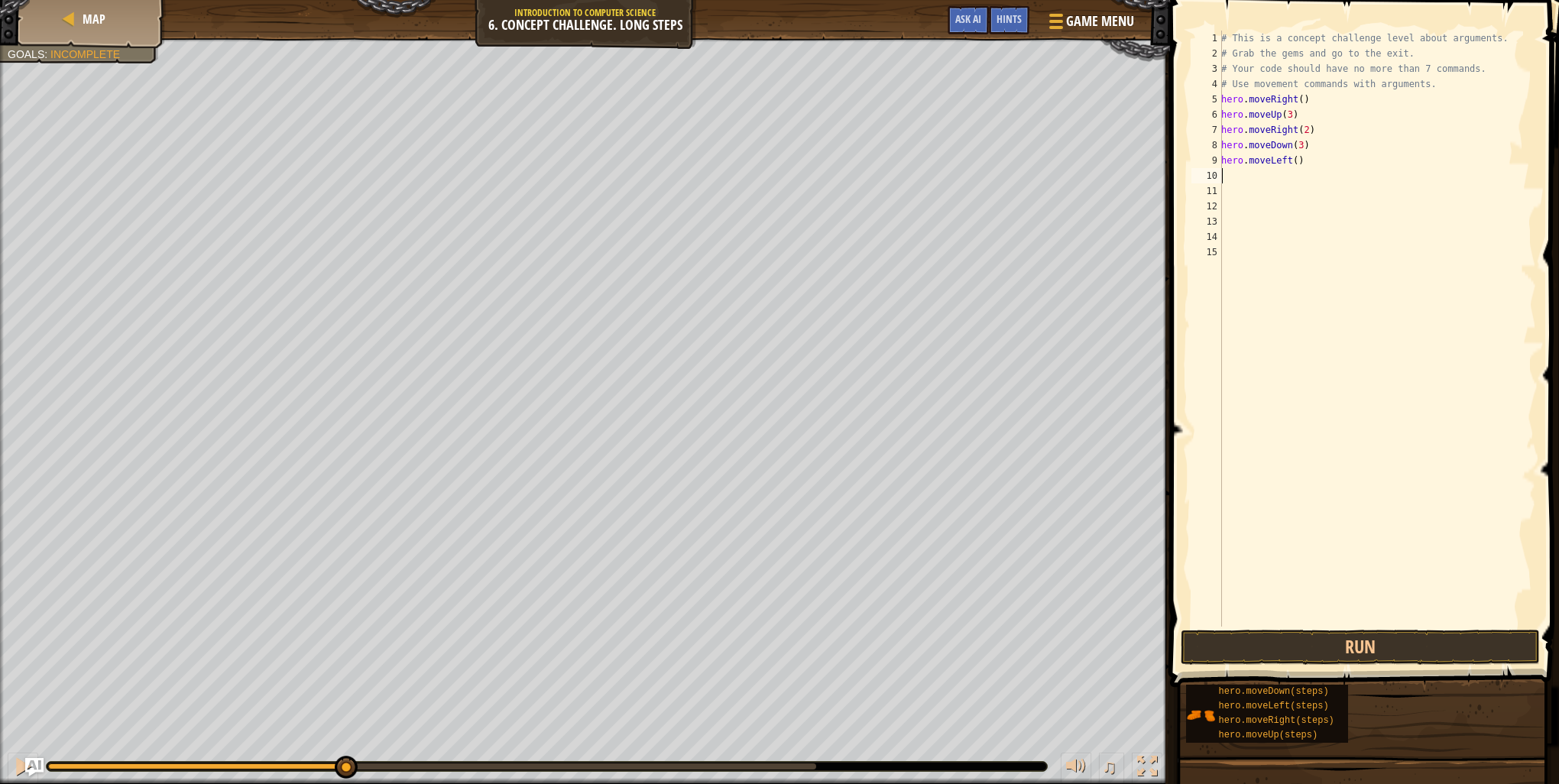
click at [1247, 182] on div "# This is a concept challenge level about arguments. # Grab the gems and go to …" at bounding box center [1377, 344] width 318 height 627
type textarea "up"
click at [1257, 190] on div "hero.move Up press enter" at bounding box center [1362, 219] width 289 height 69
click at [1232, 658] on button "Run" at bounding box center [1360, 647] width 359 height 35
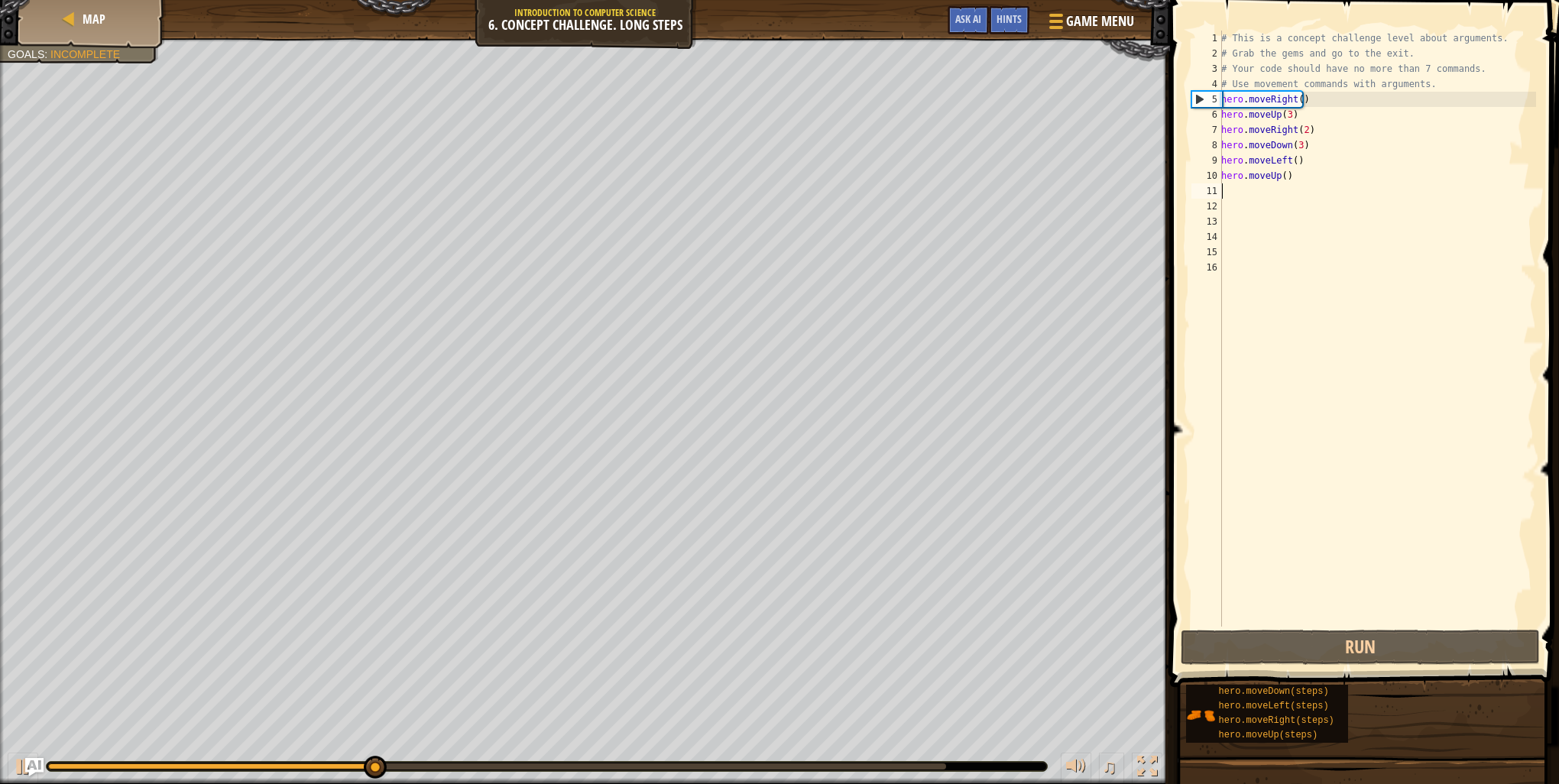
click at [1280, 175] on div "# This is a concept challenge level about arguments. # Grab the gems and go to …" at bounding box center [1377, 344] width 318 height 627
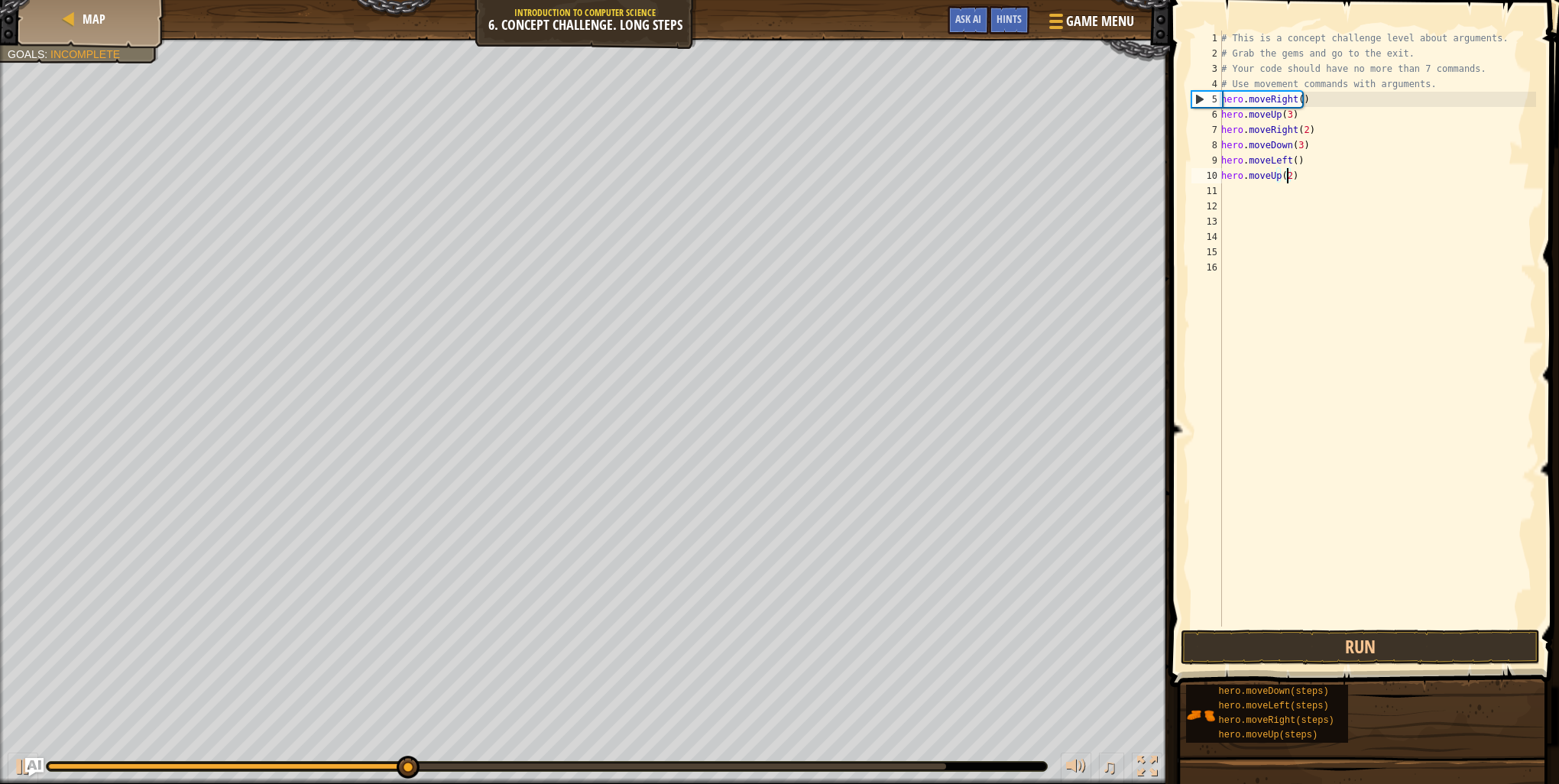
scroll to position [7, 5]
type textarea "hero.moveUp(2)"
click at [1278, 640] on button "Run" at bounding box center [1360, 647] width 359 height 35
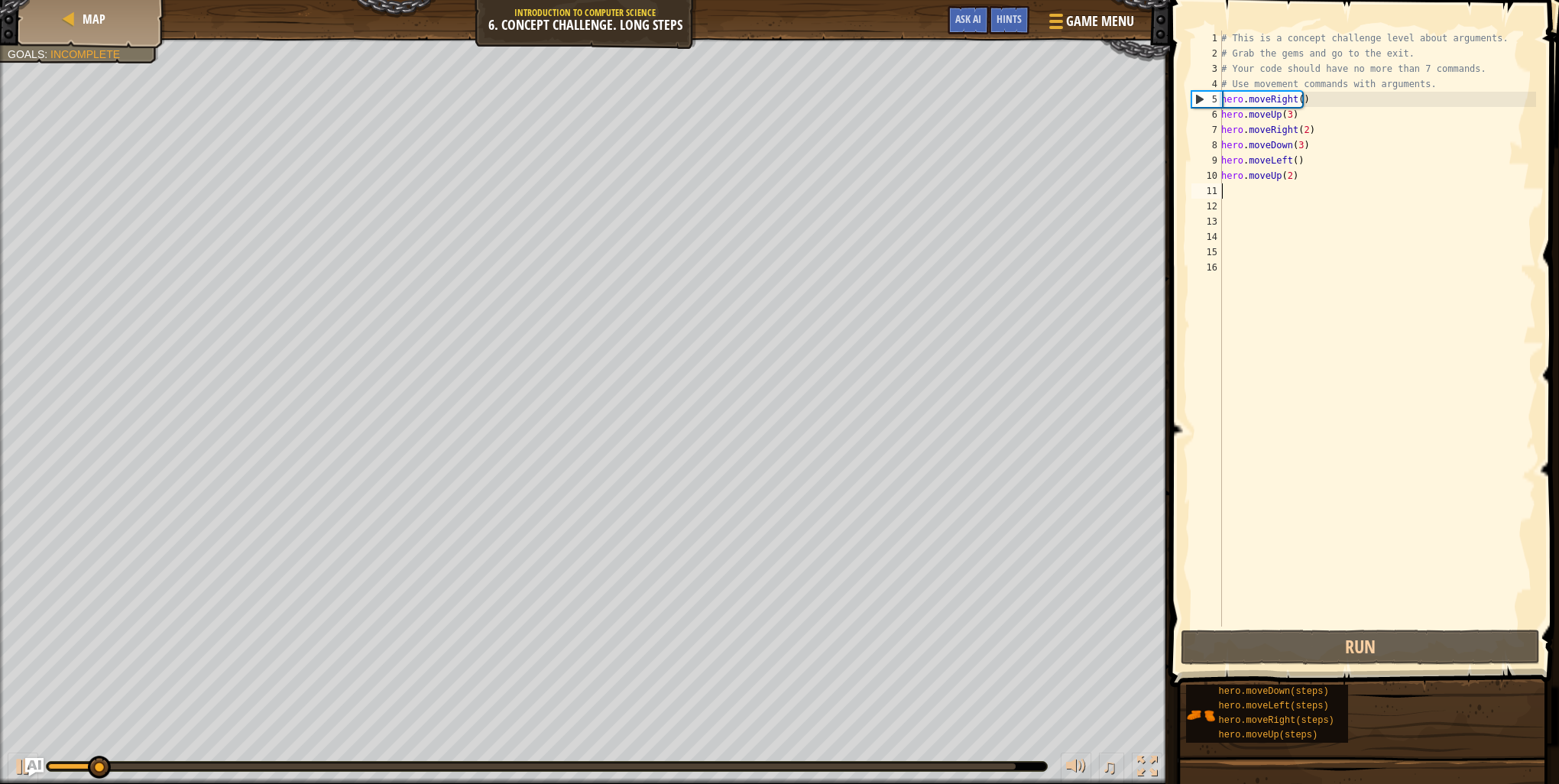
click at [1260, 192] on div "# This is a concept challenge level about arguments. # Grab the gems and go to …" at bounding box center [1377, 344] width 318 height 627
type textarea "t"
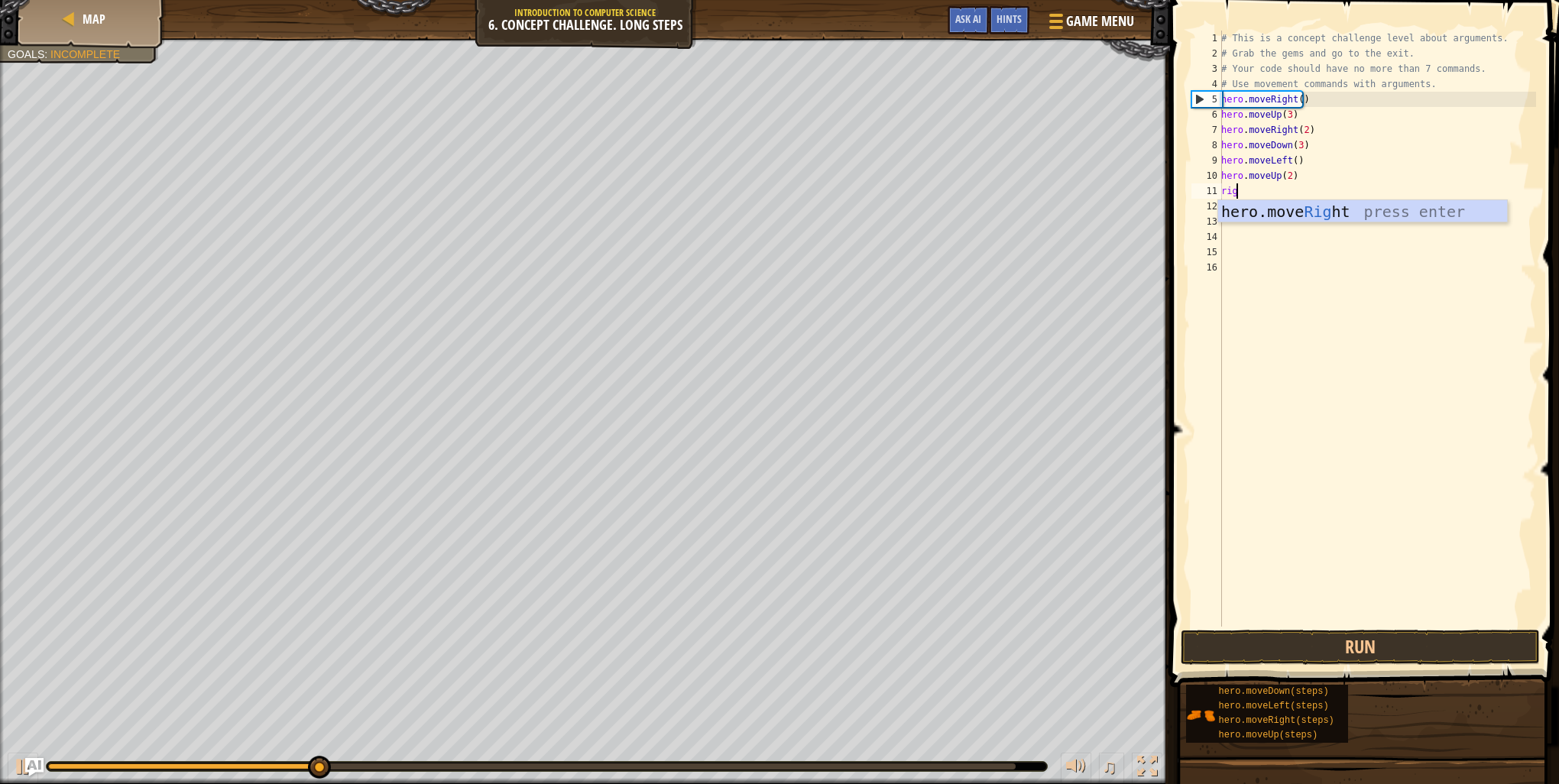
type textarea "right"
click at [1256, 206] on div "hero.move Right press enter" at bounding box center [1362, 234] width 289 height 69
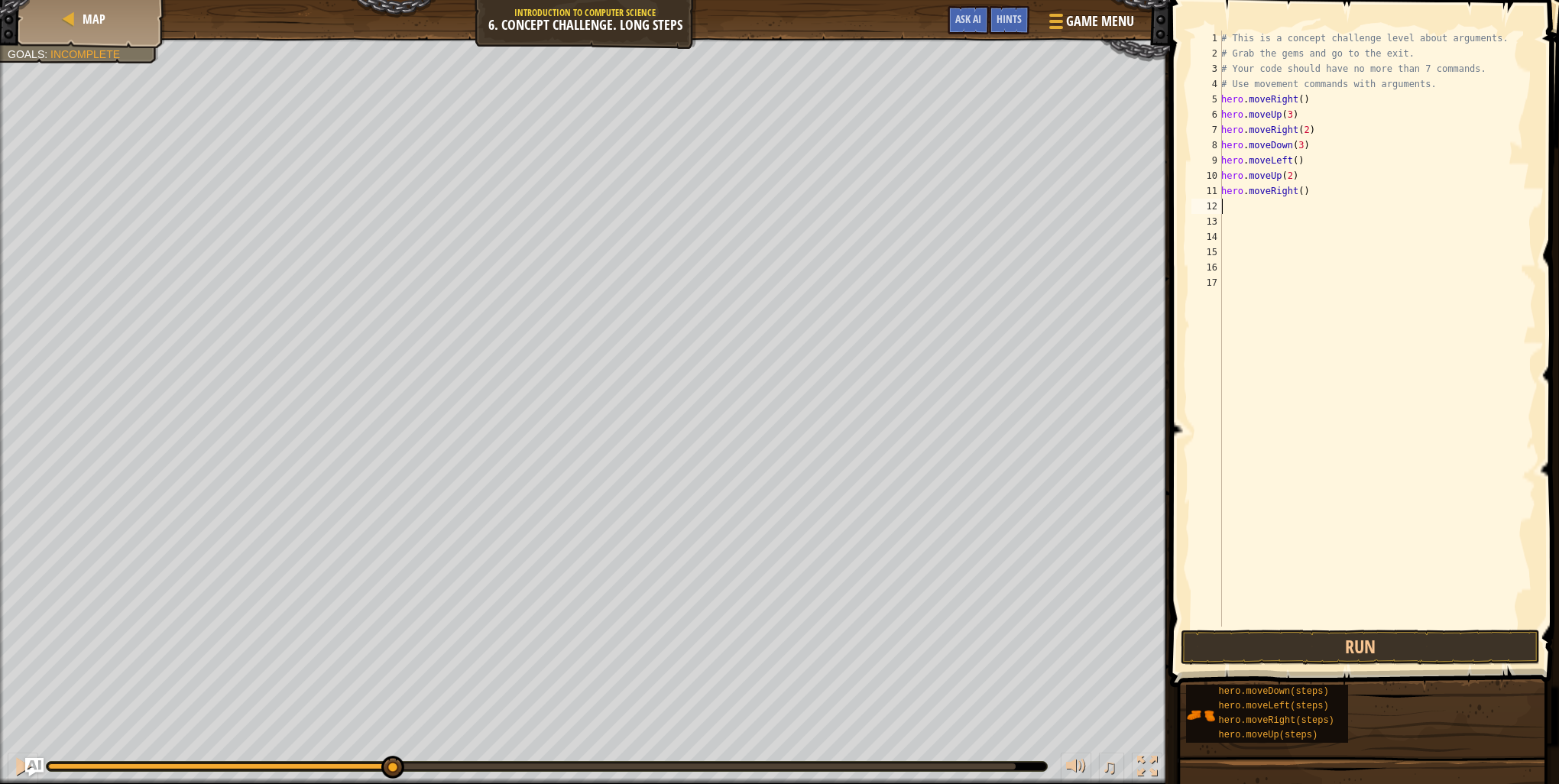
click at [1295, 191] on div "# This is a concept challenge level about arguments. # Grab the gems and go to …" at bounding box center [1377, 344] width 318 height 627
type textarea "hero.moveRight(3)"
click at [1350, 640] on button "Run" at bounding box center [1360, 647] width 359 height 35
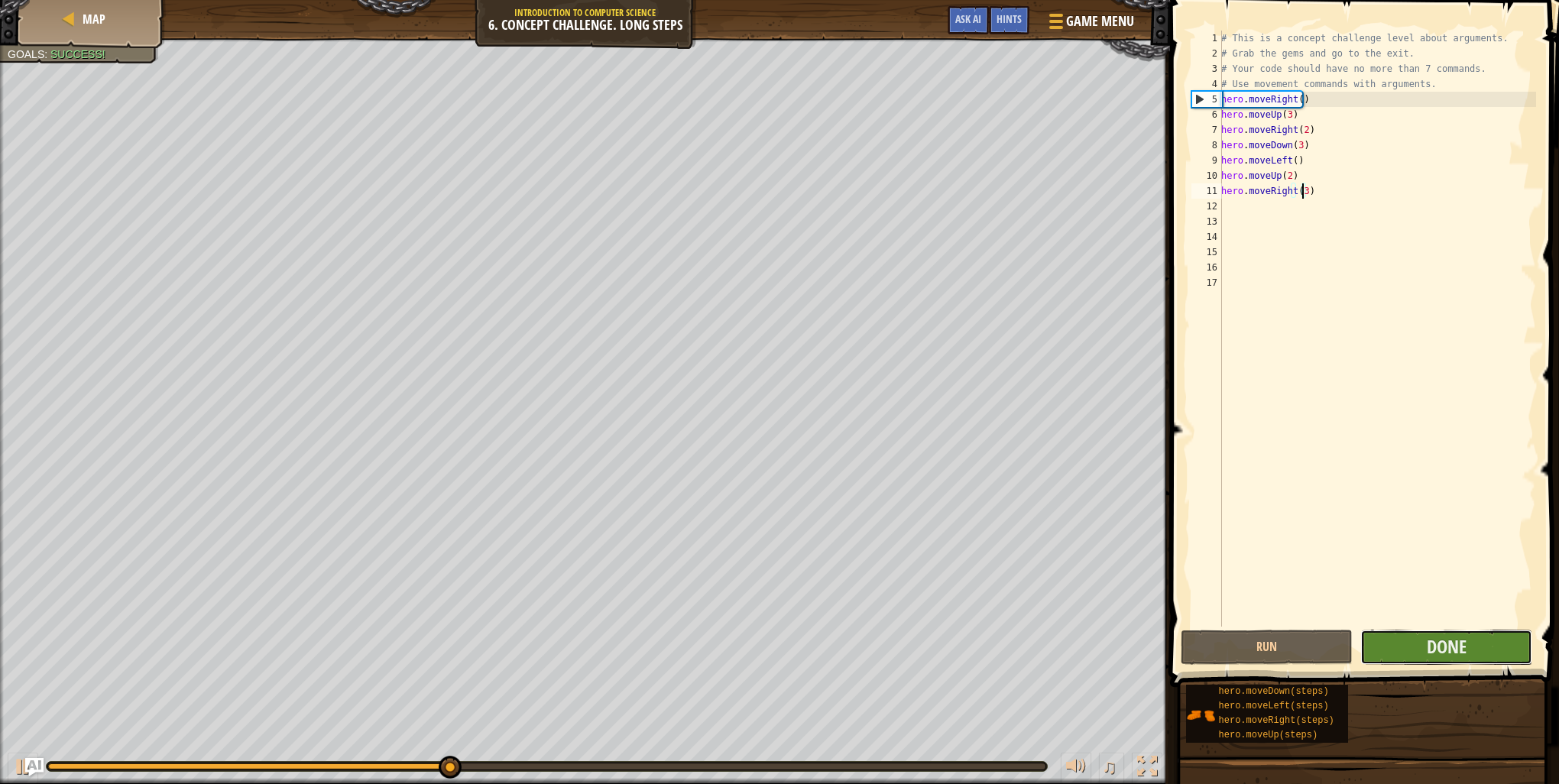
click at [1419, 631] on button "Done" at bounding box center [1446, 647] width 172 height 35
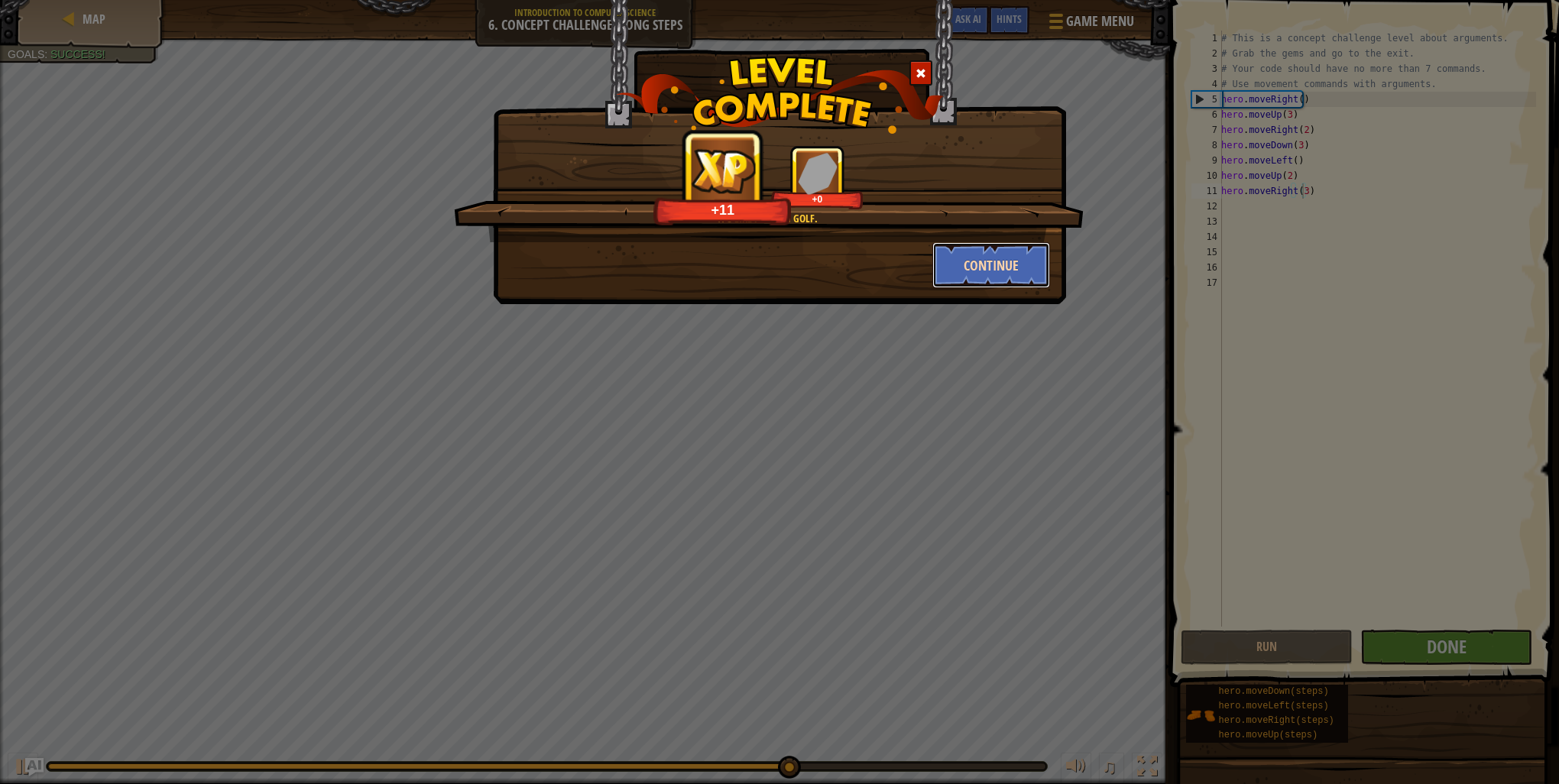
click at [962, 255] on button "Continue" at bounding box center [991, 264] width 118 height 46
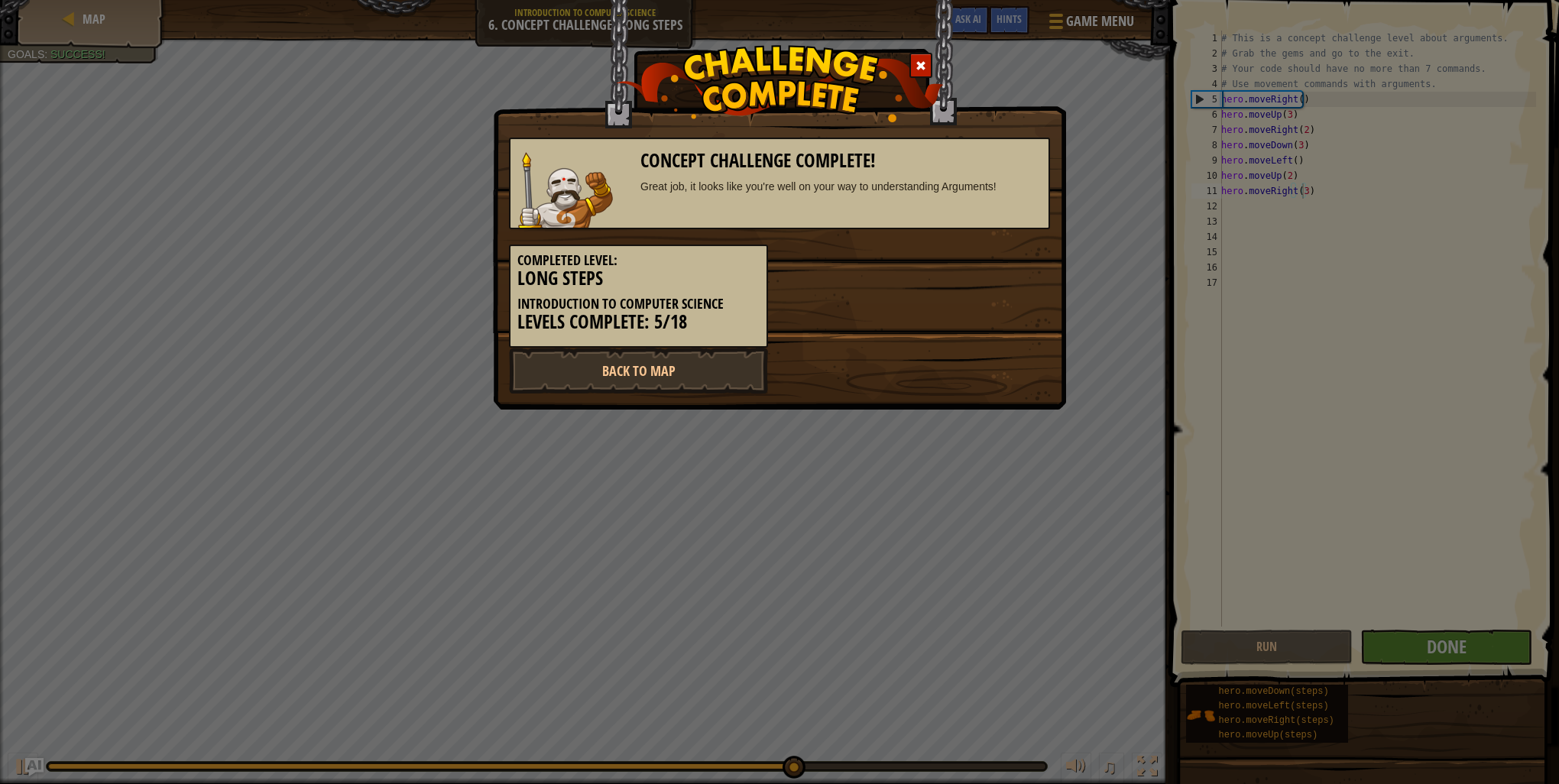
click at [988, 277] on div "Completed Level: Long Steps Introduction to Computer Science Levels Complete: 5…" at bounding box center [779, 288] width 564 height 118
click at [664, 368] on link "Back to Map" at bounding box center [639, 370] width 259 height 46
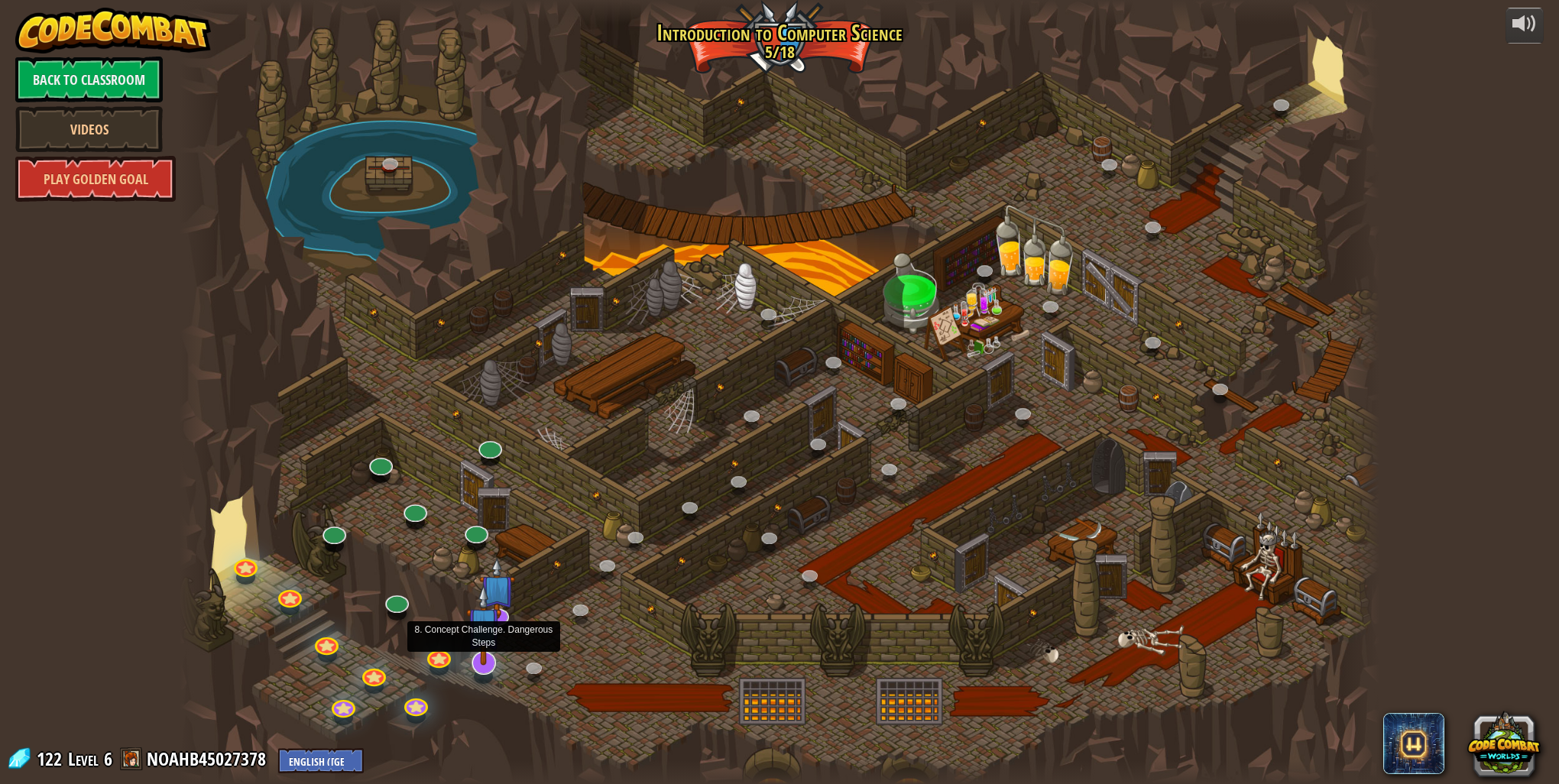
click at [486, 662] on img at bounding box center [484, 624] width 36 height 81
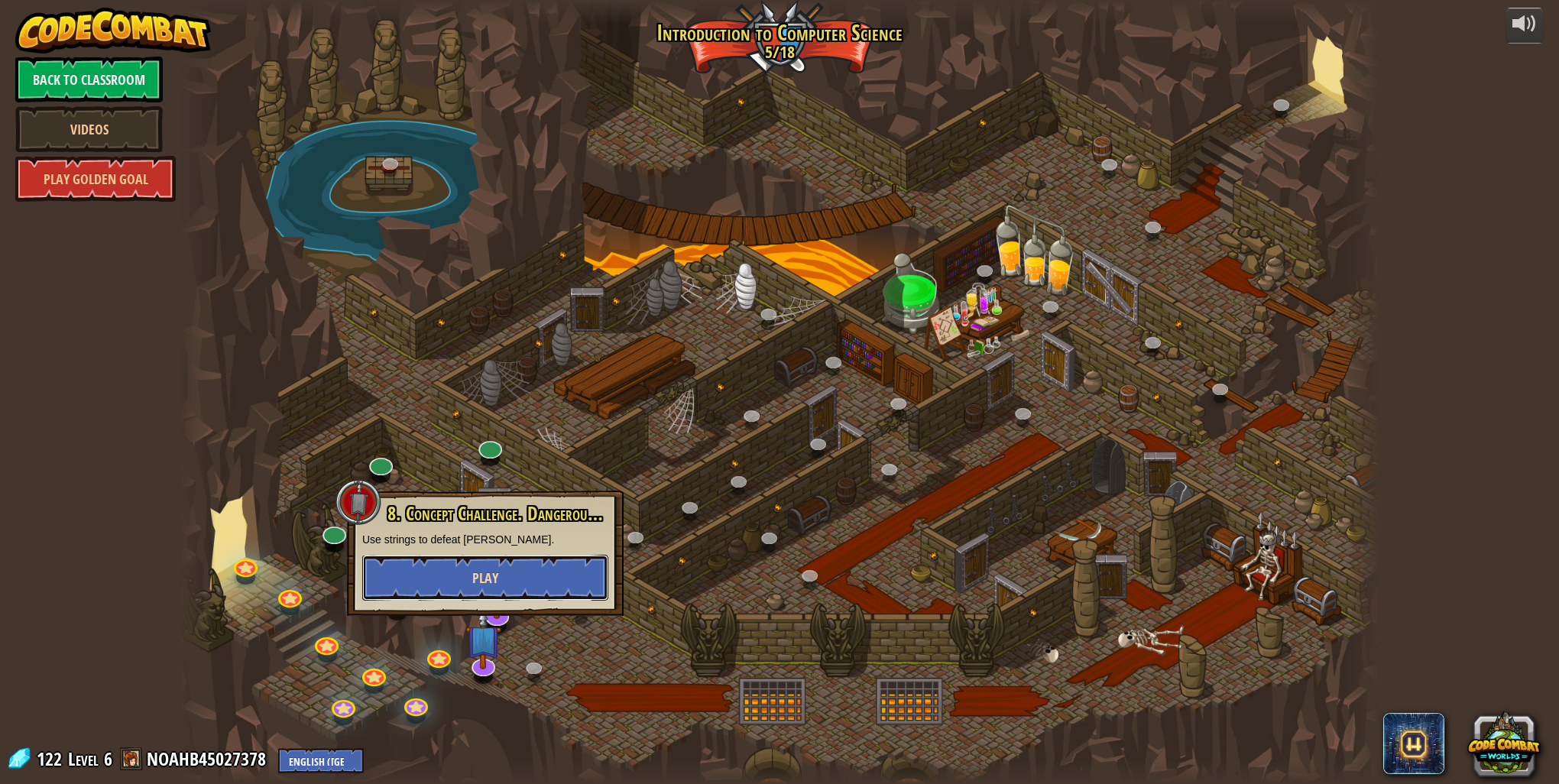
click at [482, 573] on span "Play" at bounding box center [485, 578] width 26 height 19
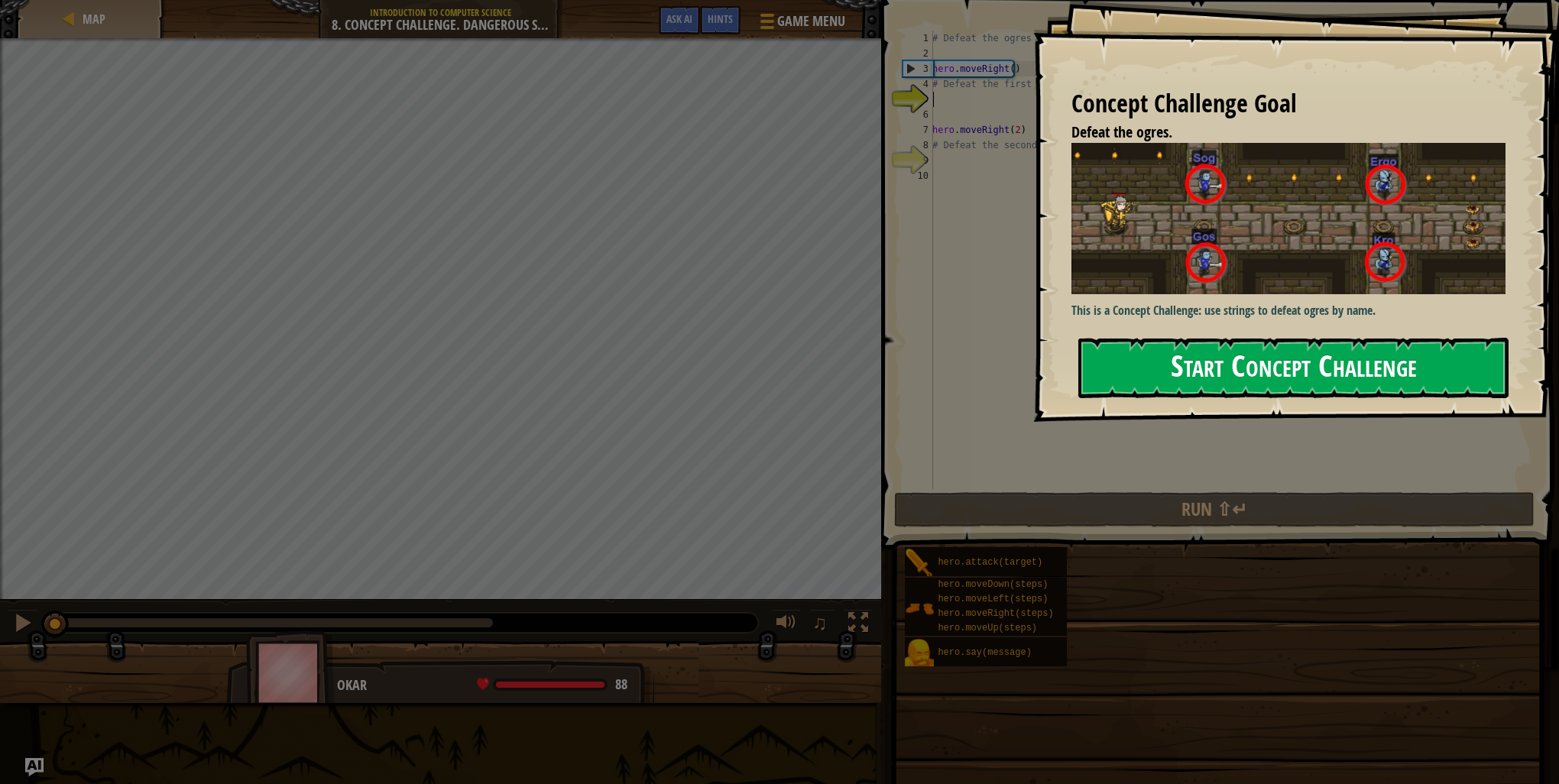
click at [1328, 360] on button "Start Concept Challenge" at bounding box center [1293, 367] width 430 height 61
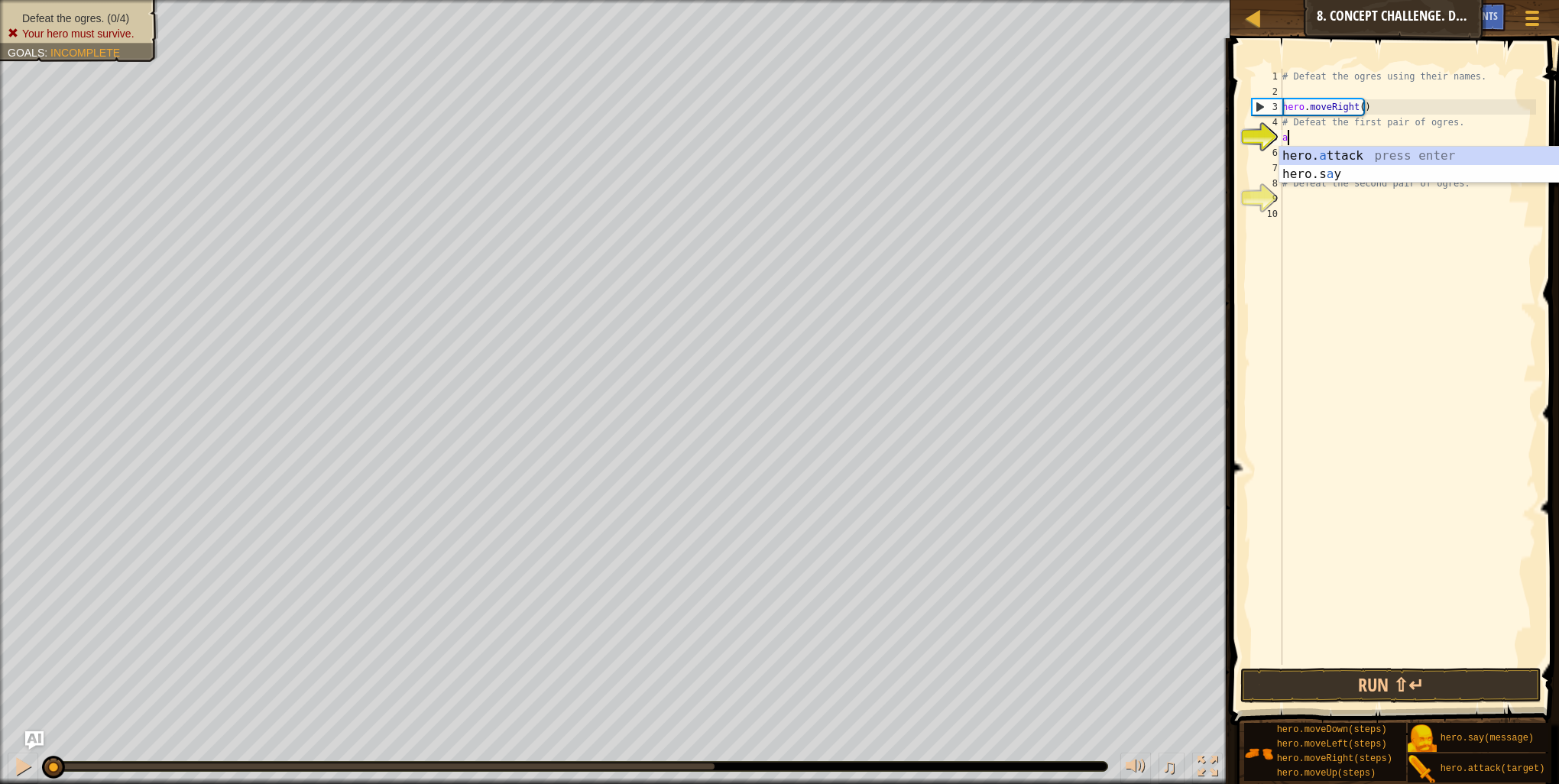
scroll to position [7, 0]
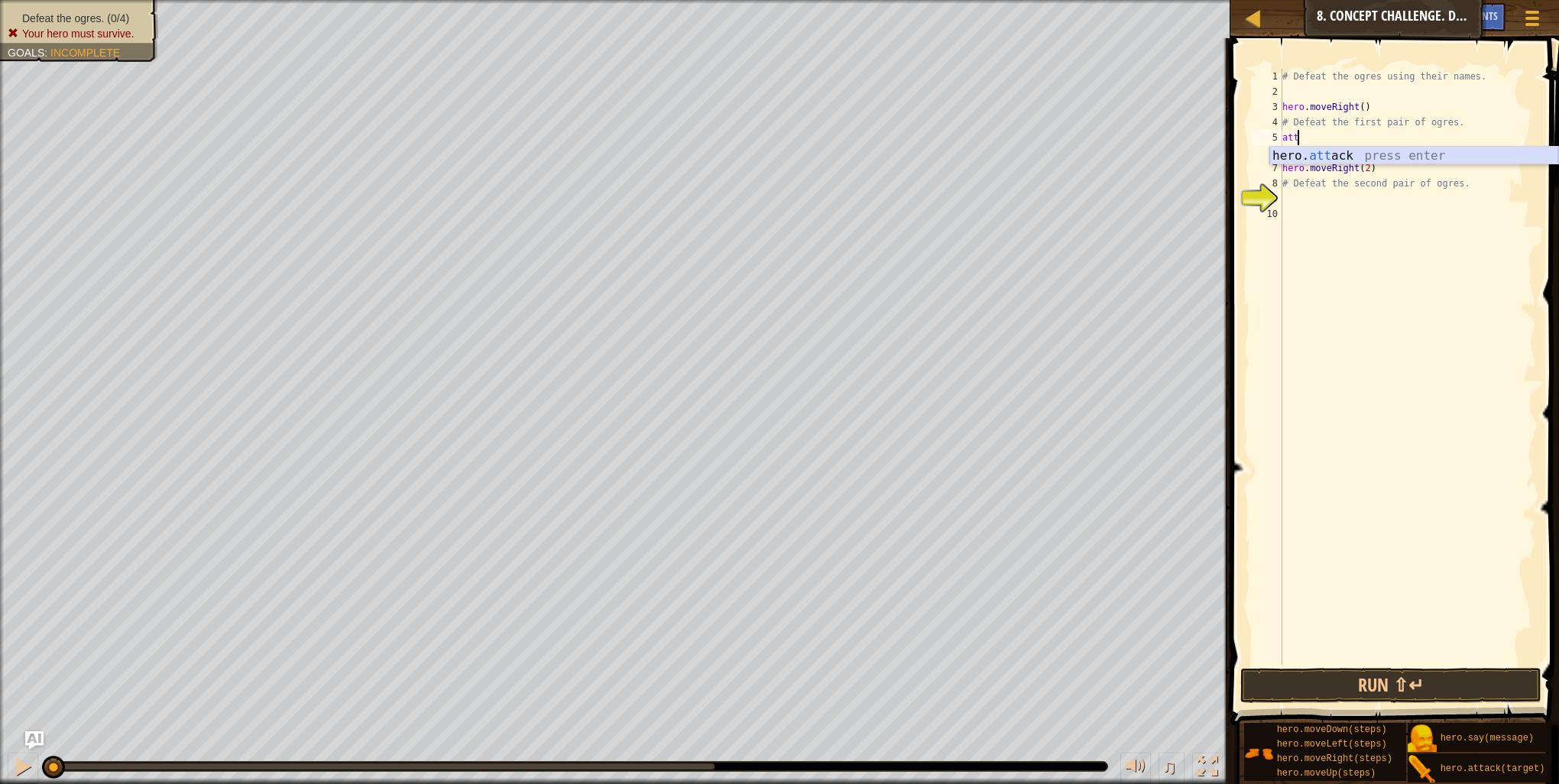
click at [1331, 159] on div "hero. att ack press enter" at bounding box center [1413, 174] width 289 height 55
click at [1416, 683] on button "Run ⇧↵" at bounding box center [1391, 685] width 301 height 35
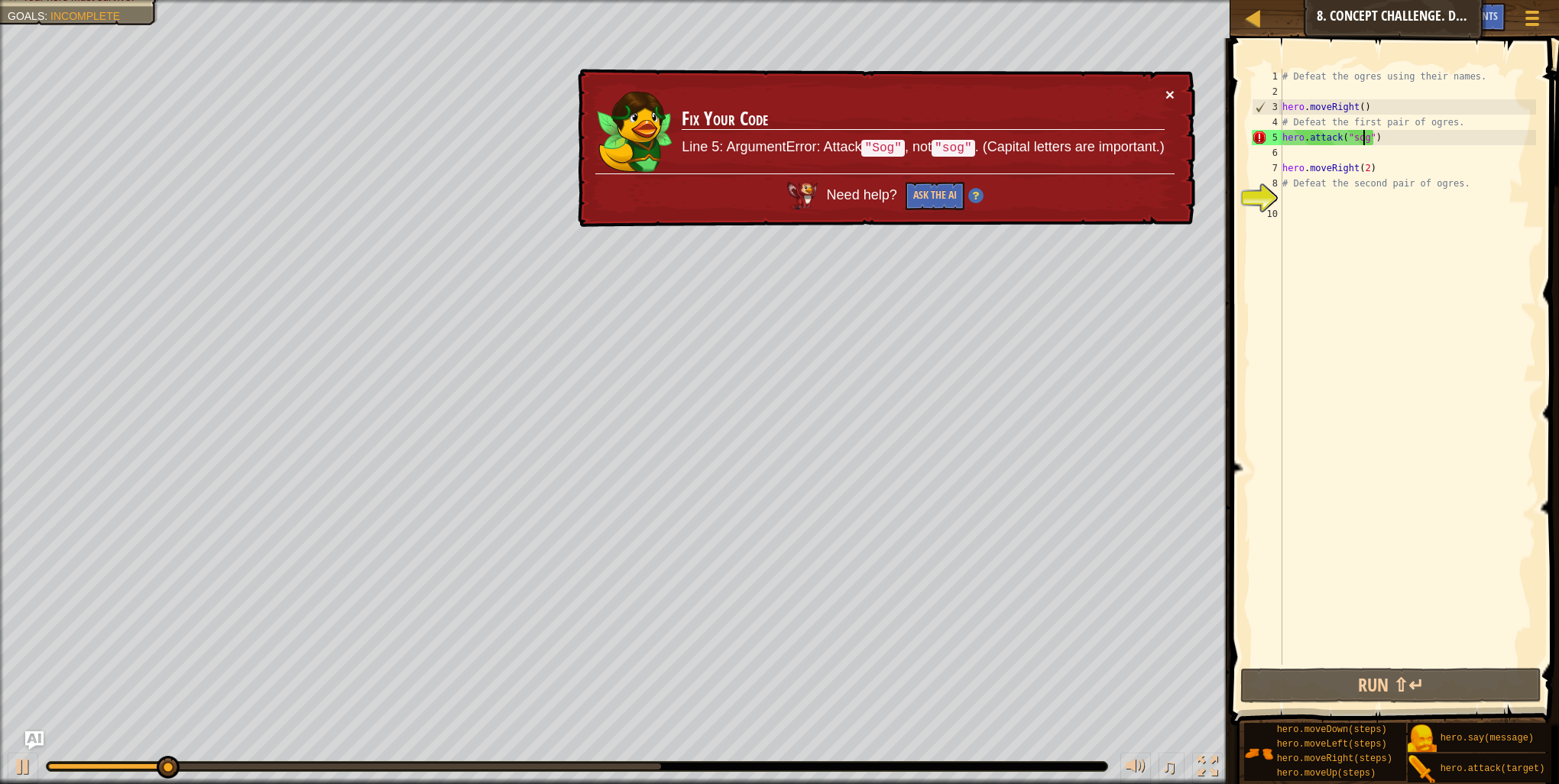
click at [1166, 90] on button "×" at bounding box center [1170, 94] width 9 height 16
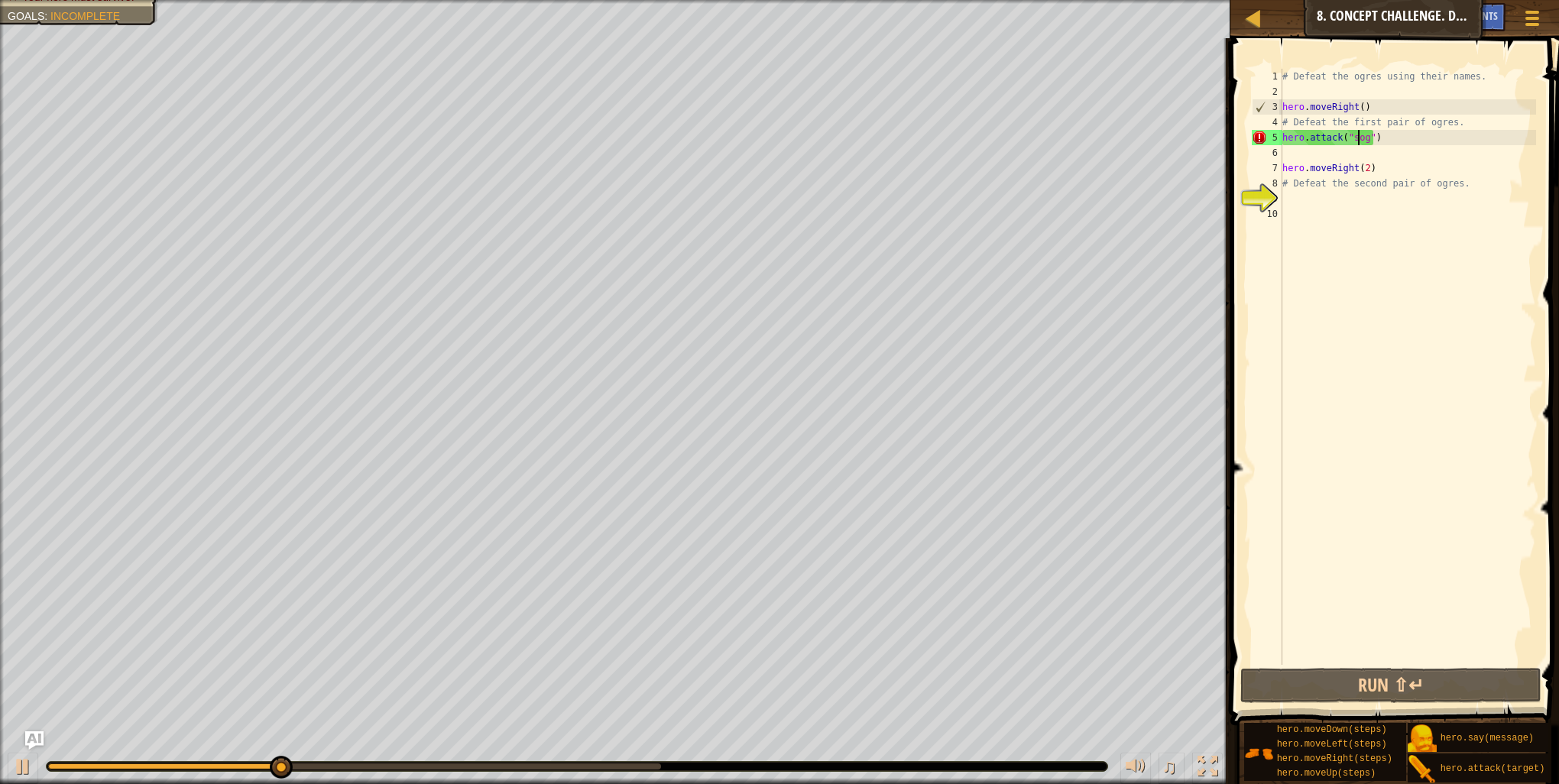
click at [1356, 141] on div "# Defeat the ogres using their names. hero . moveRight ( ) # Defeat the first p…" at bounding box center [1408, 382] width 257 height 627
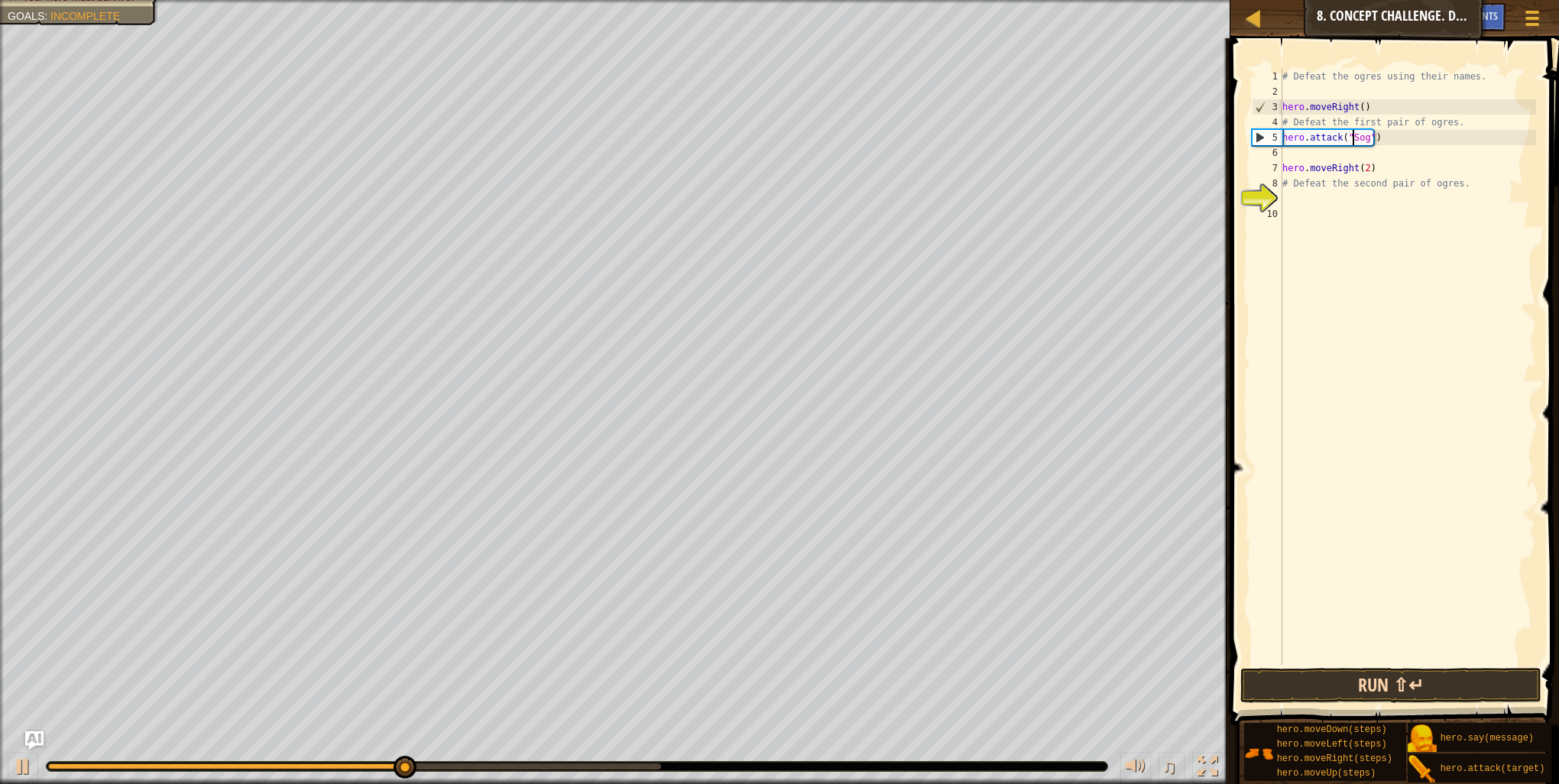
type textarea "hero.attack("Sog")"
click at [1395, 695] on button "Run ⇧↵" at bounding box center [1391, 685] width 301 height 35
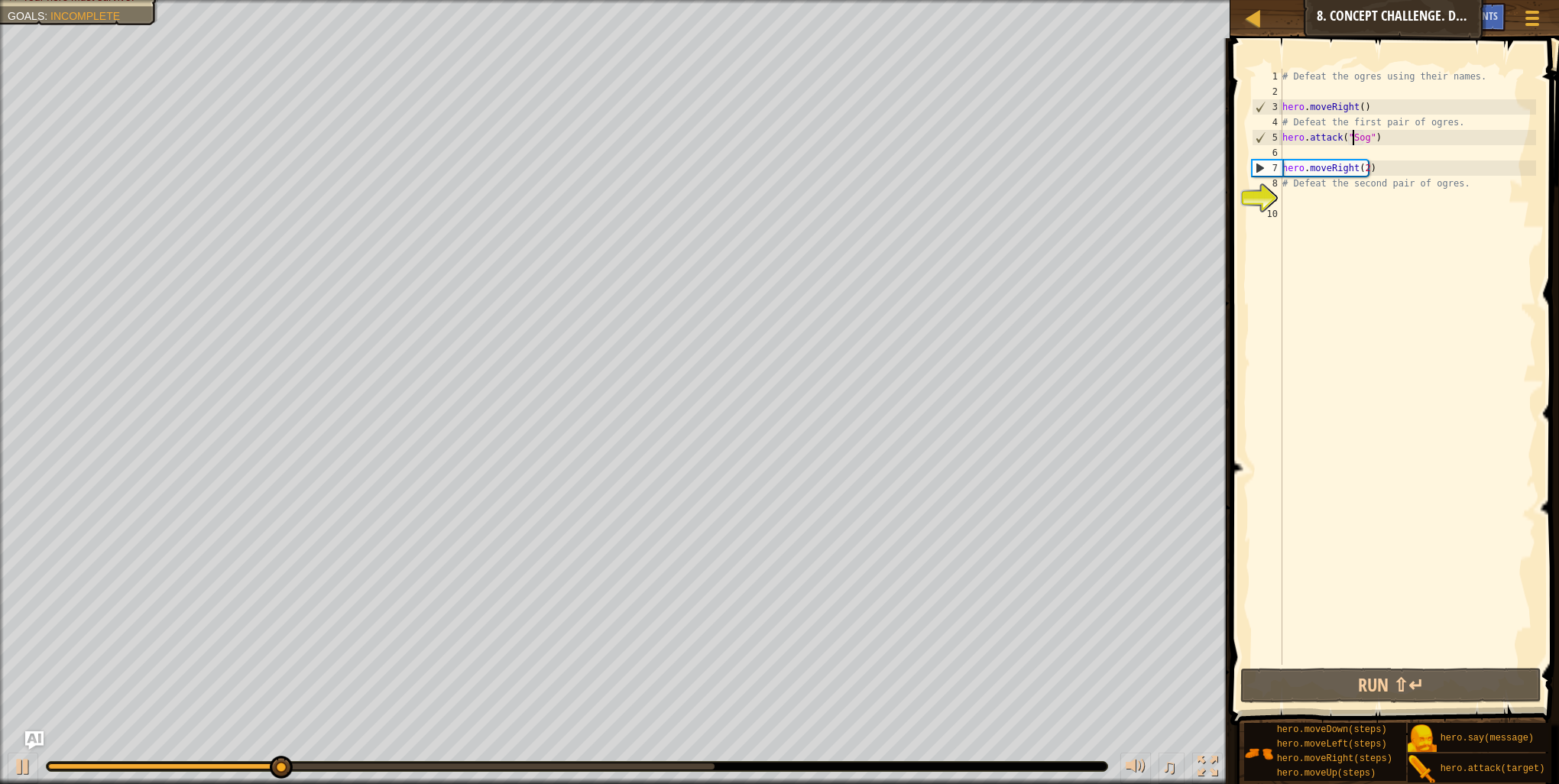
click at [1379, 138] on div "# Defeat the ogres using their names. hero . moveRight ( ) # Defeat the first p…" at bounding box center [1408, 382] width 257 height 627
click at [1352, 153] on div "# Defeat the ogres using their names. hero . moveRight ( ) # Defeat the first p…" at bounding box center [1408, 382] width 257 height 627
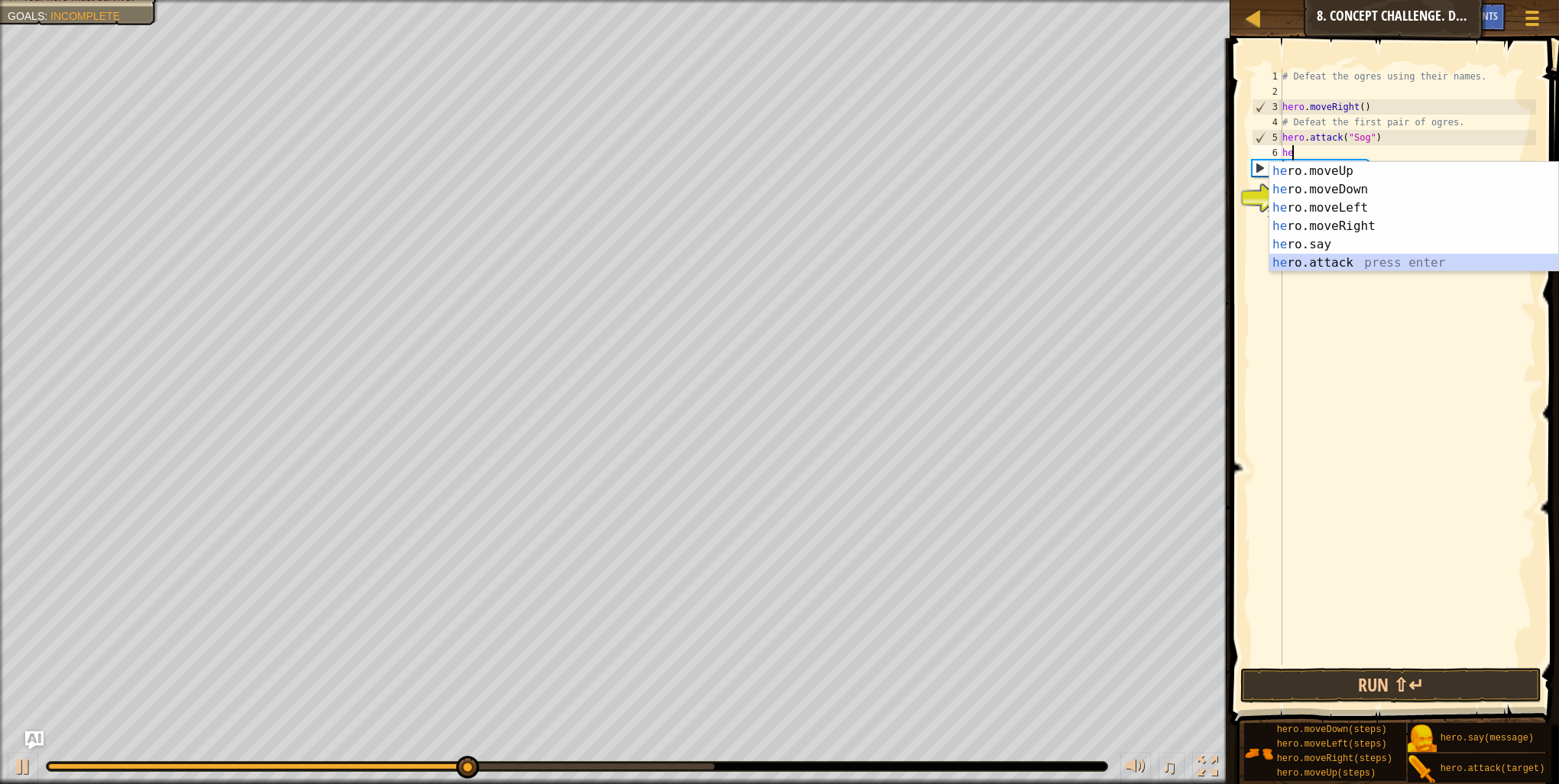
click at [1330, 259] on div "he ro.moveUp press enter he ro.moveDown press enter he ro.moveLeft press enter …" at bounding box center [1413, 235] width 289 height 146
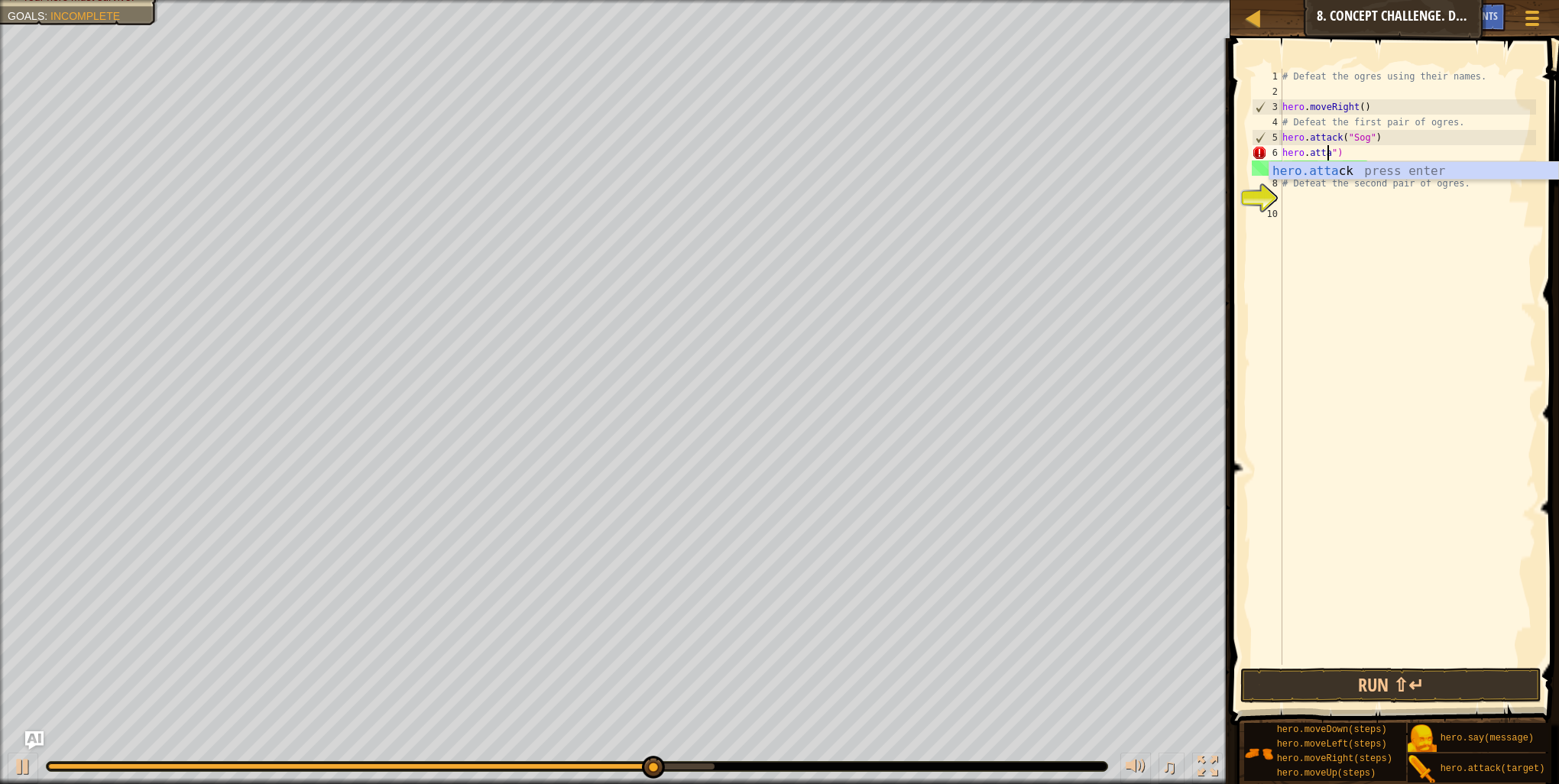
click at [1389, 165] on div "hero.[PERSON_NAME] press enter" at bounding box center [1413, 190] width 289 height 55
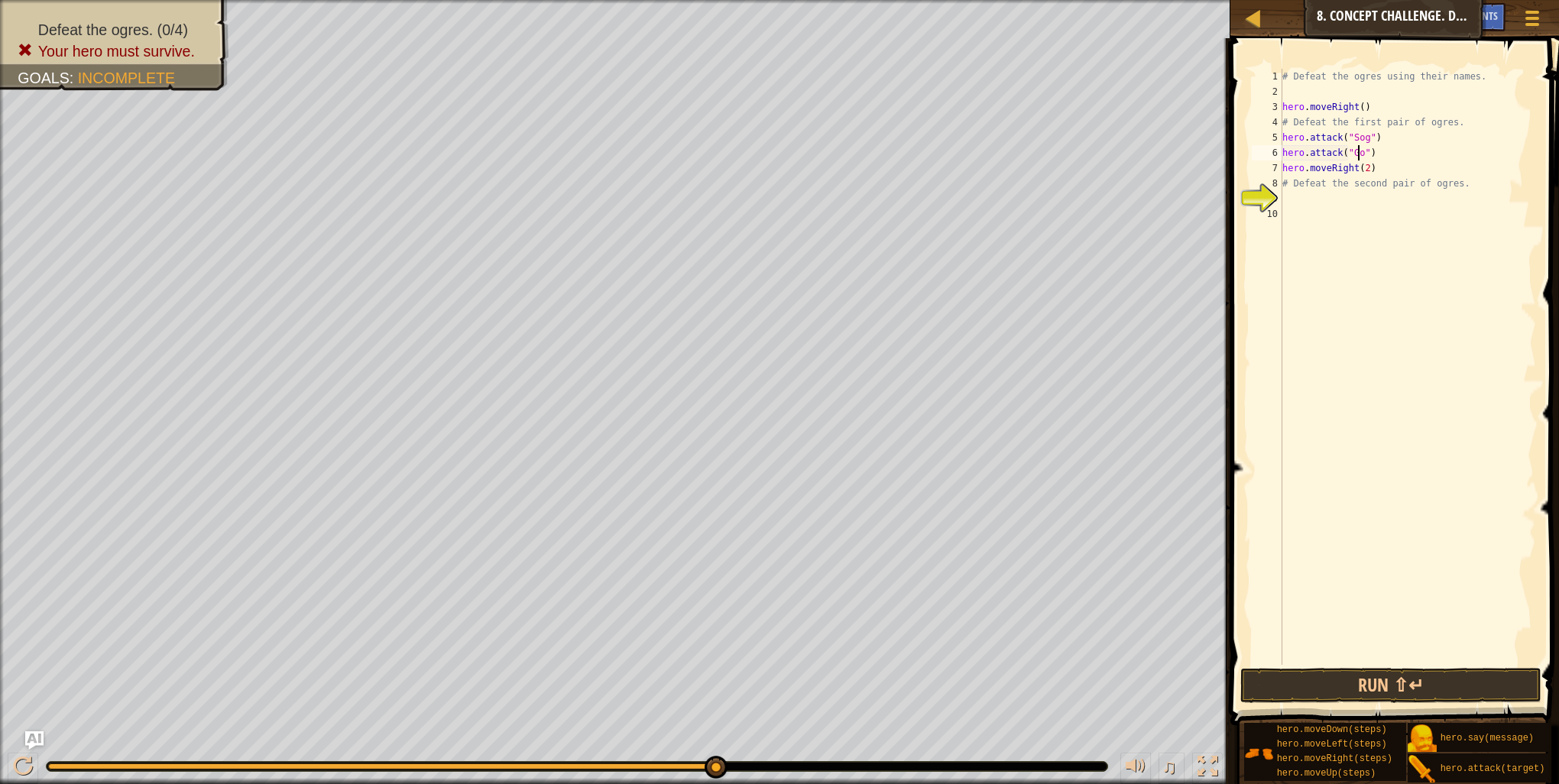
scroll to position [7, 6]
type textarea "hero.attack("Gos")"
click at [1391, 667] on span at bounding box center [1396, 360] width 341 height 732
click at [1405, 688] on button "Run ⇧↵" at bounding box center [1391, 685] width 301 height 35
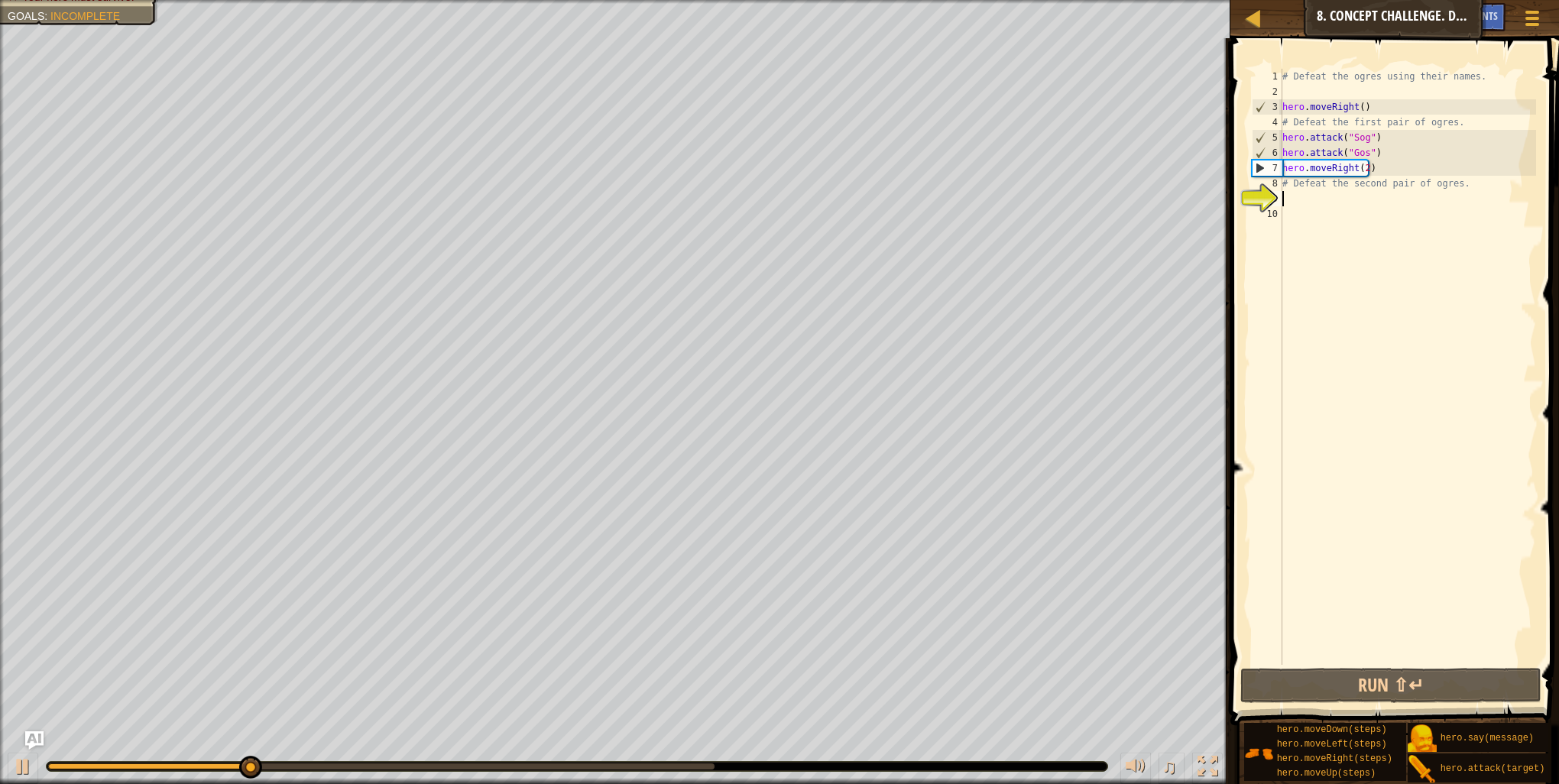
click at [1354, 198] on div "# Defeat the ogres using their names. hero . moveRight ( ) # Defeat the first p…" at bounding box center [1408, 382] width 257 height 627
click at [1371, 181] on div "# Defeat the ogres using their names. hero . moveRight ( ) # Defeat the first p…" at bounding box center [1408, 382] width 257 height 627
click at [1367, 190] on div "# Defeat the ogres using their names. hero . moveRight ( ) # Defeat the first p…" at bounding box center [1408, 382] width 257 height 627
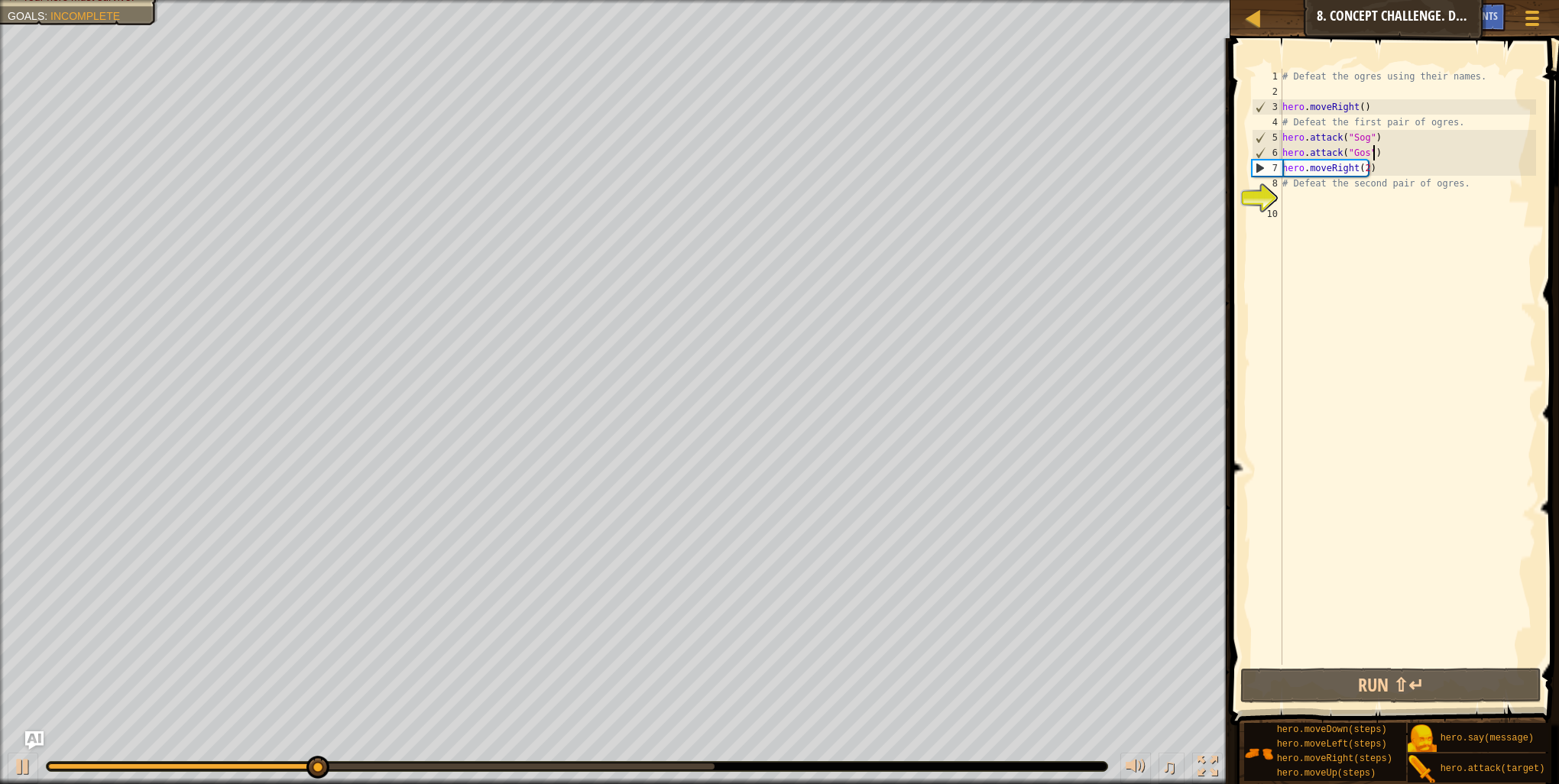
click at [1379, 158] on div "# Defeat the ogres using their names. hero . moveRight ( ) # Defeat the first p…" at bounding box center [1408, 382] width 257 height 627
click at [1366, 136] on div "# Defeat the ogres using their names. hero . moveRight ( ) # Defeat the first p…" at bounding box center [1408, 382] width 257 height 627
click at [1380, 133] on div "# Defeat the ogres using their names. hero . moveRight ( ) # Defeat the first p…" at bounding box center [1408, 382] width 257 height 627
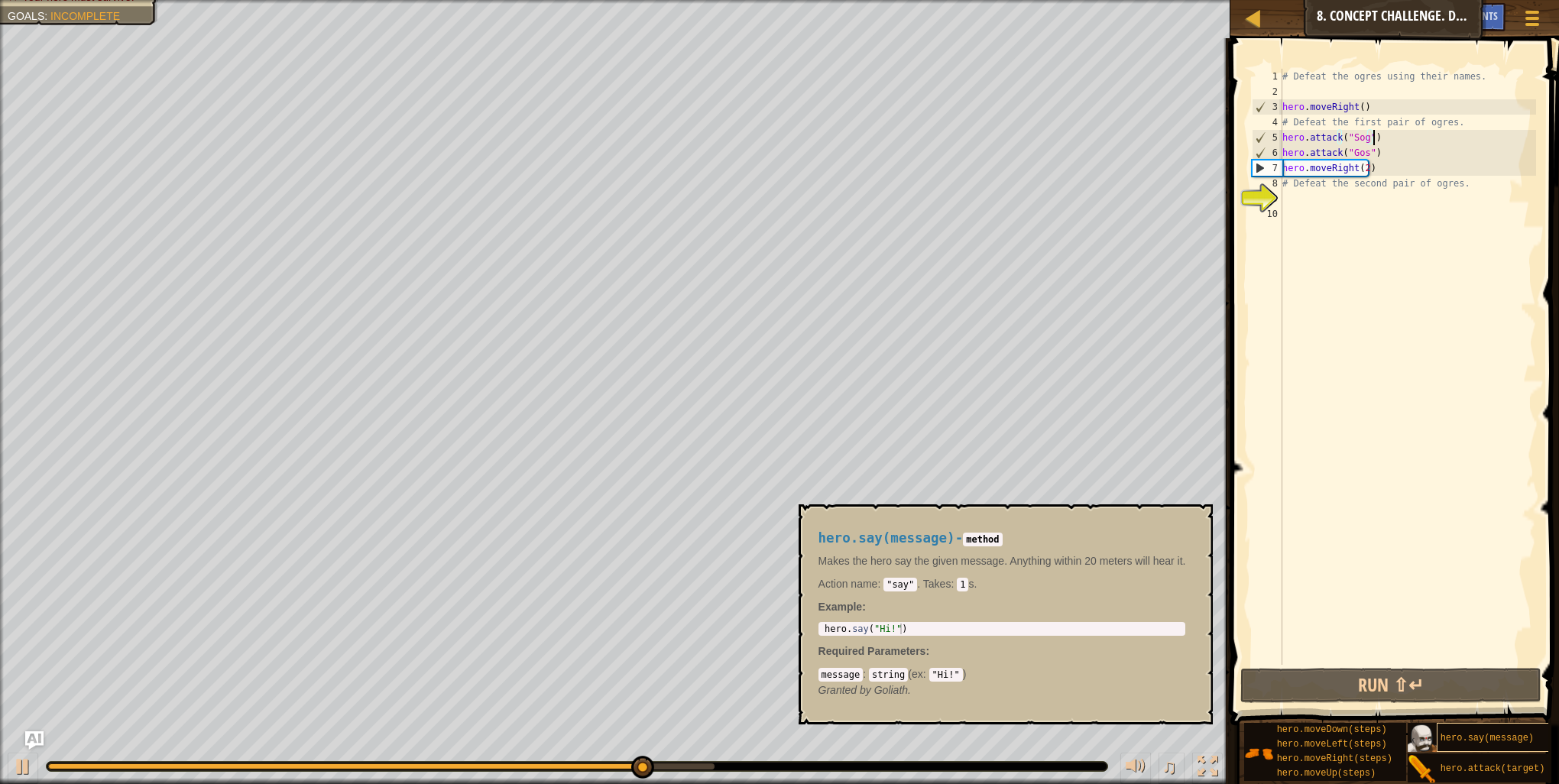
scroll to position [12, 0]
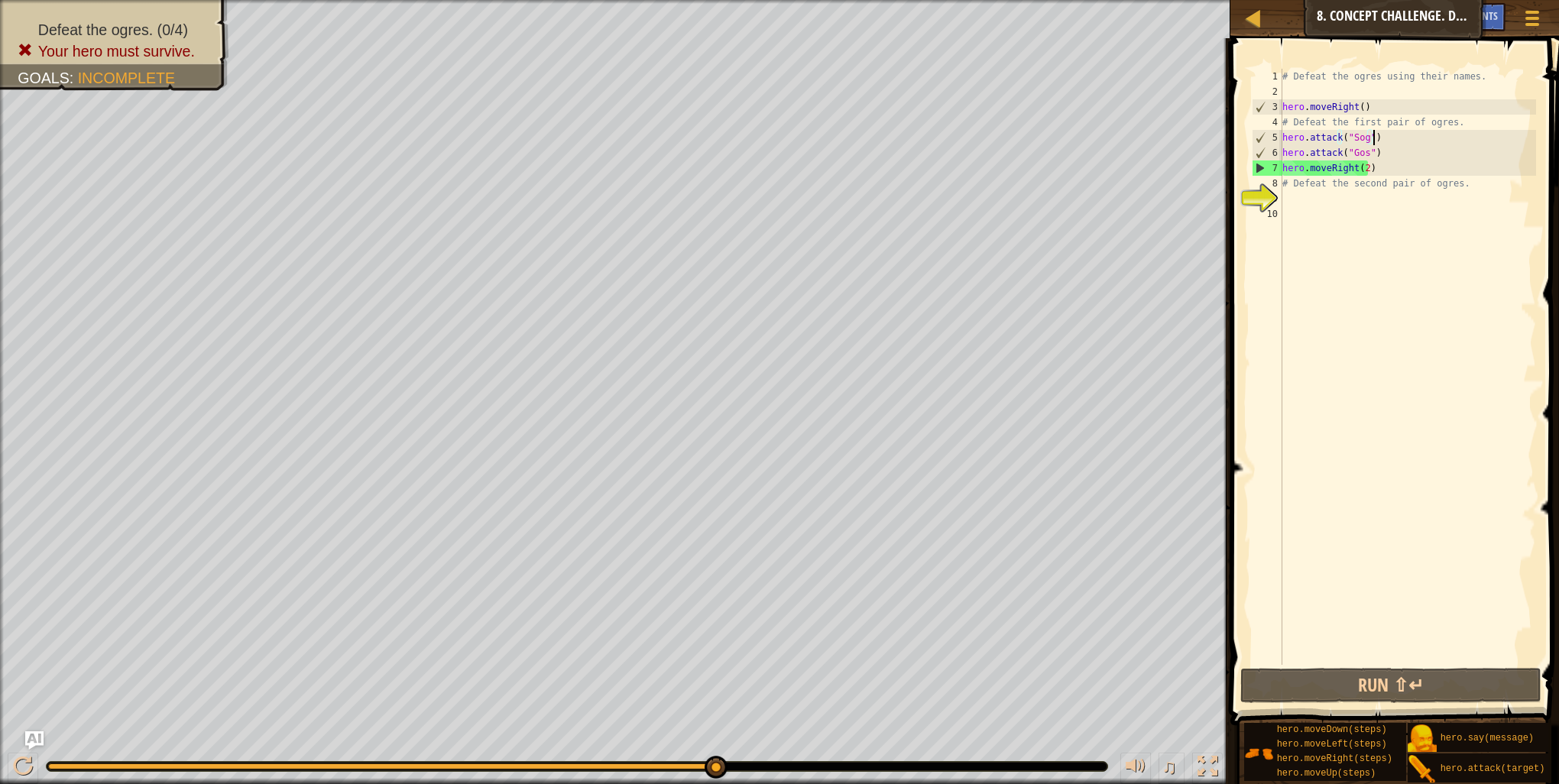
click at [1379, 163] on div "# Defeat the ogres using their names. hero . moveRight ( ) # Defeat the first p…" at bounding box center [1408, 382] width 257 height 627
click at [1369, 156] on div "# Defeat the ogres using their names. hero . moveRight ( ) # Defeat the first p…" at bounding box center [1408, 382] width 257 height 627
click at [1374, 153] on div "# Defeat the ogres using their names. hero . moveRight ( ) # Defeat the first p…" at bounding box center [1408, 382] width 257 height 627
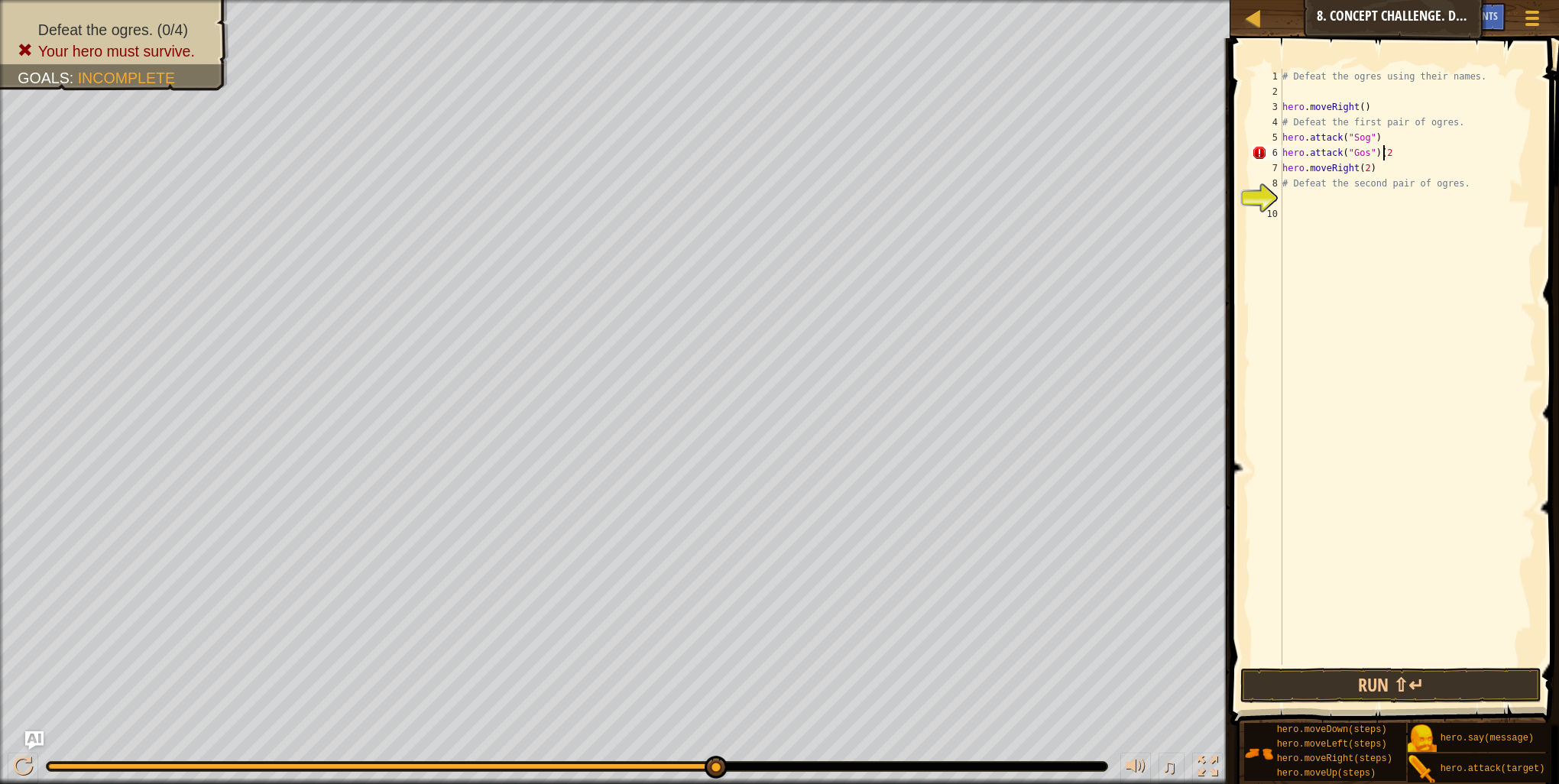
scroll to position [7, 7]
click at [1428, 696] on button "Run ⇧↵" at bounding box center [1391, 685] width 301 height 35
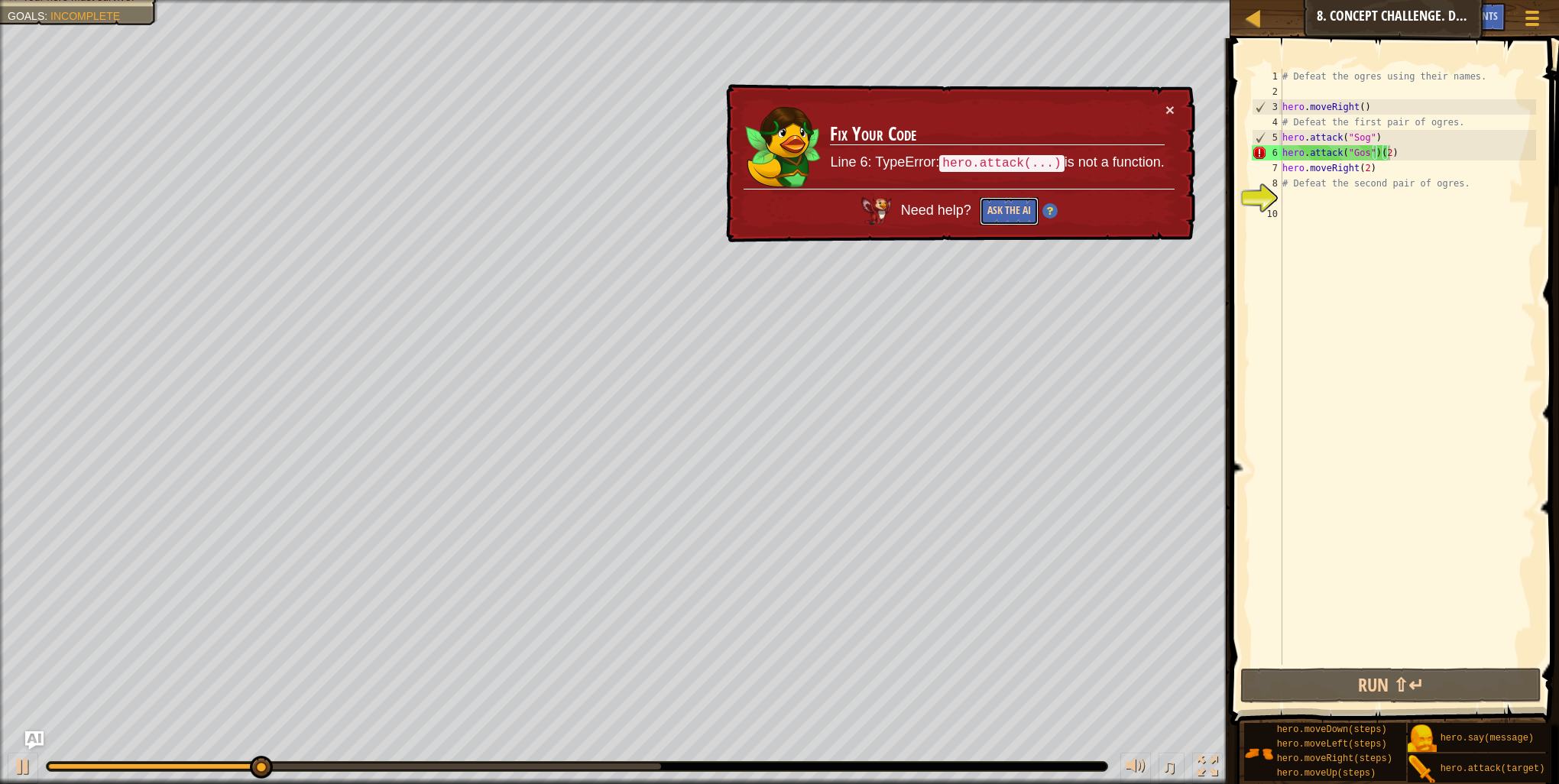
click at [1005, 217] on button "Ask the AI" at bounding box center [1009, 211] width 59 height 28
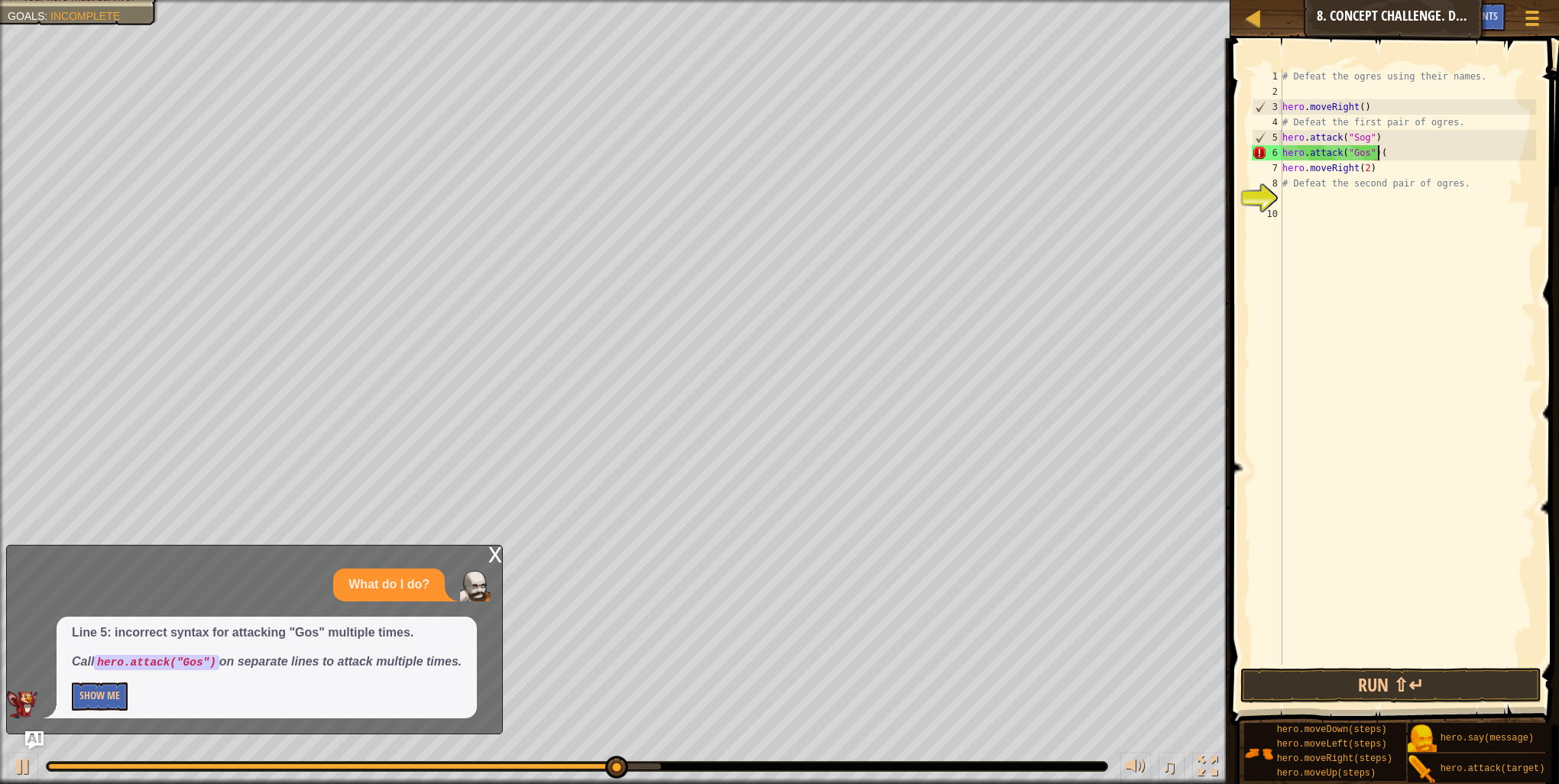
scroll to position [7, 6]
type textarea "hero.attack("Gos")"
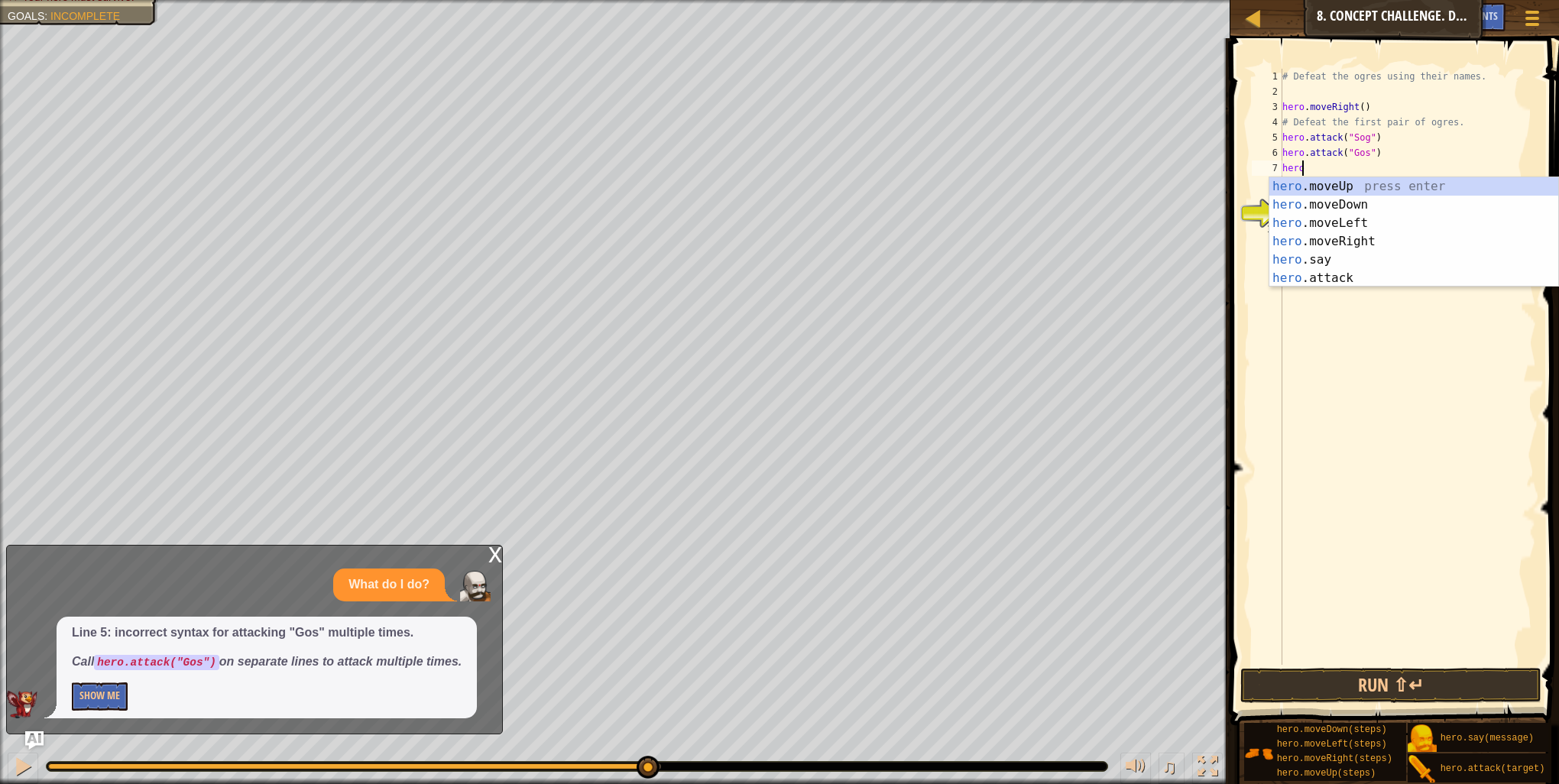
scroll to position [7, 0]
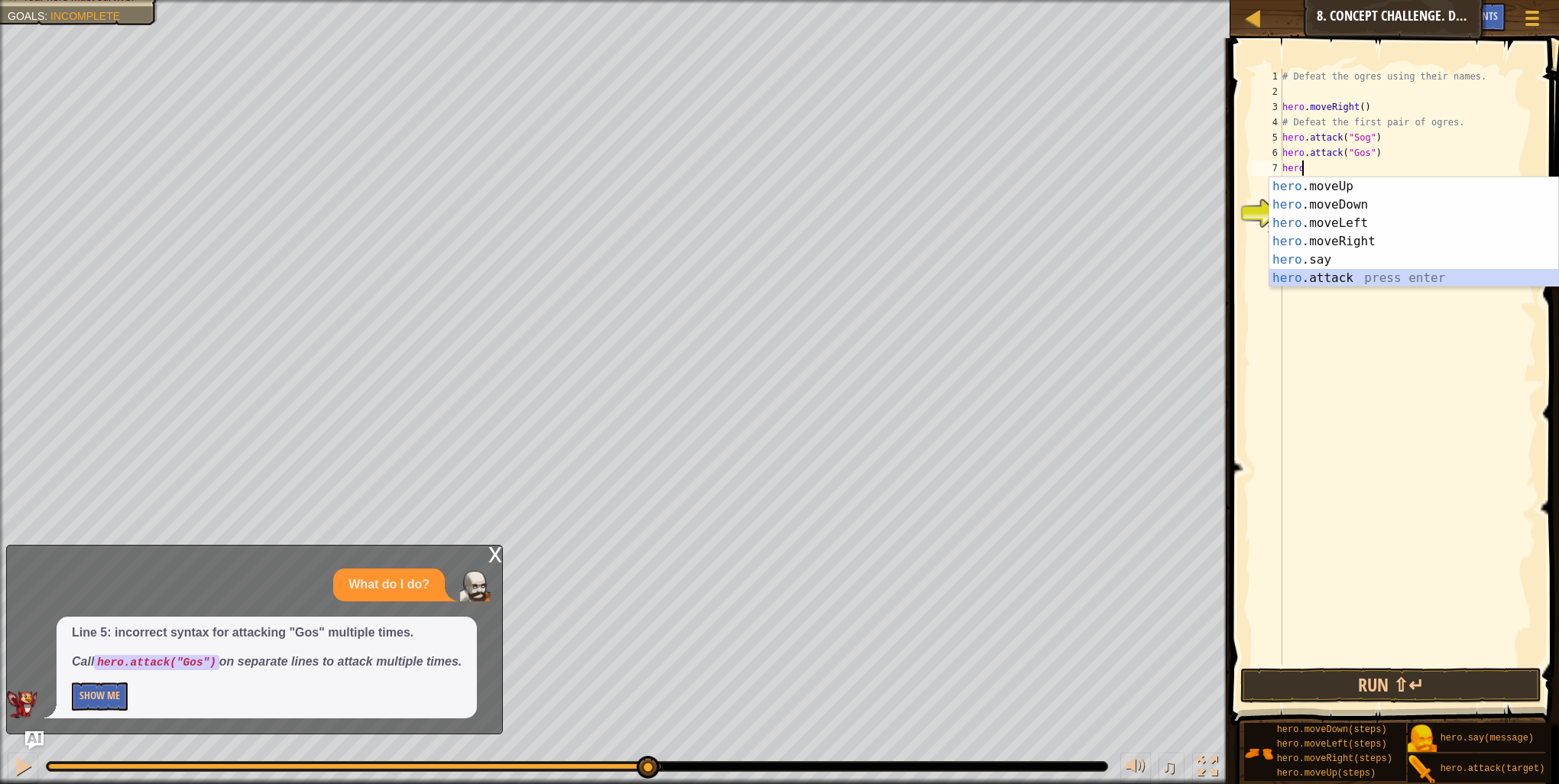
click at [1309, 270] on div "hero .moveUp press enter hero .moveDown press enter hero .moveLeft press enter …" at bounding box center [1413, 250] width 289 height 146
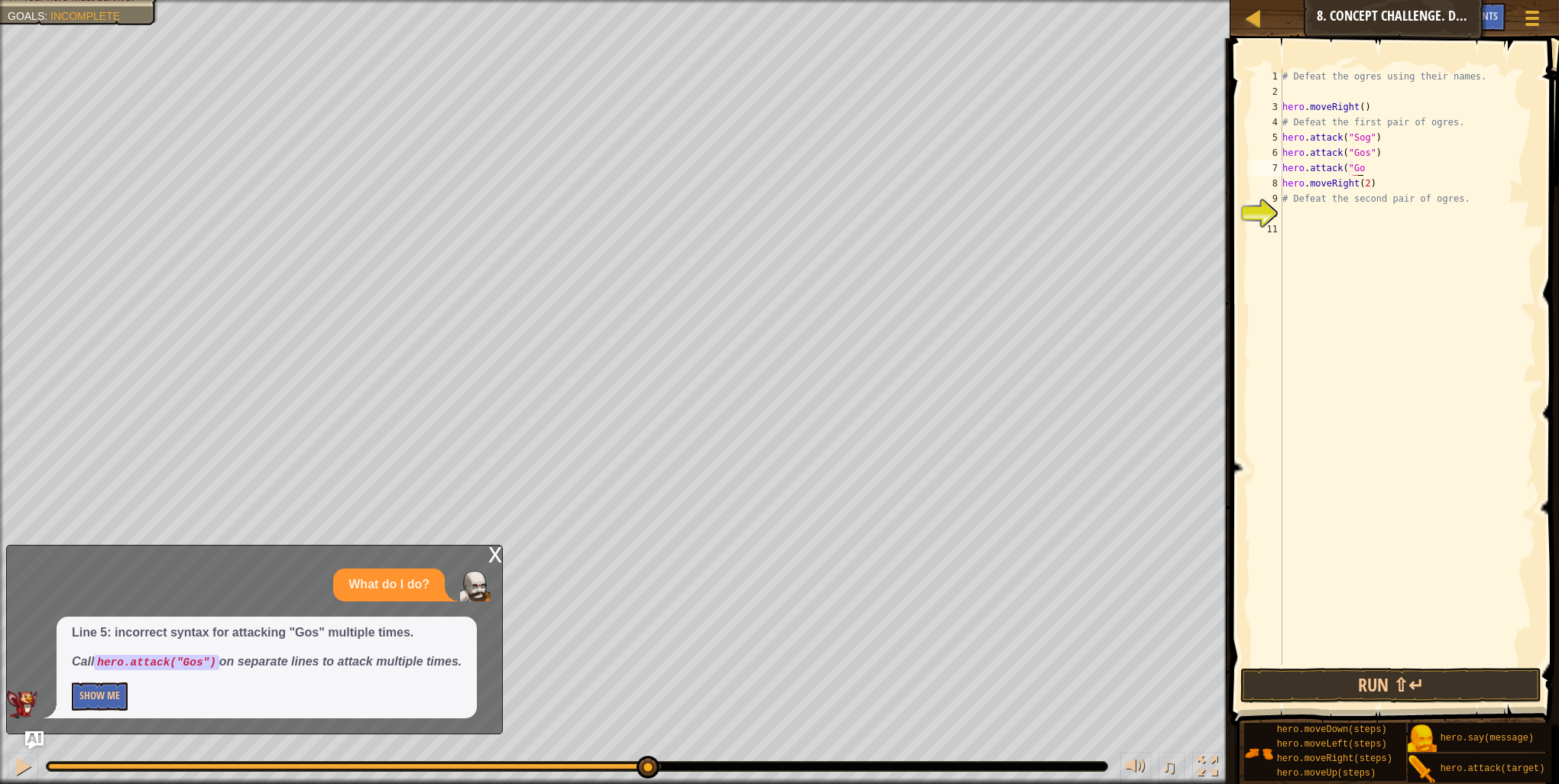
scroll to position [7, 6]
click at [1389, 137] on div "# Defeat the ogres using their names. hero . moveRight ( ) # Defeat the first p…" at bounding box center [1408, 382] width 257 height 627
type textarea "hero.attack("Sog")"
click at [1409, 170] on div "hero. att ack press enter" at bounding box center [1413, 190] width 289 height 55
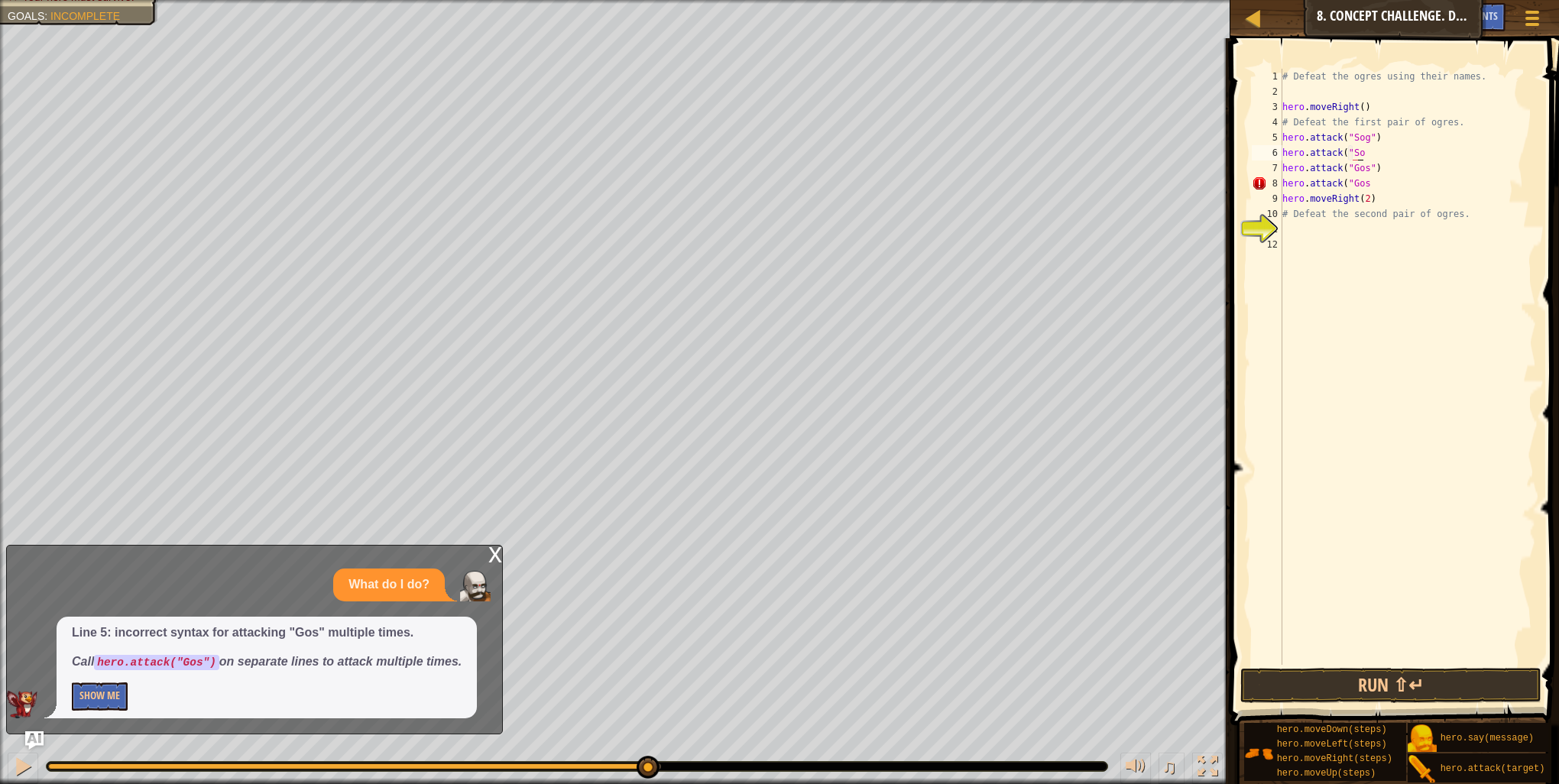
scroll to position [7, 6]
type textarea "hero.attack("Sog")"
click at [1374, 663] on div "# Defeat the ogres using their names. hero . moveRight ( ) # Defeat the first p…" at bounding box center [1408, 382] width 257 height 627
click at [1374, 668] on button "Run ⇧↵" at bounding box center [1391, 685] width 301 height 35
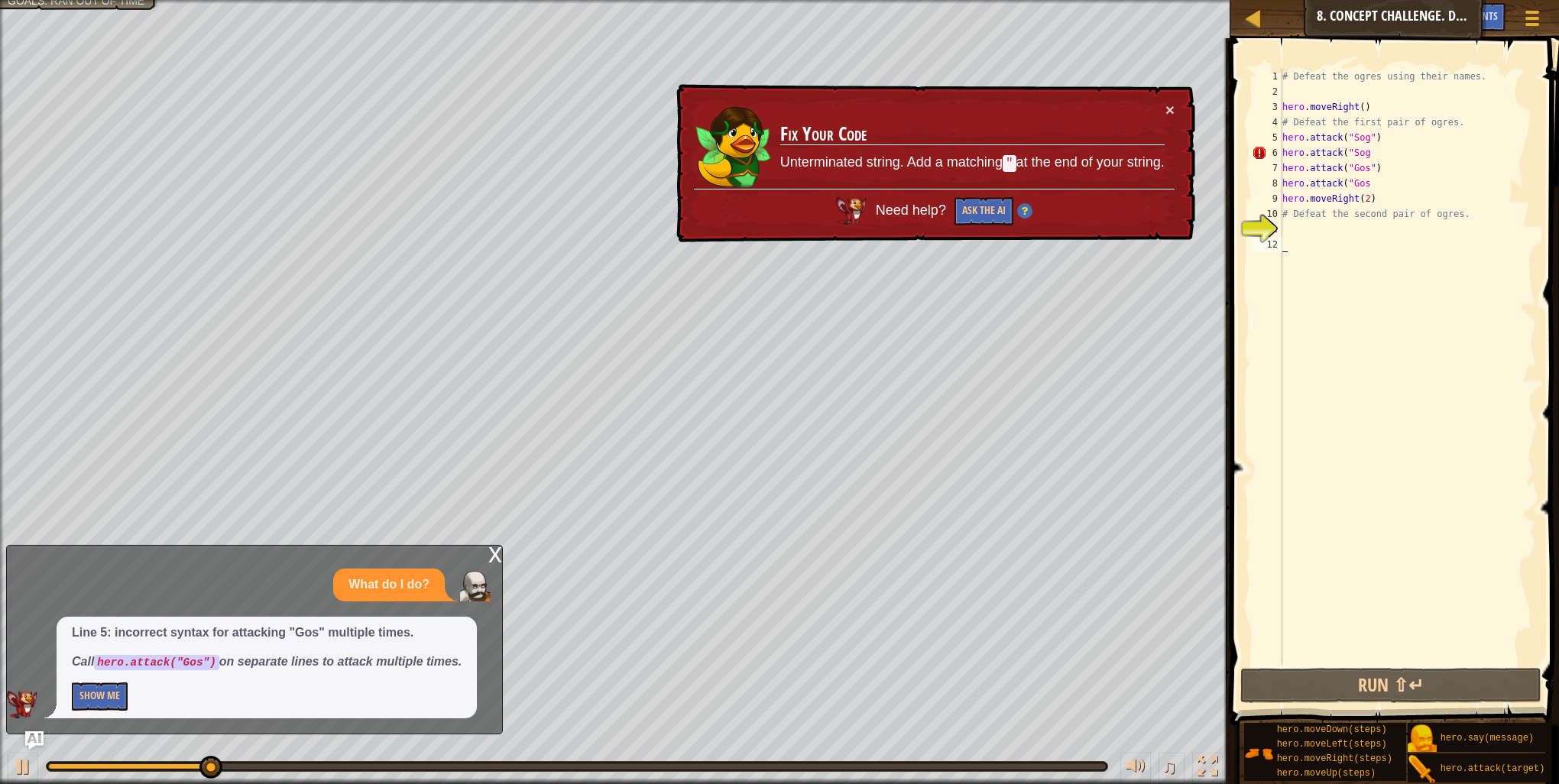
click at [1366, 185] on div "# Defeat the ogres using their names. hero . moveRight ( ) # Defeat the first p…" at bounding box center [1408, 382] width 257 height 627
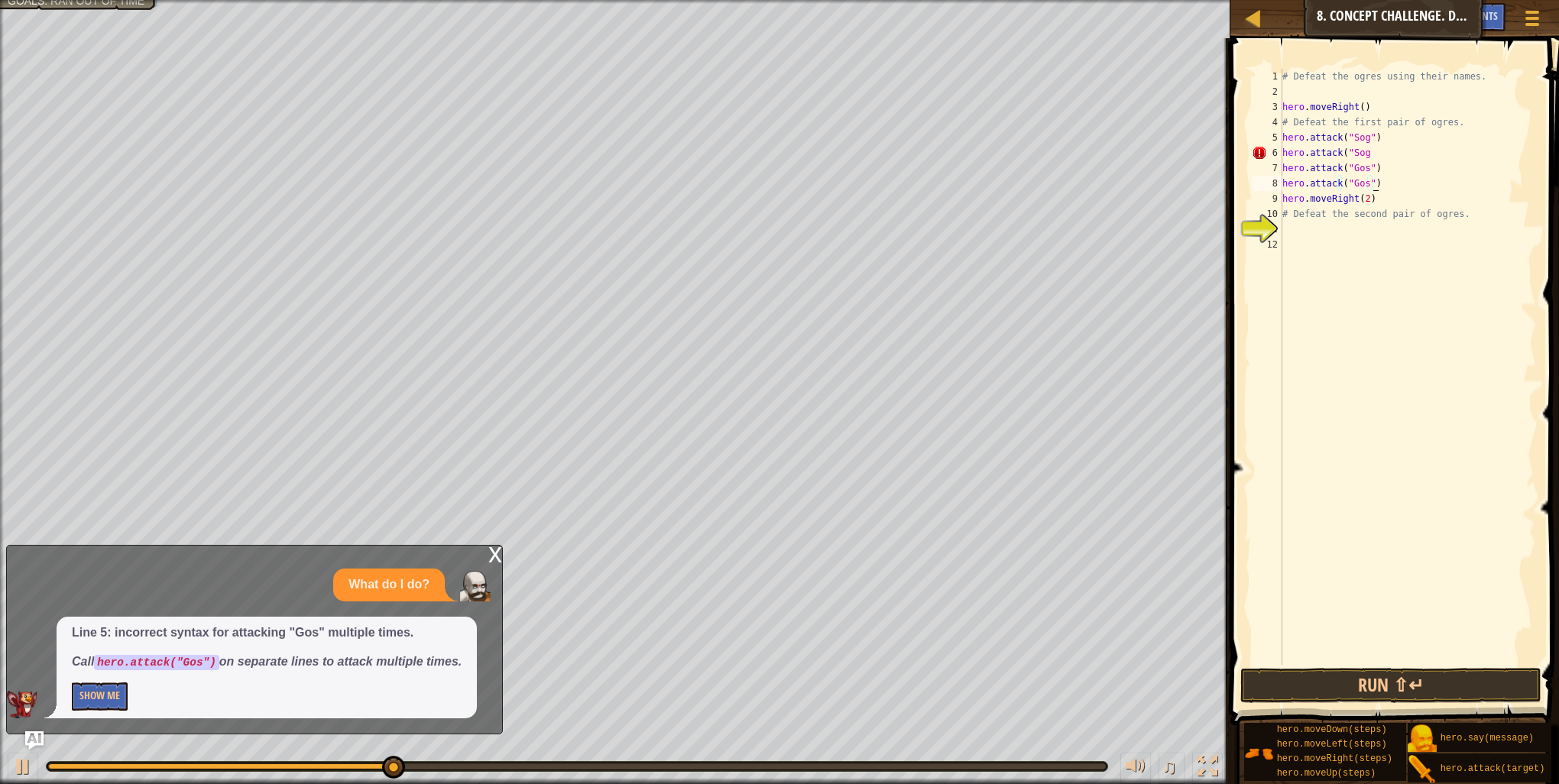
scroll to position [7, 6]
click at [1374, 151] on div "# Defeat the ogres using their names. hero . moveRight ( ) # Defeat the first p…" at bounding box center [1408, 382] width 257 height 627
type textarea "hero.attack("Sog")"
click at [1339, 678] on button "Run ⇧↵" at bounding box center [1391, 685] width 301 height 35
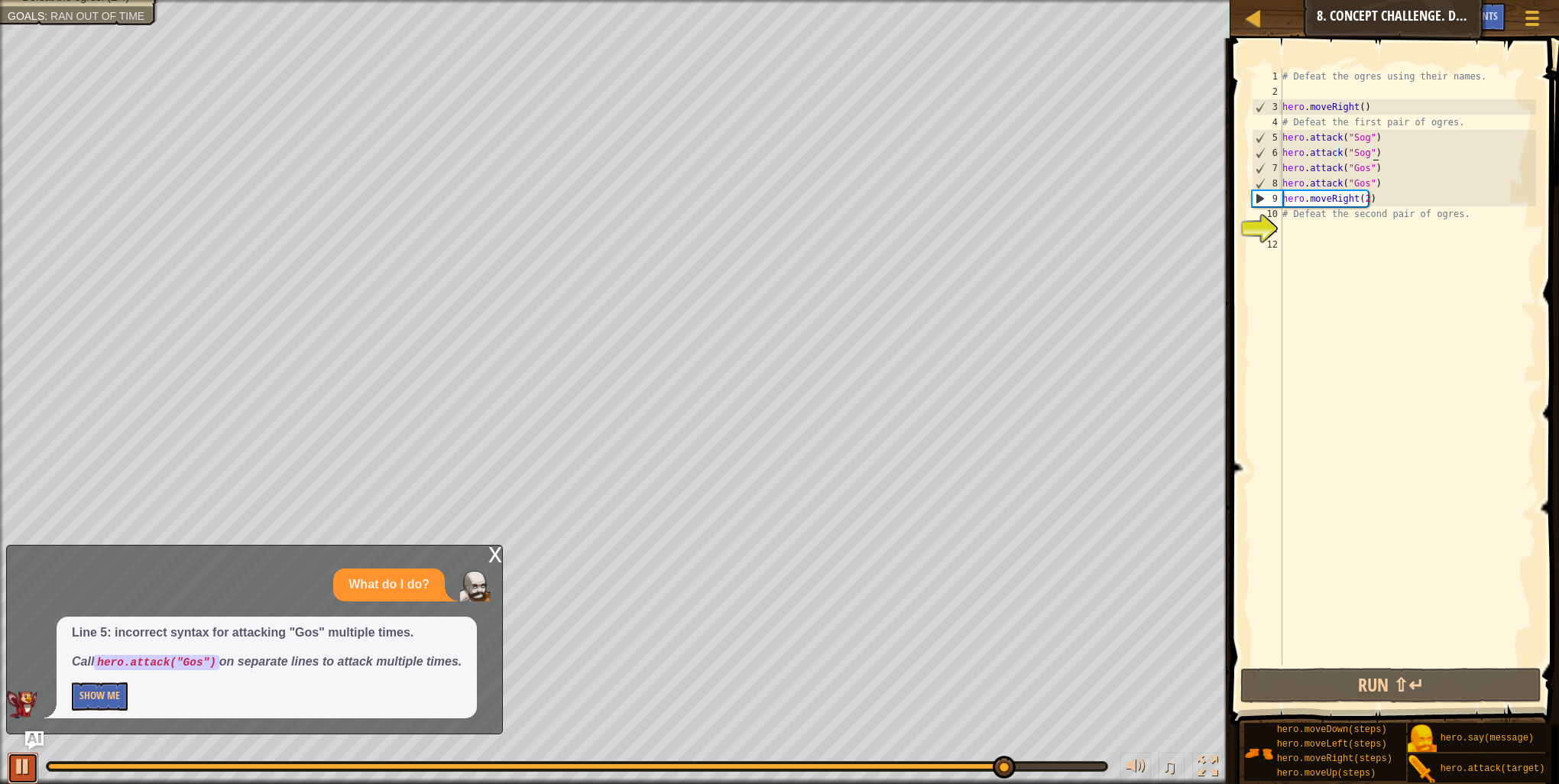
click at [25, 767] on div at bounding box center [23, 767] width 20 height 20
click at [481, 562] on div "x What do I do? Line 5: incorrect syntax for attacking "Gos" multiple times. Ca…" at bounding box center [254, 639] width 496 height 190
click at [489, 561] on div "x" at bounding box center [495, 553] width 14 height 15
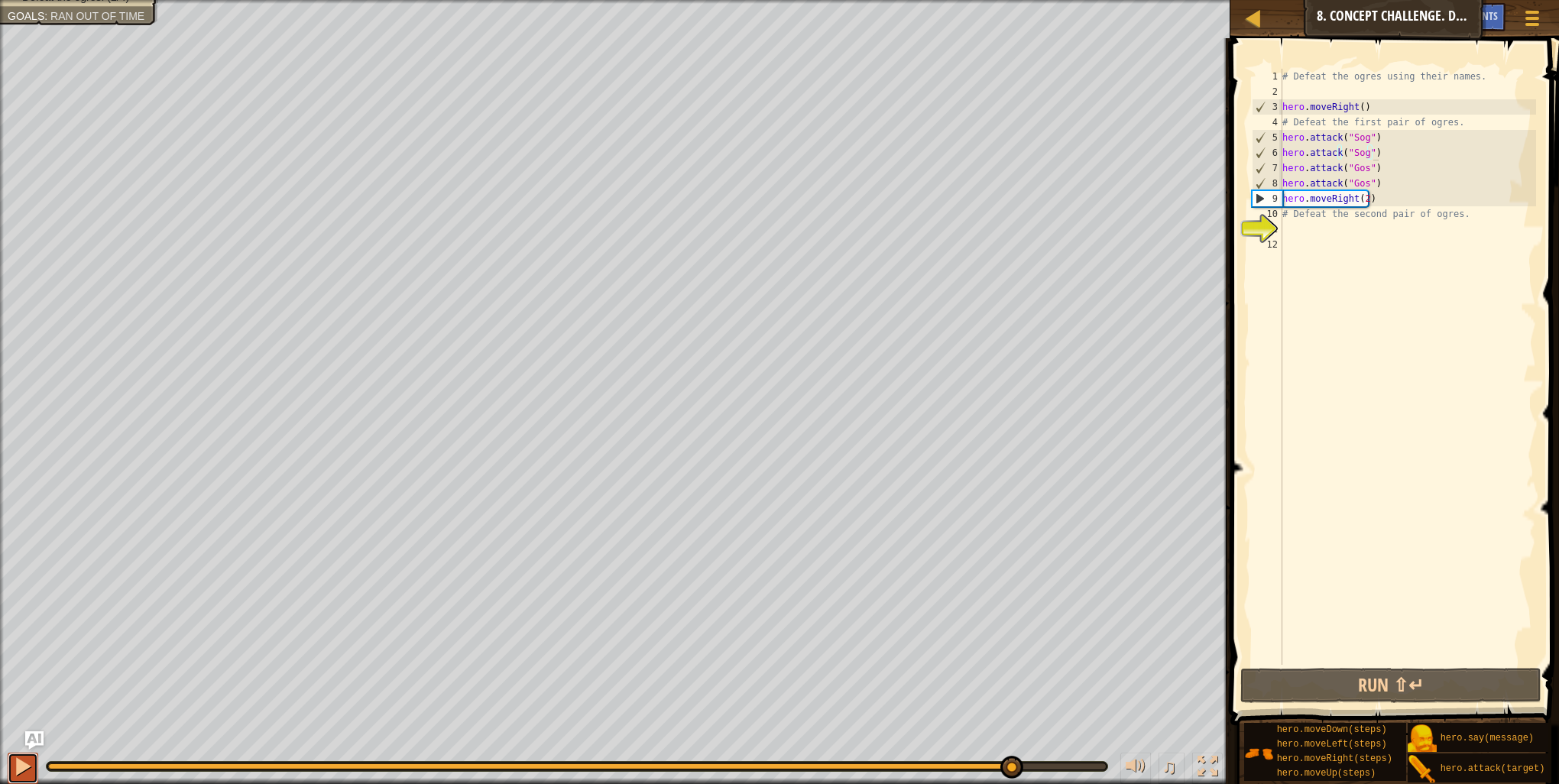
click at [9, 769] on button at bounding box center [22, 768] width 31 height 32
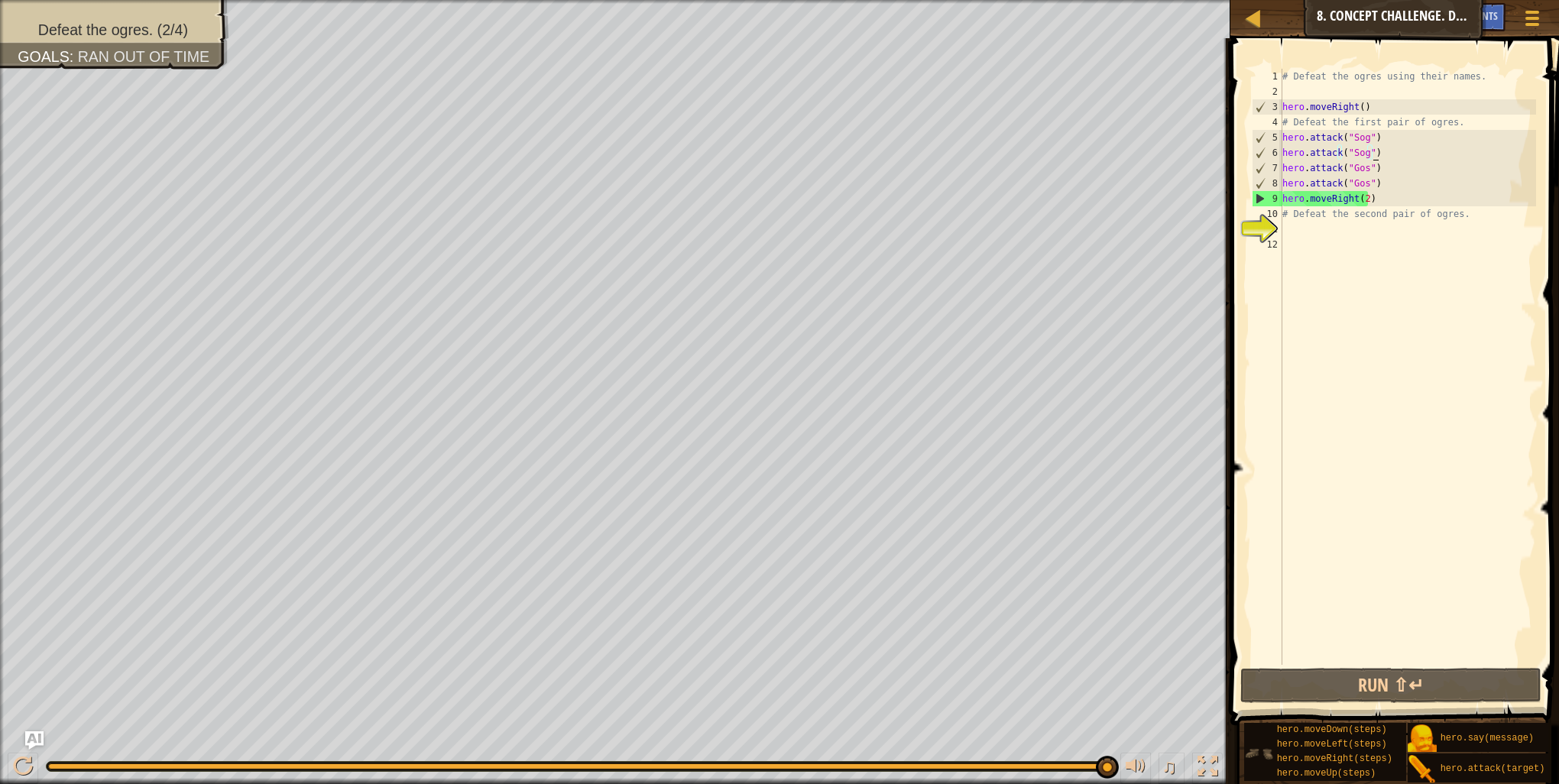
drag, startPoint x: 1092, startPoint y: 773, endPoint x: 1243, endPoint y: 768, distance: 151.1
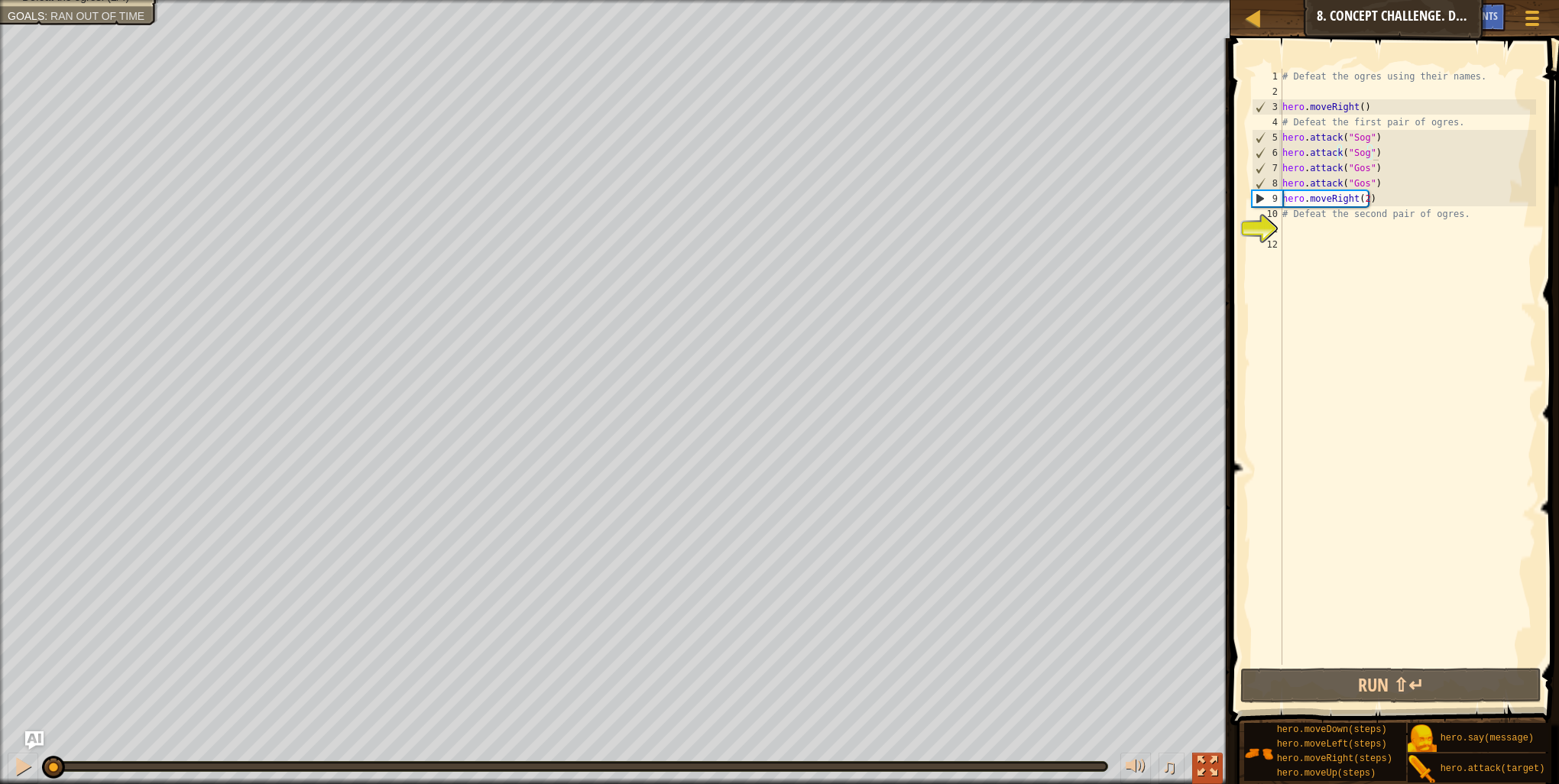
click at [1202, 763] on div at bounding box center [1207, 767] width 20 height 20
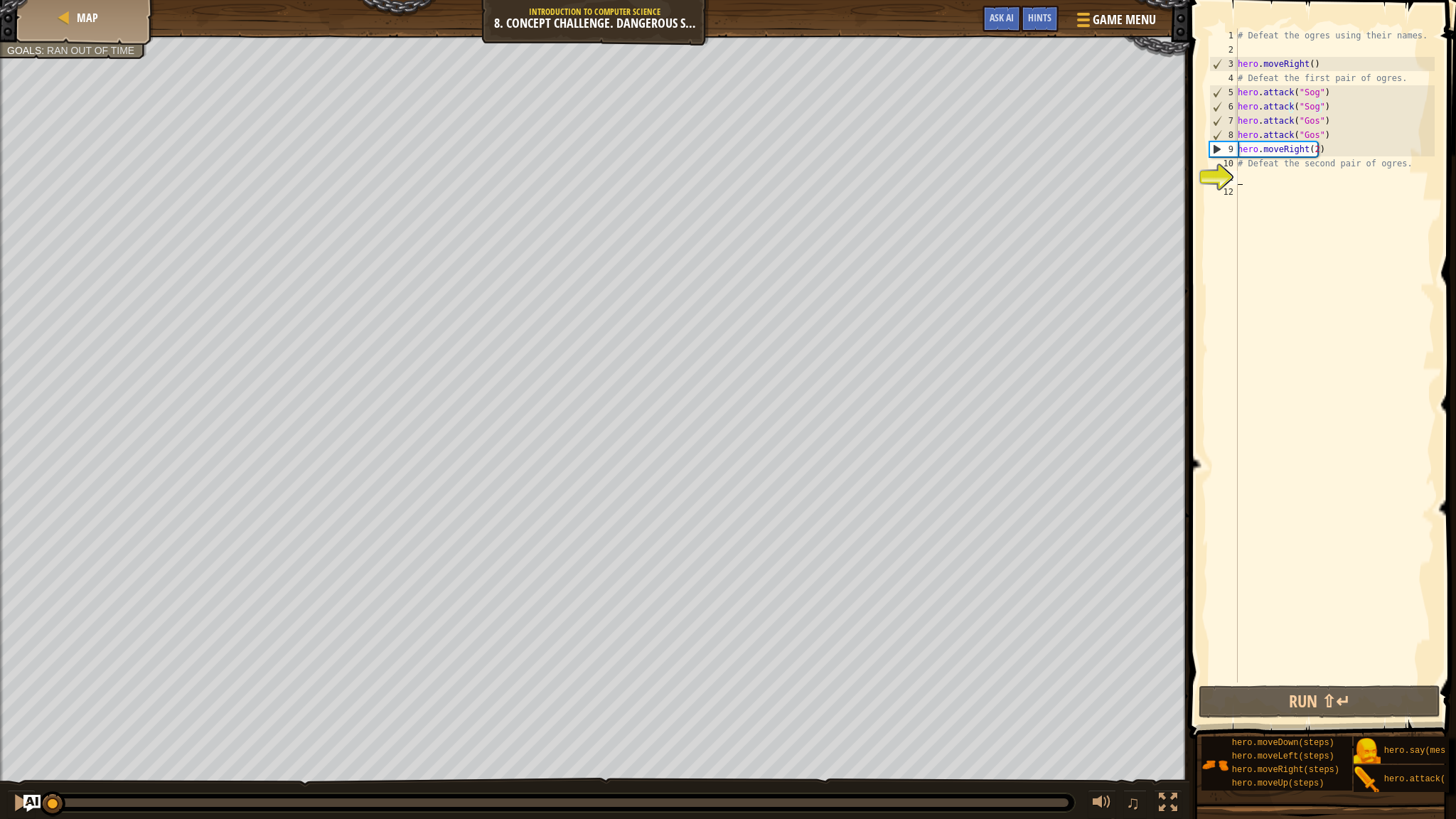
click at [1345, 179] on div "# Defeat the ogres using their names. hero . moveRight ( ) # Defeat the first p…" at bounding box center [1335, 370] width 200 height 682
drag, startPoint x: 1238, startPoint y: 92, endPoint x: 1353, endPoint y: 131, distance: 121.4
click at [1353, 131] on div "# Defeat the ogres using their names. hero . moveRight ( ) # Defeat the first p…" at bounding box center [1335, 370] width 200 height 682
type textarea "hero.attack("Gos") hero.attack("Gos")"
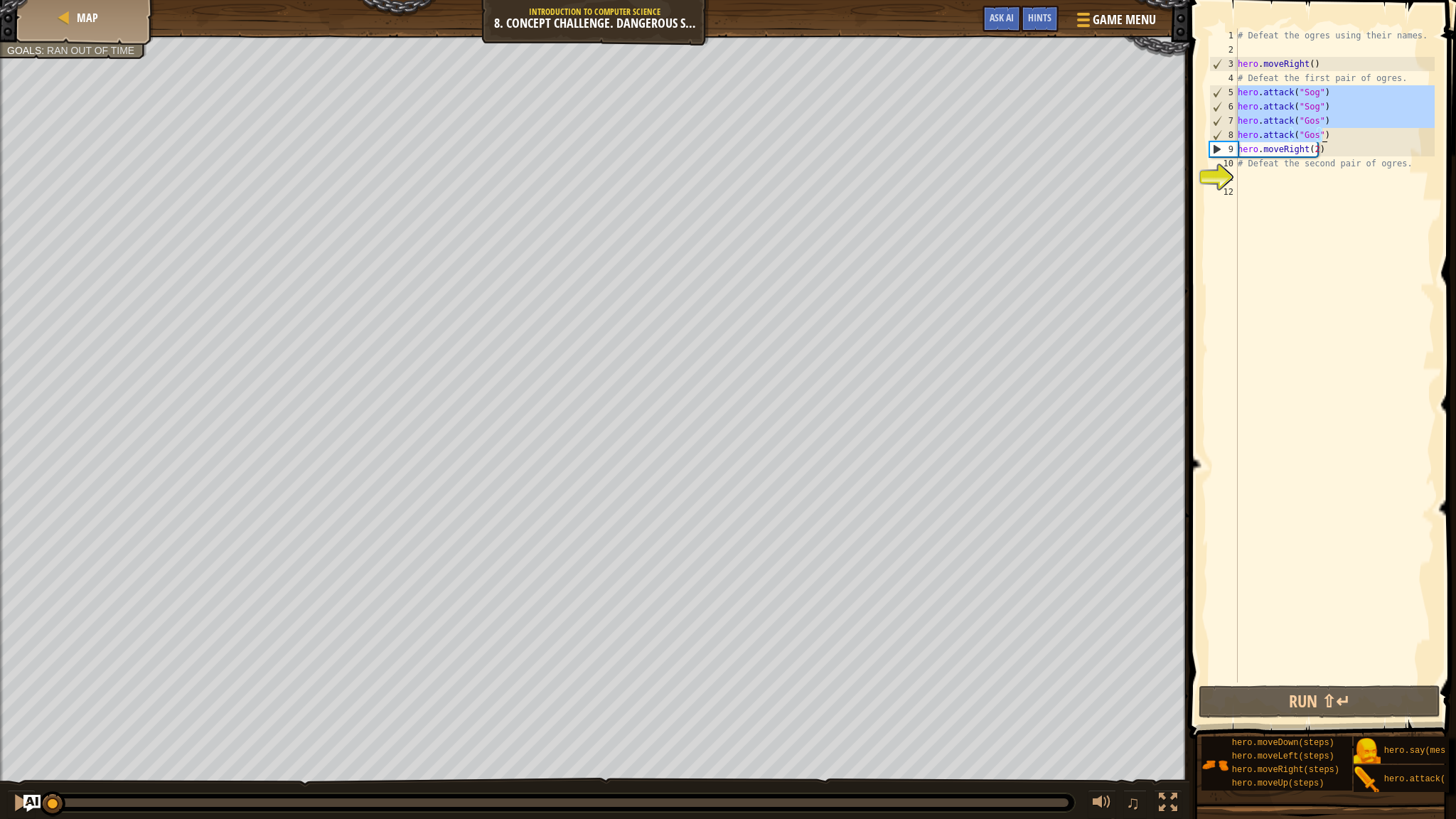
click at [1263, 179] on div "# Defeat the ogres using their names. hero . moveRight ( ) # Defeat the first p…" at bounding box center [1335, 370] width 200 height 682
paste textarea "hero.attack("Gos")"
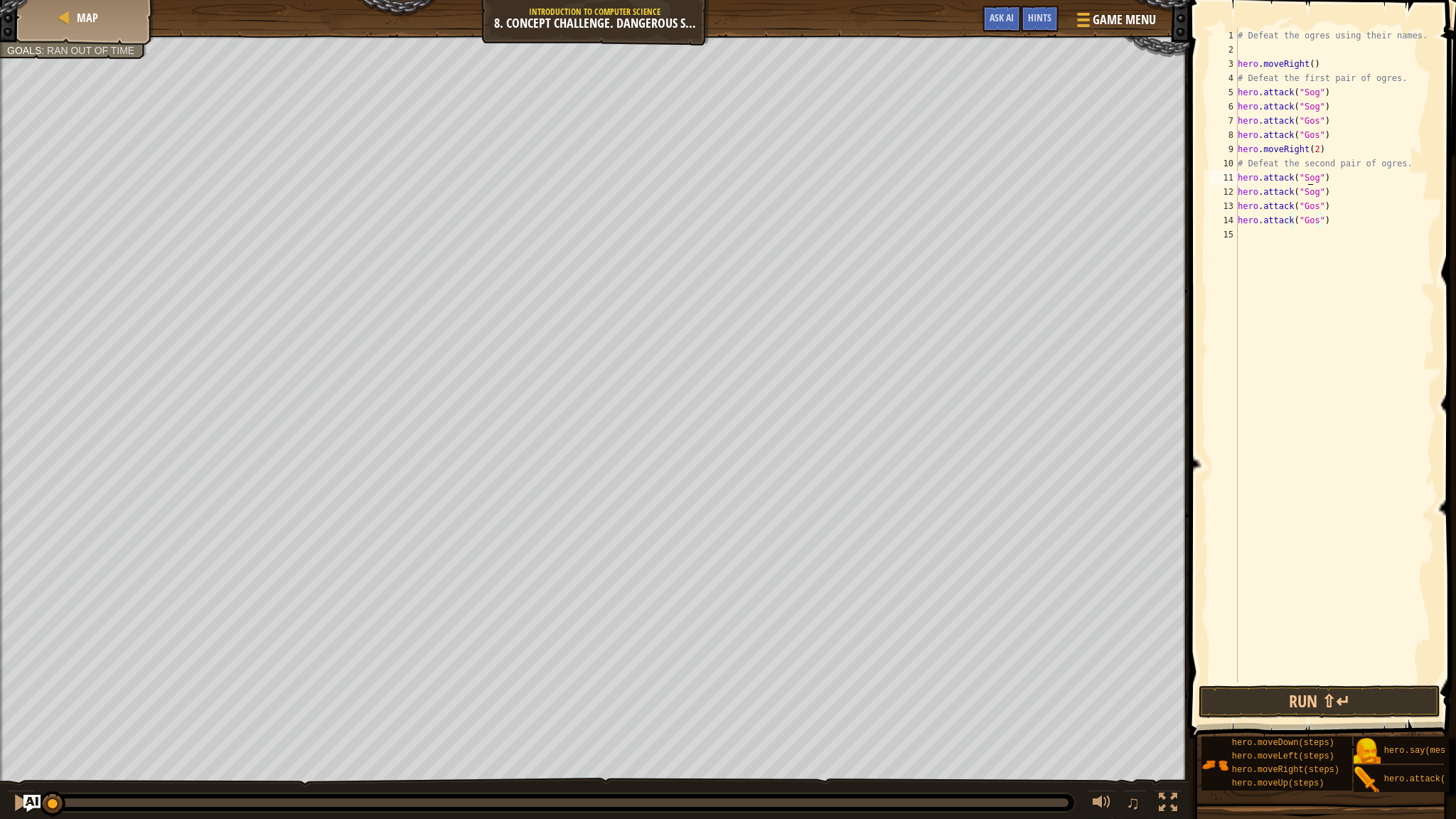
click at [1308, 178] on div "# Defeat the ogres using their names. hero . moveRight ( ) # Defeat the first p…" at bounding box center [1335, 370] width 200 height 682
click at [1303, 179] on div "# Defeat the ogres using their names. hero . moveRight ( ) # Defeat the first p…" at bounding box center [1335, 370] width 200 height 682
click at [1287, 191] on div "hero.attack press enter" at bounding box center [1321, 212] width 268 height 51
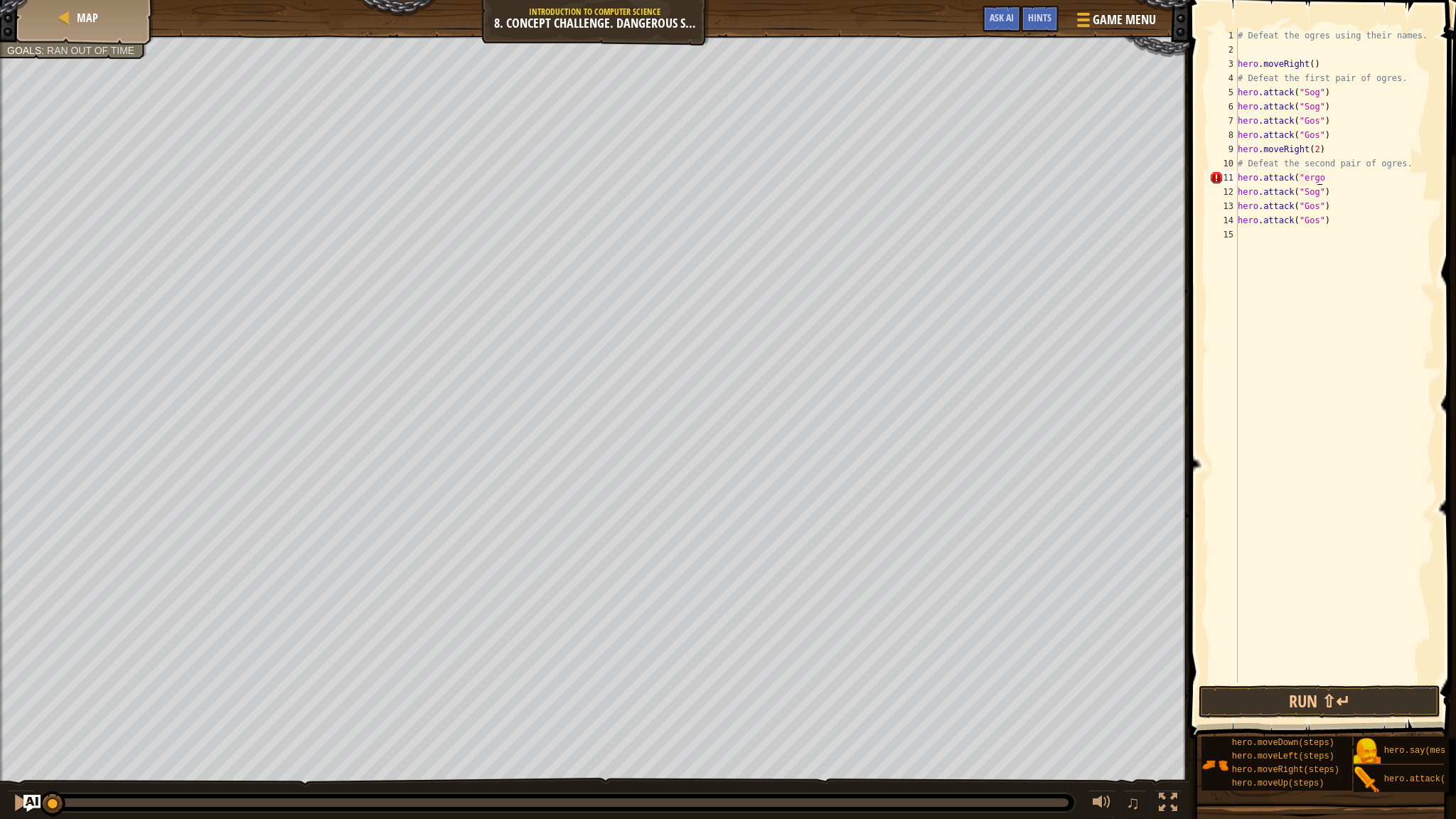
scroll to position [6, 6]
click at [1362, 701] on button "Run ⇧↵" at bounding box center [1320, 701] width 242 height 32
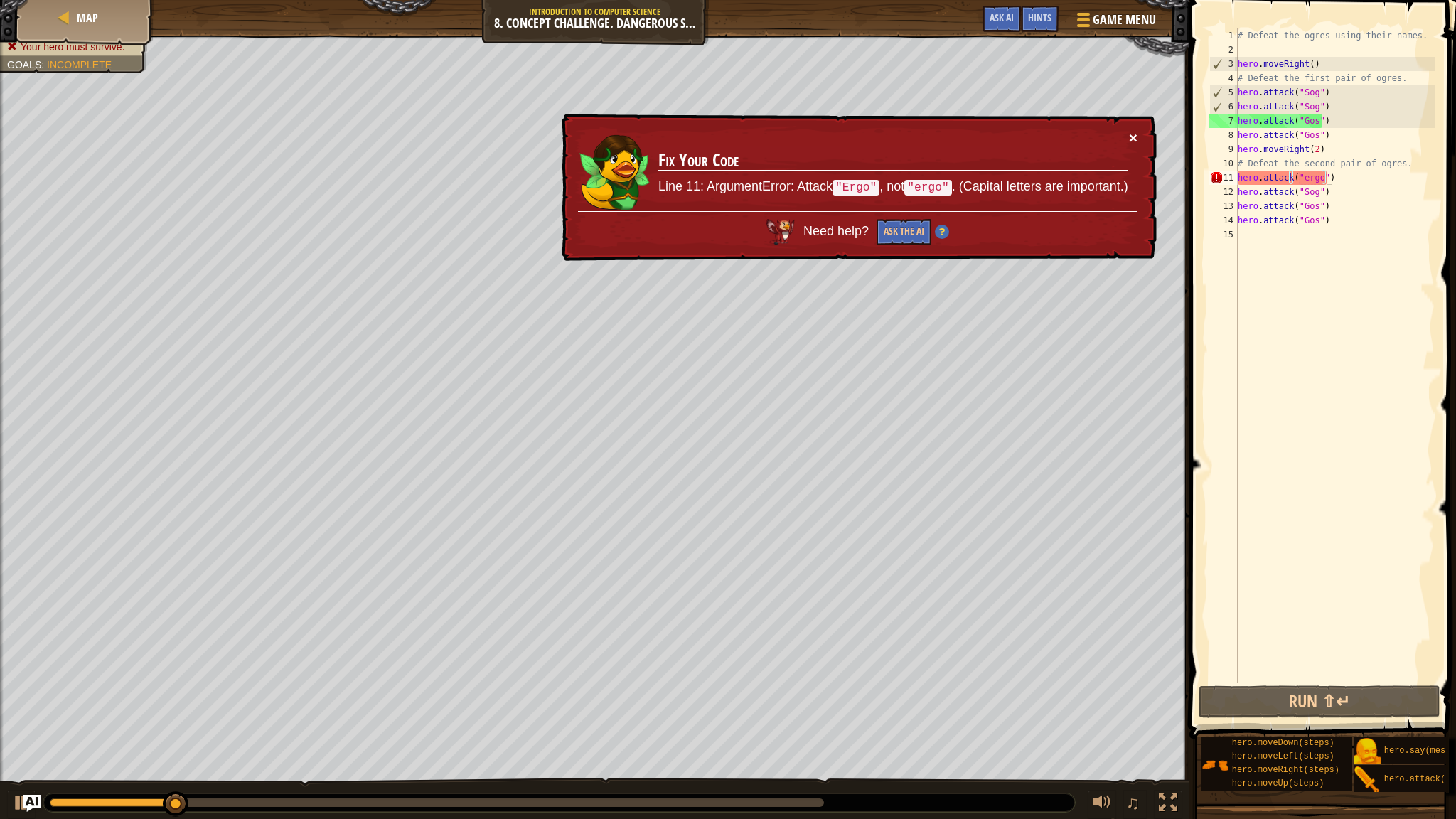
click at [1134, 138] on button "×" at bounding box center [1133, 137] width 9 height 15
click at [1300, 178] on div "# Defeat the ogres using their names. hero . moveRight ( ) # Defeat the first p…" at bounding box center [1335, 370] width 200 height 682
click at [1127, 138] on td "Fix Your Code Line 11: ArgumentError: Attack "Ergo" , not "ergo" . (Capital let…" at bounding box center [893, 170] width 471 height 81
click at [1133, 135] on button "×" at bounding box center [1134, 140] width 9 height 15
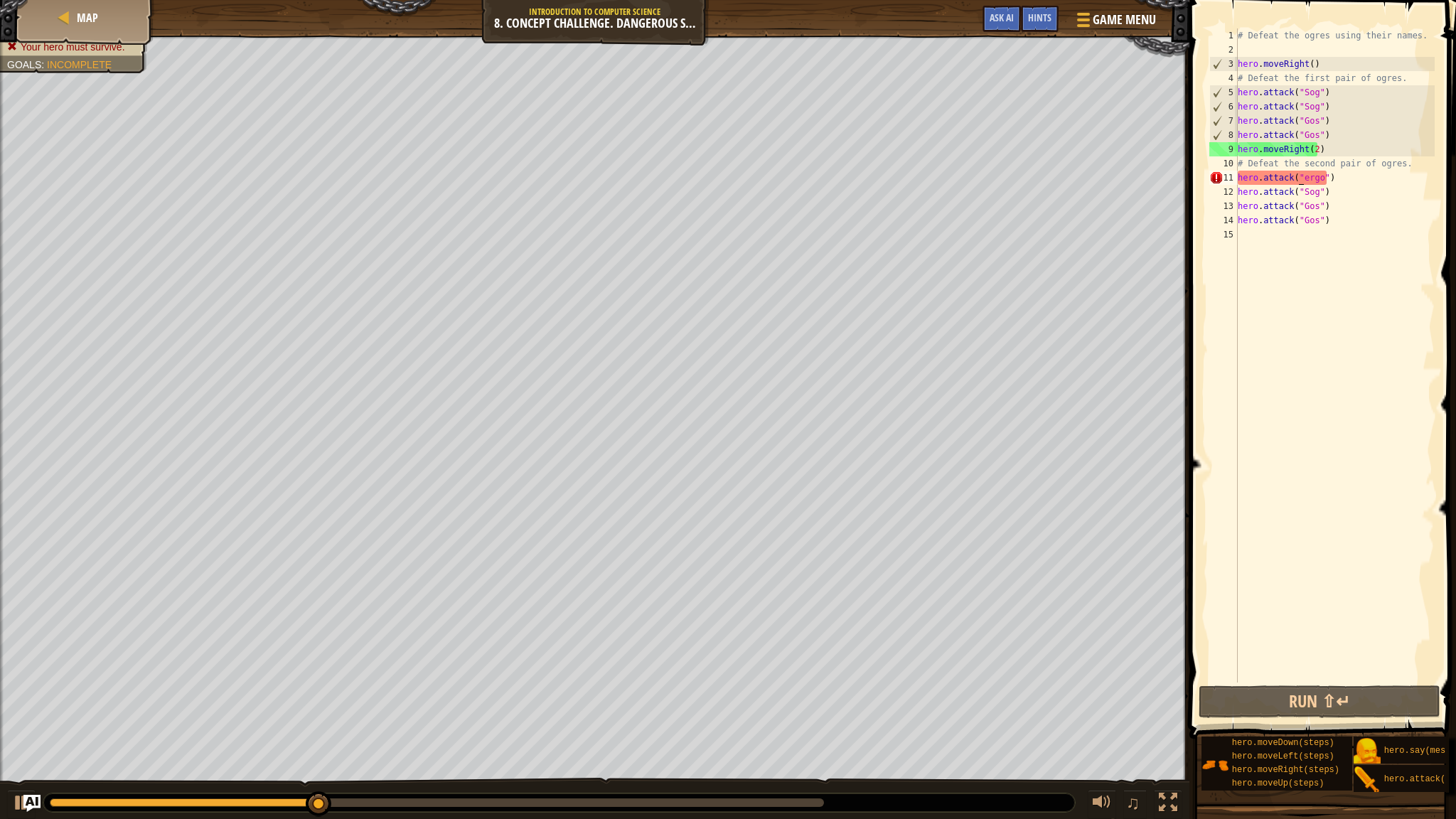
click at [1303, 177] on div "# Defeat the ogres using their names. hero . moveRight ( ) # Defeat the first p…" at bounding box center [1335, 370] width 200 height 682
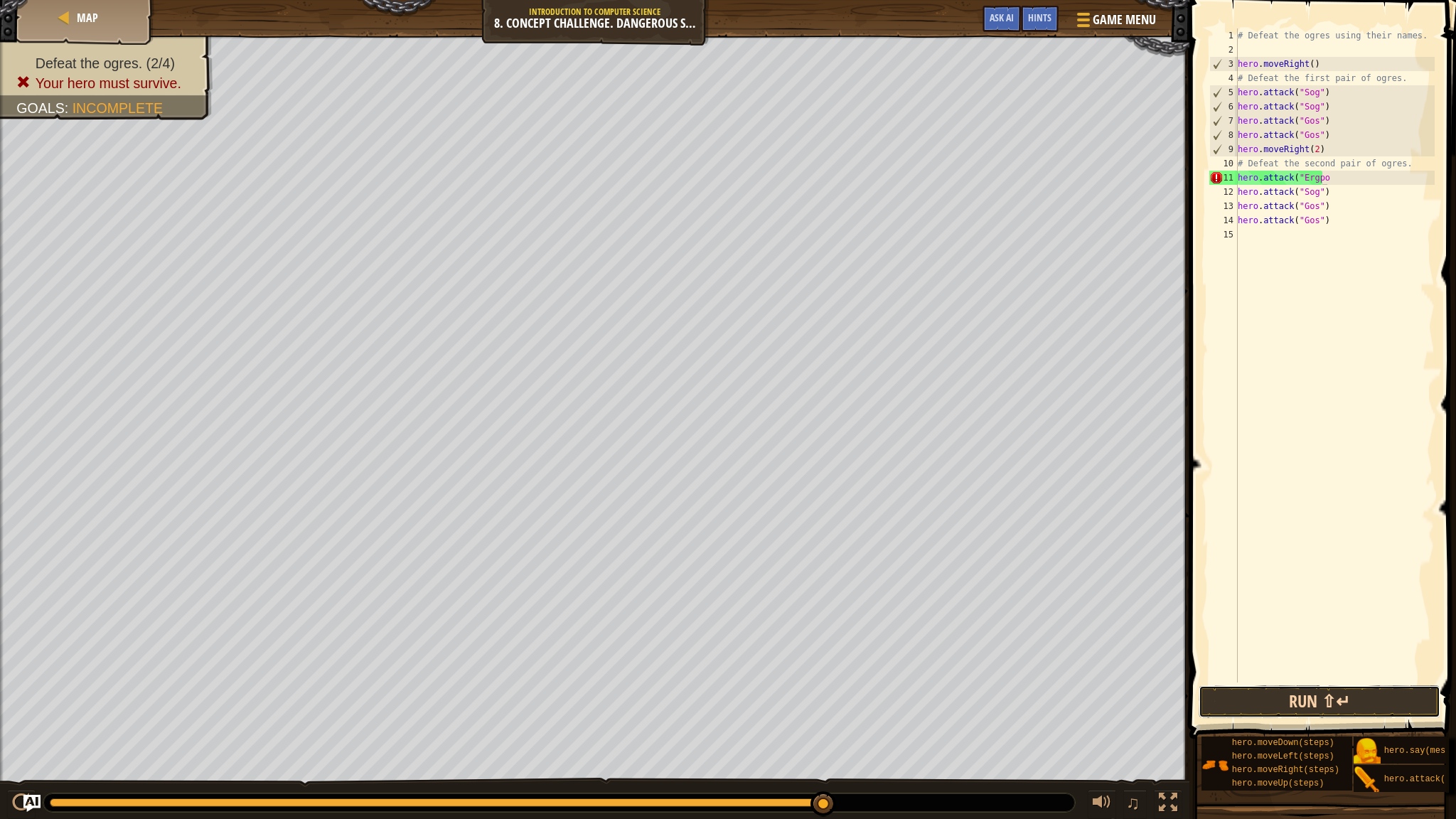
click at [1306, 699] on button "Run ⇧↵" at bounding box center [1320, 701] width 242 height 32
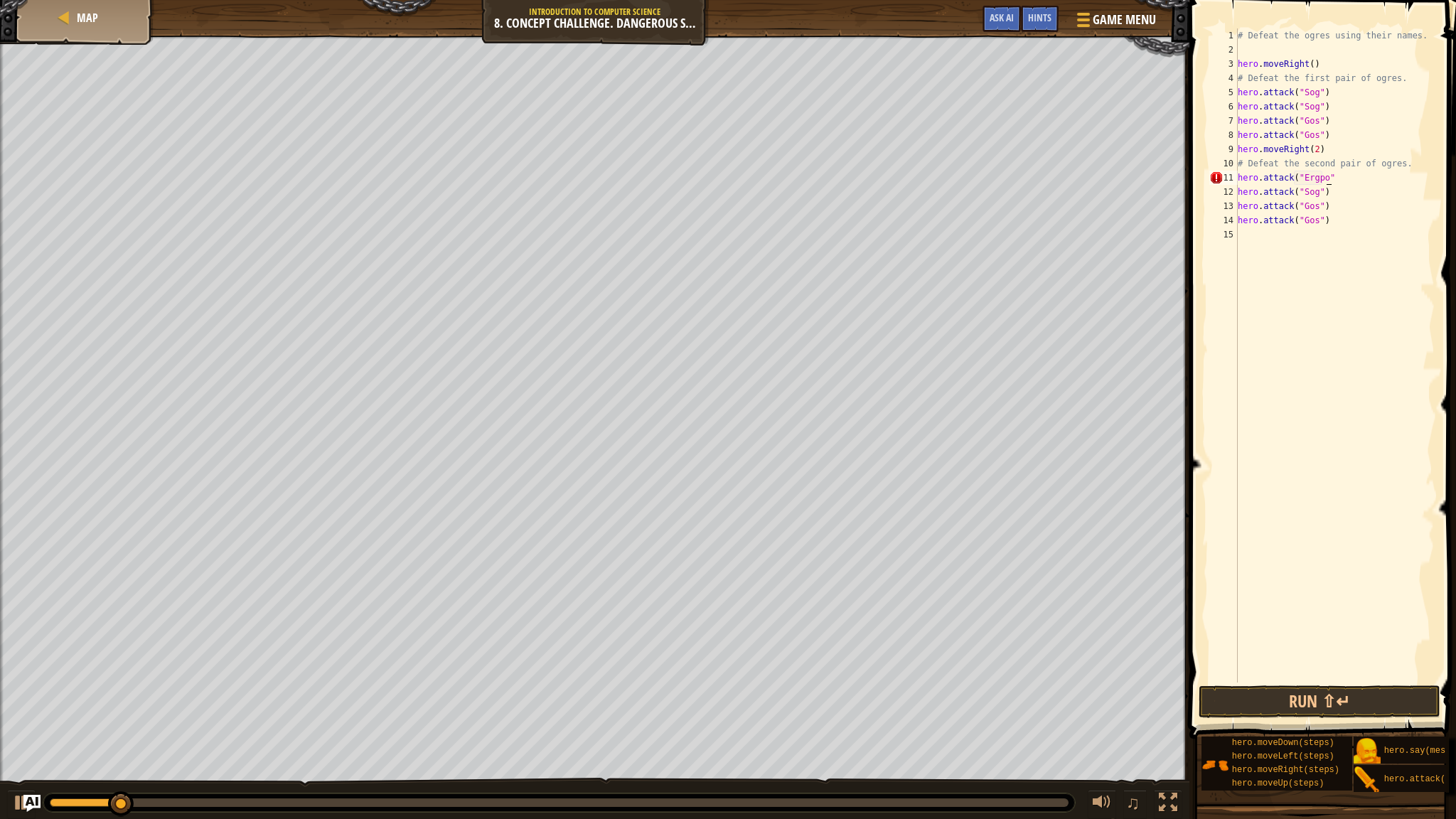
scroll to position [6, 6]
click at [1311, 177] on div "# Defeat the ogres using their names. hero . moveRight ( ) # Defeat the first p…" at bounding box center [1335, 370] width 200 height 682
click at [1328, 172] on div "# Defeat the ogres using their names. hero . moveRight ( ) # Defeat the first p…" at bounding box center [1335, 370] width 200 height 682
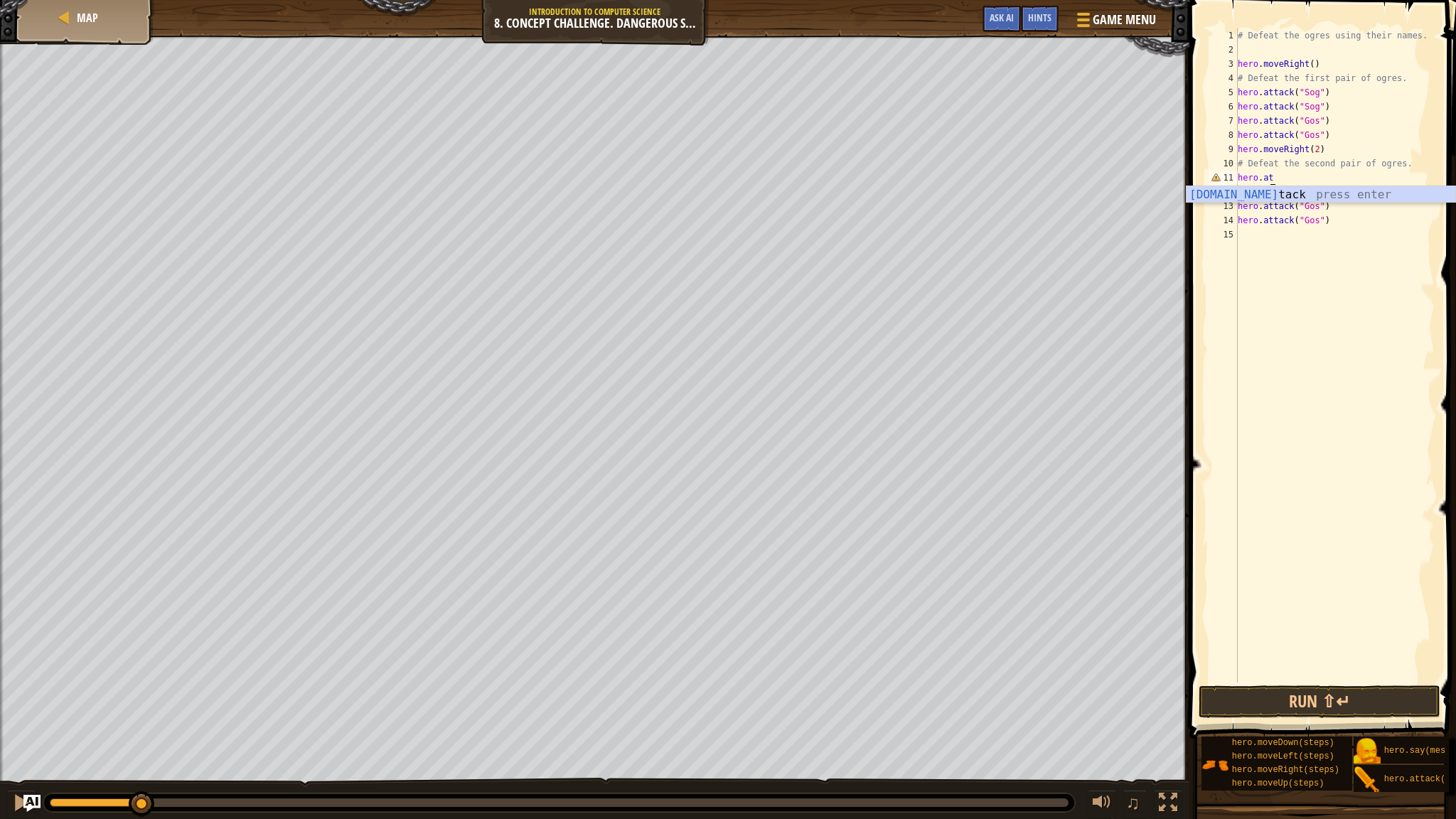
click at [1319, 156] on div "# Defeat the ogres using their names. hero . moveRight ( ) # Defeat the first p…" at bounding box center [1335, 370] width 200 height 682
drag, startPoint x: 1239, startPoint y: 191, endPoint x: 1308, endPoint y: 237, distance: 82.9
click at [1308, 237] on div "# Defeat the ogres using their names. hero . moveRight ( ) # Defeat the first p…" at bounding box center [1335, 370] width 200 height 682
type textarea "hero.attack("Gos")"
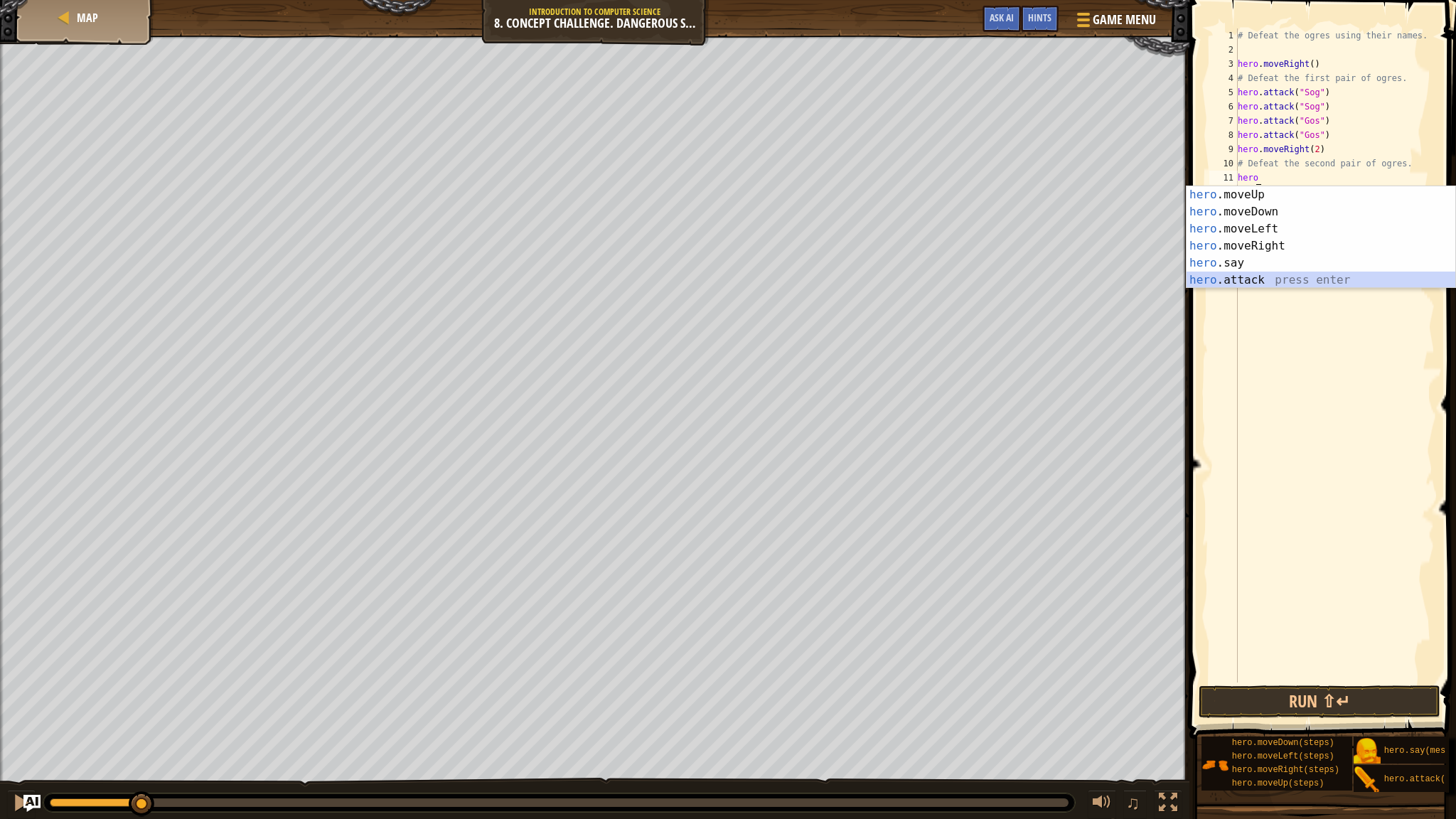
click at [1237, 282] on div "hero .moveUp press enter hero .moveDown press enter hero .moveLeft press enter …" at bounding box center [1321, 254] width 268 height 136
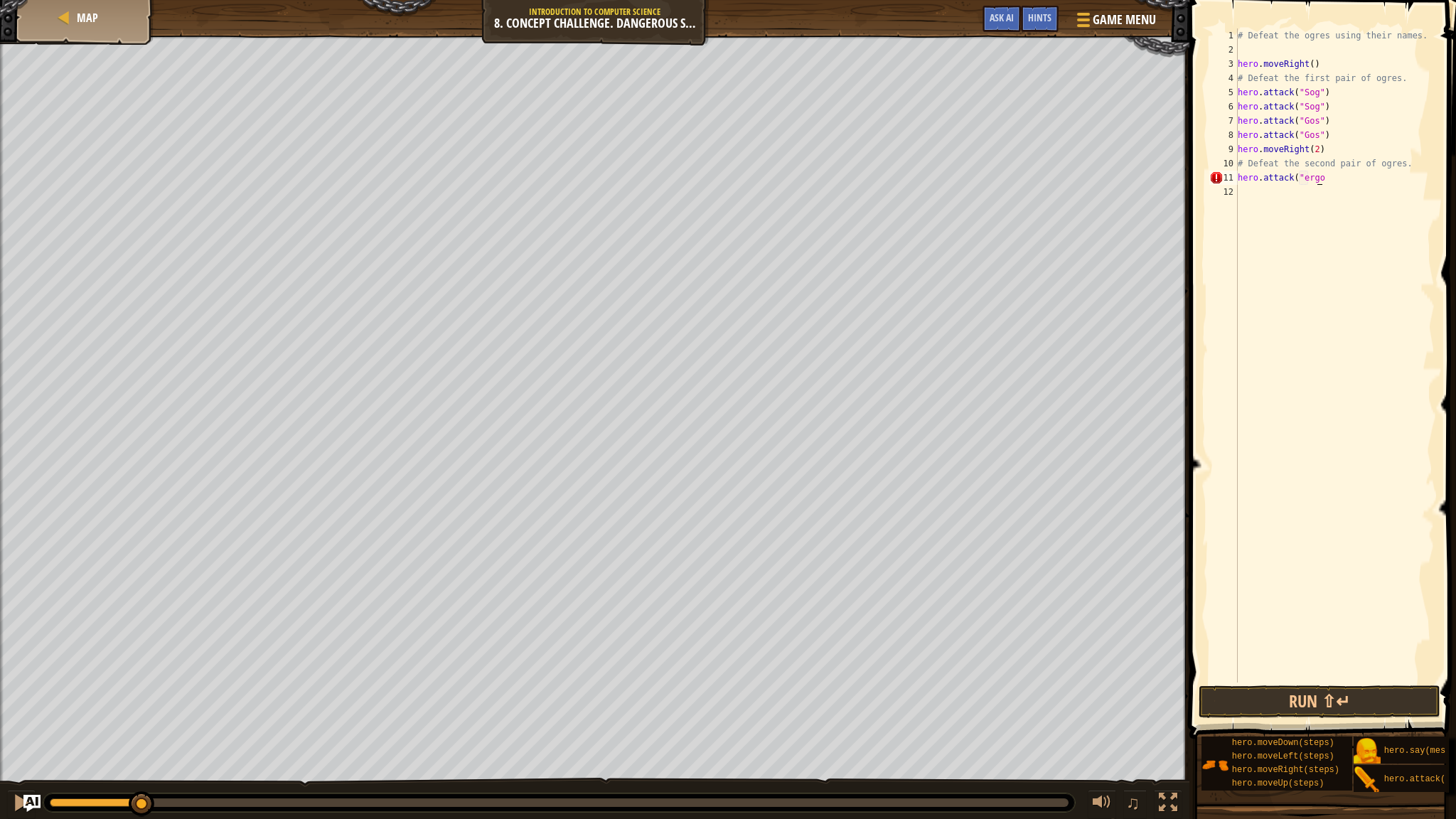
scroll to position [6, 6]
click at [1252, 706] on button "Run ⇧↵" at bounding box center [1320, 701] width 242 height 32
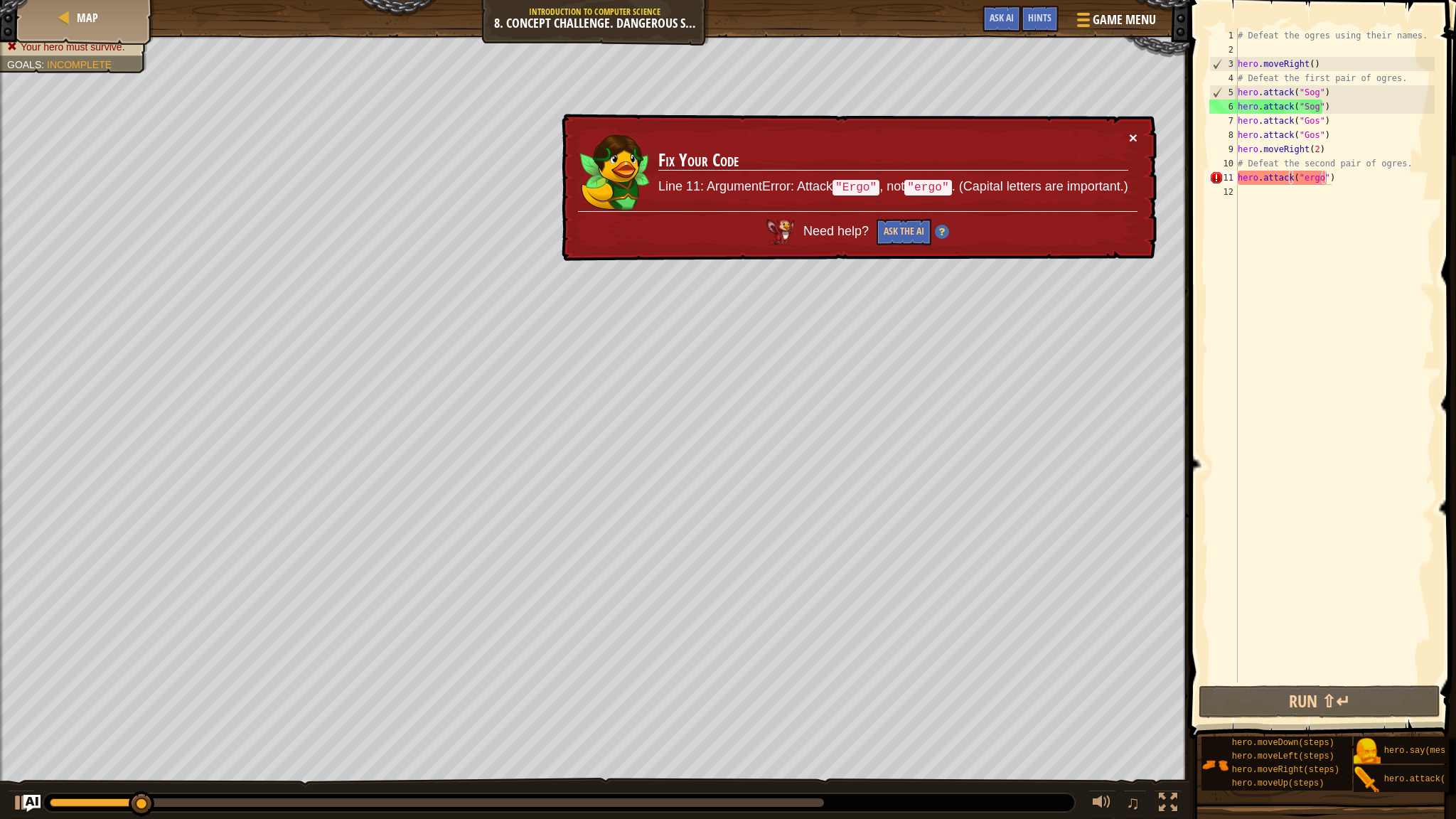
click at [1135, 136] on button "×" at bounding box center [1133, 137] width 9 height 15
click at [1306, 183] on div "# Defeat the ogres using their names. hero . moveRight ( ) # Defeat the first p…" at bounding box center [1335, 370] width 200 height 682
click at [1126, 136] on td "Fix Your Code Line 11: ArgumentError: Attack "Ergo" , not "ergo" . (Capital let…" at bounding box center [893, 170] width 471 height 81
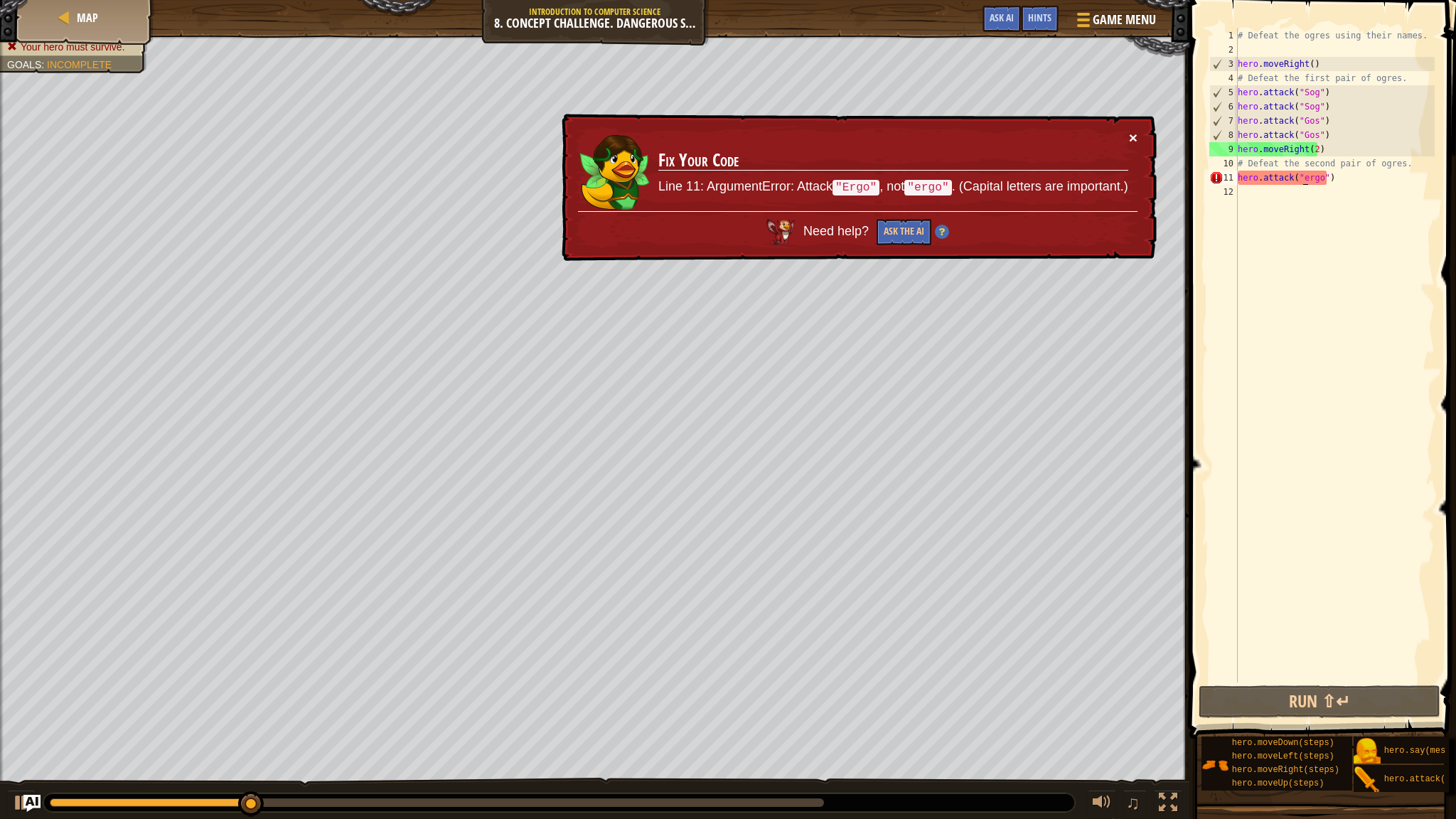
click at [1136, 141] on button "×" at bounding box center [1133, 137] width 9 height 15
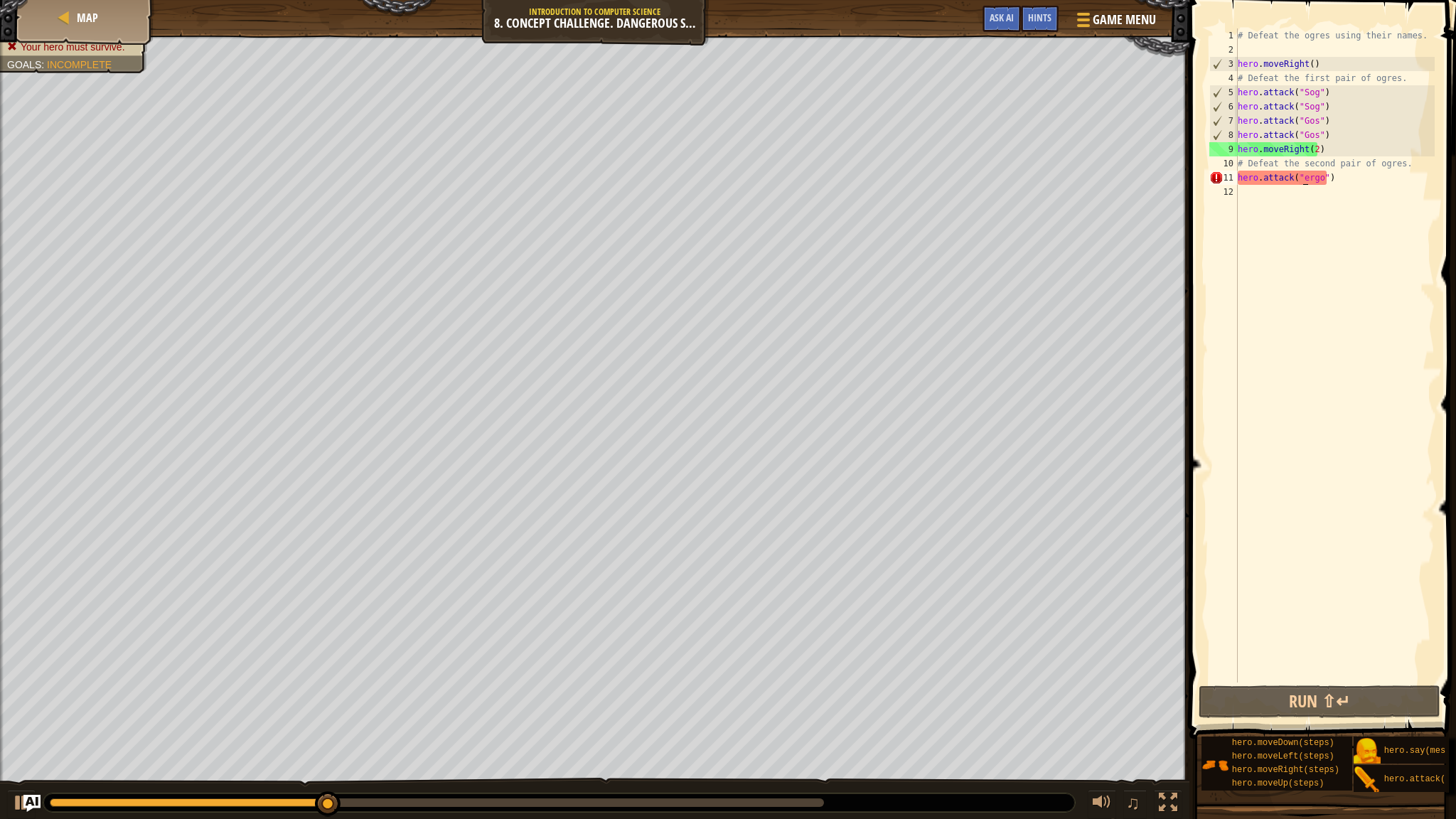
click at [1303, 179] on div "# Defeat the ogres using their names. hero . moveRight ( ) # Defeat the first p…" at bounding box center [1335, 370] width 200 height 682
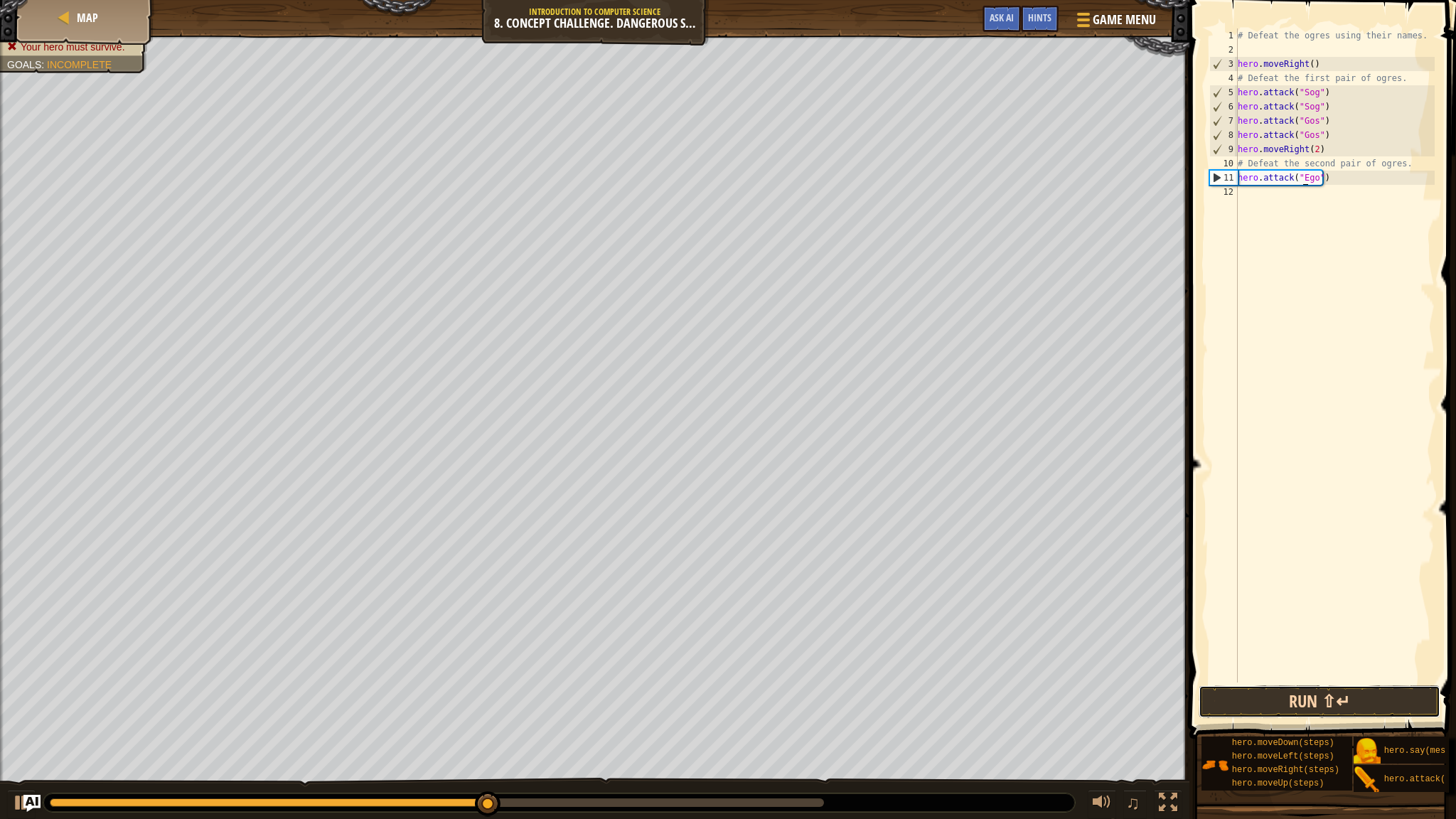
click at [1328, 687] on button "Run ⇧↵" at bounding box center [1320, 701] width 242 height 32
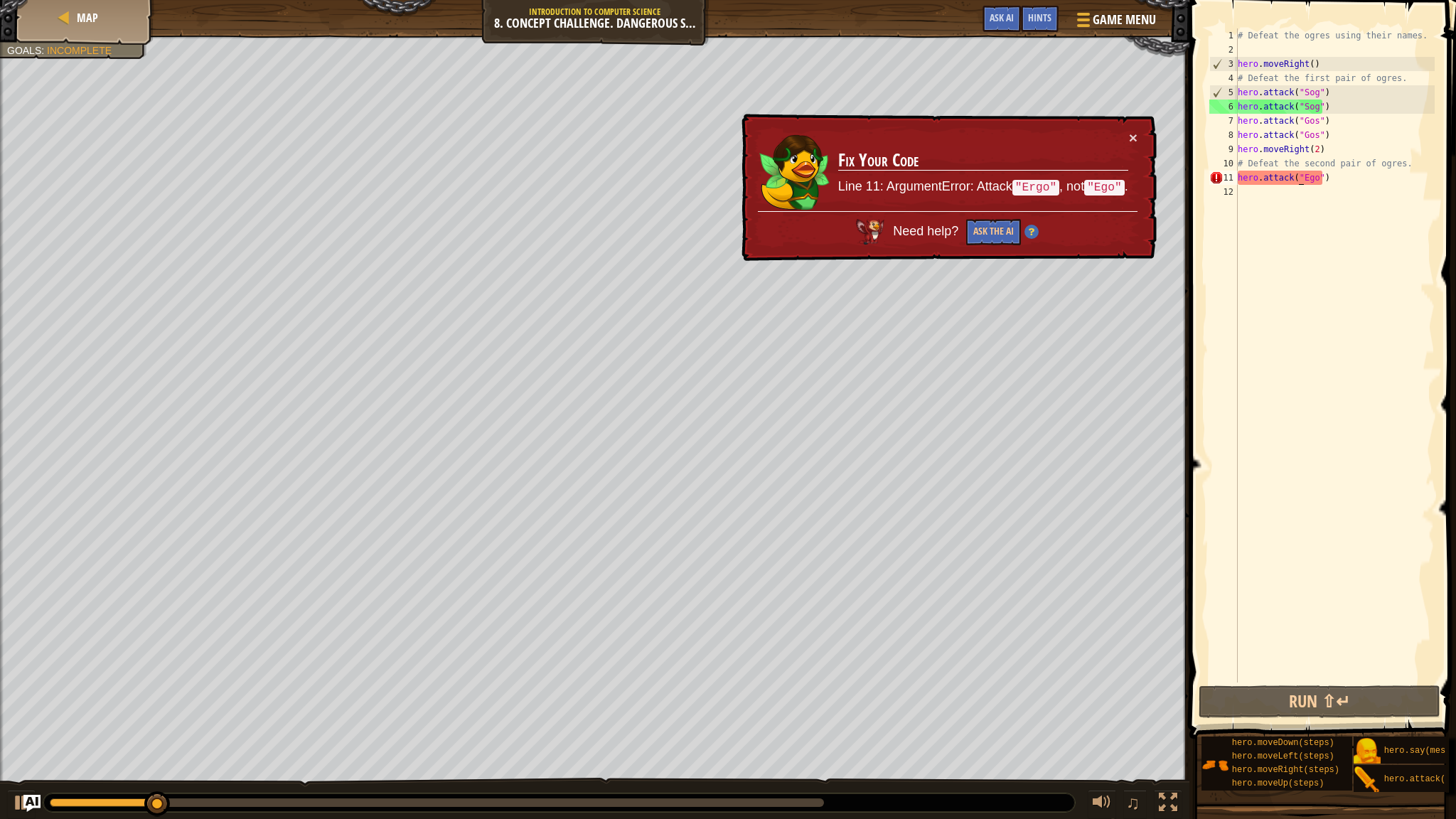
drag, startPoint x: 1306, startPoint y: 179, endPoint x: 1328, endPoint y: 161, distance: 28.4
click at [1328, 161] on div "# Defeat the ogres using their names. hero . moveRight ( ) # Defeat the first p…" at bounding box center [1335, 370] width 200 height 682
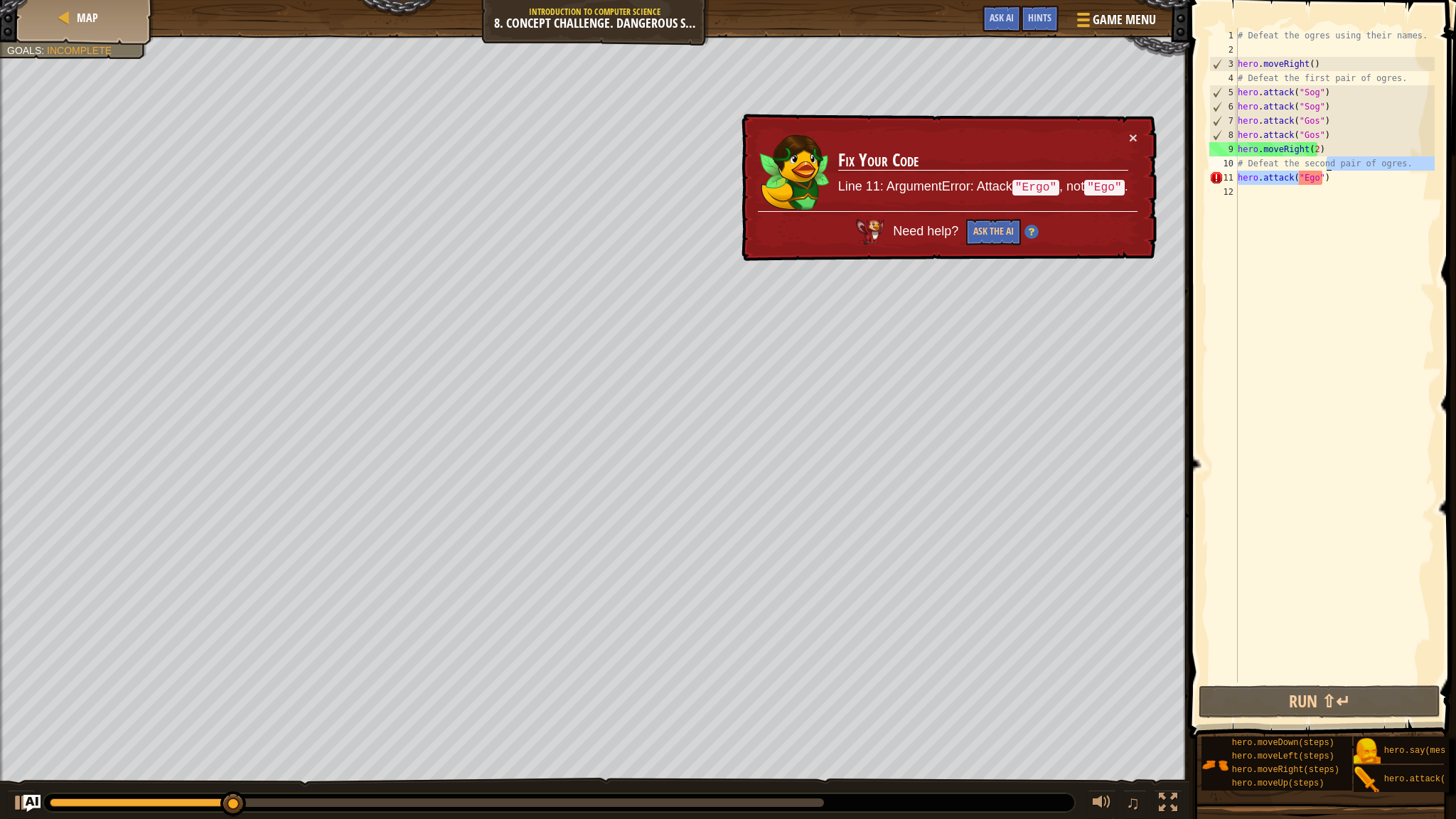
click at [1303, 181] on div "# Defeat the ogres using their names. hero . moveRight ( ) # Defeat the first p…" at bounding box center [1335, 370] width 200 height 682
click at [1307, 183] on div "# Defeat the ogres using their names. hero . moveRight ( ) # Defeat the first p…" at bounding box center [1335, 370] width 200 height 682
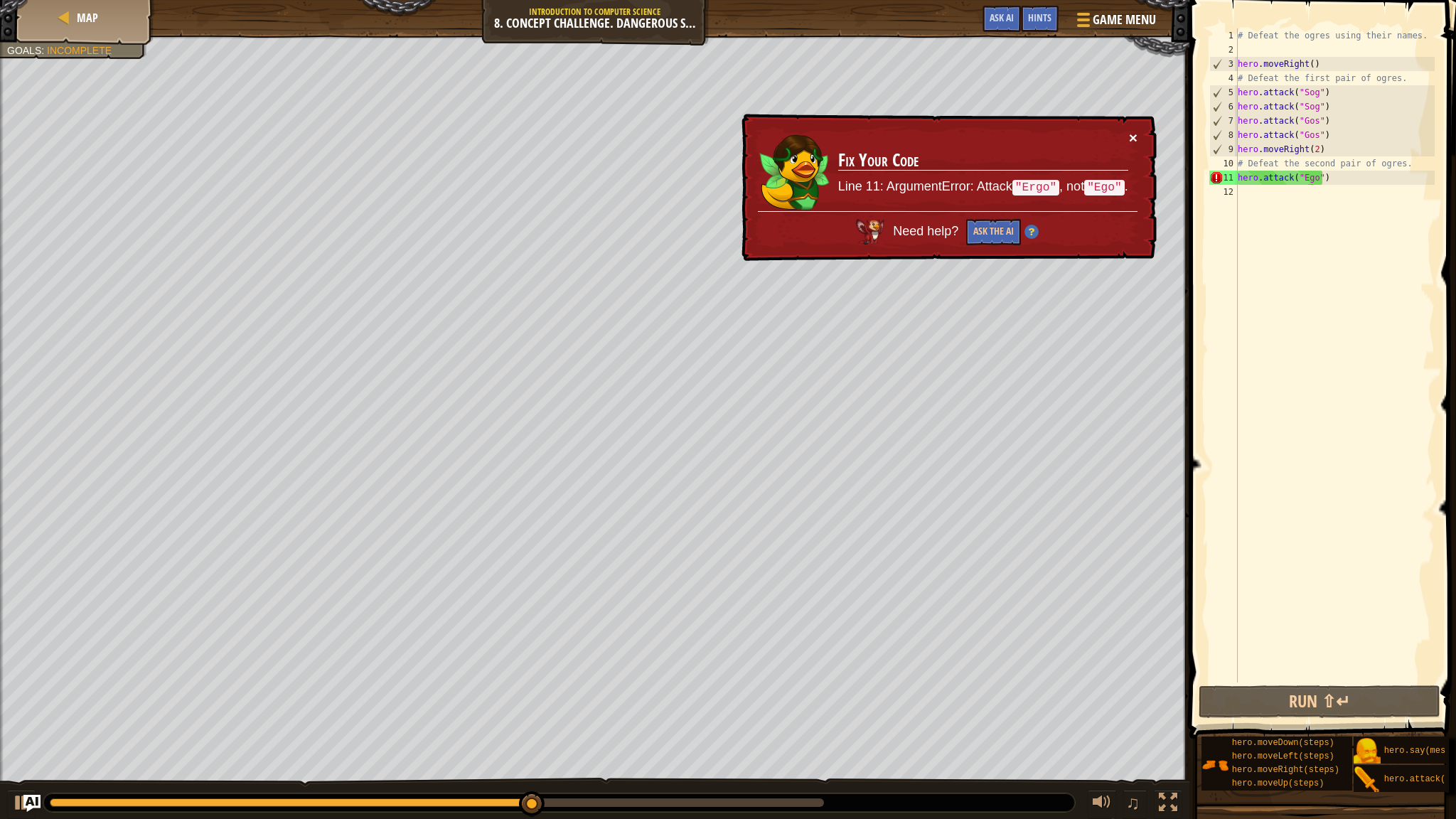
click at [1133, 136] on button "×" at bounding box center [1133, 137] width 9 height 15
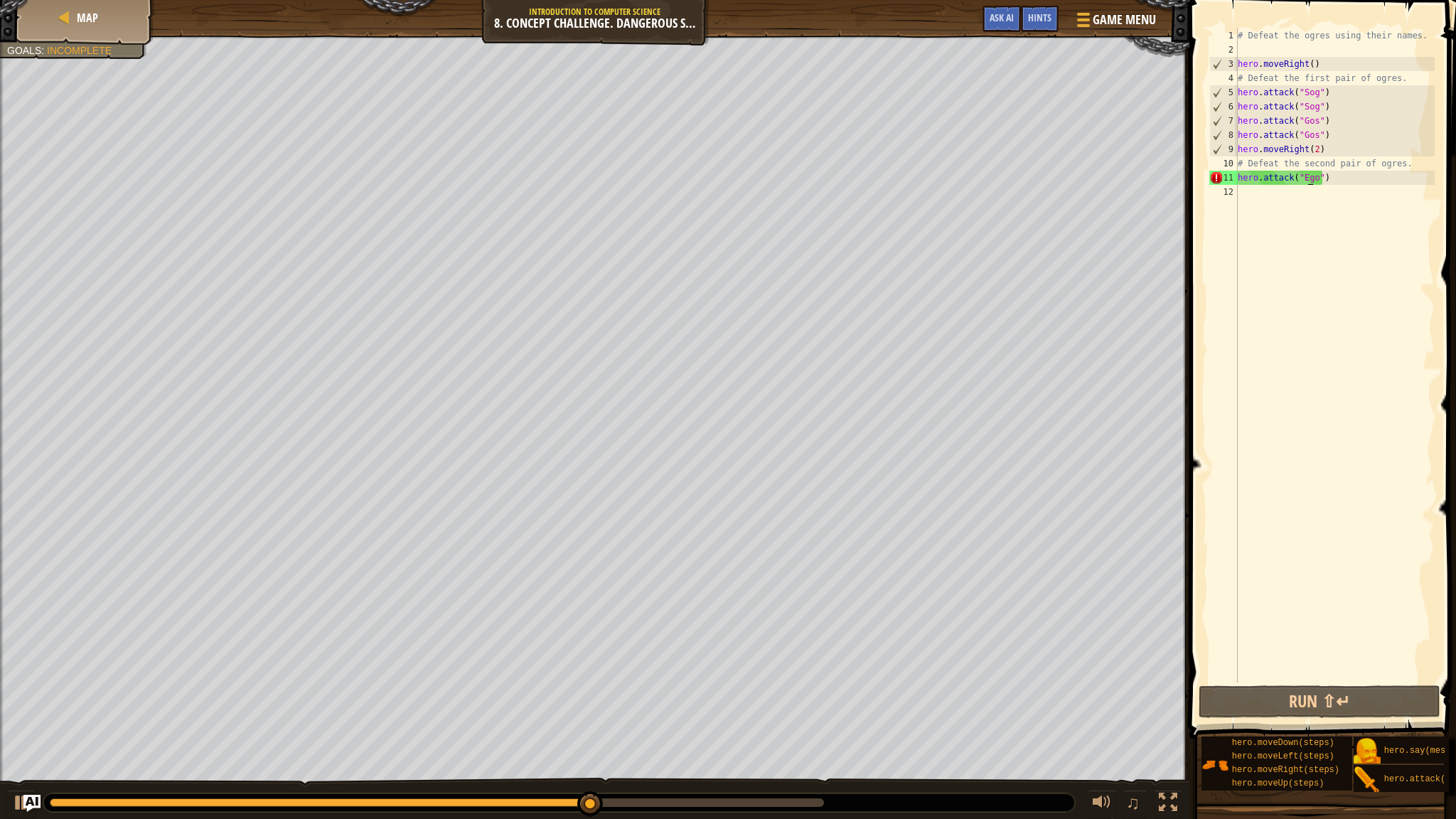
click at [1306, 176] on div "# Defeat the ogres using their names. hero . moveRight ( ) # Defeat the first p…" at bounding box center [1335, 370] width 200 height 682
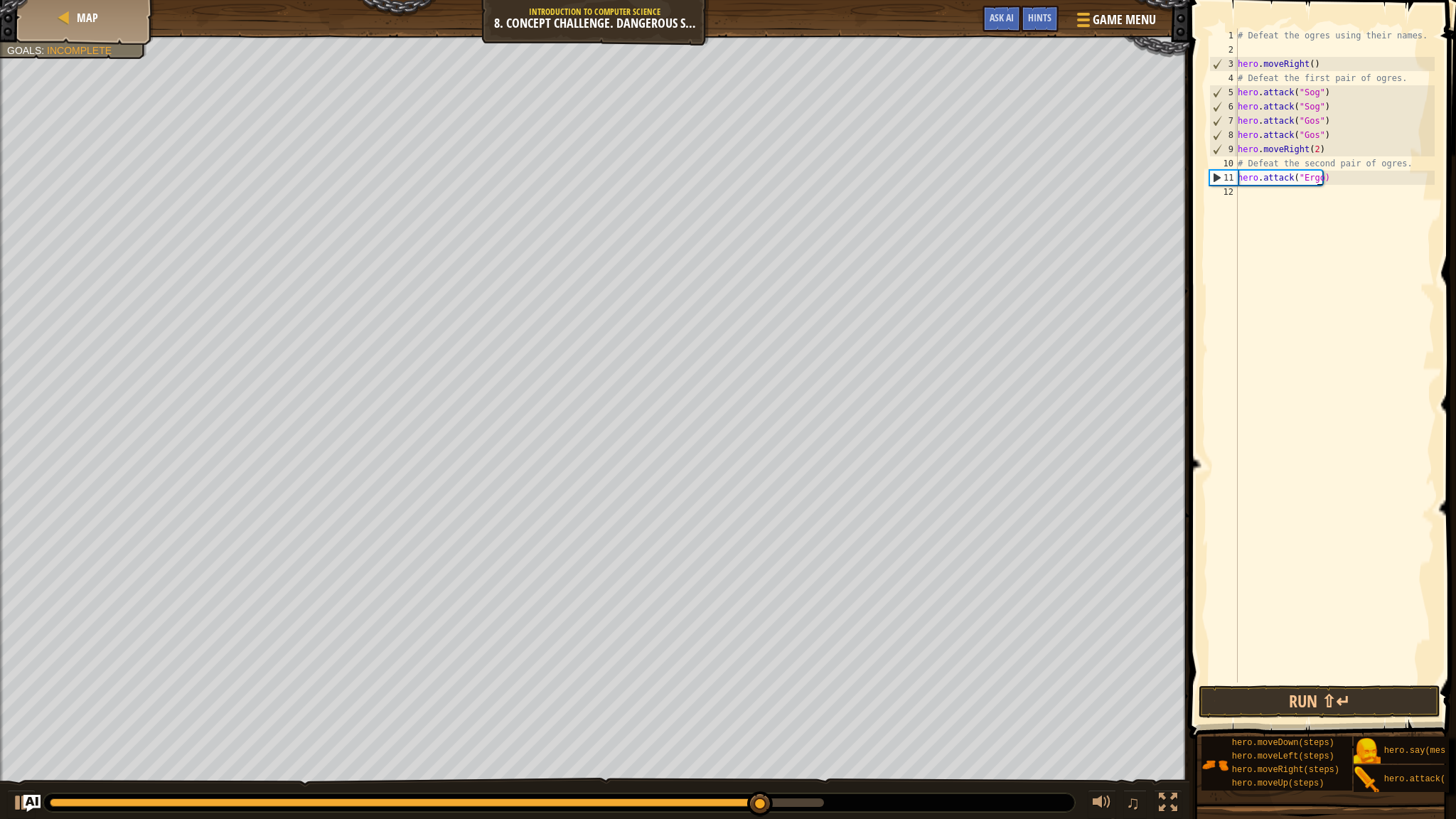
scroll to position [6, 6]
click at [1321, 691] on button "Run ⇧↵" at bounding box center [1320, 701] width 242 height 32
type textarea "hero.attack("Ergo)"
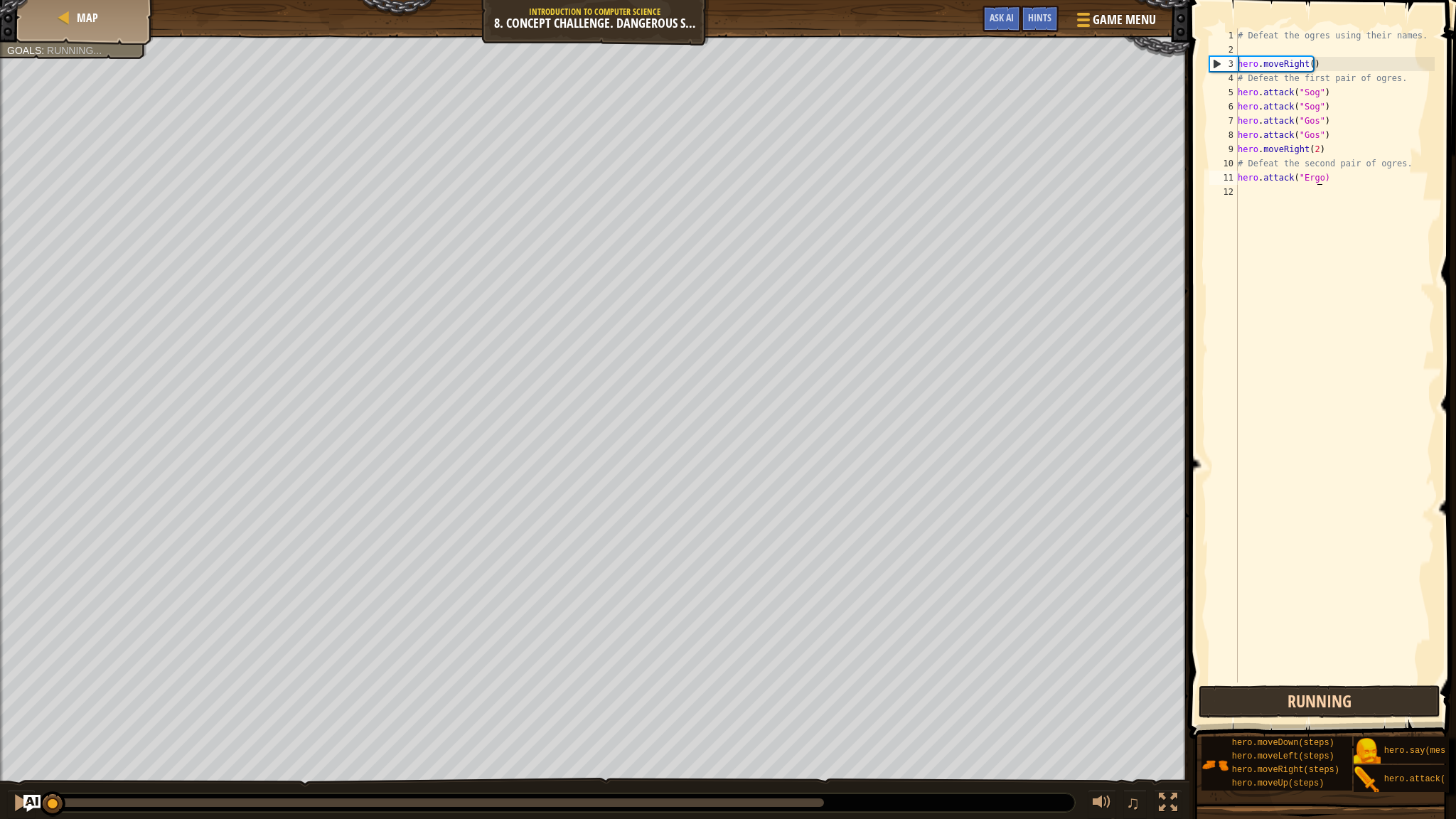
scroll to position [6, 5]
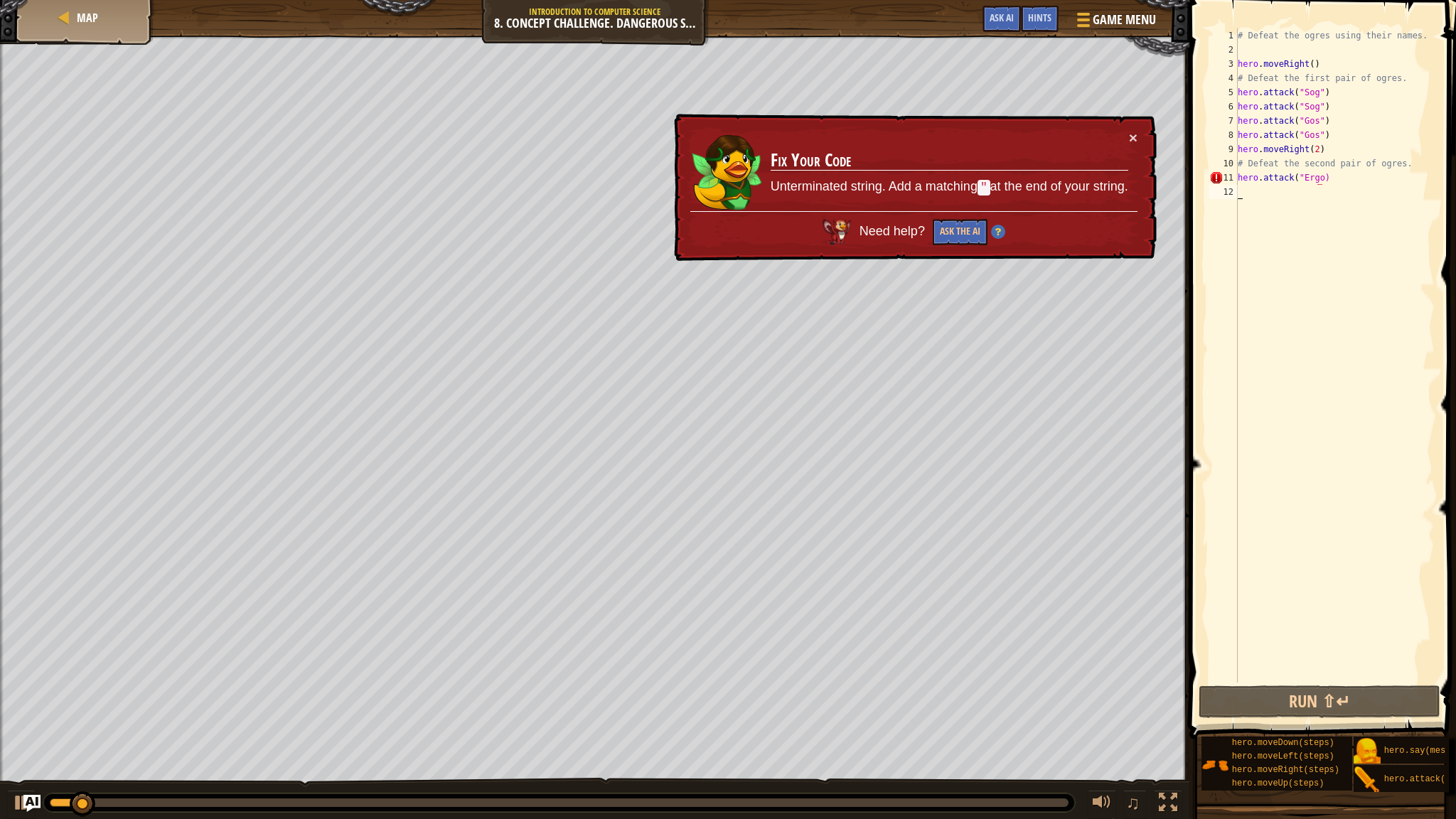
click at [1328, 193] on div "# Defeat the ogres using their names. hero . moveRight ( ) # Defeat the first p…" at bounding box center [1335, 370] width 200 height 682
click at [1331, 183] on div "# Defeat the ogres using their names. hero . moveRight ( ) # Defeat the first p…" at bounding box center [1335, 370] width 200 height 682
click at [1131, 134] on button "×" at bounding box center [1135, 141] width 9 height 15
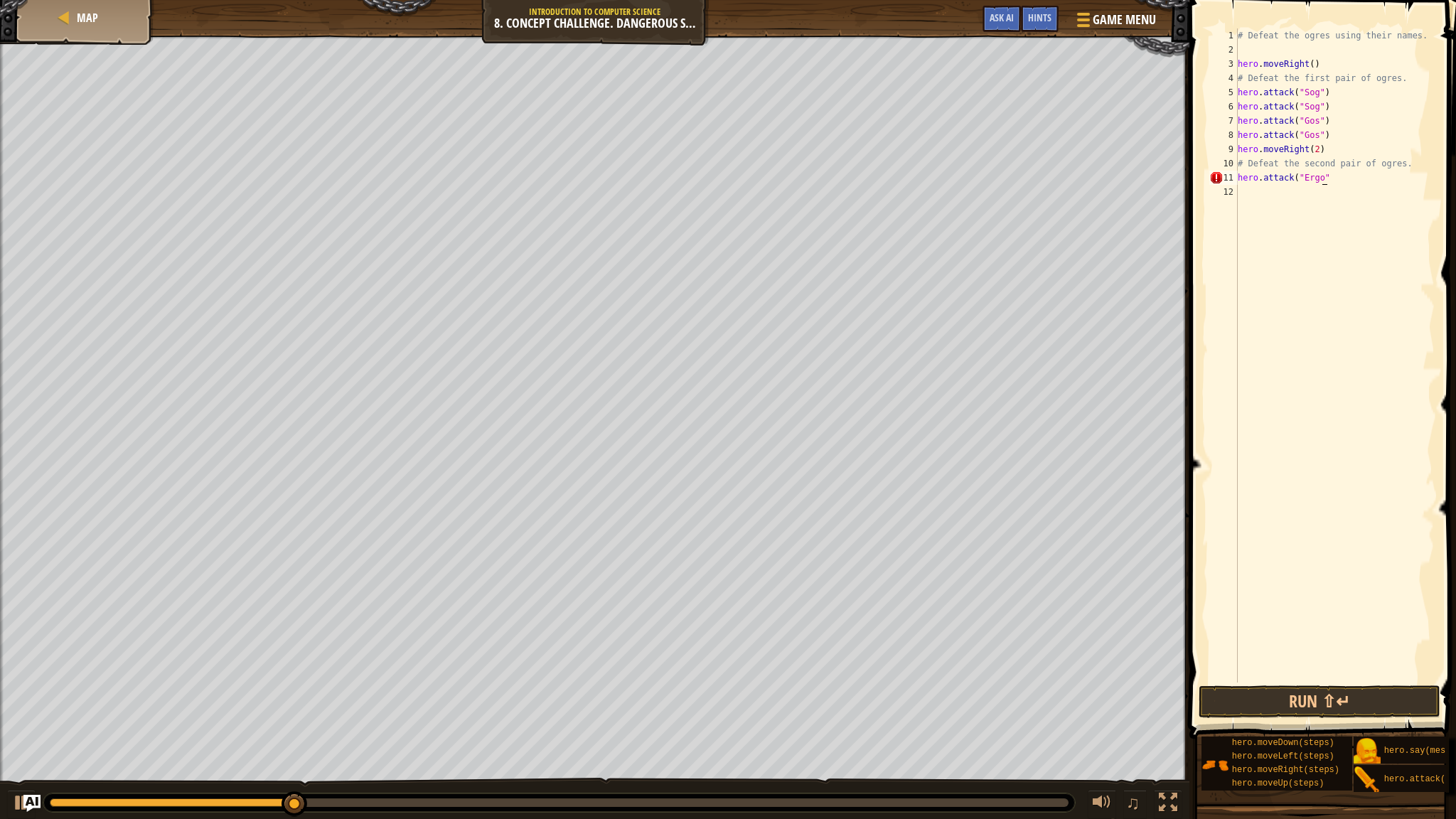
scroll to position [6, 5]
type textarea "hero.attack("Ergo")"
click at [1338, 693] on button "Run ⇧↵" at bounding box center [1320, 701] width 242 height 32
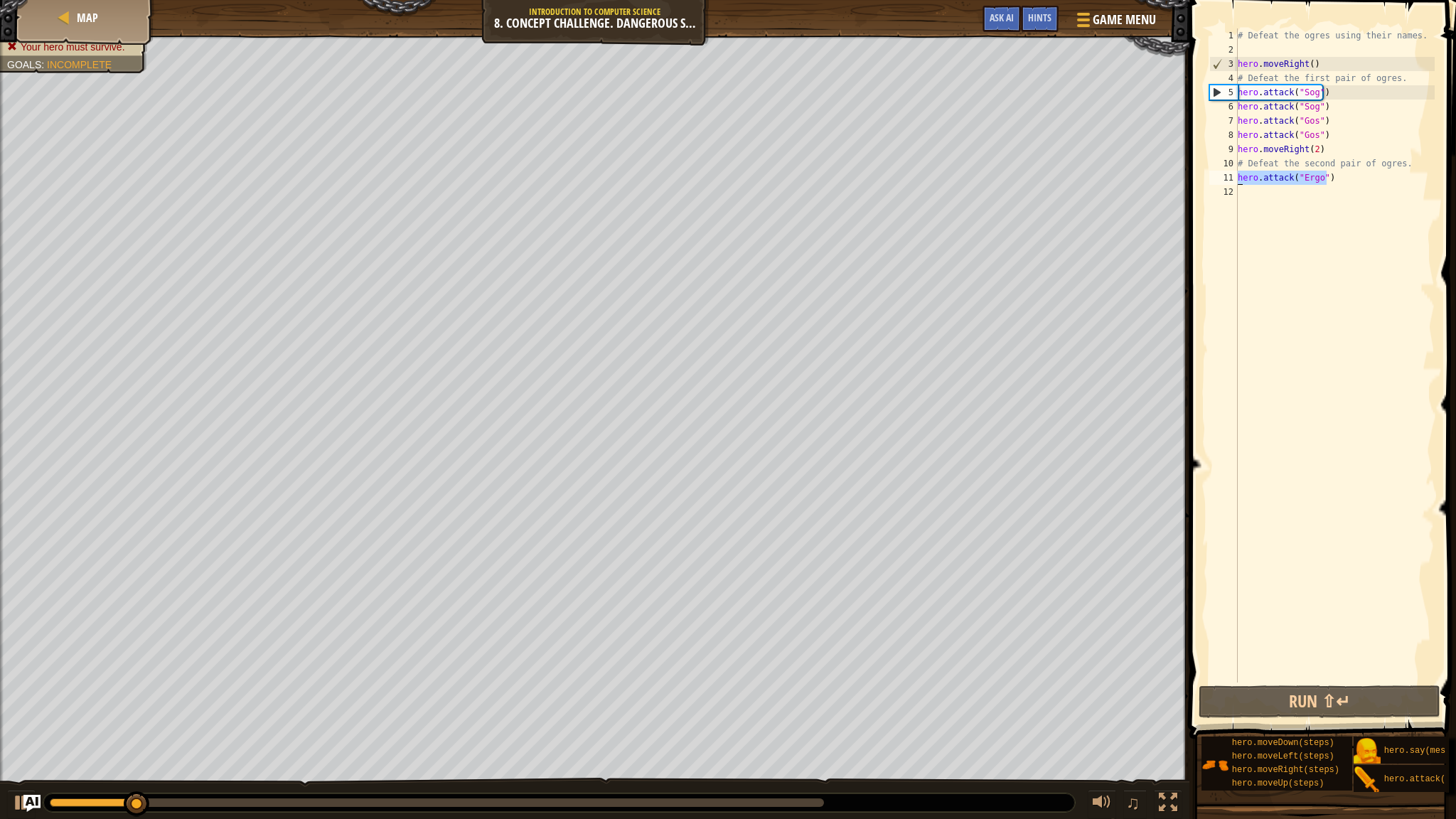
drag, startPoint x: 1337, startPoint y: 182, endPoint x: 1222, endPoint y: 179, distance: 115.0
click at [1222, 179] on div "hero.attack("Ergo") 1 2 3 4 5 6 7 8 9 10 11 12 # Defeat the ogres using their n…" at bounding box center [1321, 356] width 228 height 654
click at [1247, 193] on div "# Defeat the ogres using their names. hero . moveRight ( ) # Defeat the first p…" at bounding box center [1335, 370] width 200 height 682
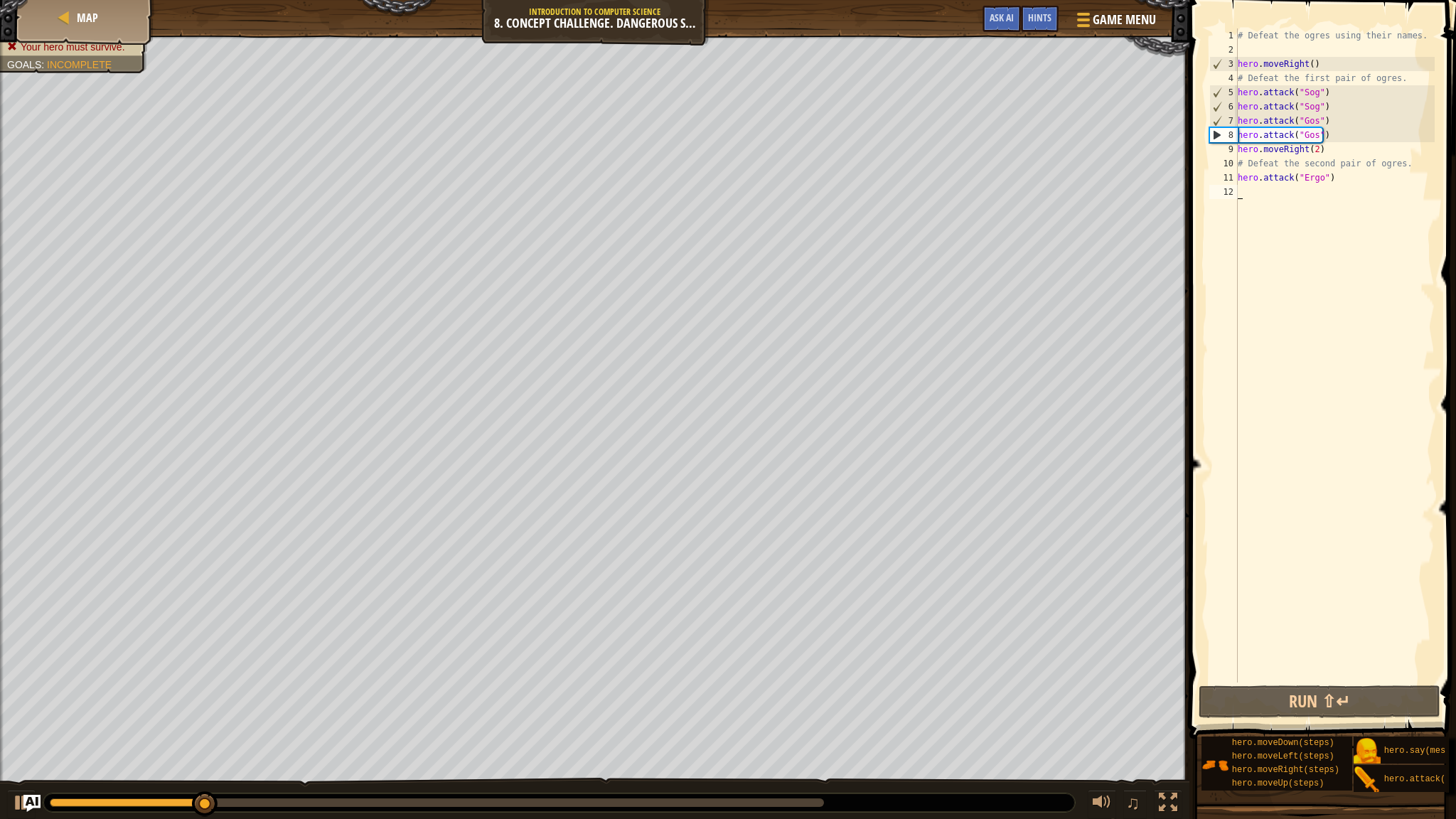
scroll to position [6, 0]
paste textarea "hero.attack("Ergo")"
type textarea "hero.attack("Ergo")"
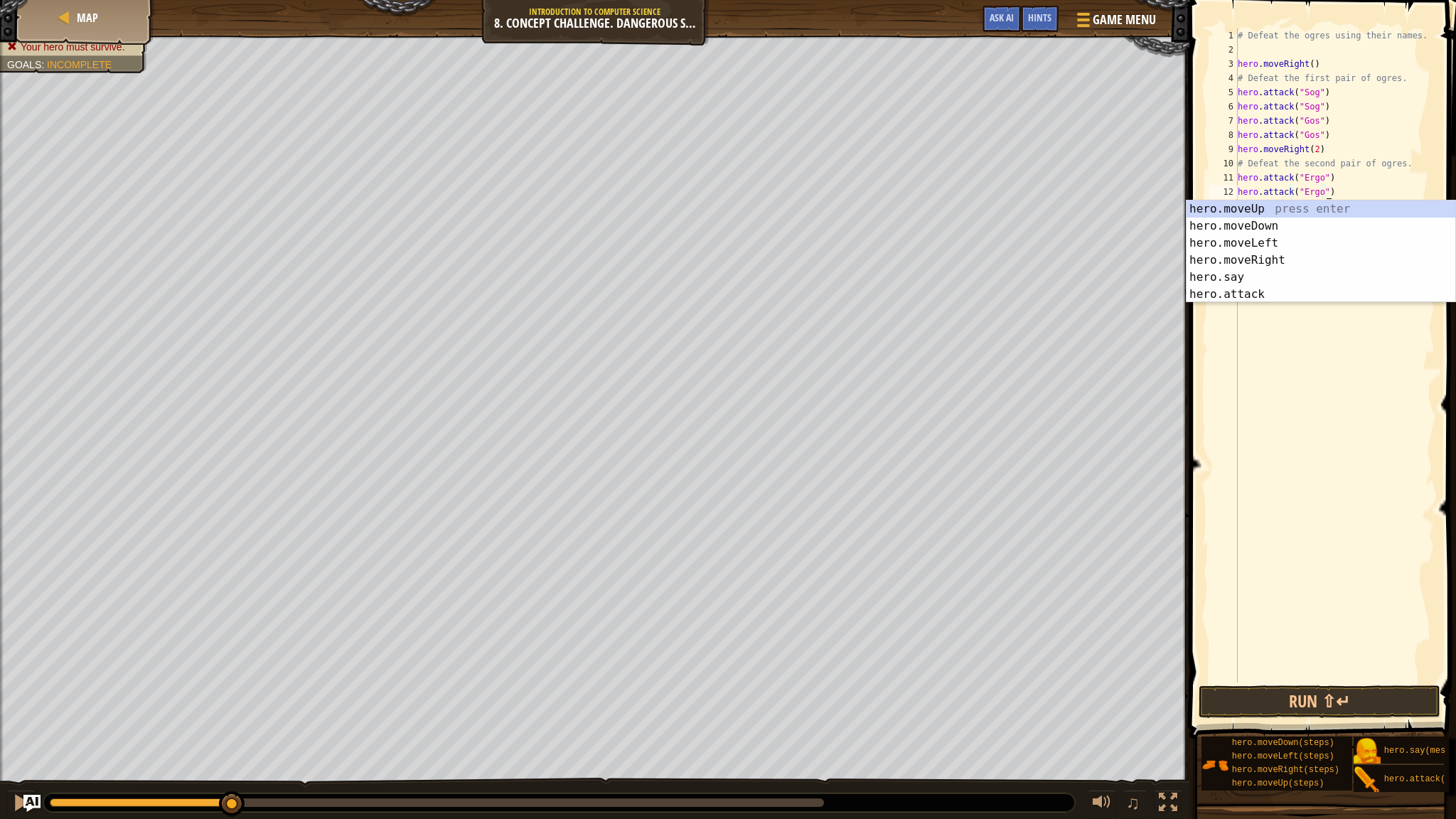
click at [1241, 329] on div "# Defeat the ogres using their names. hero . moveRight ( ) # Defeat the first p…" at bounding box center [1335, 370] width 200 height 682
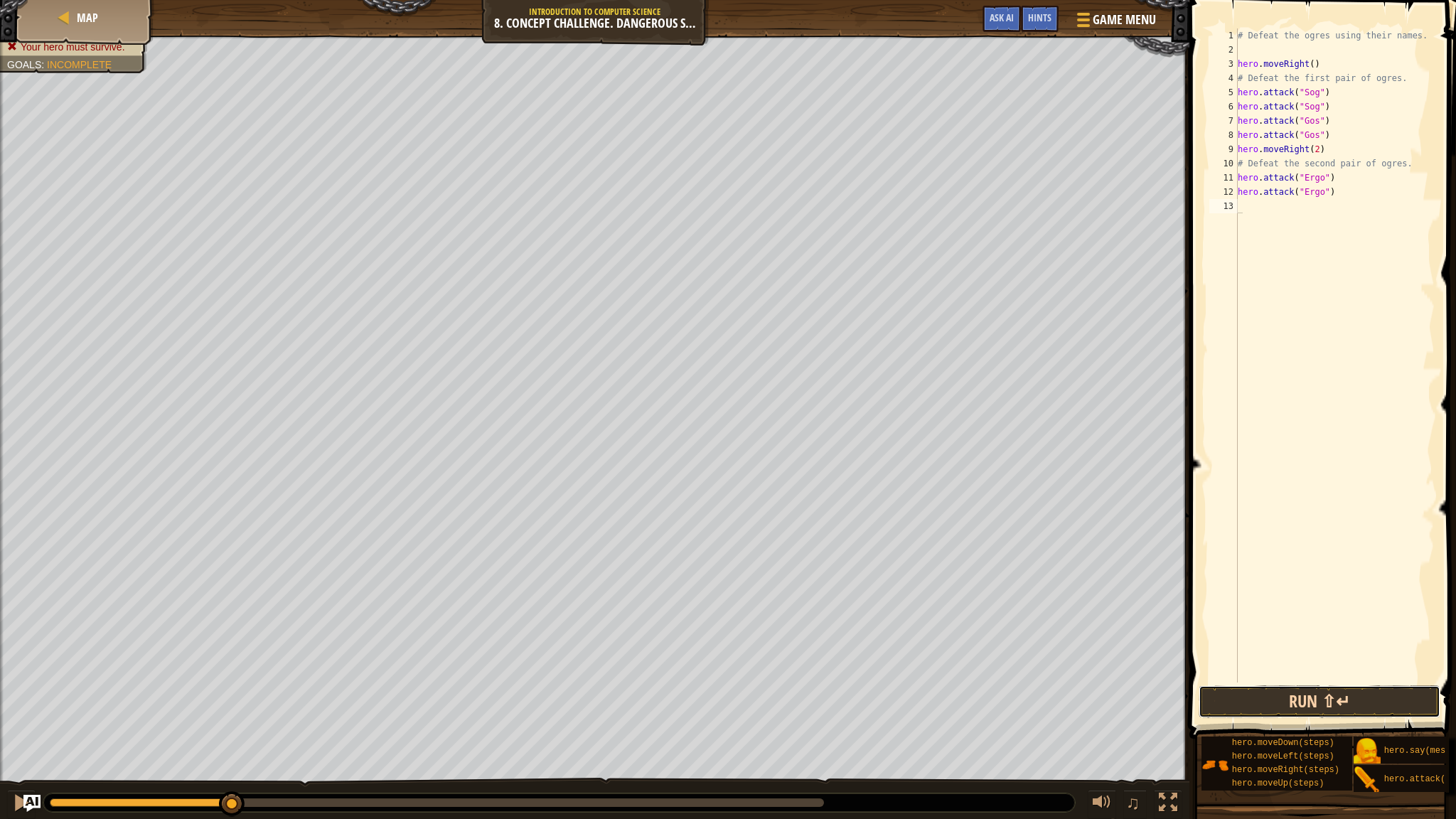
click at [1289, 701] on button "Run ⇧↵" at bounding box center [1320, 701] width 242 height 32
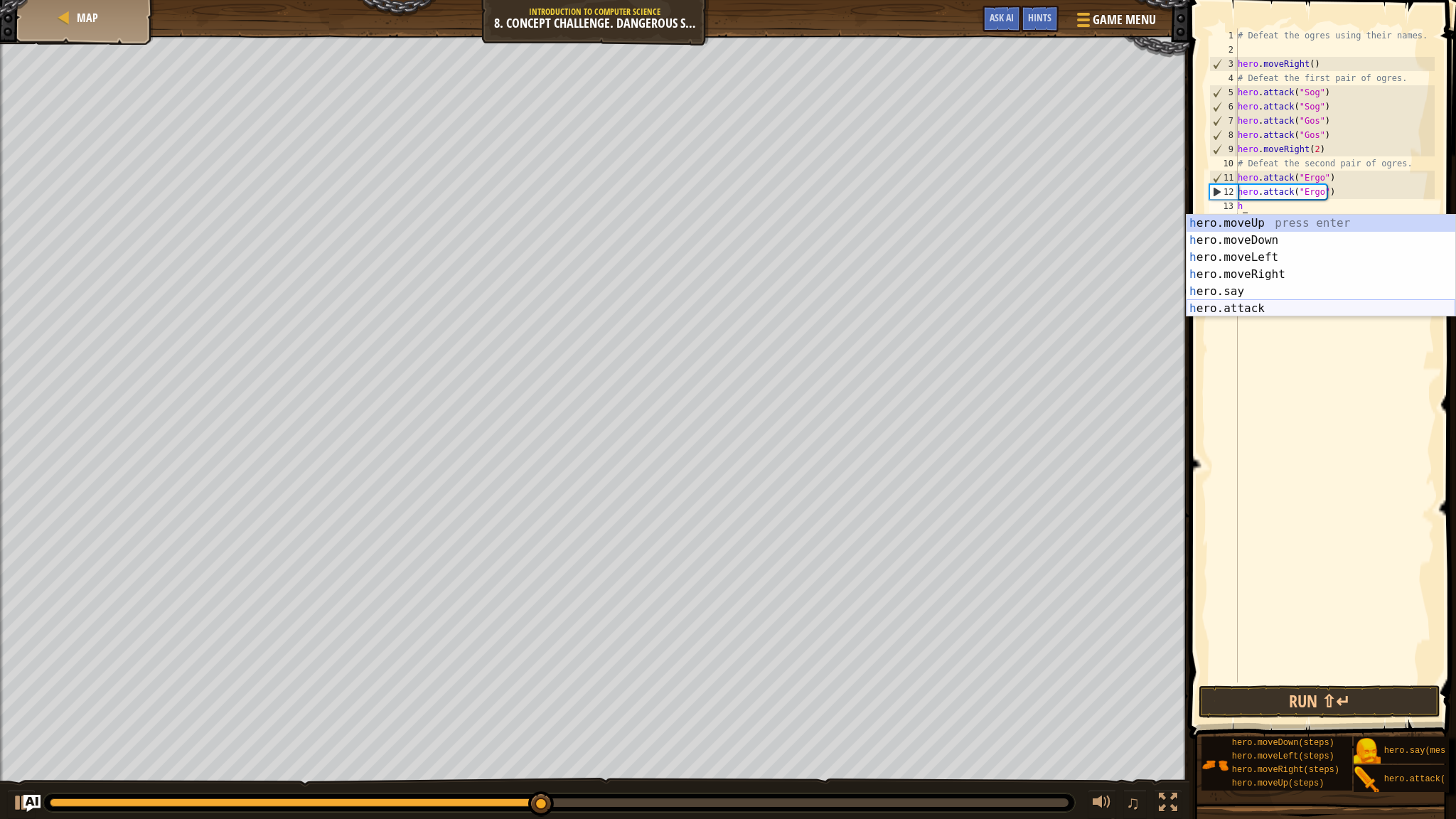
click at [1317, 307] on div "h ero.moveUp press enter h ero.moveDown press enter h ero.moveLeft press enter …" at bounding box center [1321, 283] width 268 height 136
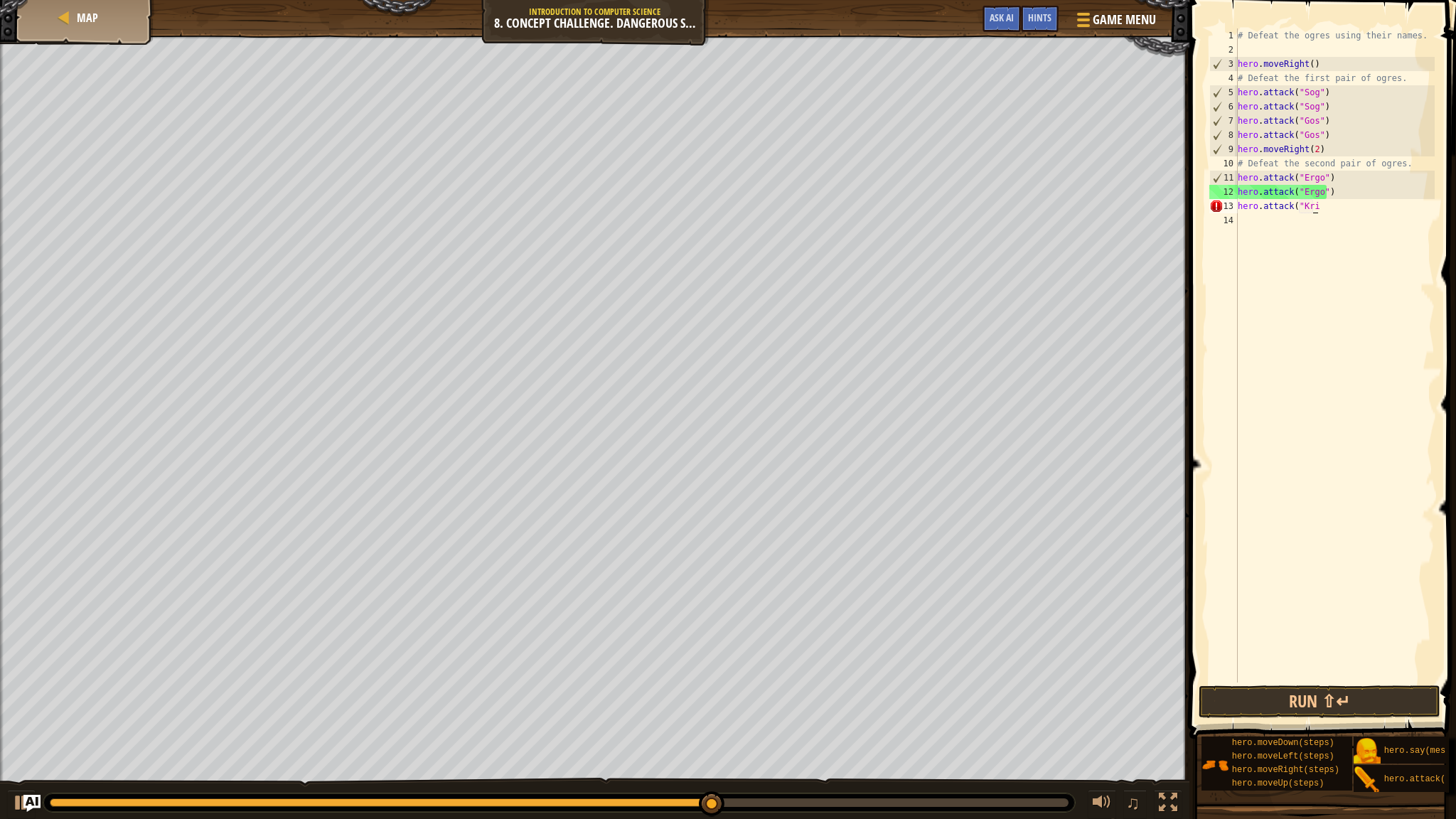
scroll to position [6, 5]
type textarea "hero.attack("Kro")"
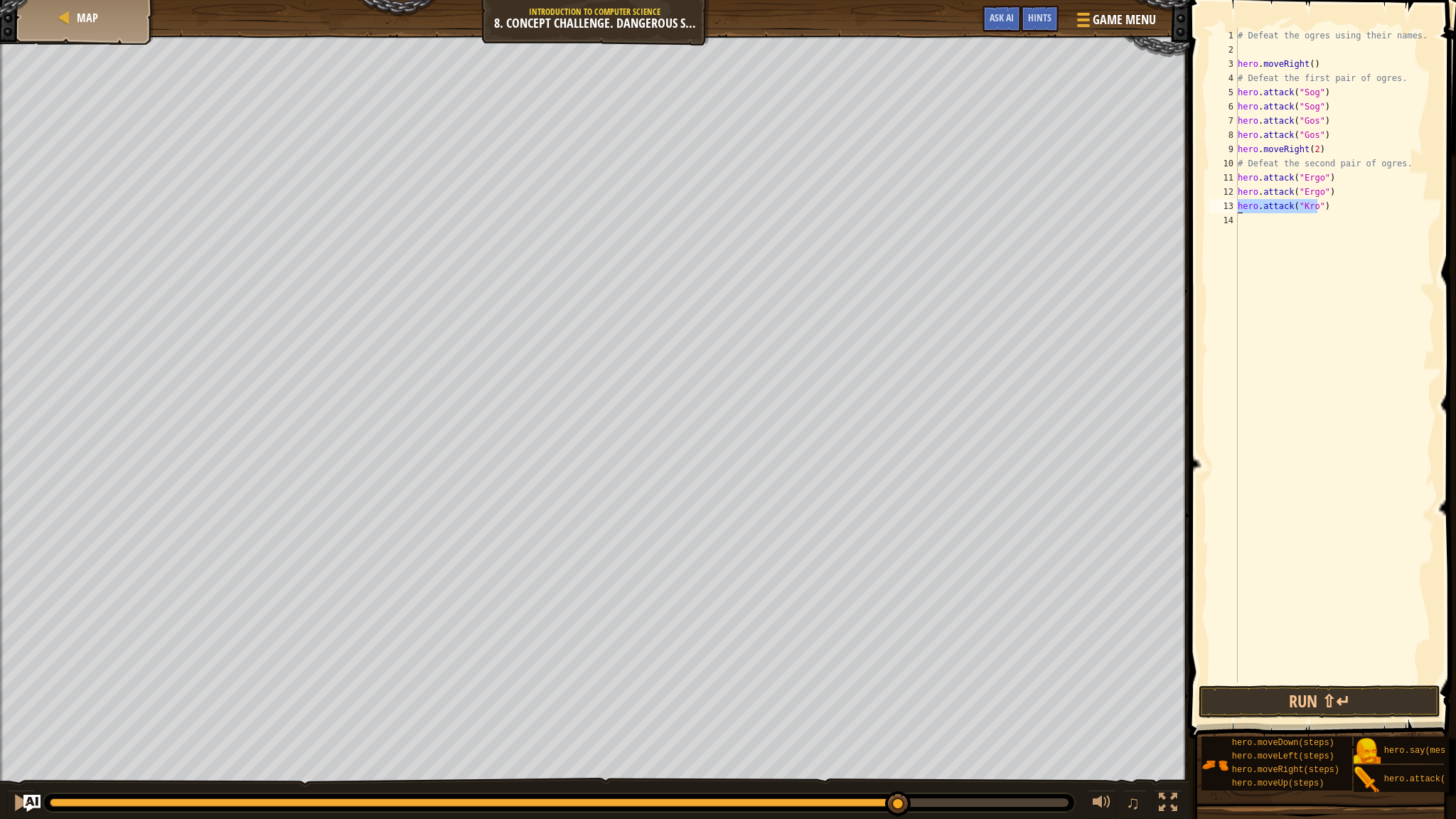
drag, startPoint x: 1320, startPoint y: 210, endPoint x: 1235, endPoint y: 202, distance: 85.4
click at [1235, 202] on div "hero.attack("Kro") 1 2 3 4 5 6 7 8 9 10 11 12 13 14 # Defeat the ogres using th…" at bounding box center [1321, 356] width 228 height 654
click at [1253, 235] on div "# Defeat the ogres using their names. hero . moveRight ( ) # Defeat the first p…" at bounding box center [1335, 370] width 200 height 682
paste textarea "hero.attack("Kro""
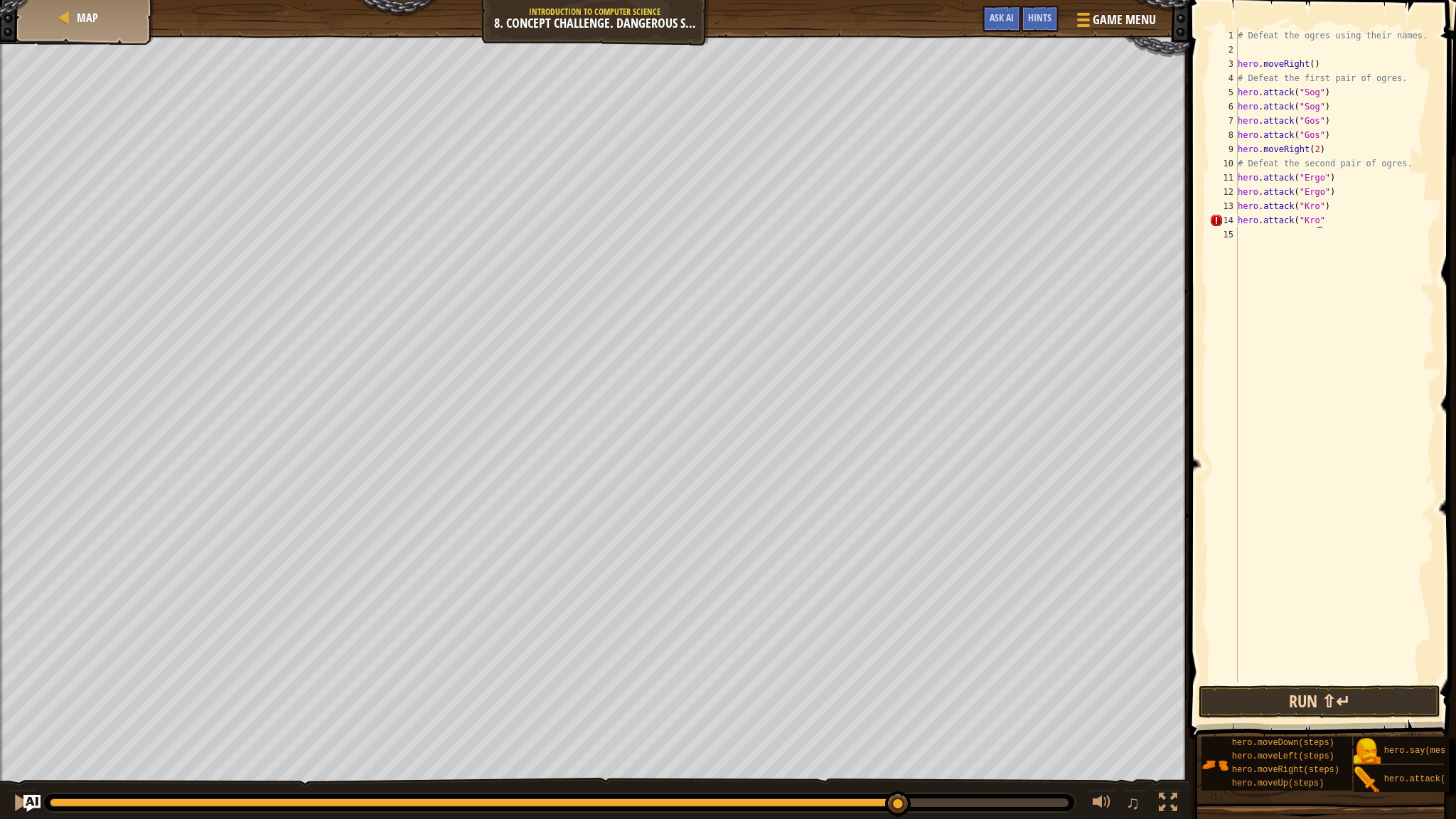
type textarea "hero.attack("Kro""
click at [1208, 702] on button "Run ⇧↵" at bounding box center [1320, 701] width 242 height 32
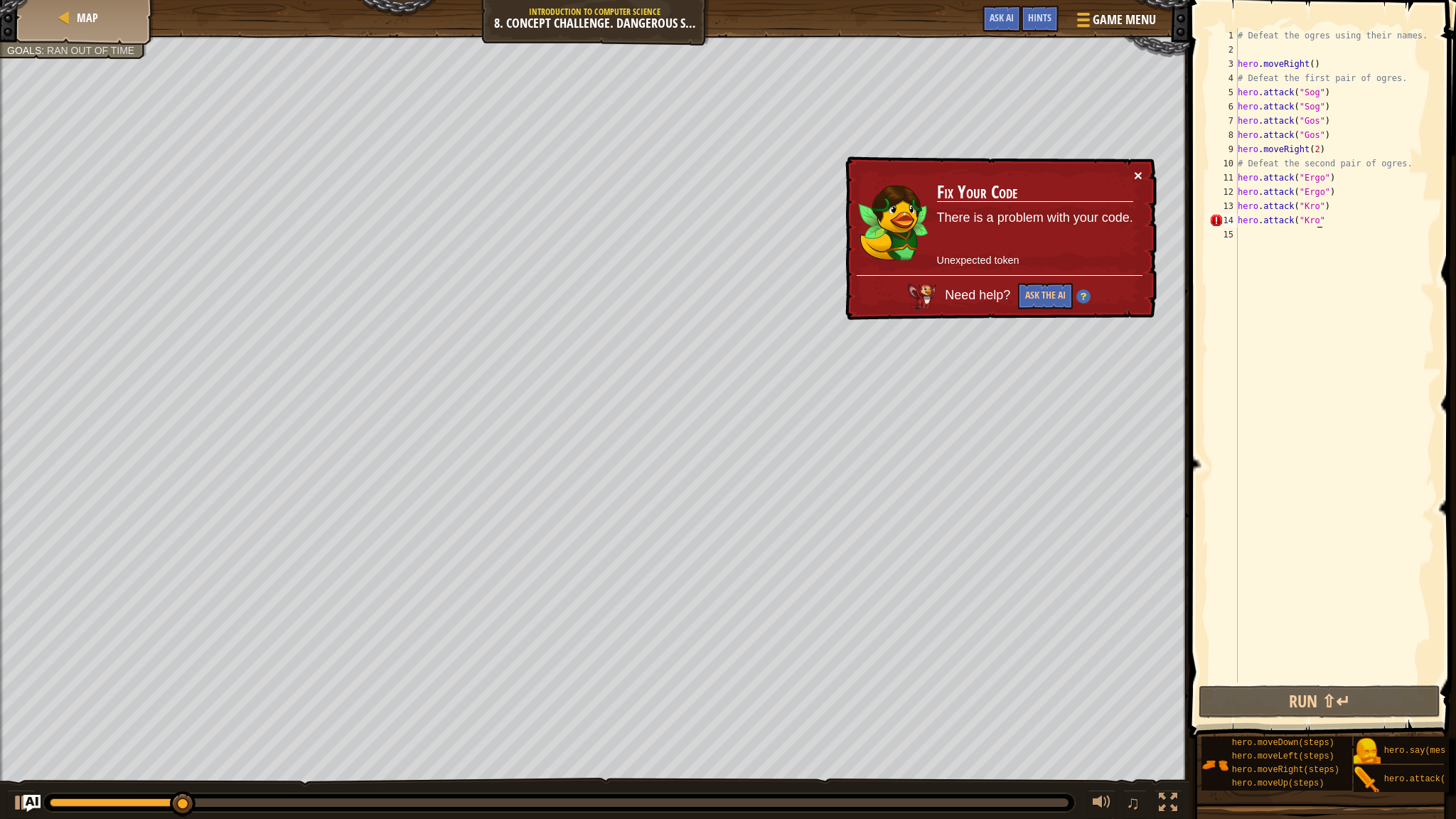
click at [1140, 179] on button "×" at bounding box center [1138, 175] width 9 height 15
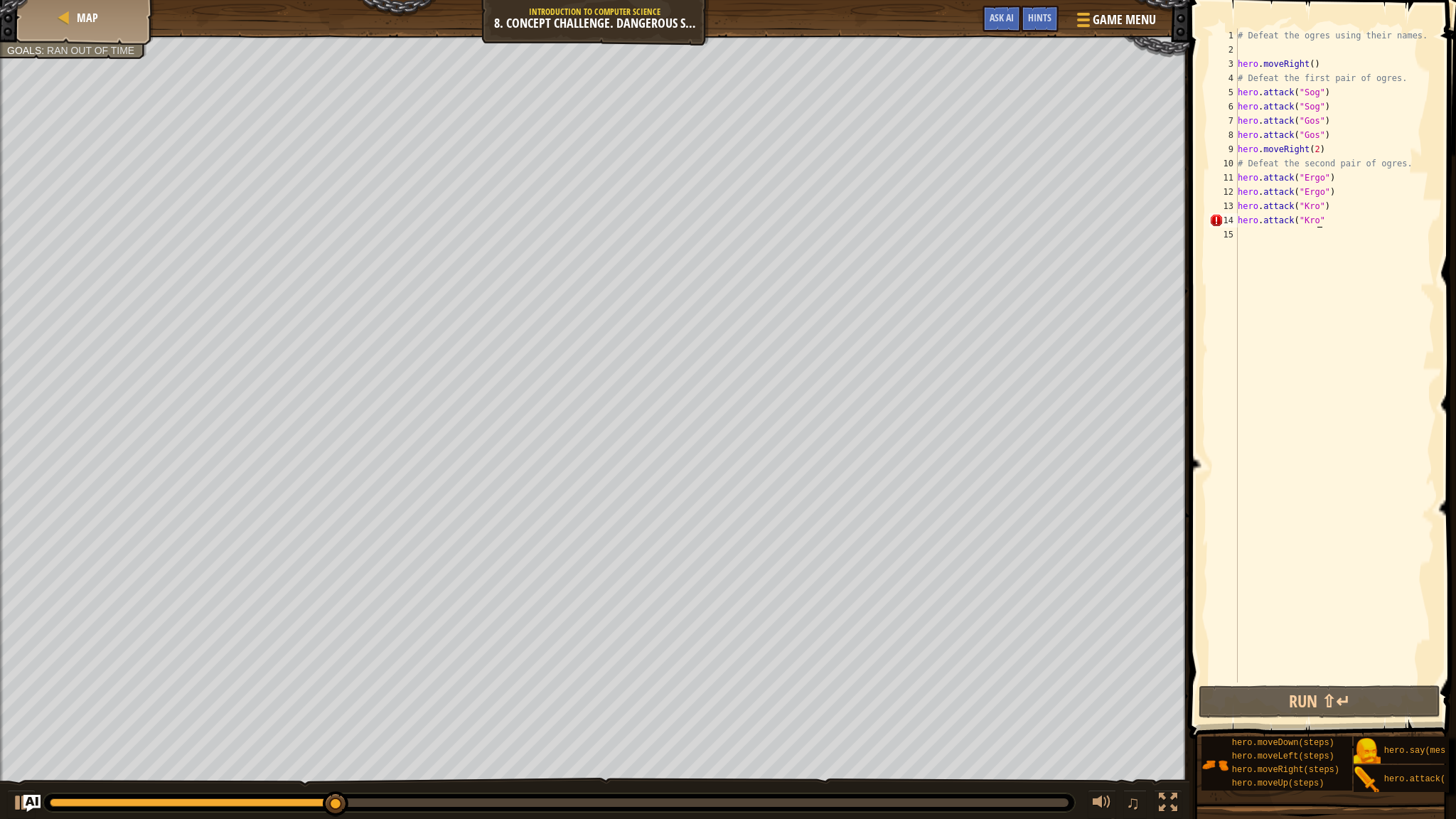
click at [1338, 227] on div "# Defeat the ogres using their names. hero . moveRight ( ) # Defeat the first p…" at bounding box center [1335, 370] width 200 height 682
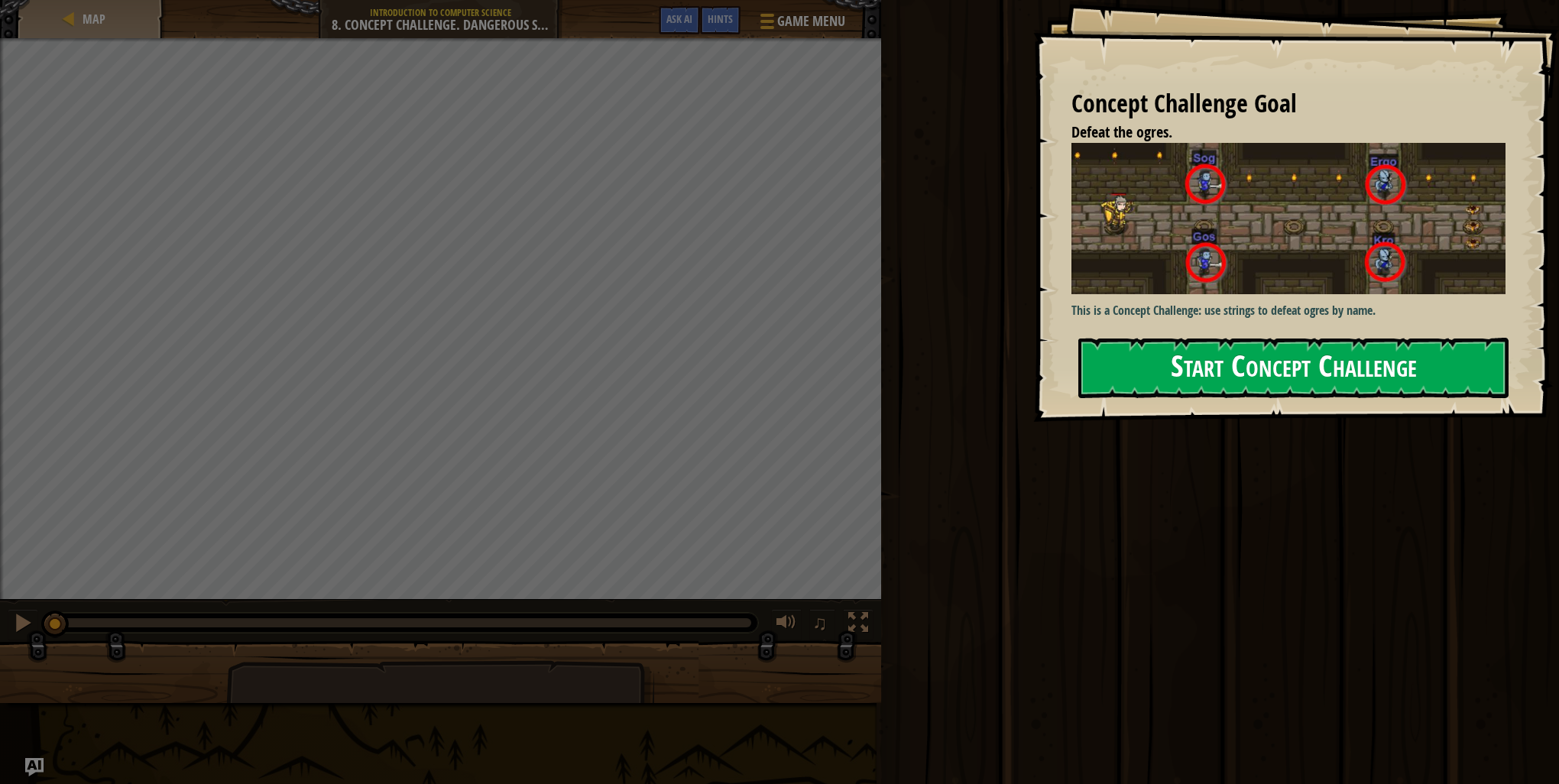
click at [1157, 379] on button "Start Concept Challenge" at bounding box center [1293, 367] width 430 height 61
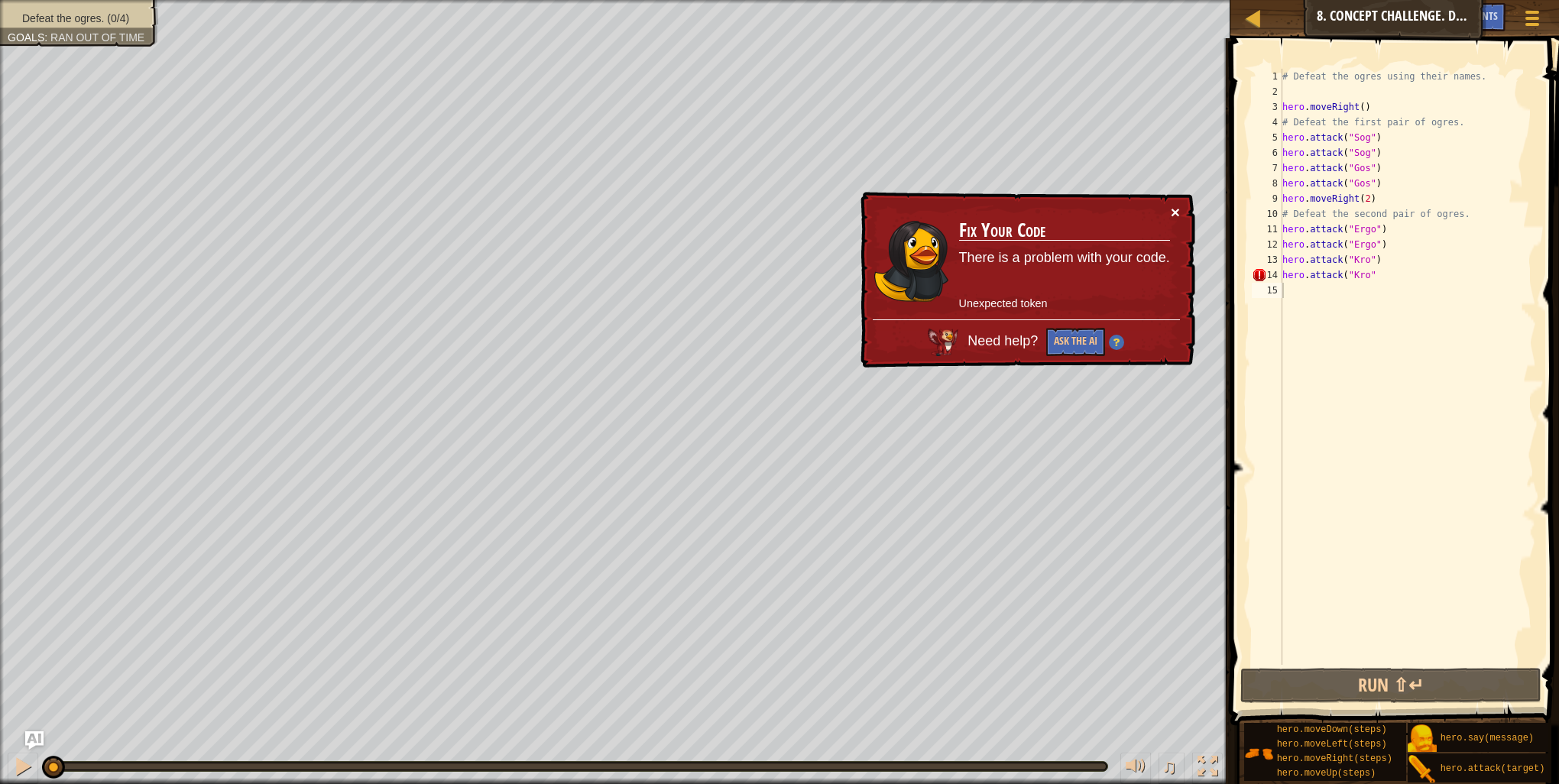
click at [1177, 210] on button "×" at bounding box center [1175, 211] width 9 height 16
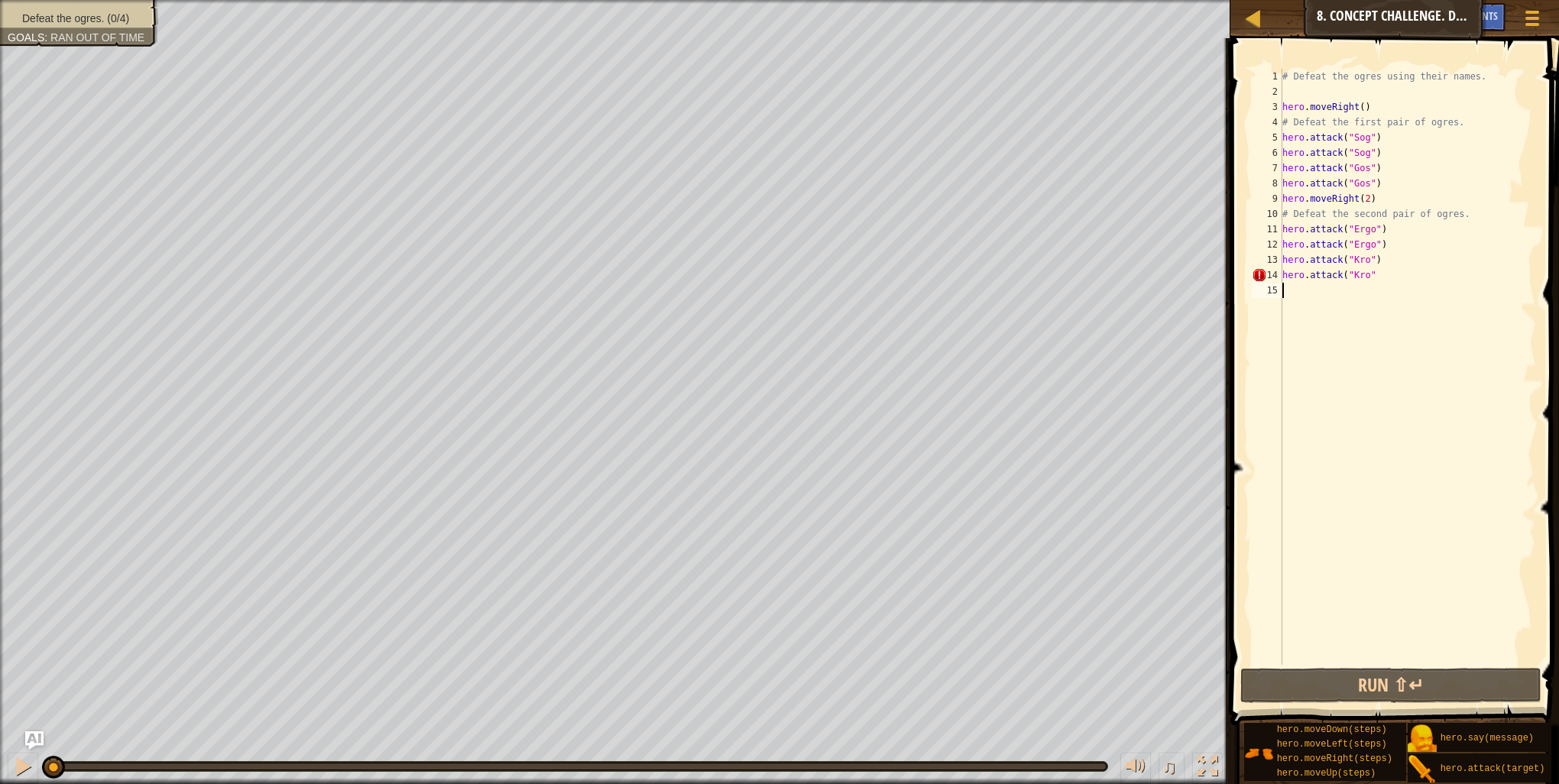
click at [1369, 273] on div "# Defeat the ogres using their names. hero . moveRight ( ) # Defeat the first p…" at bounding box center [1408, 382] width 257 height 627
type textarea "hero.attack("Kro")"
click at [1315, 687] on button "Run ⇧↵" at bounding box center [1391, 685] width 301 height 35
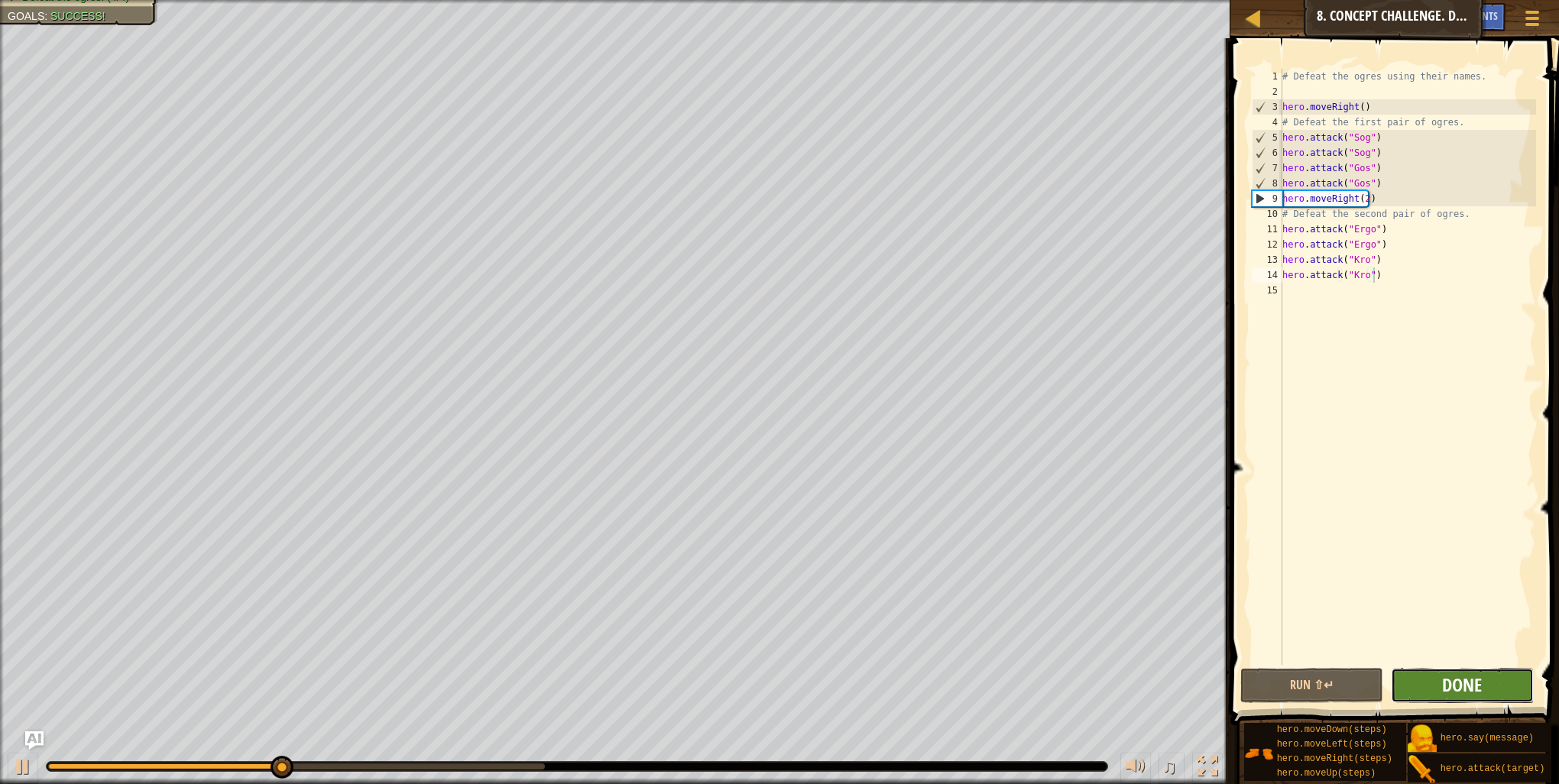
click at [1480, 695] on span "Done" at bounding box center [1462, 684] width 40 height 24
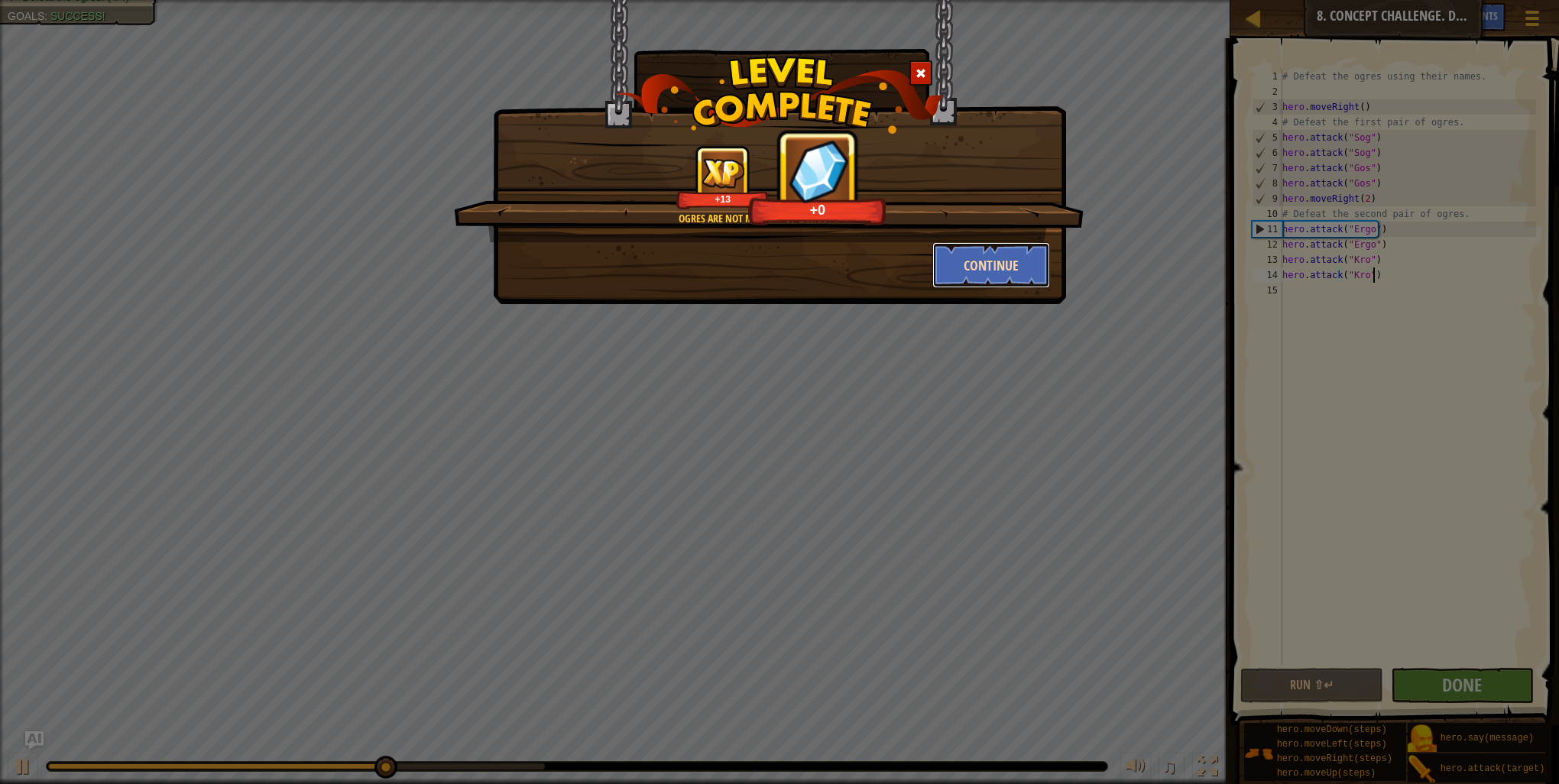
click at [963, 250] on button "Continue" at bounding box center [991, 264] width 118 height 46
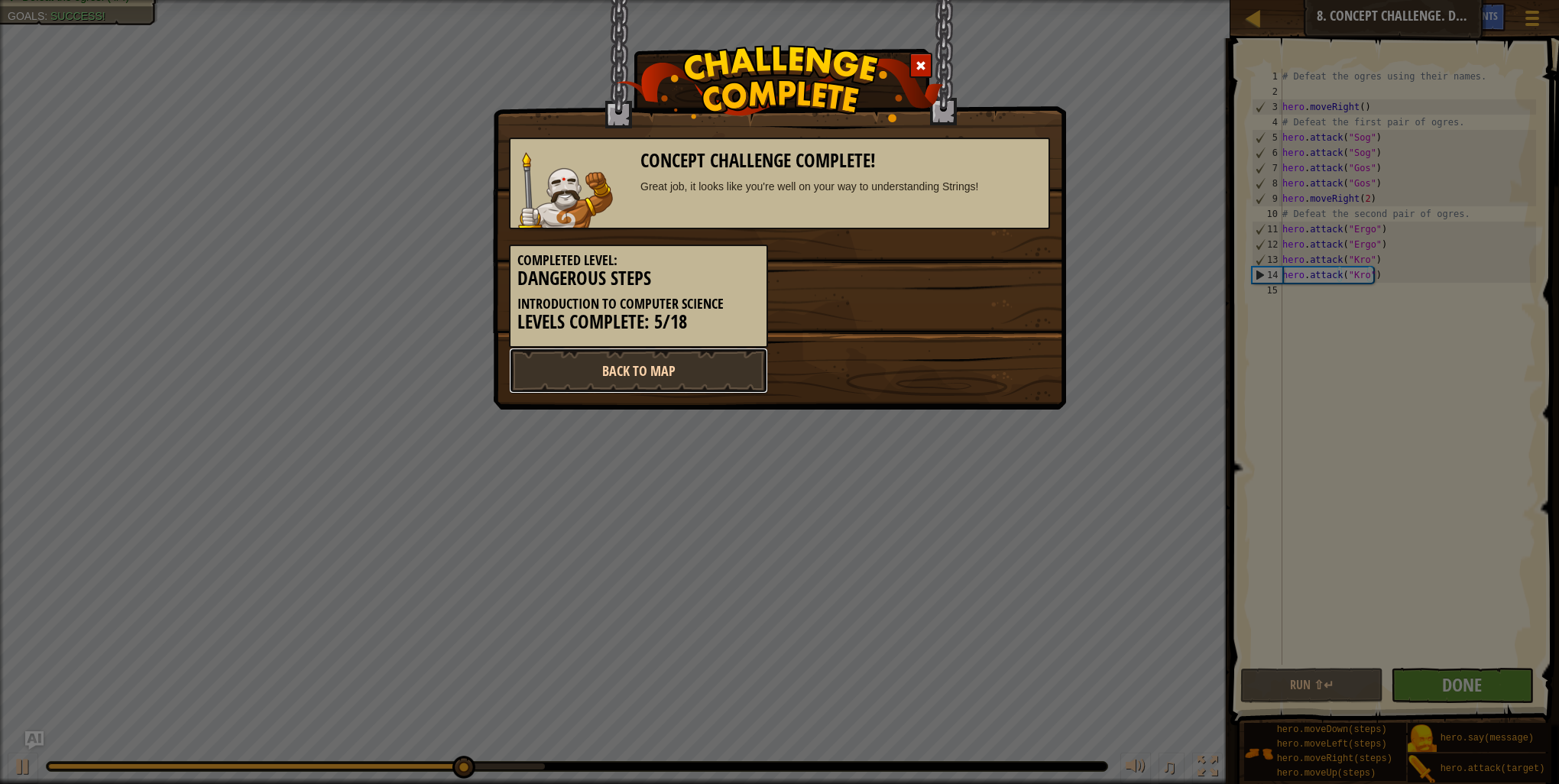
click at [699, 368] on link "Back to Map" at bounding box center [639, 370] width 259 height 46
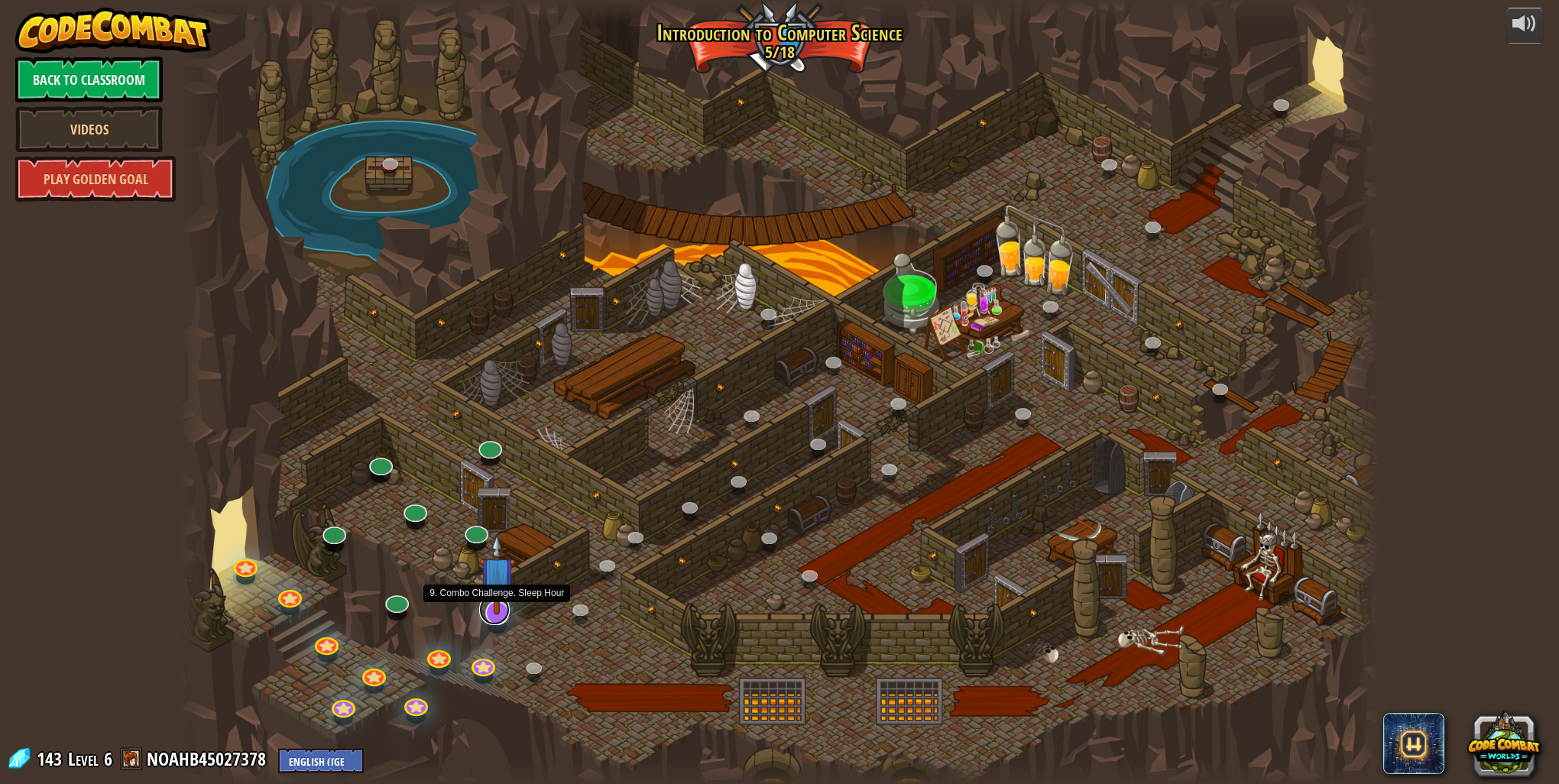
click at [496, 621] on link at bounding box center [494, 609] width 31 height 31
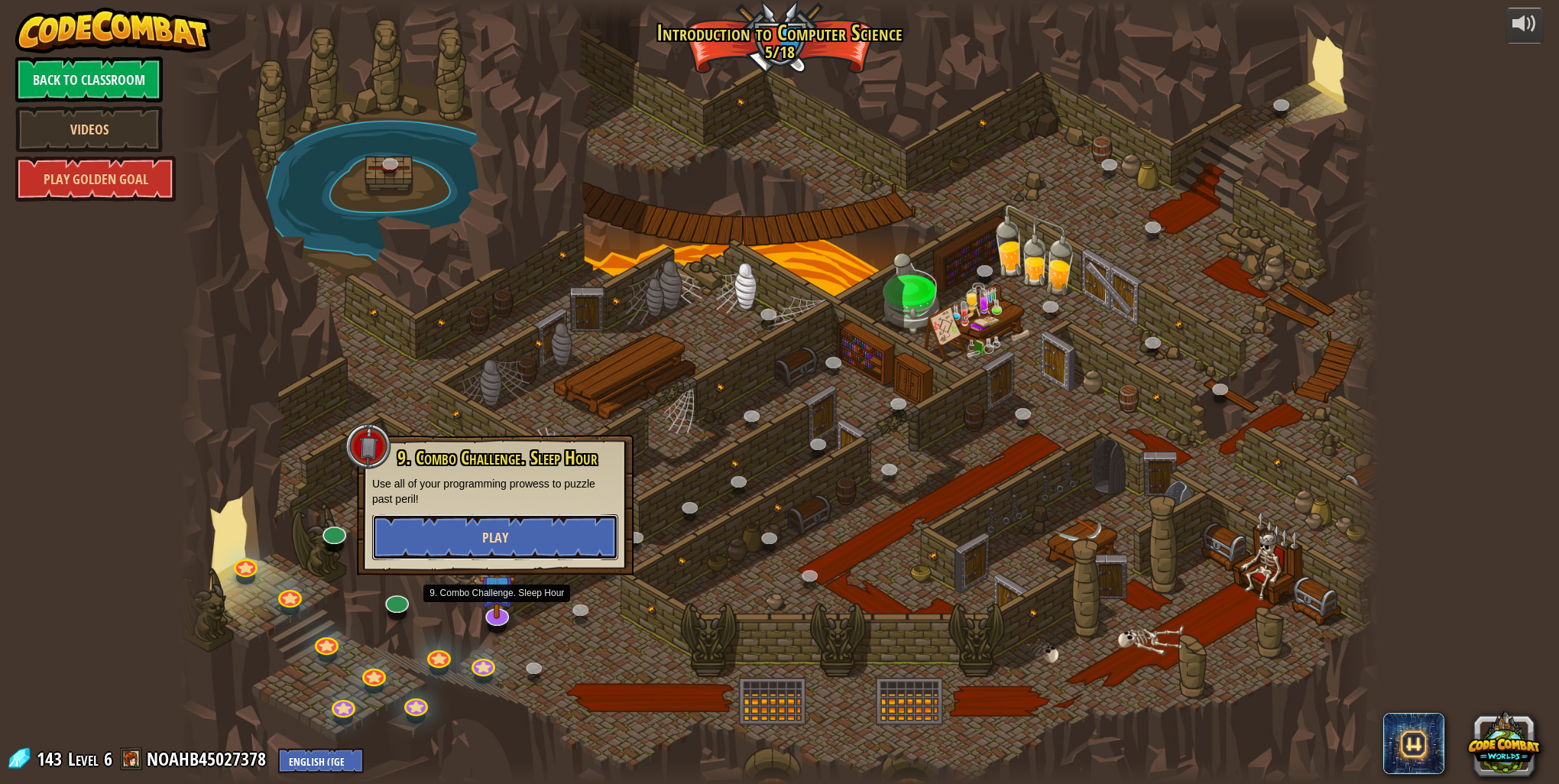
click at [516, 545] on button "Play" at bounding box center [496, 537] width 246 height 46
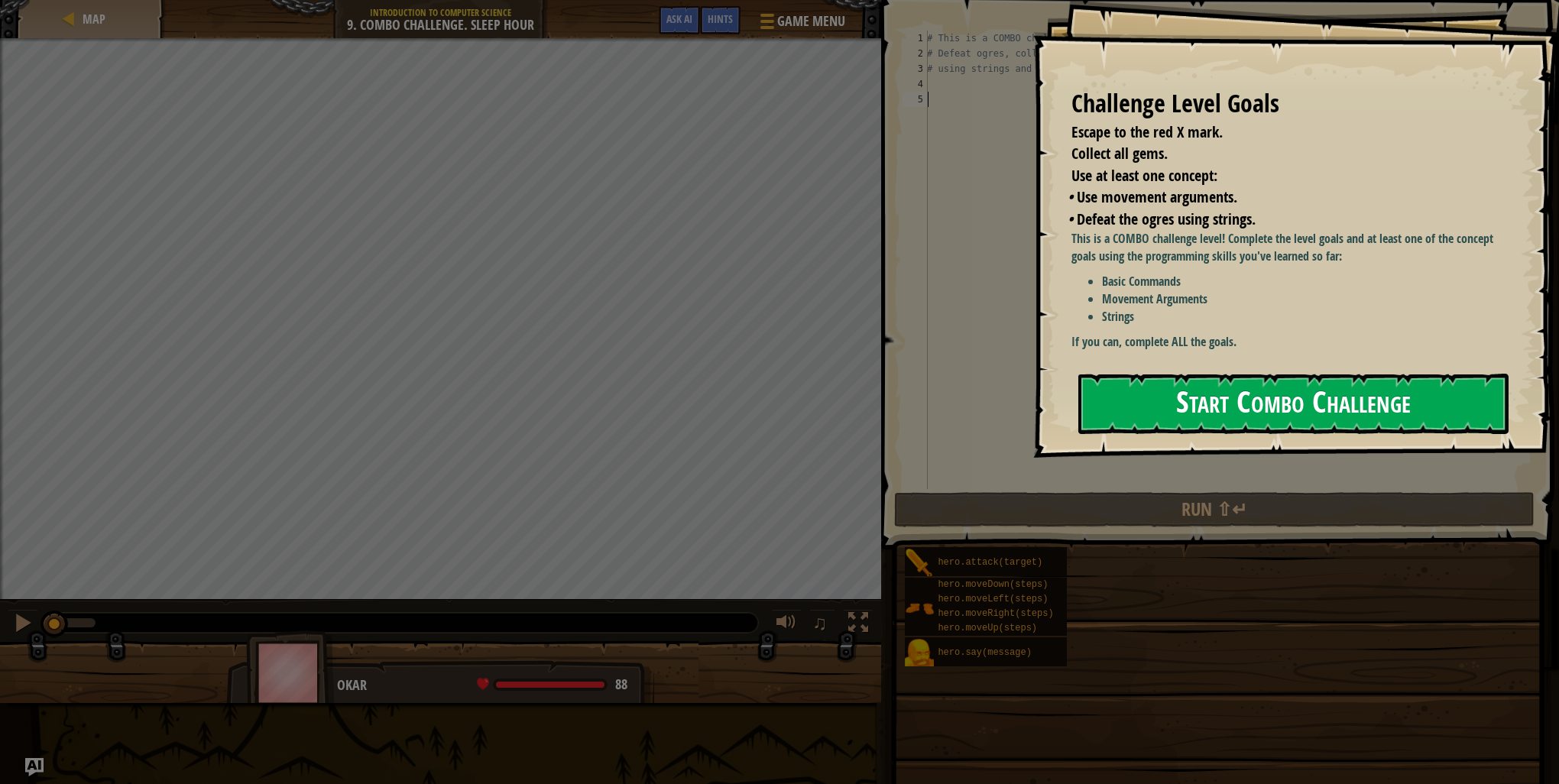
click at [1132, 413] on button "Start Combo Challenge" at bounding box center [1293, 403] width 430 height 61
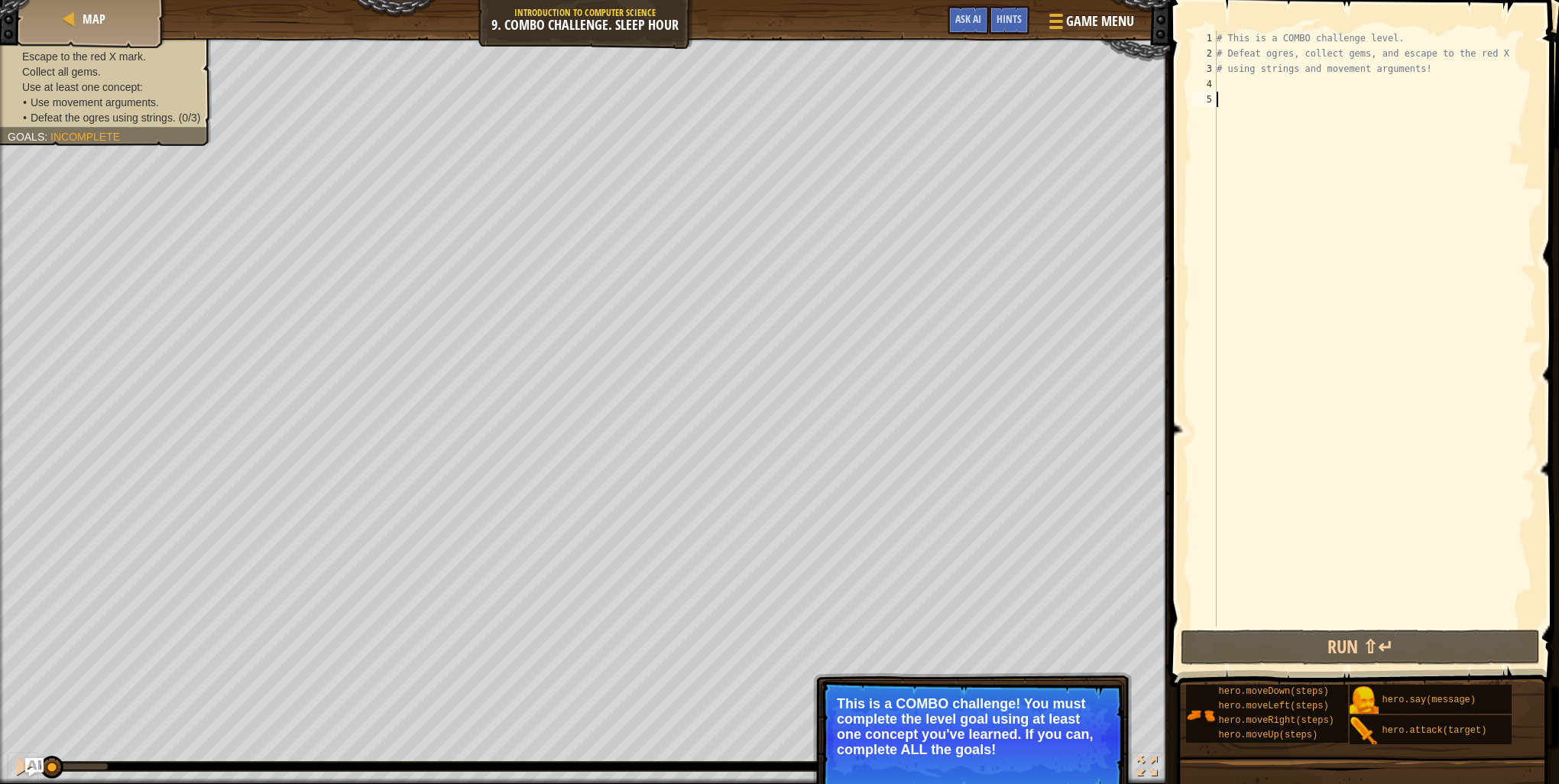
click at [1254, 81] on div "# This is a COMBO challenge level. # Defeat ogres, collect gems, and escape to …" at bounding box center [1375, 344] width 323 height 627
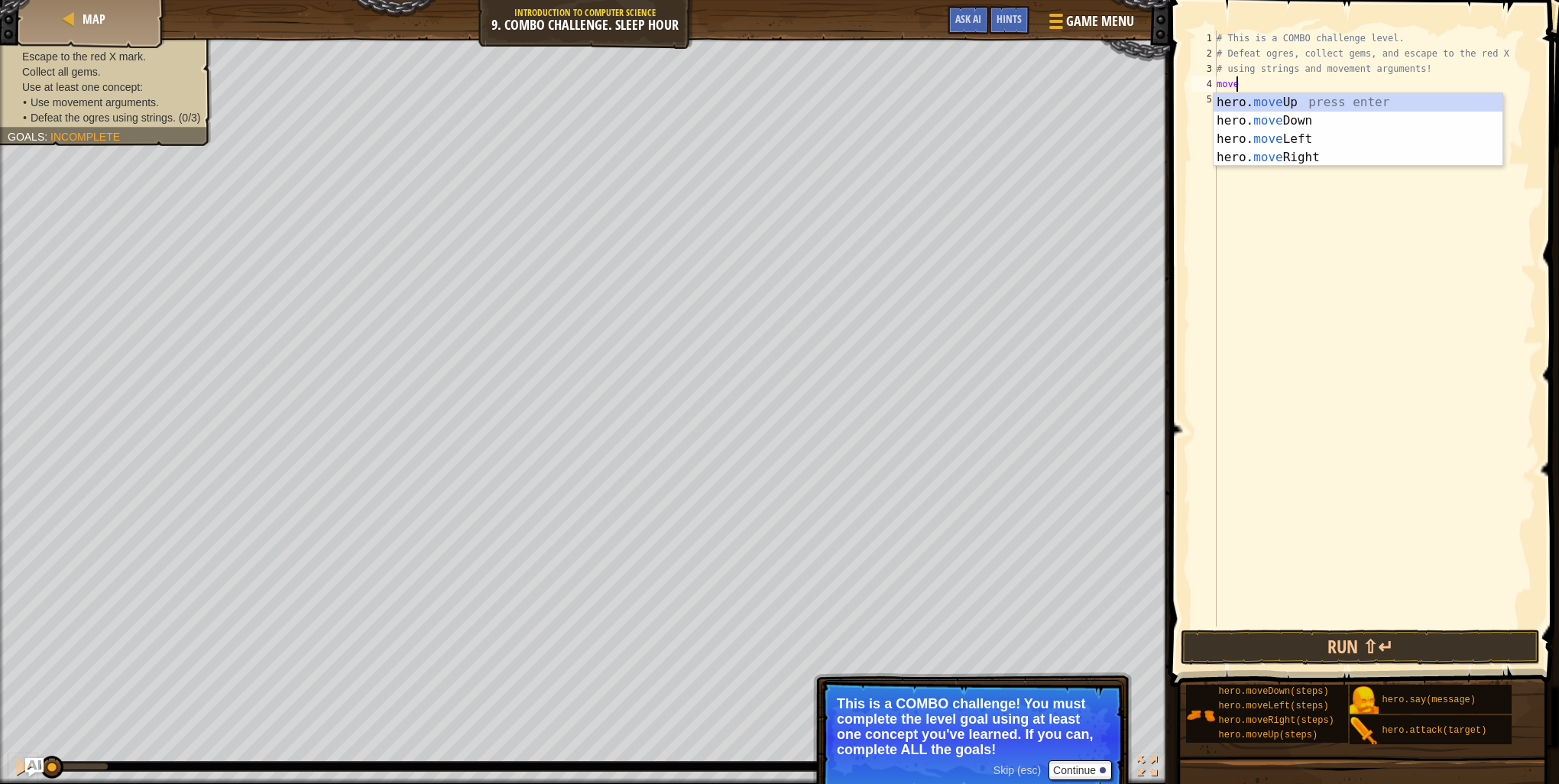
scroll to position [7, 0]
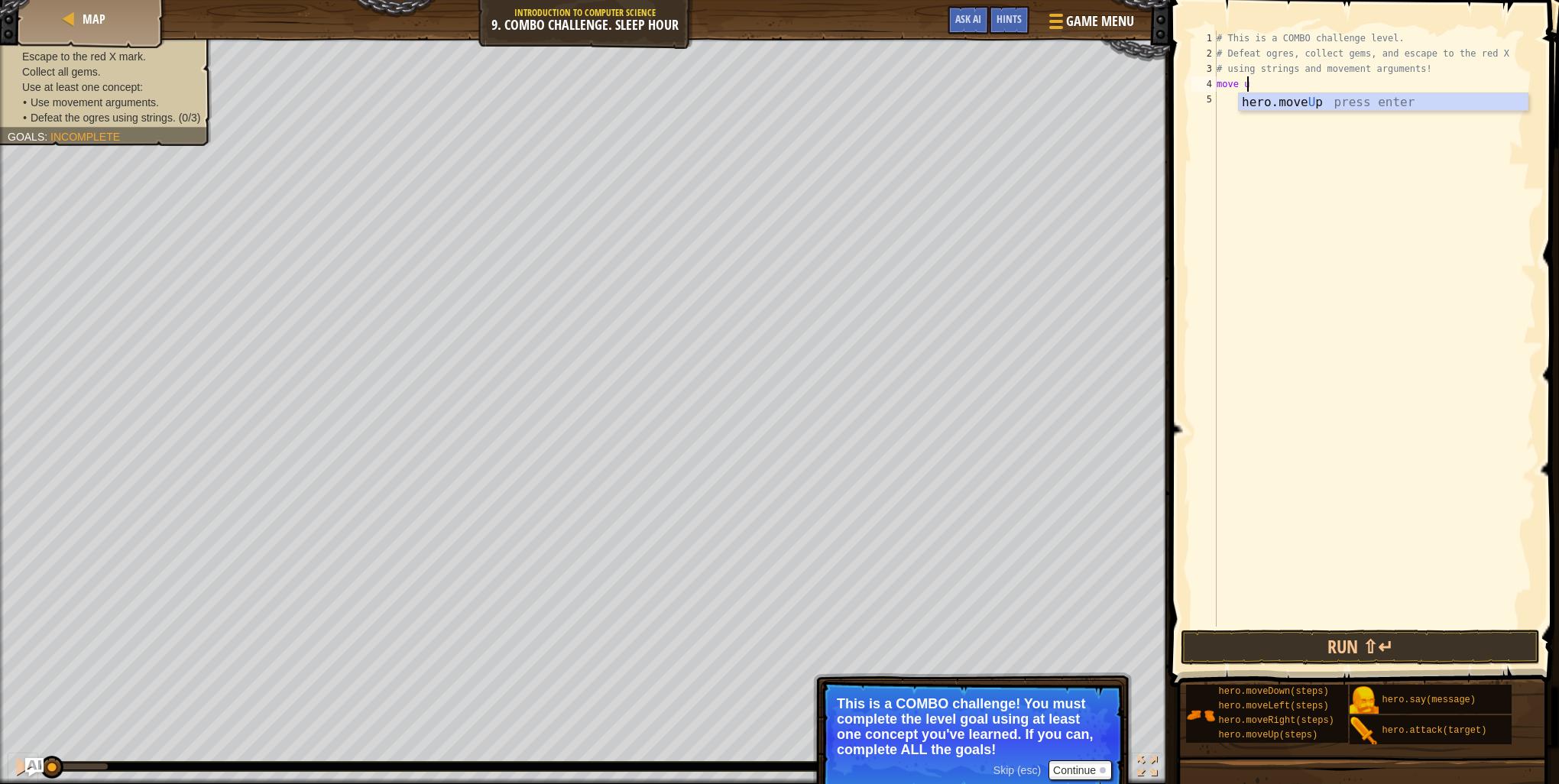
type textarea "move up"
click at [1332, 97] on div "hero.move Up press enter" at bounding box center [1383, 121] width 289 height 55
type textarea "move hero.move"
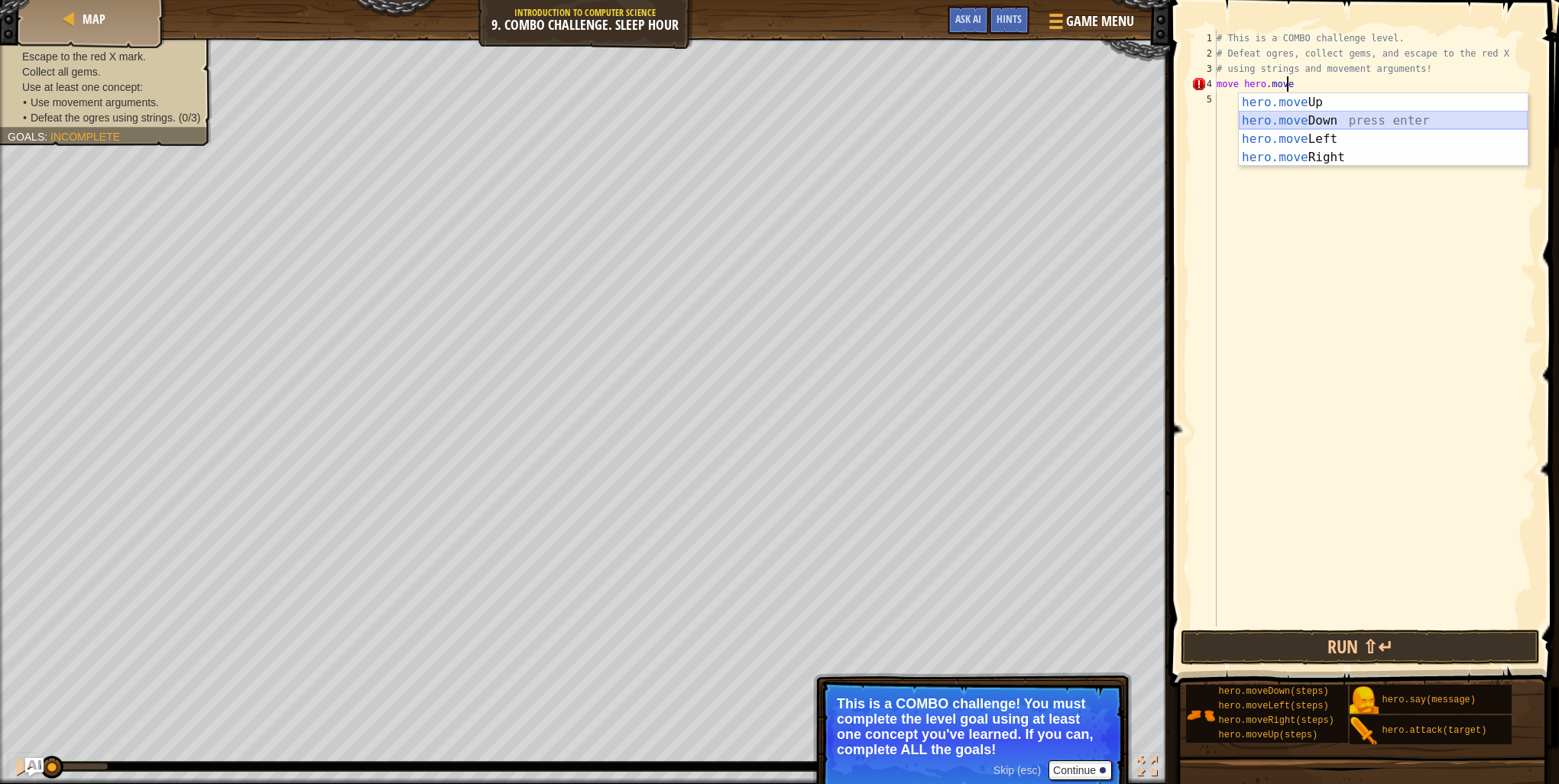
click at [1339, 118] on div "hero.move Up press enter hero.move Down press enter hero.move Left press enter …" at bounding box center [1383, 148] width 289 height 110
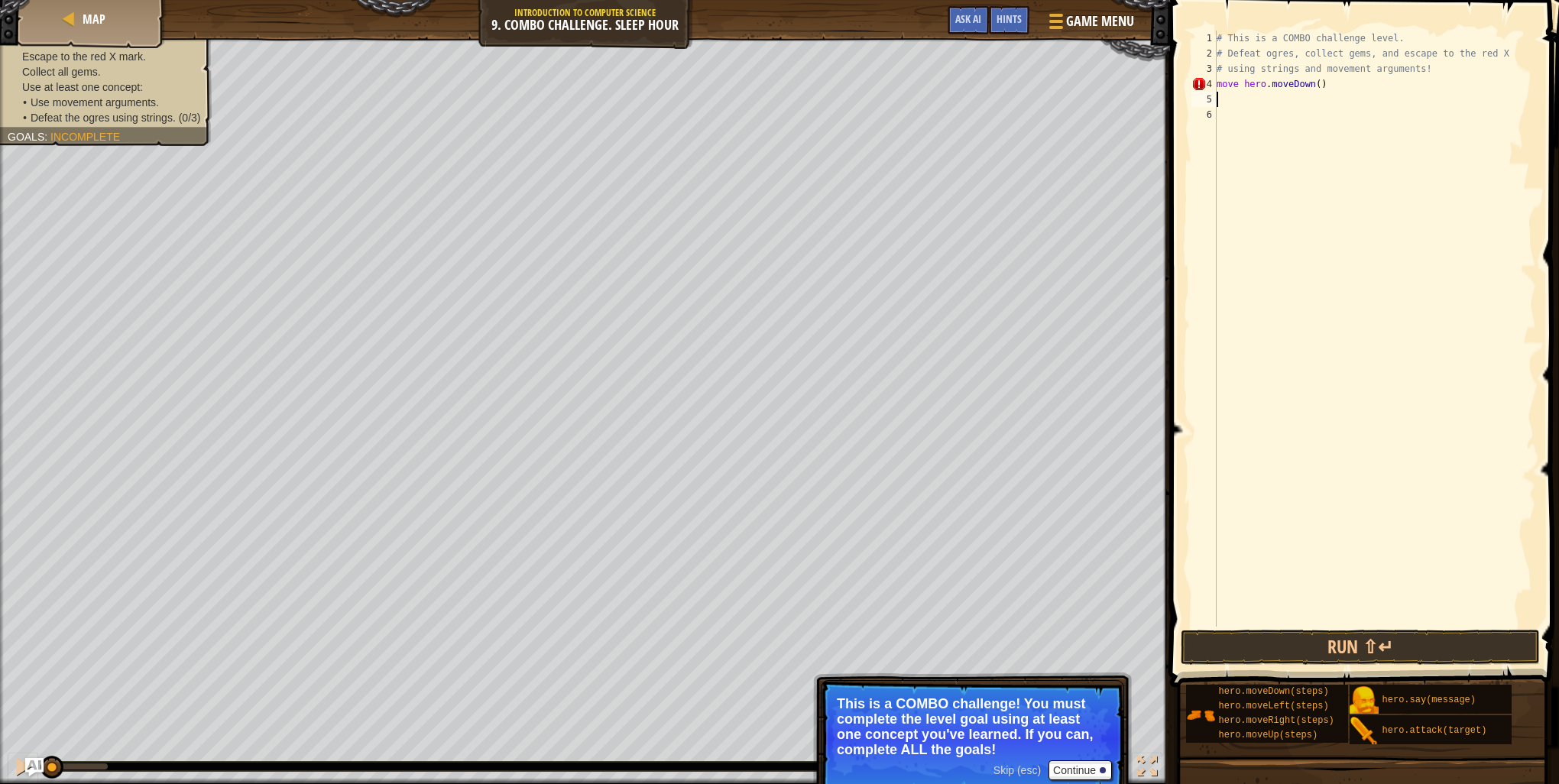
type textarea "l"
click at [1272, 123] on div "hero.move L eft press enter" at bounding box center [1358, 136] width 289 height 55
click at [1323, 654] on button "Run ⇧↵" at bounding box center [1360, 647] width 359 height 35
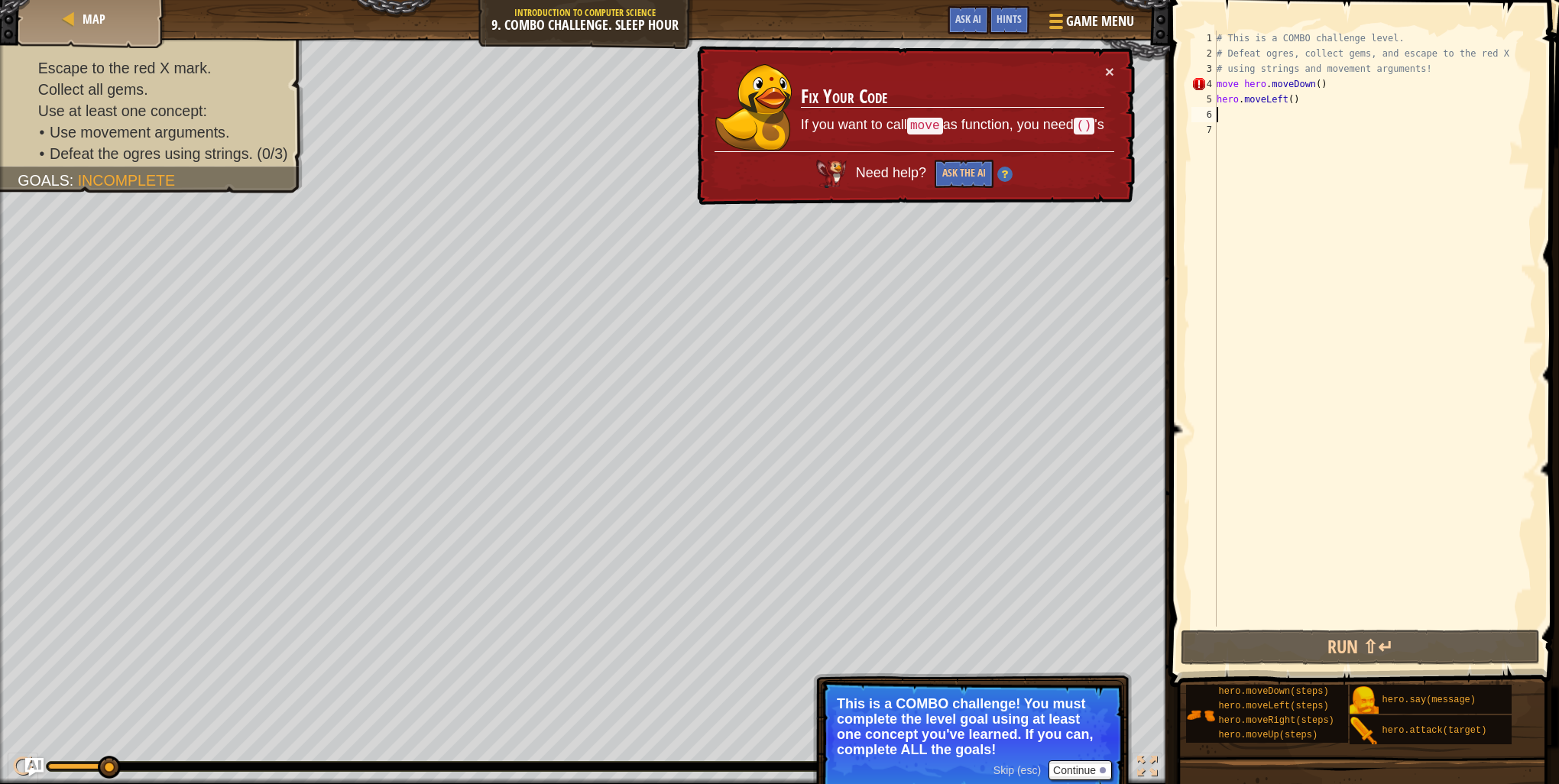
click at [1103, 66] on td "Fix Your Code If you want to call move as function, you need () 's" at bounding box center [952, 107] width 305 height 88
click at [1103, 57] on div "× Fix Your Code If you want to call move as function, you need () 's Need help?…" at bounding box center [915, 126] width 441 height 160
click at [1107, 73] on button "×" at bounding box center [1109, 71] width 9 height 16
click at [1243, 86] on div "# This is a COMBO challenge level. # Defeat ogres, collect gems, and escape to …" at bounding box center [1375, 344] width 323 height 627
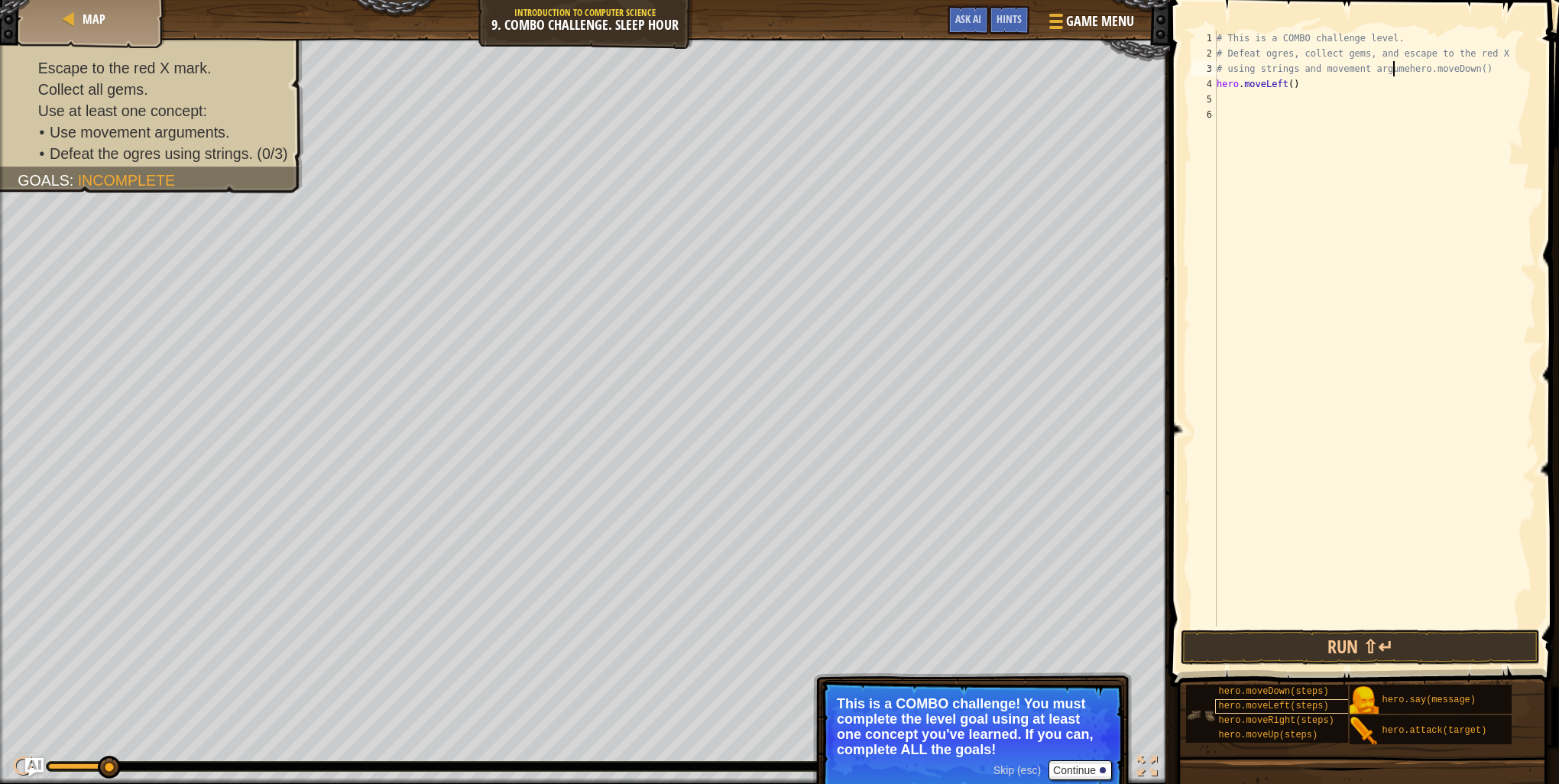
type textarea "# using strings and movement arghero.moveDown()"
click at [1231, 308] on div "# This is a COMBO challenge level. # Defeat ogres, collect gems, and escape to …" at bounding box center [1375, 344] width 323 height 627
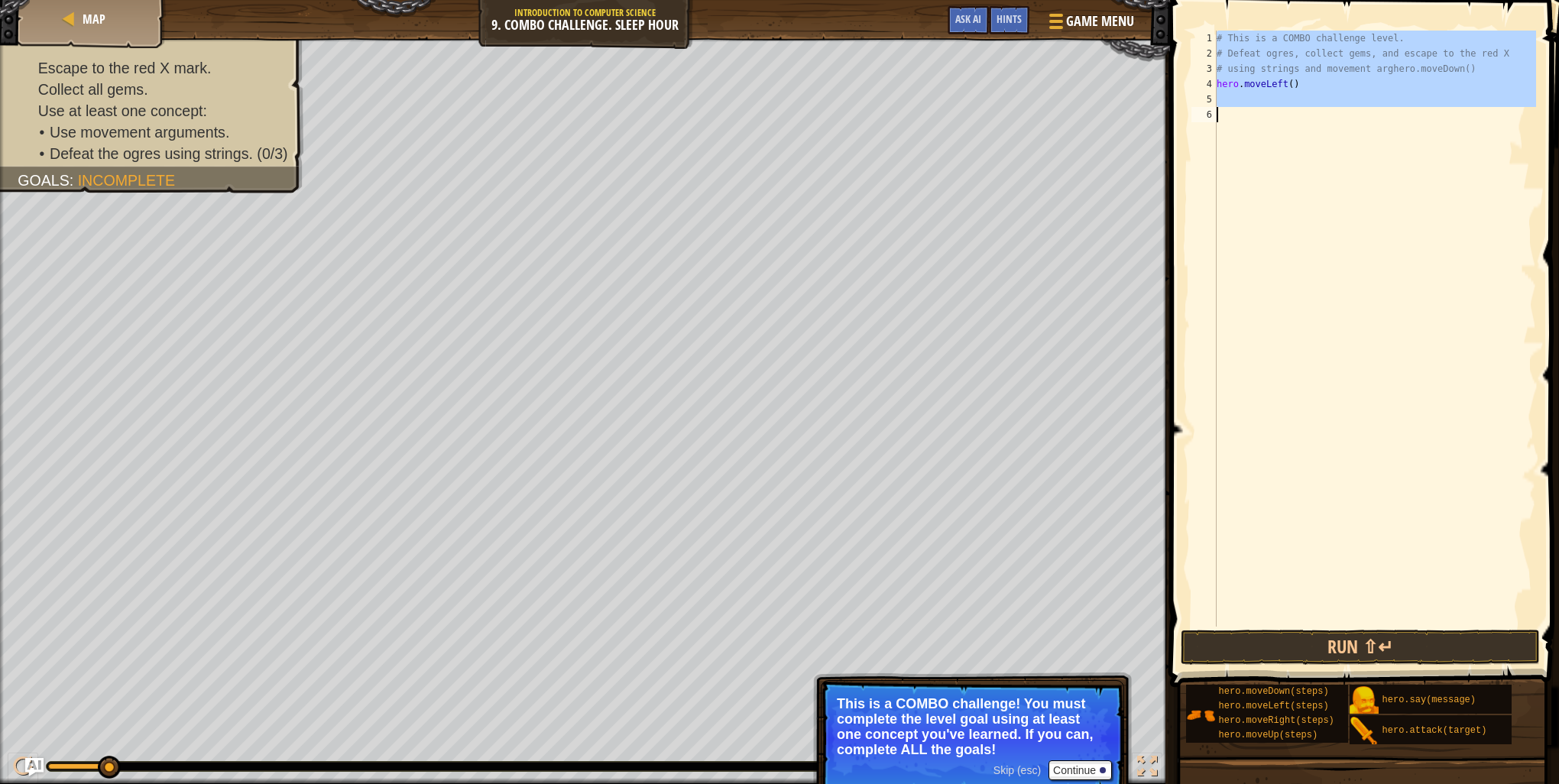
drag, startPoint x: 1217, startPoint y: 32, endPoint x: 1558, endPoint y: 233, distance: 395.8
click at [1558, 0] on html "Map Introduction to Computer Science 9. Combo Challenge. Sleep Hour Game Menu D…" at bounding box center [779, 0] width 1559 height 0
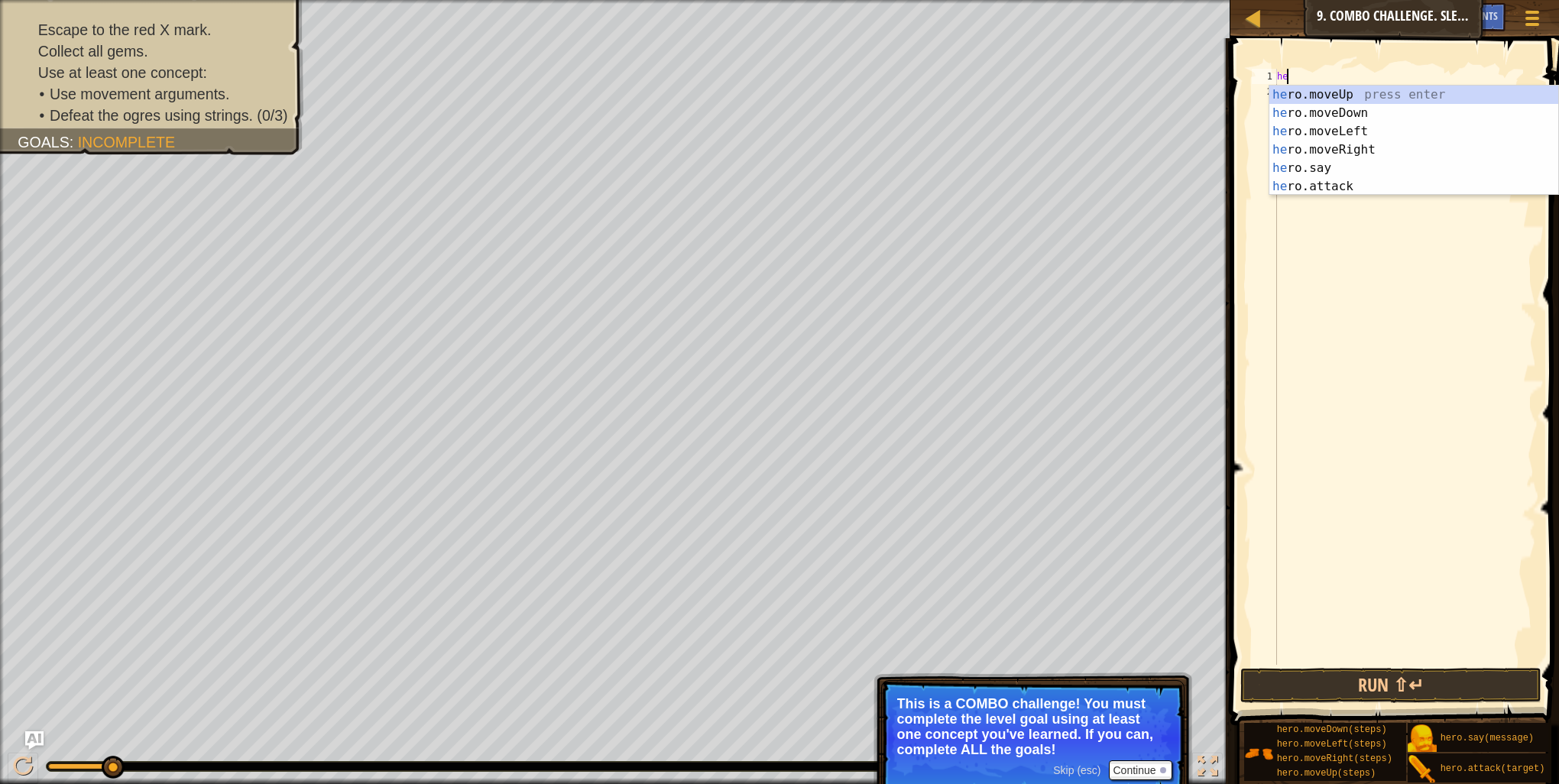
type textarea "hero"
click at [1290, 118] on div "hero .moveUp press enter hero .moveDown press enter hero .moveLeft press enter …" at bounding box center [1413, 159] width 289 height 146
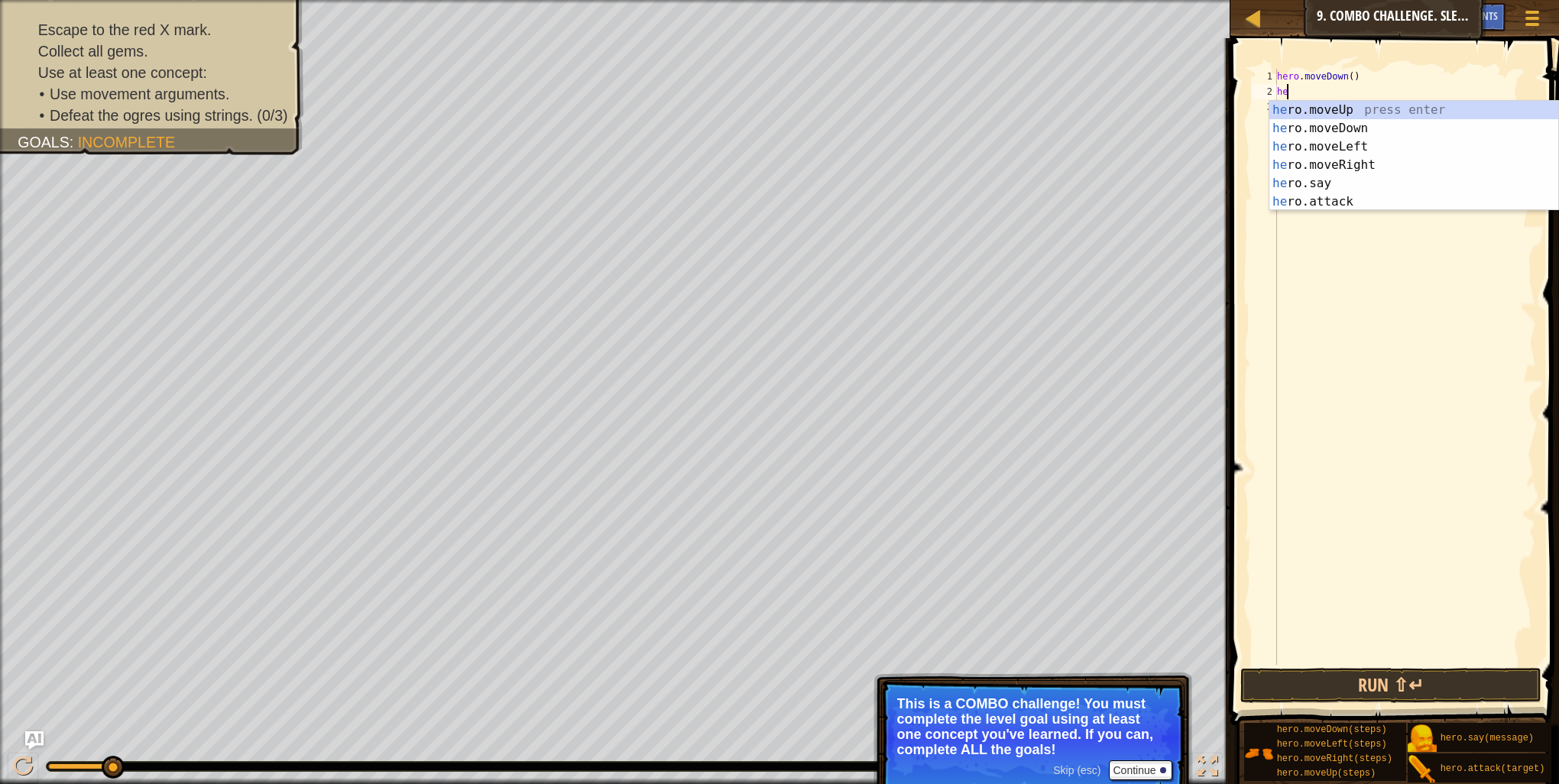
type textarea "her"
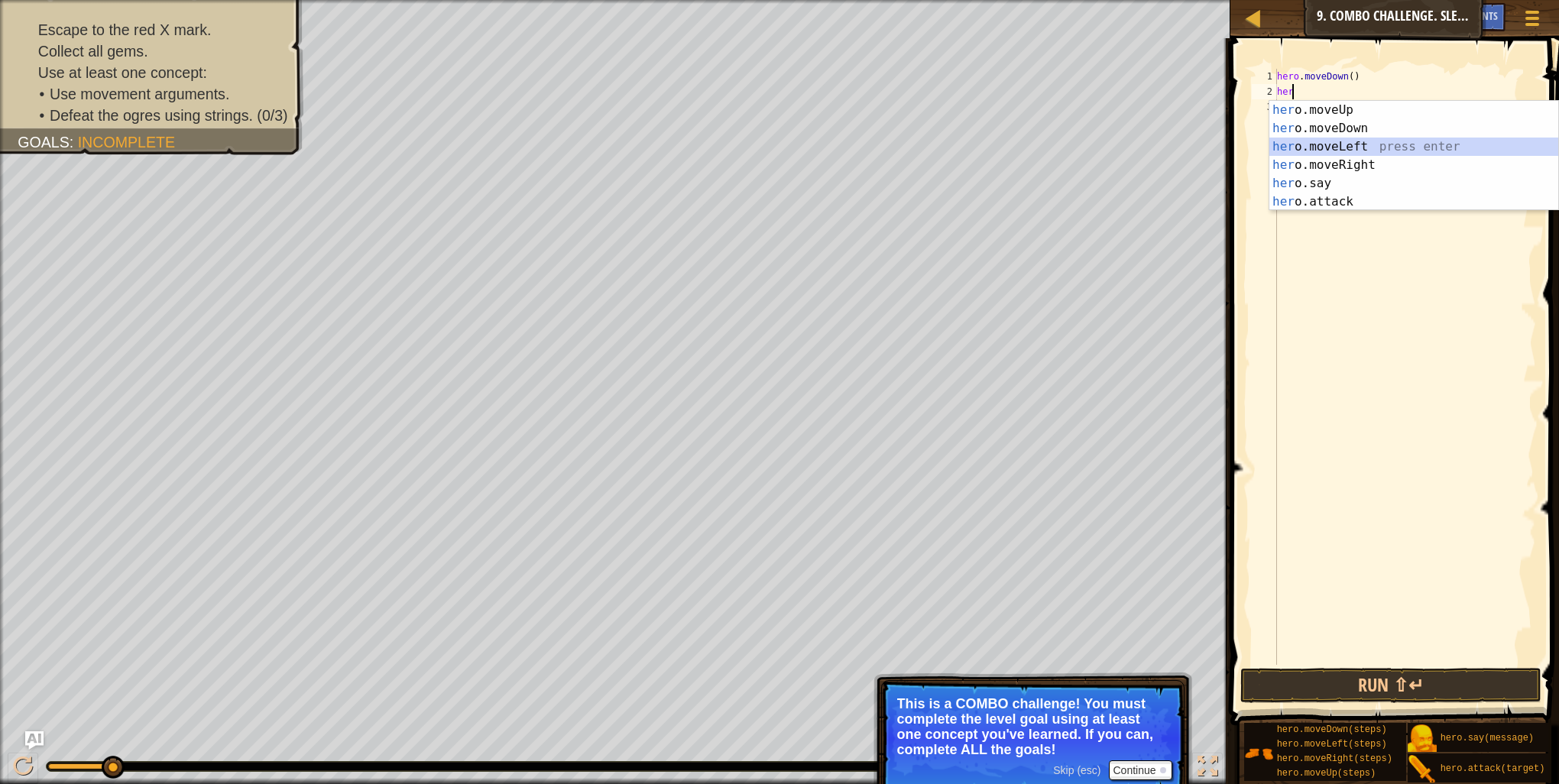
click at [1311, 141] on div "her o.moveUp press enter her o.moveDown press enter her o.moveLeft press enter …" at bounding box center [1413, 174] width 289 height 146
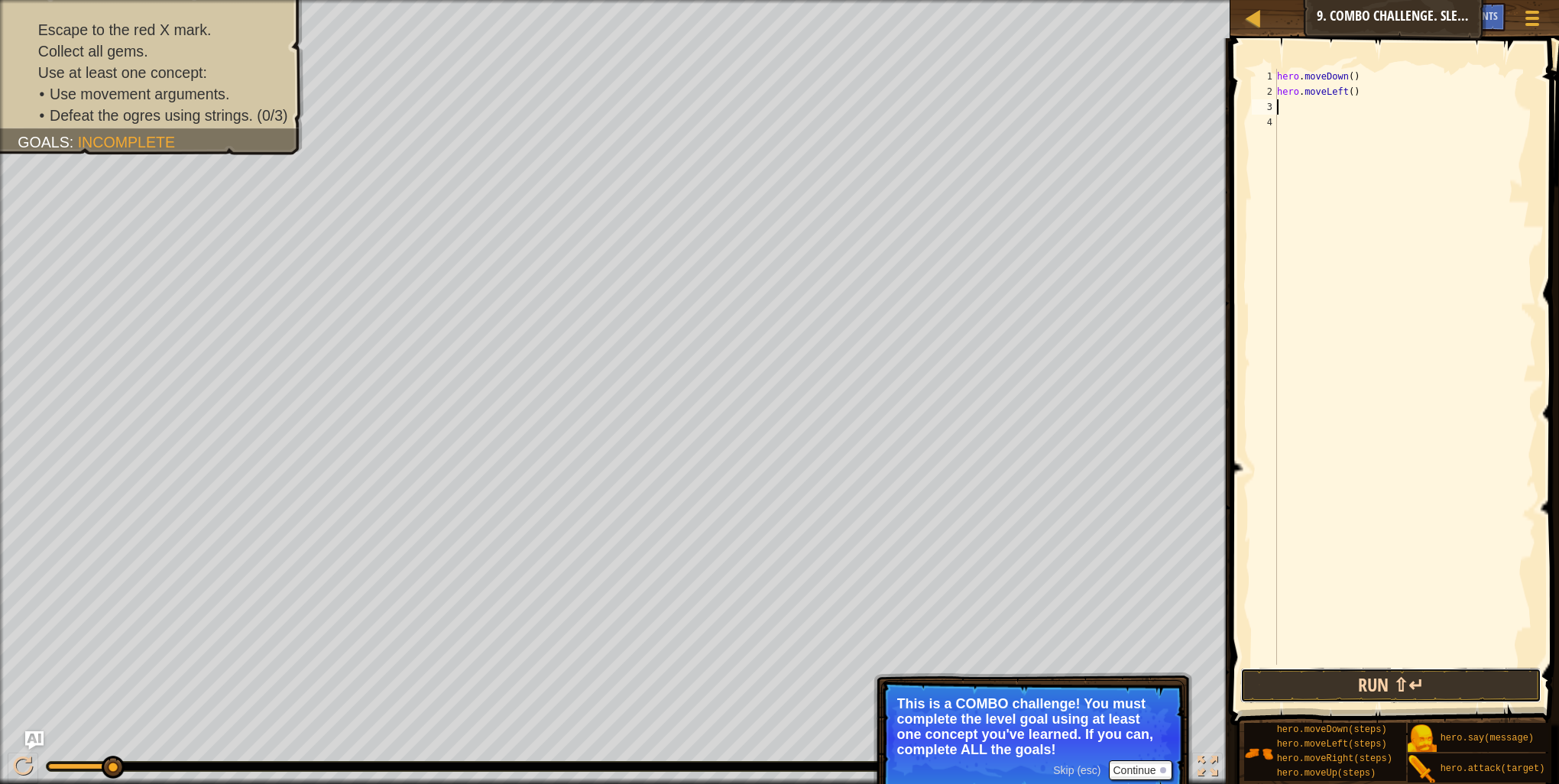
click at [1305, 683] on button "Run ⇧↵" at bounding box center [1391, 685] width 301 height 35
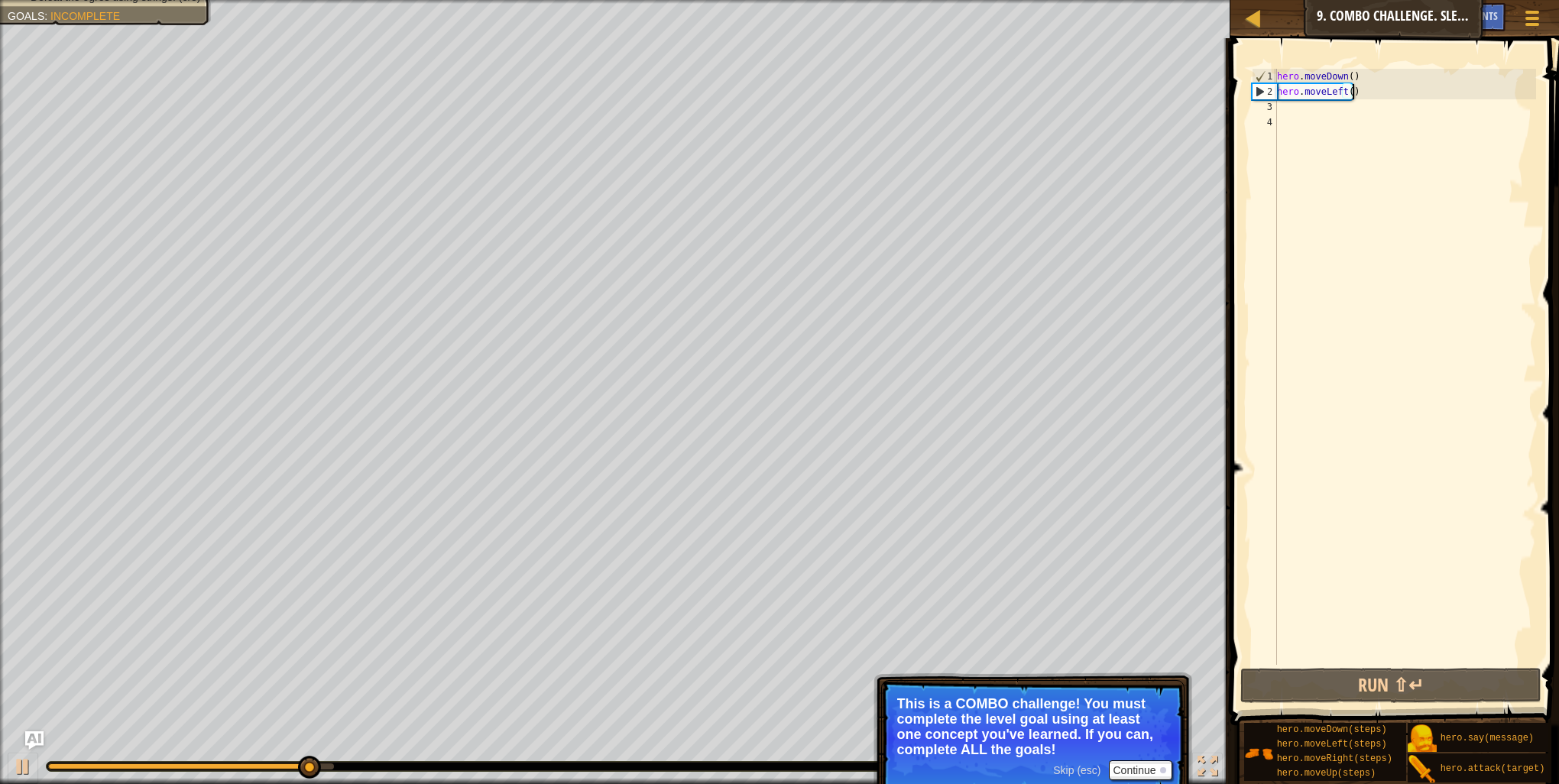
click at [1111, 114] on div "Map Introduction to Computer Science 9. Combo Challenge. Sleep Hour Game Menu D…" at bounding box center [779, 392] width 1559 height 784
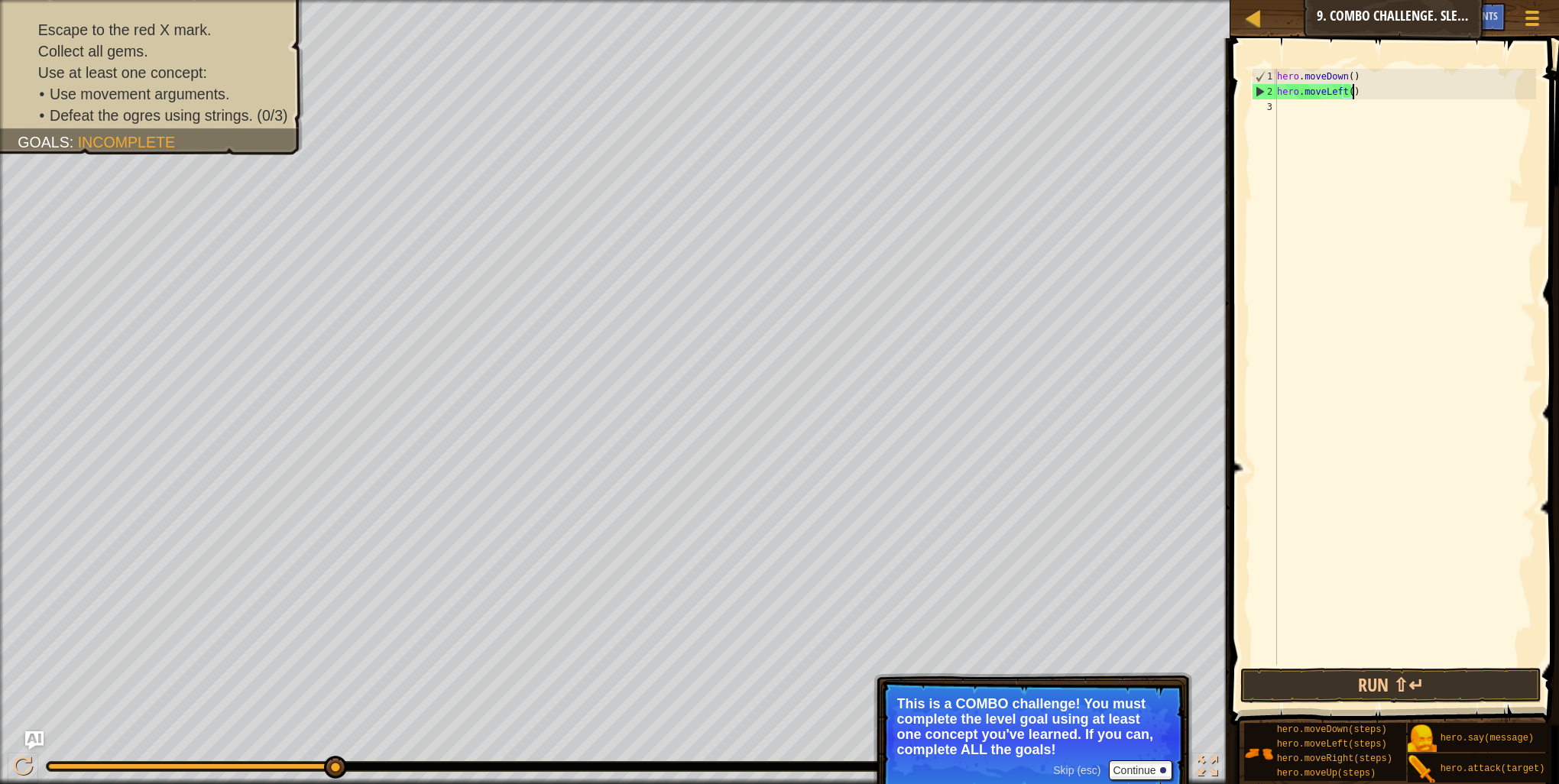
type textarea "hero.move"
click at [1338, 674] on button "Run ⇧↵" at bounding box center [1391, 685] width 301 height 35
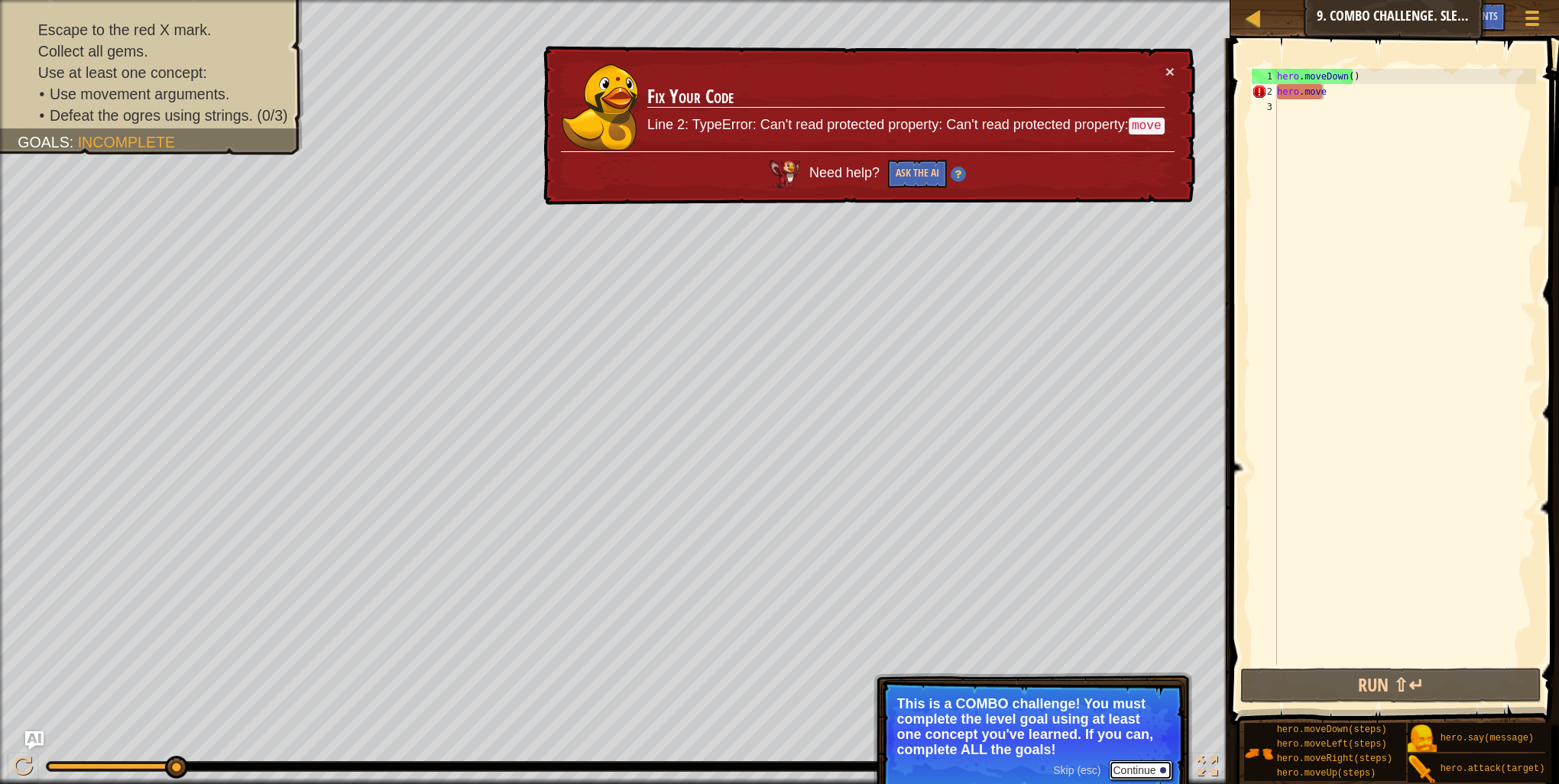
click at [1126, 769] on button "Continue" at bounding box center [1141, 771] width 63 height 20
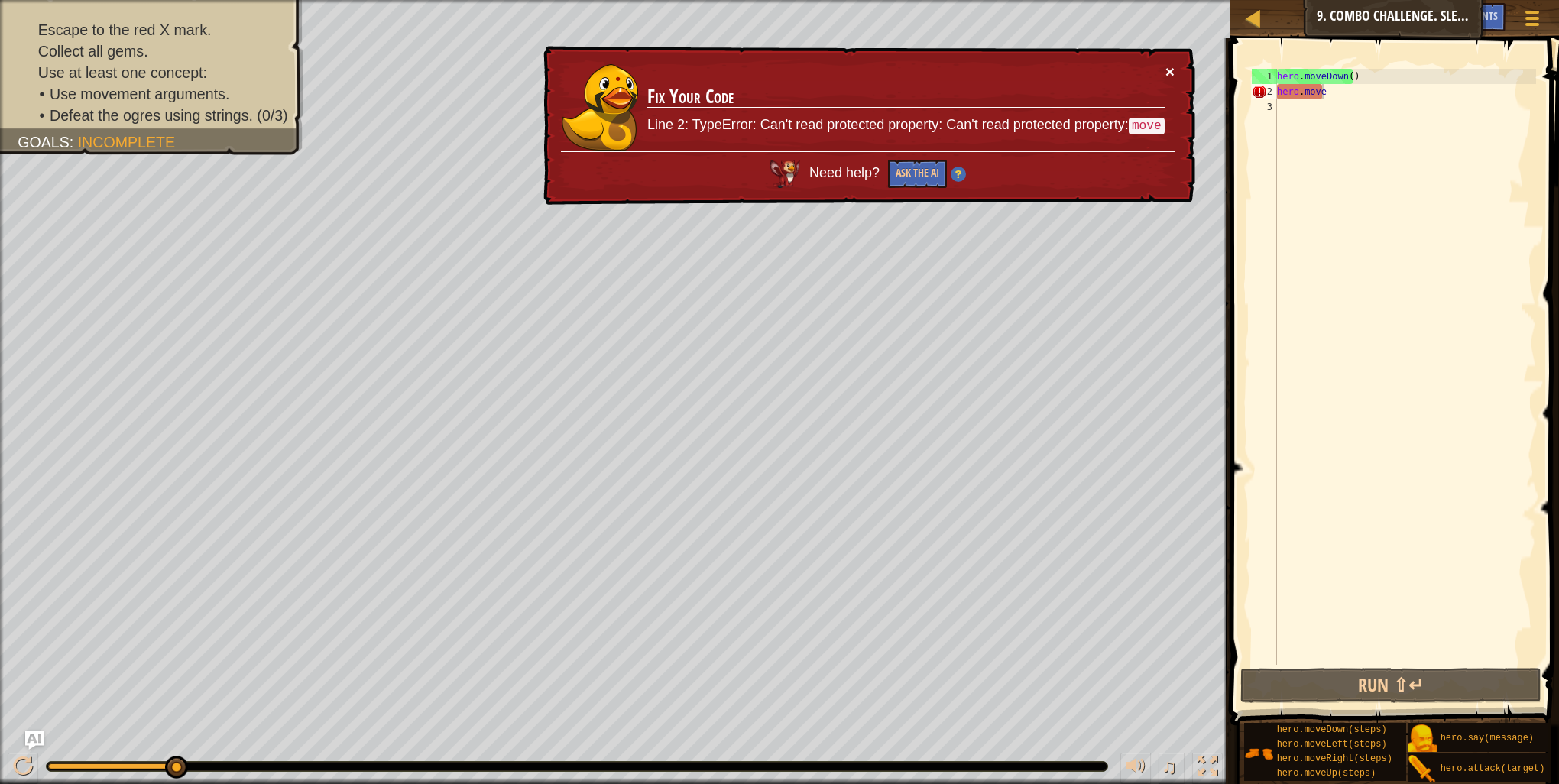
click at [1173, 73] on button "×" at bounding box center [1170, 71] width 9 height 16
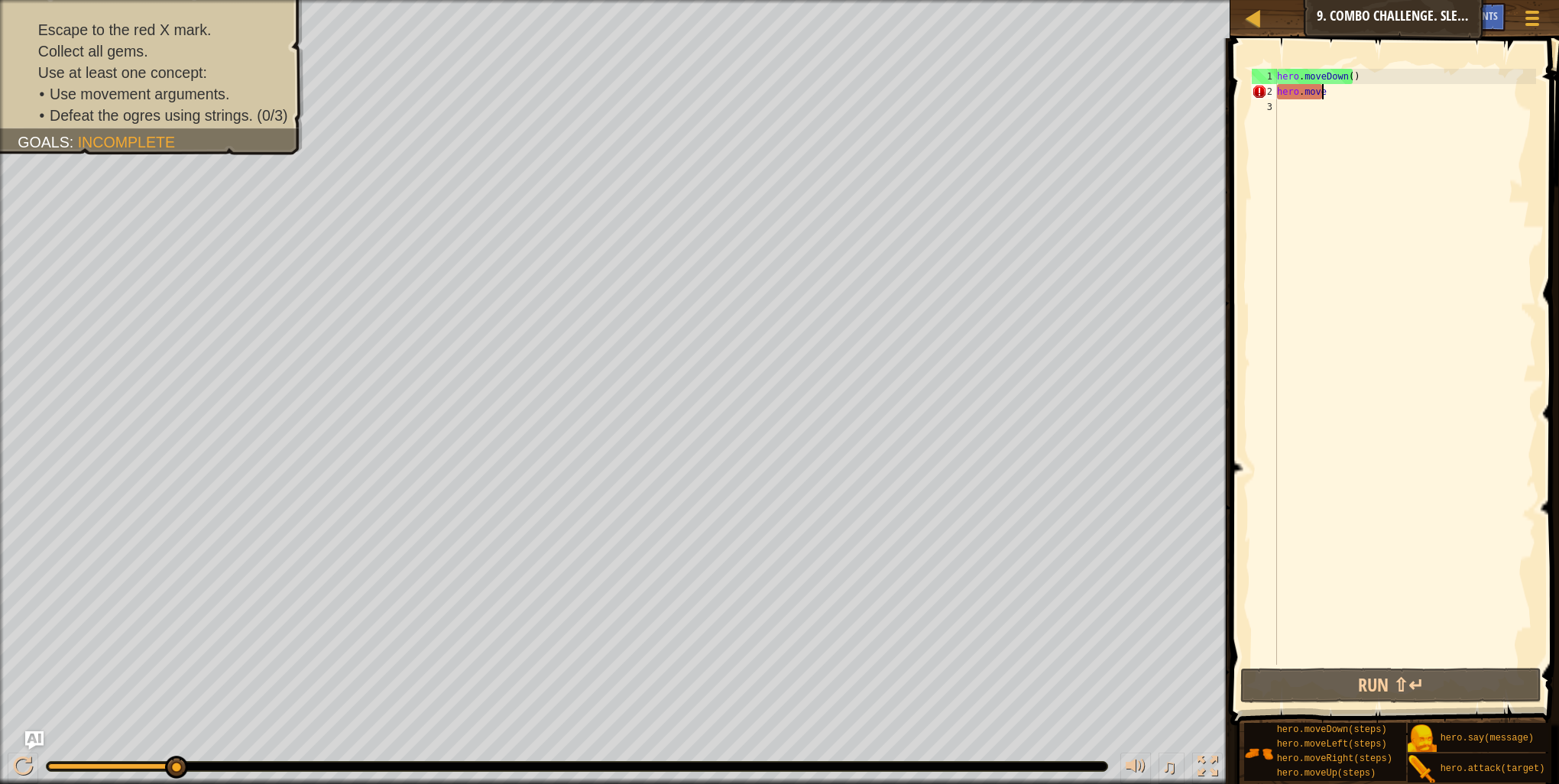
click at [1339, 23] on div "Map Introduction to Computer Science 9. Combo Challenge. Sleep Hour Game Menu D…" at bounding box center [1394, 19] width 328 height 38
click at [1253, 13] on div at bounding box center [1252, 17] width 19 height 19
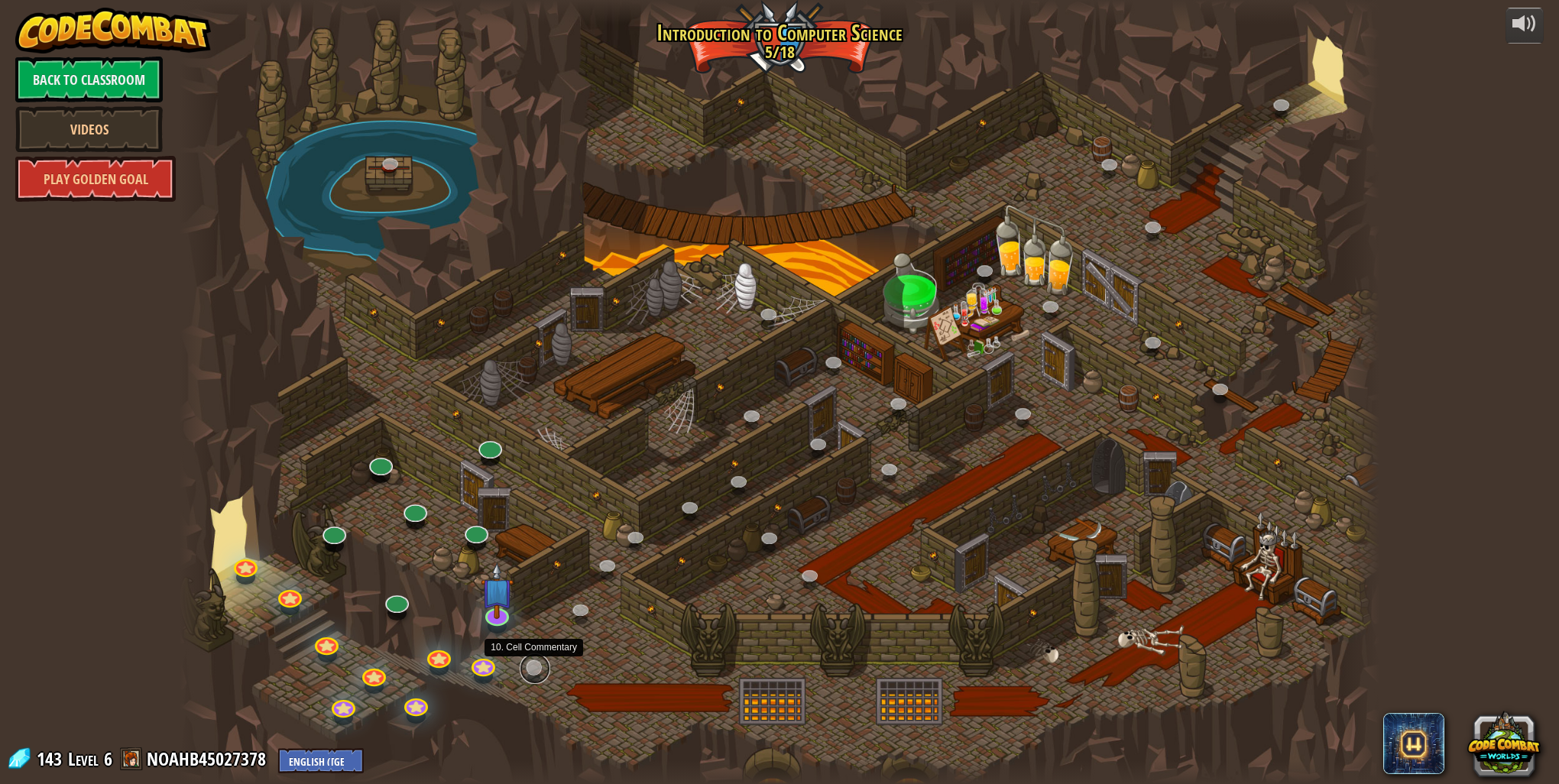
click at [529, 665] on link at bounding box center [535, 668] width 31 height 31
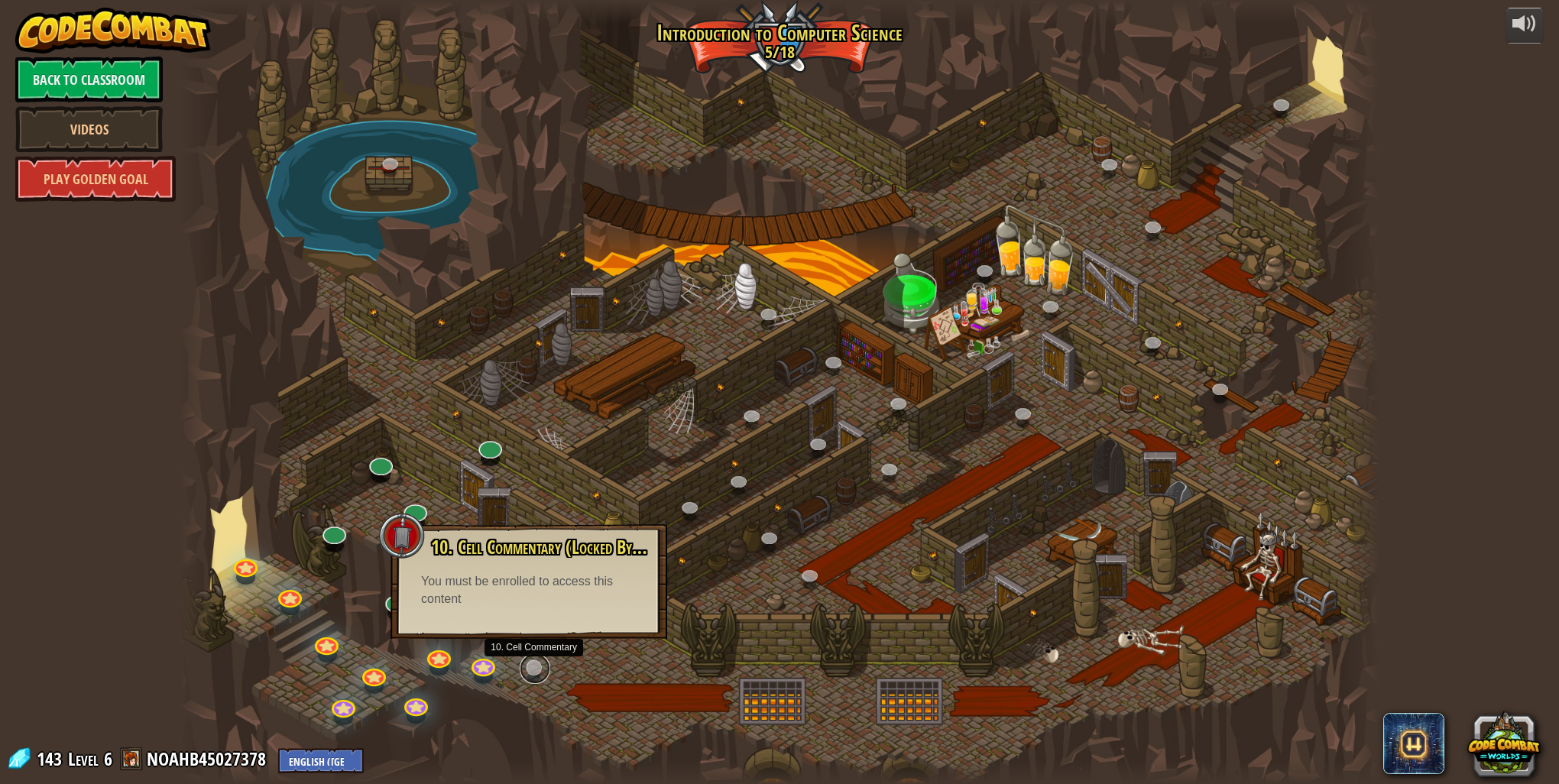
click at [529, 665] on link at bounding box center [535, 668] width 31 height 31
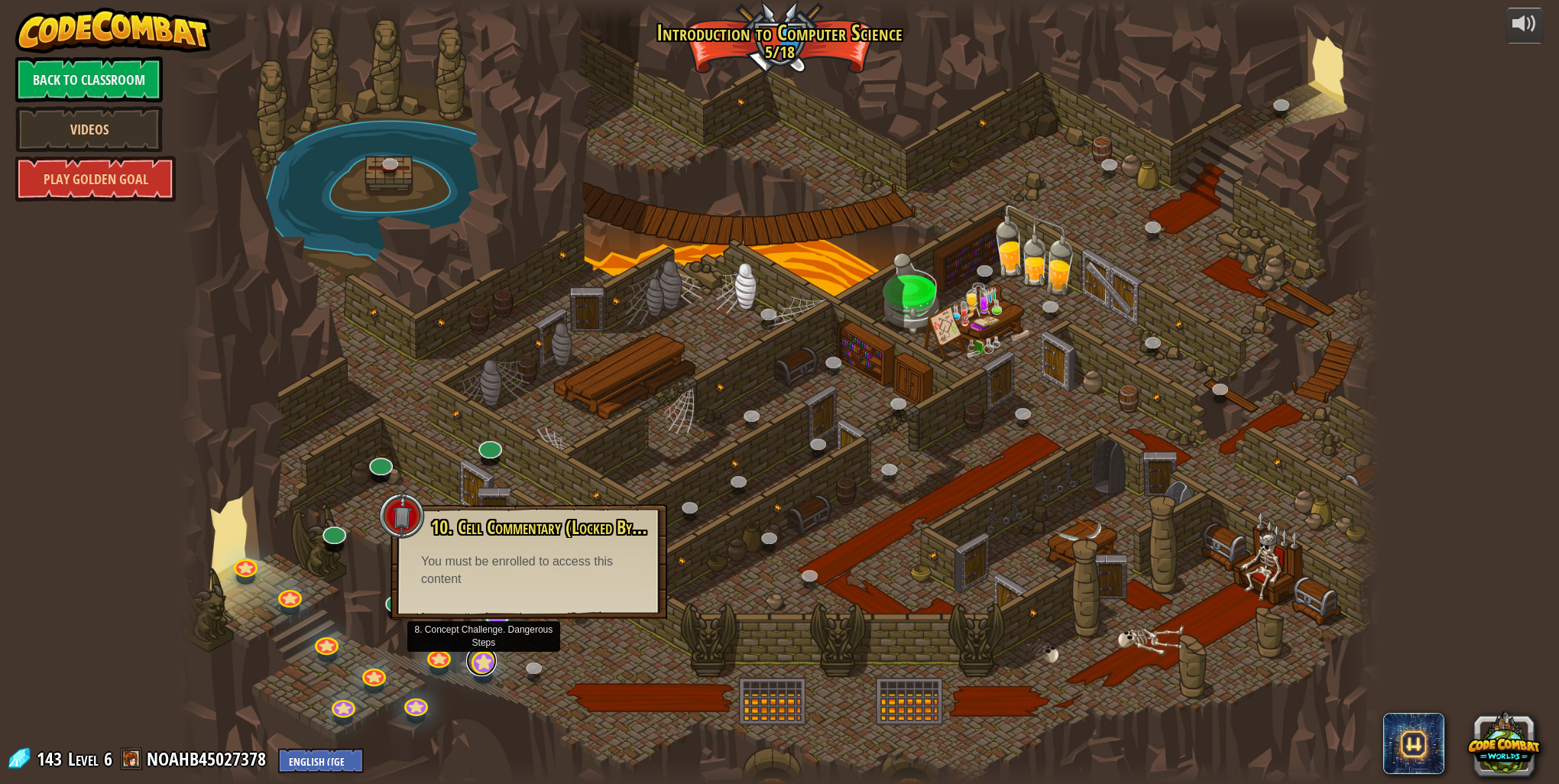
click at [483, 662] on link at bounding box center [481, 661] width 31 height 31
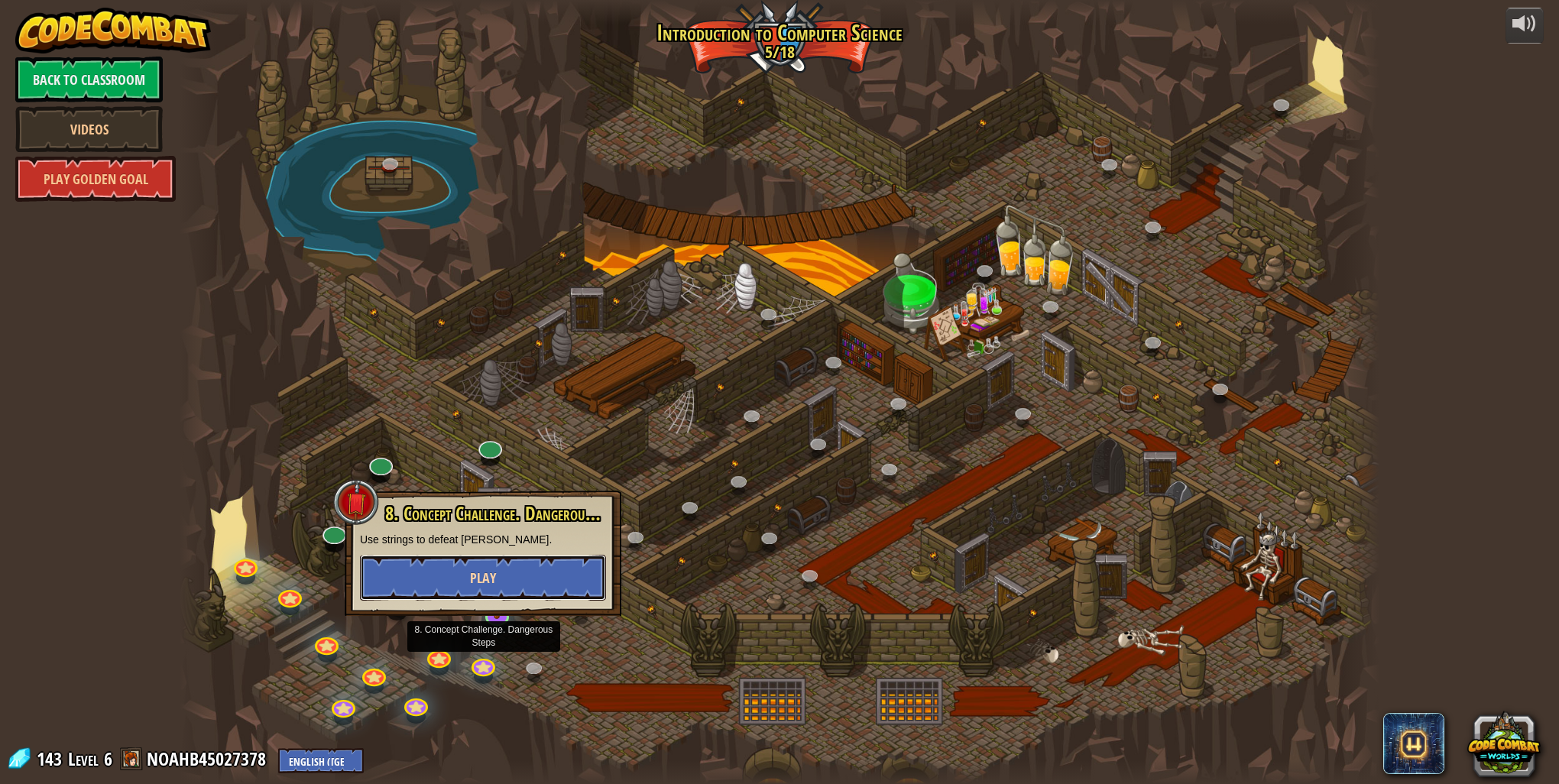
click at [514, 589] on button "Play" at bounding box center [483, 577] width 246 height 46
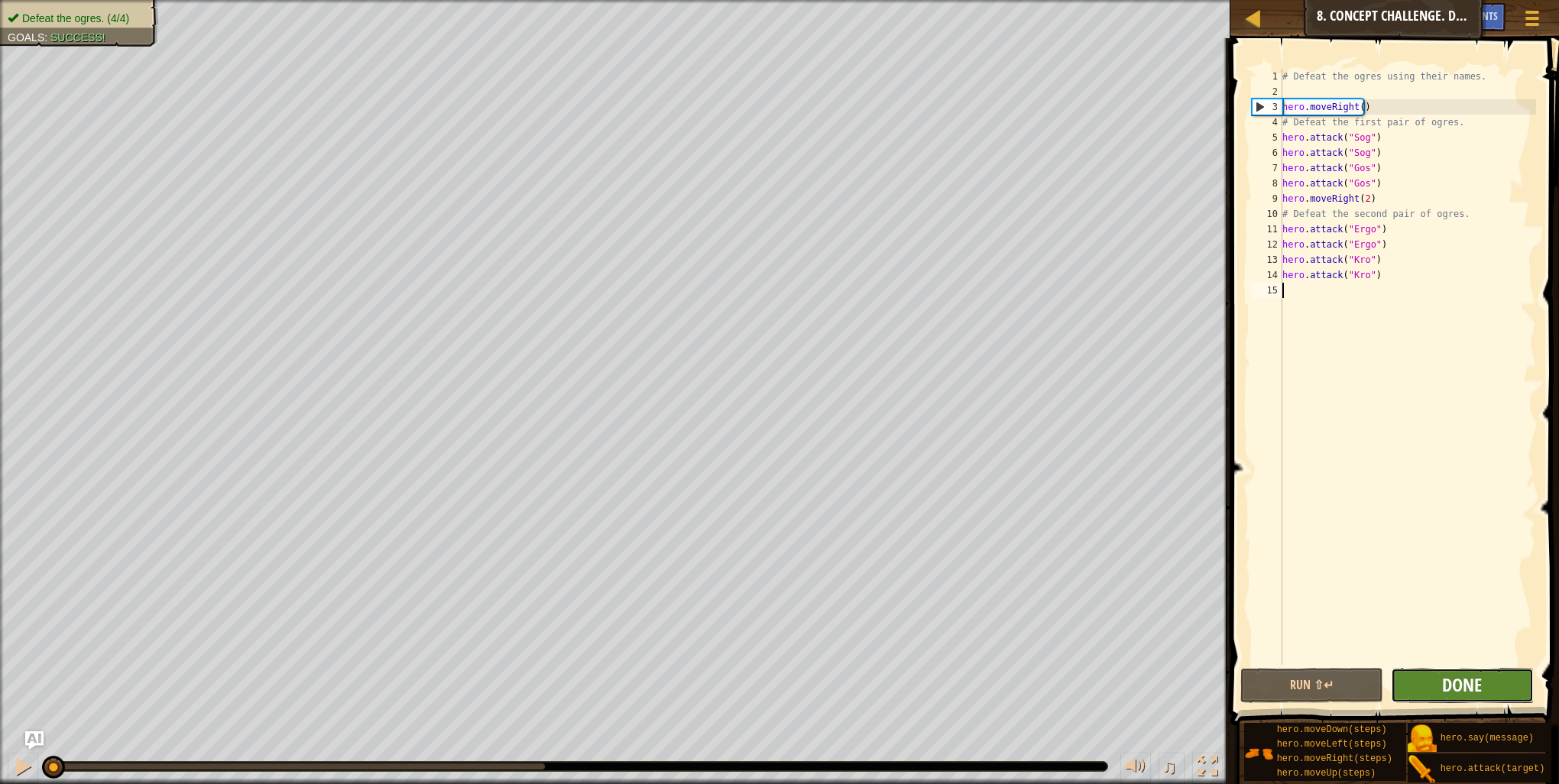
click at [1443, 695] on span "Done" at bounding box center [1462, 684] width 40 height 24
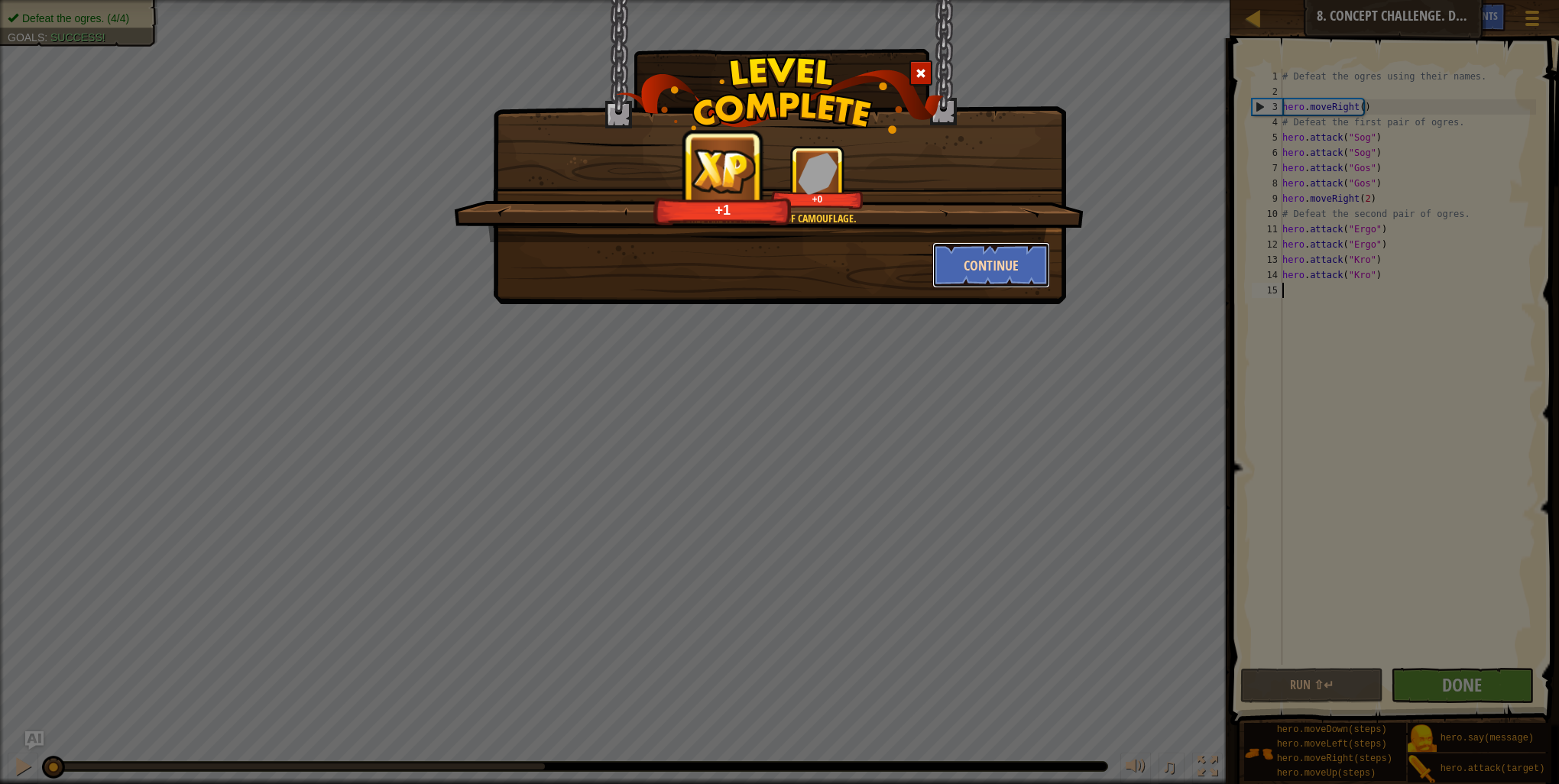
click at [1002, 263] on button "Continue" at bounding box center [991, 264] width 118 height 46
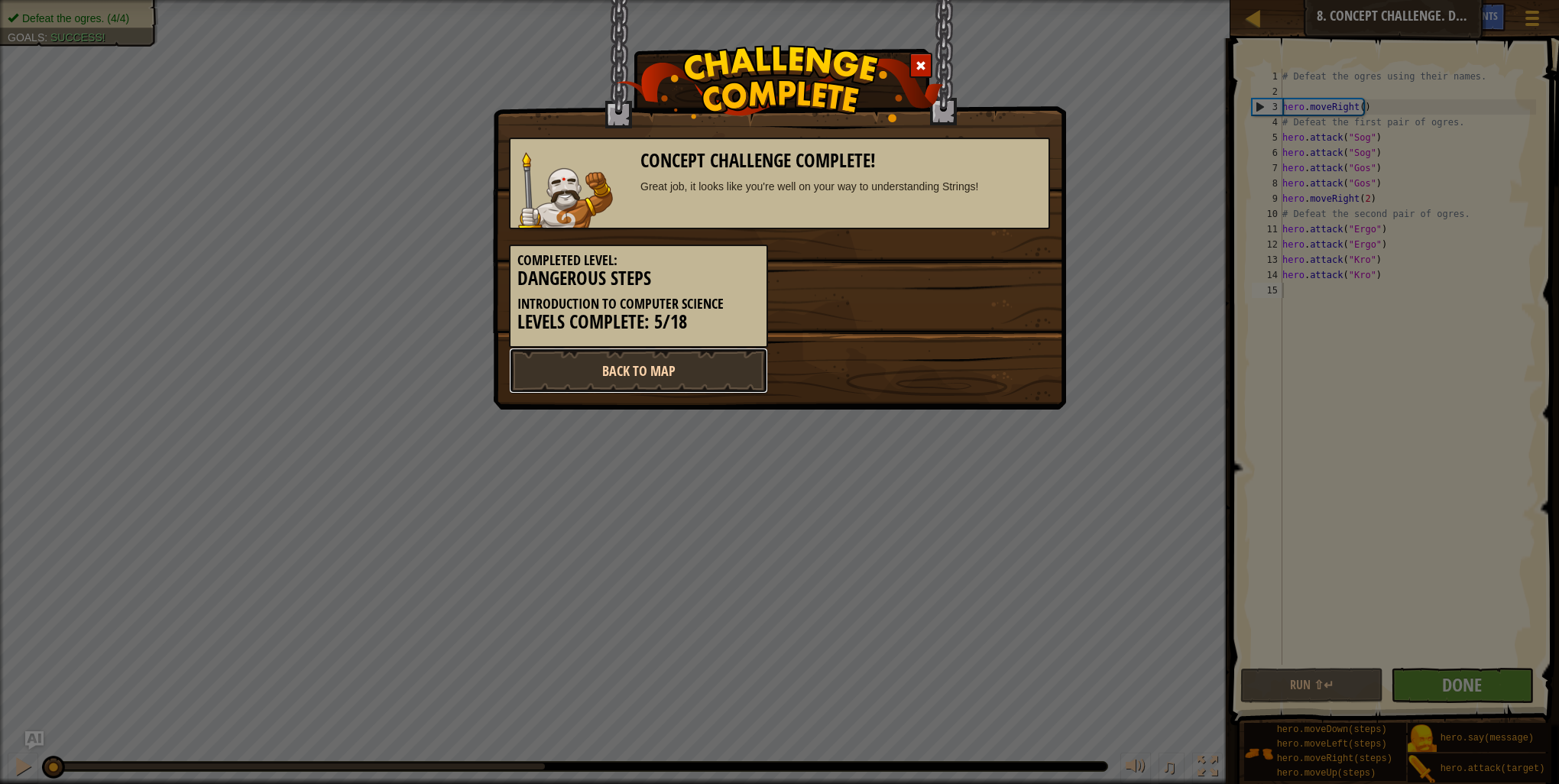
click at [679, 371] on link "Back to Map" at bounding box center [639, 370] width 259 height 46
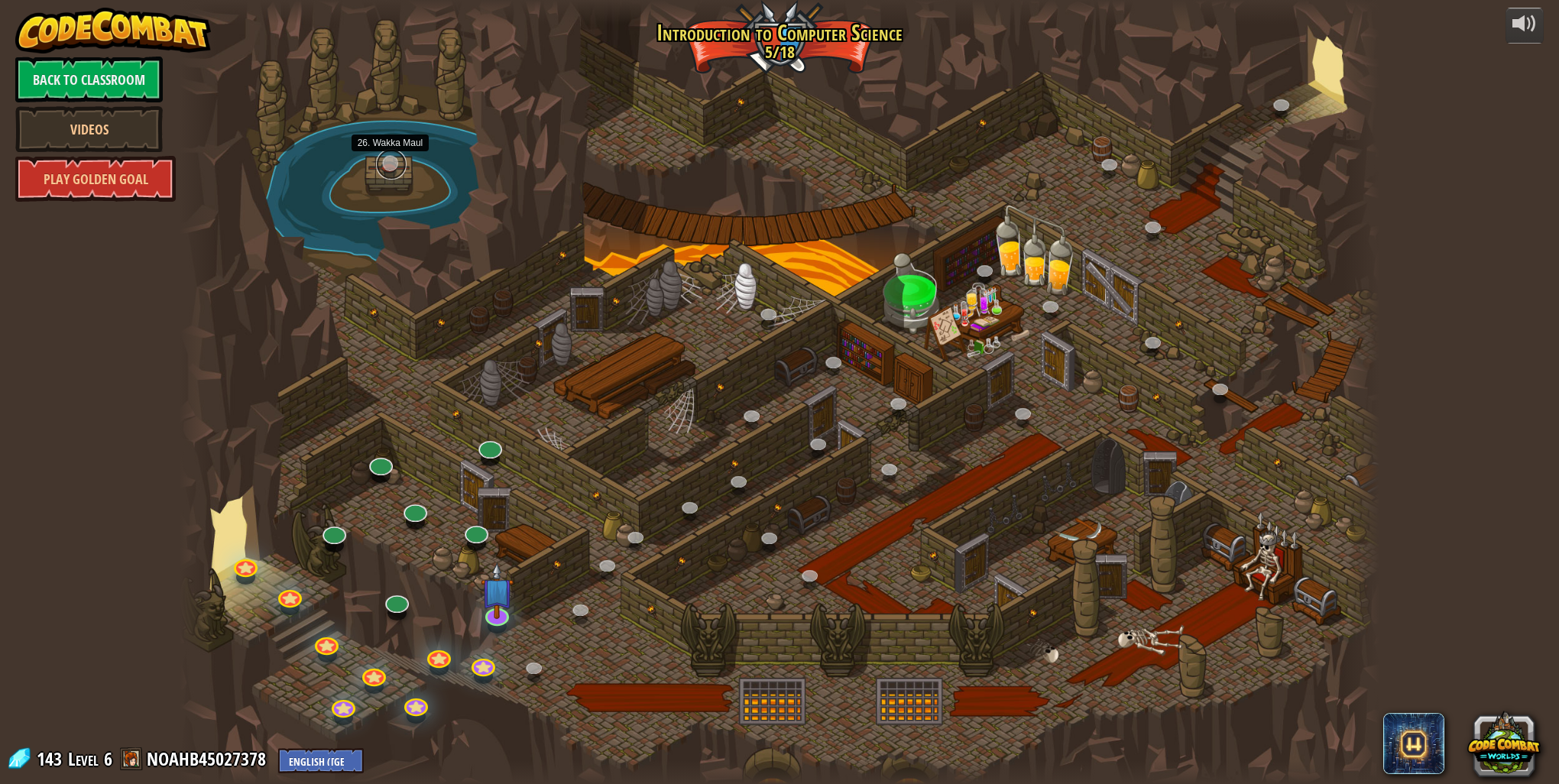
click at [391, 170] on link at bounding box center [391, 164] width 31 height 31
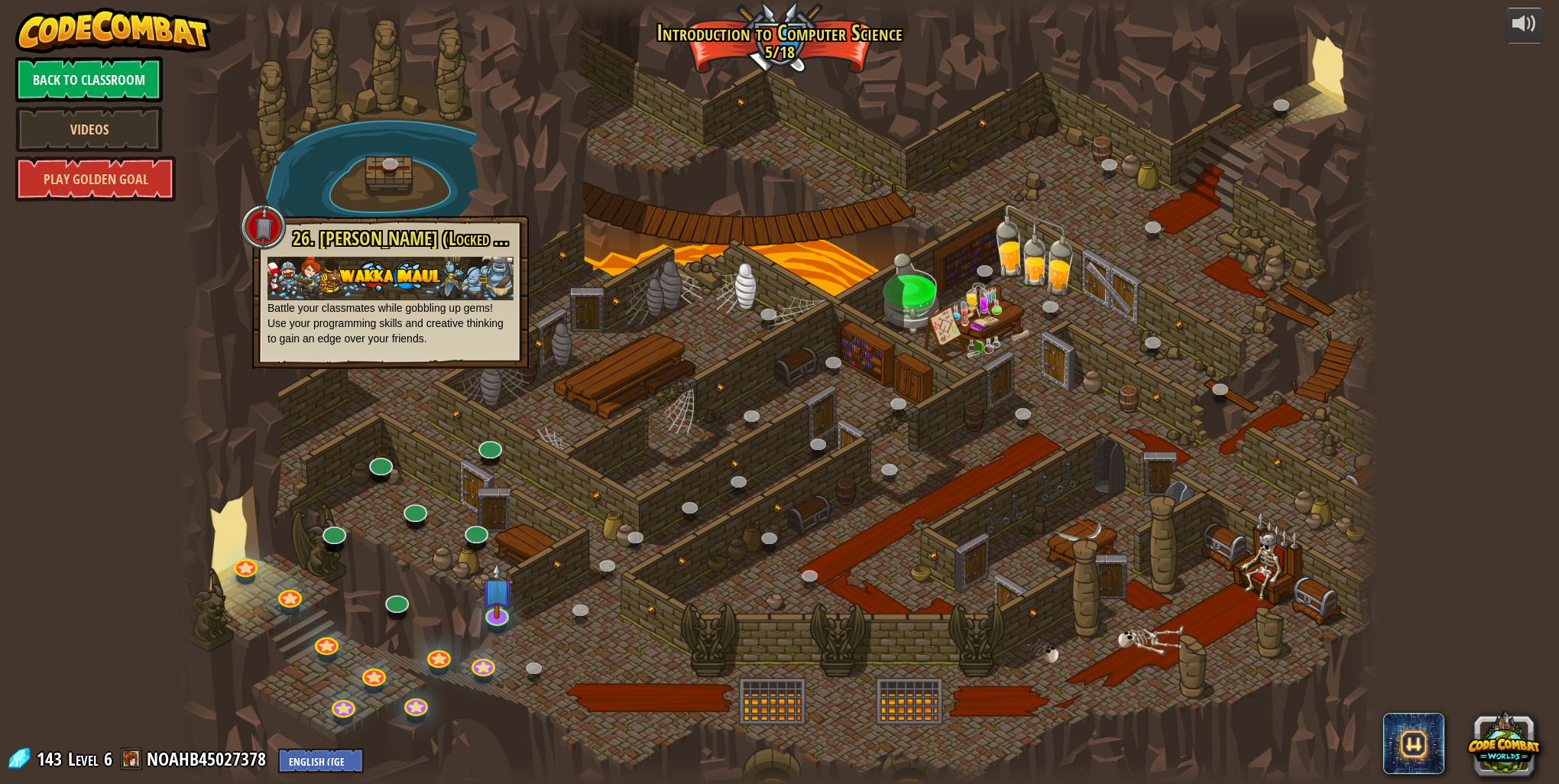
click at [862, 224] on div at bounding box center [779, 392] width 1200 height 784
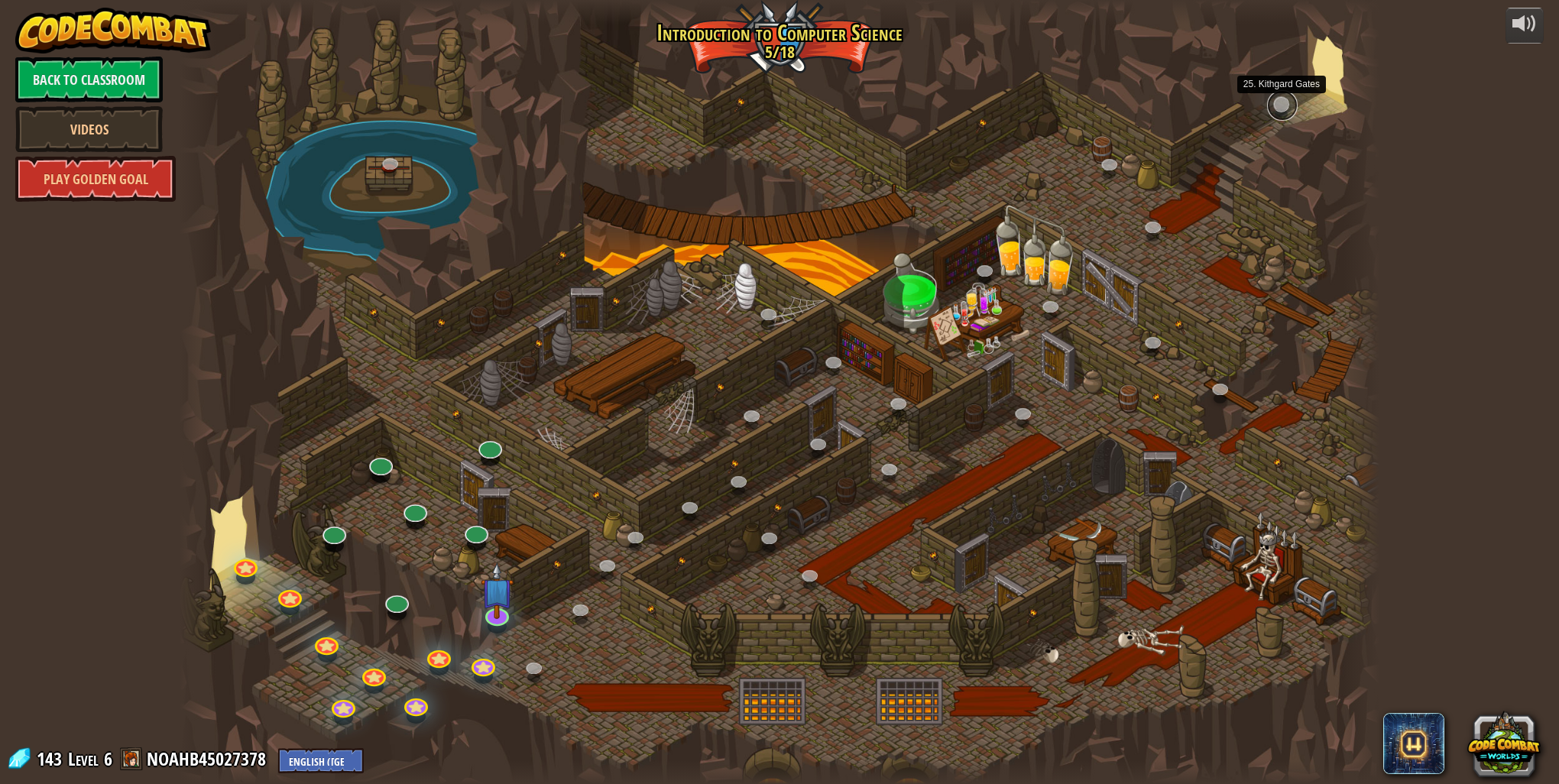
click at [1278, 105] on link at bounding box center [1282, 105] width 31 height 31
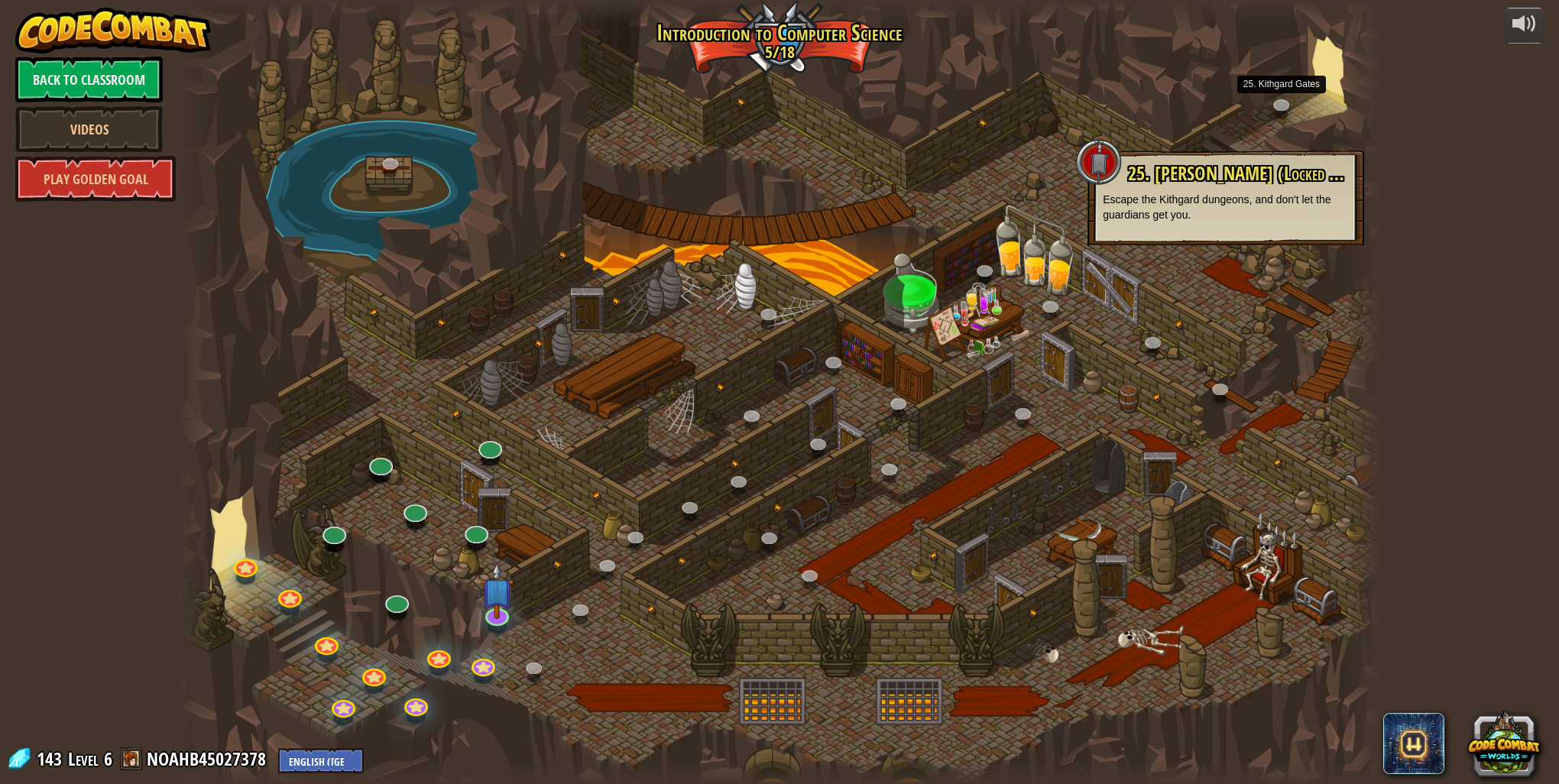
click at [1323, 80] on div at bounding box center [779, 392] width 1200 height 784
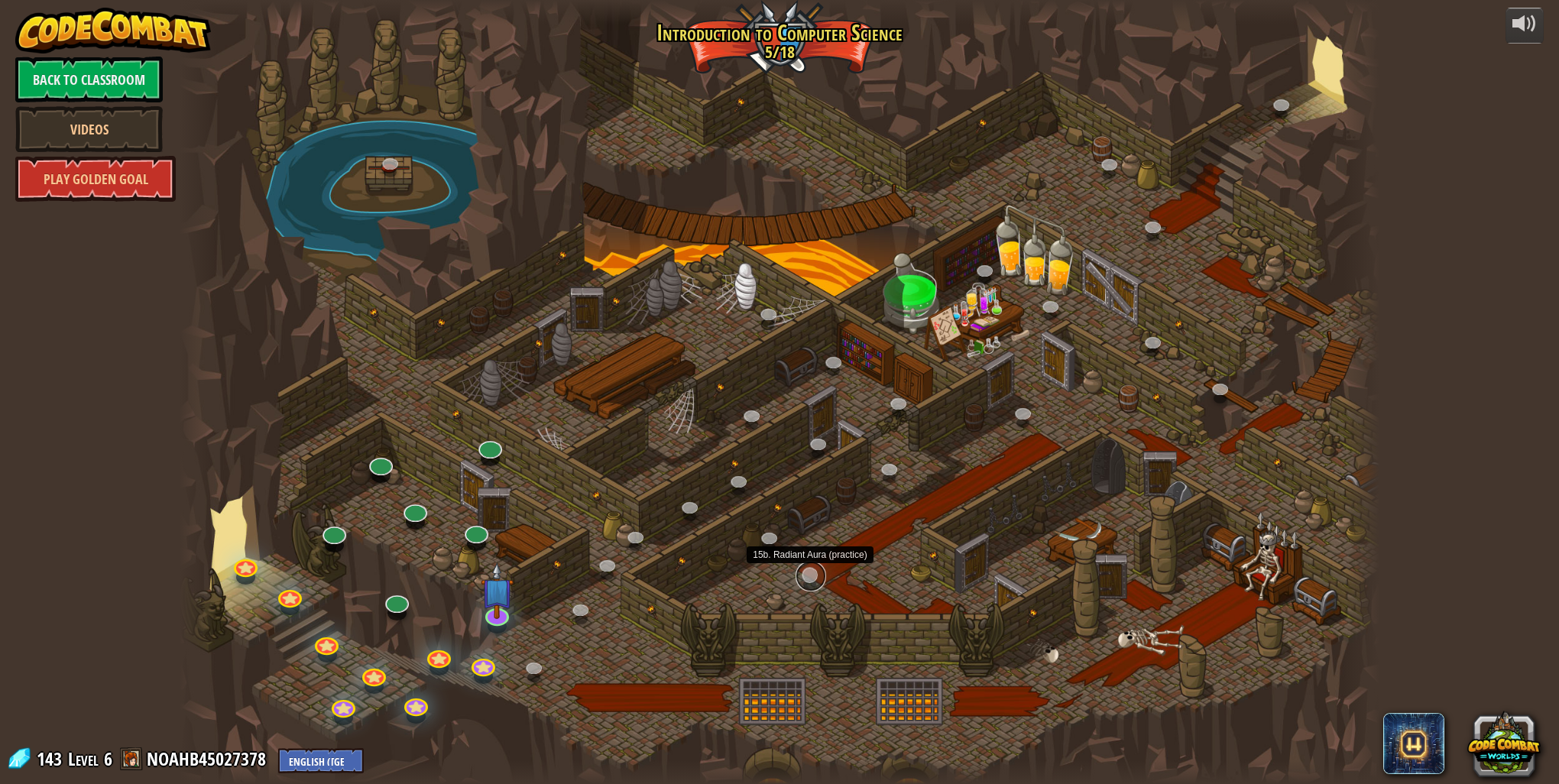
click at [804, 576] on link at bounding box center [811, 576] width 31 height 31
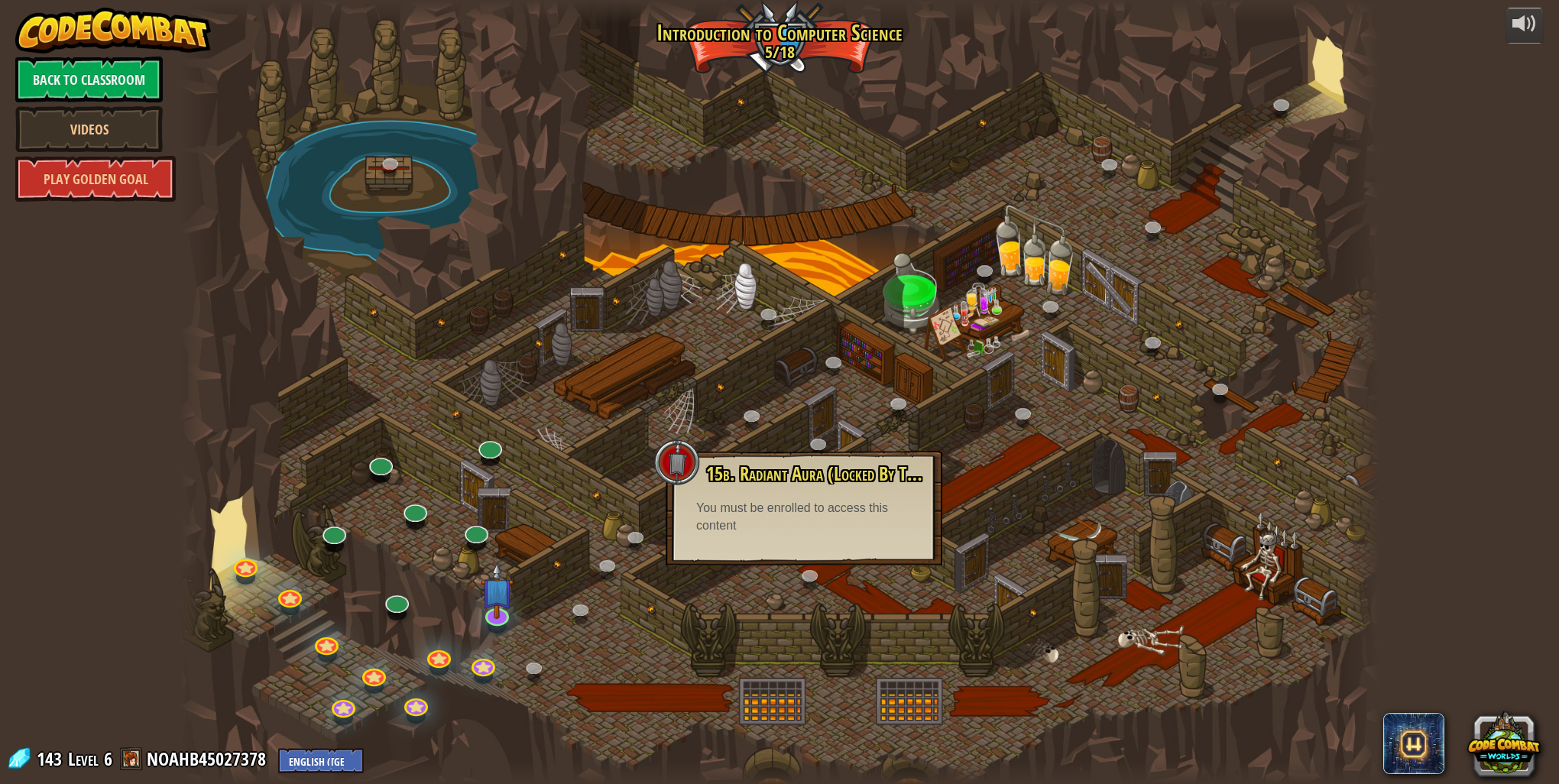
click at [926, 583] on div at bounding box center [779, 392] width 1200 height 784
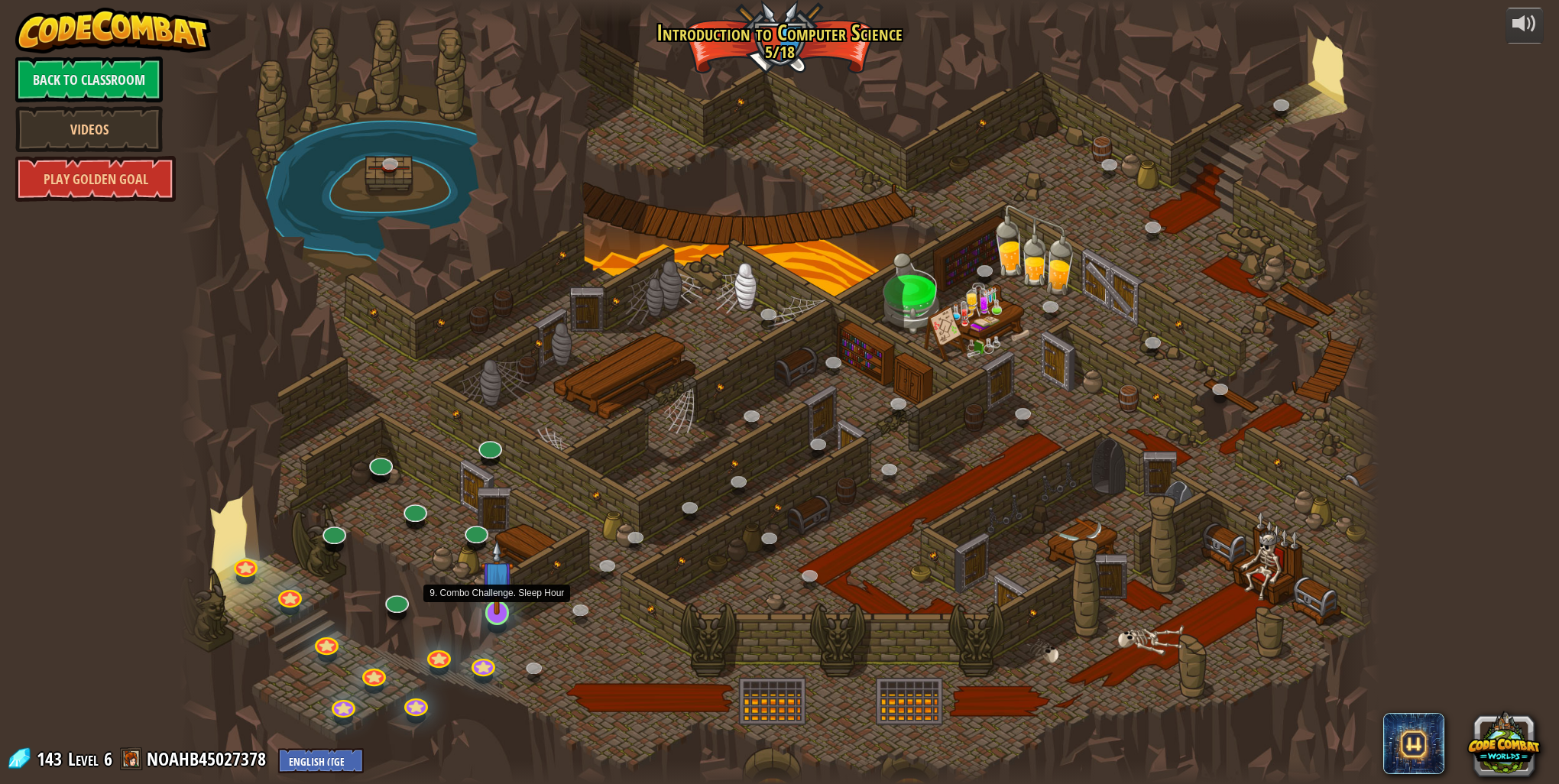
click at [502, 609] on img at bounding box center [497, 577] width 33 height 76
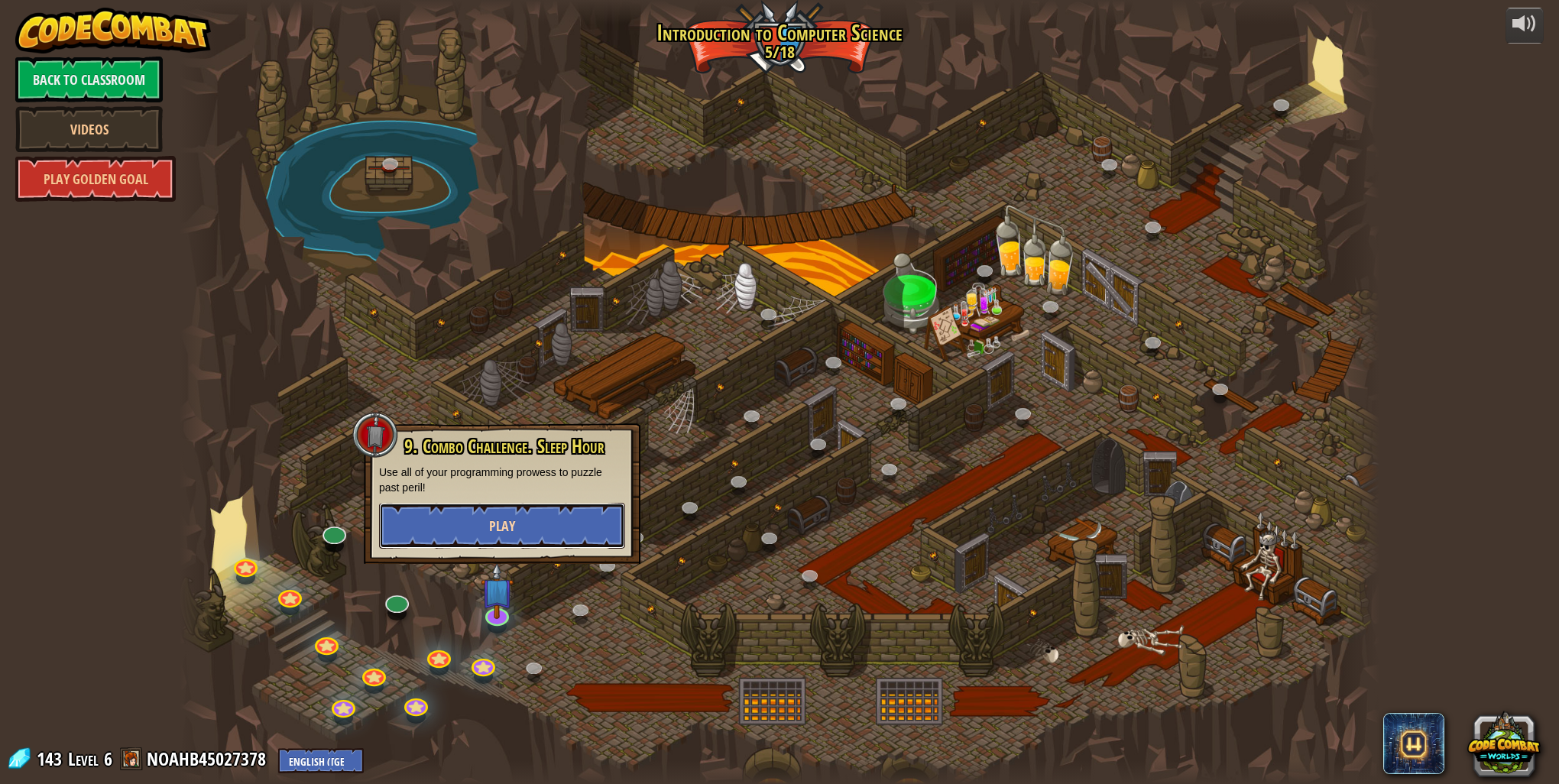
drag, startPoint x: 590, startPoint y: 521, endPoint x: 580, endPoint y: 546, distance: 26.9
click at [580, 546] on button "Play" at bounding box center [502, 525] width 246 height 46
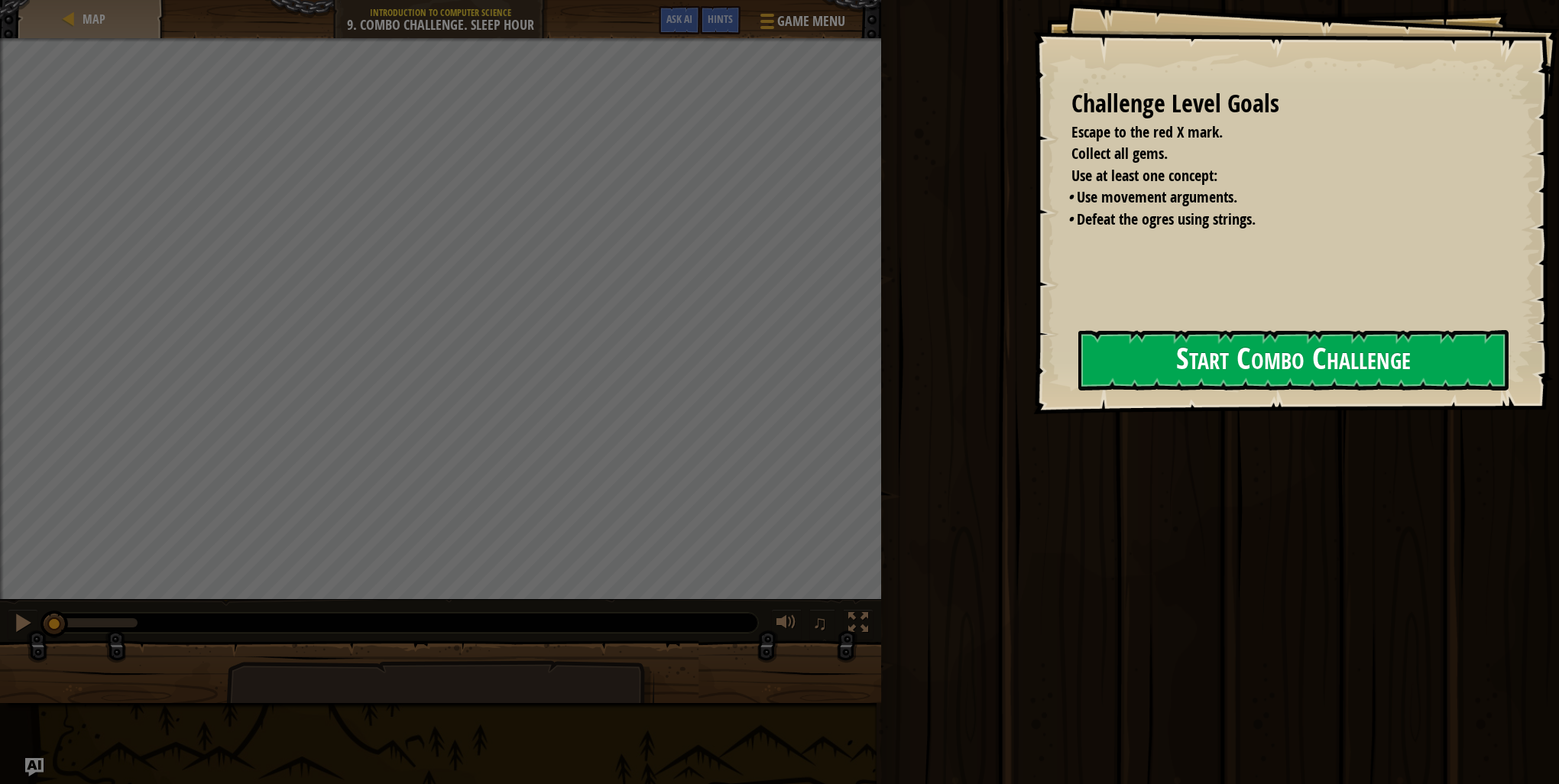
click at [1262, 344] on button "Start Combo Challenge" at bounding box center [1293, 360] width 430 height 61
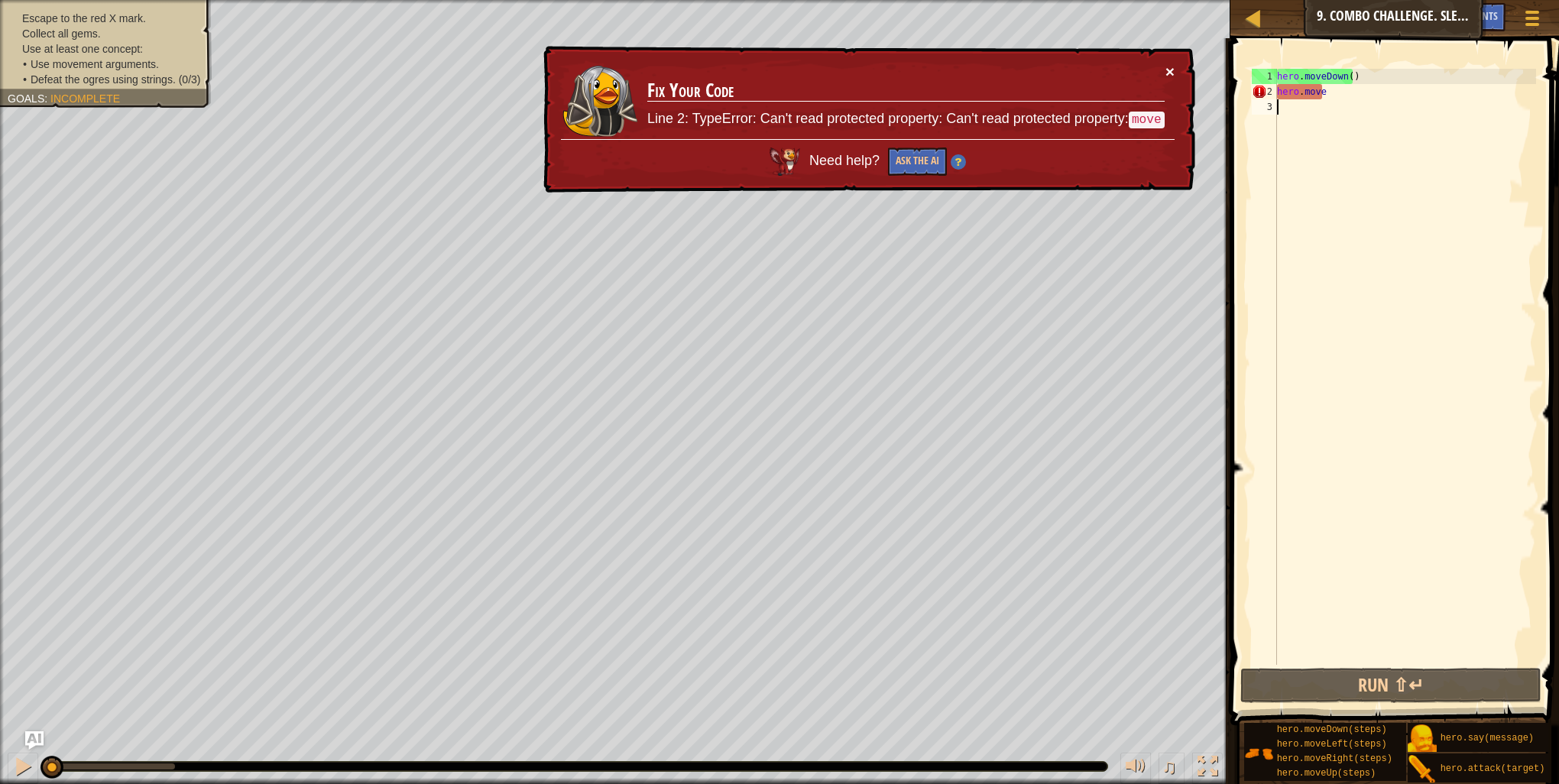
click at [1172, 71] on button "×" at bounding box center [1170, 71] width 9 height 16
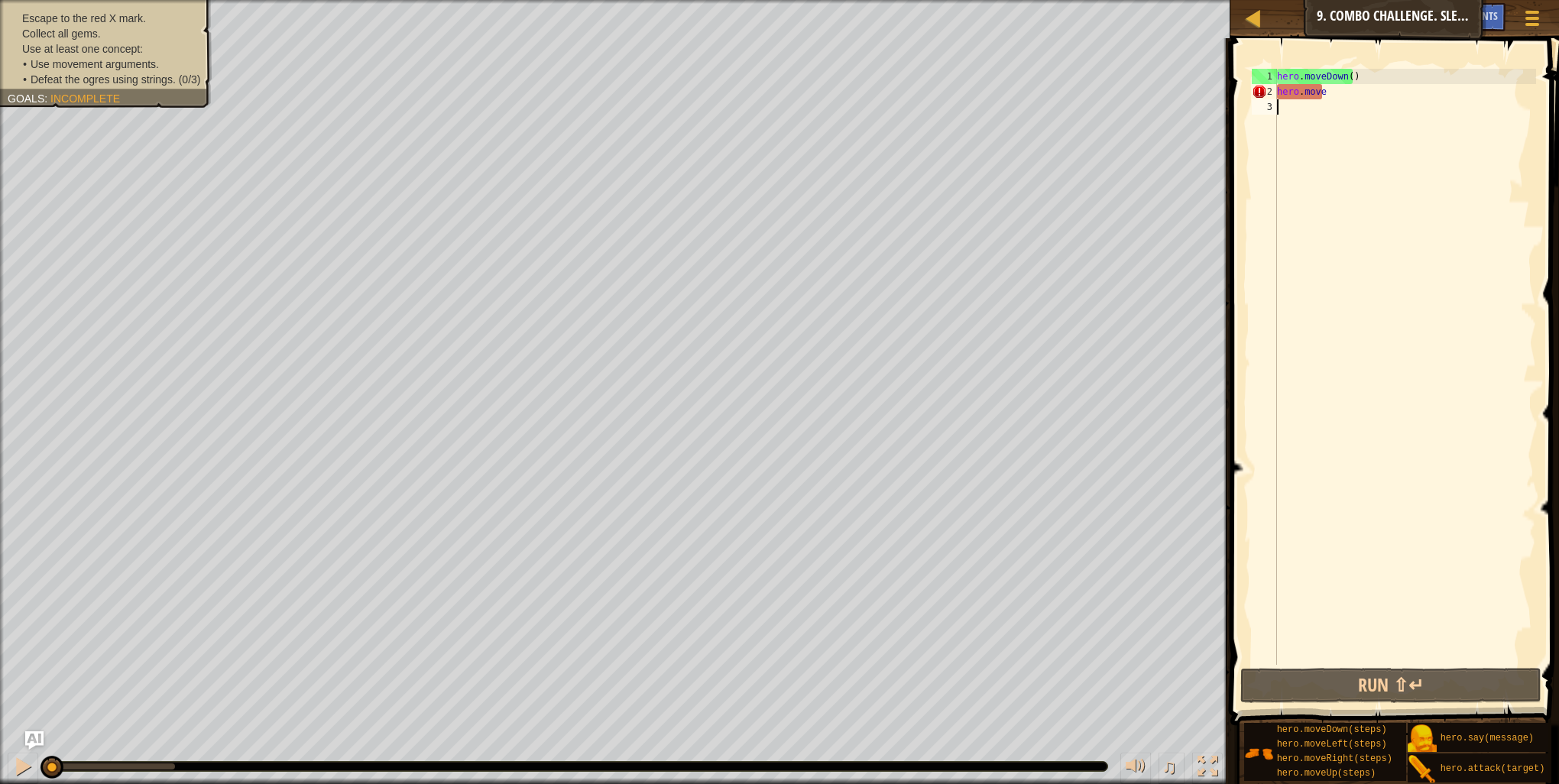
click at [1339, 96] on div "hero . moveDown ( ) hero . move" at bounding box center [1404, 382] width 262 height 627
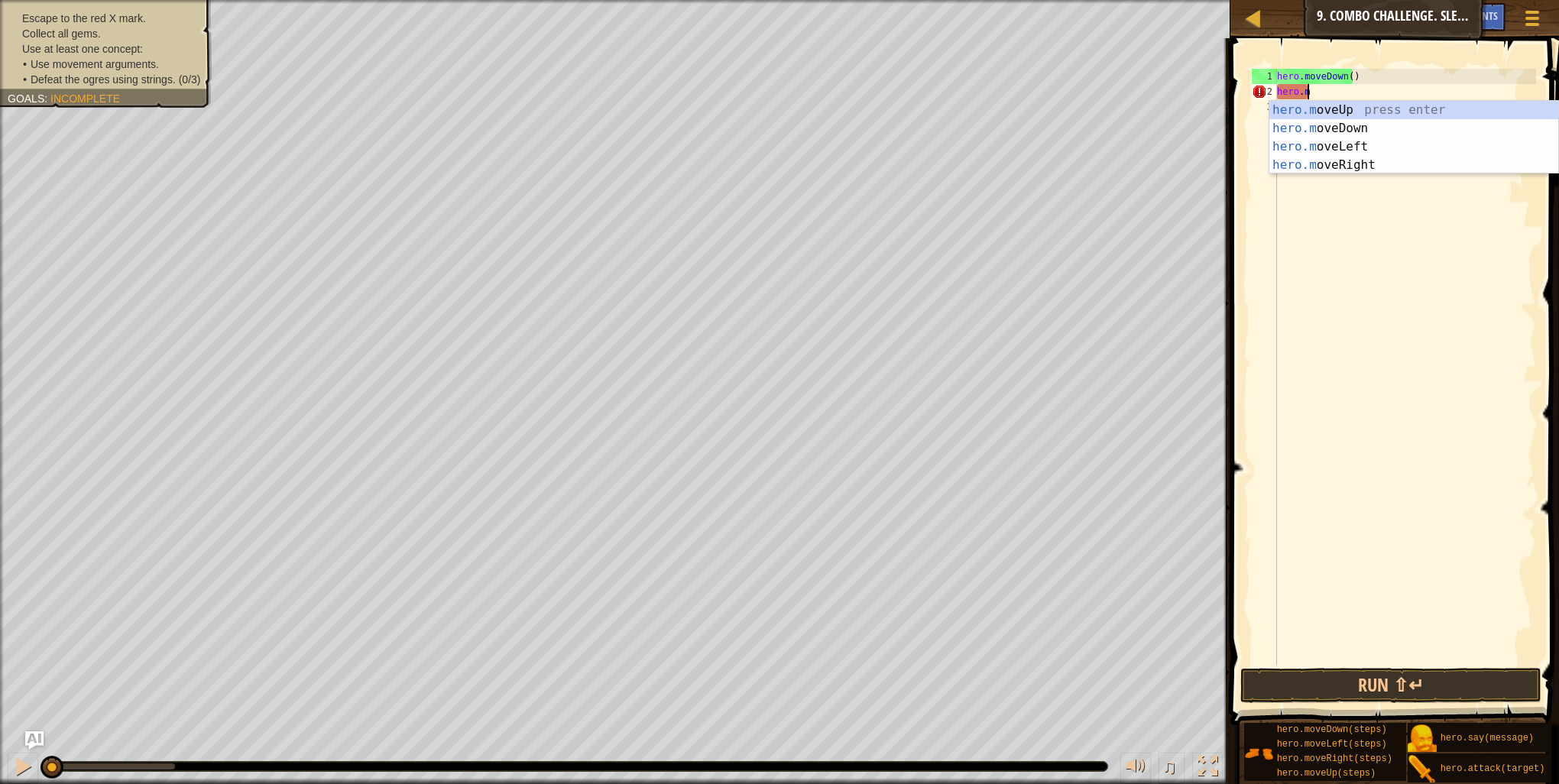
type textarea "h"
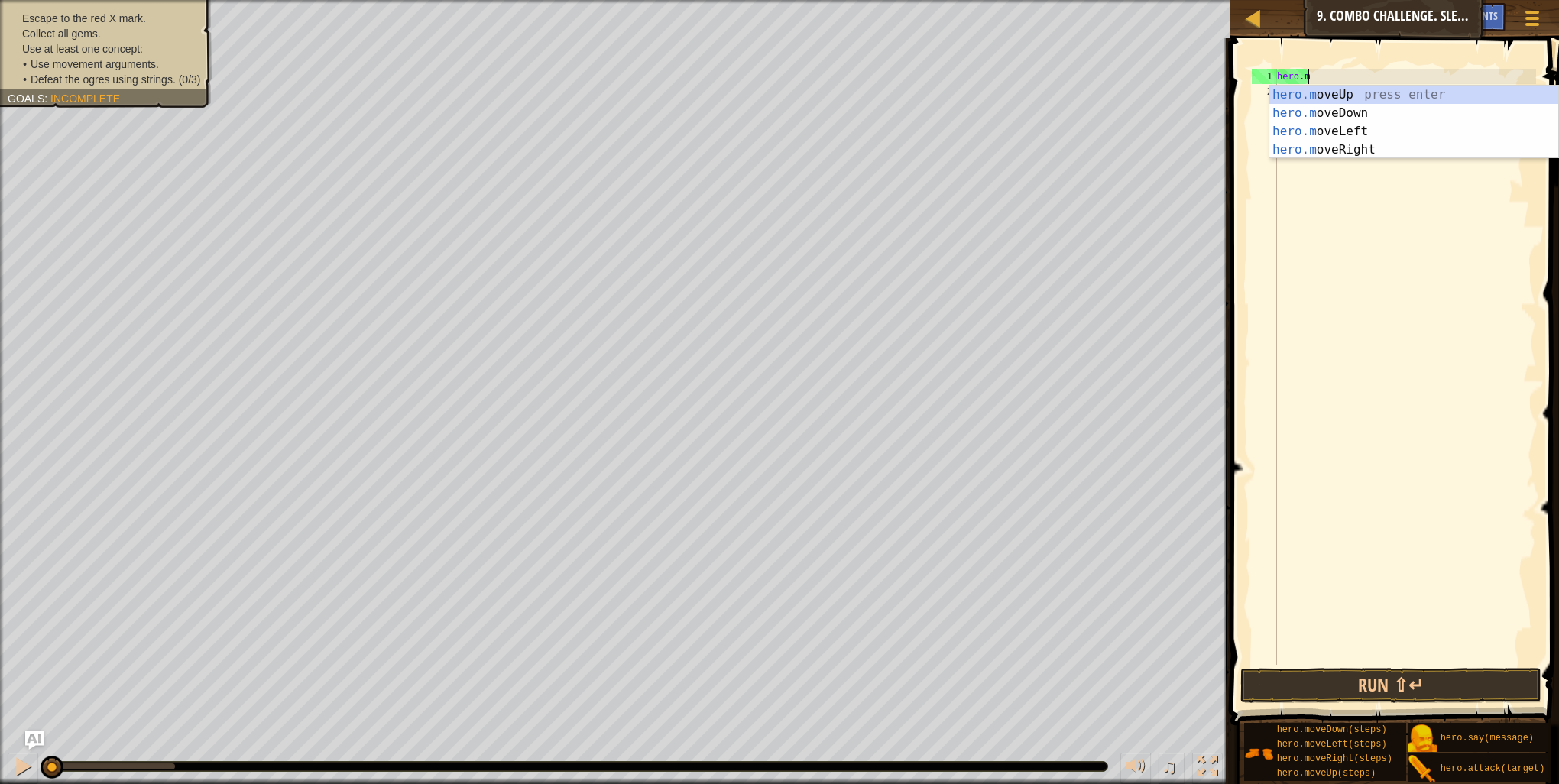
type textarea "h"
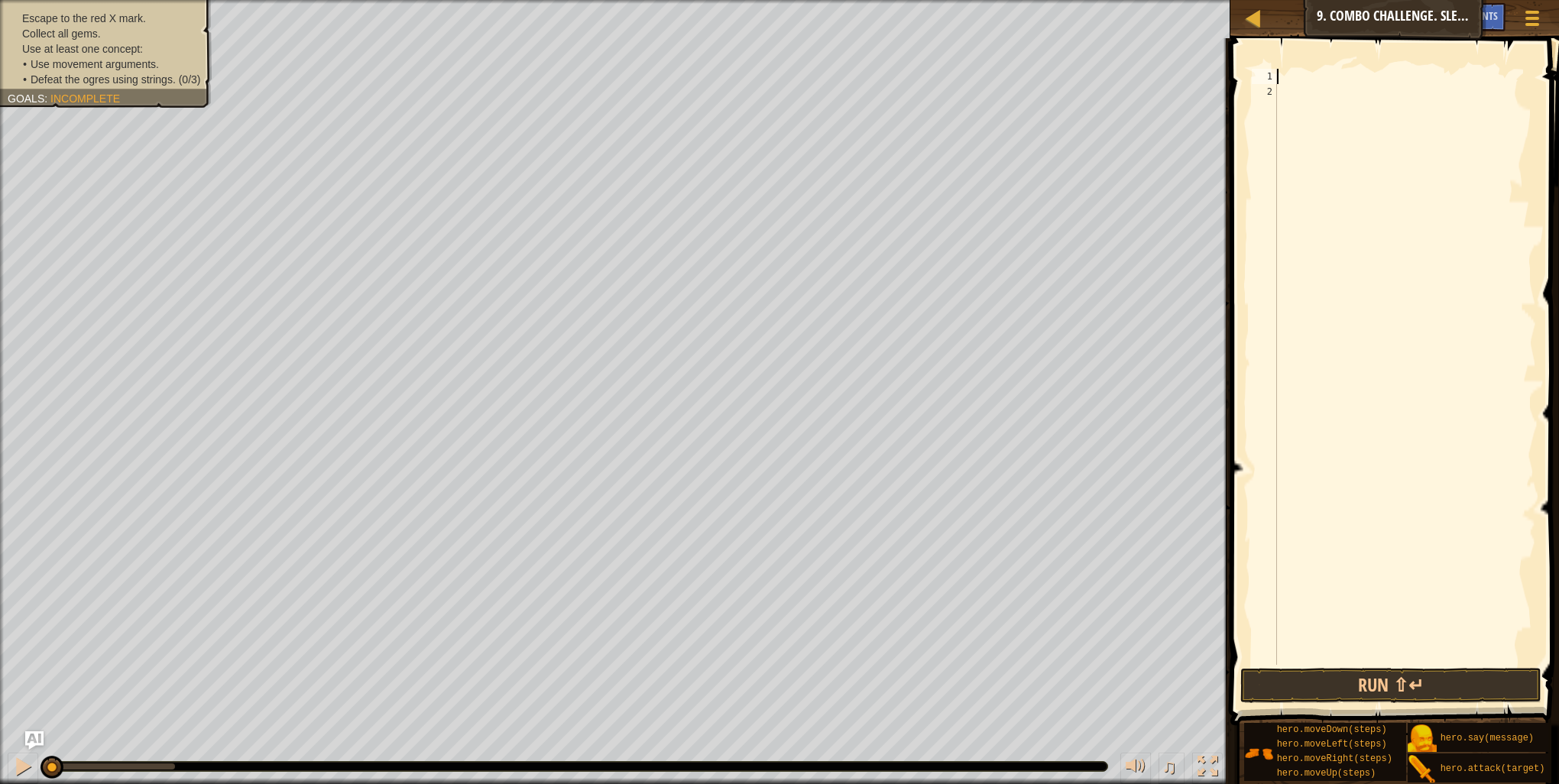
scroll to position [7, 0]
type textarea "up"
click at [1360, 90] on div "hero.move Up press enter" at bounding box center [1413, 113] width 289 height 55
type textarea "righ"
click at [1348, 104] on div "hero.move Righ t press enter" at bounding box center [1413, 128] width 289 height 55
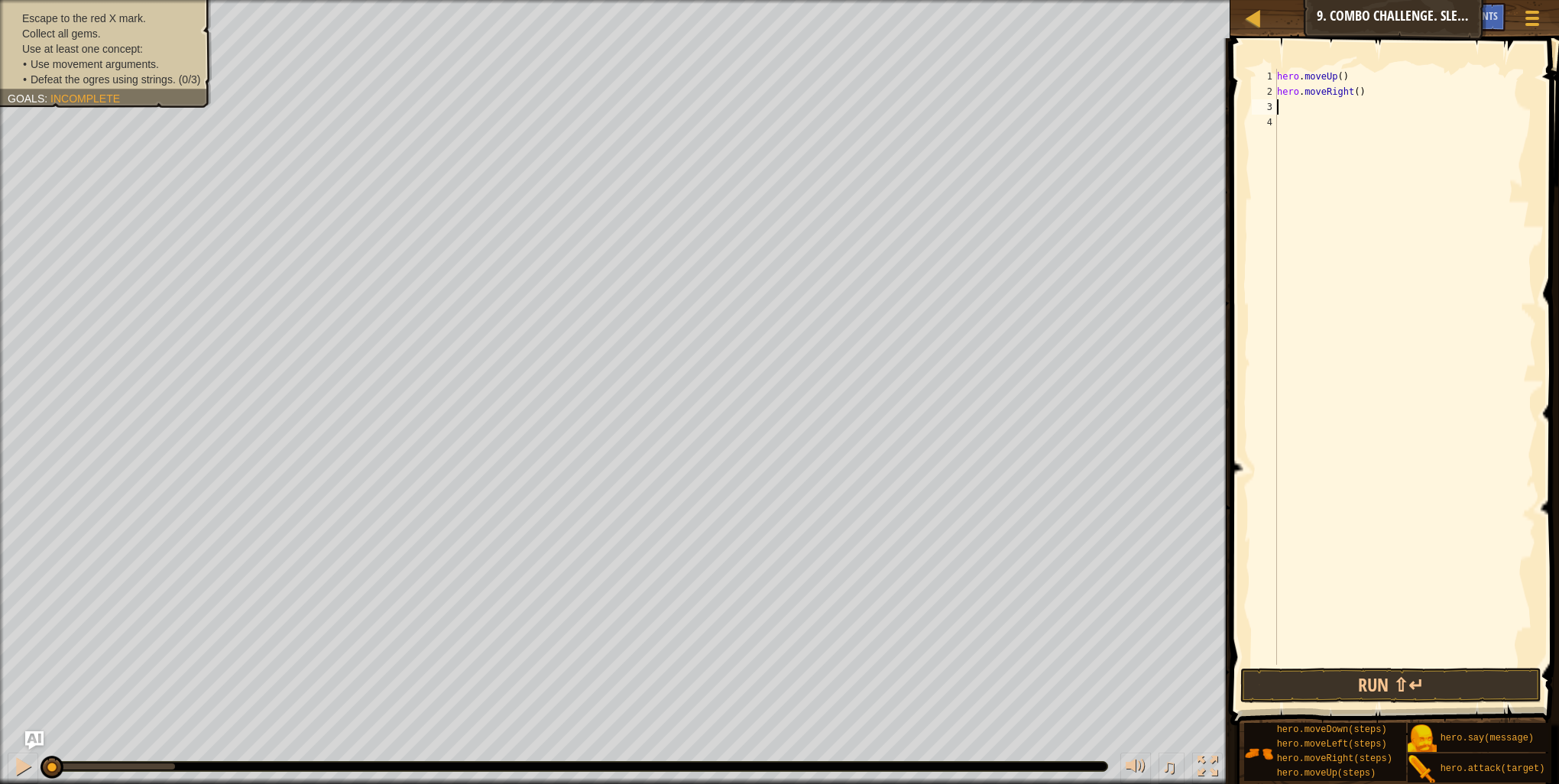
click at [1352, 89] on div "hero . moveUp ( ) hero . moveRight ( )" at bounding box center [1404, 382] width 262 height 627
type textarea "hero.moveRight(2)"
click at [1320, 106] on div "hero . moveUp ( ) hero . moveRight ( 2 )" at bounding box center [1404, 382] width 262 height 627
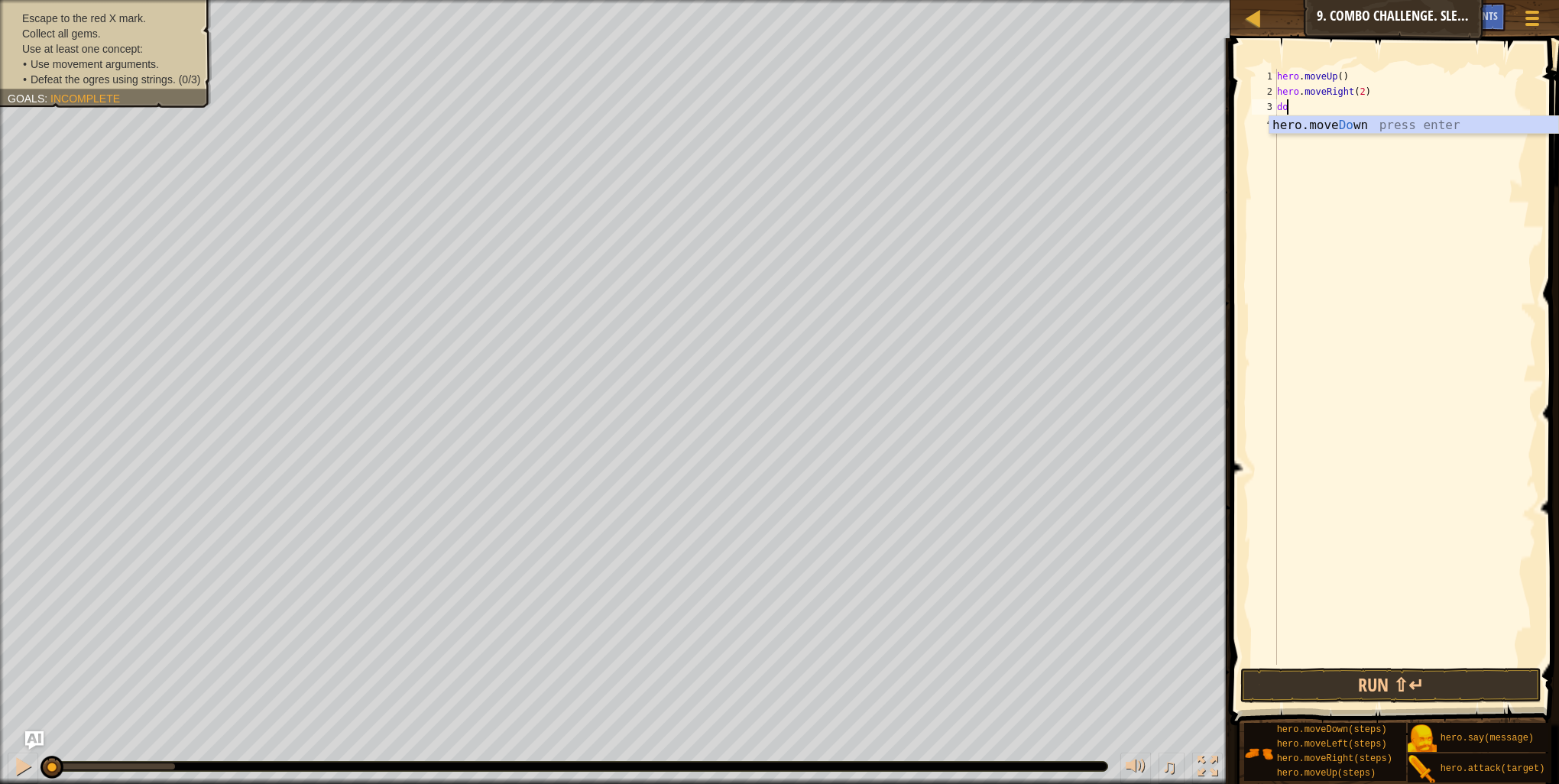
type textarea "down"
click at [1318, 128] on div "hero.move Down press enter" at bounding box center [1413, 144] width 289 height 55
type textarea "up"
click at [1325, 145] on div "hero.move Up press enter" at bounding box center [1413, 159] width 289 height 55
click at [1345, 107] on div "hero . moveUp ( ) hero . moveRight ( 2 ) hero . moveDown ( ) hero . moveUp ( )" at bounding box center [1404, 382] width 262 height 627
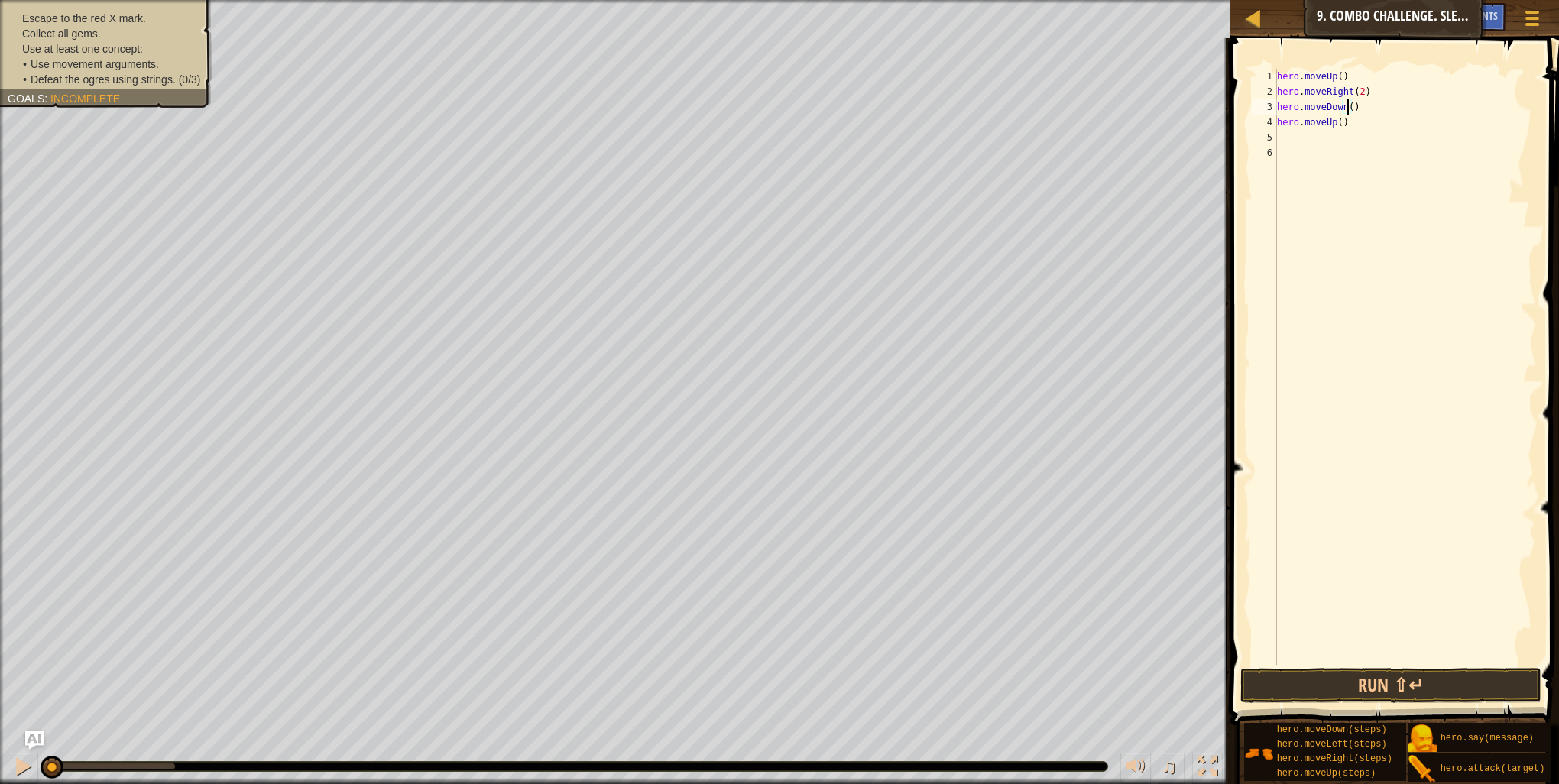
scroll to position [7, 5]
click at [1338, 123] on div "hero . moveUp ( ) hero . moveRight ( 2 ) hero . moveDown ( 2 ) hero . moveUp ( )" at bounding box center [1404, 382] width 262 height 627
type textarea "hero.moveUp(2)"
click at [1425, 695] on button "Run ⇧↵" at bounding box center [1391, 685] width 301 height 35
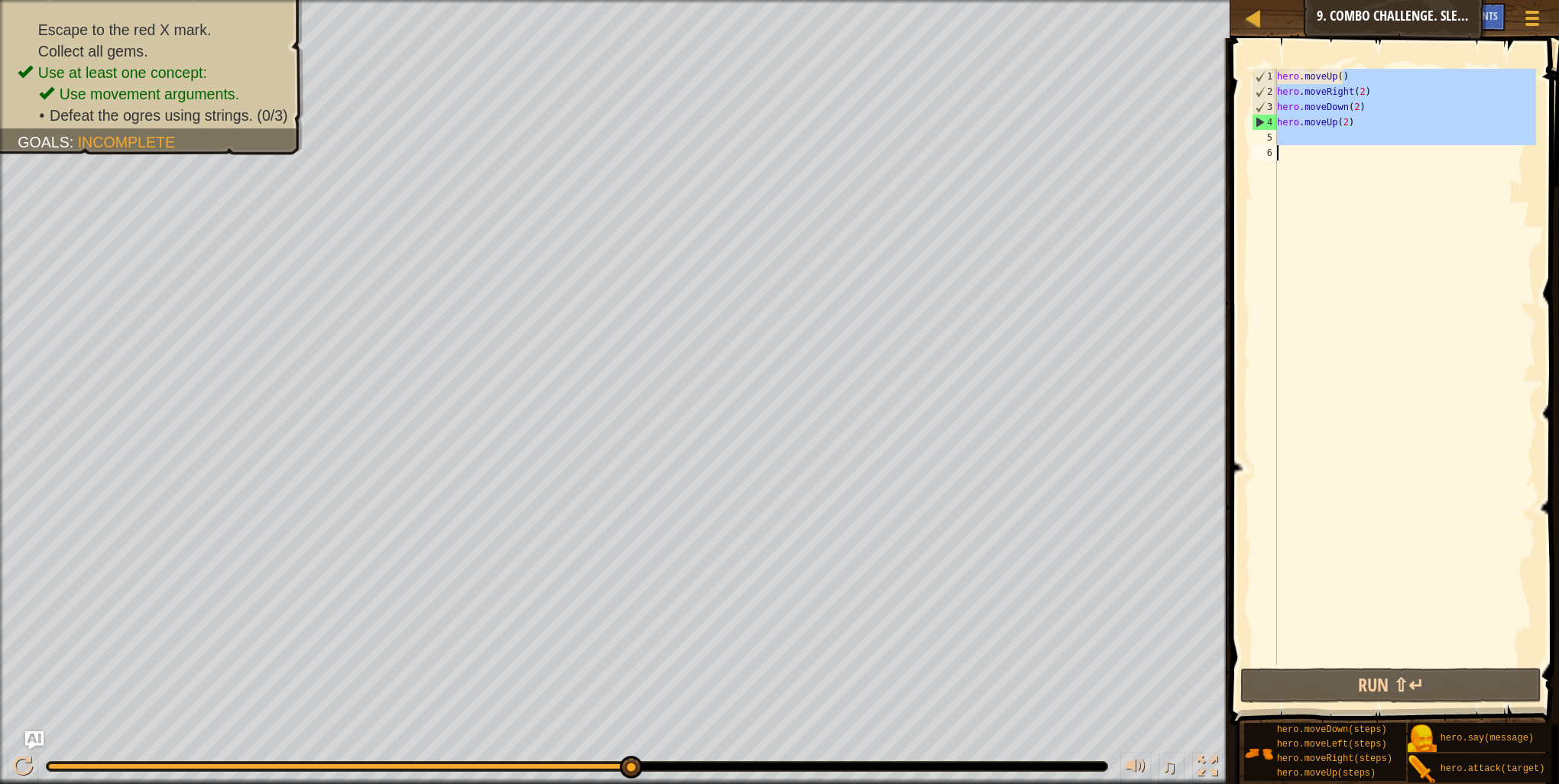
drag, startPoint x: 1354, startPoint y: 75, endPoint x: 1245, endPoint y: 185, distance: 154.9
click at [1245, 185] on div "hero.moveUp(2) 1 2 3 4 5 6 hero . moveUp ( ) hero . moveRight ( 2 ) hero . move…" at bounding box center [1392, 412] width 333 height 732
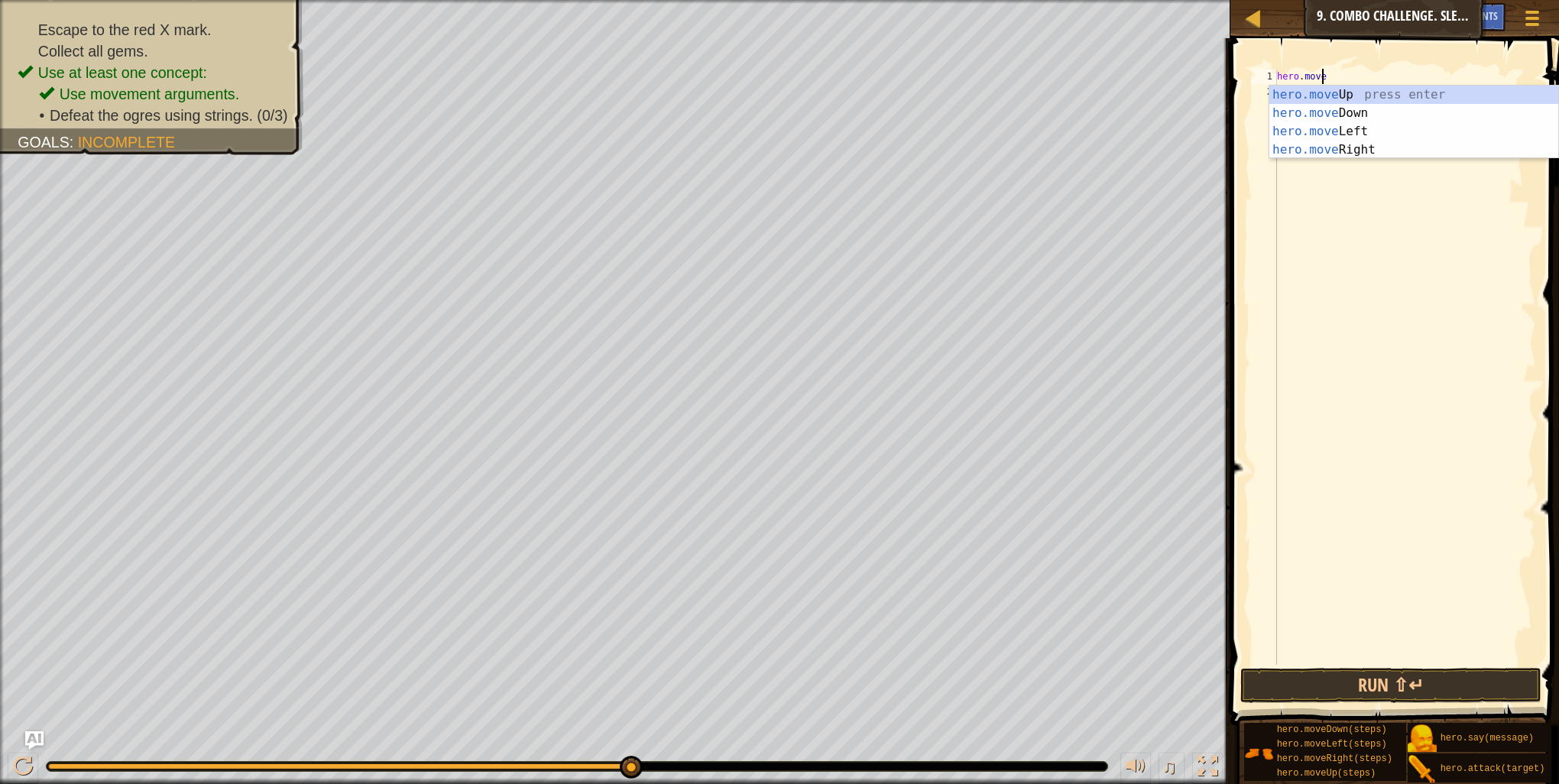
type textarea "h"
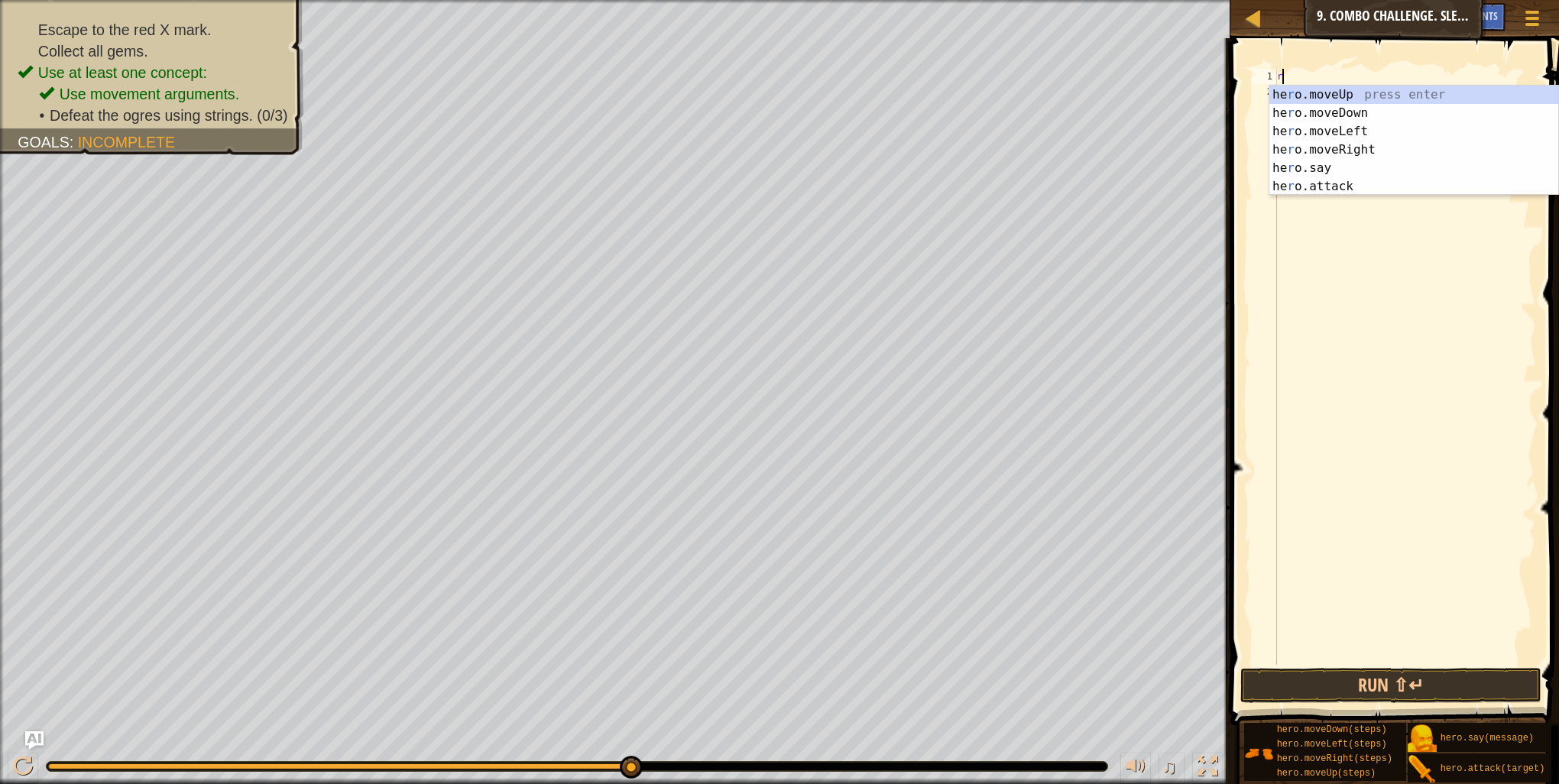
type textarea "ri"
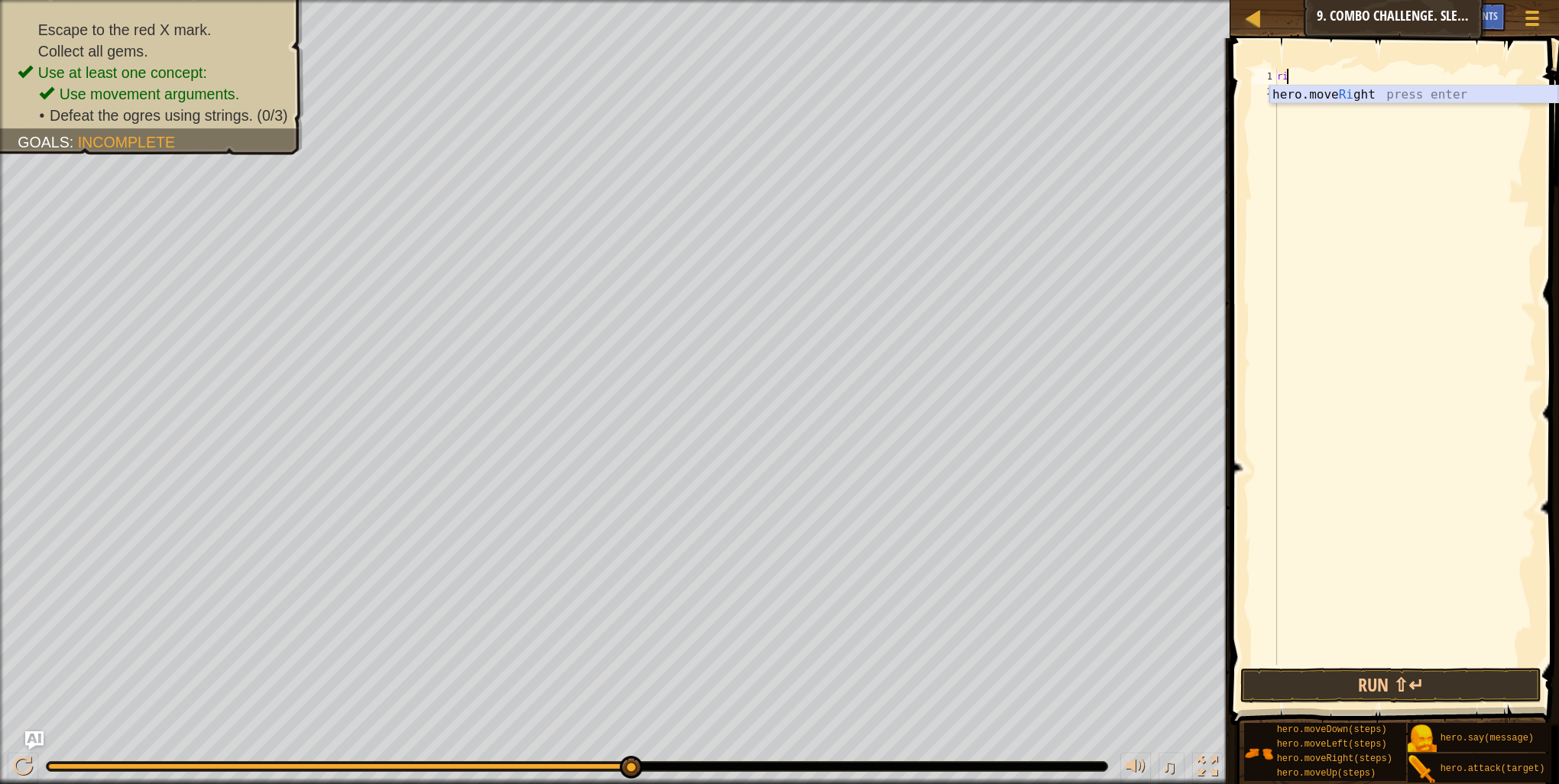
click at [1383, 93] on div "hero.move Ri ght press enter" at bounding box center [1413, 113] width 289 height 55
click at [1349, 76] on div "hero . moveRight ( )" at bounding box center [1404, 382] width 262 height 627
click at [1352, 75] on div "hero . moveRight ( )" at bounding box center [1404, 382] width 262 height 627
type textarea "hero.moveRight(2)"
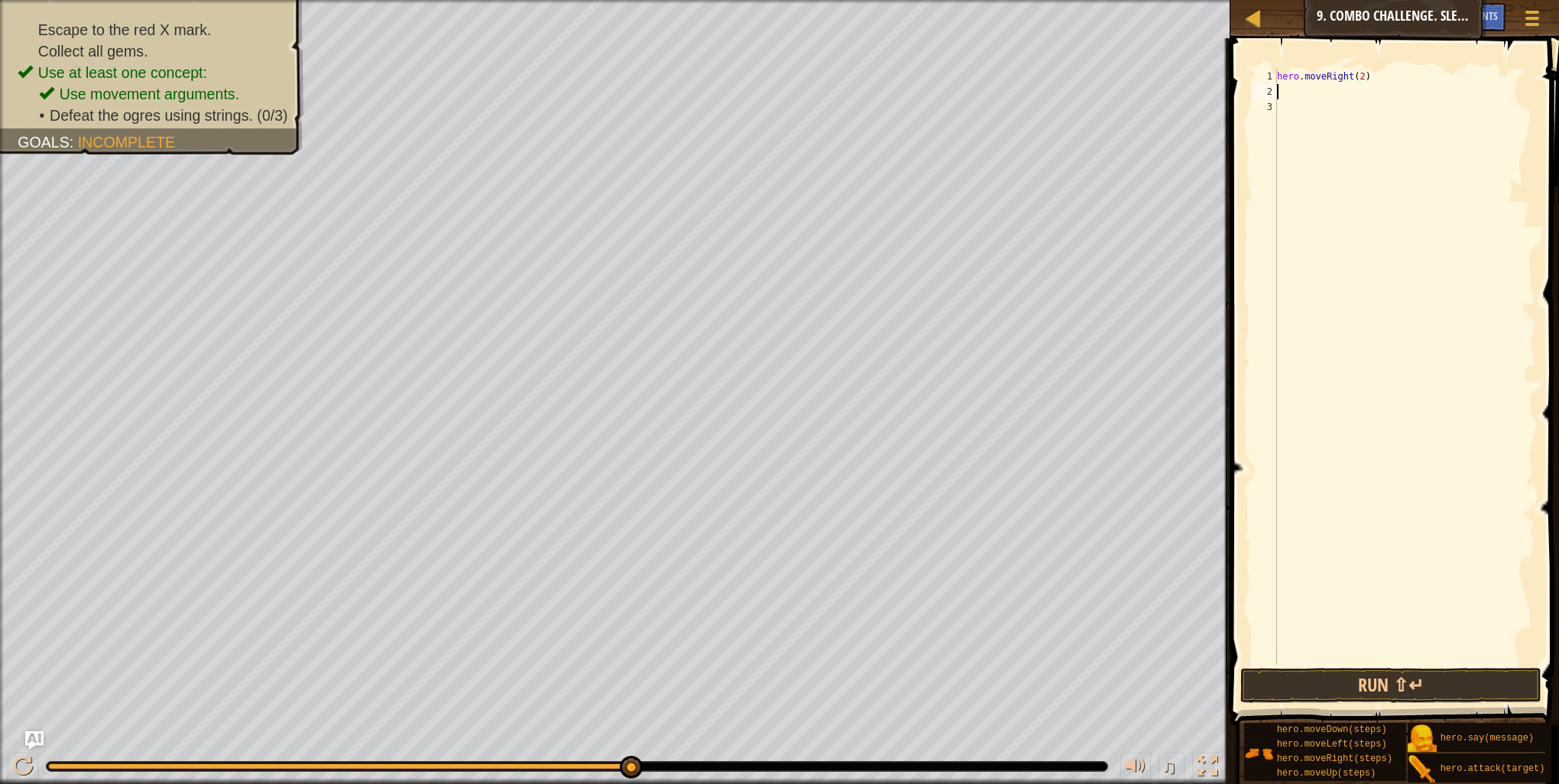
click at [1285, 87] on div "hero . moveRight ( 2 )" at bounding box center [1404, 382] width 262 height 627
click at [1303, 683] on button "Run ⇧↵" at bounding box center [1391, 685] width 301 height 35
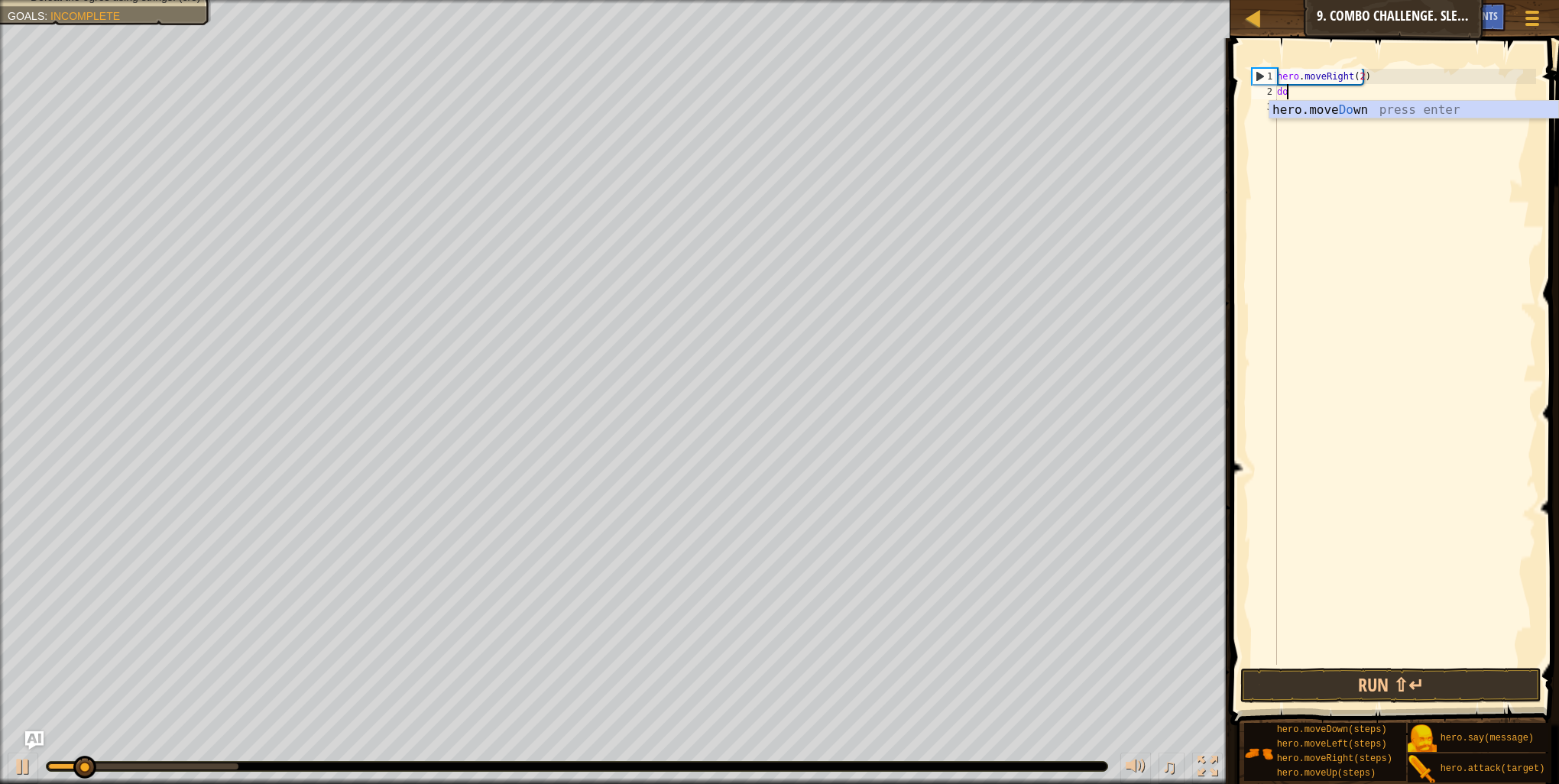
type textarea "dow"
click at [1355, 101] on div "hero.move Dow n press enter" at bounding box center [1413, 128] width 289 height 55
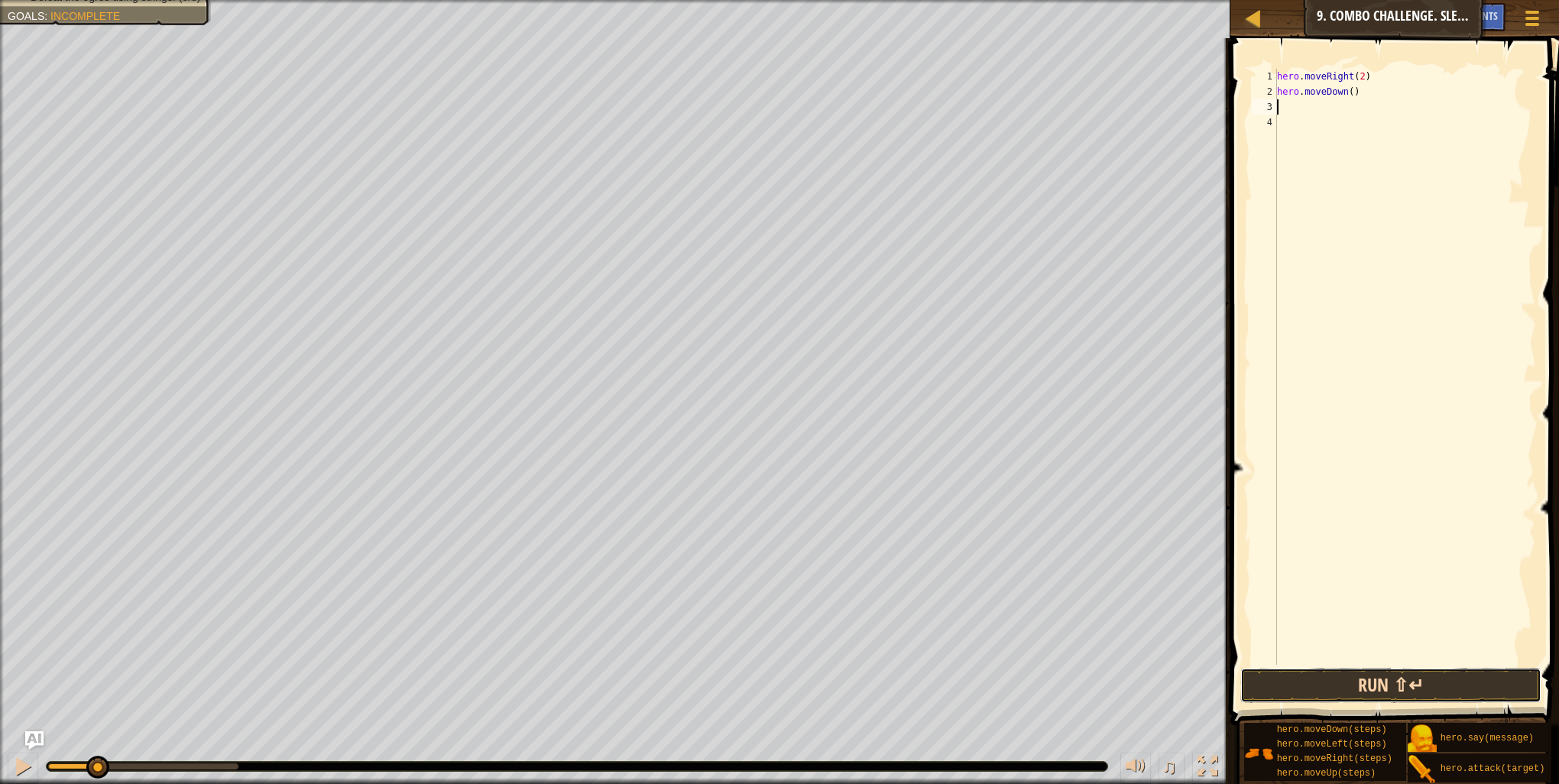
click at [1345, 685] on button "Run ⇧↵" at bounding box center [1391, 685] width 301 height 35
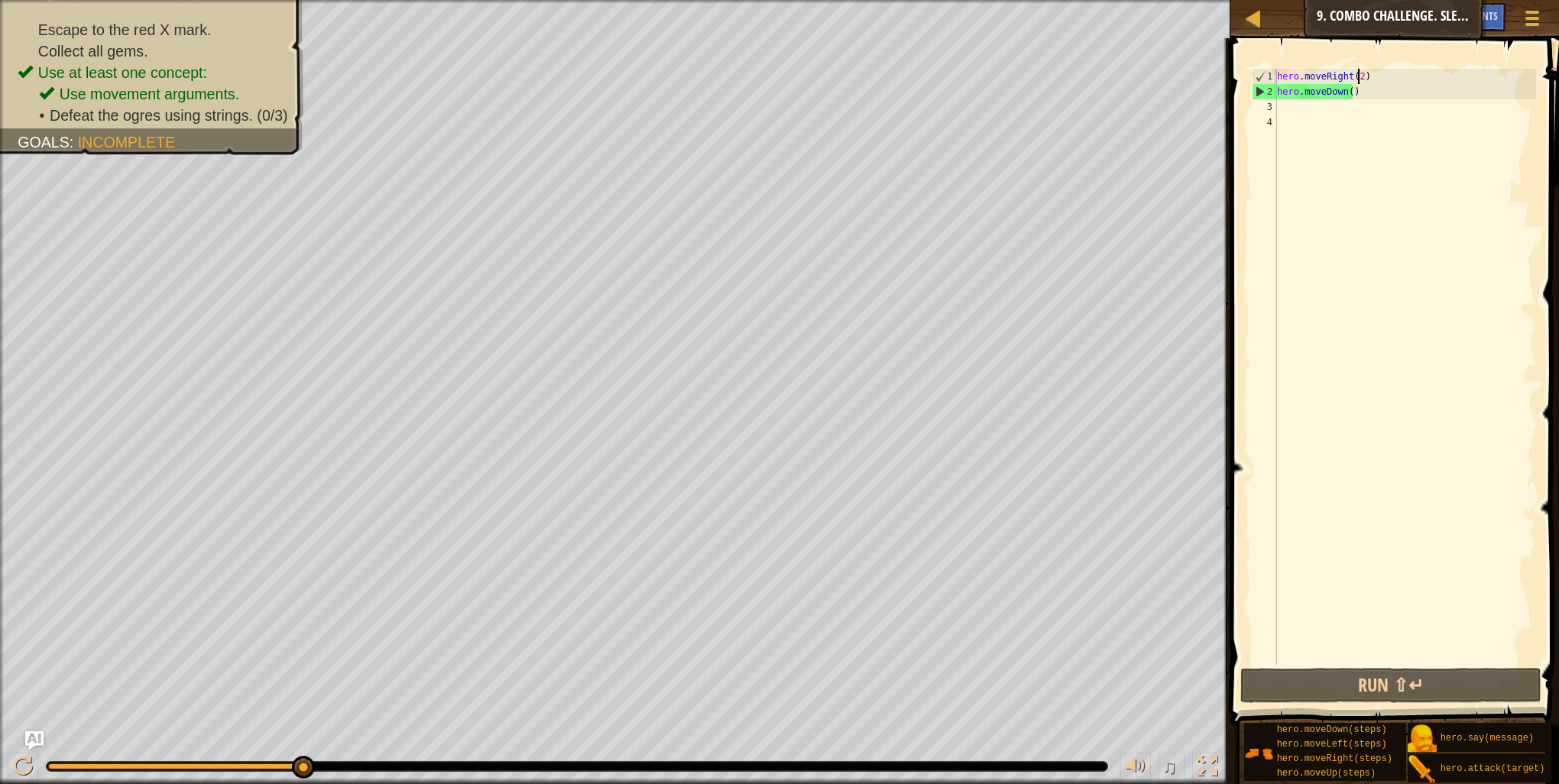
click at [1358, 78] on div "hero . moveRight ( 2 ) hero . moveDown ( )" at bounding box center [1404, 382] width 262 height 627
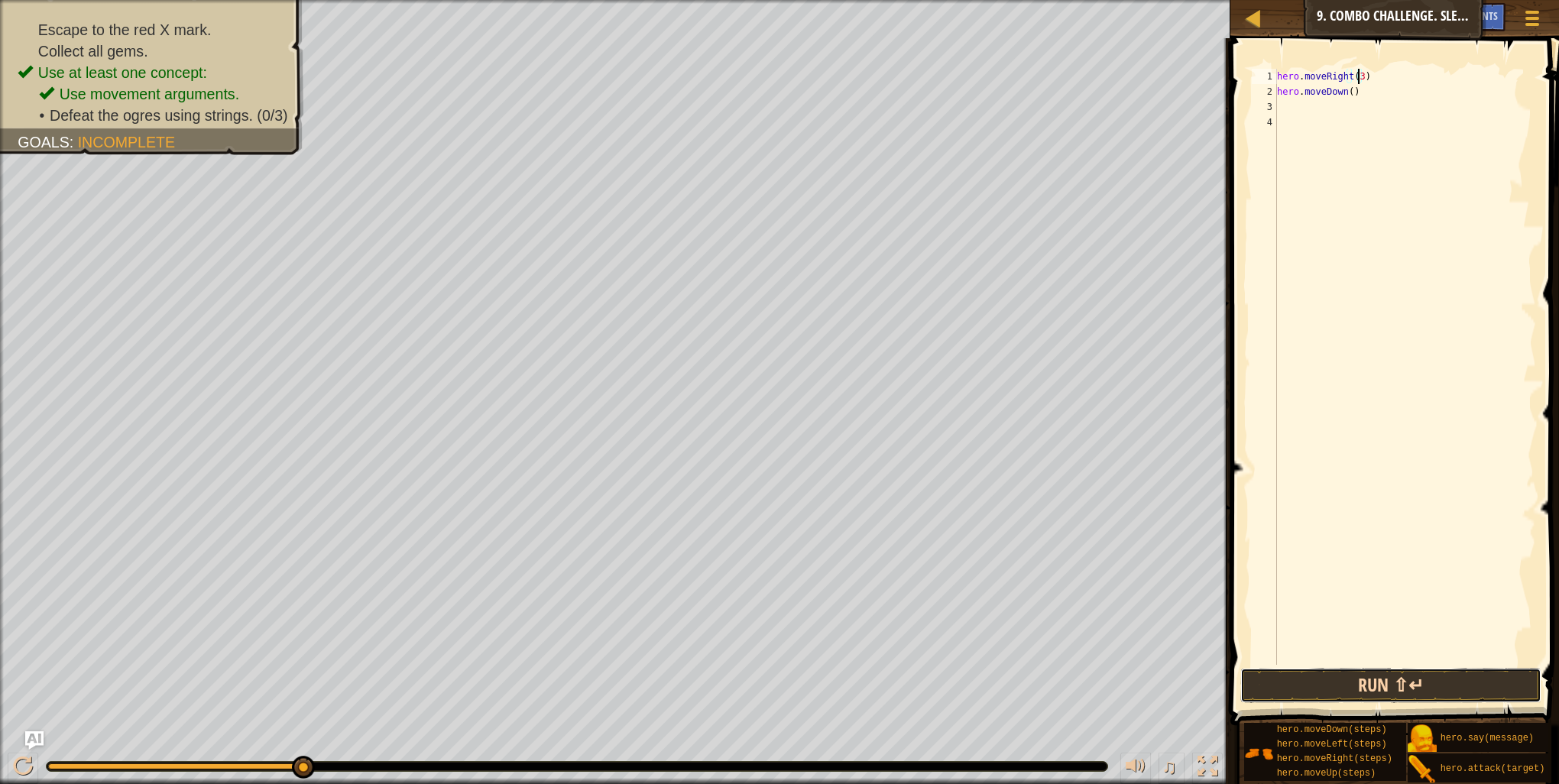
click at [1397, 690] on button "Run ⇧↵" at bounding box center [1391, 685] width 301 height 35
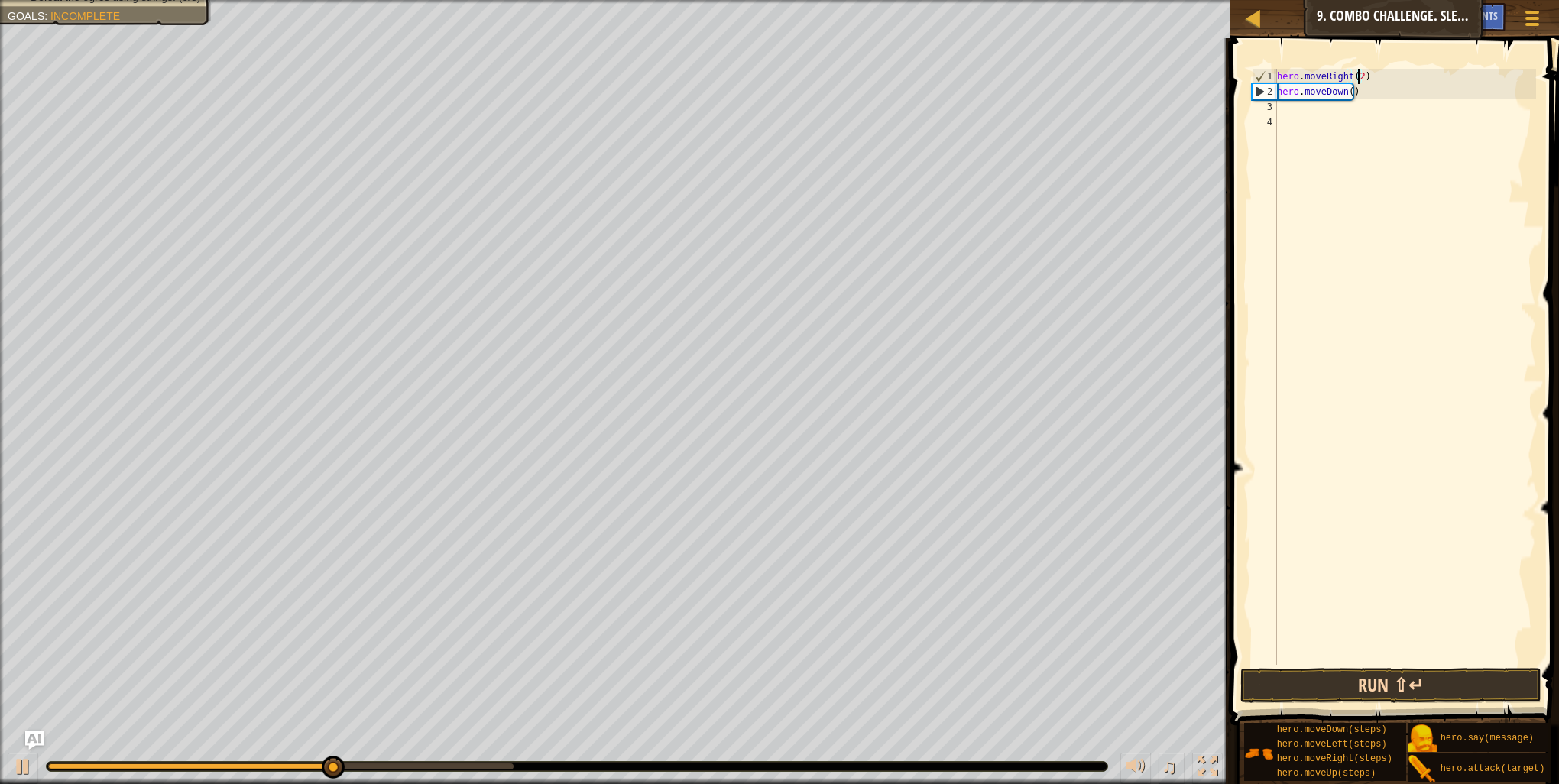
type textarea "hero.moveRight(2)"
click at [1281, 672] on button "Run ⇧↵" at bounding box center [1391, 685] width 301 height 35
click at [1313, 107] on div "hero . moveRight ( 2 ) hero . moveDown ( )" at bounding box center [1404, 382] width 262 height 627
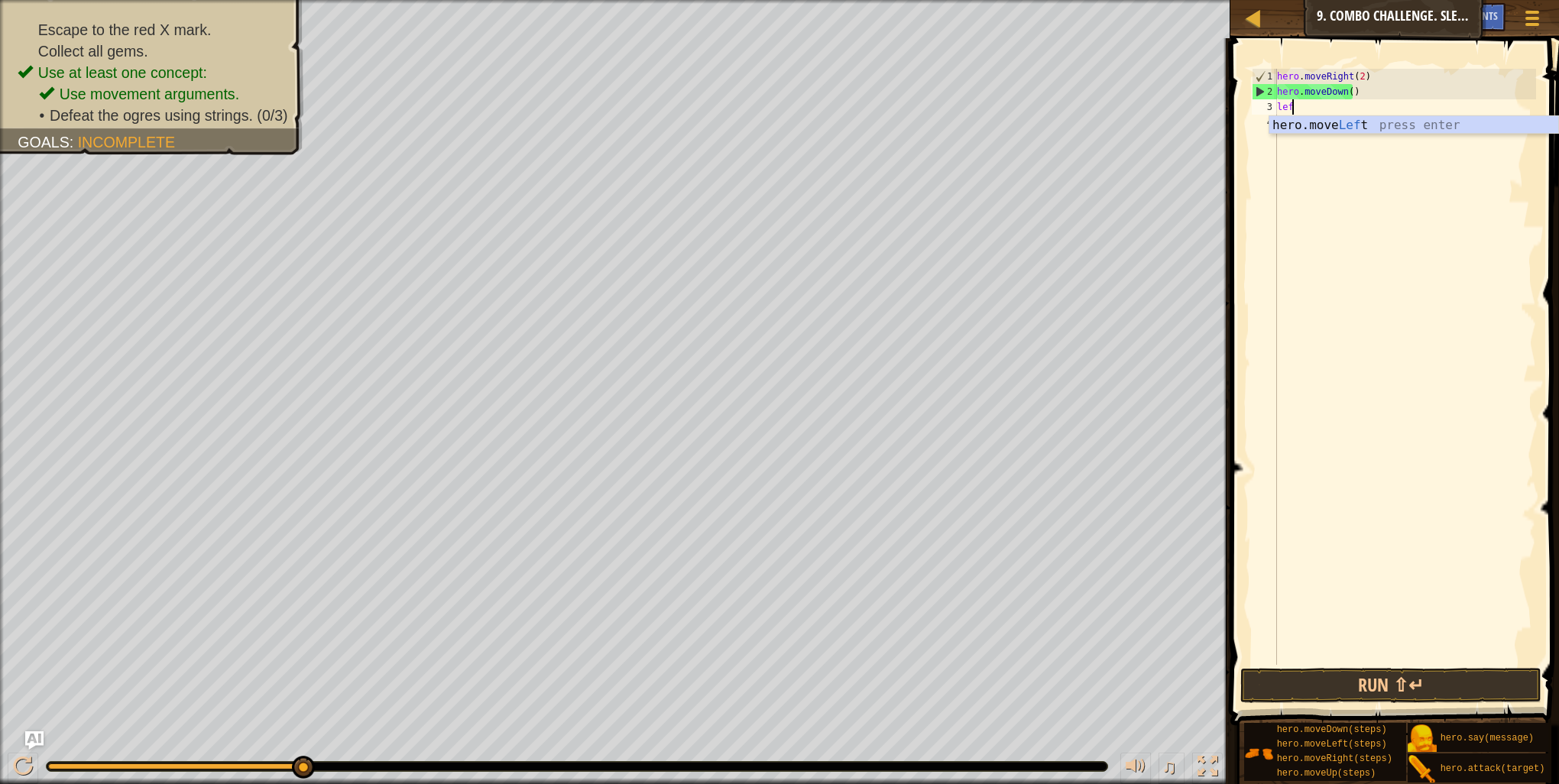
type textarea "left"
click at [1294, 129] on div "hero.move Left press enter" at bounding box center [1413, 144] width 289 height 55
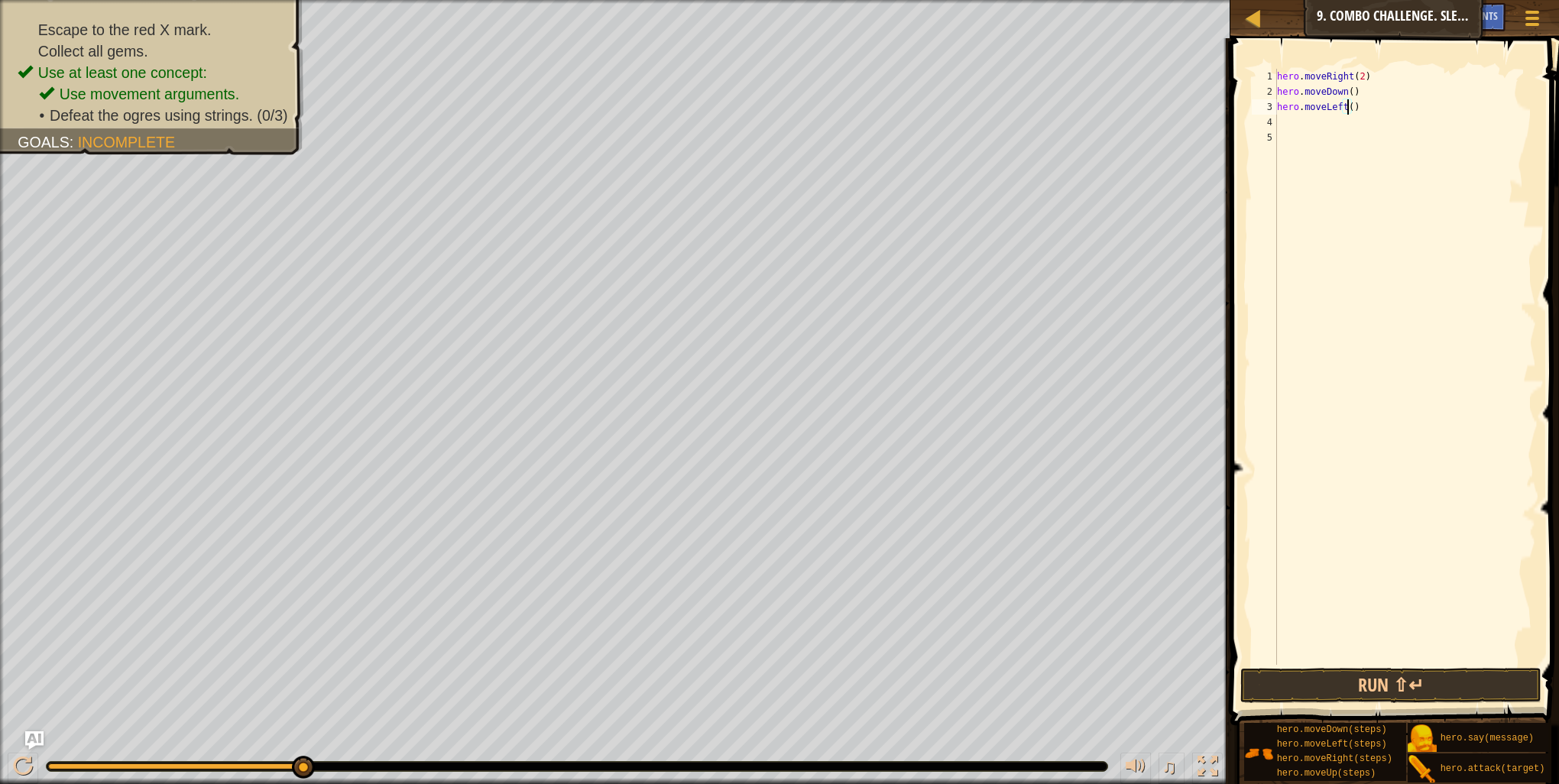
click at [1346, 106] on div "hero . moveRight ( 2 ) hero . moveDown ( ) hero . moveLeft ( )" at bounding box center [1404, 382] width 262 height 627
type textarea "hero.moveLeft(2)"
click at [1325, 693] on button "Run ⇧↵" at bounding box center [1391, 685] width 301 height 35
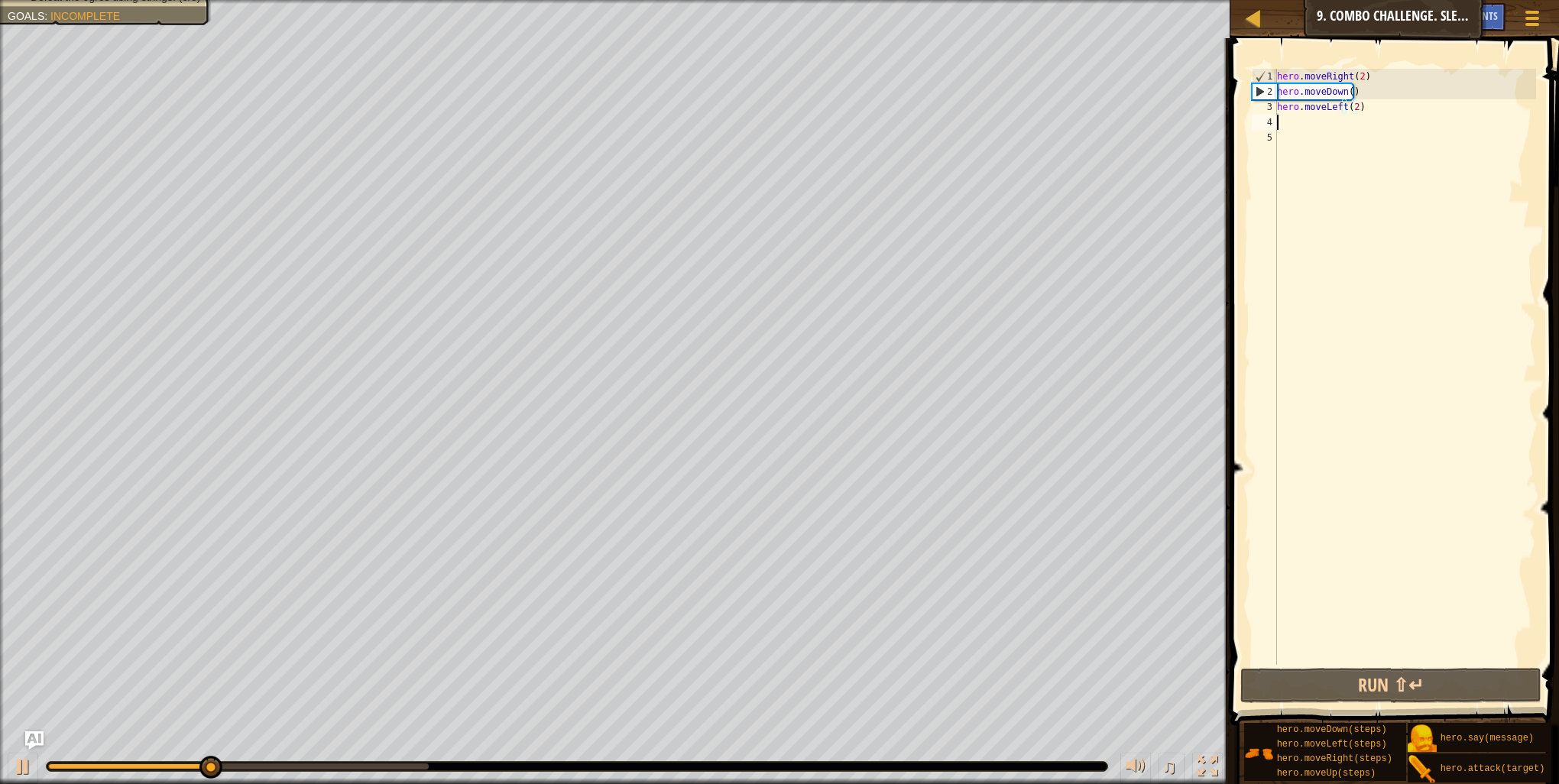
click at [1284, 123] on div "hero . moveRight ( 2 ) hero . moveDown ( ) hero . moveLeft ( 2 )" at bounding box center [1404, 382] width 262 height 627
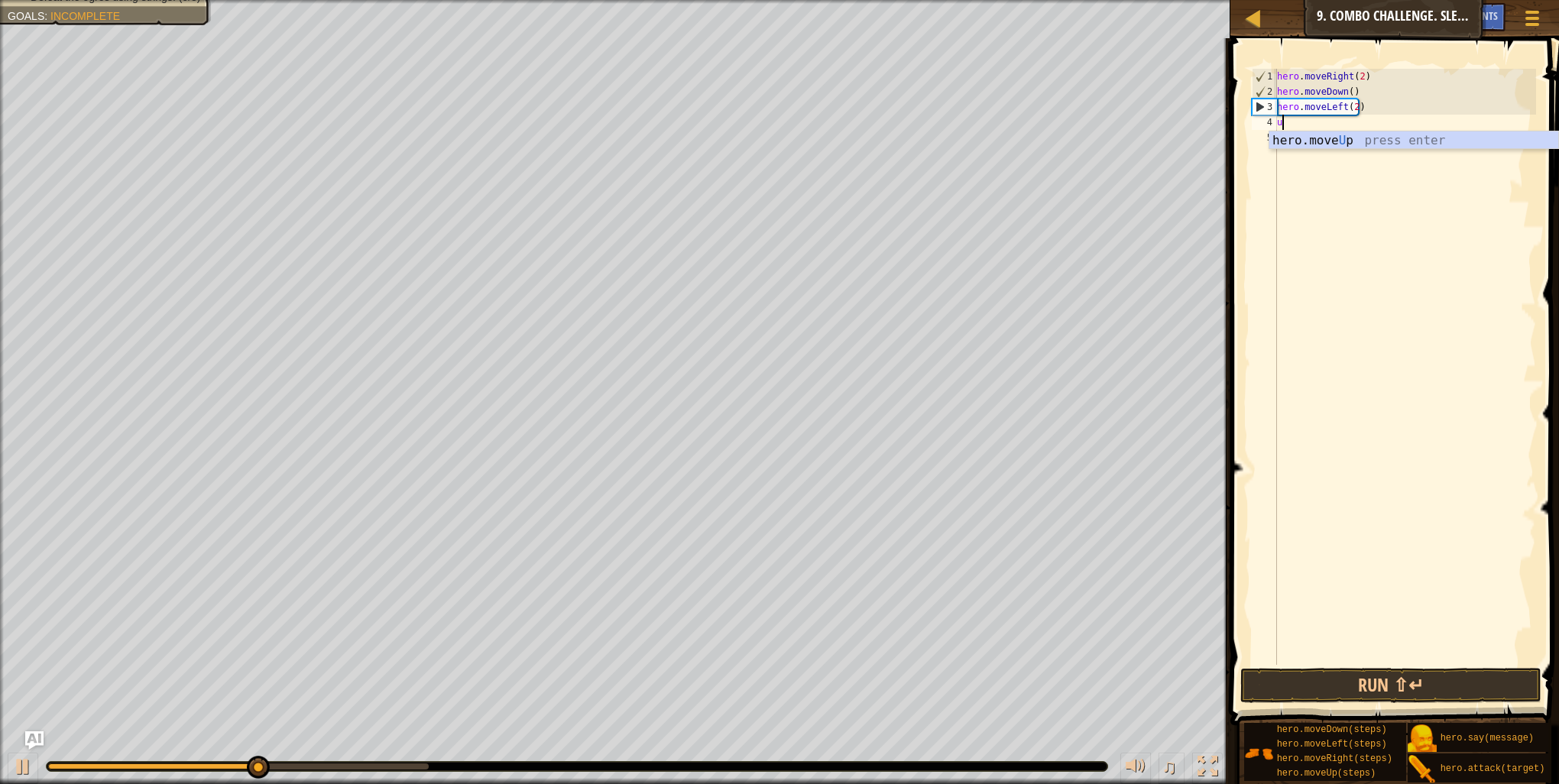
type textarea "up"
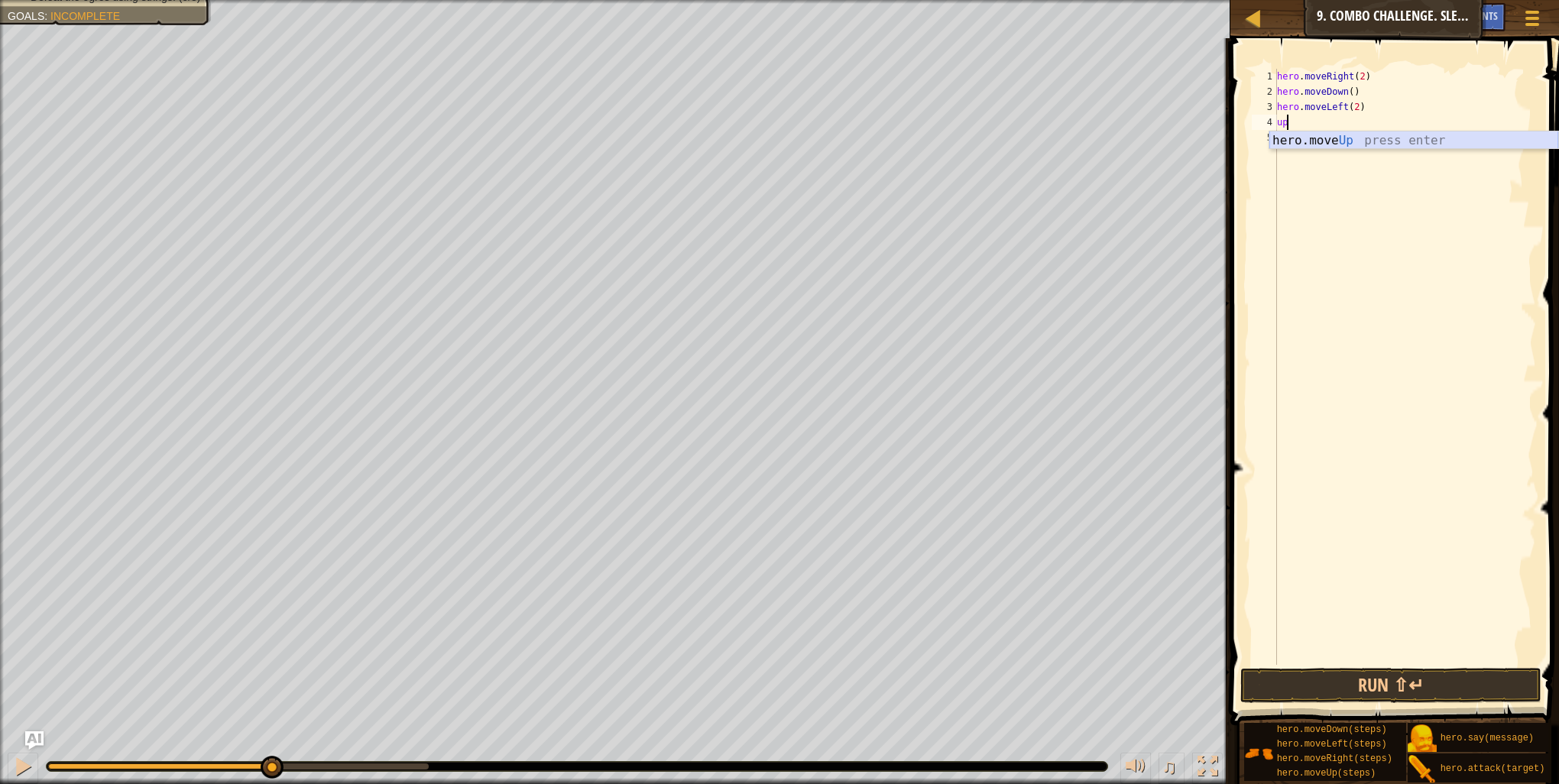
click at [1290, 140] on div "hero.move Up press enter" at bounding box center [1413, 159] width 289 height 55
click at [1337, 121] on div "hero . moveRight ( 2 ) hero . moveDown ( ) hero . moveLeft ( 2 ) hero . moveUp …" at bounding box center [1404, 382] width 262 height 627
type textarea "hero.moveUp(3)"
click at [1278, 676] on button "Run ⇧↵" at bounding box center [1391, 685] width 301 height 35
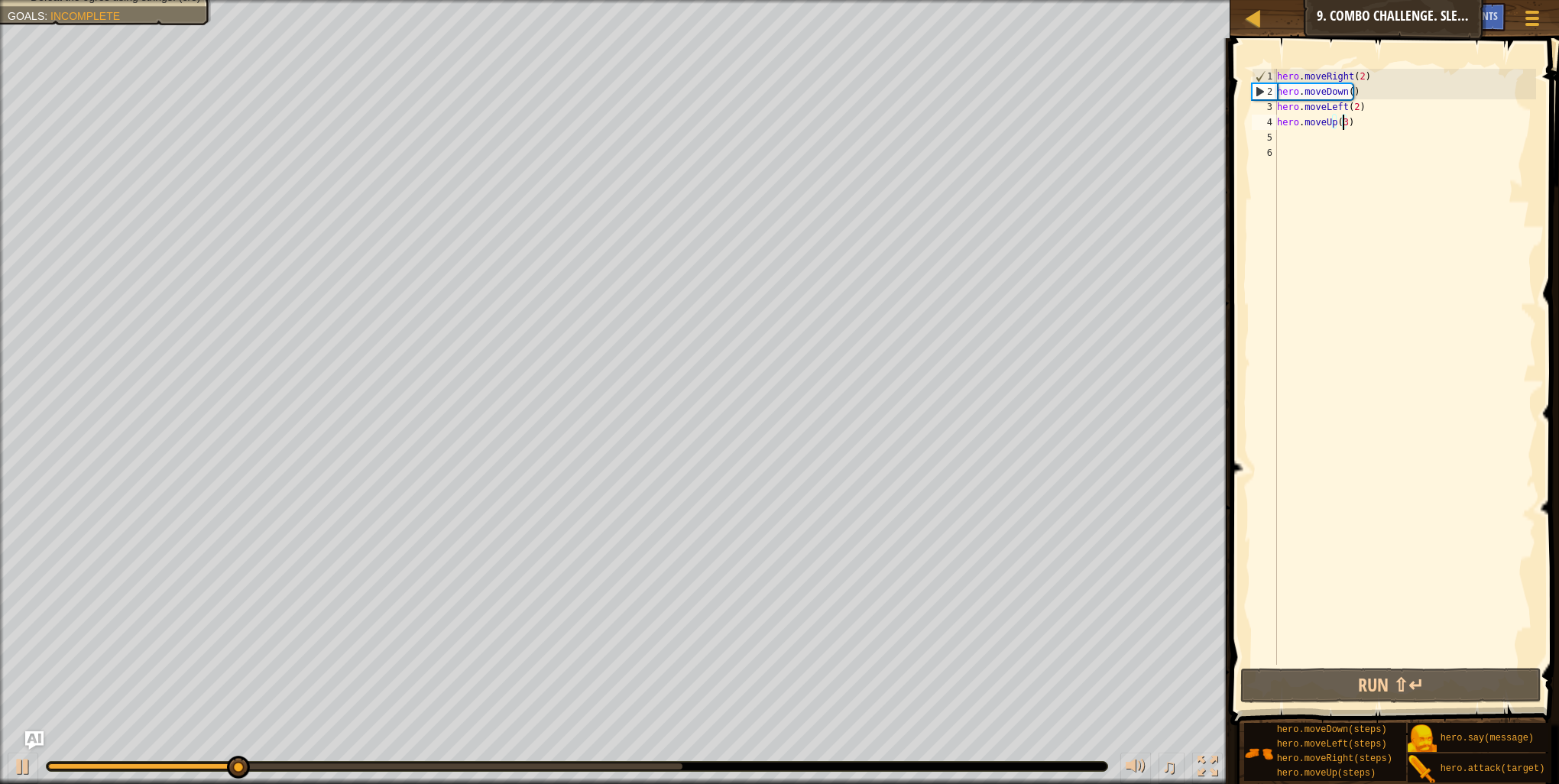
click at [1311, 134] on div "hero . moveRight ( 2 ) hero . moveDown ( ) hero . moveLeft ( 2 ) hero . moveUp …" at bounding box center [1404, 382] width 262 height 627
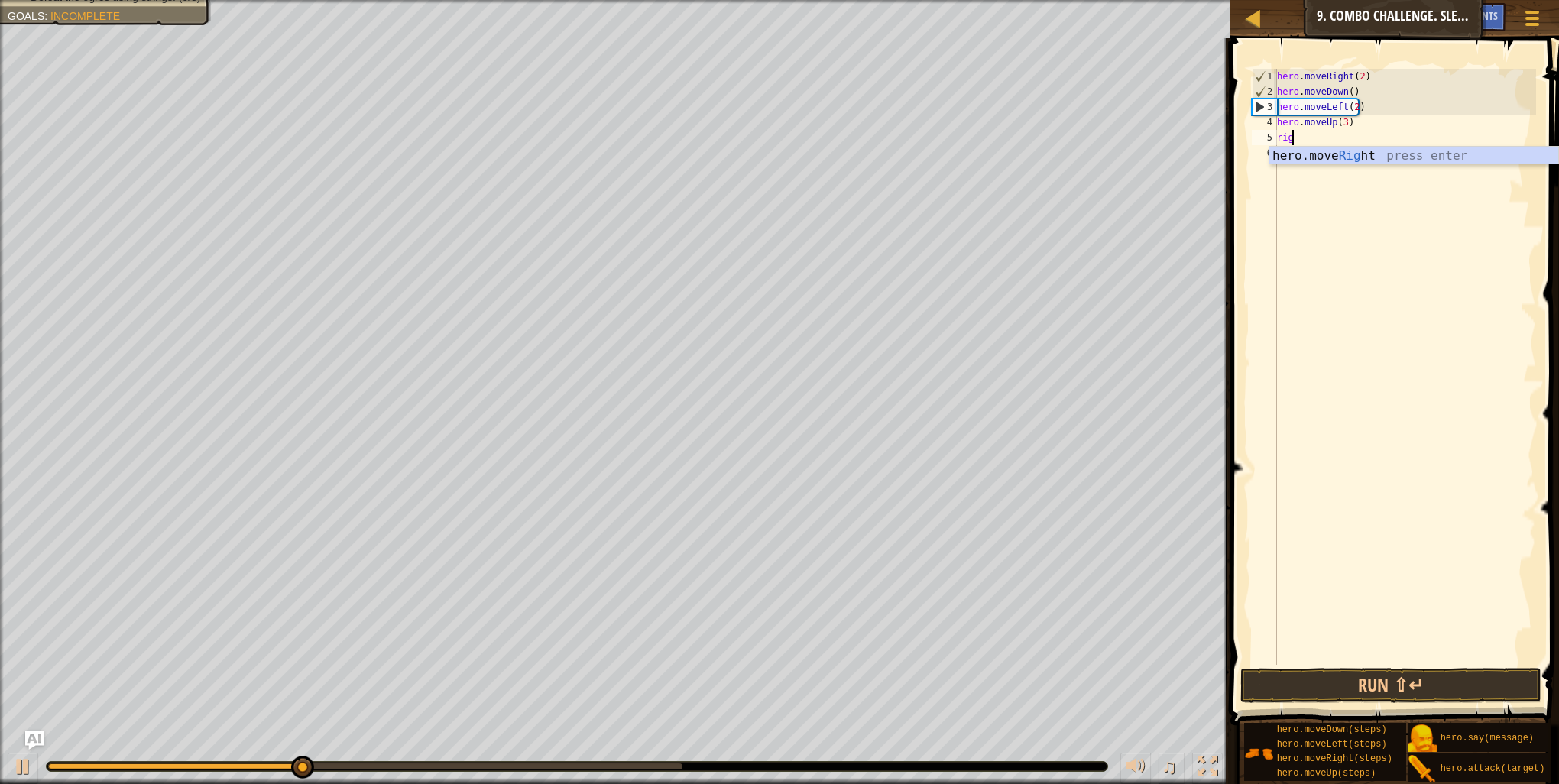
scroll to position [7, 0]
type textarea "right"
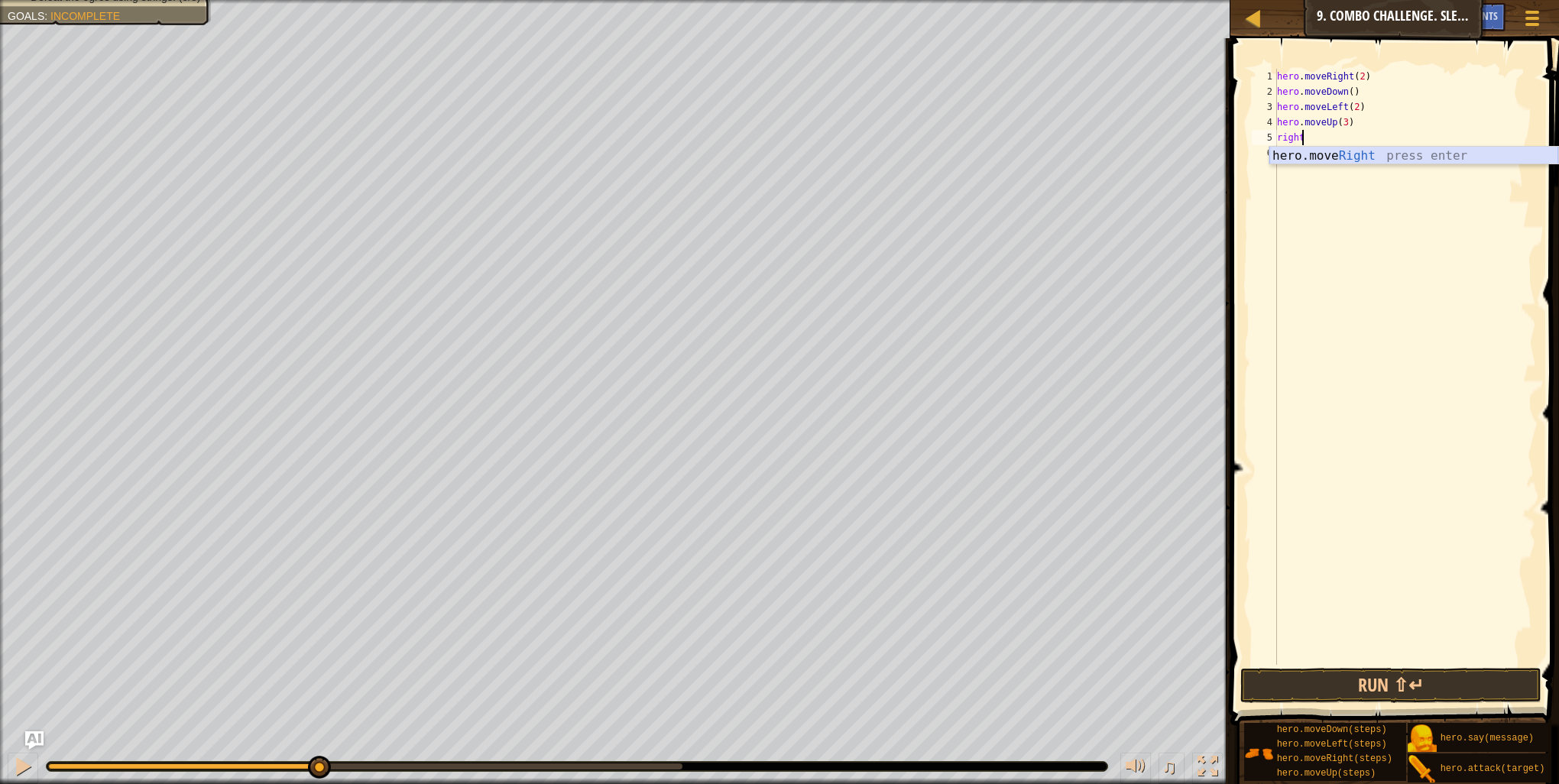
click at [1337, 148] on div "hero.move Right press enter" at bounding box center [1413, 174] width 289 height 55
click at [1427, 692] on button "Run ⇧↵" at bounding box center [1391, 685] width 301 height 35
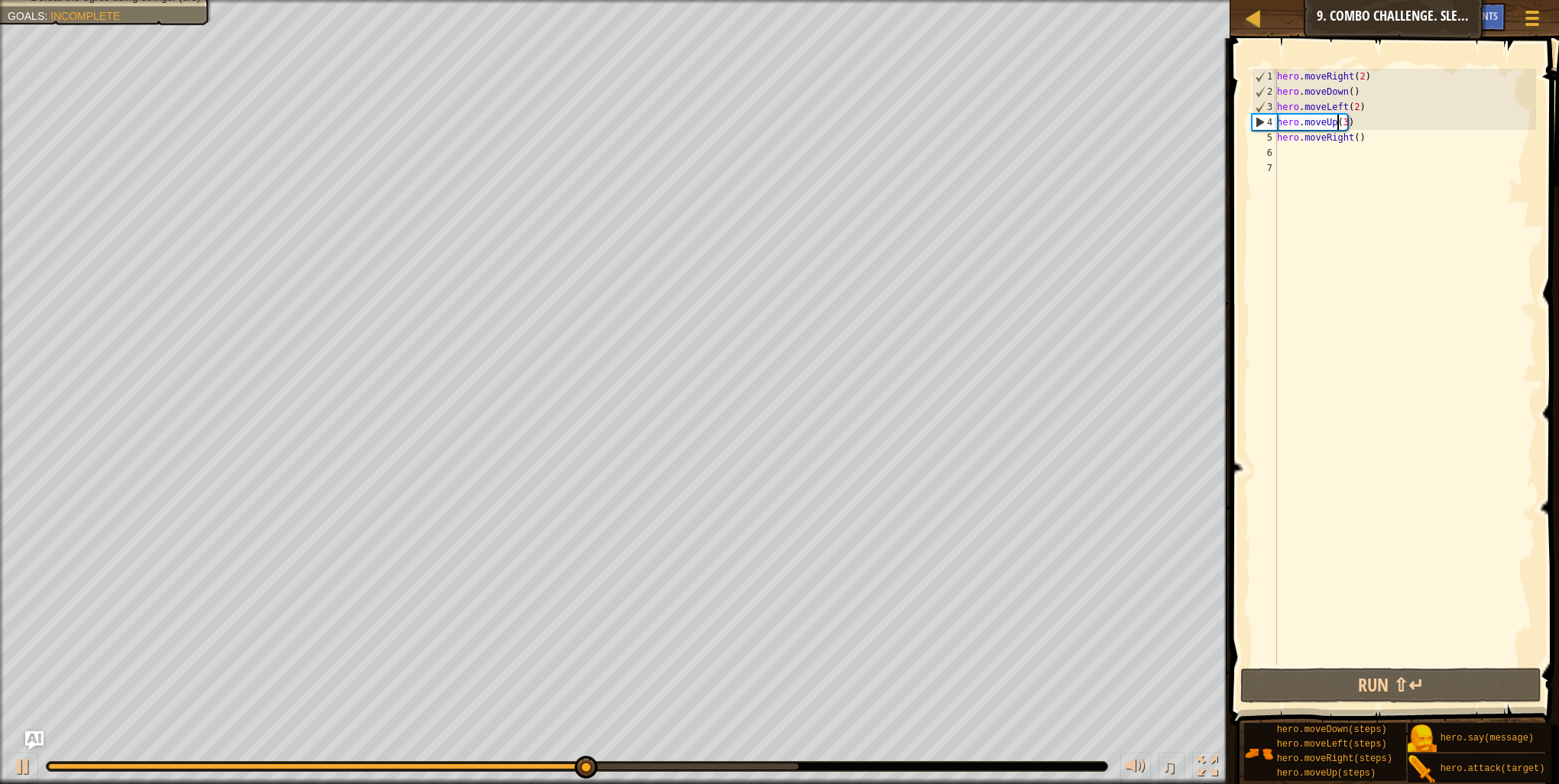
click at [1339, 121] on div "hero . moveRight ( 2 ) hero . moveDown ( ) hero . moveLeft ( 2 ) hero . moveUp …" at bounding box center [1404, 382] width 262 height 627
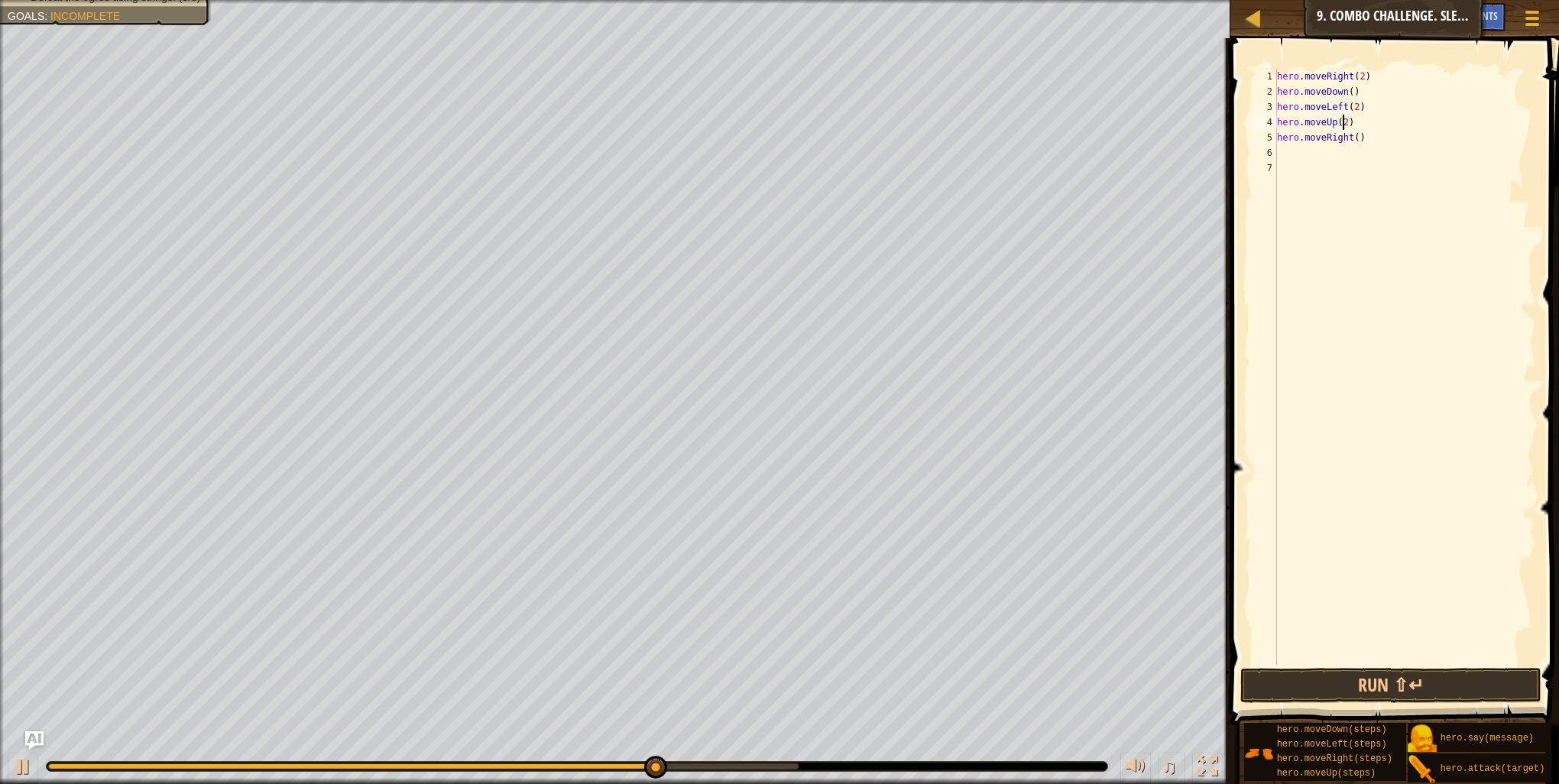
click at [1392, 704] on span at bounding box center [1396, 360] width 341 height 732
click at [1390, 668] on button "Run ⇧↵" at bounding box center [1391, 685] width 301 height 35
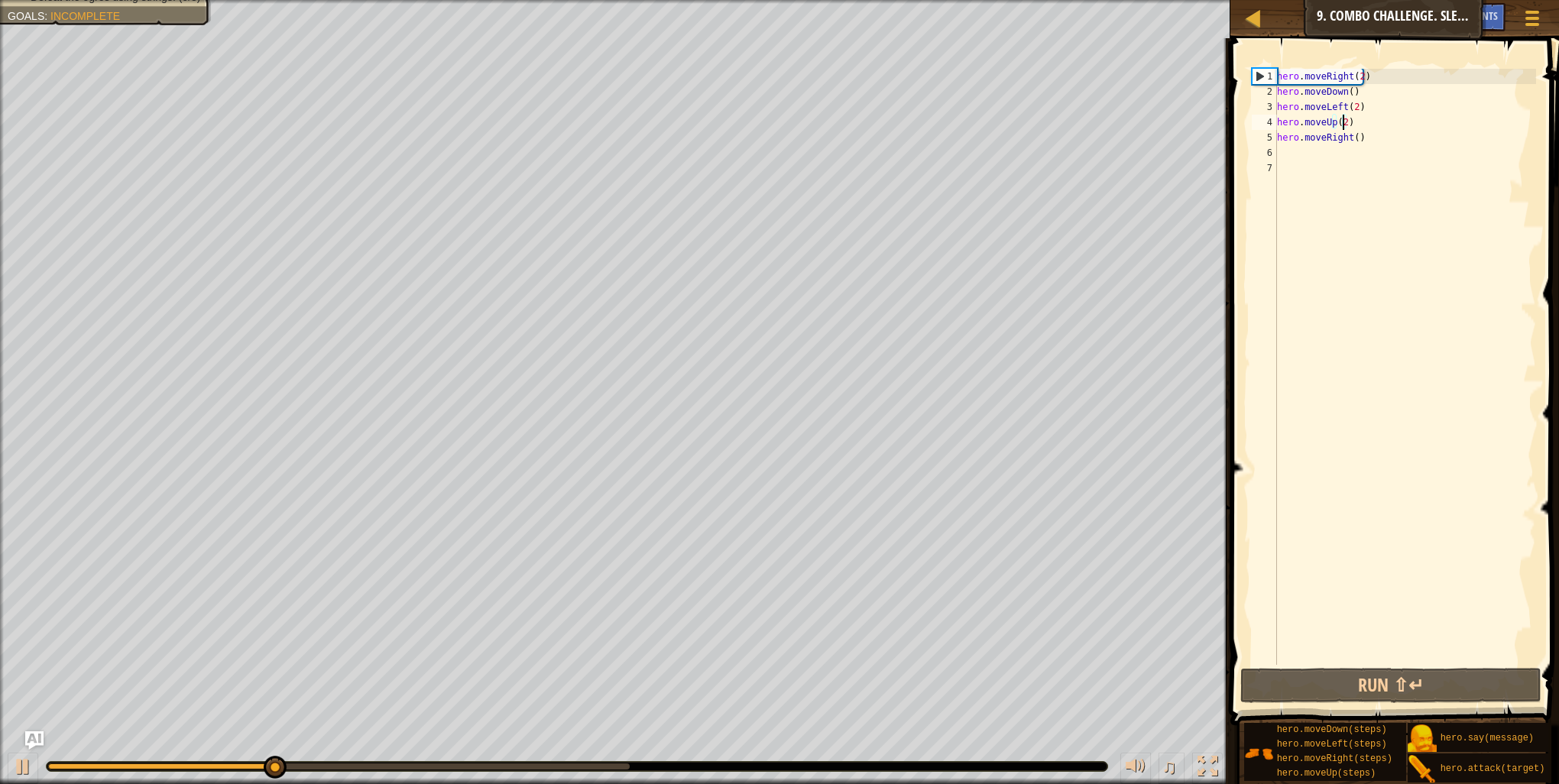
click at [1351, 136] on div "hero . moveRight ( 2 ) hero . moveDown ( ) hero . moveLeft ( 2 ) hero . moveUp …" at bounding box center [1404, 382] width 262 height 627
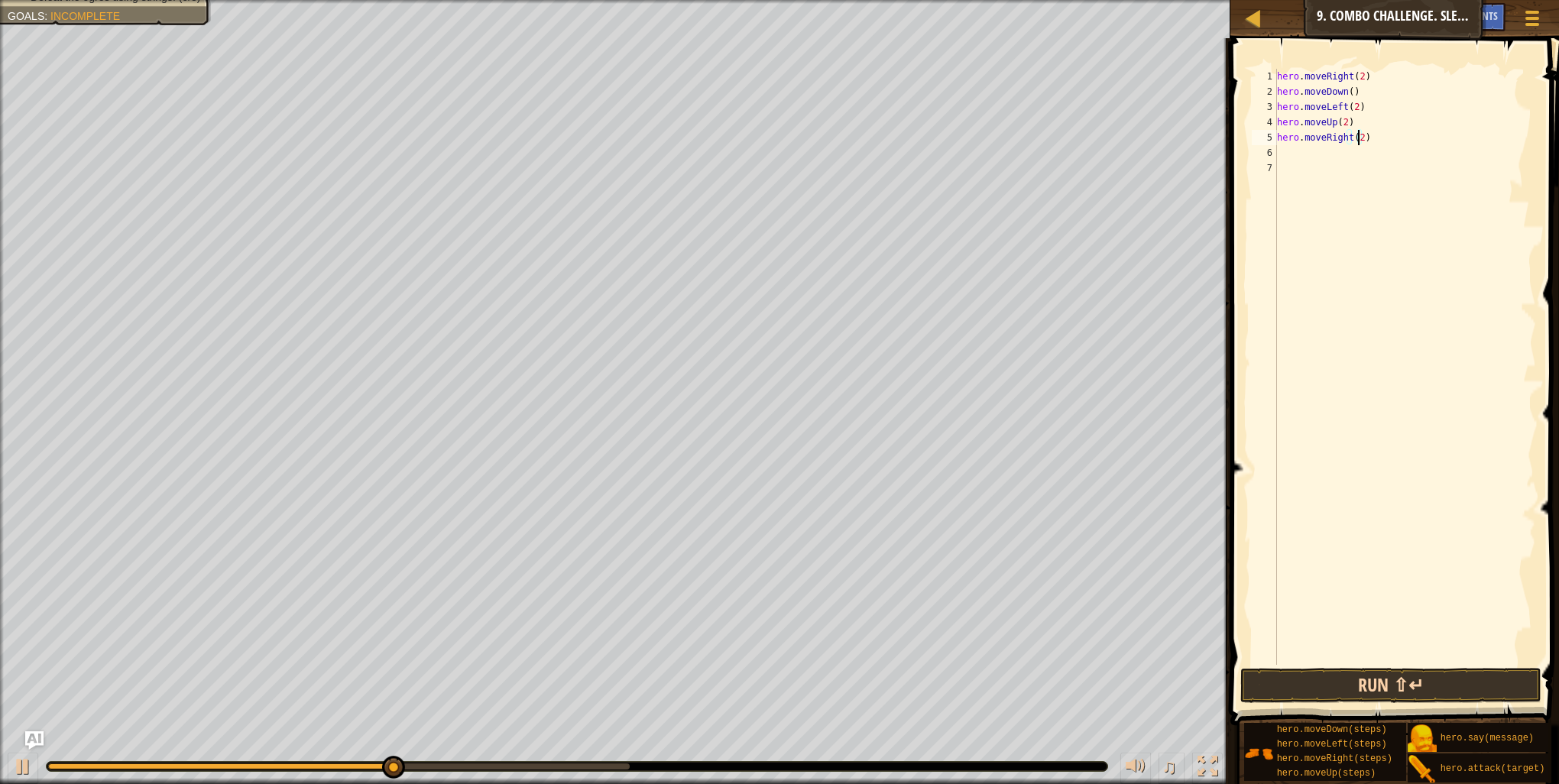
type textarea "hero.moveRight(2)"
click at [1372, 693] on button "Run ⇧↵" at bounding box center [1391, 685] width 301 height 35
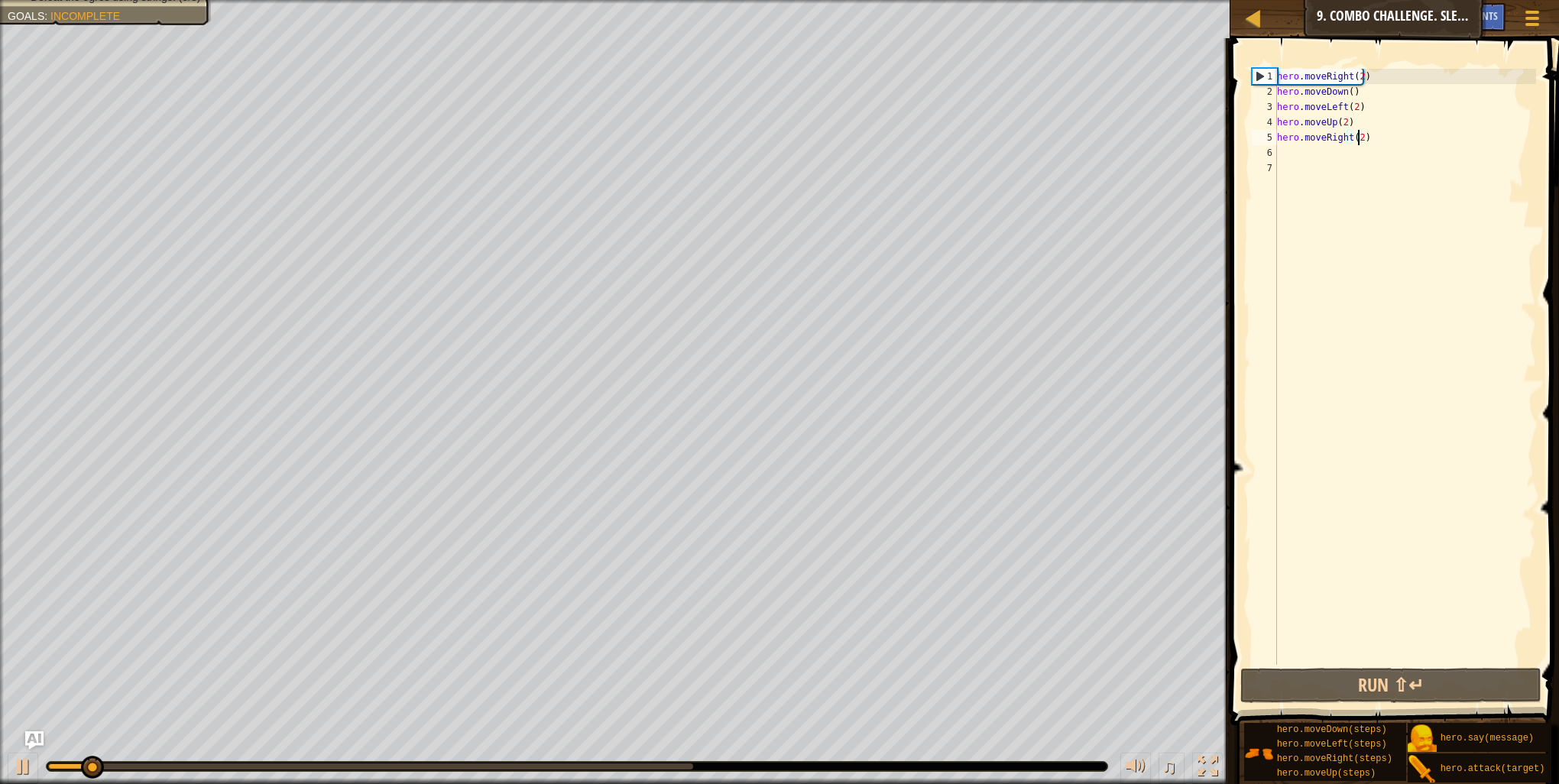
click at [1296, 155] on div "hero . moveRight ( 2 ) hero . moveDown ( ) hero . moveLeft ( 2 ) hero . moveUp …" at bounding box center [1404, 382] width 262 height 627
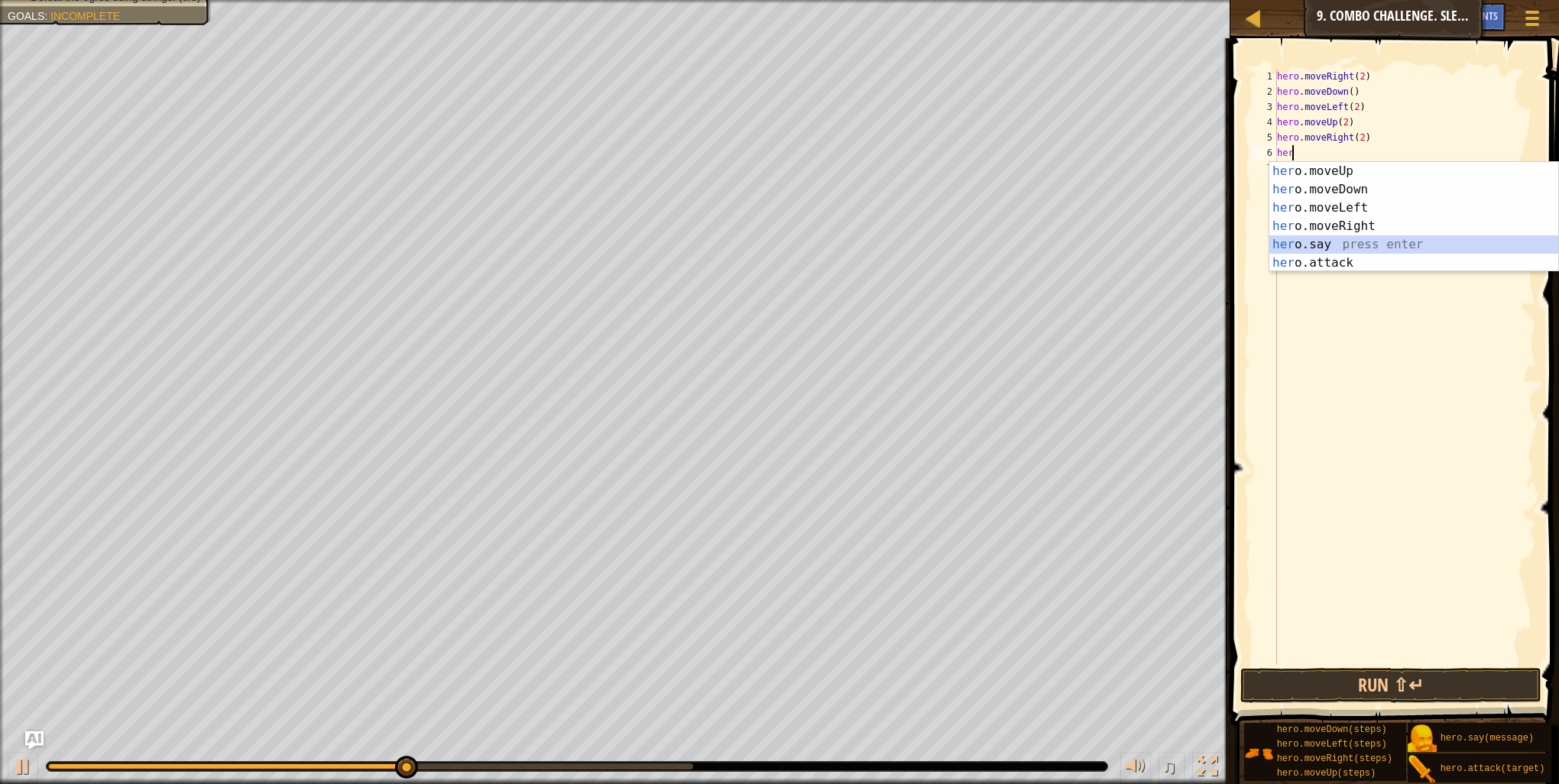
click at [1306, 245] on div "her o.moveUp press enter her o.moveDown press enter her o.moveLeft press enter …" at bounding box center [1413, 235] width 289 height 146
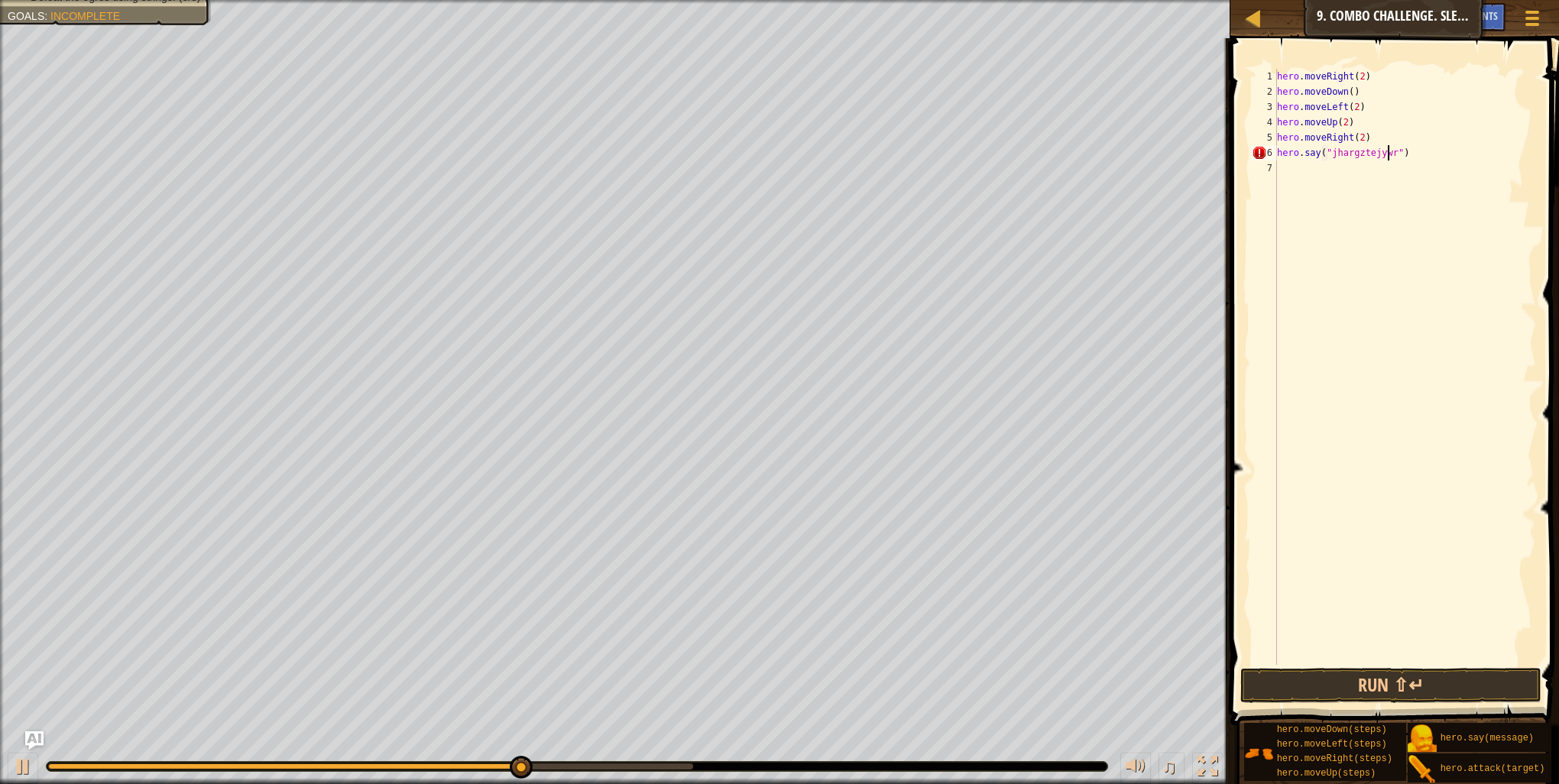
scroll to position [7, 9]
type textarea "hero.say("jhargztejywr")"
click at [1394, 684] on button "Run ⇧↵" at bounding box center [1391, 685] width 301 height 35
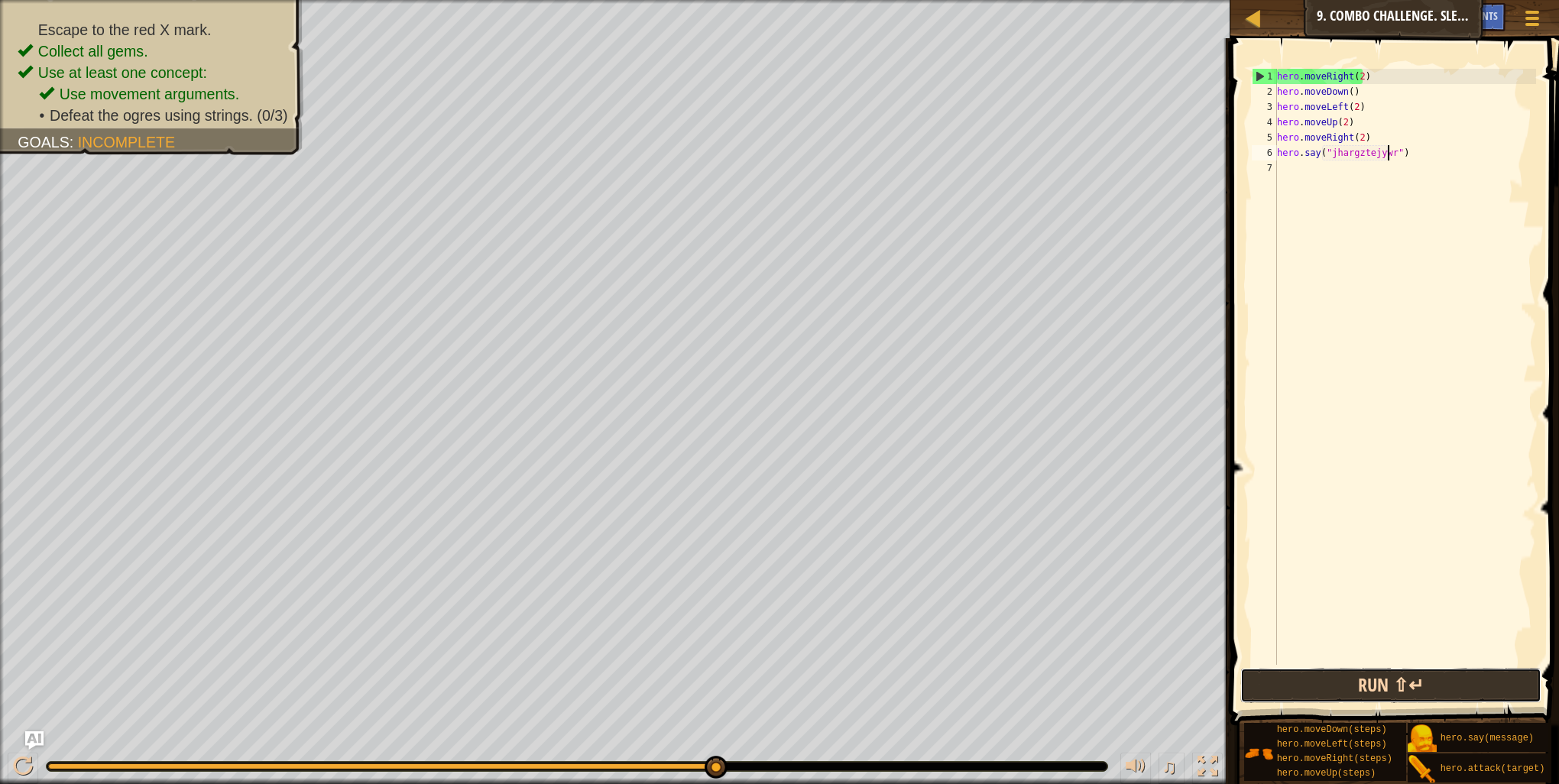
click at [1409, 693] on button "Run ⇧↵" at bounding box center [1391, 685] width 301 height 35
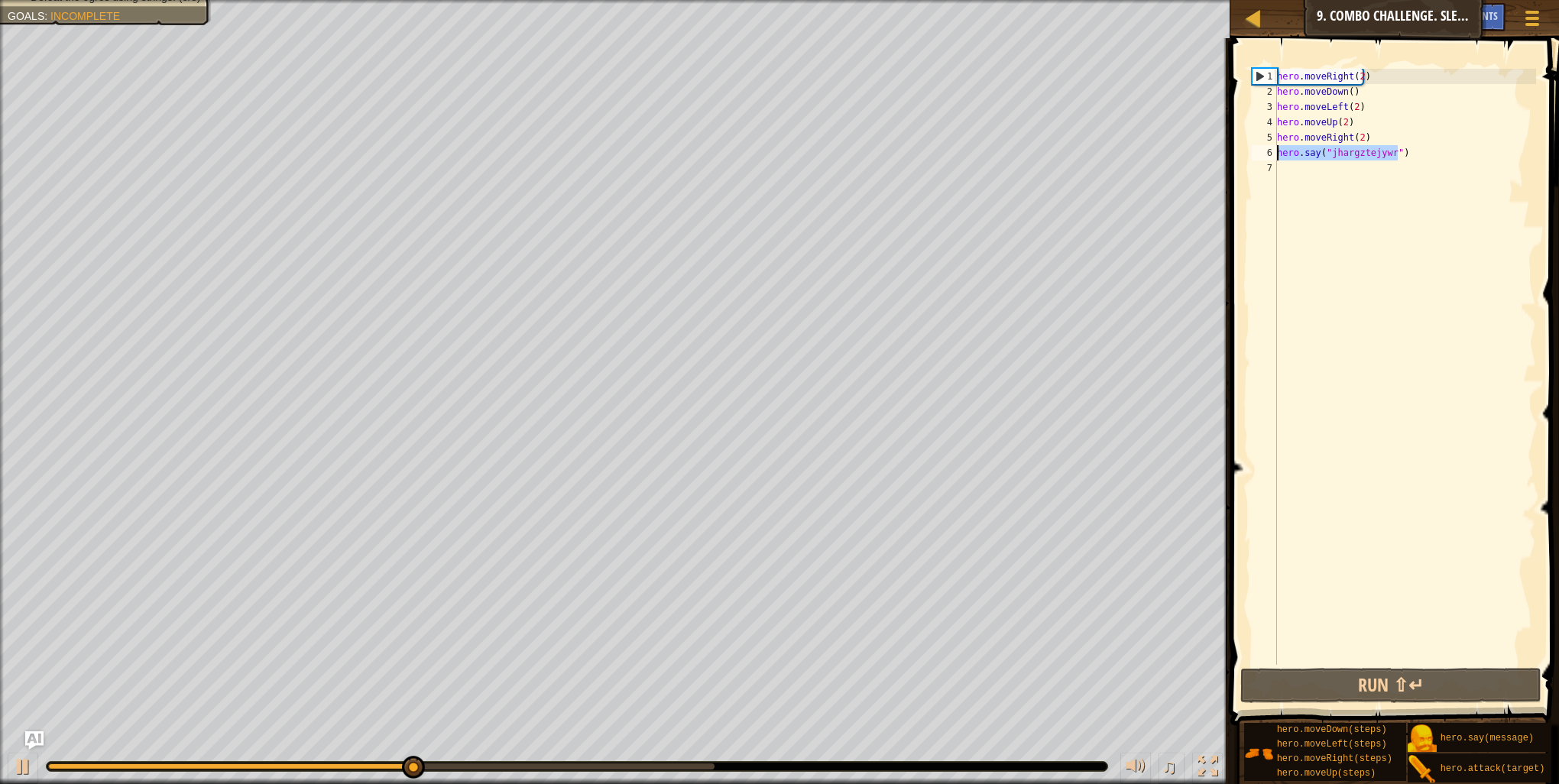
drag, startPoint x: 1397, startPoint y: 153, endPoint x: 1254, endPoint y: 156, distance: 143.0
click at [1254, 156] on div "hero.say("jhargztejywr") 1 2 3 4 5 6 7 hero . moveRight ( 2 ) hero . moveDown (…" at bounding box center [1393, 367] width 288 height 596
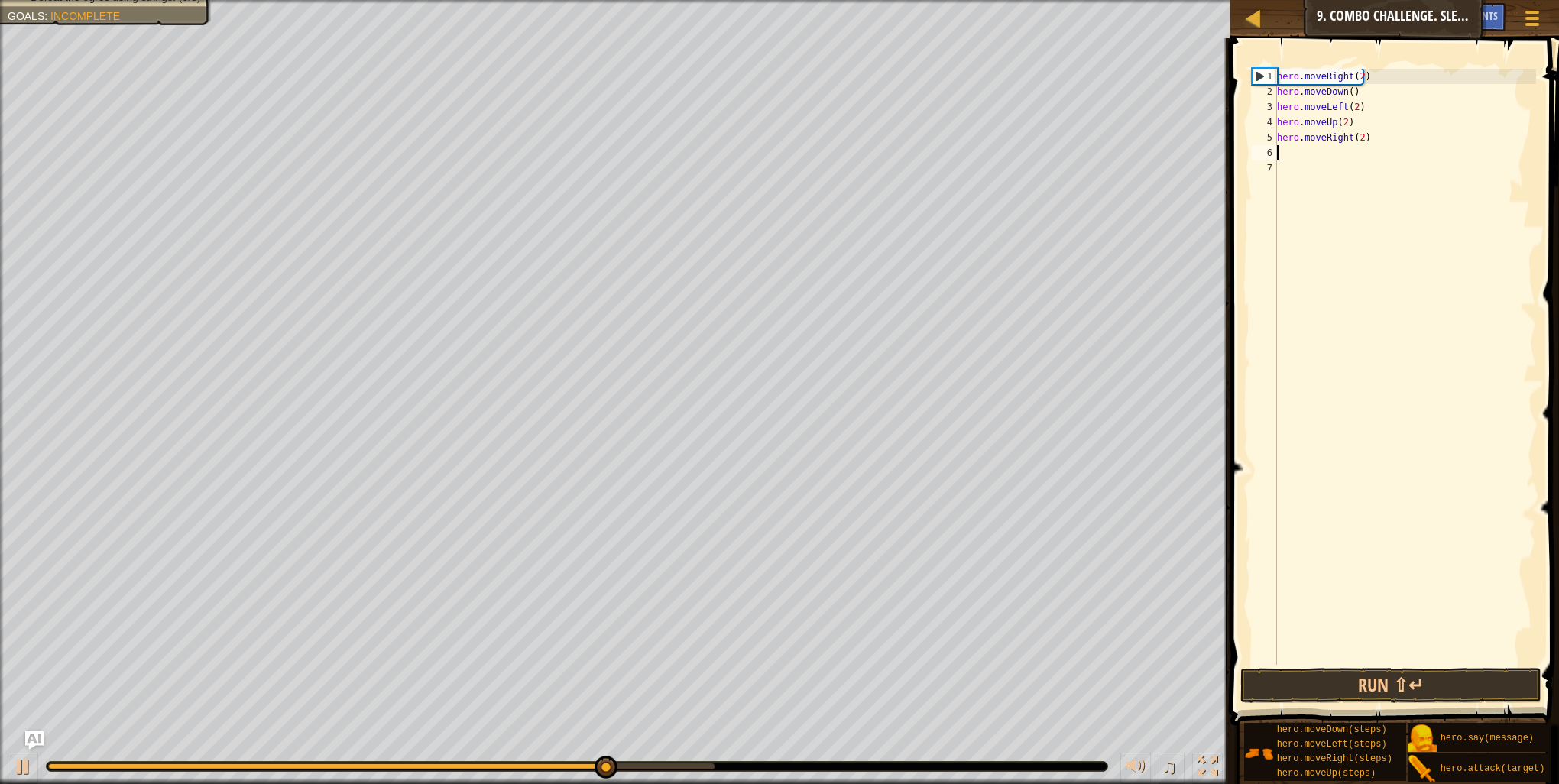
scroll to position [7, 0]
click at [1376, 71] on div "hero . moveRight ( 2 ) hero . moveDown ( ) hero . moveLeft ( 2 ) hero . moveUp …" at bounding box center [1404, 382] width 262 height 627
type textarea "hero.moveRight(2)"
paste textarea "hero.say("jhargztejywr")"
click at [1367, 694] on button "Run ⇧↵" at bounding box center [1391, 685] width 301 height 35
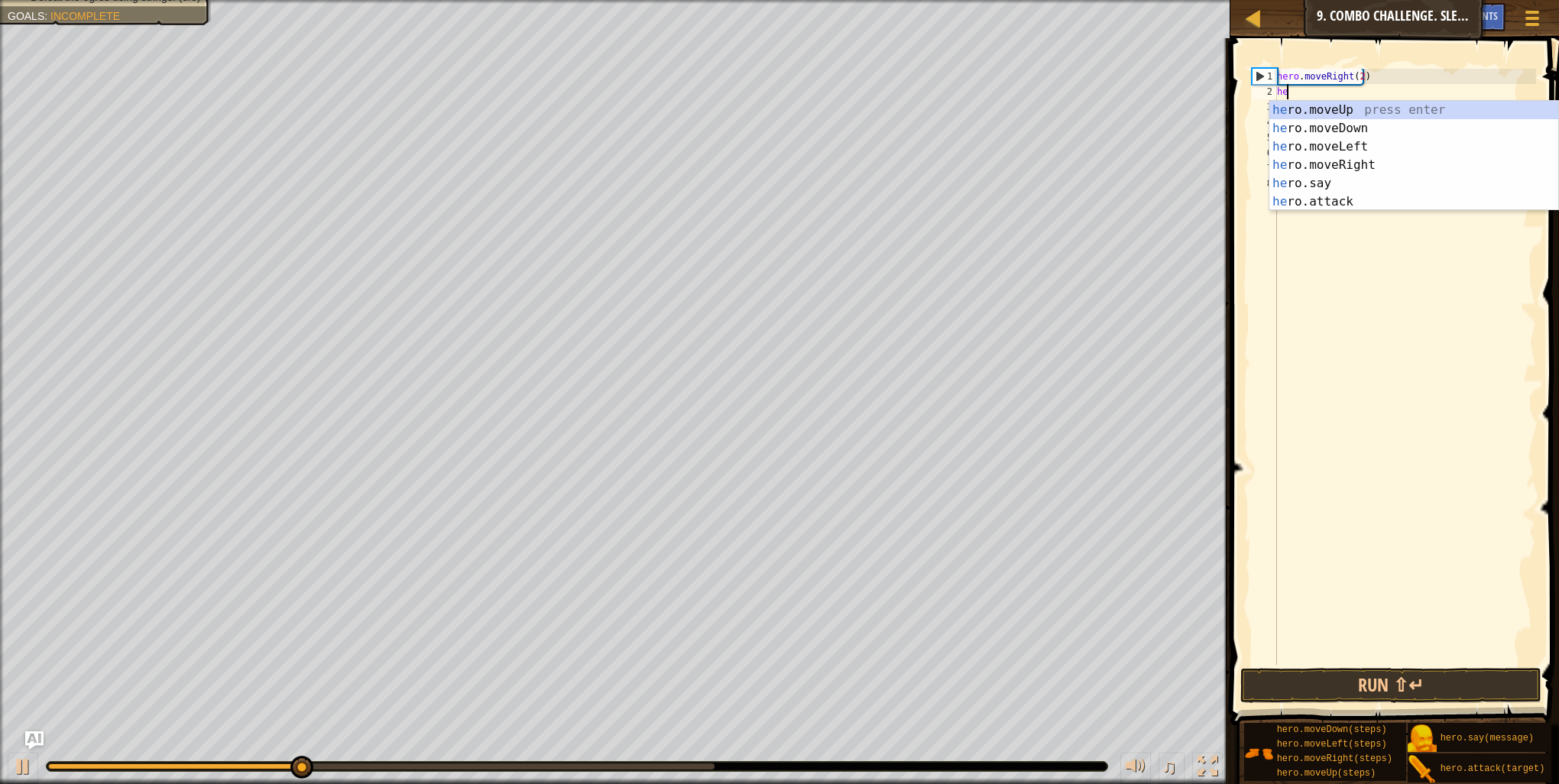
type textarea "h"
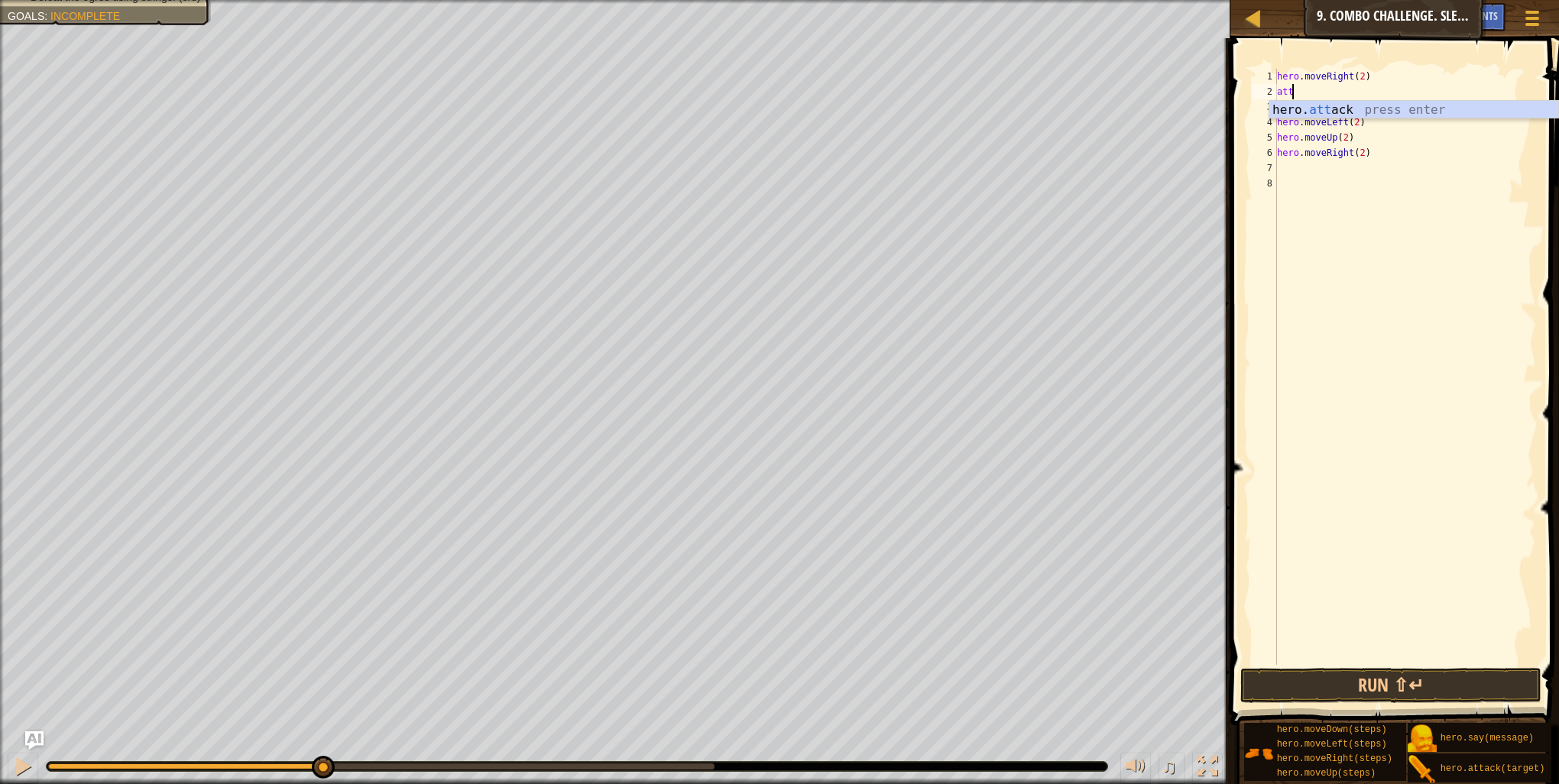
click at [1336, 106] on div "hero. att ack press enter" at bounding box center [1413, 128] width 289 height 55
drag, startPoint x: 1382, startPoint y: 91, endPoint x: 1272, endPoint y: 89, distance: 110.0
click at [1272, 89] on div "hero.attack("Ursa") 1 2 3 4 5 6 7 8 hero . moveRight ( 2 ) hero . attack ( "Urs…" at bounding box center [1393, 367] width 288 height 596
type textarea "hero.attack("Ursa")"
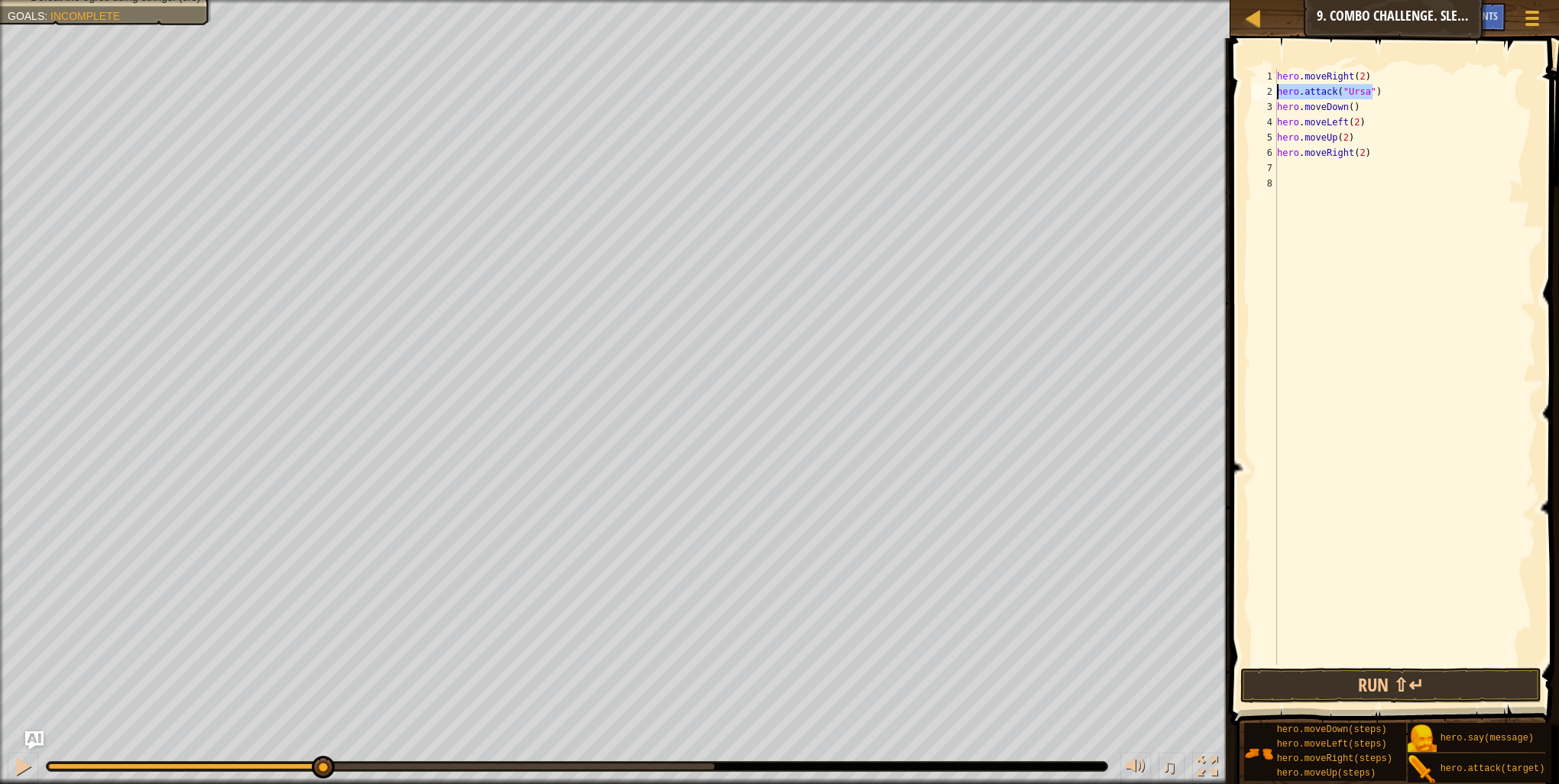
click at [1385, 96] on div "hero . moveRight ( 2 ) hero . attack ( "Ursa" ) hero . moveDown ( ) hero . move…" at bounding box center [1404, 367] width 262 height 596
paste textarea "hero.attack("Ursa")"
click at [1319, 676] on button "Run ⇧↵" at bounding box center [1391, 685] width 301 height 35
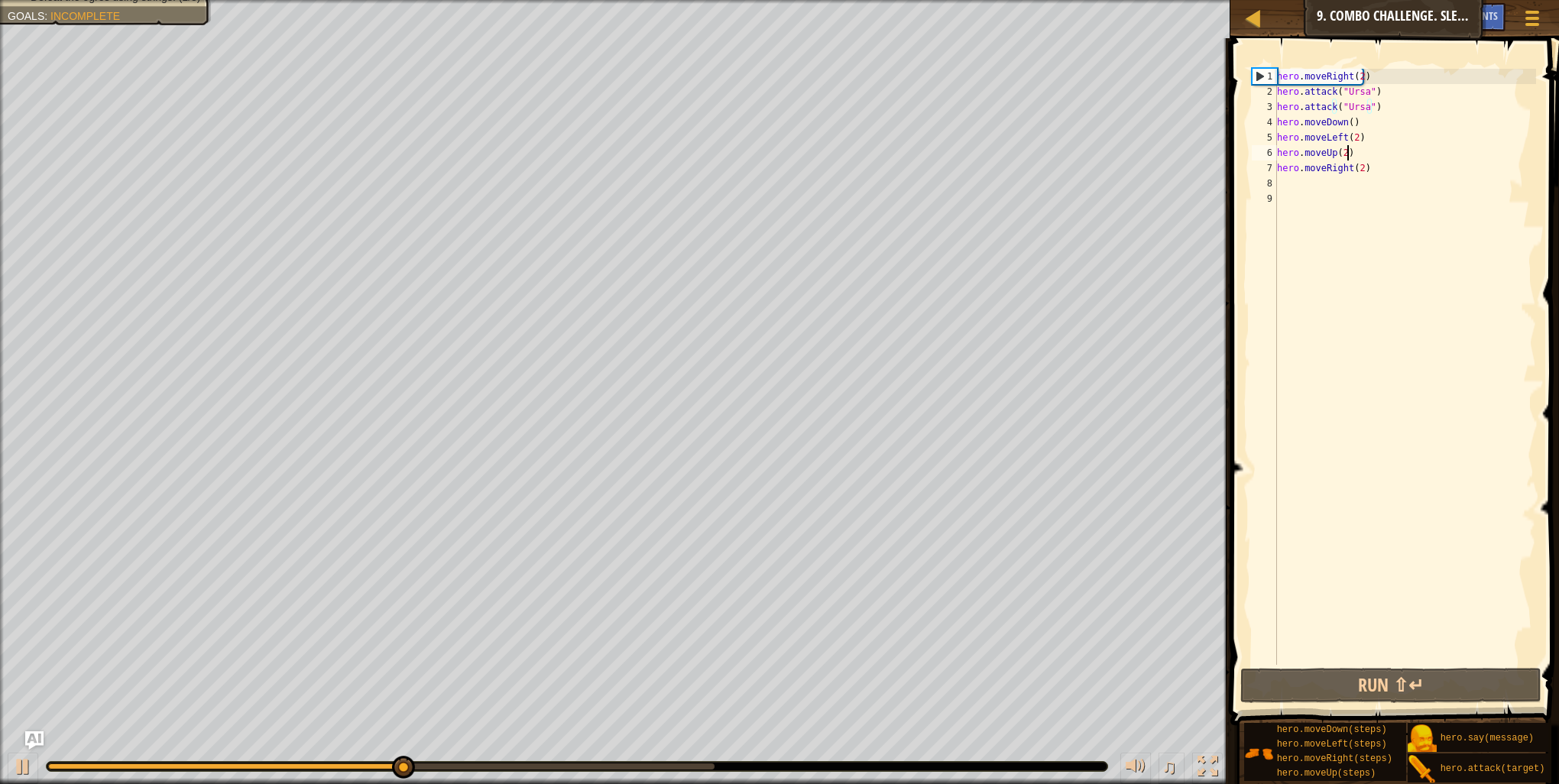
click at [1358, 155] on div "hero . moveRight ( 2 ) hero . attack ( "Ursa" ) hero . attack ( "Ursa" ) hero .…" at bounding box center [1404, 382] width 262 height 627
type textarea "hero.moveUp(2)"
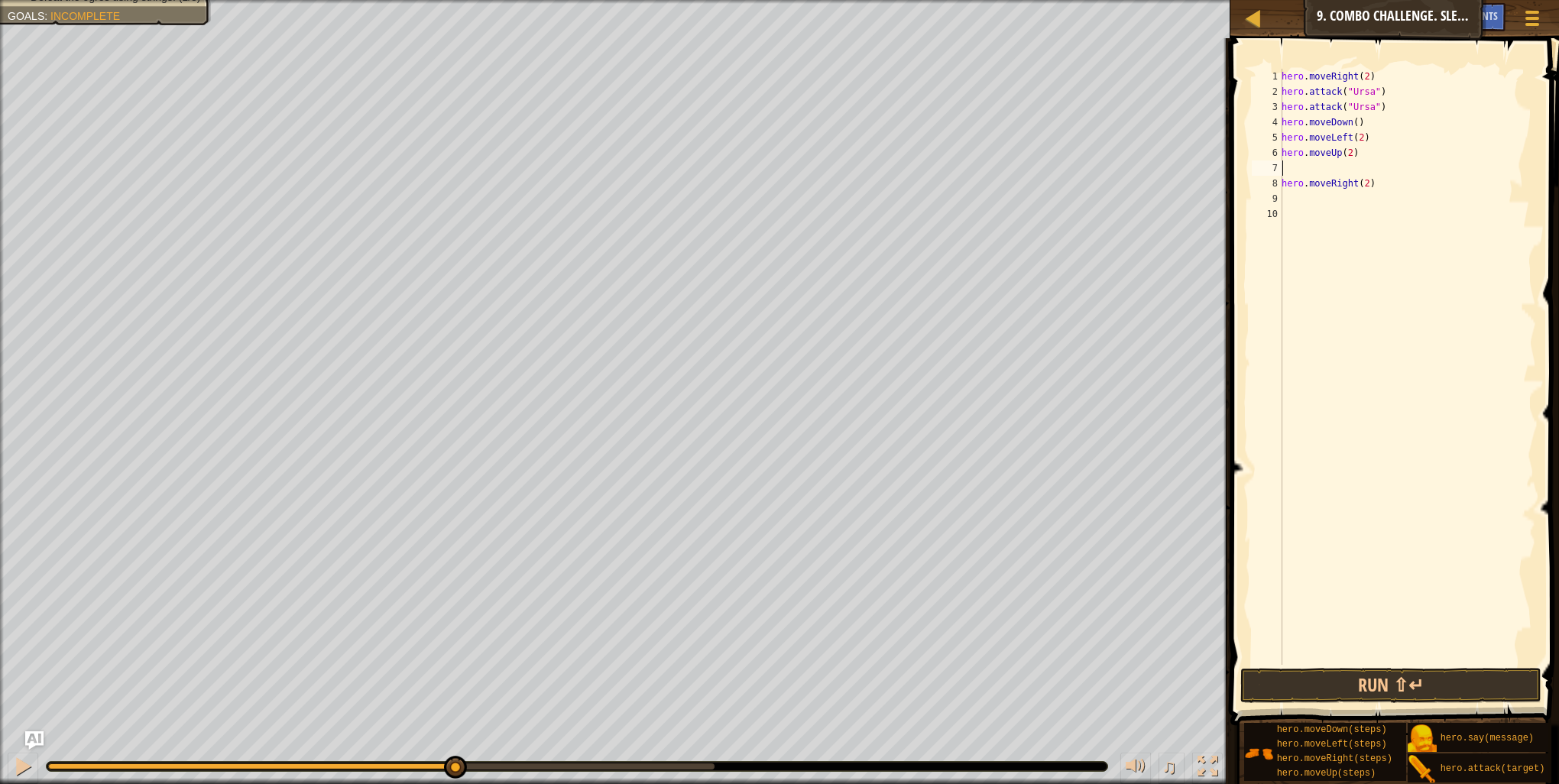
paste textarea "hero.attack("Ursa")"
click at [1364, 169] on div "hero . moveRight ( 2 ) hero . attack ( "Ursa" ) hero . attack ( "Ursa" ) hero .…" at bounding box center [1408, 382] width 258 height 627
type textarea "hero.attack("Rexxar")"
click at [1379, 686] on button "Run ⇧↵" at bounding box center [1391, 685] width 301 height 35
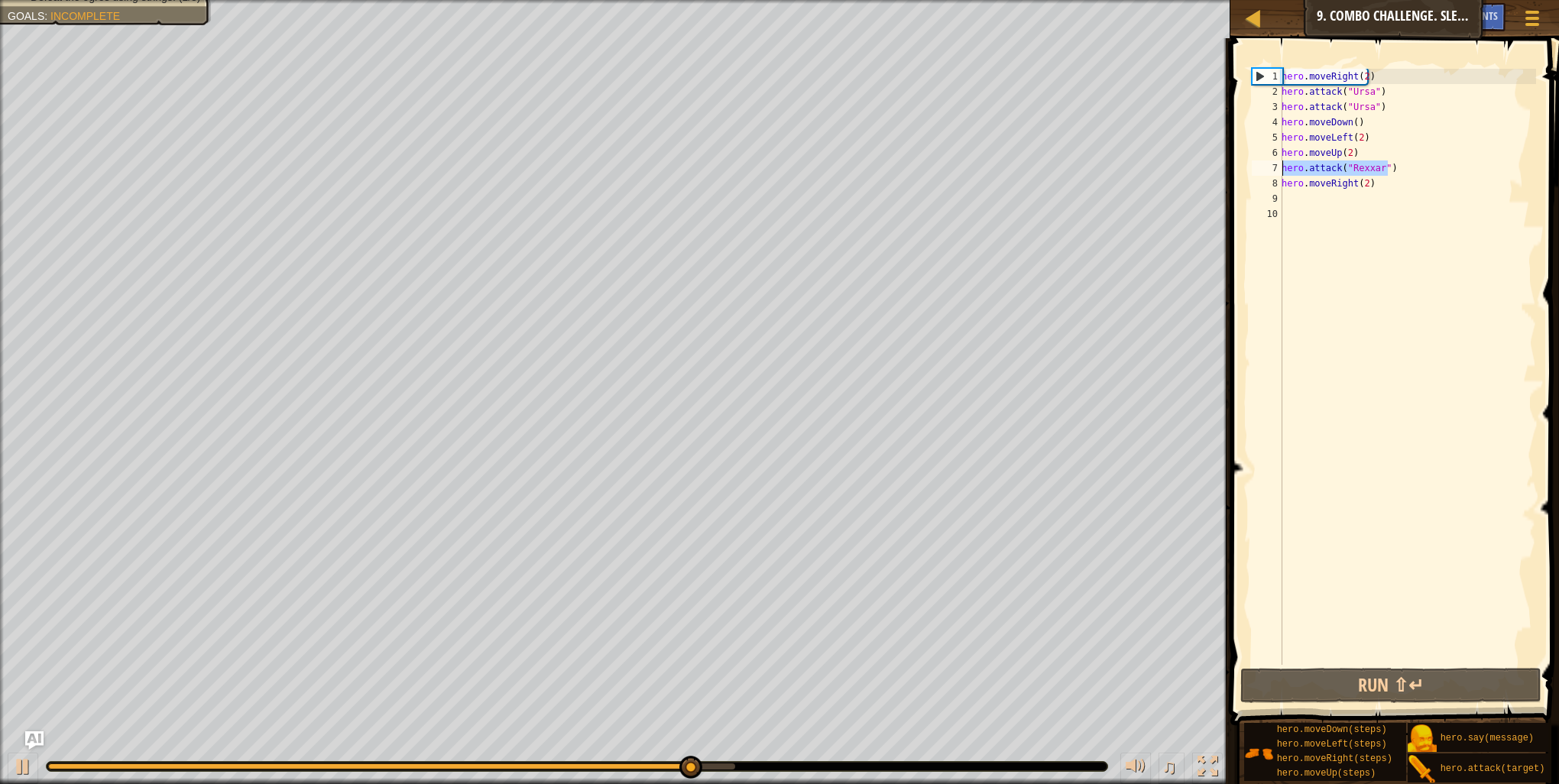
drag, startPoint x: 1407, startPoint y: 166, endPoint x: 1253, endPoint y: 166, distance: 154.0
click at [1253, 166] on div "hero.attack("Rexxar") 1 2 3 4 5 6 7 8 9 10 hero . moveRight ( 2 ) hero . attack…" at bounding box center [1393, 367] width 288 height 596
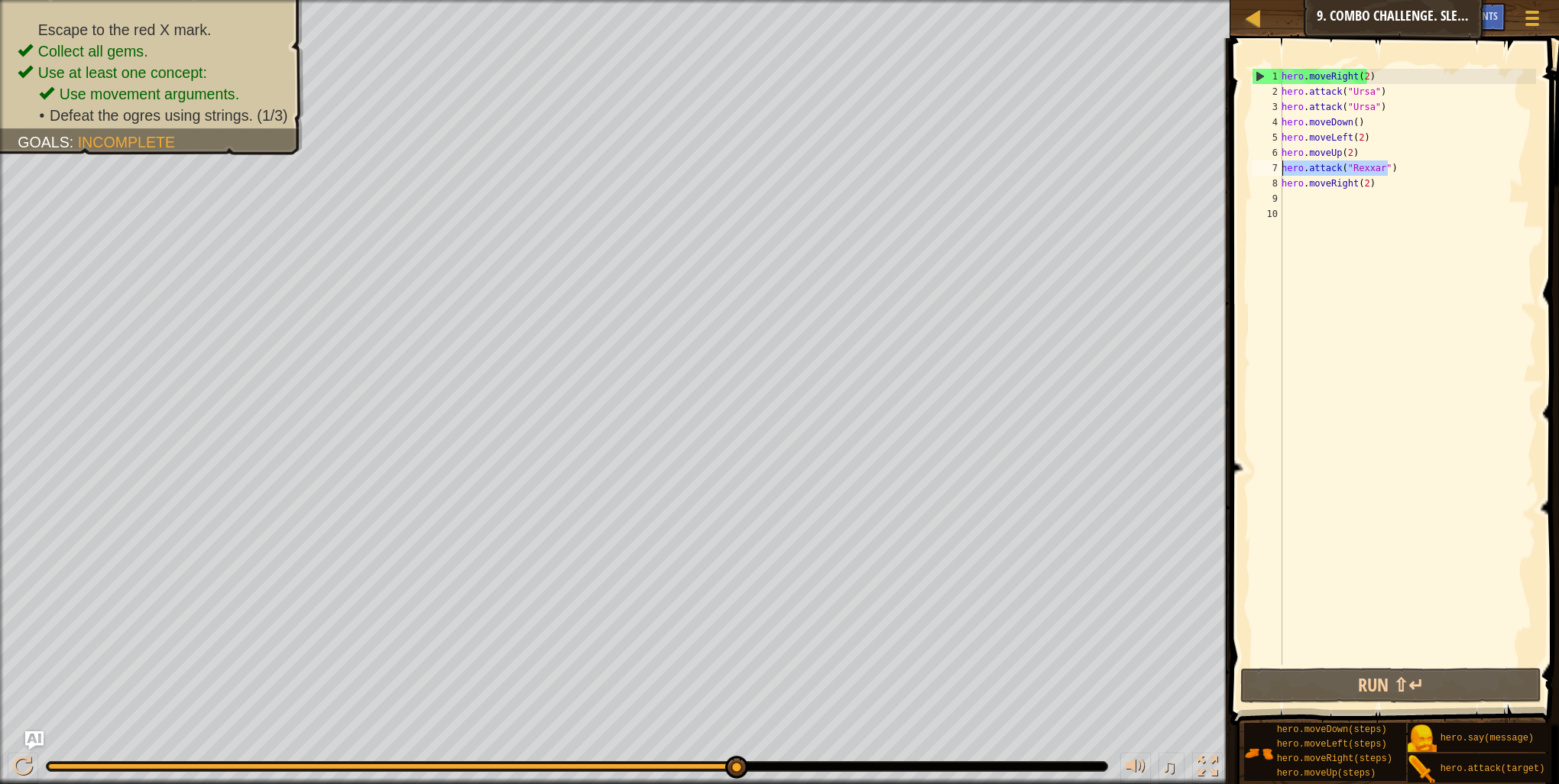
click at [1410, 168] on div "hero . moveRight ( 2 ) hero . attack ( "Ursa" ) hero . attack ( "Ursa" ) hero .…" at bounding box center [1408, 367] width 258 height 596
paste textarea "hero.attack("Rexxar")"
type textarea "hero.attack("Rexxar")"
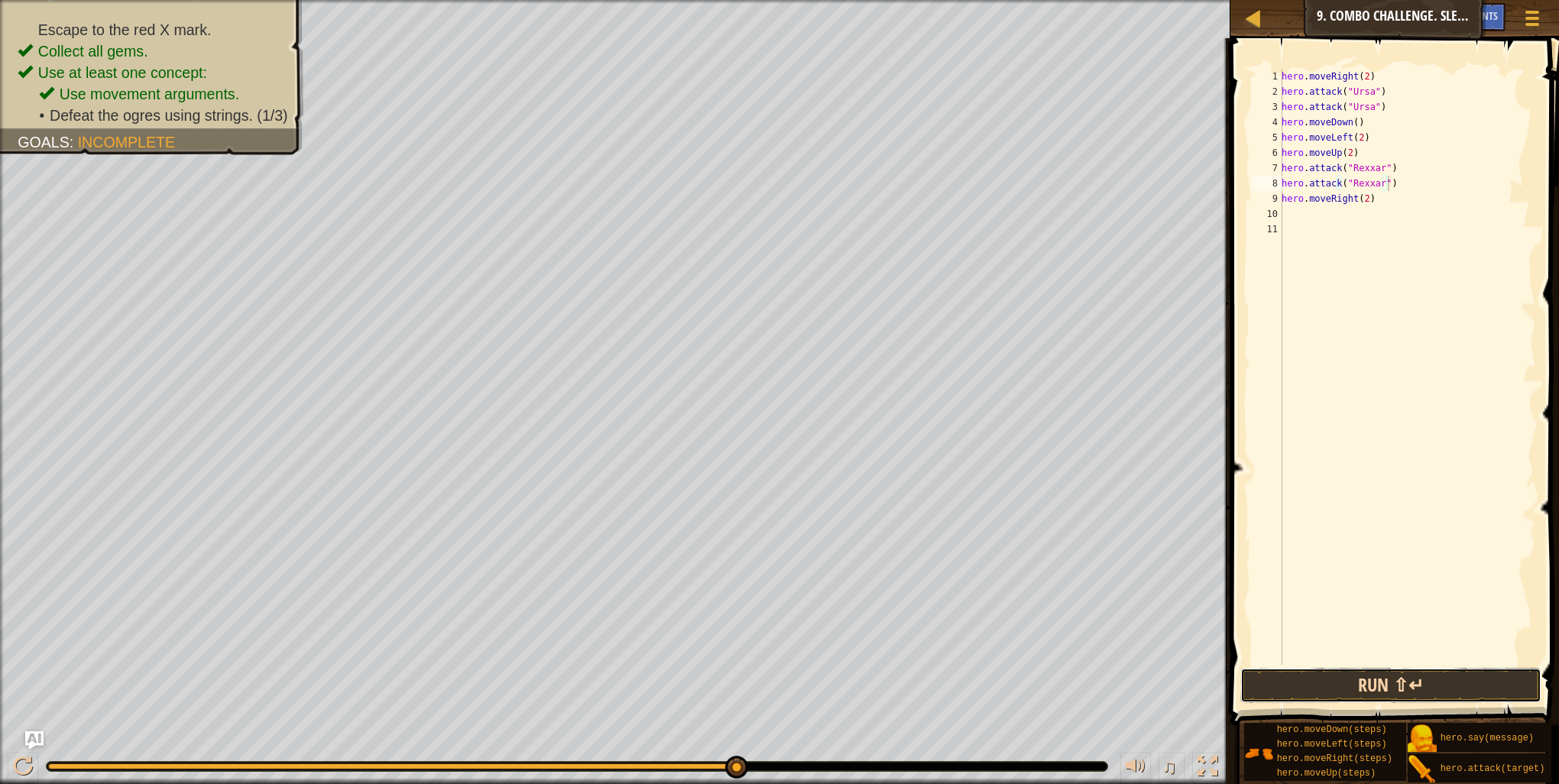
click at [1295, 680] on button "Run ⇧↵" at bounding box center [1391, 685] width 301 height 35
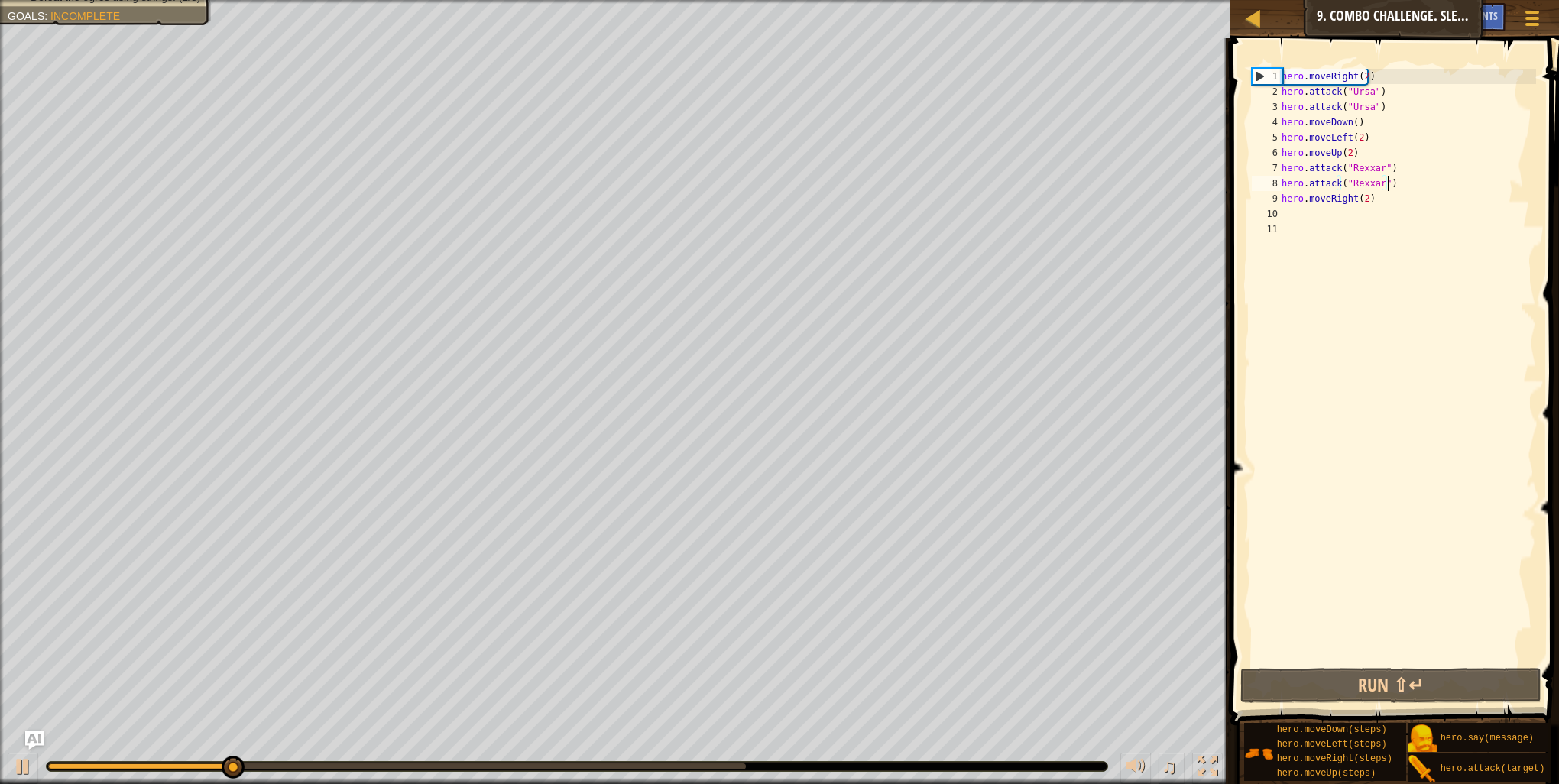
click at [1299, 211] on div "hero . moveRight ( 2 ) hero . attack ( "Ursa" ) hero . attack ( "Ursa" ) hero .…" at bounding box center [1408, 382] width 258 height 627
paste textarea "hero.attack("Rexxar")"
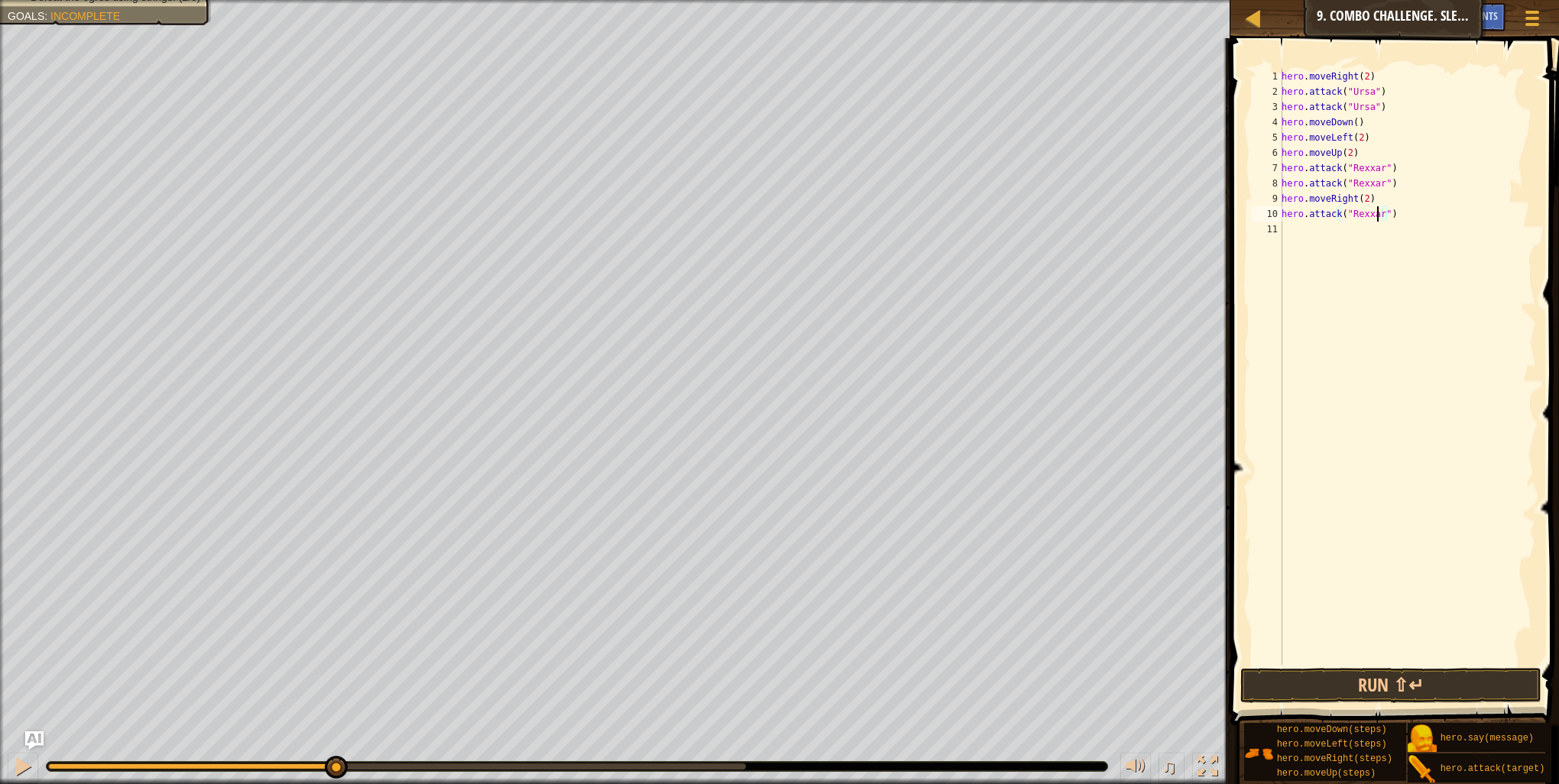
click at [1376, 219] on div "hero . moveRight ( 2 ) hero . attack ( "Ursa" ) hero . attack ( "Ursa" ) hero .…" at bounding box center [1408, 382] width 258 height 627
type textarea "hero.attack("Brack")"
drag, startPoint x: 1342, startPoint y: 207, endPoint x: 1256, endPoint y: 215, distance: 86.4
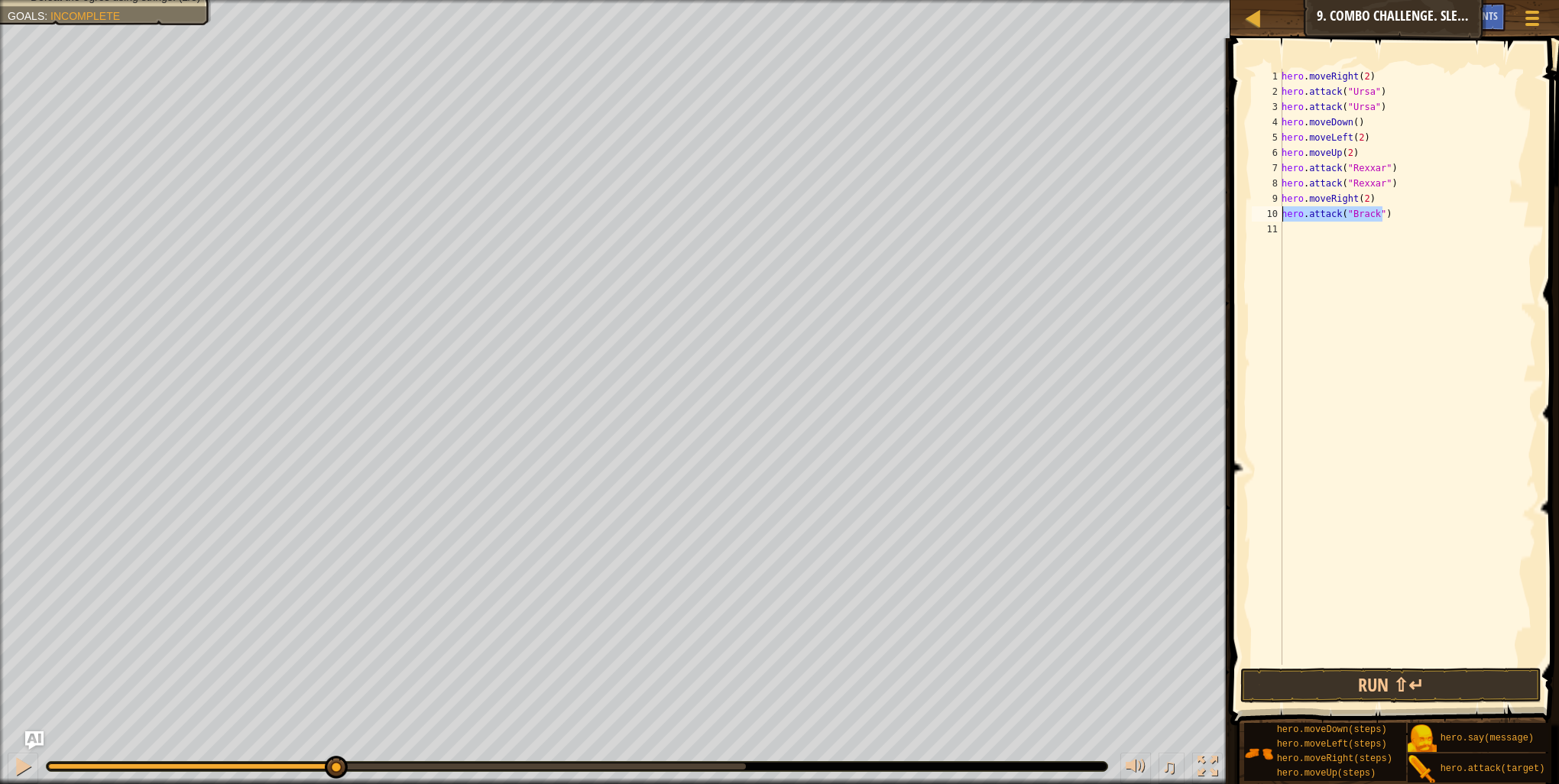
click at [1256, 215] on div "hero.attack("Brack") 1 2 3 4 5 6 7 8 9 10 11 hero . moveRight ( 2 ) hero . atta…" at bounding box center [1393, 367] width 288 height 596
click at [1287, 222] on div "hero . moveRight ( 2 ) hero . attack ( "Ursa" ) hero . attack ( "Ursa" ) hero .…" at bounding box center [1408, 382] width 258 height 627
paste textarea "hero.attack("Brack")"
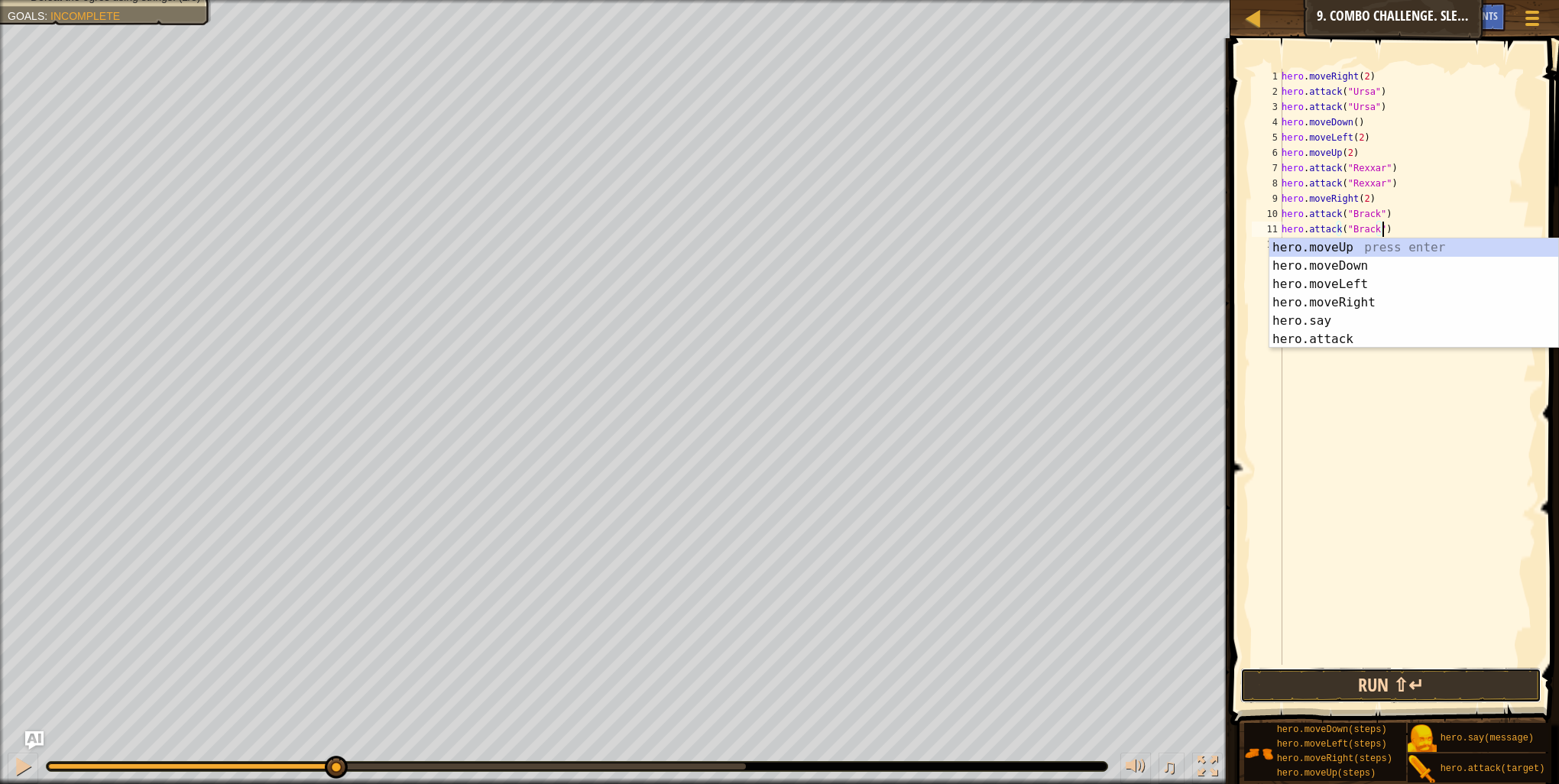
click at [1367, 702] on button "Run ⇧↵" at bounding box center [1391, 685] width 301 height 35
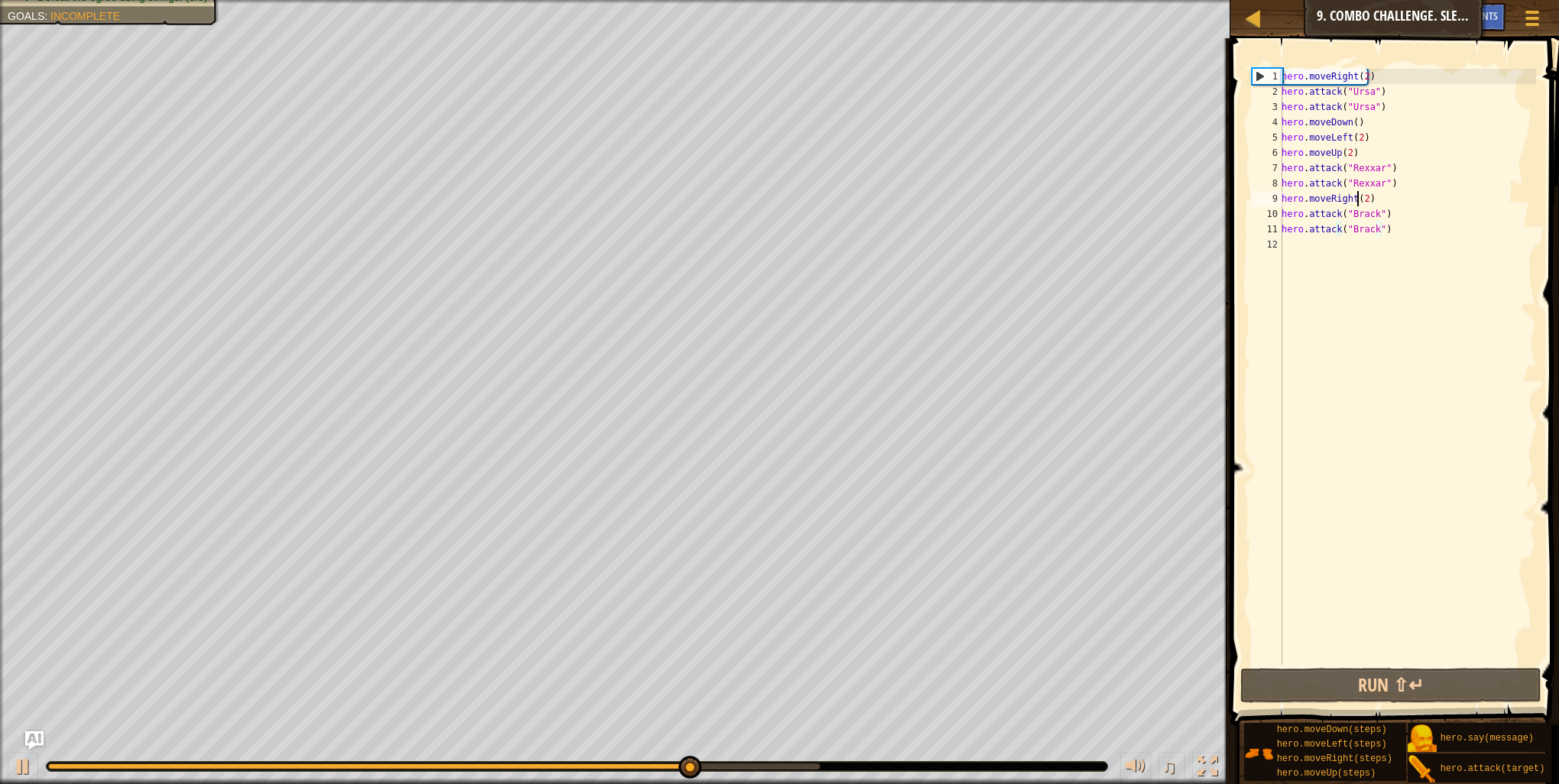
click at [1358, 198] on div "hero . moveRight ( 2 ) hero . attack ( "Ursa" ) hero . attack ( "Ursa" ) hero .…" at bounding box center [1408, 382] width 258 height 627
type textarea "hero.moveRight(2)"
click at [1363, 196] on div "hero . moveRight ( 2 ) hero . attack ( "Ursa" ) hero . attack ( "Ursa" ) hero .…" at bounding box center [1408, 382] width 258 height 627
